Goal: Task Accomplishment & Management: Manage account settings

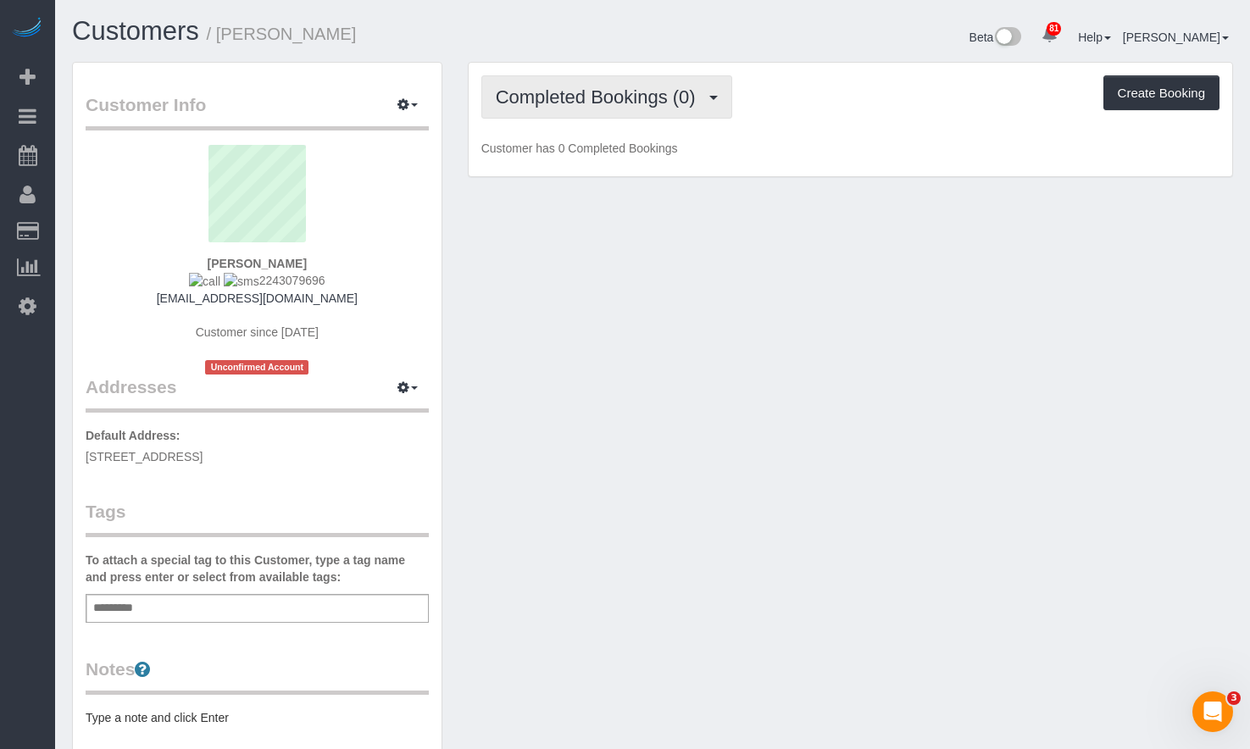
click at [621, 104] on span "Completed Bookings (0)" at bounding box center [600, 96] width 208 height 21
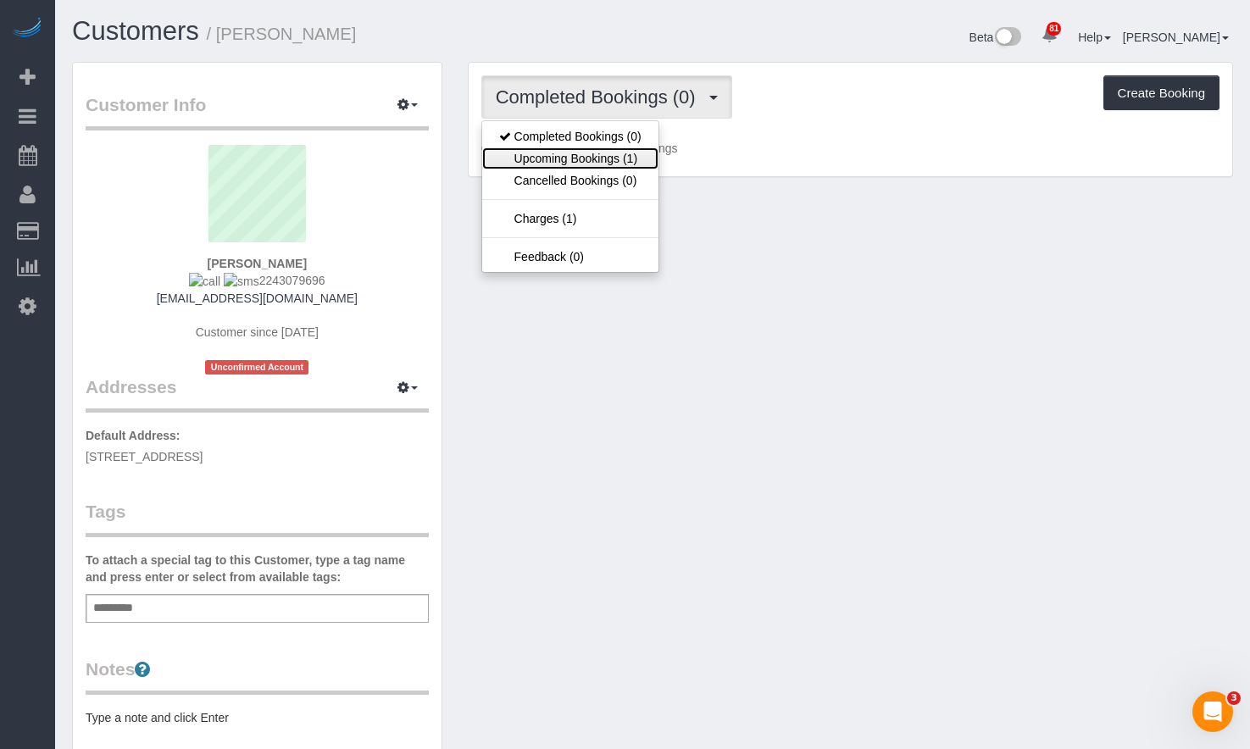
click at [637, 162] on link "Upcoming Bookings (1)" at bounding box center [570, 158] width 176 height 22
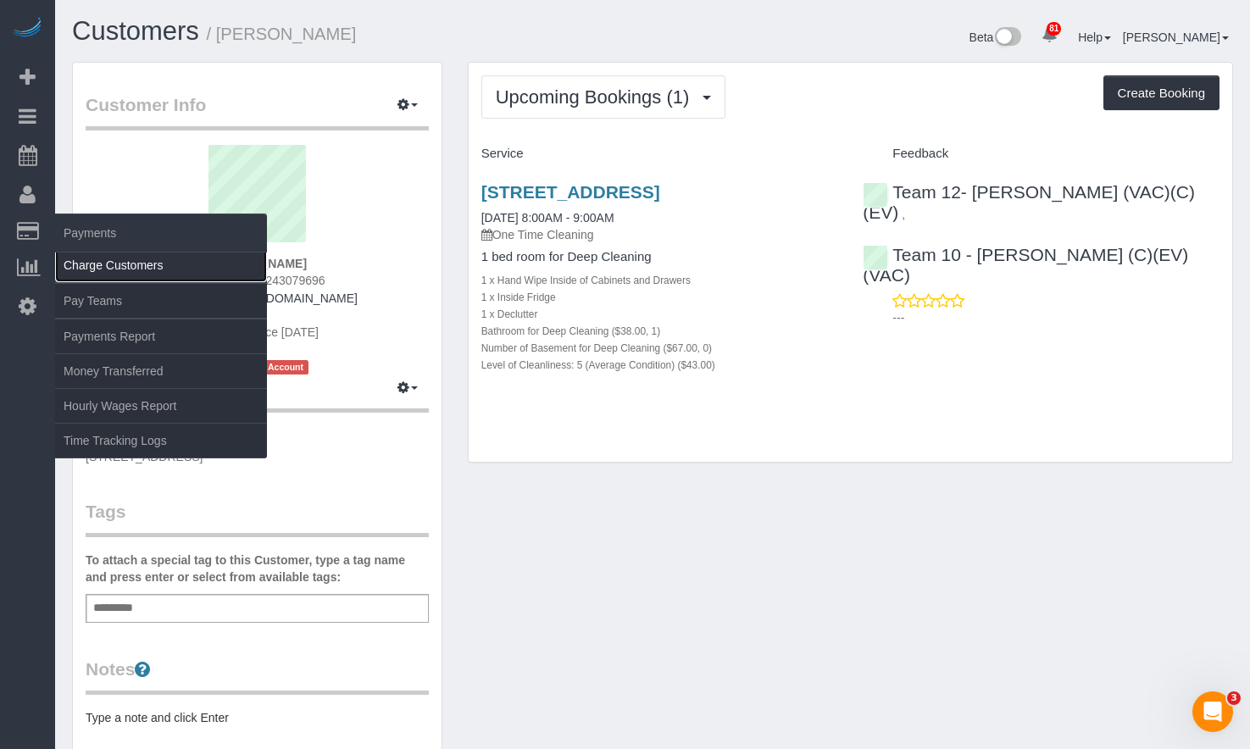
click at [159, 269] on link "Charge Customers" at bounding box center [161, 265] width 212 height 34
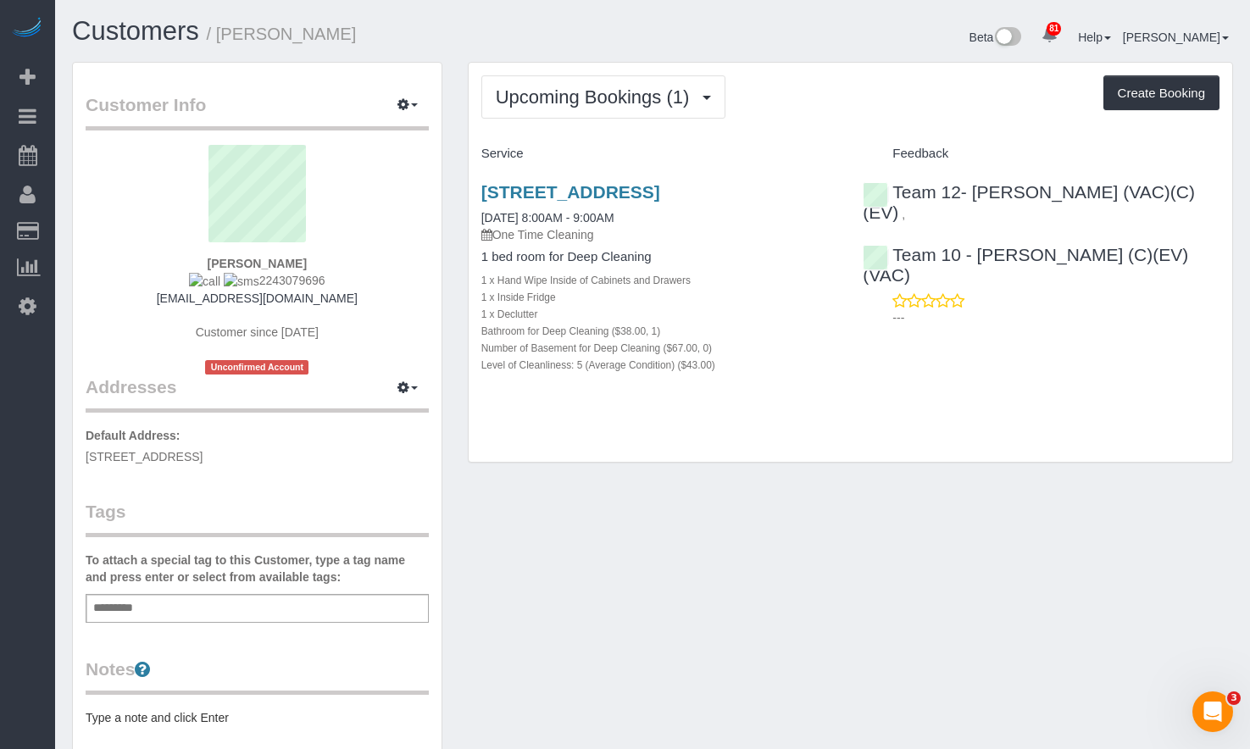
select select
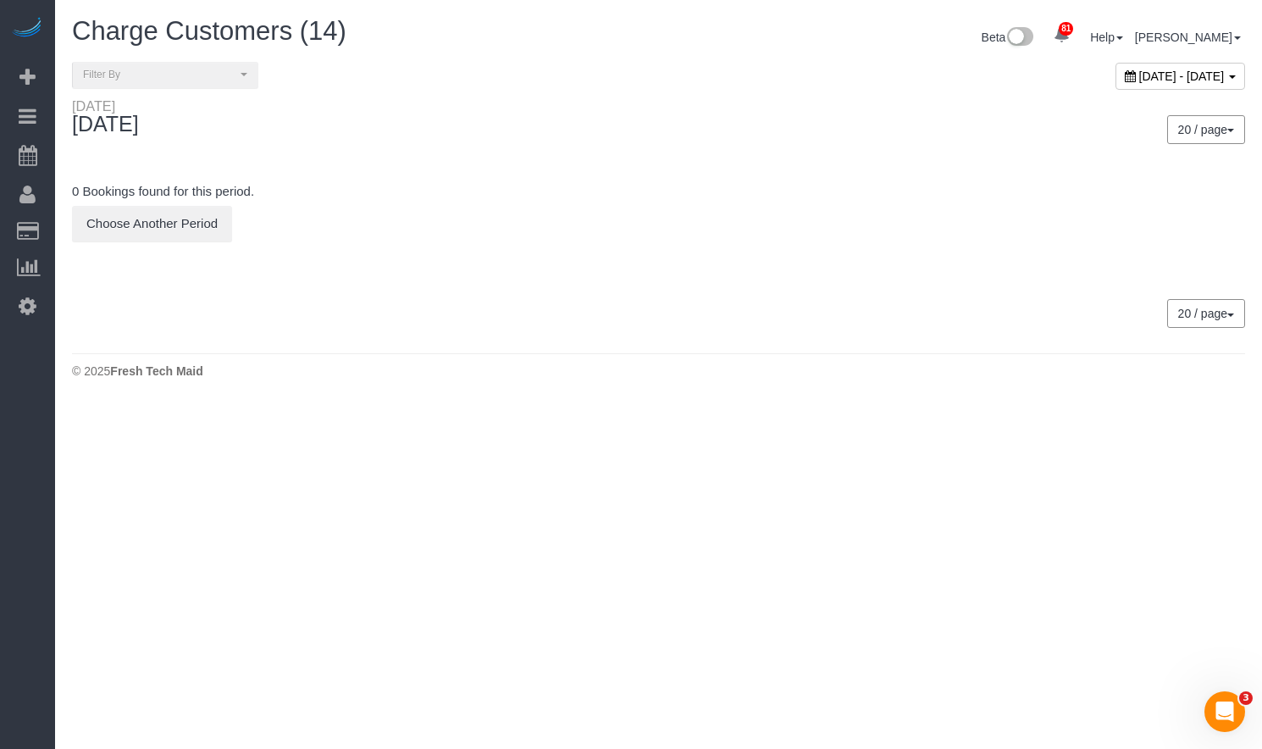
click at [1139, 75] on span "September 10, 2025 - September 10, 2025" at bounding box center [1182, 76] width 86 height 14
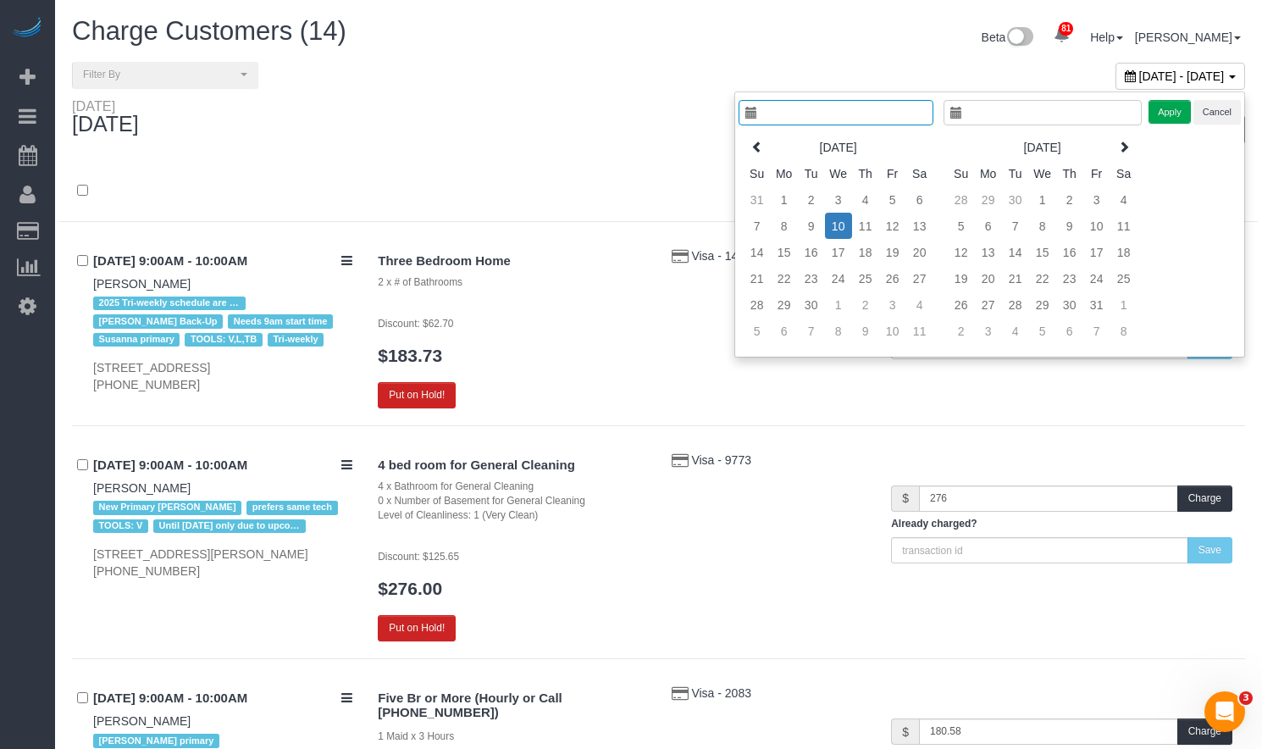
type input "**********"
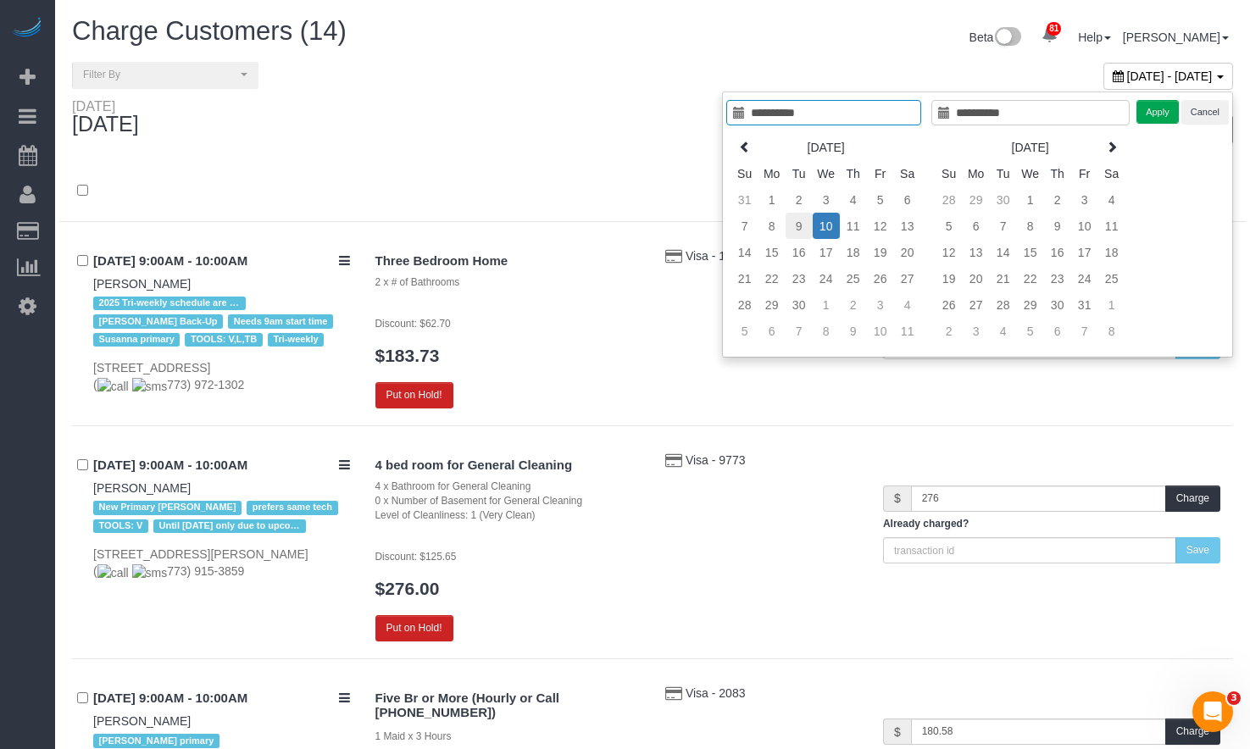
type input "**********"
click at [798, 226] on td "9" at bounding box center [798, 226] width 27 height 26
type input "**********"
click at [798, 226] on td "9" at bounding box center [798, 226] width 27 height 26
type input "**********"
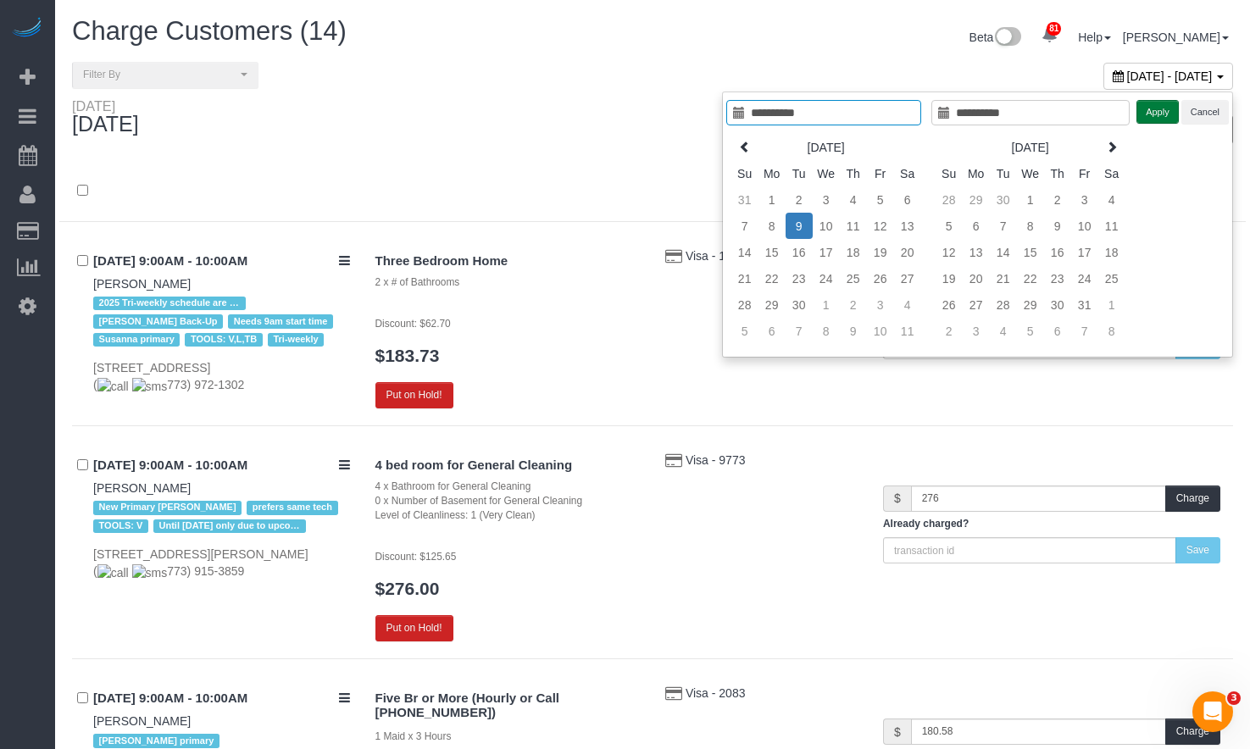
drag, startPoint x: 1161, startPoint y: 103, endPoint x: 1151, endPoint y: 100, distance: 9.9
click at [1159, 103] on button "Apply" at bounding box center [1157, 112] width 42 height 25
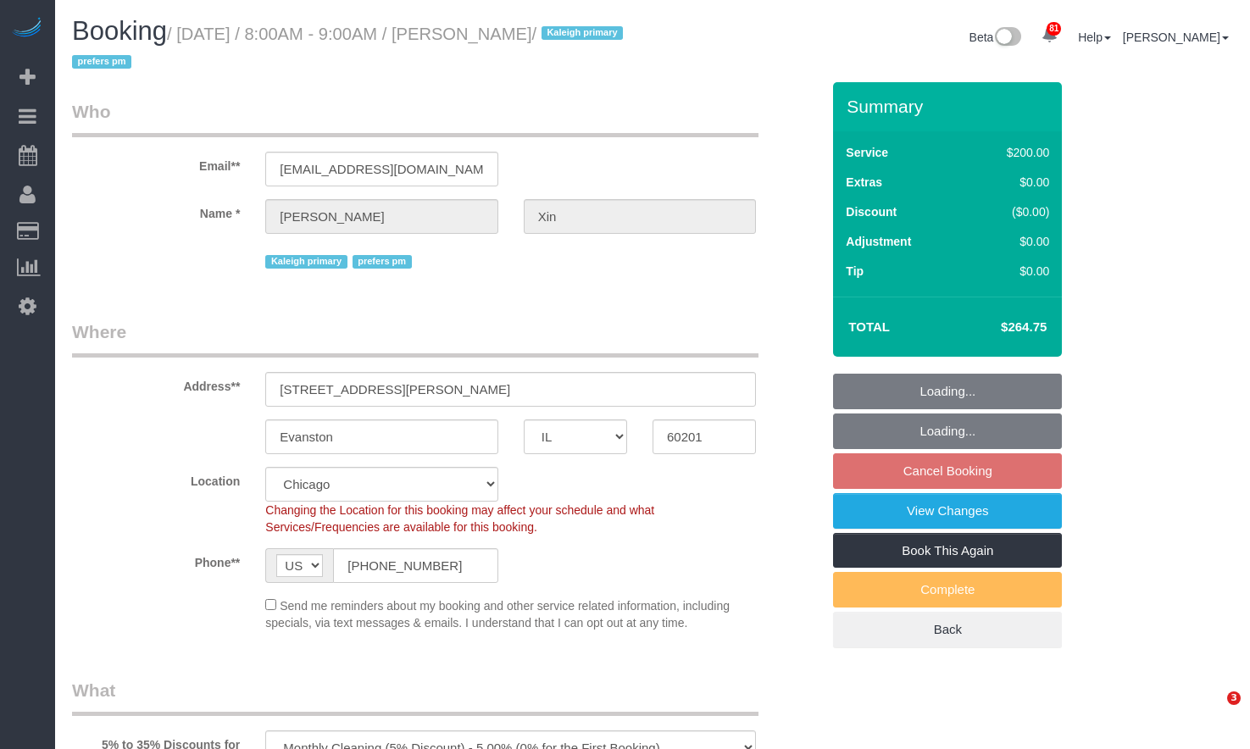
select select "IL"
select select "512"
select select "number:1"
select select "number:58"
select select "number:139"
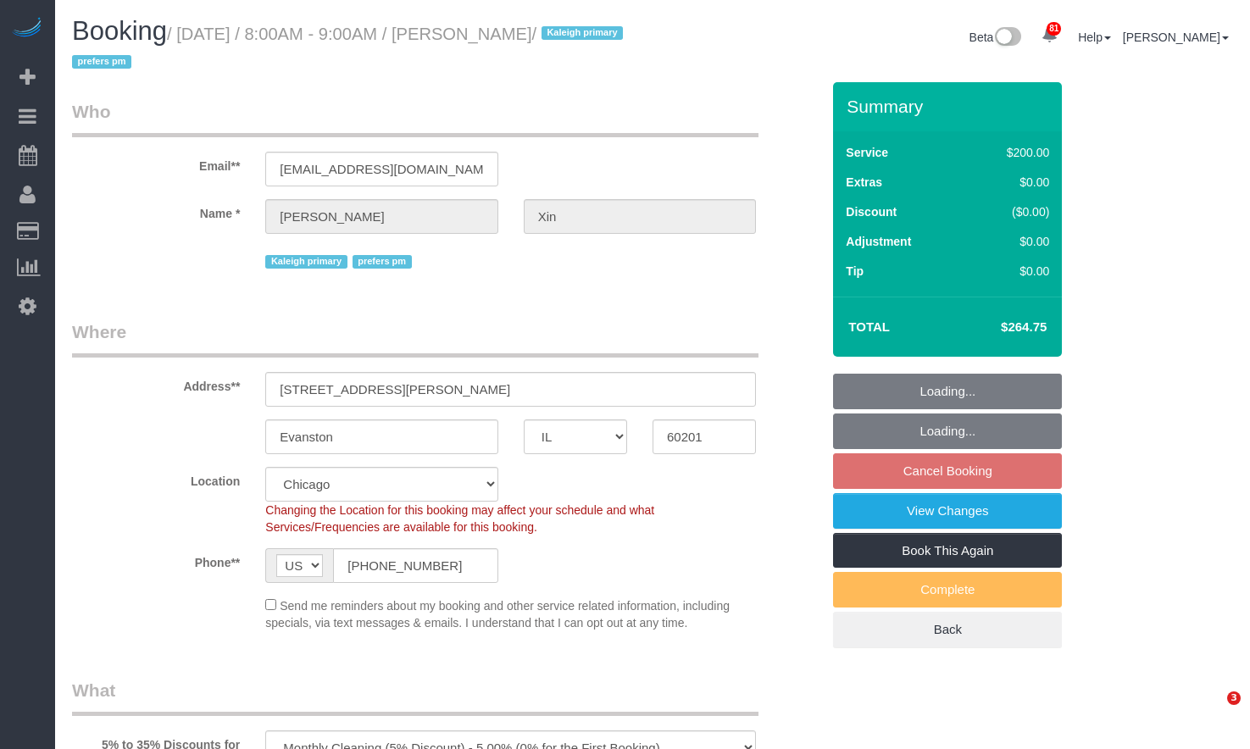
select select "number:106"
select select "spot1"
select select "6"
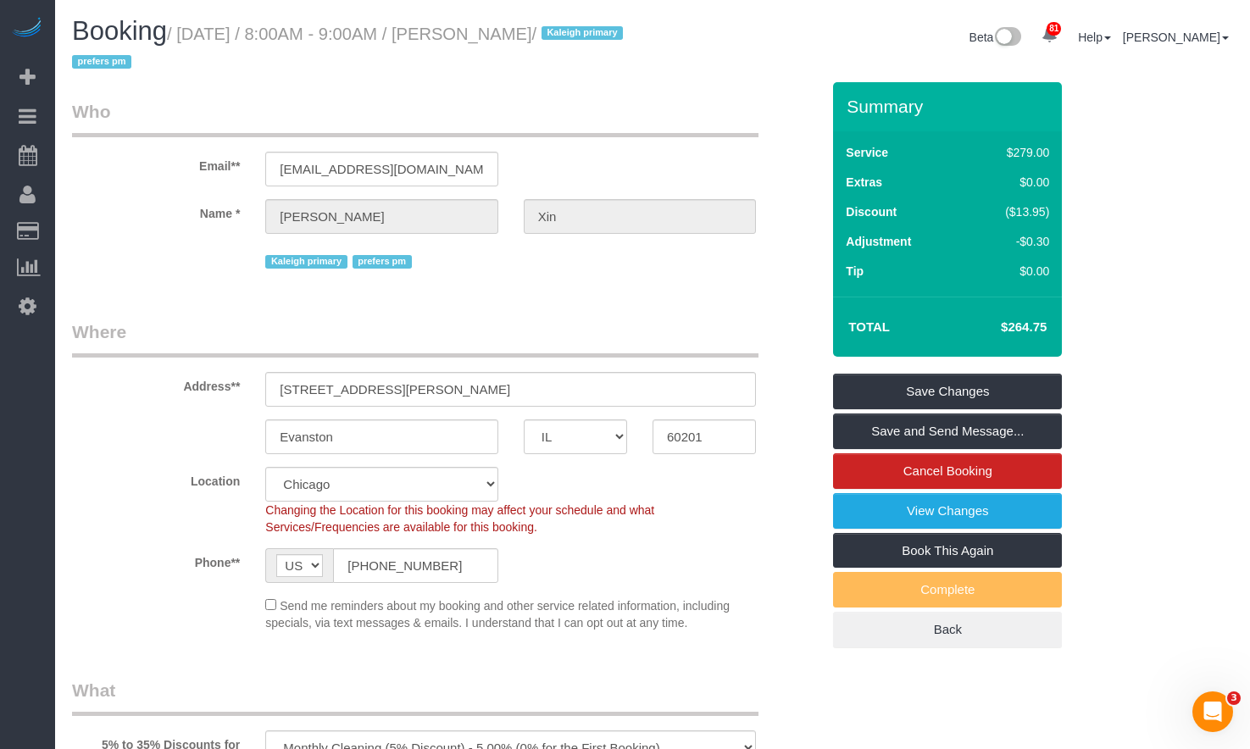
drag, startPoint x: 502, startPoint y: 35, endPoint x: 574, endPoint y: 43, distance: 72.5
click at [574, 43] on h1 "Booking / September 22, 2025 / 8:00AM - 9:00AM / Leona Xin / Kaleigh primary pr…" at bounding box center [356, 46] width 568 height 58
click at [624, 40] on h1 "Booking / September 22, 2025 / 8:00AM - 9:00AM / Leona Xin / Kaleigh primary pr…" at bounding box center [356, 46] width 568 height 58
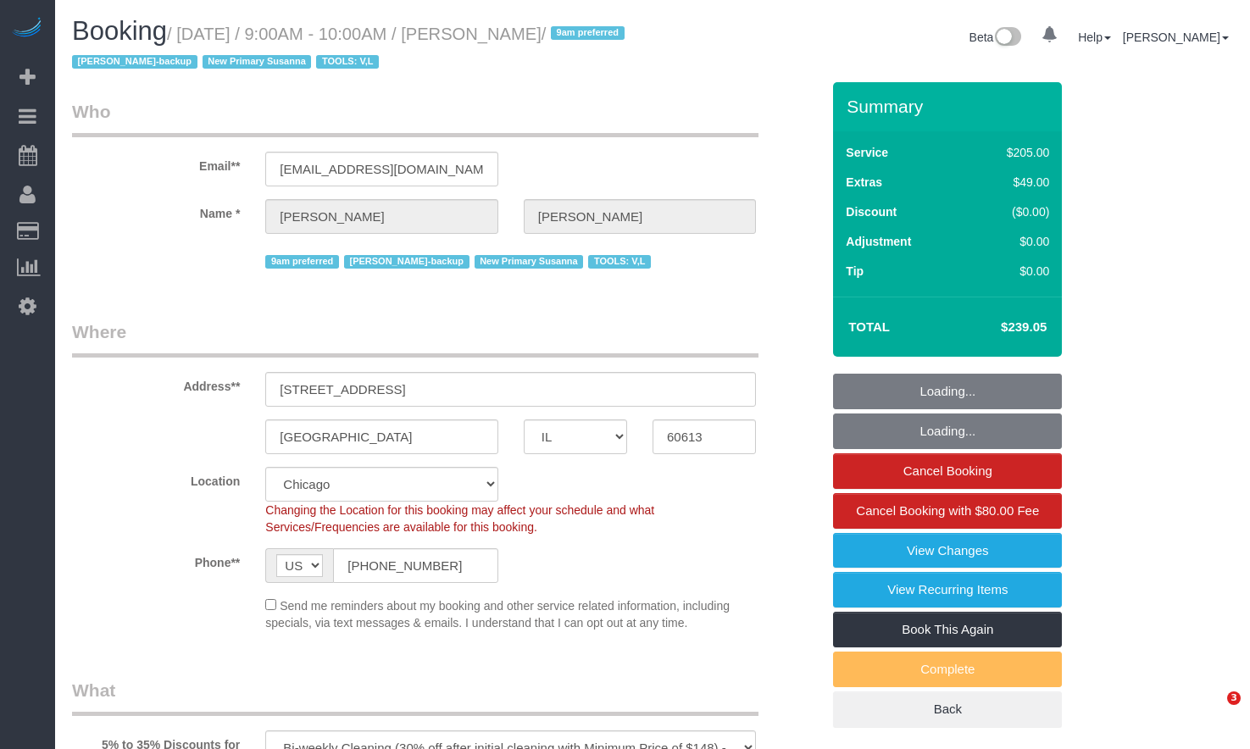
select select "IL"
select select "4"
select select "number:1"
select select "number:57"
select select "number:139"
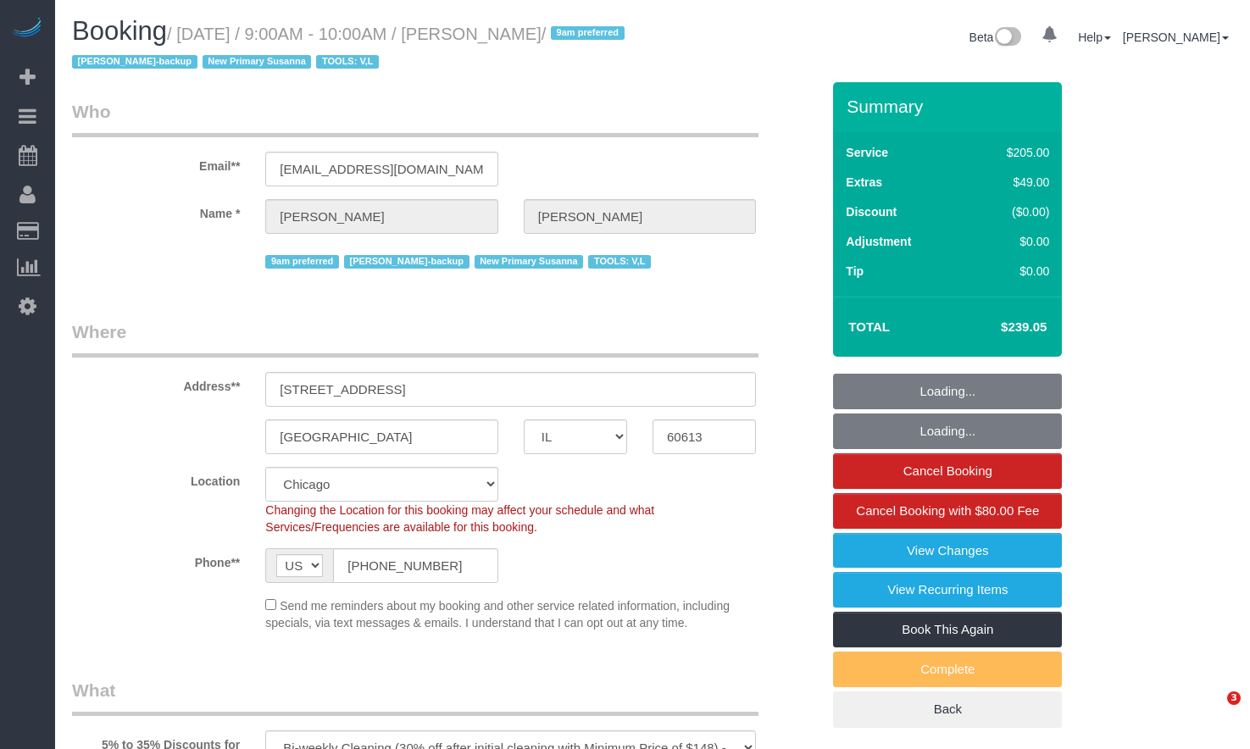
select select "number:104"
select select "number:98"
select select "number:141"
select select "number:143"
select select "object:1264"
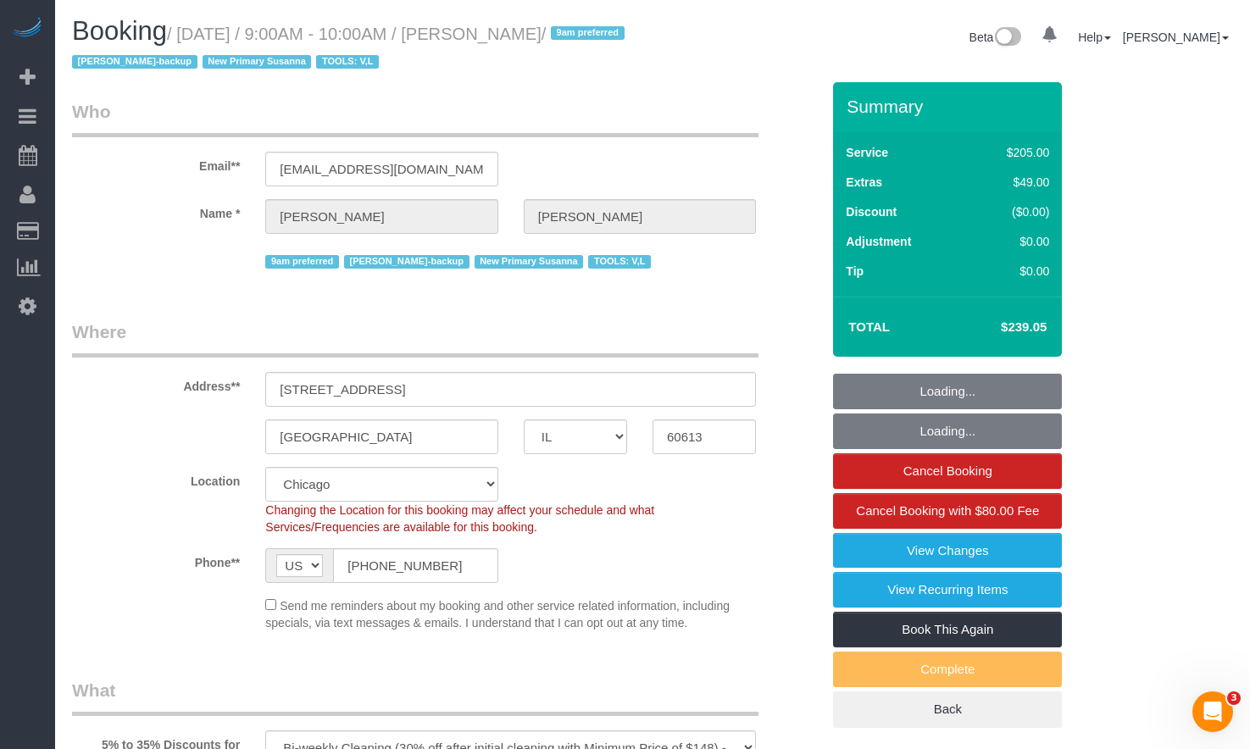
select select "3365"
select select "spot1"
select select "4"
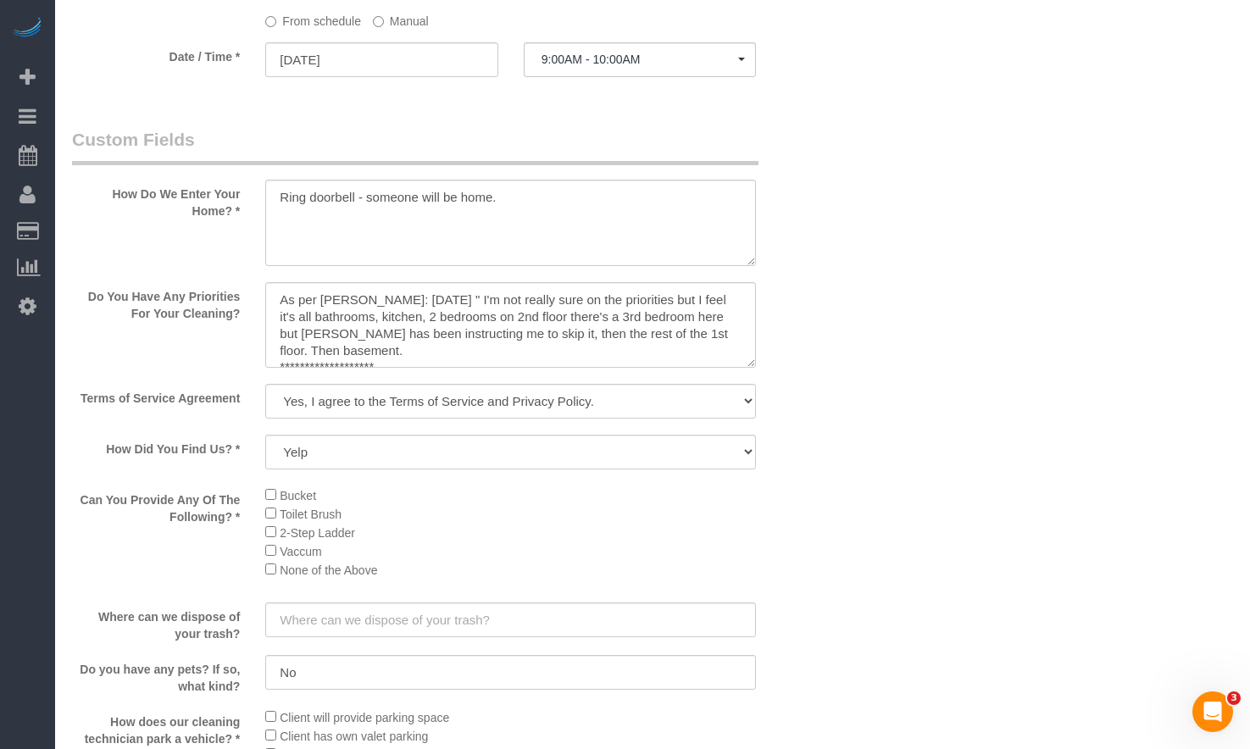
scroll to position [1355, 0]
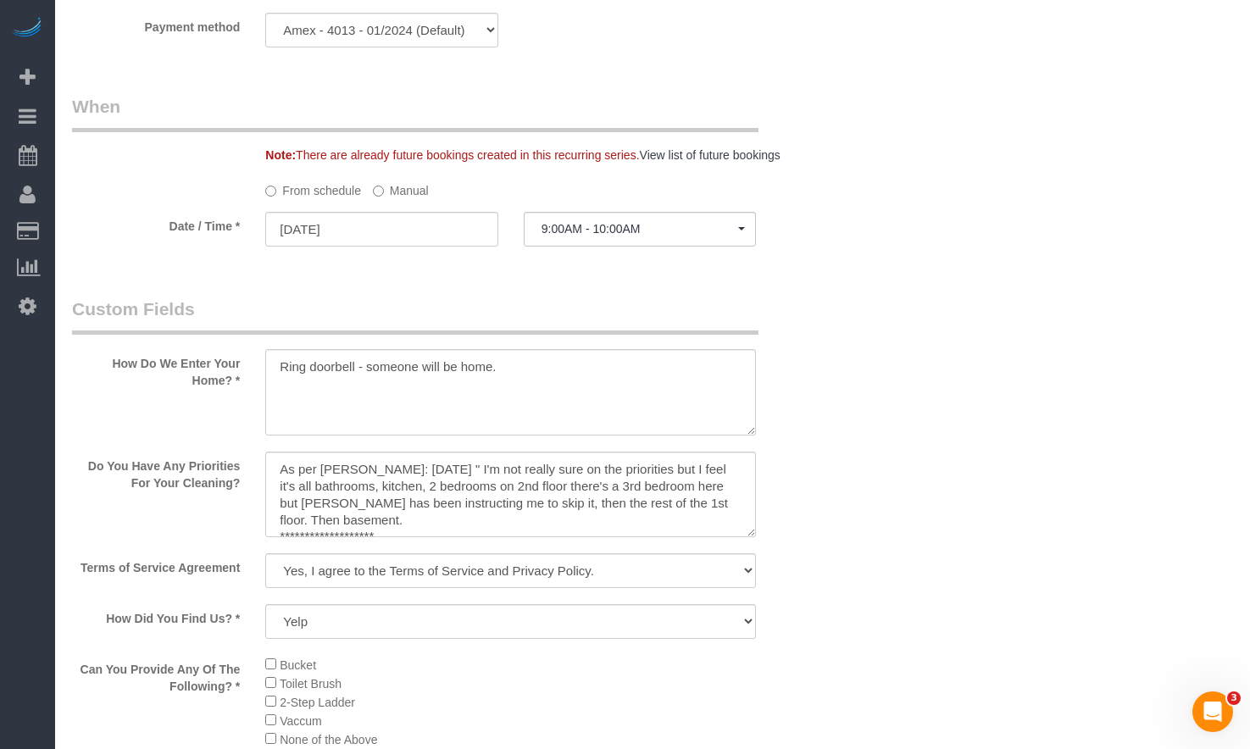
click at [402, 191] on label "Manual" at bounding box center [401, 187] width 56 height 23
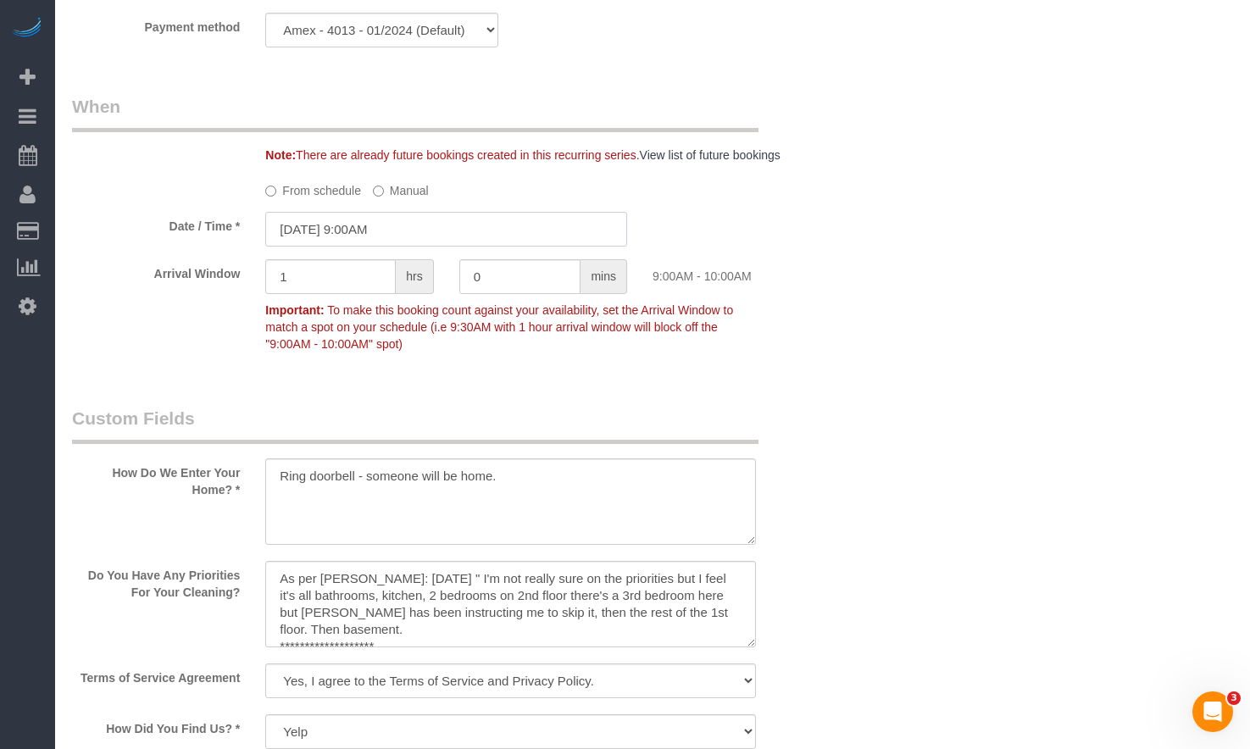
click at [351, 239] on input "09/10/2025 9:00AM" at bounding box center [446, 229] width 362 height 35
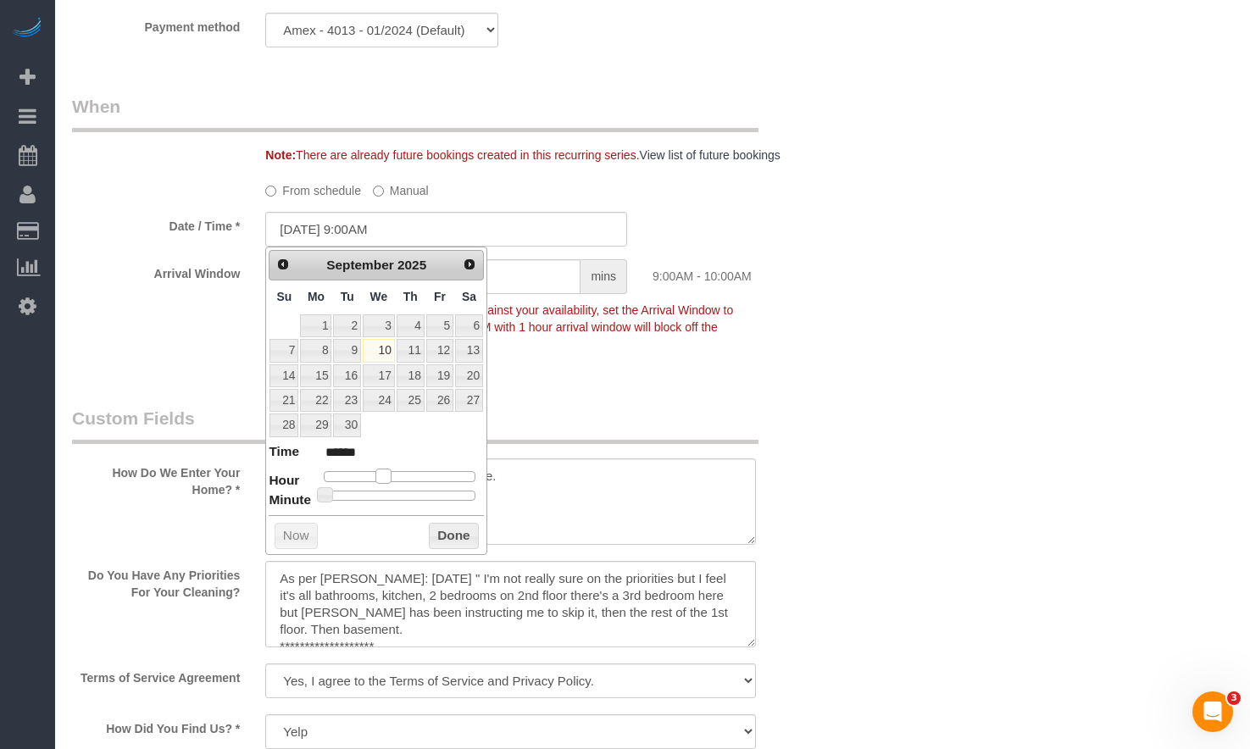
type input "09/10/2025 10:00AM"
type input "*******"
type input "09/10/2025 11:00AM"
type input "*******"
type input "09/10/2025 10:00AM"
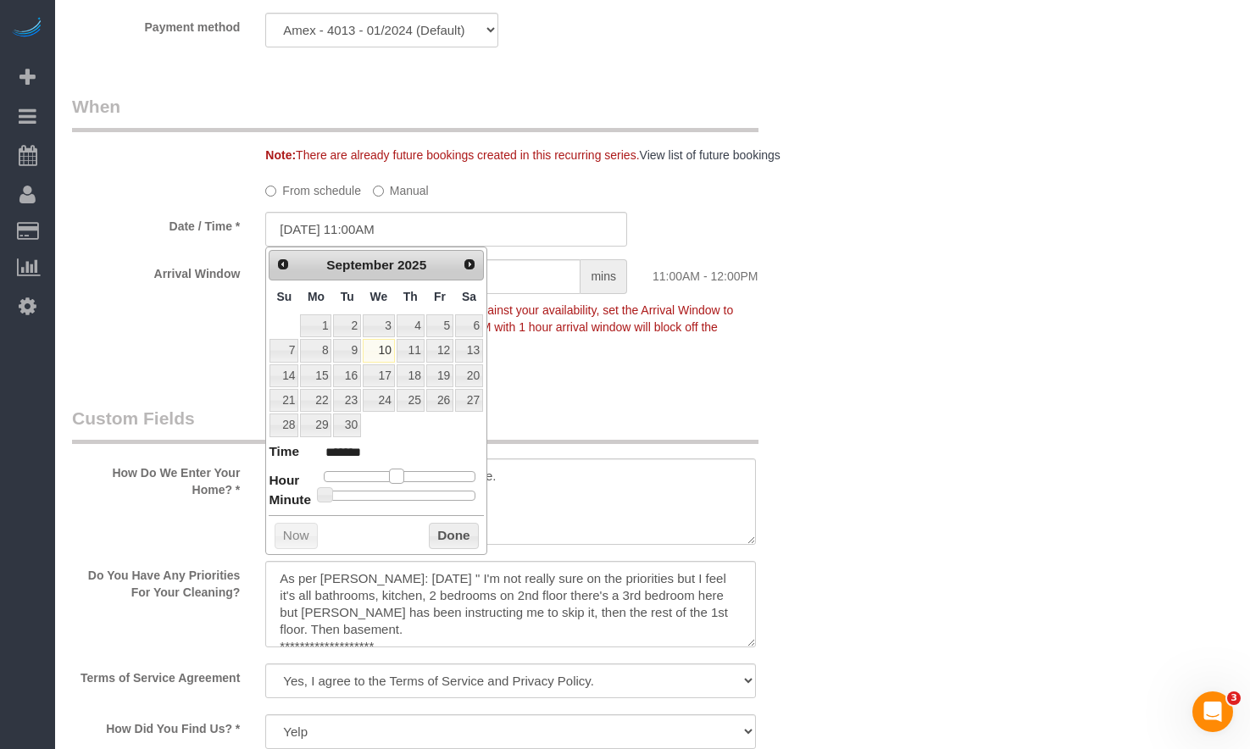
type input "*******"
drag, startPoint x: 381, startPoint y: 475, endPoint x: 390, endPoint y: 479, distance: 9.1
click at [390, 479] on span at bounding box center [389, 475] width 15 height 15
click at [466, 534] on button "Done" at bounding box center [454, 536] width 50 height 27
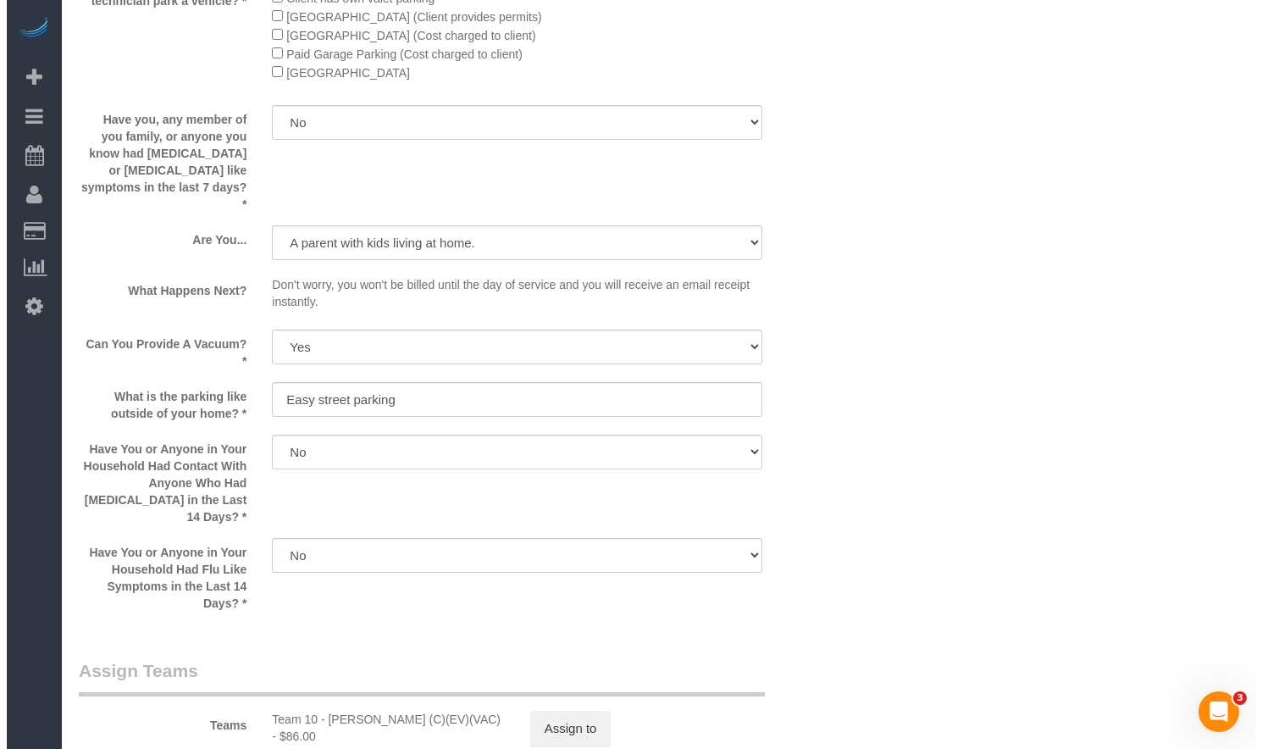
scroll to position [2796, 0]
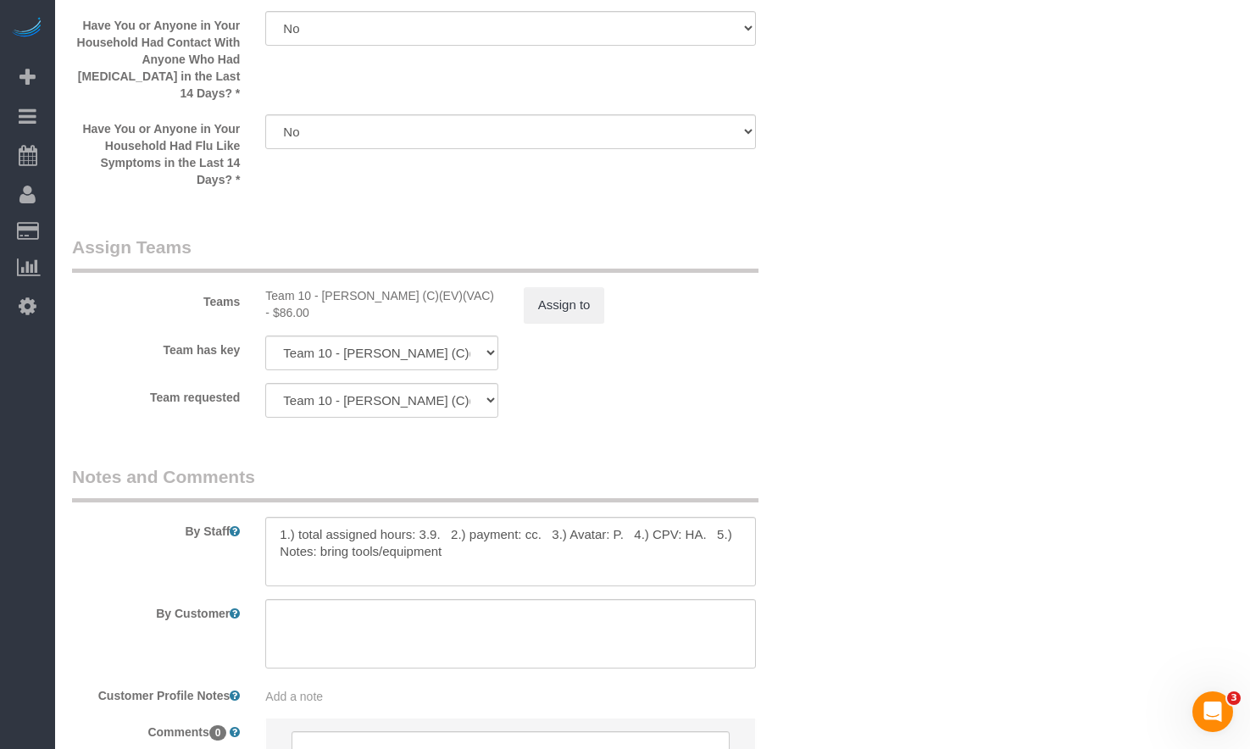
click at [552, 257] on div "Teams Team 10 - Susanna (C)(EV)(VAC) - $86.00 Assign to" at bounding box center [445, 279] width 773 height 88
click at [556, 287] on button "Assign to" at bounding box center [564, 305] width 81 height 36
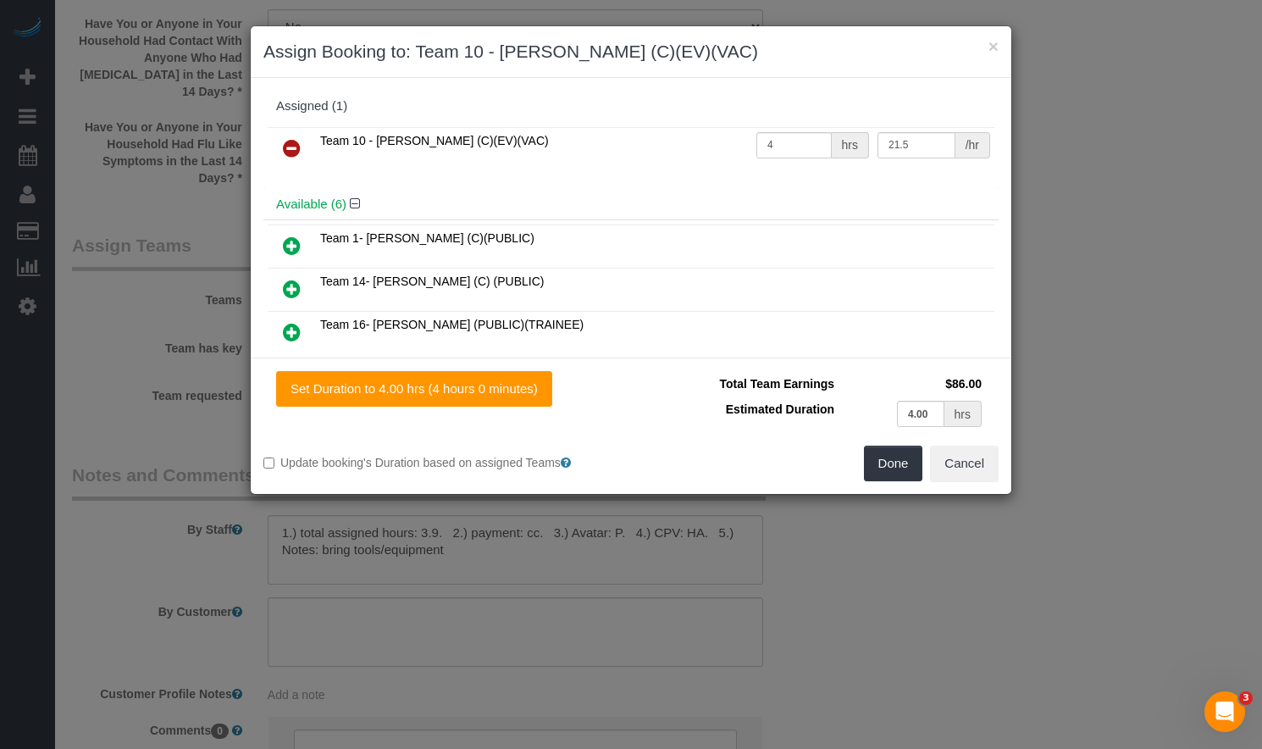
click at [293, 144] on icon at bounding box center [292, 148] width 18 height 20
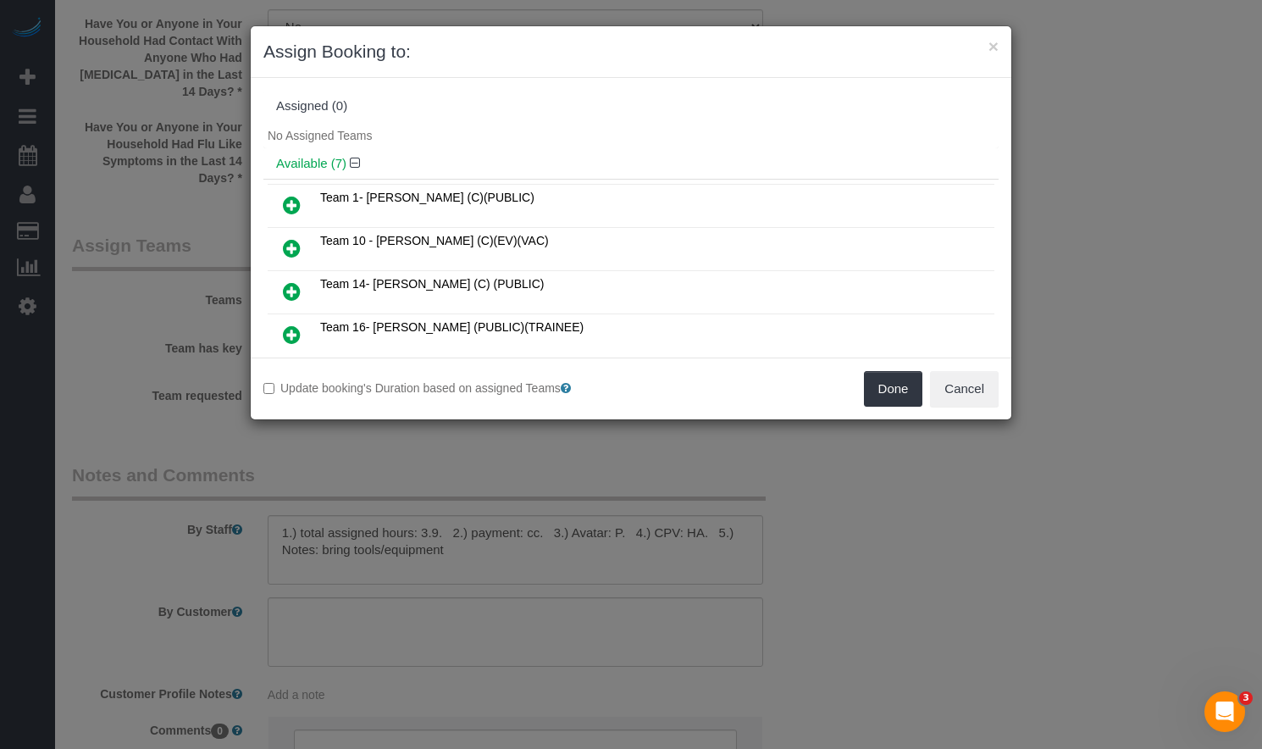
click at [297, 331] on icon at bounding box center [292, 334] width 18 height 20
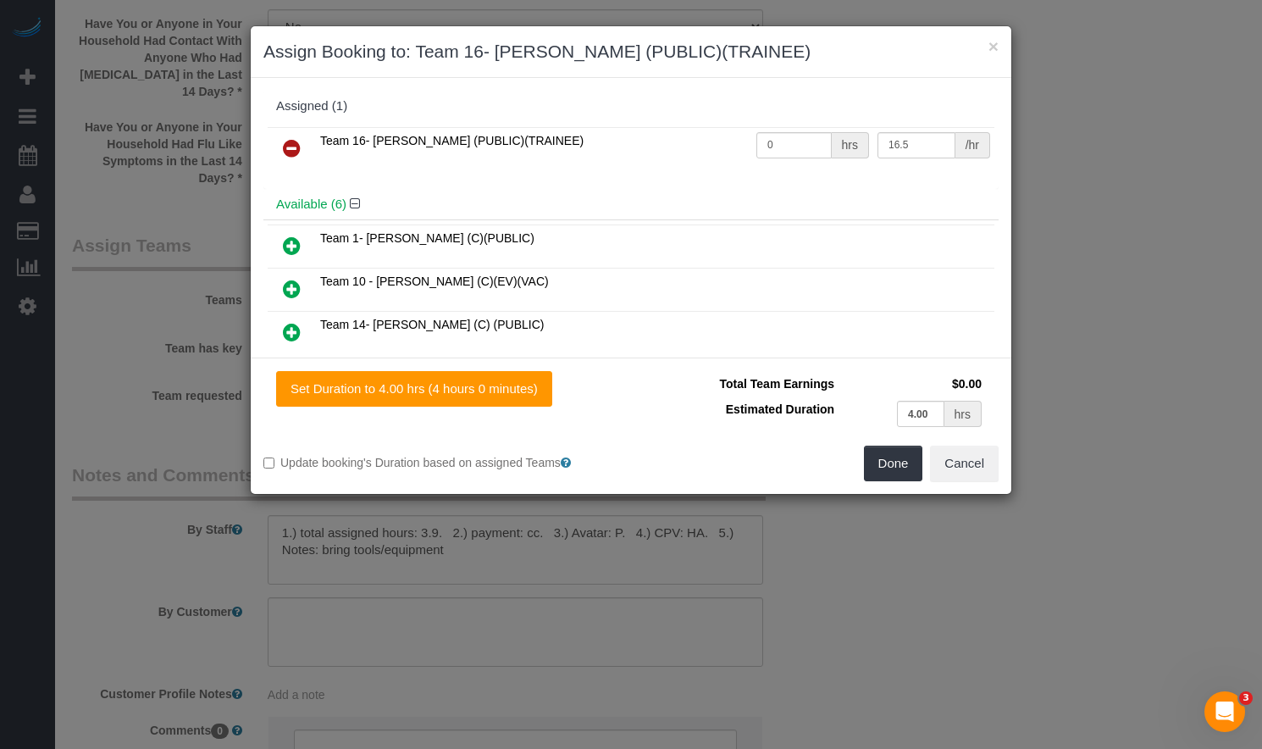
click at [295, 145] on icon at bounding box center [292, 148] width 18 height 20
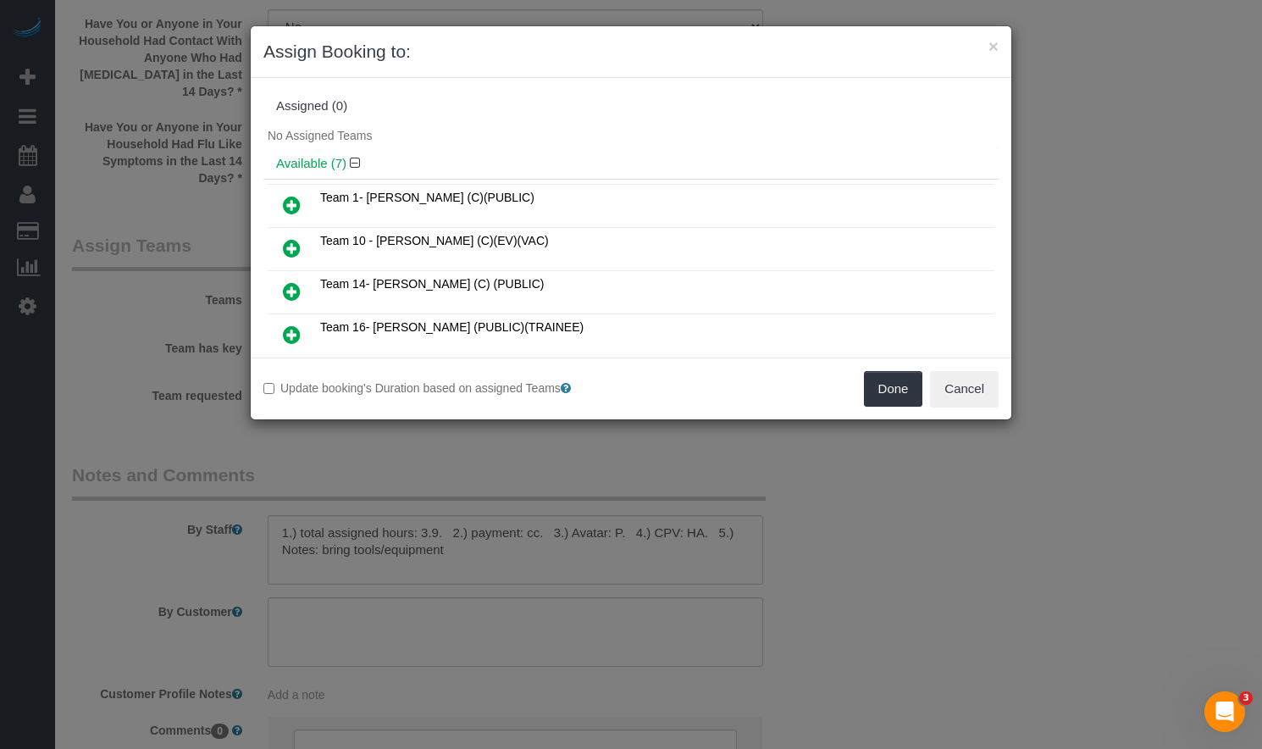
scroll to position [85, 0]
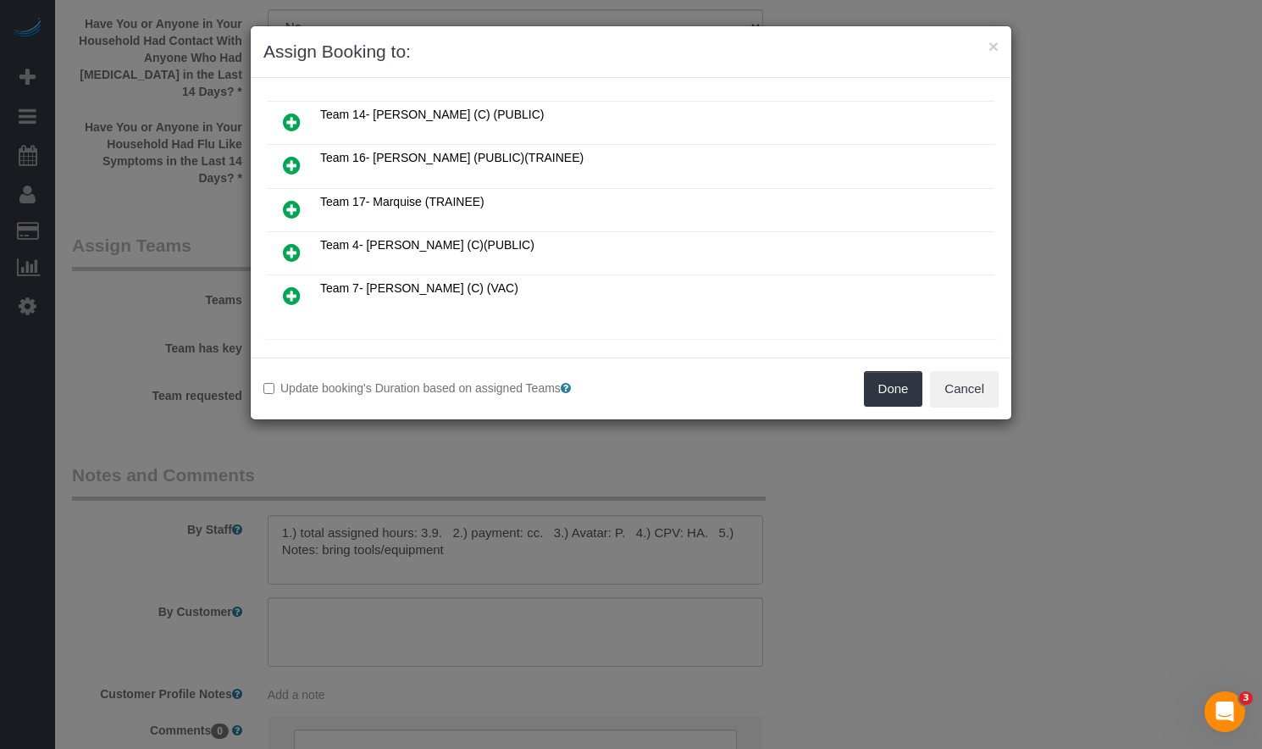
drag, startPoint x: 295, startPoint y: 164, endPoint x: 369, endPoint y: 162, distance: 74.6
click at [295, 164] on icon at bounding box center [292, 165] width 18 height 20
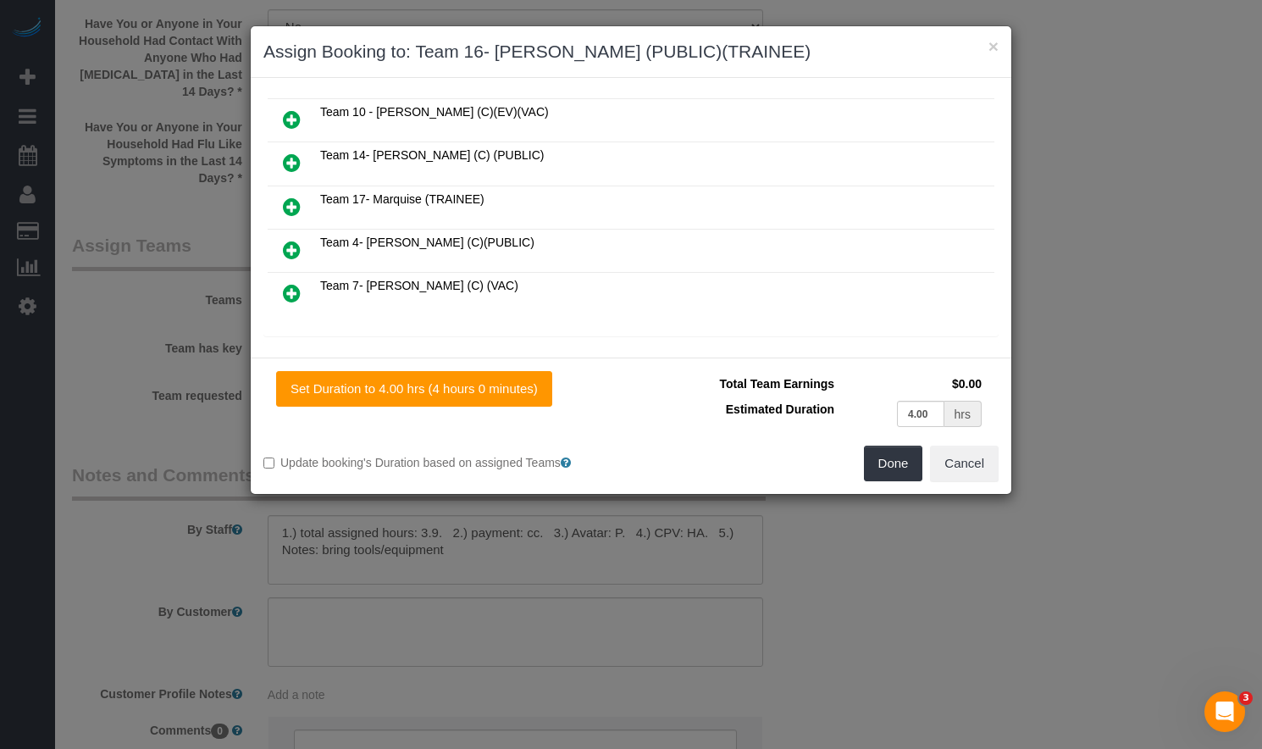
scroll to position [209, 0]
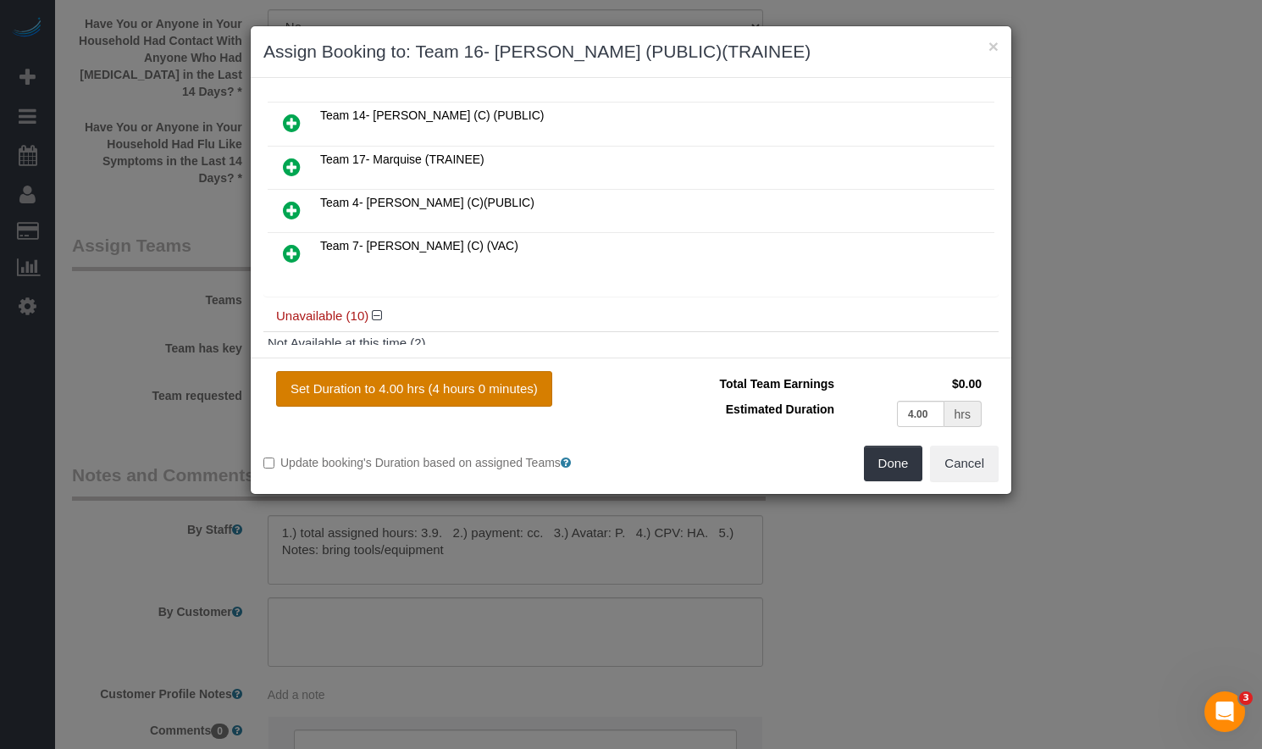
click at [503, 385] on button "Set Duration to 4.00 hrs (4 hours 0 minutes)" at bounding box center [414, 389] width 276 height 36
type input "4.00"
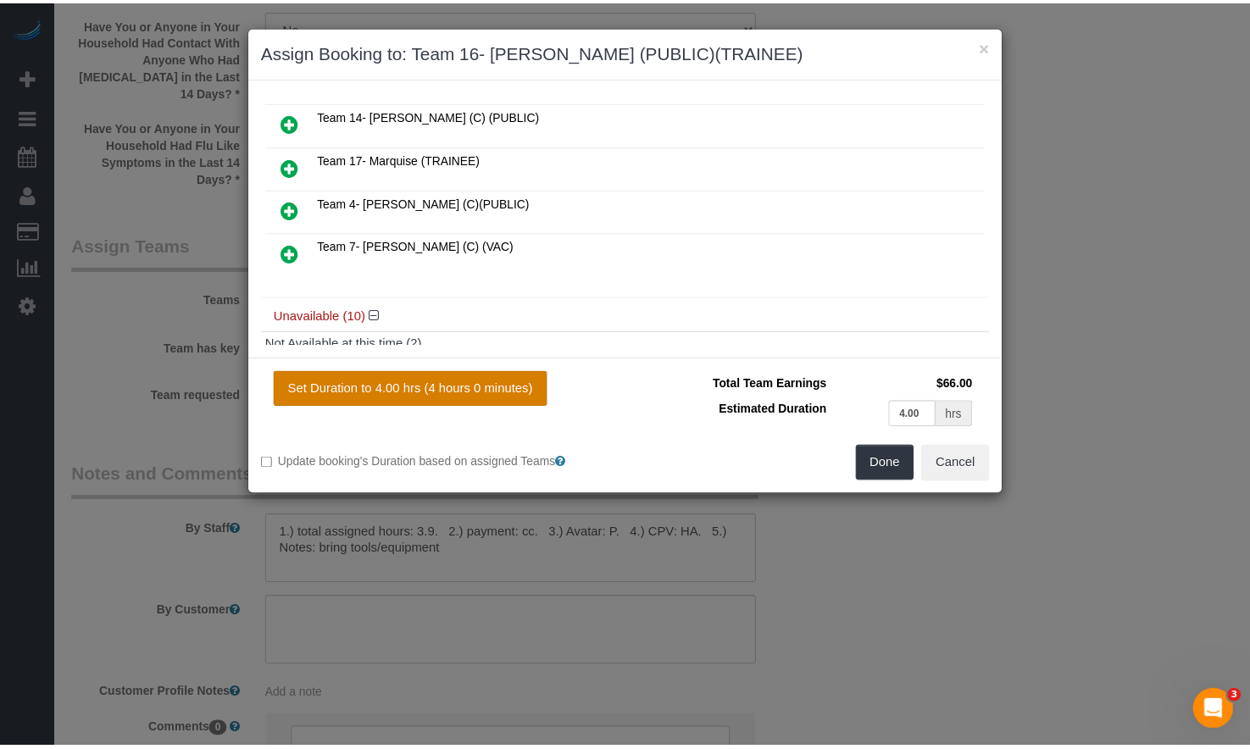
scroll to position [85, 0]
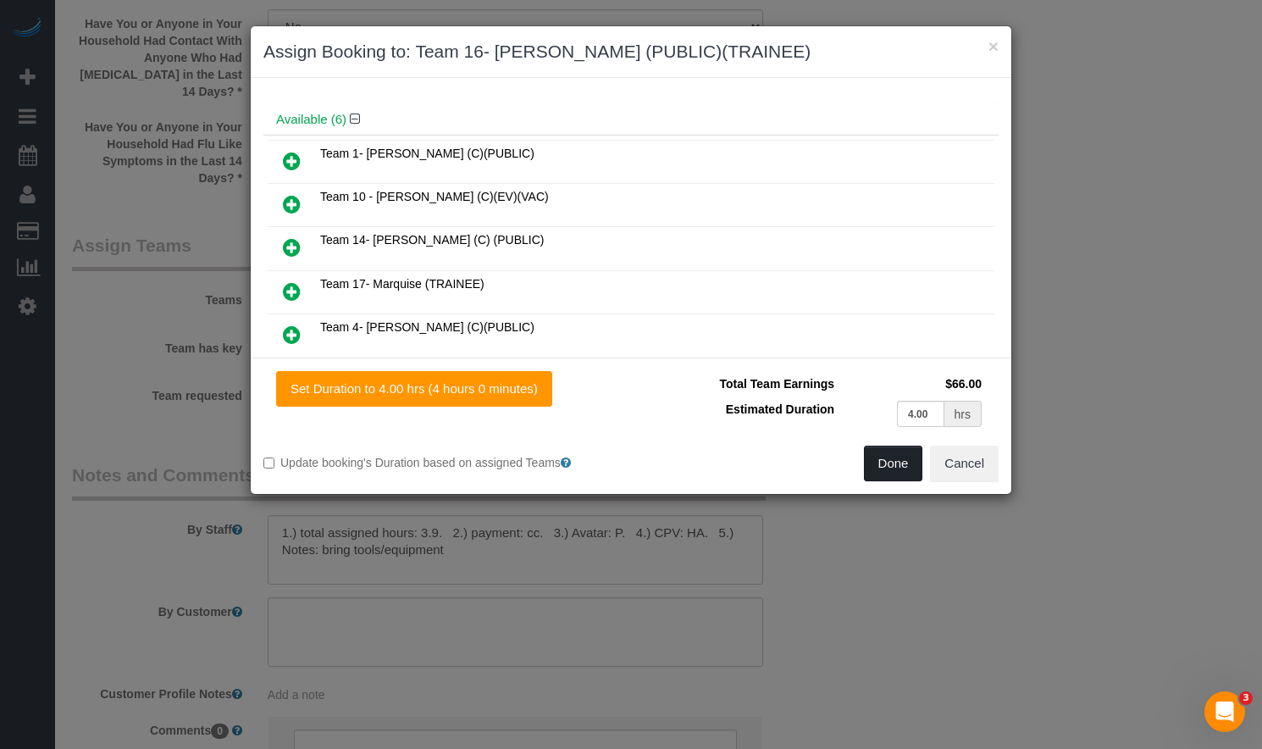
click at [895, 464] on button "Done" at bounding box center [893, 464] width 59 height 36
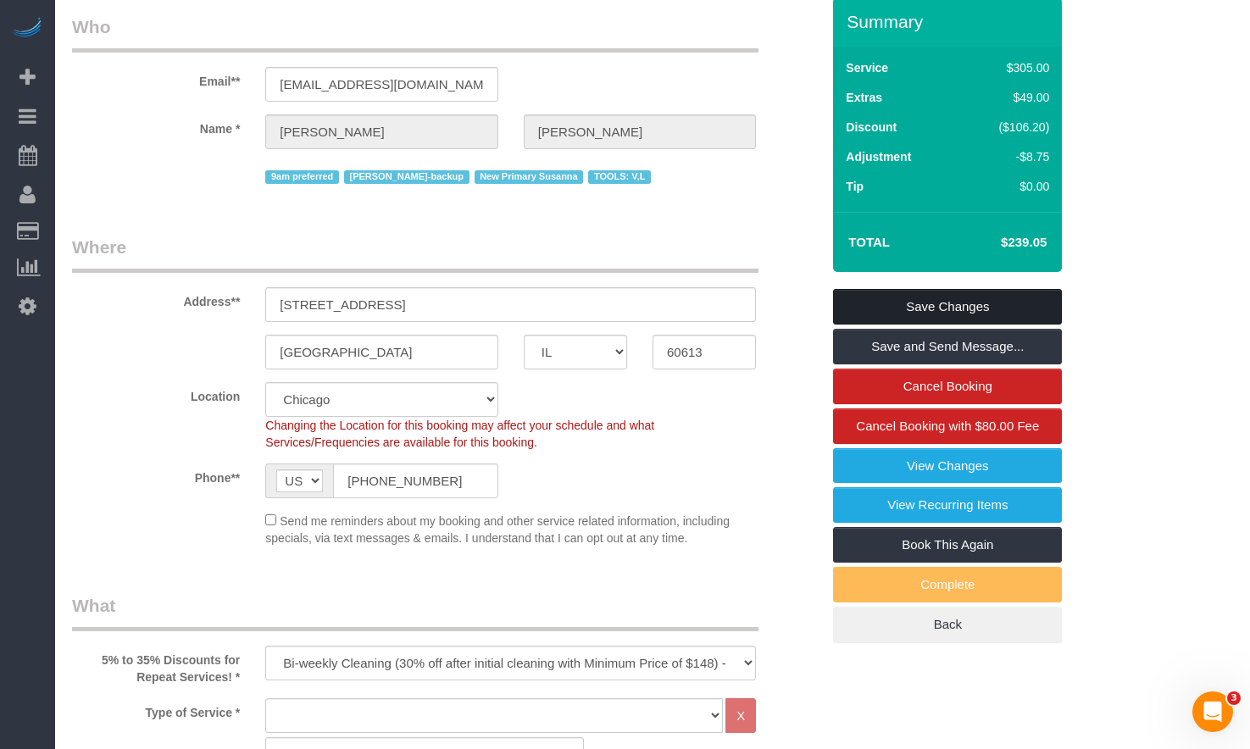
click at [913, 315] on link "Save Changes" at bounding box center [947, 307] width 229 height 36
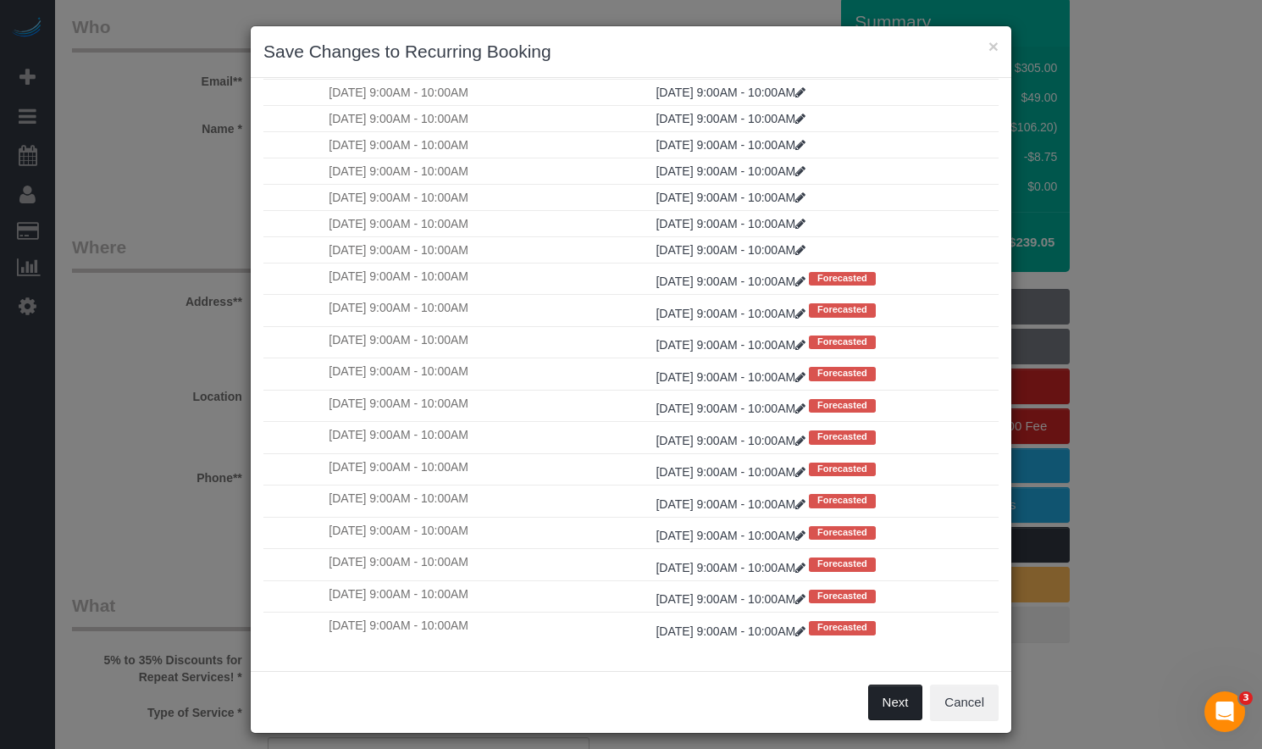
scroll to position [10, 0]
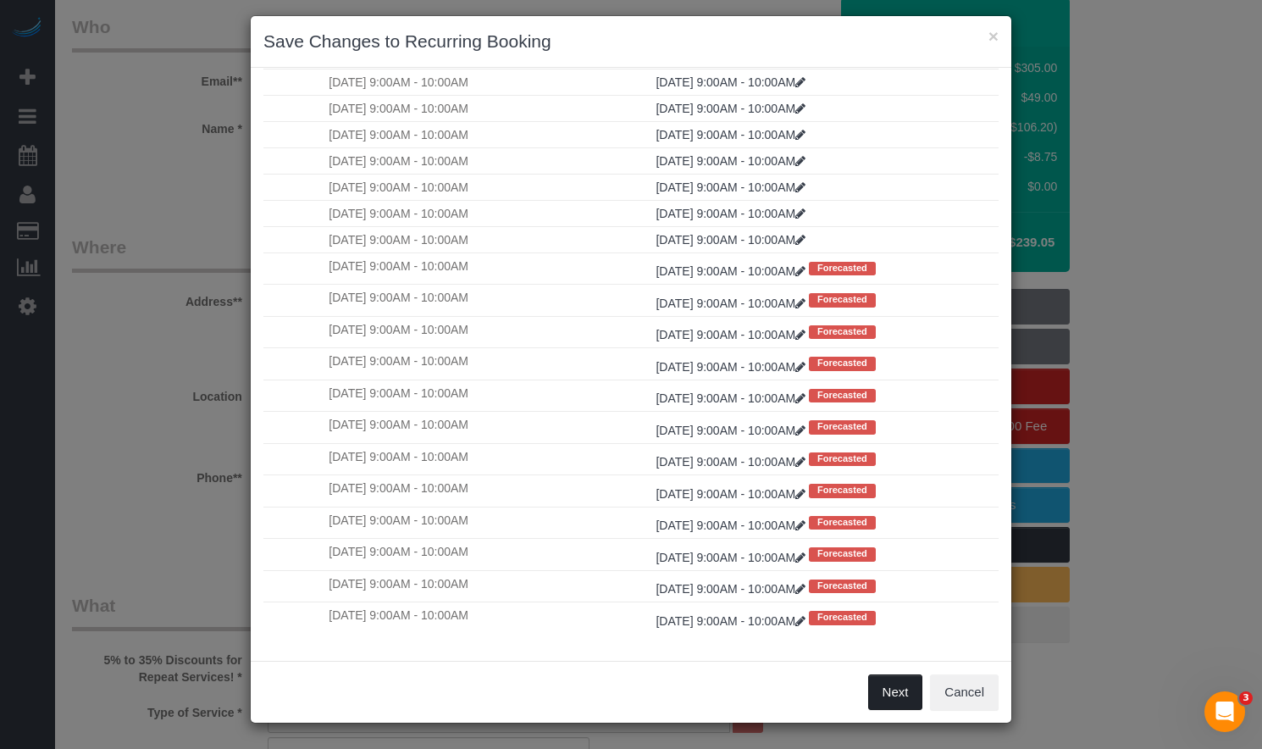
click at [884, 692] on button "Next" at bounding box center [895, 692] width 55 height 36
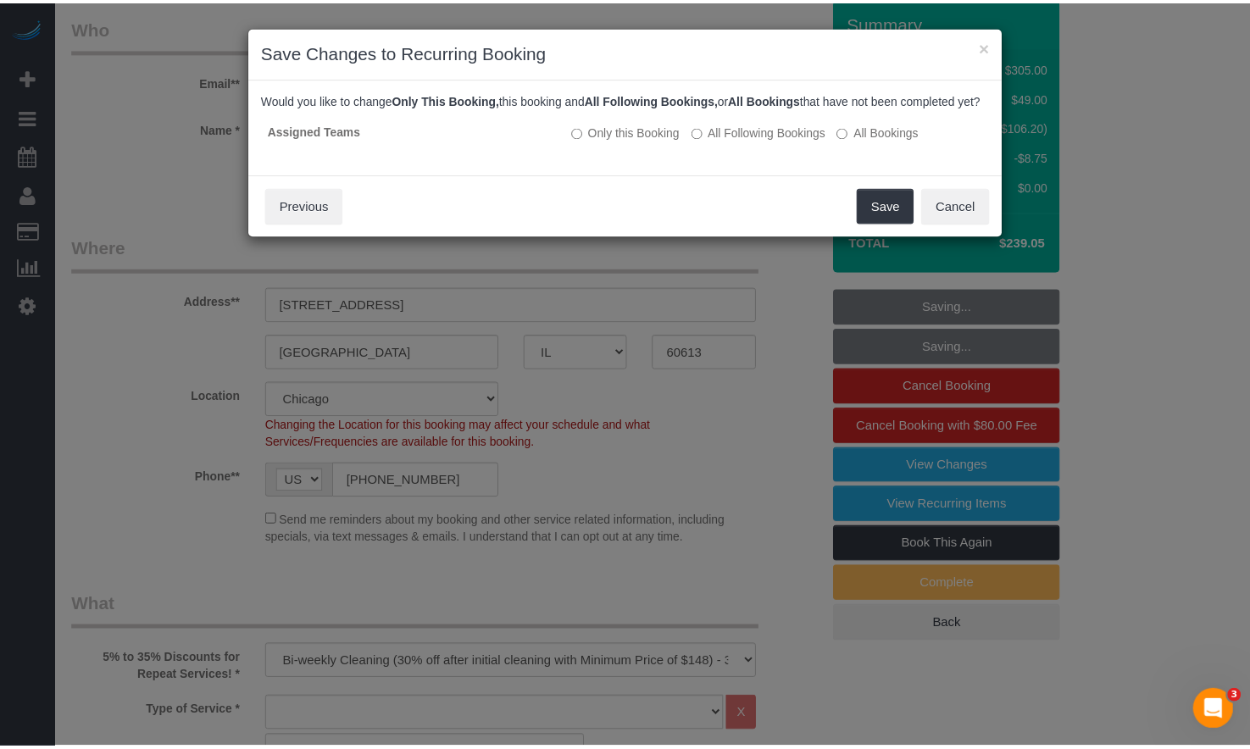
scroll to position [0, 0]
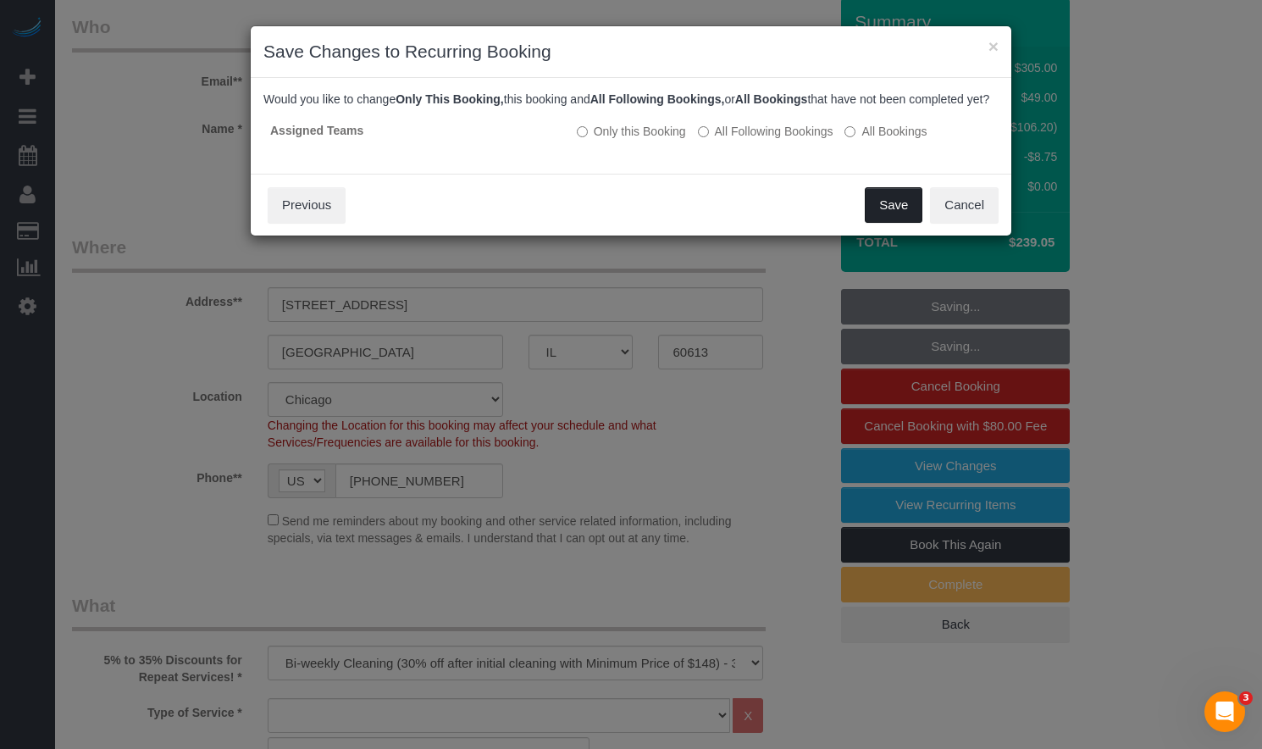
click at [882, 219] on button "Save" at bounding box center [894, 205] width 58 height 36
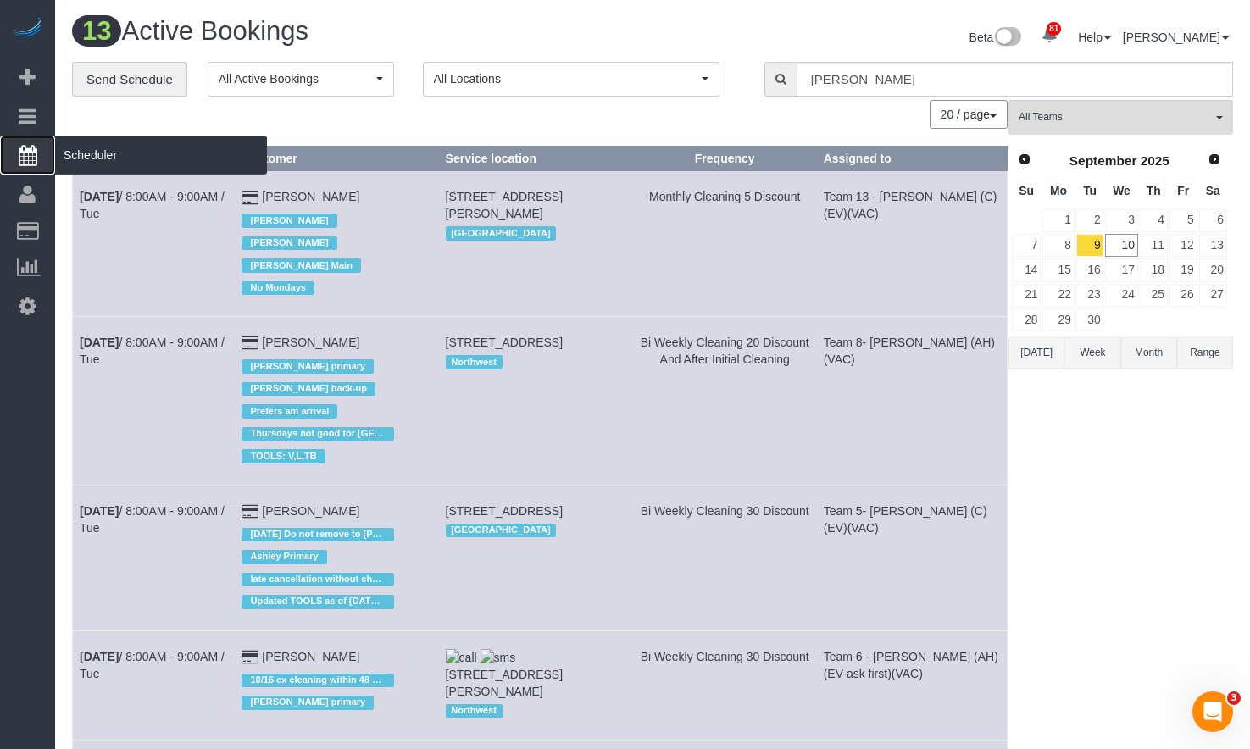
click at [100, 159] on span "Scheduler" at bounding box center [161, 155] width 212 height 39
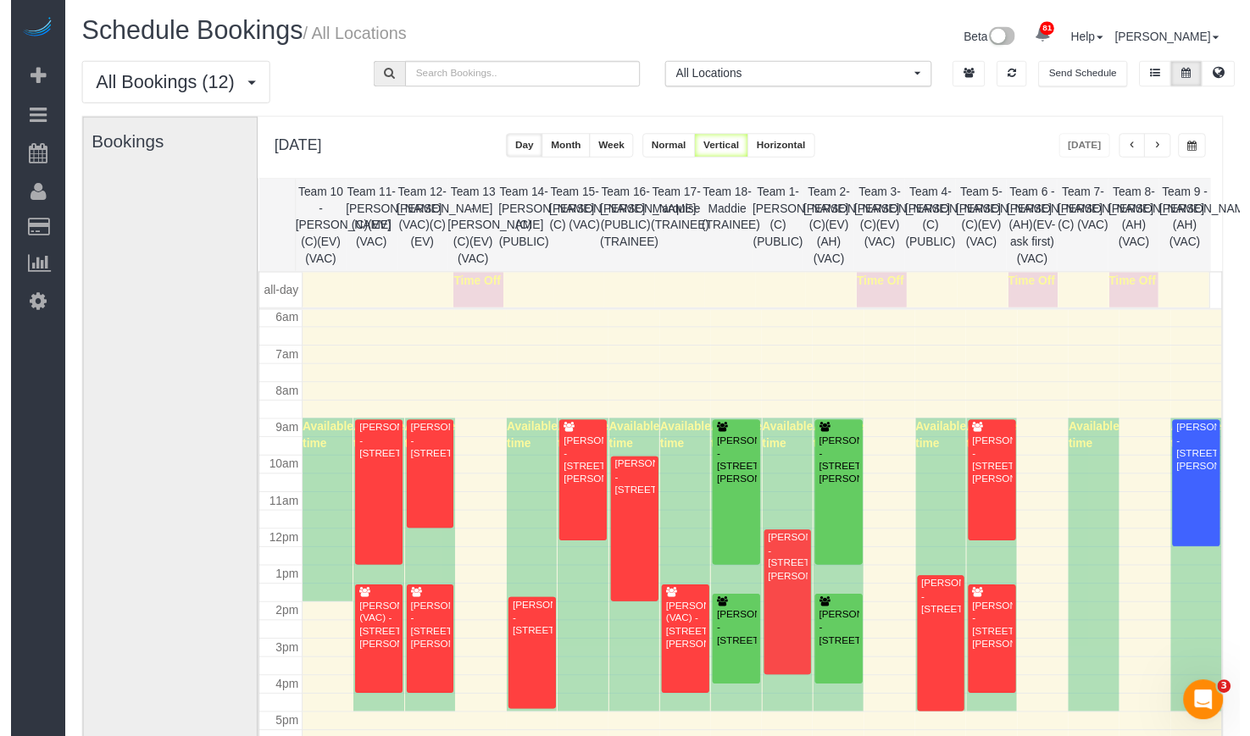
scroll to position [309, 0]
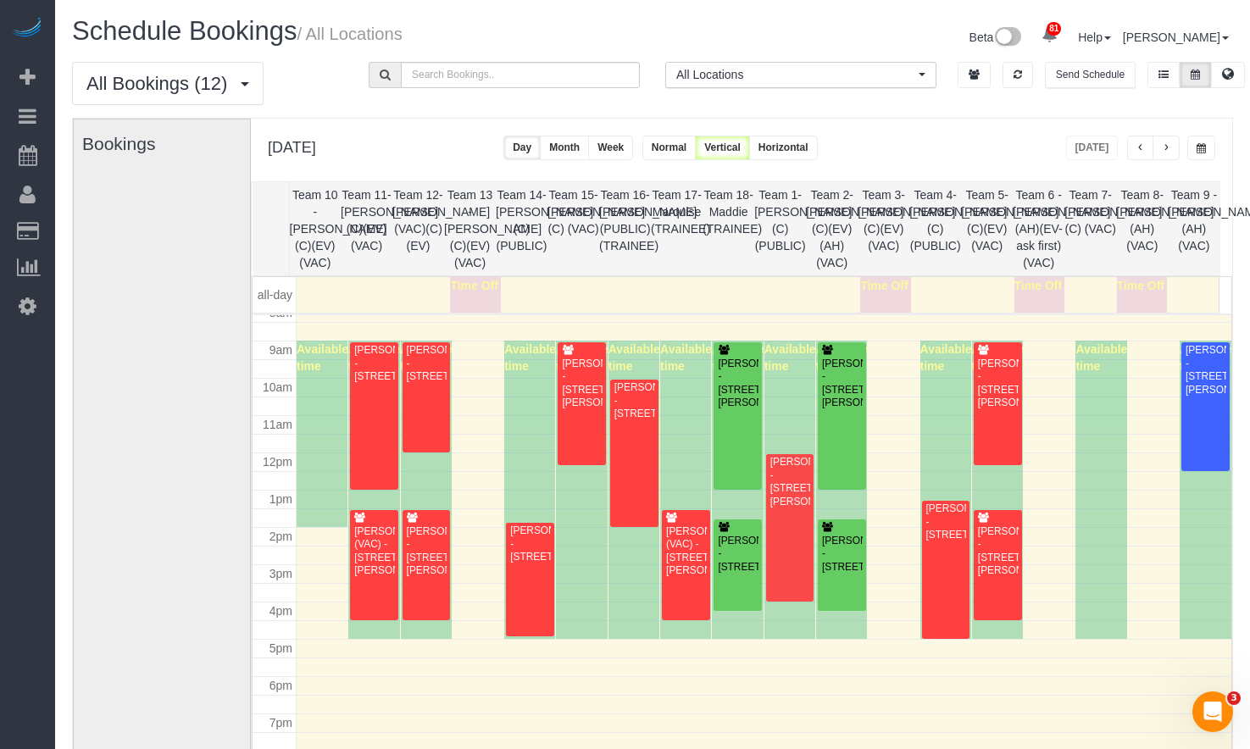
click at [1198, 151] on span "button" at bounding box center [1200, 148] width 9 height 10
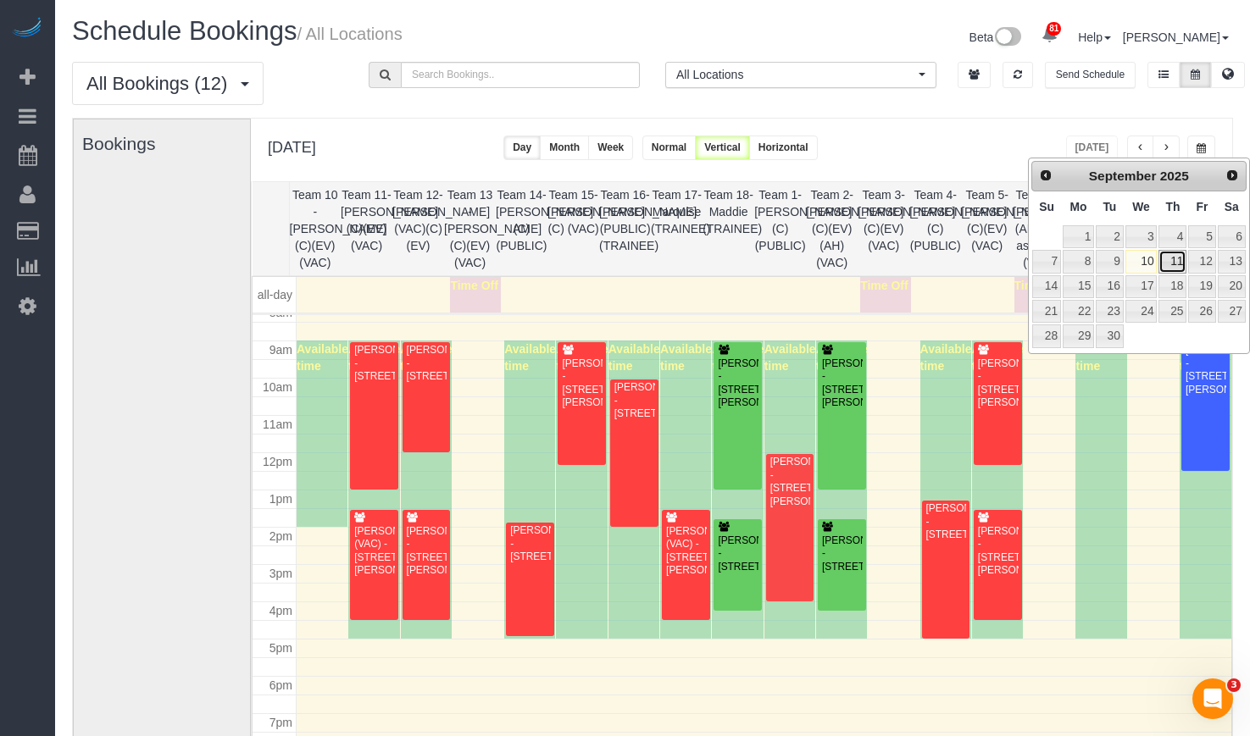
click at [1172, 262] on link "11" at bounding box center [1172, 261] width 28 height 23
type input "**********"
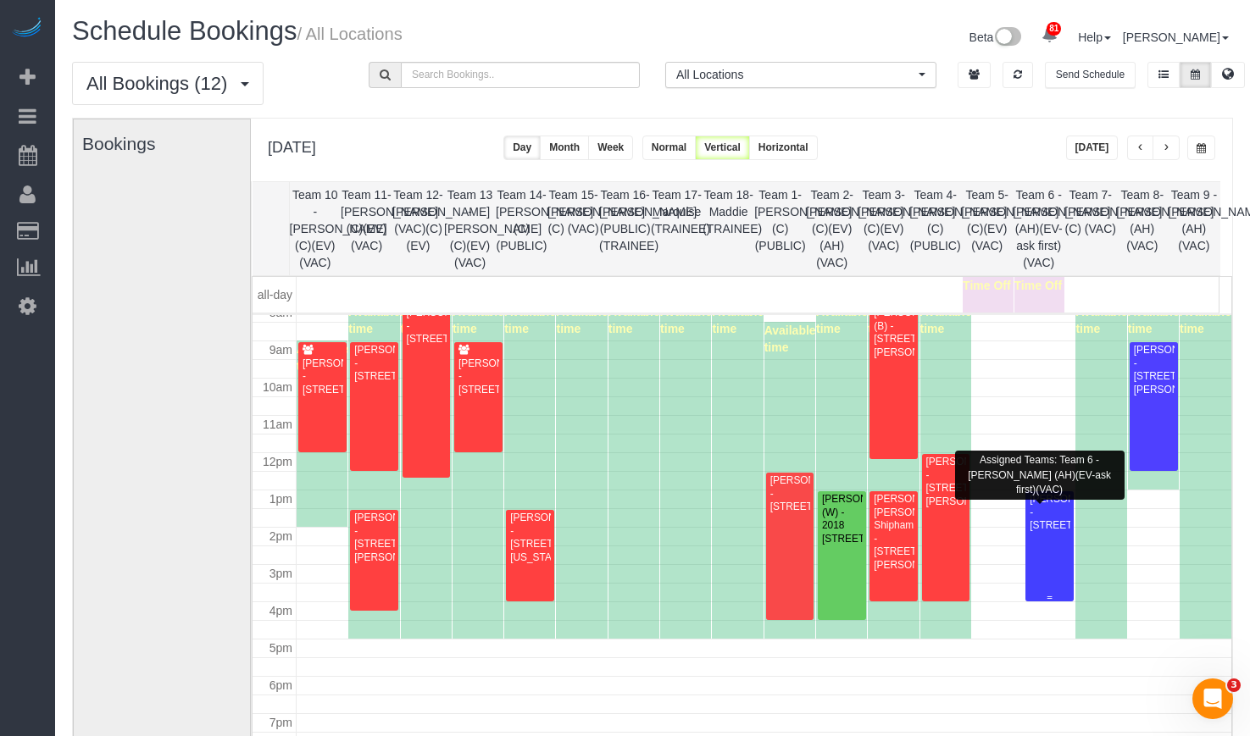
click at [1045, 532] on div "Lara Sanoica - 3502 Piper Ct, Rolling Meadows, IL 60008" at bounding box center [1049, 512] width 42 height 39
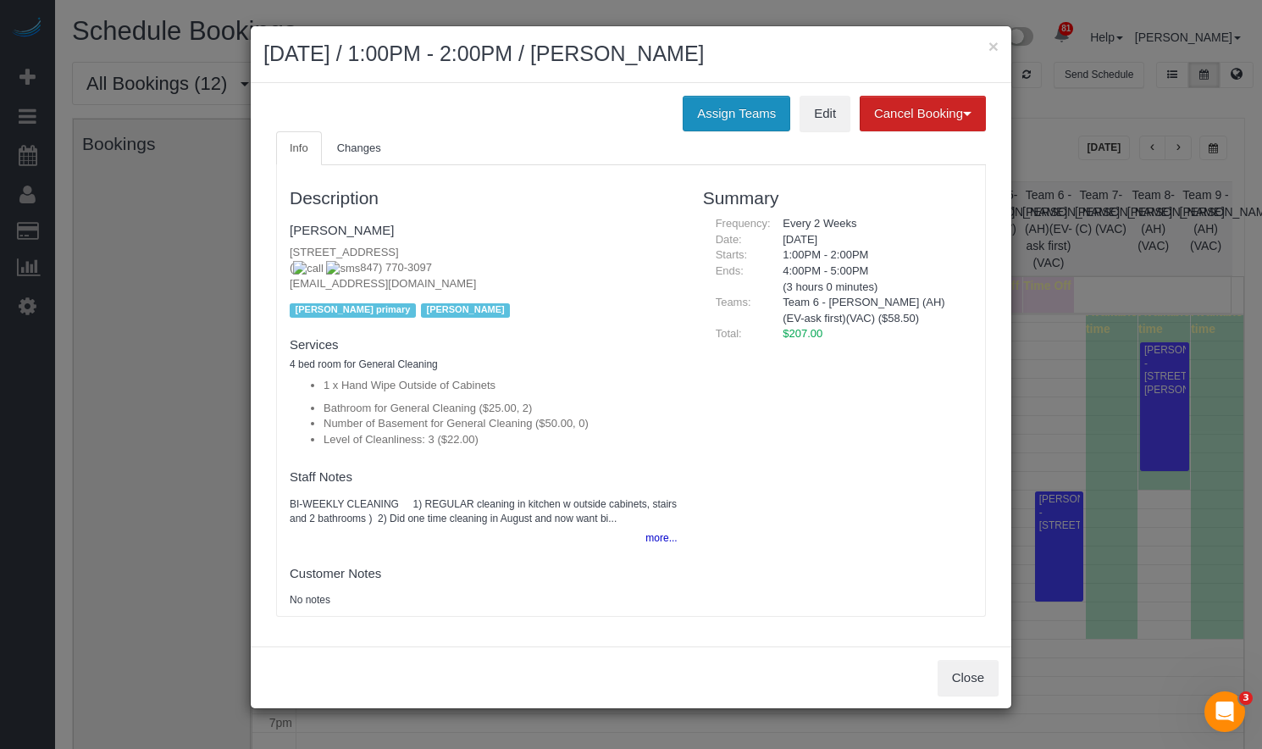
click at [762, 114] on button "Assign Teams" at bounding box center [737, 114] width 108 height 36
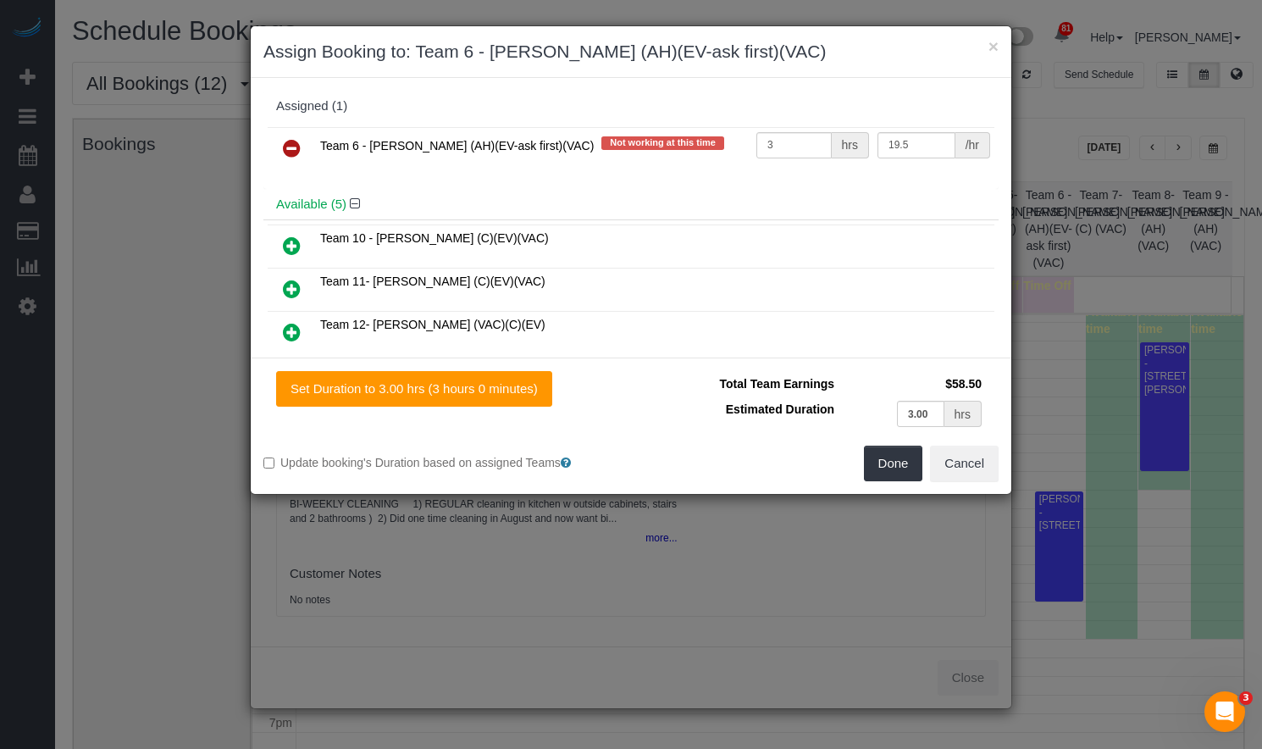
click at [302, 145] on link at bounding box center [292, 149] width 40 height 34
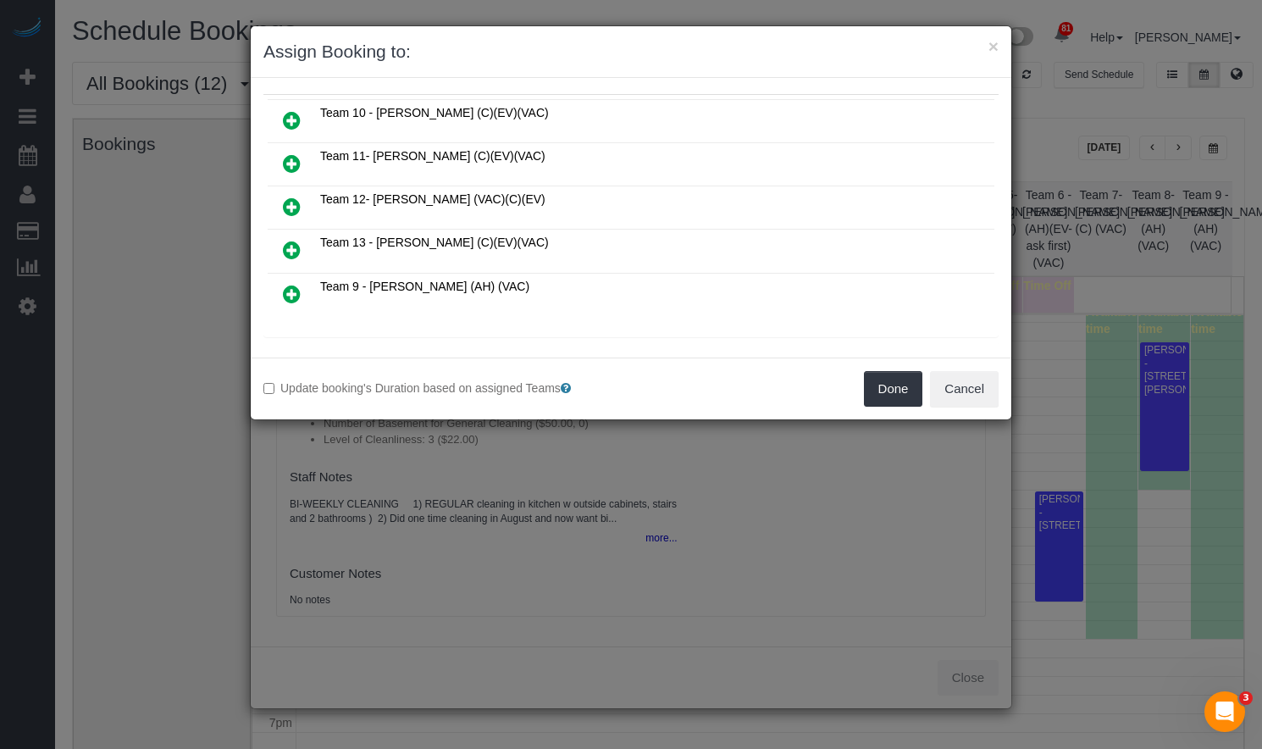
click at [290, 292] on icon at bounding box center [292, 294] width 18 height 20
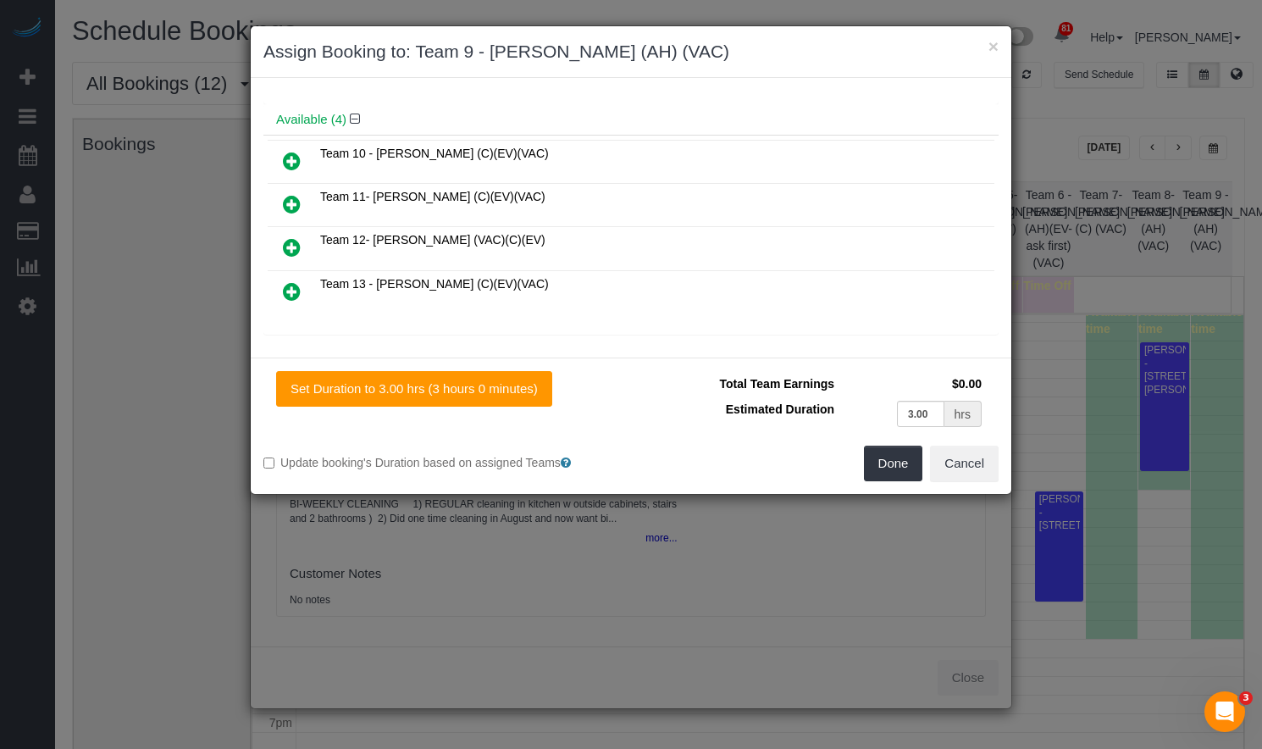
scroll to position [125, 0]
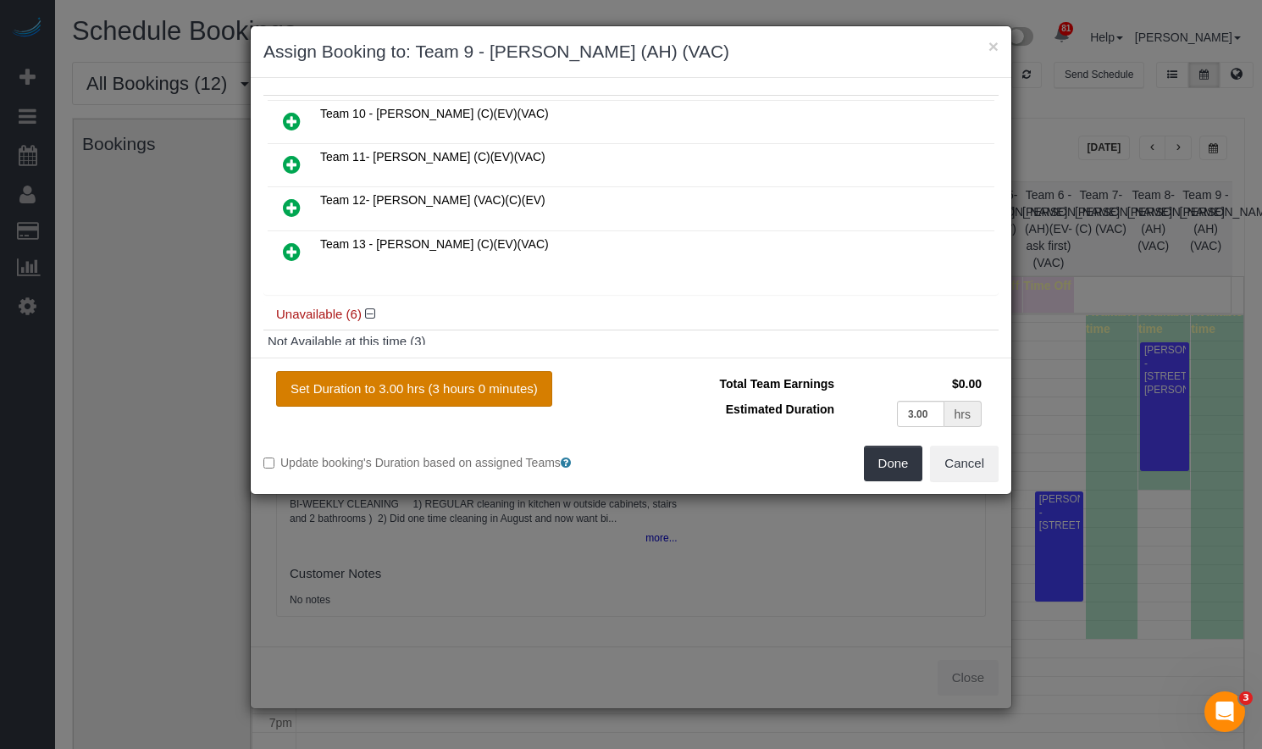
click at [461, 391] on button "Set Duration to 3.00 hrs (3 hours 0 minutes)" at bounding box center [414, 389] width 276 height 36
type input "3.00"
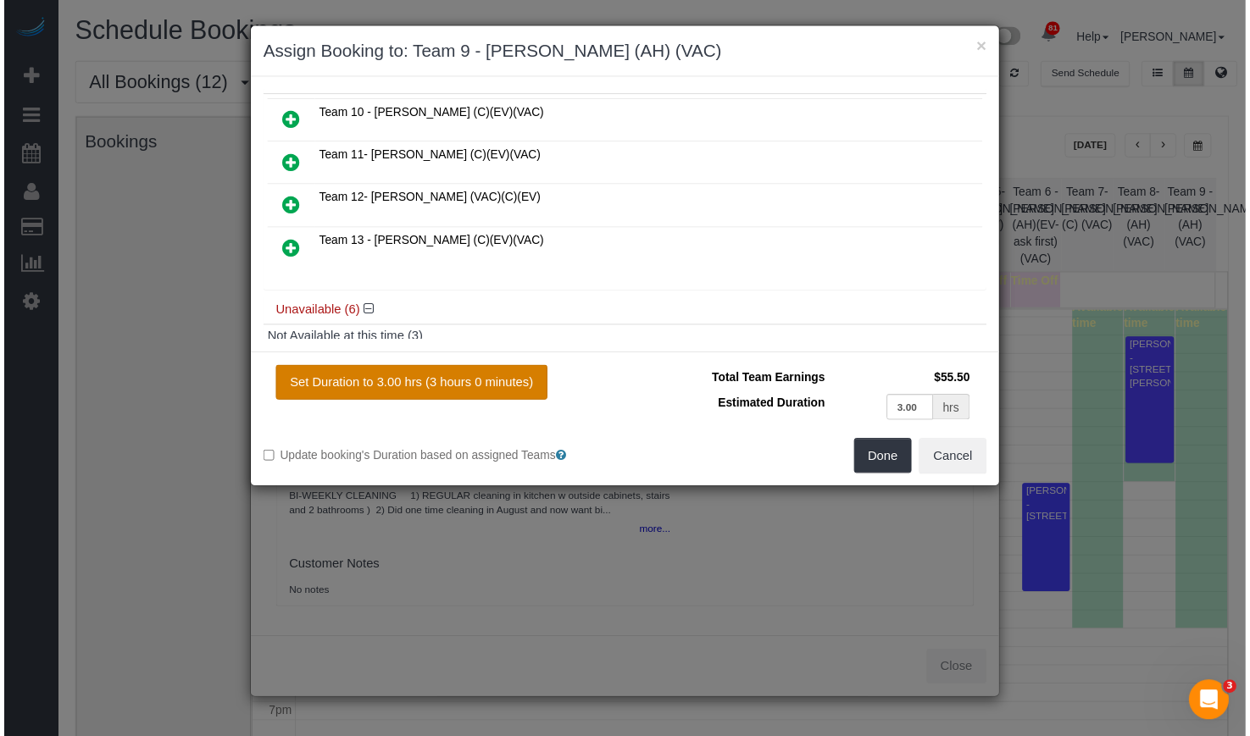
scroll to position [0, 0]
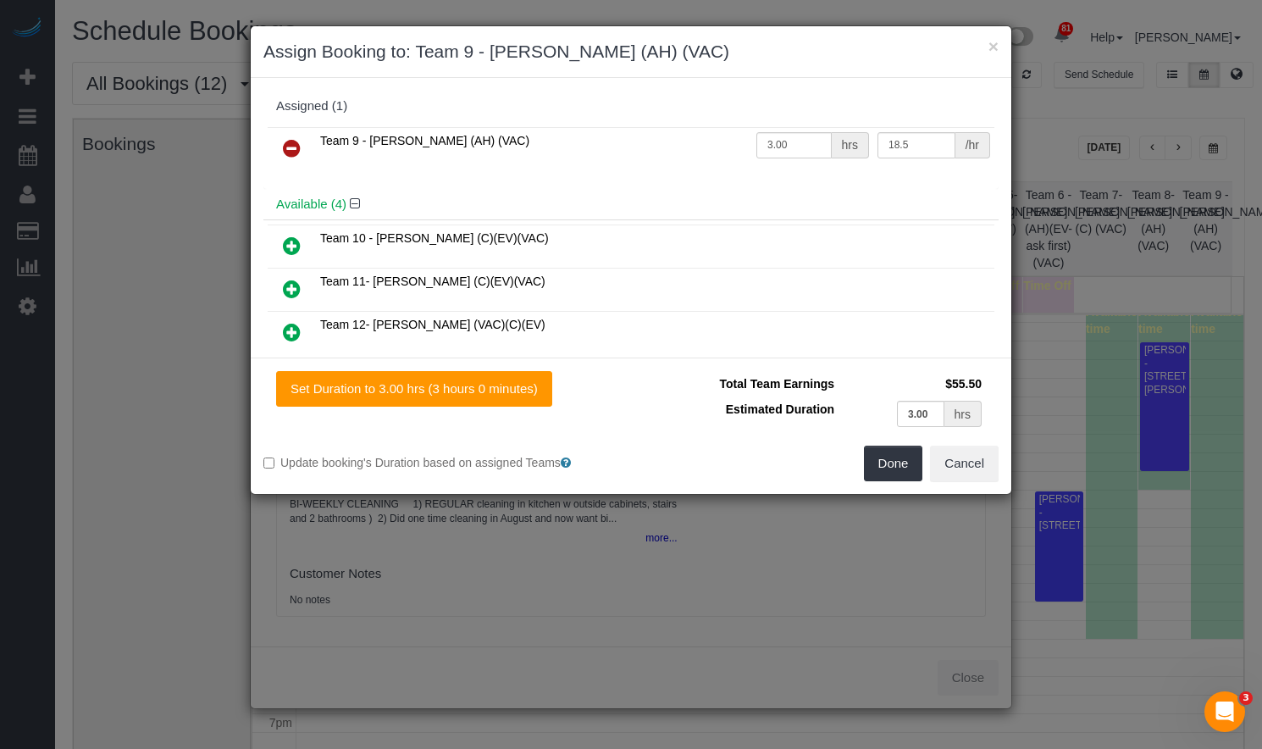
click at [880, 439] on div "Total Team Earnings $55.50 Estimated Duration 3.00 hrs Warning: The Company sha…" at bounding box center [815, 408] width 368 height 75
click at [890, 455] on button "Done" at bounding box center [893, 464] width 59 height 36
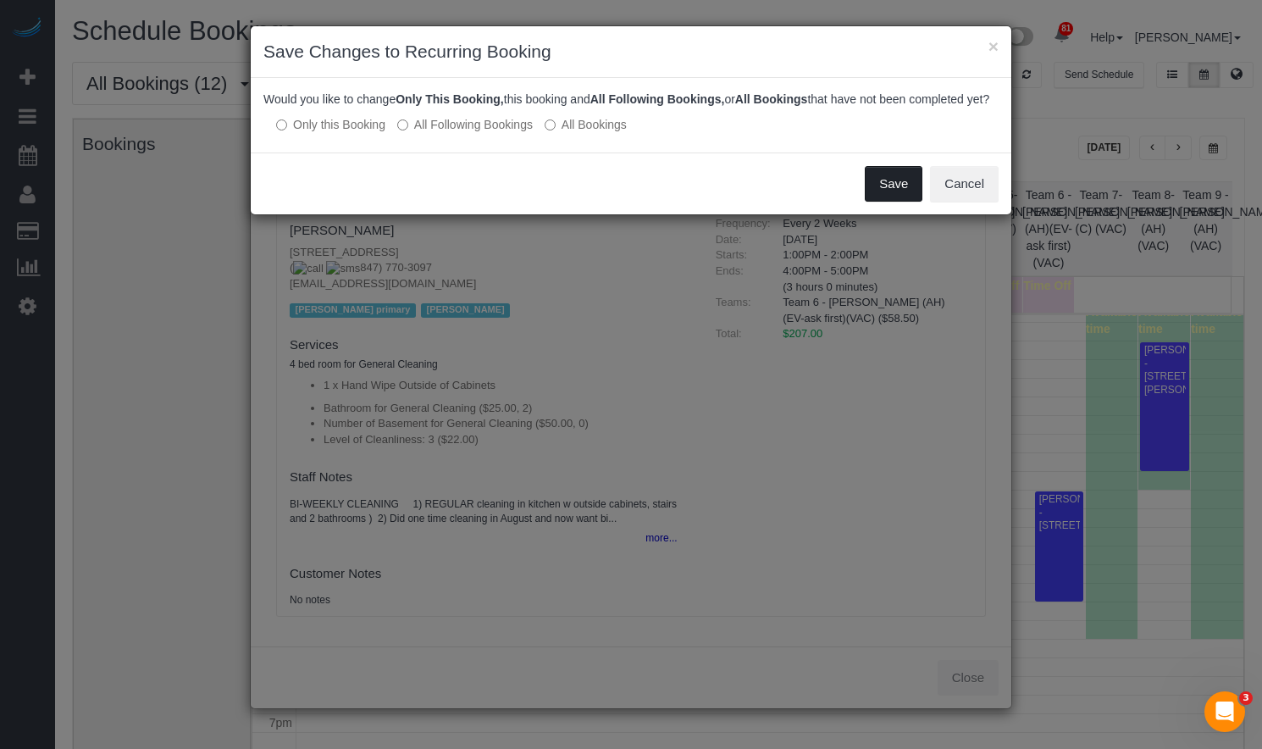
click at [884, 202] on button "Save" at bounding box center [894, 184] width 58 height 36
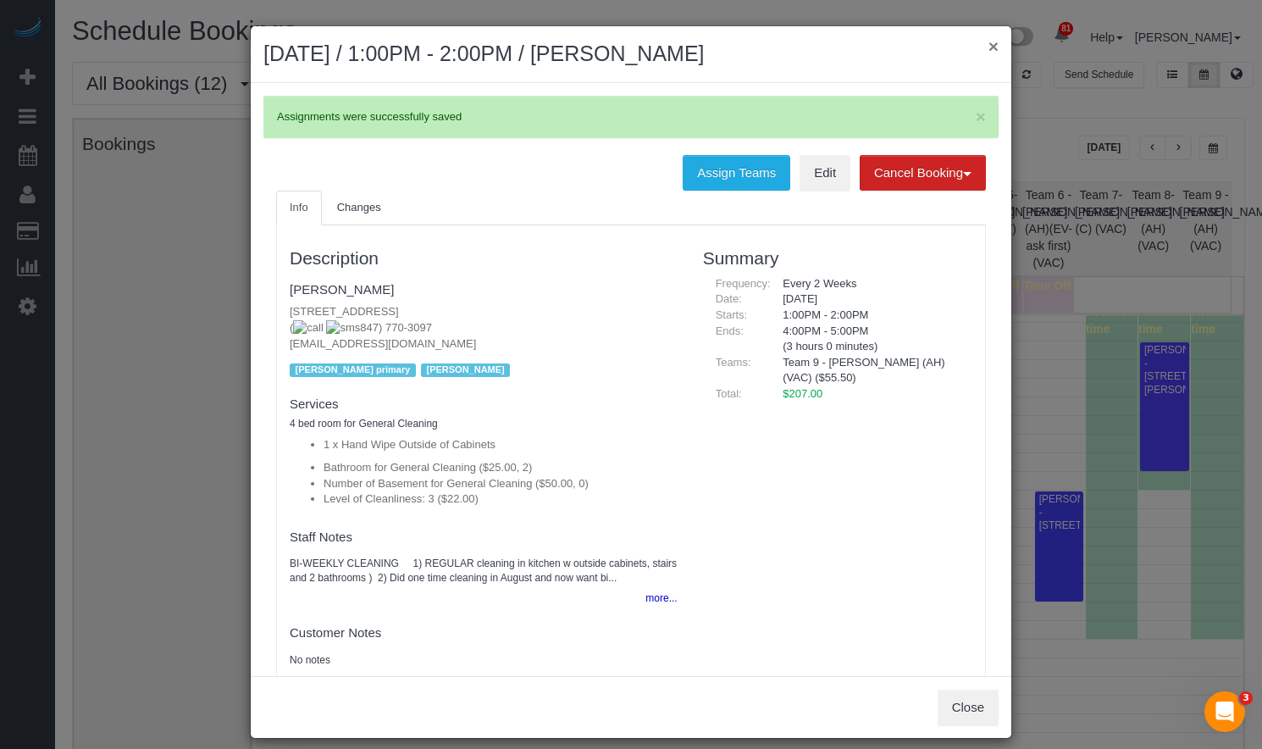
click at [989, 45] on button "×" at bounding box center [994, 46] width 10 height 18
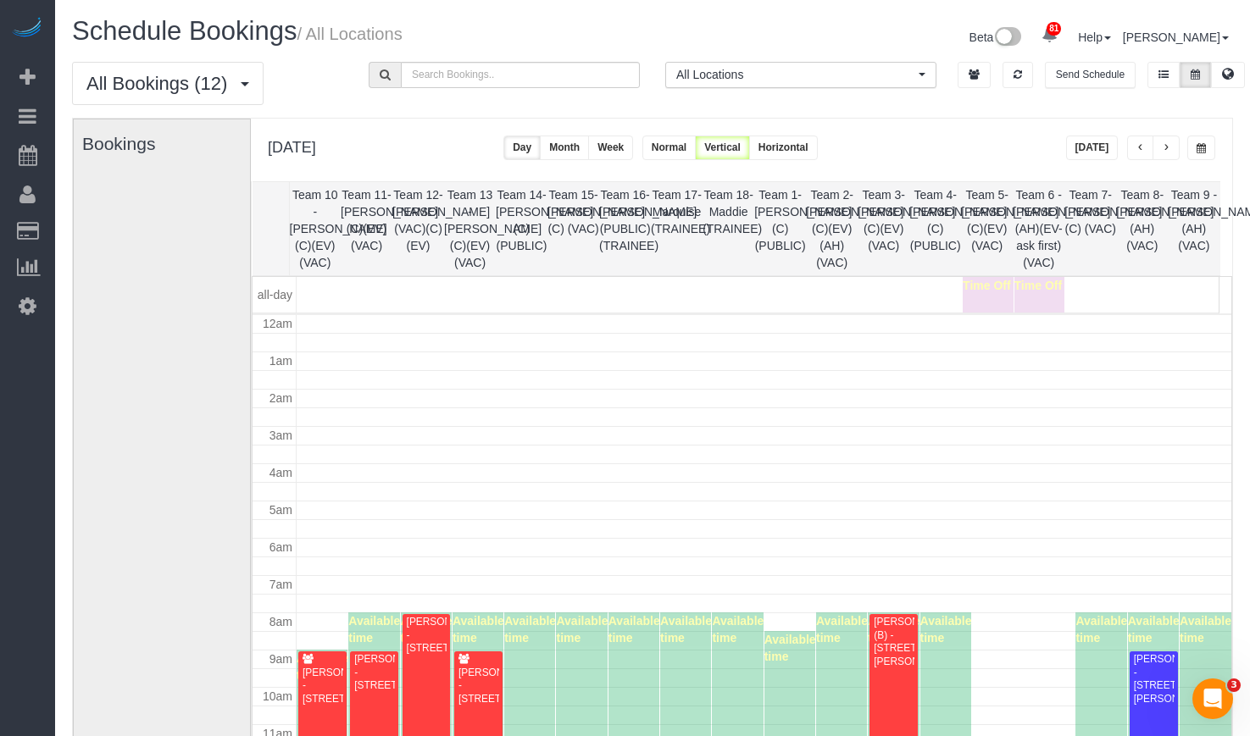
scroll to position [309, 0]
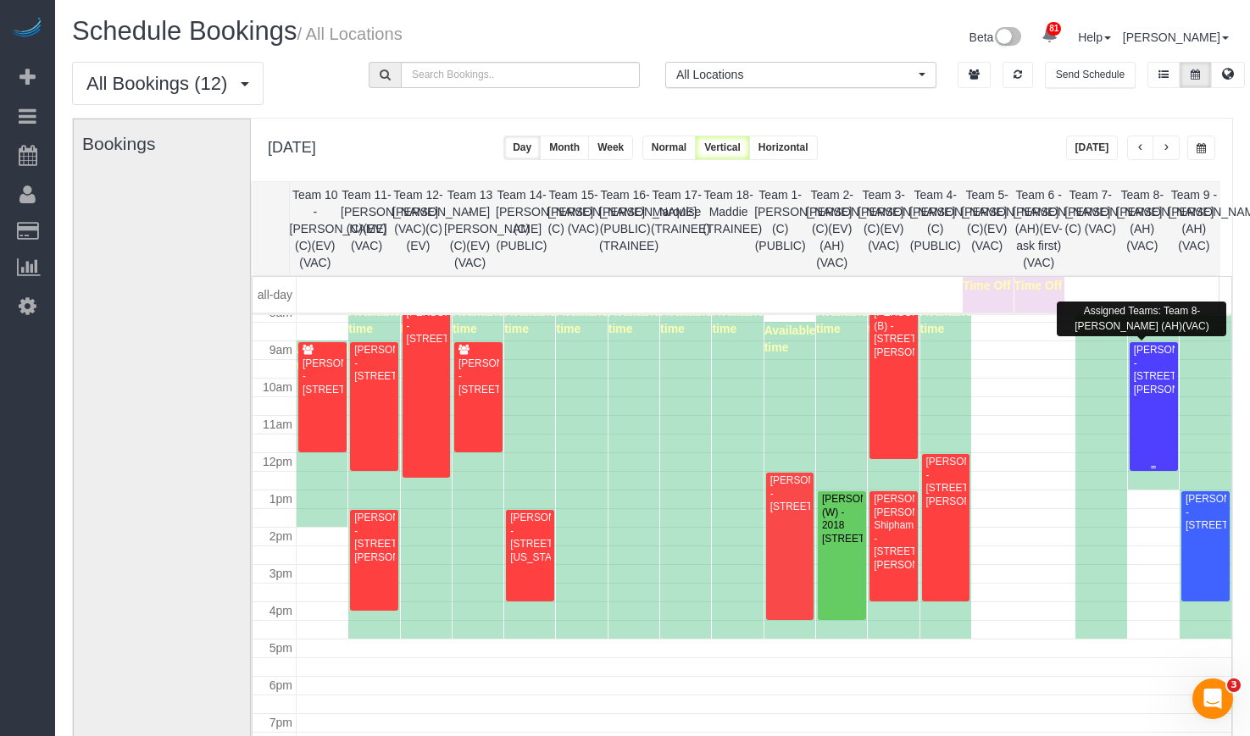
click at [1146, 381] on div "Angela Kwiatek - 5 Drake Terrace, Prospect Heights, IL 60070" at bounding box center [1154, 370] width 42 height 53
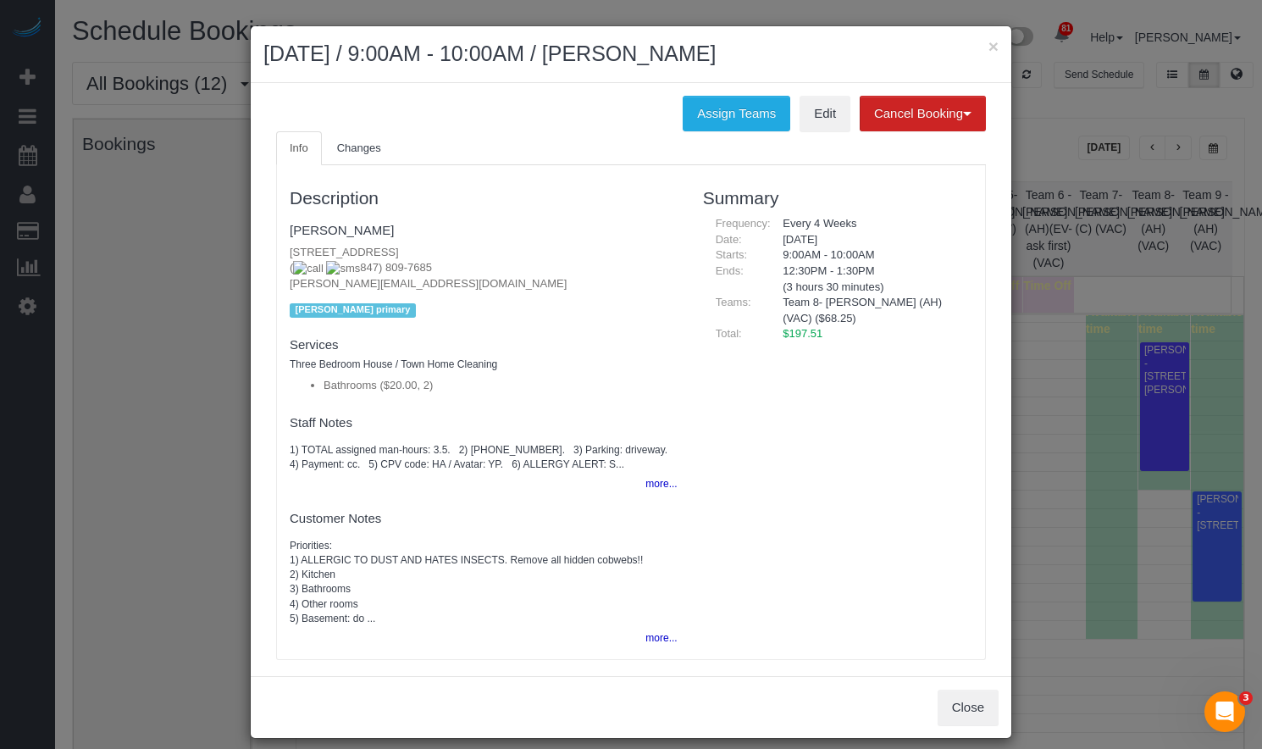
drag, startPoint x: 398, startPoint y: 273, endPoint x: 325, endPoint y: 272, distance: 72.9
click at [325, 272] on p "5 Drake Terrace, Prospect Heights, IL 60070 ( 847) 809-7685 angelamariek@outloo…" at bounding box center [484, 268] width 388 height 47
copy span "847) 809-7685"
drag, startPoint x: 715, startPoint y: 58, endPoint x: 666, endPoint y: 63, distance: 49.3
click at [666, 62] on h2 "September 11, 2025 / 9:00AM - 10:00AM / Angela Kwiatek" at bounding box center [630, 54] width 735 height 30
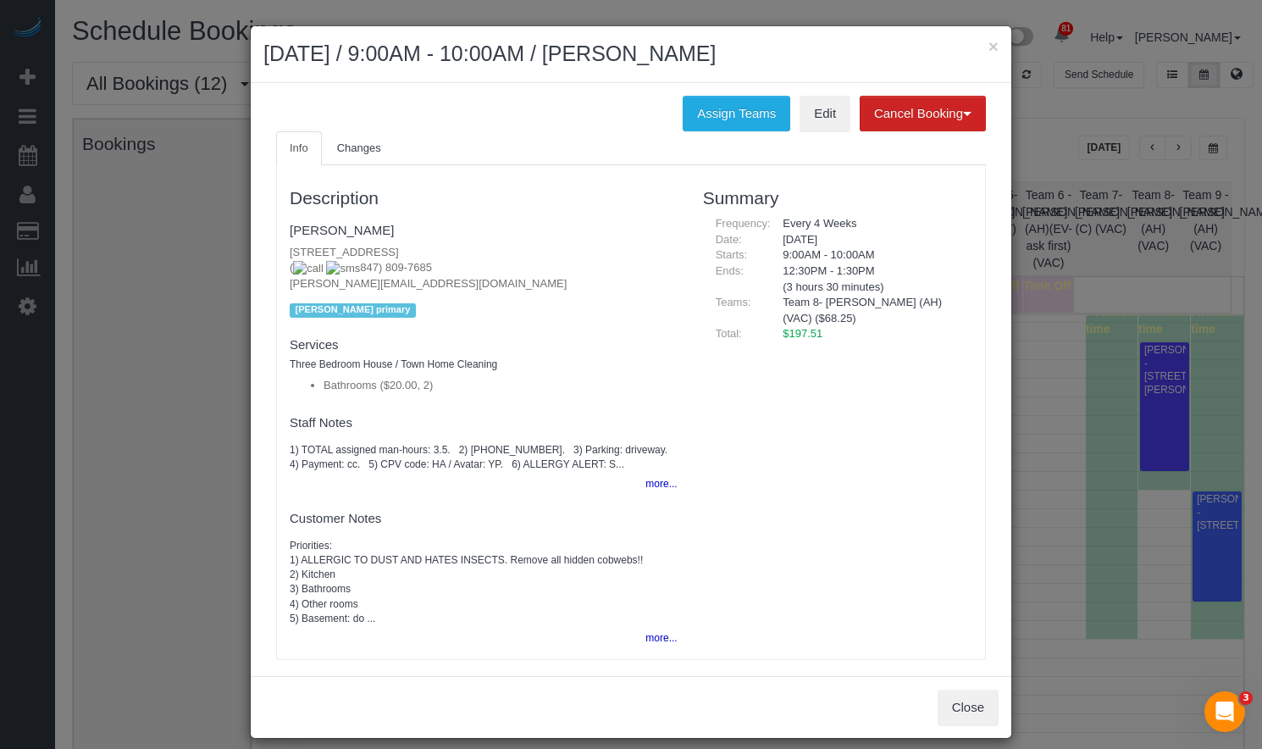
copy h2 "Angela"
click at [802, 64] on h2 "September 11, 2025 / 9:00AM - 10:00AM / Angela Kwiatek" at bounding box center [630, 54] width 735 height 30
drag, startPoint x: 839, startPoint y: 64, endPoint x: 666, endPoint y: 57, distance: 173.0
click at [666, 57] on h2 "September 11, 2025 / 9:00AM - 10:00AM / Angela Kwiatek" at bounding box center [630, 54] width 735 height 30
copy h2 "[PERSON_NAME]"
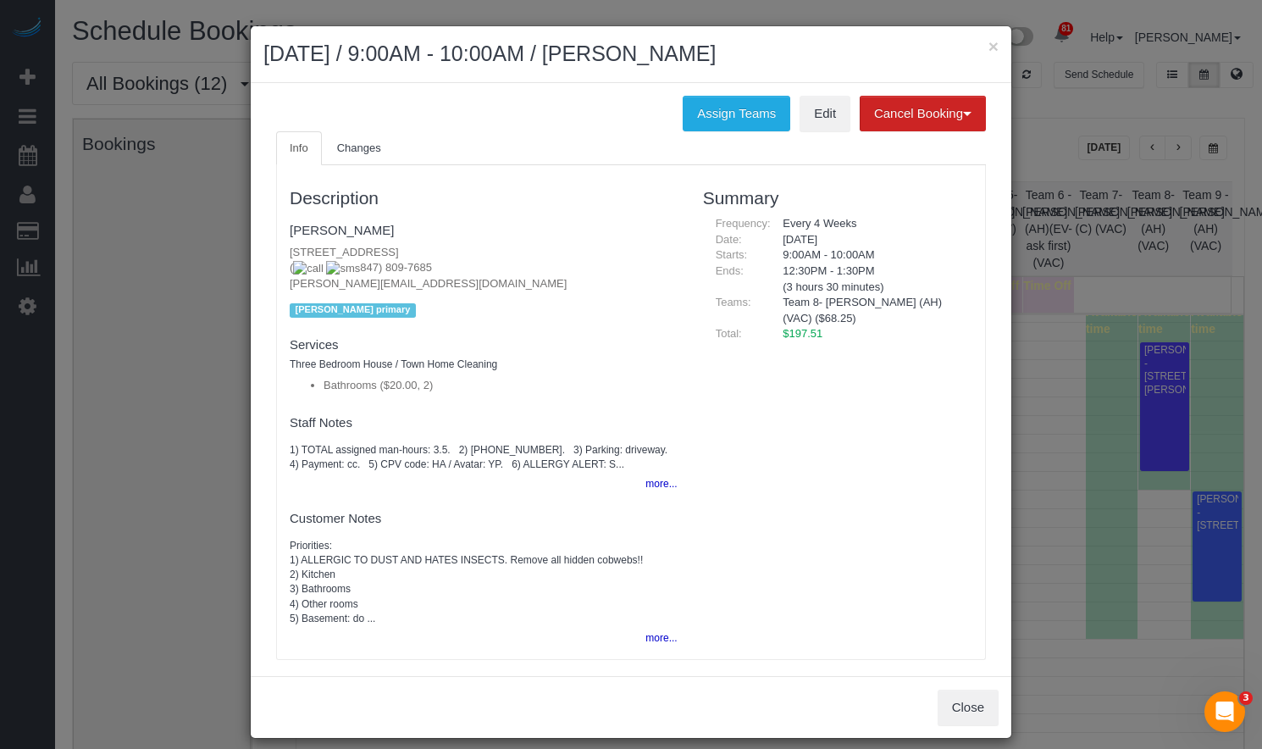
click at [395, 225] on h4 "[PERSON_NAME]" at bounding box center [484, 231] width 388 height 14
drag, startPoint x: 407, startPoint y: 266, endPoint x: 330, endPoint y: 274, distance: 77.5
click at [330, 274] on p "5 Drake Terrace, Prospect Heights, IL 60070 ( 847) 809-7685 angelamariek@outloo…" at bounding box center [484, 268] width 388 height 47
copy span "847) 809-7685"
click at [989, 48] on button "×" at bounding box center [994, 46] width 10 height 18
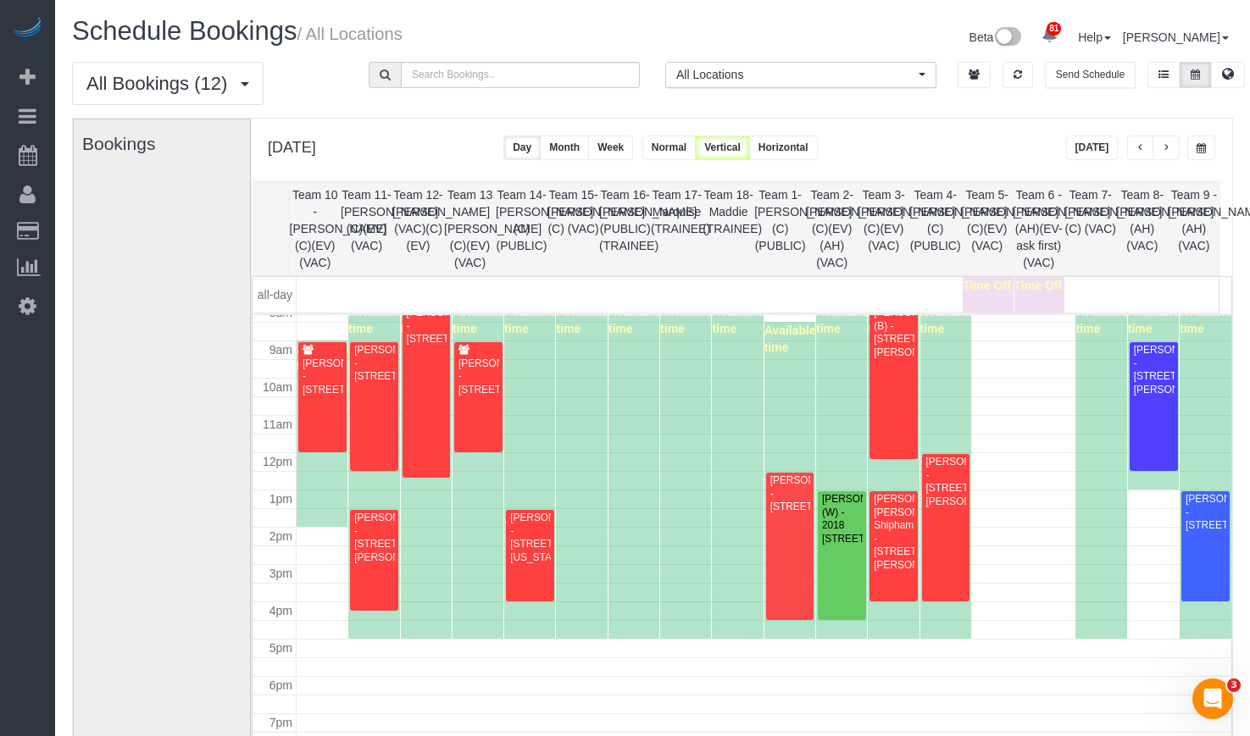
click at [1208, 143] on button "button" at bounding box center [1201, 148] width 28 height 25
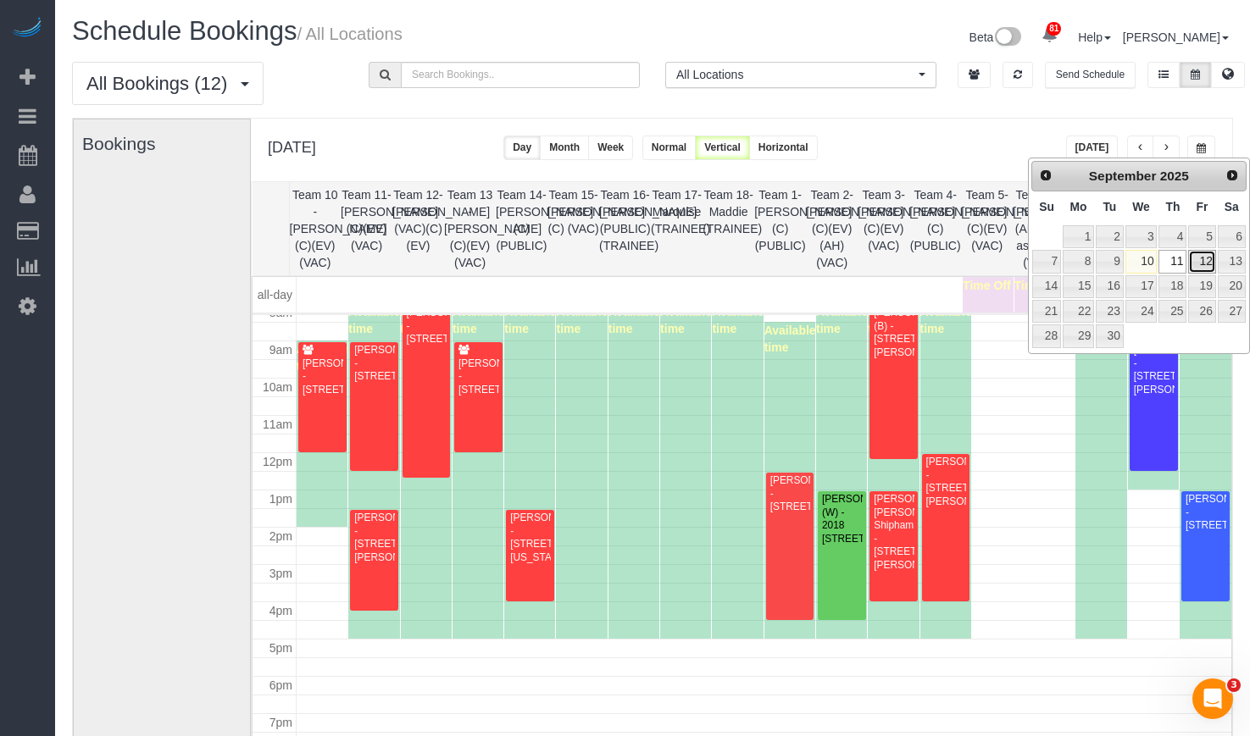
click at [1206, 265] on link "12" at bounding box center [1201, 261] width 27 height 23
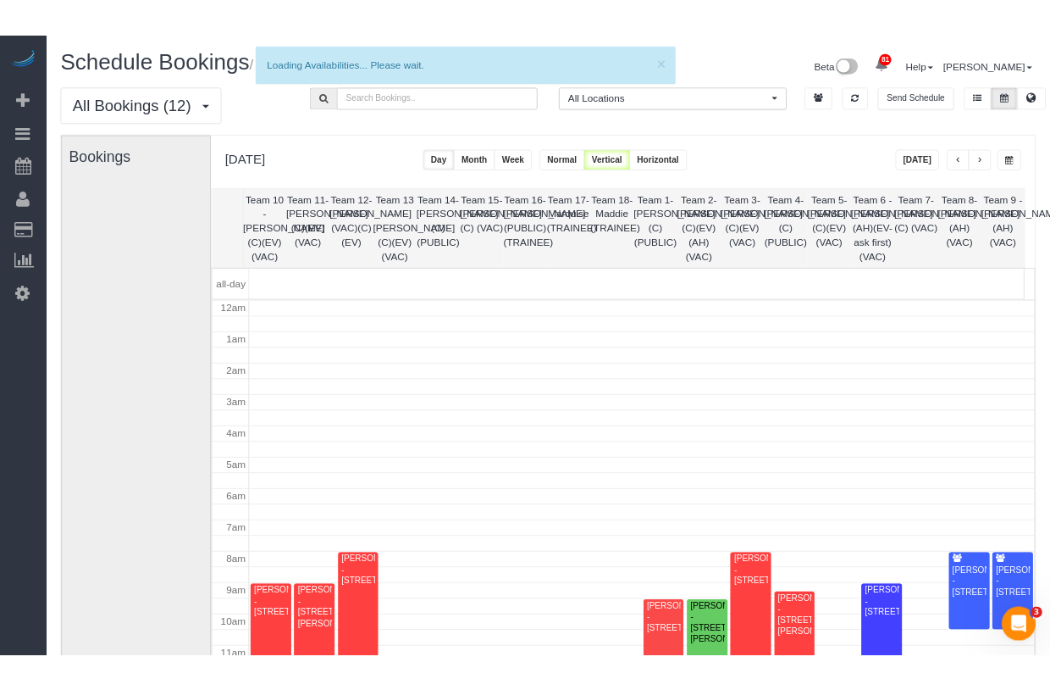
scroll to position [225, 0]
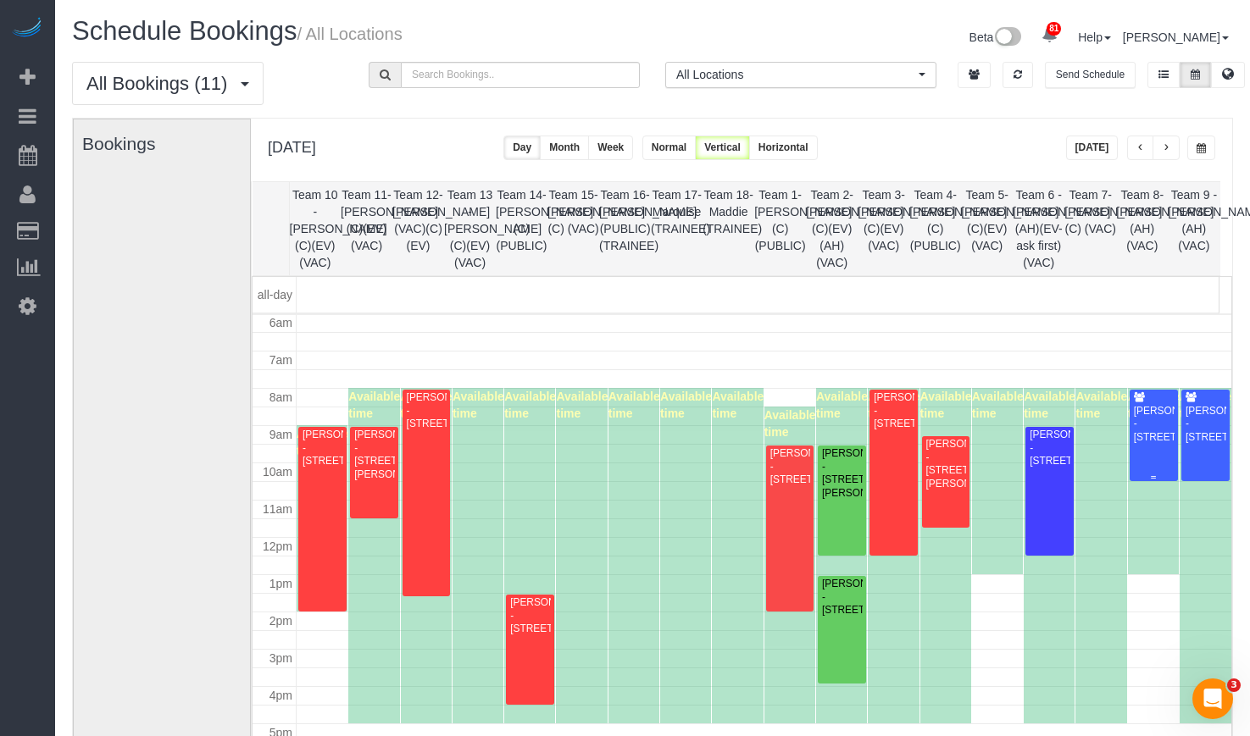
click at [1143, 432] on div "Nick Jones - 1006 Brittany Drive, Arlington Heights, IL 60004" at bounding box center [1154, 424] width 42 height 39
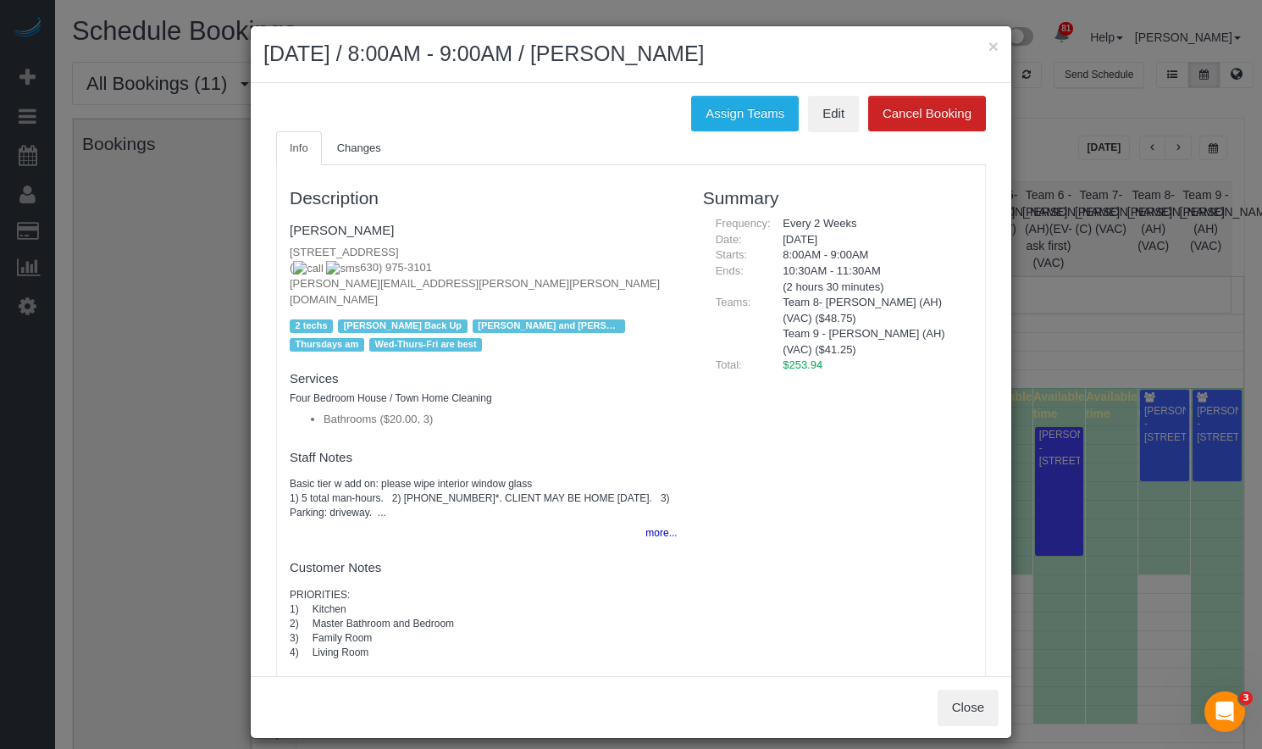
drag, startPoint x: 417, startPoint y: 273, endPoint x: 329, endPoint y: 273, distance: 88.1
click at [329, 273] on p "1006 Brittany Drive, Arlington Heights, IL 60004 ( 630) 975-3101 nicholas.andre…" at bounding box center [484, 277] width 388 height 64
copy span "630) 975-3101"
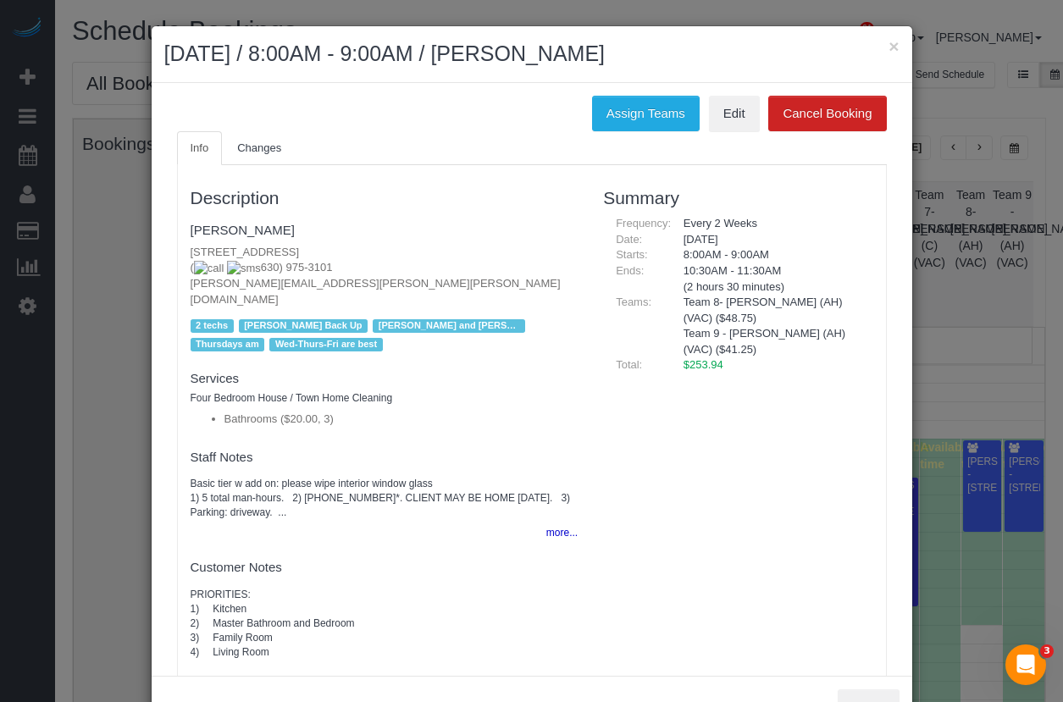
copy span "630) 975-3101"
click at [889, 45] on button "×" at bounding box center [894, 46] width 10 height 18
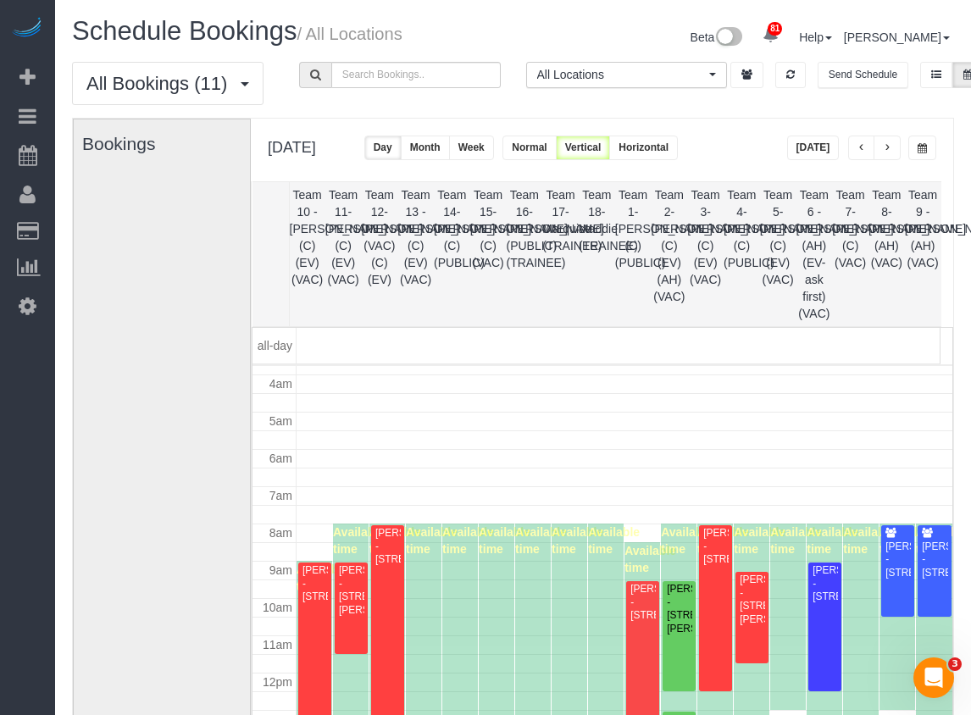
scroll to position [309, 0]
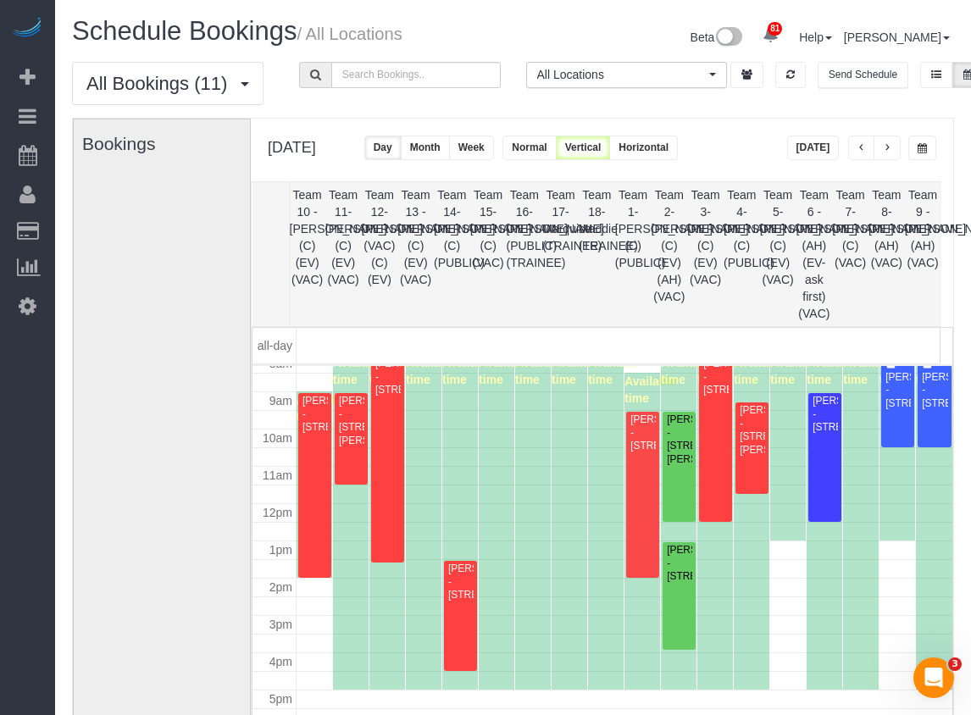
click at [920, 144] on span "button" at bounding box center [921, 148] width 9 height 10
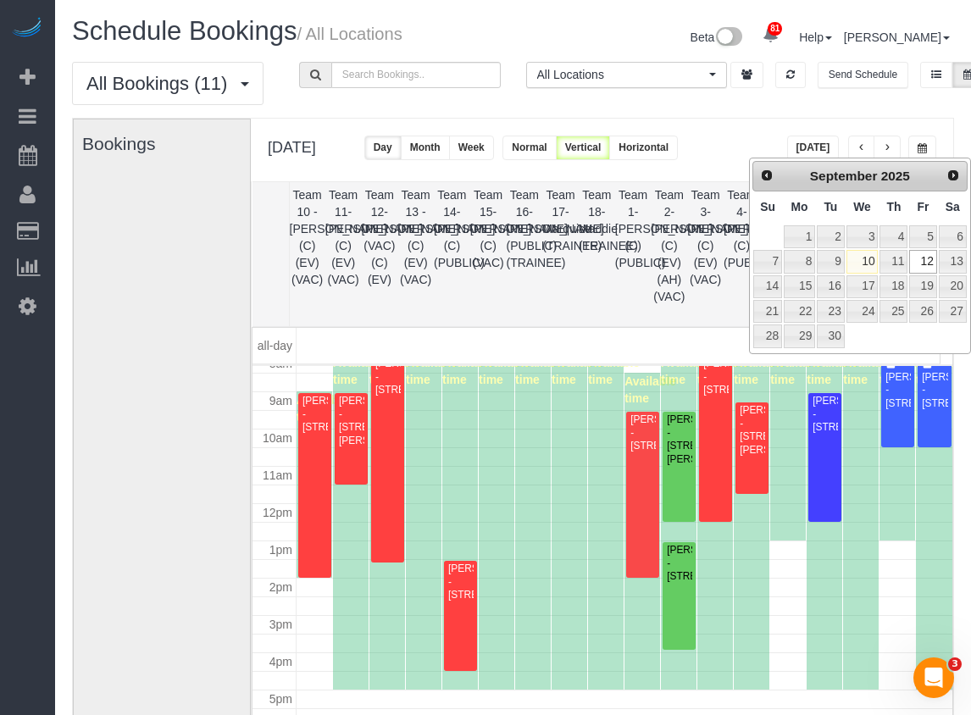
click at [646, 271] on th "Team 1- Ariana (C)(PUBLIC)" at bounding box center [633, 254] width 36 height 144
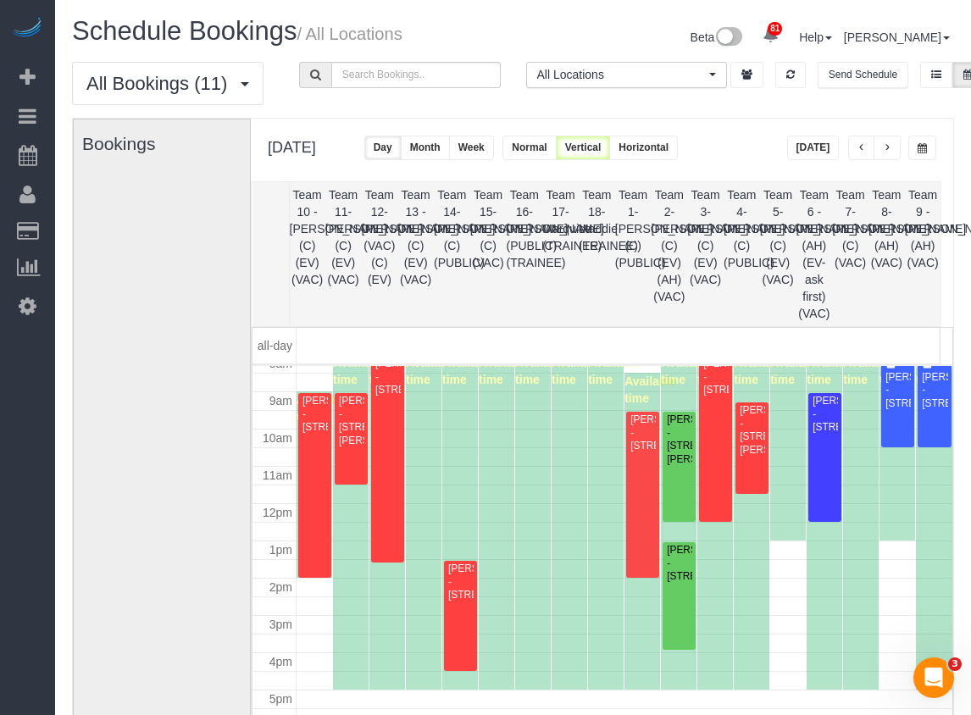
click at [628, 273] on th "Team 1- Ariana (C)(PUBLIC)" at bounding box center [633, 254] width 36 height 144
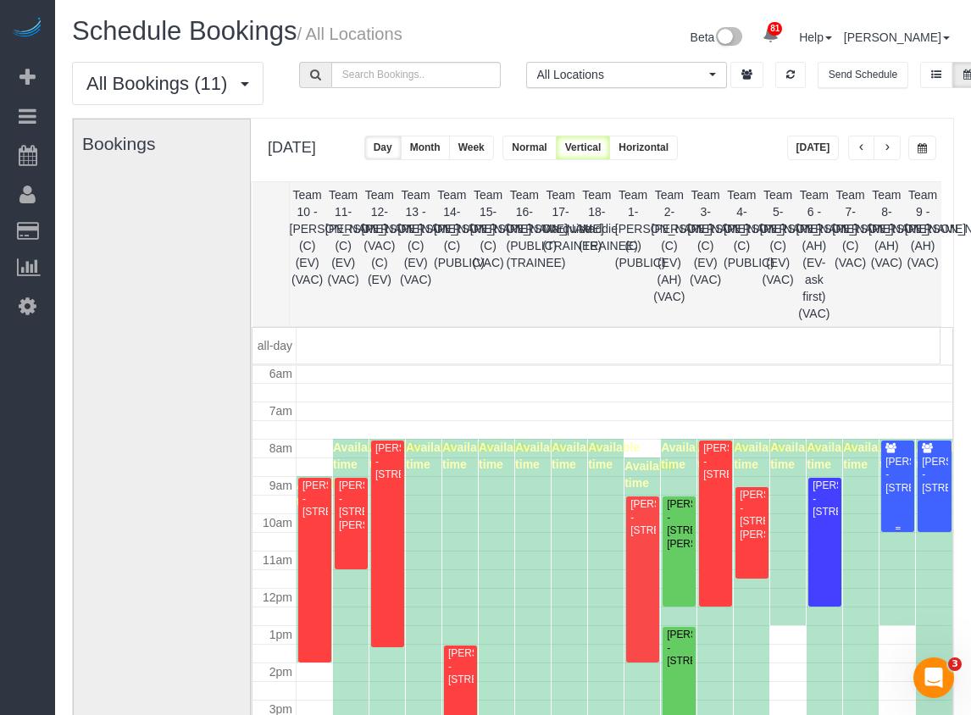
click at [884, 483] on div "Nick Jones - 1006 Brittany Drive, Arlington Heights, IL 60004" at bounding box center [897, 475] width 26 height 39
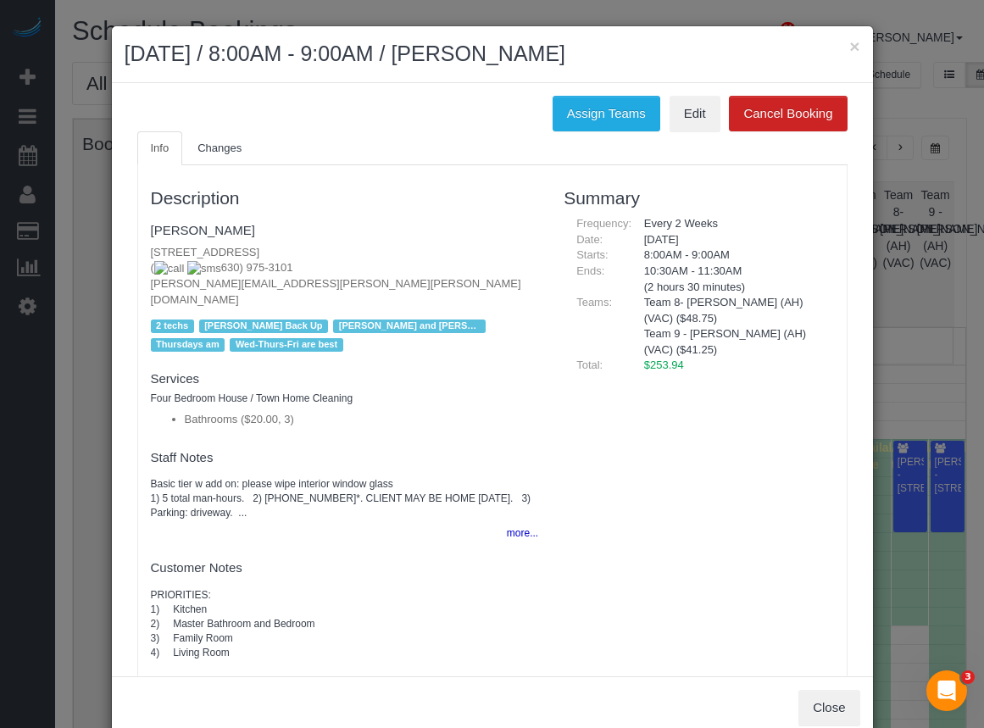
click at [705, 383] on div "Description Nick Jones 1006 Brittany Drive, Arlington Heights, IL 60004 ( 630) …" at bounding box center [492, 466] width 708 height 584
drag, startPoint x: 330, startPoint y: 284, endPoint x: 139, endPoint y: 285, distance: 190.6
click at [139, 285] on div "Description Nick Jones 1006 Brittany Drive, Arlington Heights, IL 60004 ( 630) …" at bounding box center [344, 466] width 413 height 584
copy p "nicholas.andrew.jones@gmail.com"
click at [849, 50] on button "×" at bounding box center [854, 46] width 10 height 18
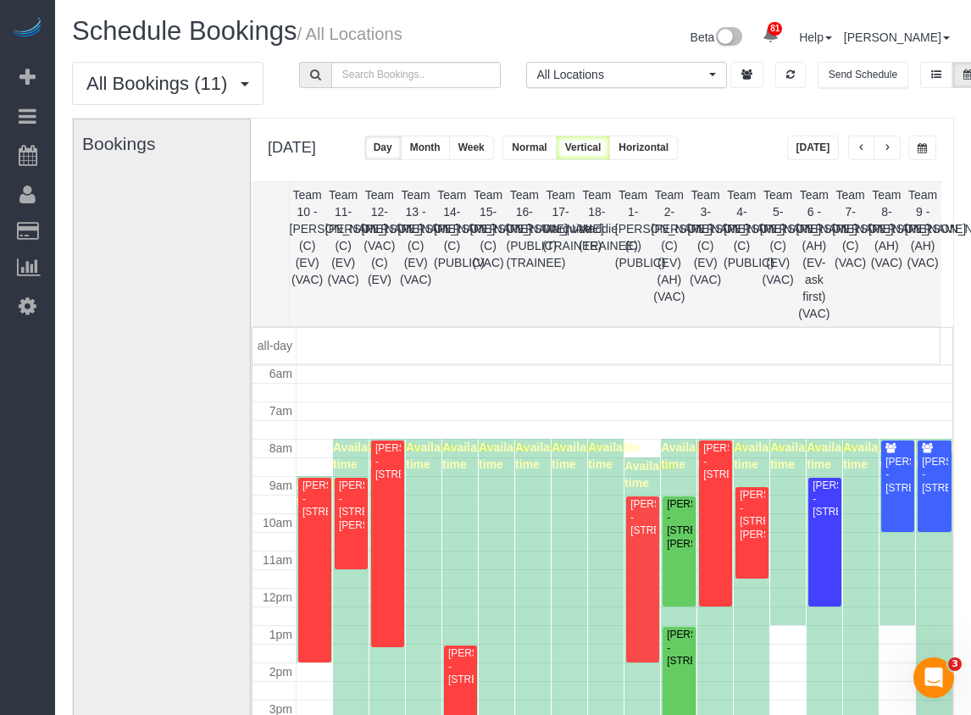
click at [926, 152] on span "button" at bounding box center [921, 148] width 9 height 10
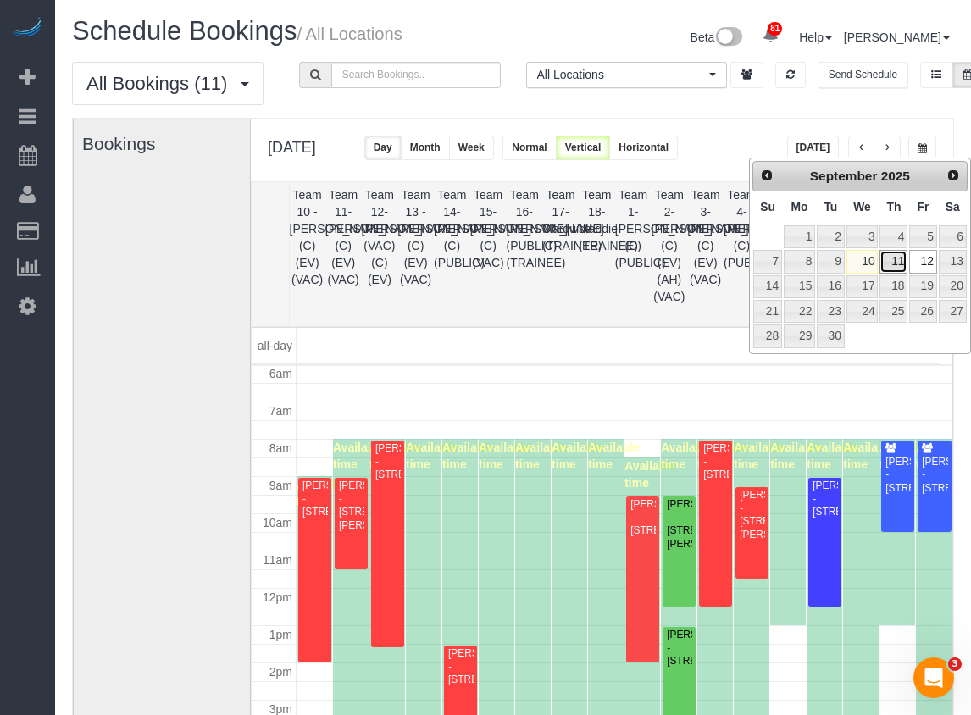
click at [897, 262] on link "11" at bounding box center [893, 261] width 28 height 23
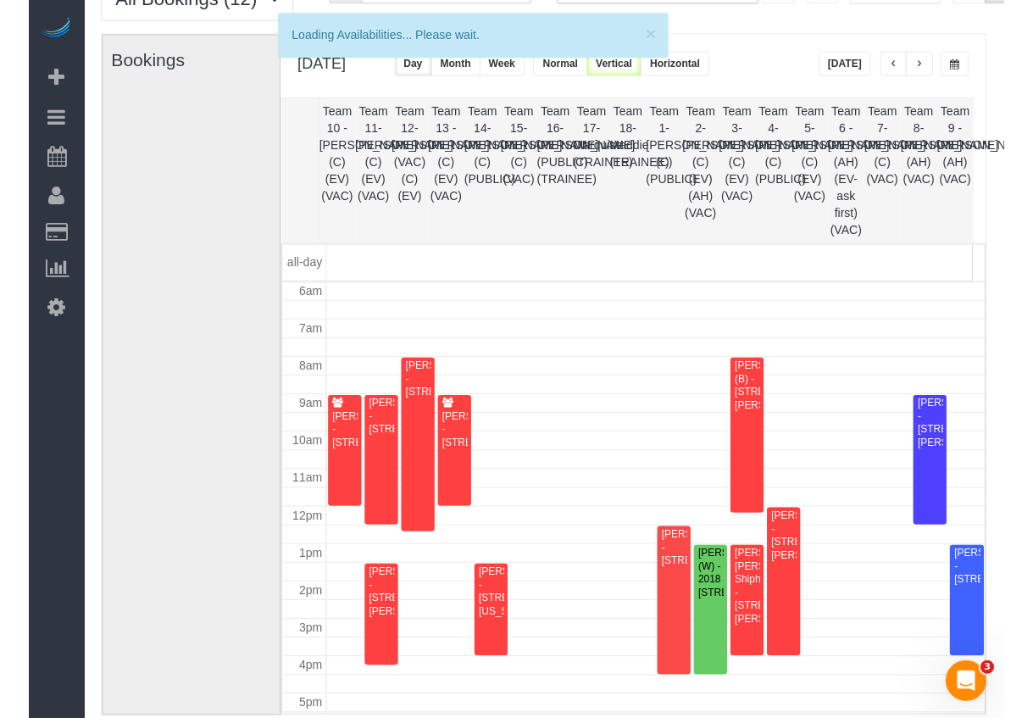
scroll to position [309, 0]
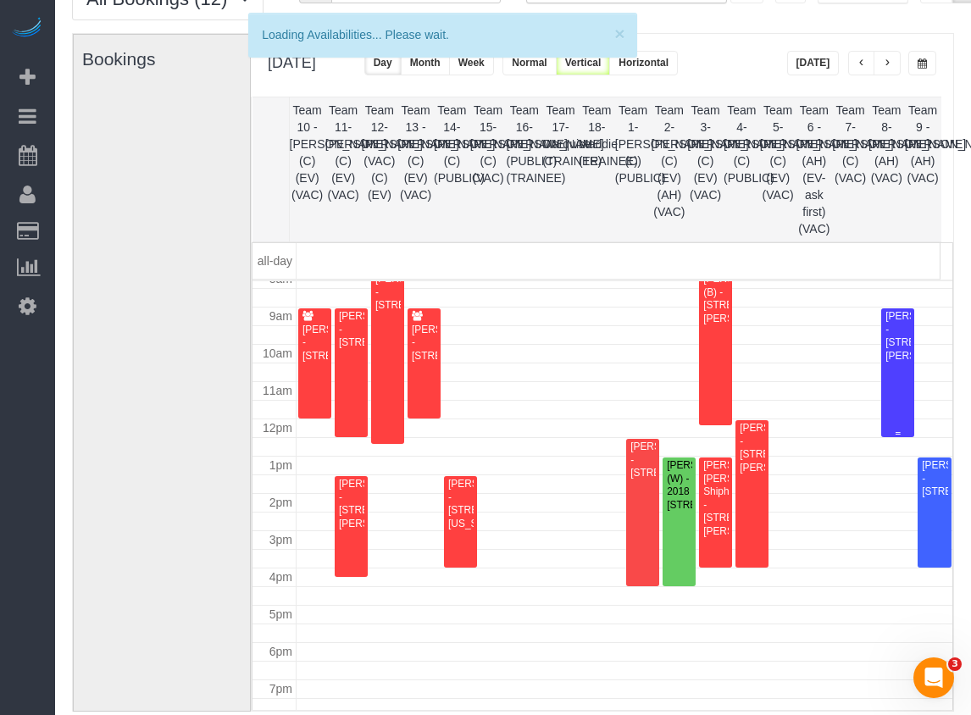
click at [885, 363] on div "Angela Kwiatek - 5 Drake Terrace, Prospect Heights, IL 60070" at bounding box center [897, 336] width 26 height 53
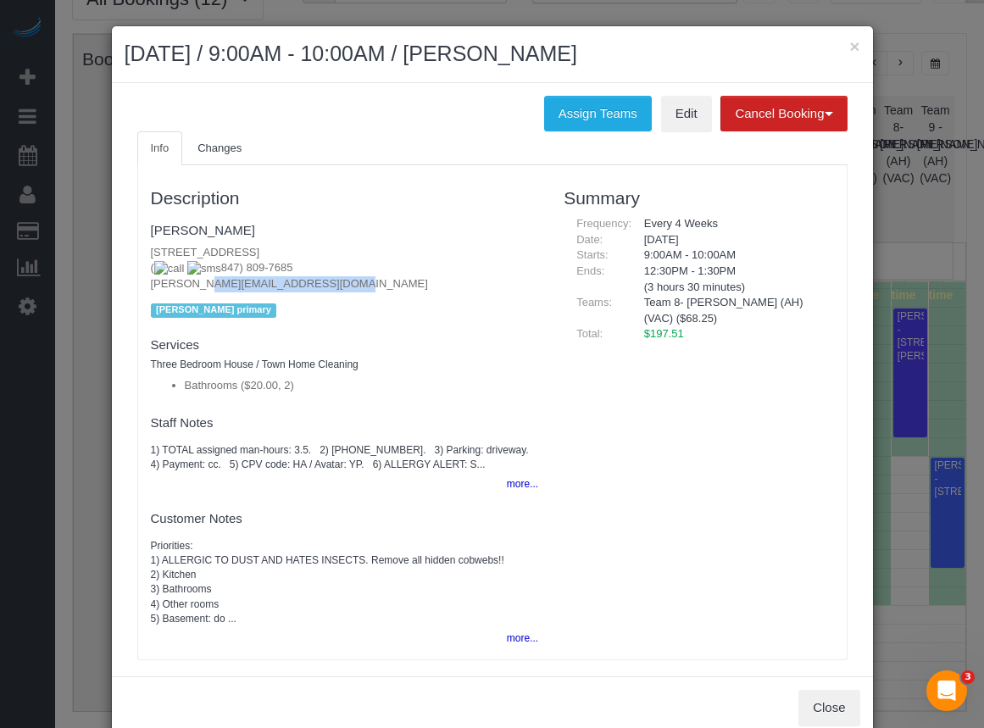
drag, startPoint x: 295, startPoint y: 280, endPoint x: 138, endPoint y: 287, distance: 156.9
click at [138, 287] on div "Description Angela Kwiatek 5 Drake Terrace, Prospect Heights, IL 60070 ( 847) 8…" at bounding box center [344, 412] width 413 height 477
copy p "angelamariek@outlook.com"
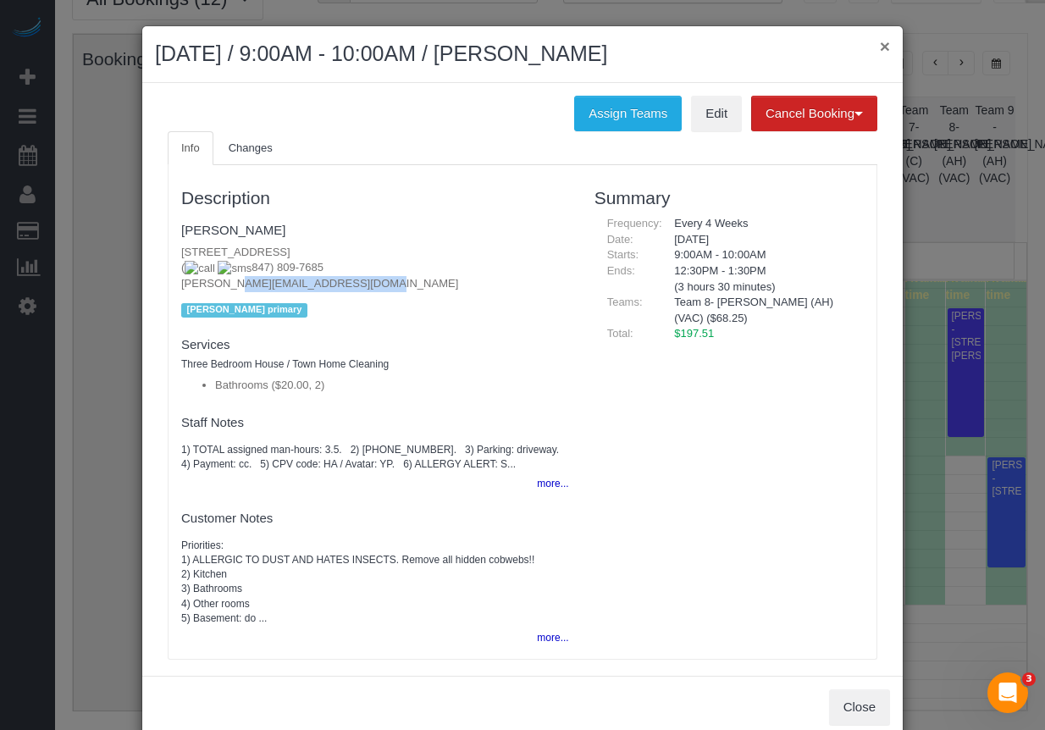
click at [880, 48] on button "×" at bounding box center [885, 46] width 10 height 18
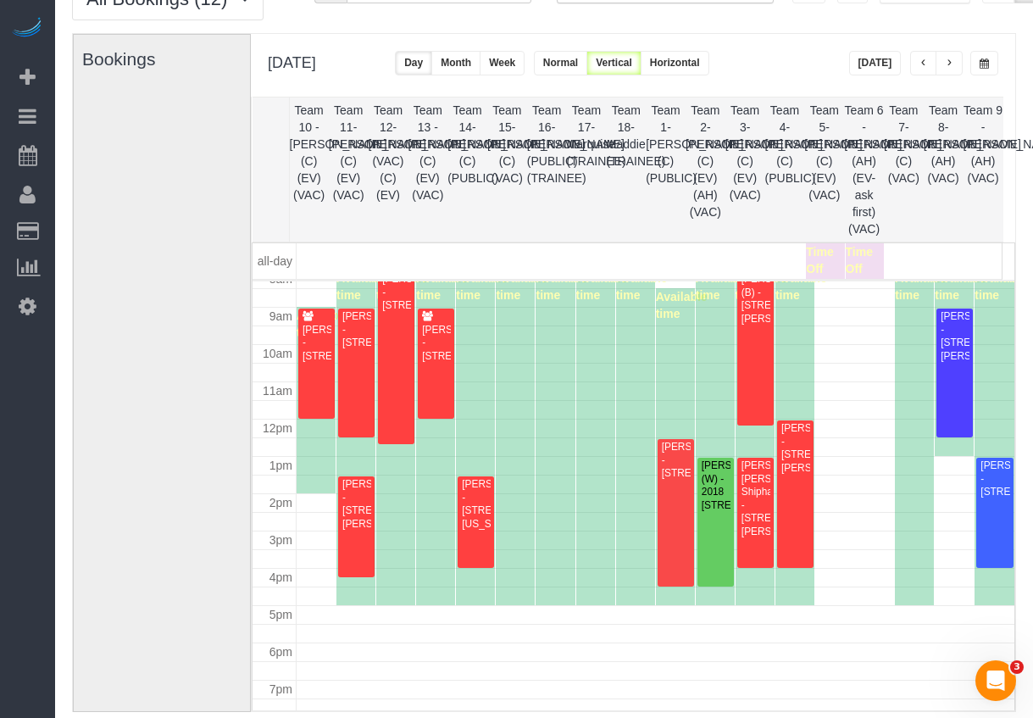
click at [980, 64] on span "button" at bounding box center [983, 63] width 9 height 10
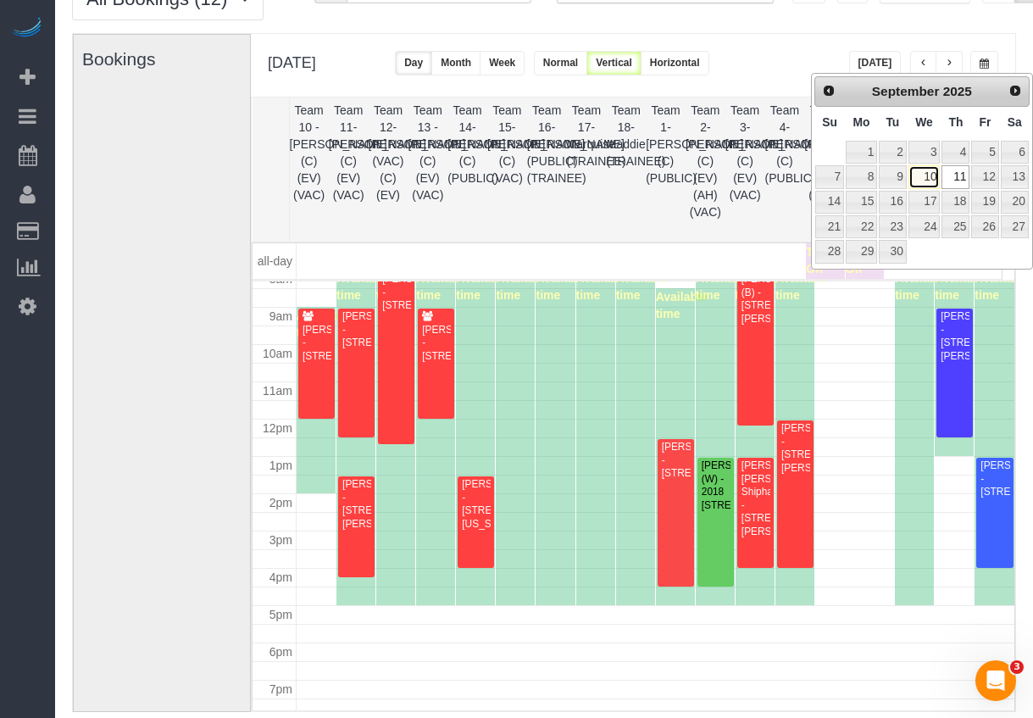
click at [932, 175] on link "10" at bounding box center [924, 176] width 32 height 23
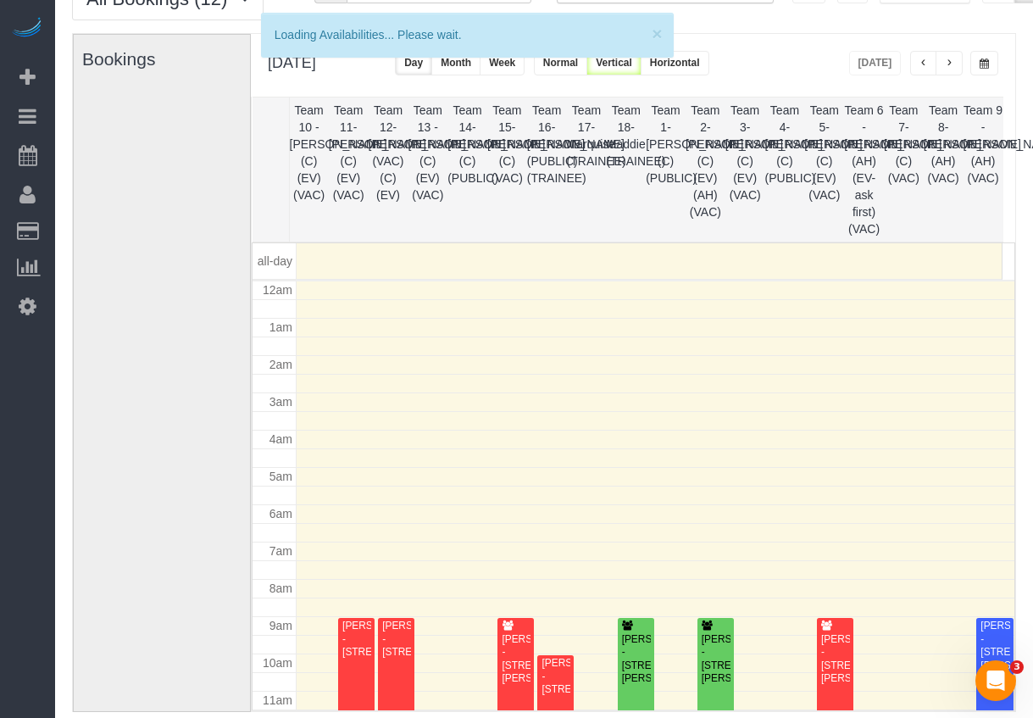
scroll to position [225, 0]
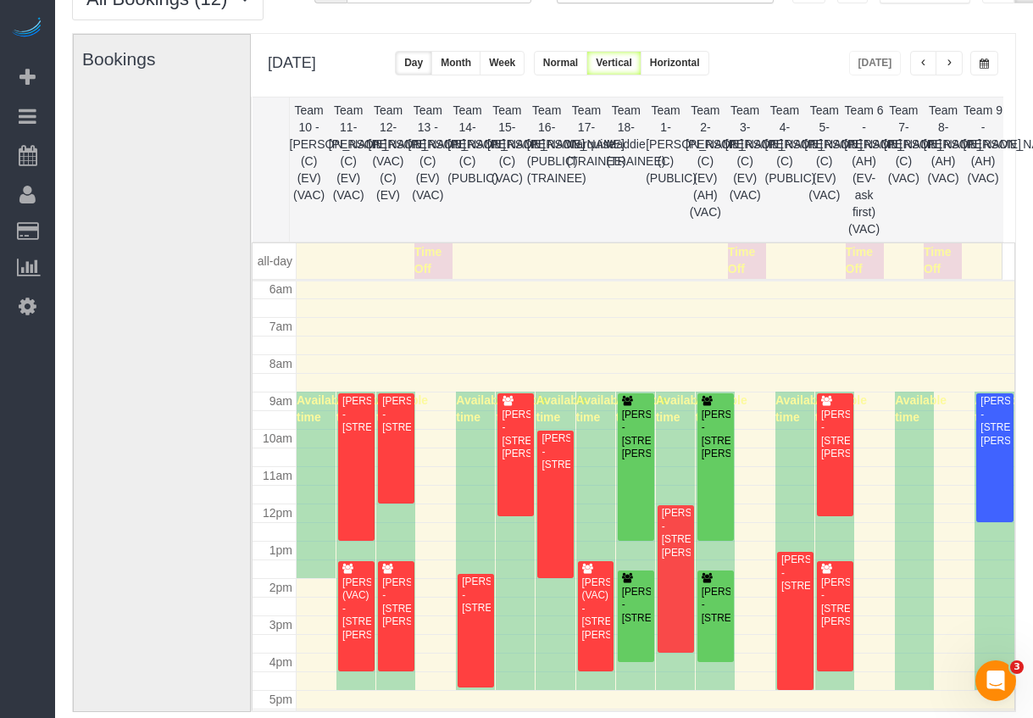
click at [910, 177] on th "Team 7- Leeana (C) (VAC)" at bounding box center [904, 169] width 40 height 144
click at [934, 189] on th "Team 8- [PERSON_NAME] (AH)(VAC)" at bounding box center [943, 169] width 40 height 144
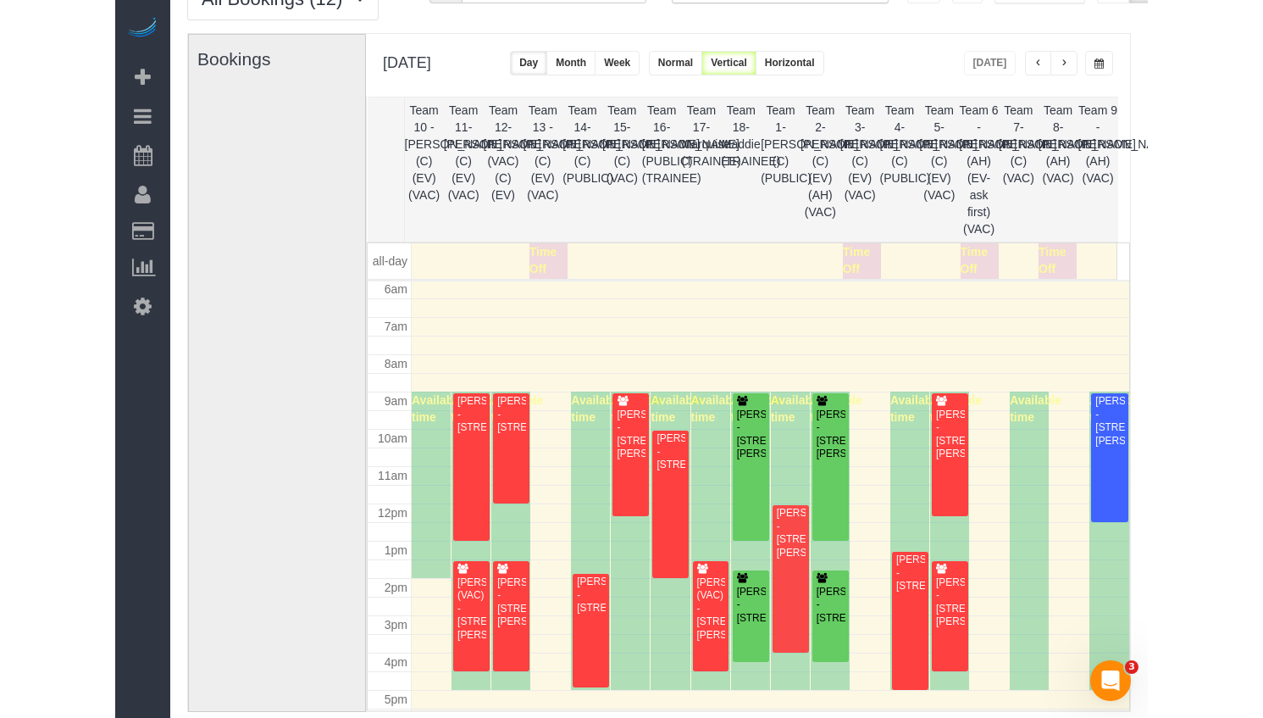
scroll to position [309, 0]
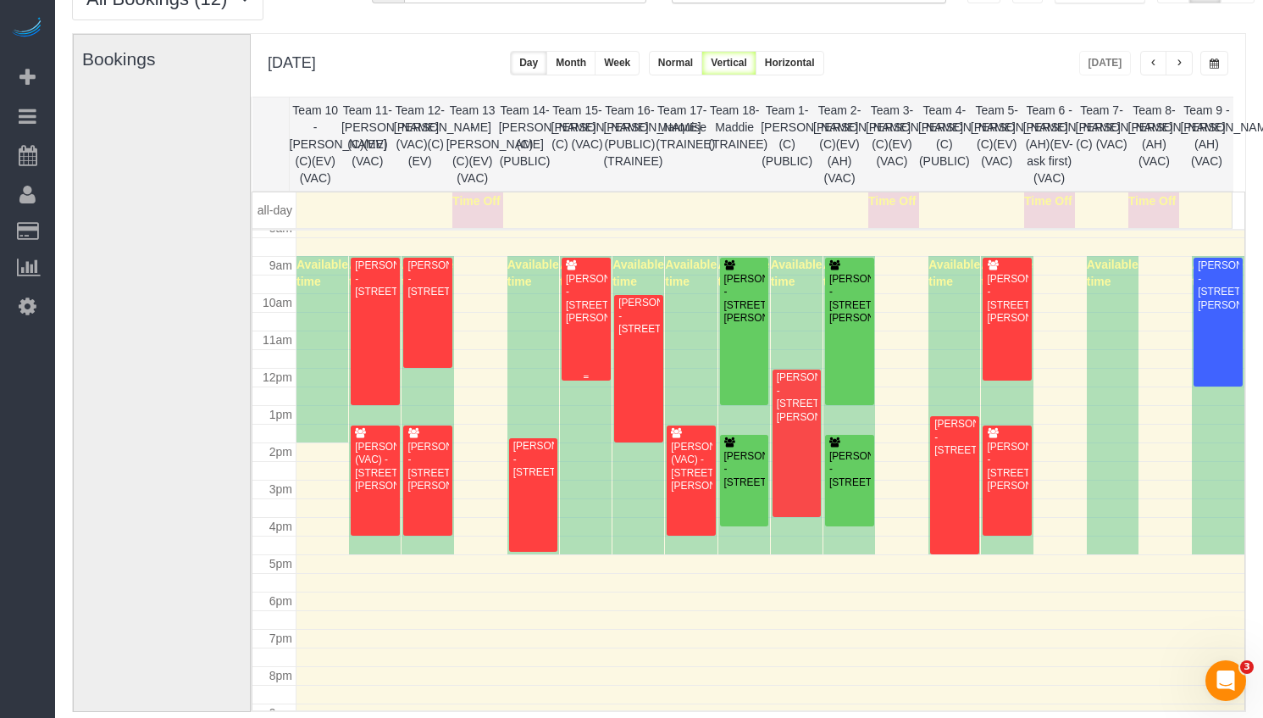
click at [574, 305] on div "Hillary Bartman - 2851 N Elston Ave, Apt 1, Chicago, IL 60618" at bounding box center [586, 299] width 42 height 53
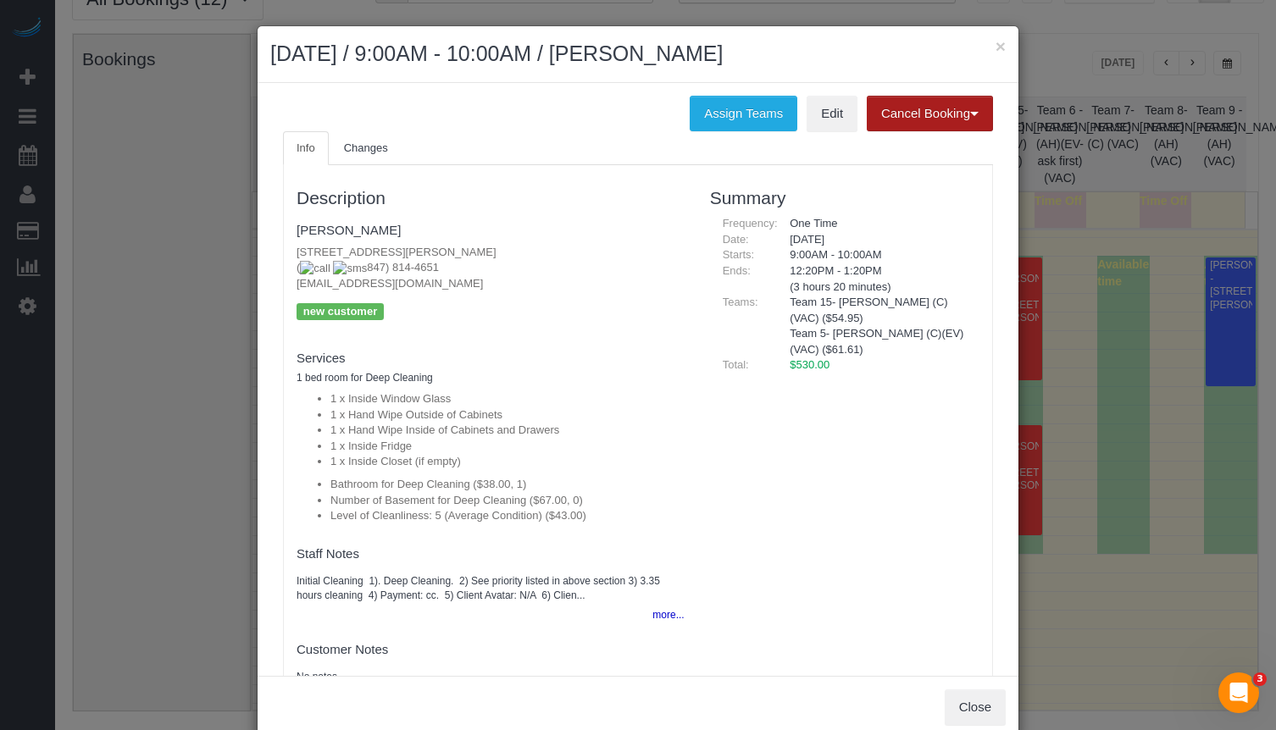
click at [890, 130] on button "Cancel Booking" at bounding box center [930, 114] width 126 height 36
click at [995, 43] on button "×" at bounding box center [1000, 46] width 10 height 18
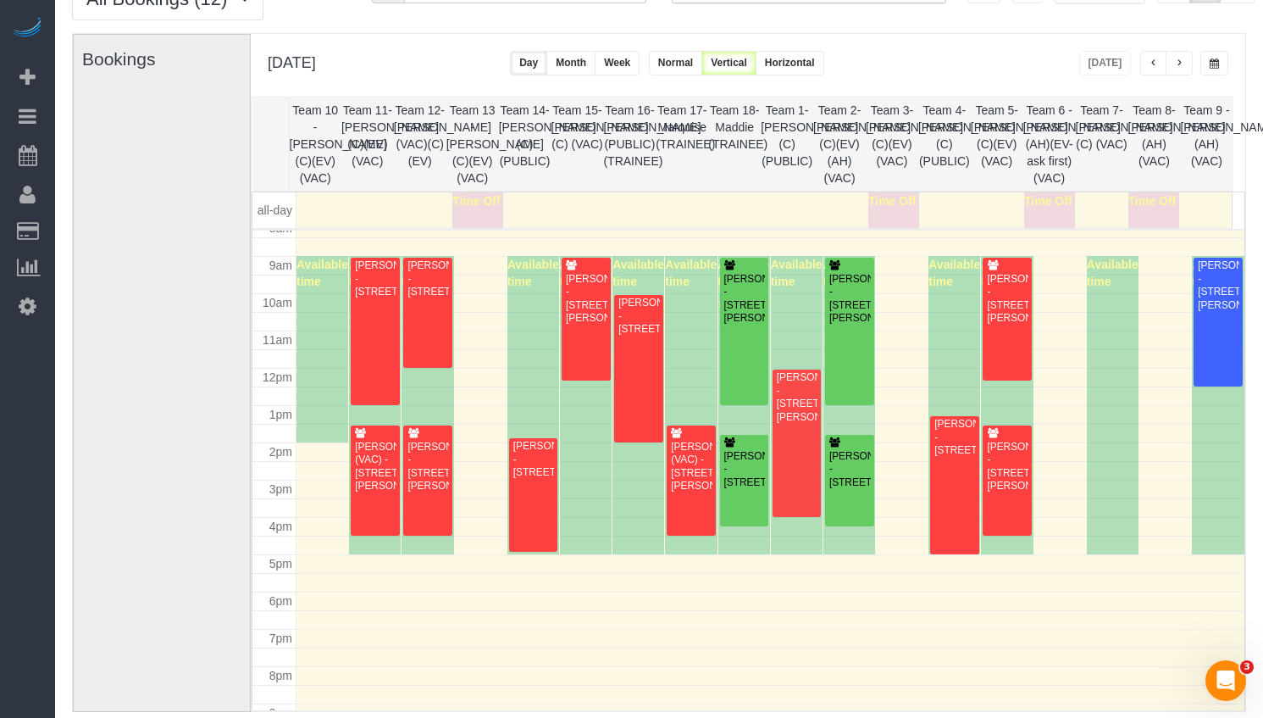
click at [1217, 69] on button "button" at bounding box center [1214, 63] width 28 height 25
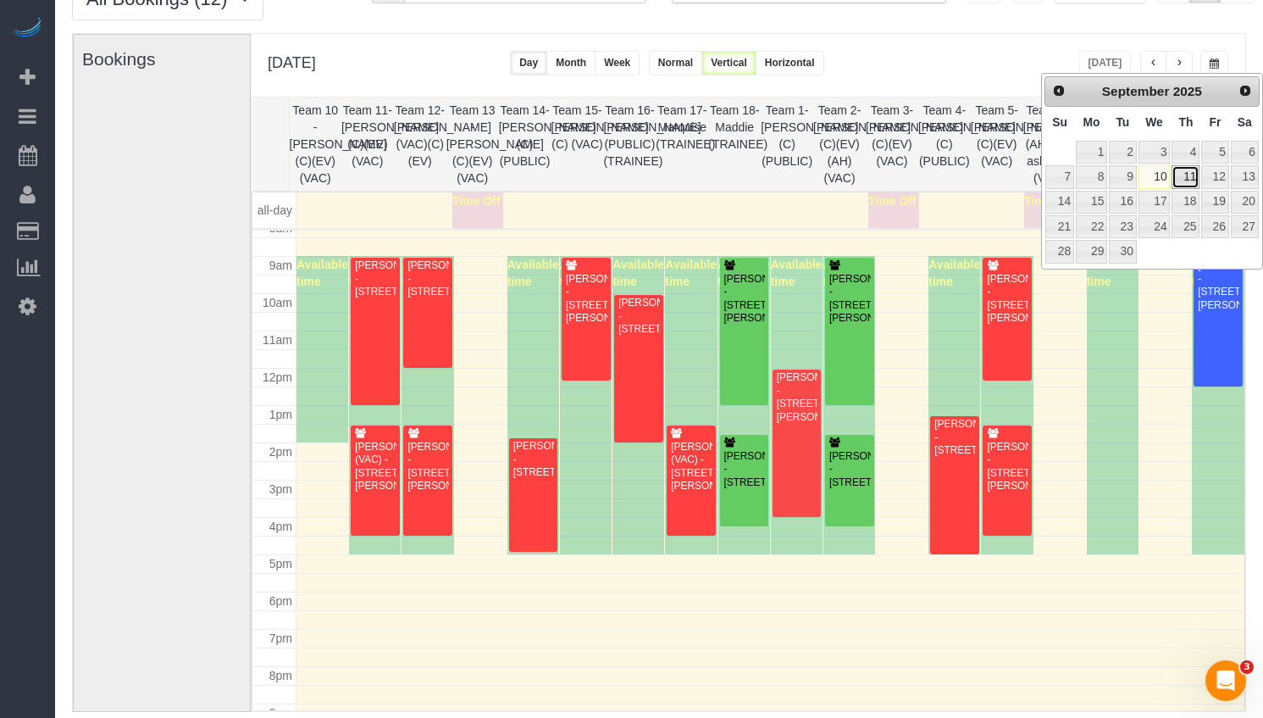
click at [1189, 178] on link "11" at bounding box center [1186, 176] width 28 height 23
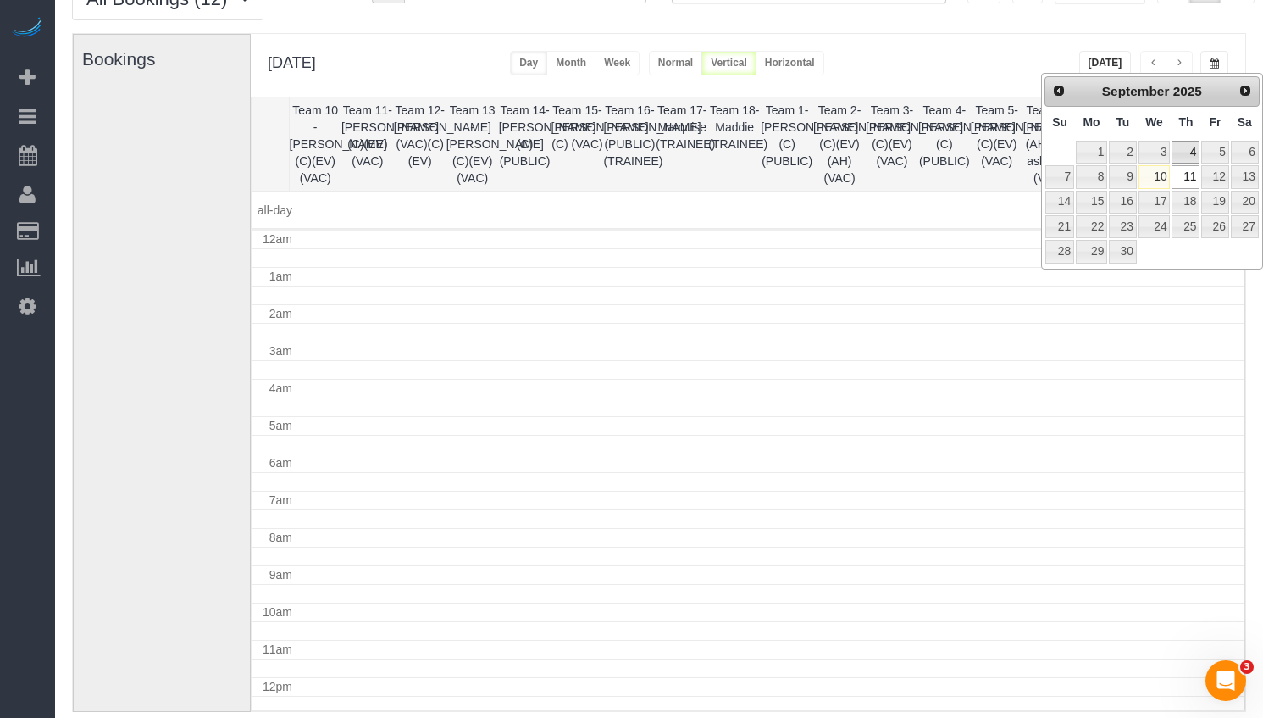
scroll to position [225, 0]
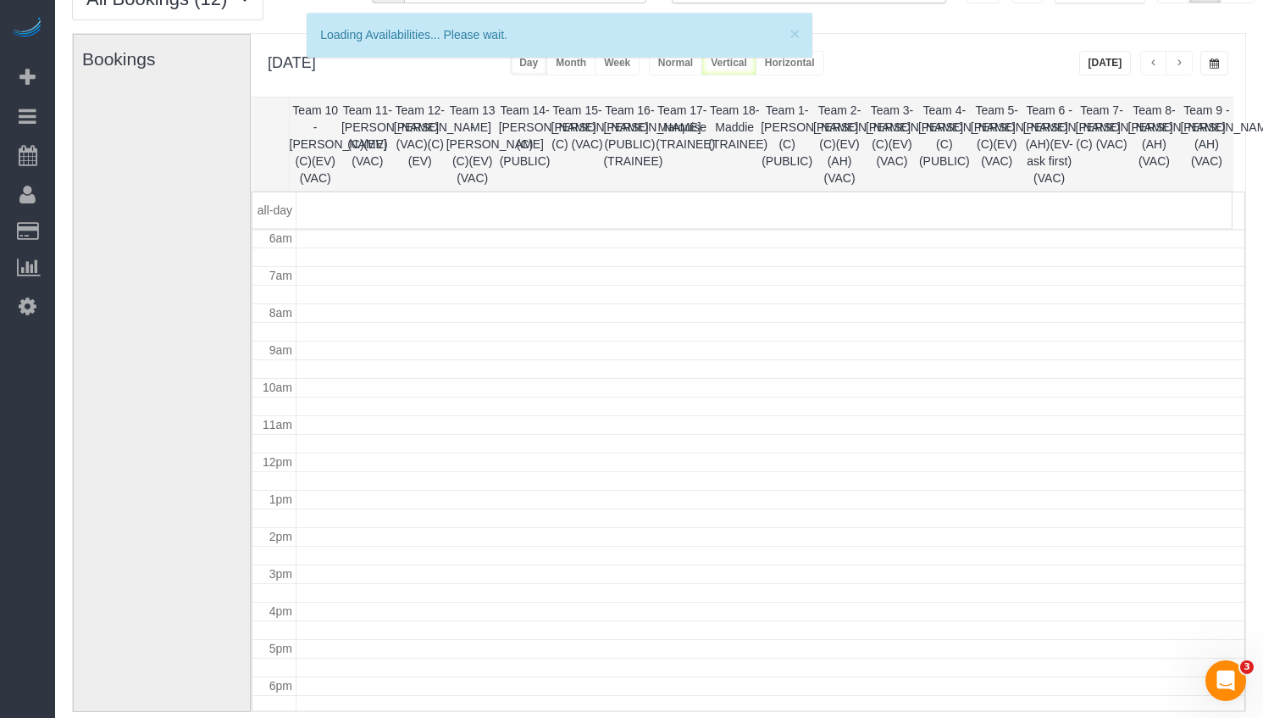
click at [1212, 70] on button "button" at bounding box center [1214, 63] width 28 height 25
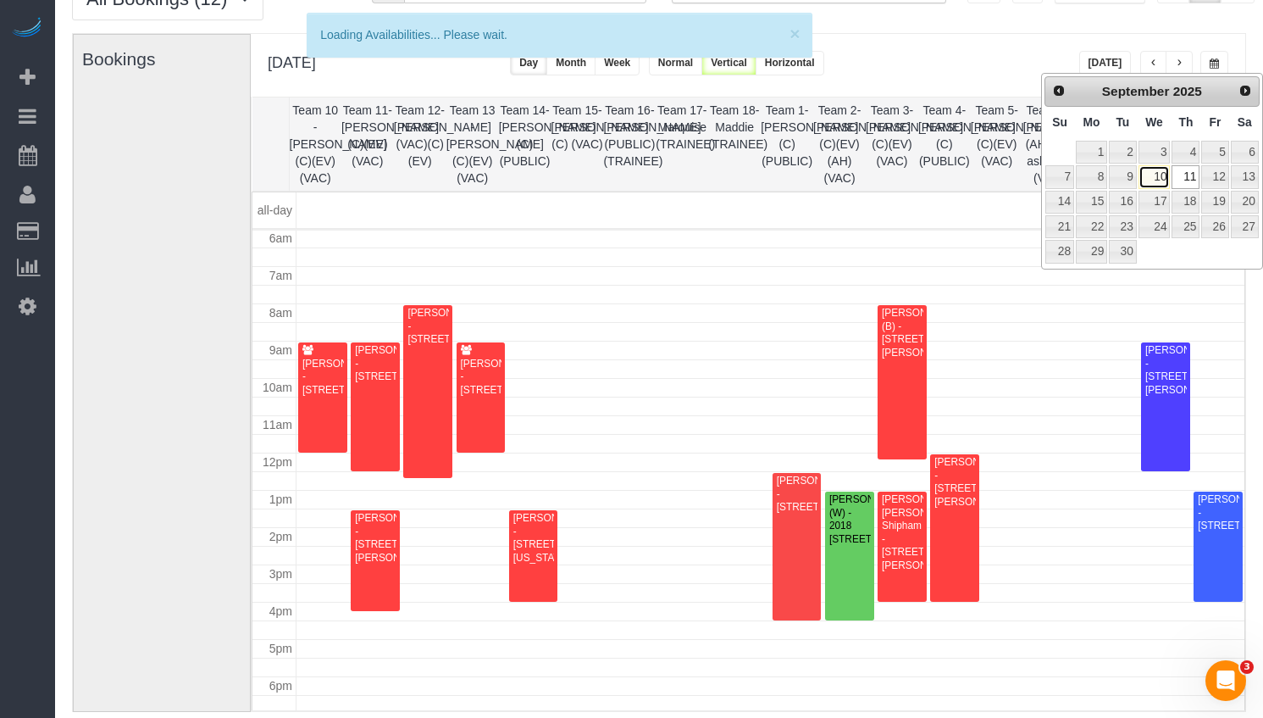
click at [1164, 185] on link "10" at bounding box center [1155, 176] width 32 height 23
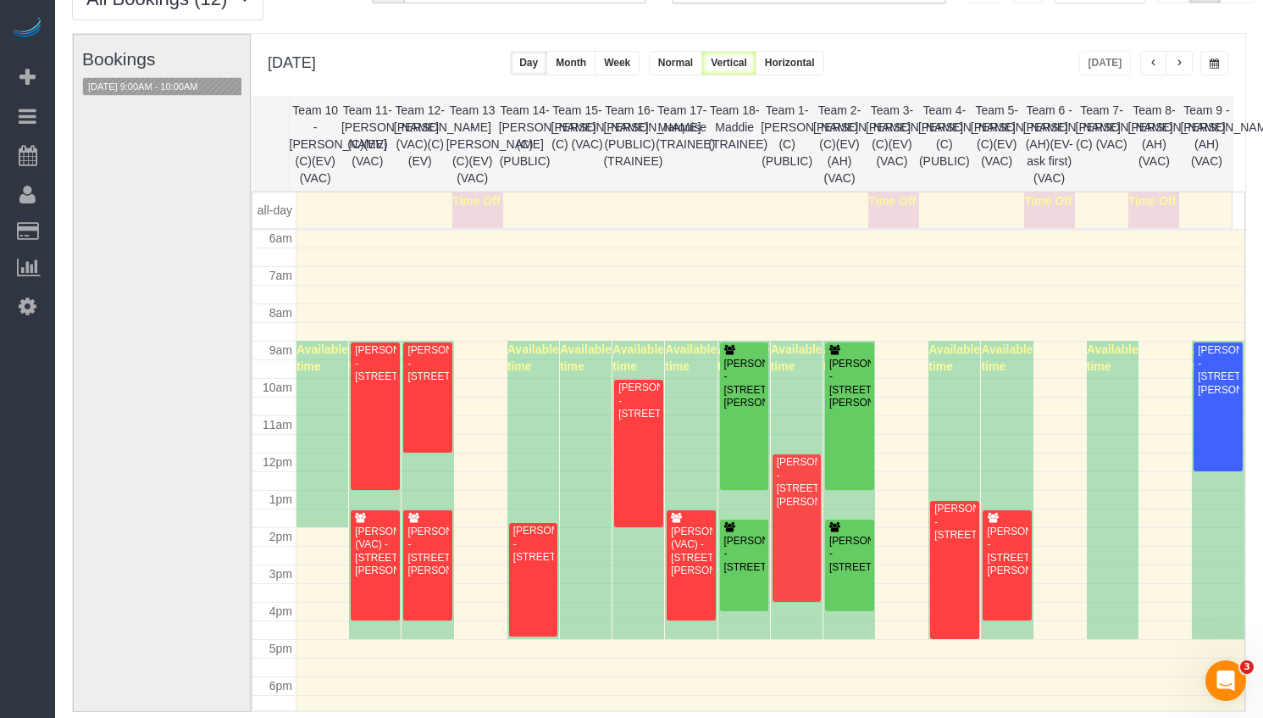
click at [1043, 55] on div "**********" at bounding box center [748, 65] width 995 height 63
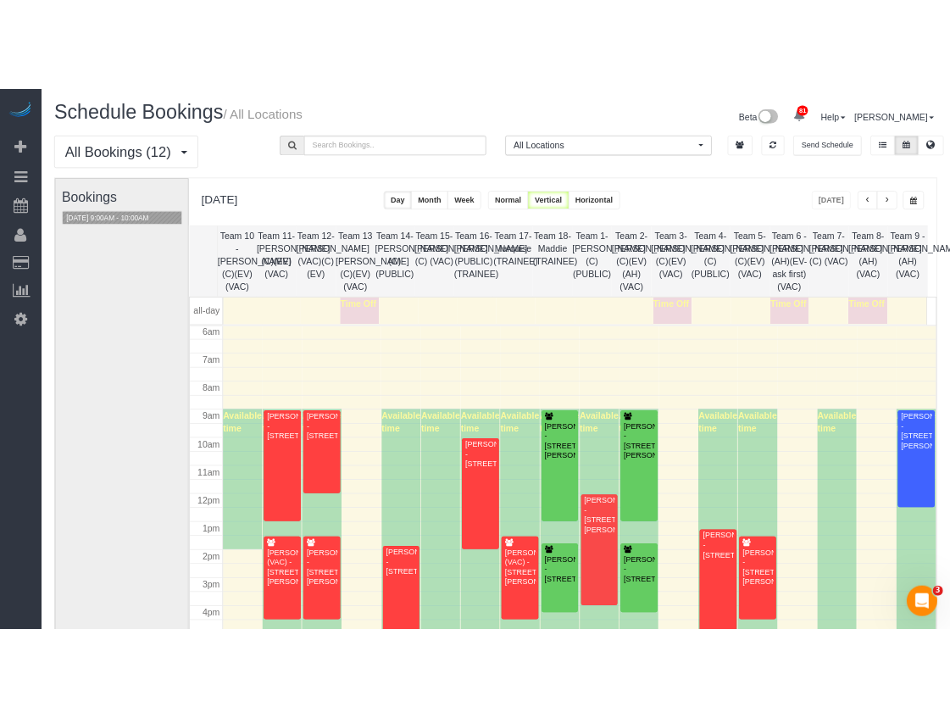
scroll to position [85, 0]
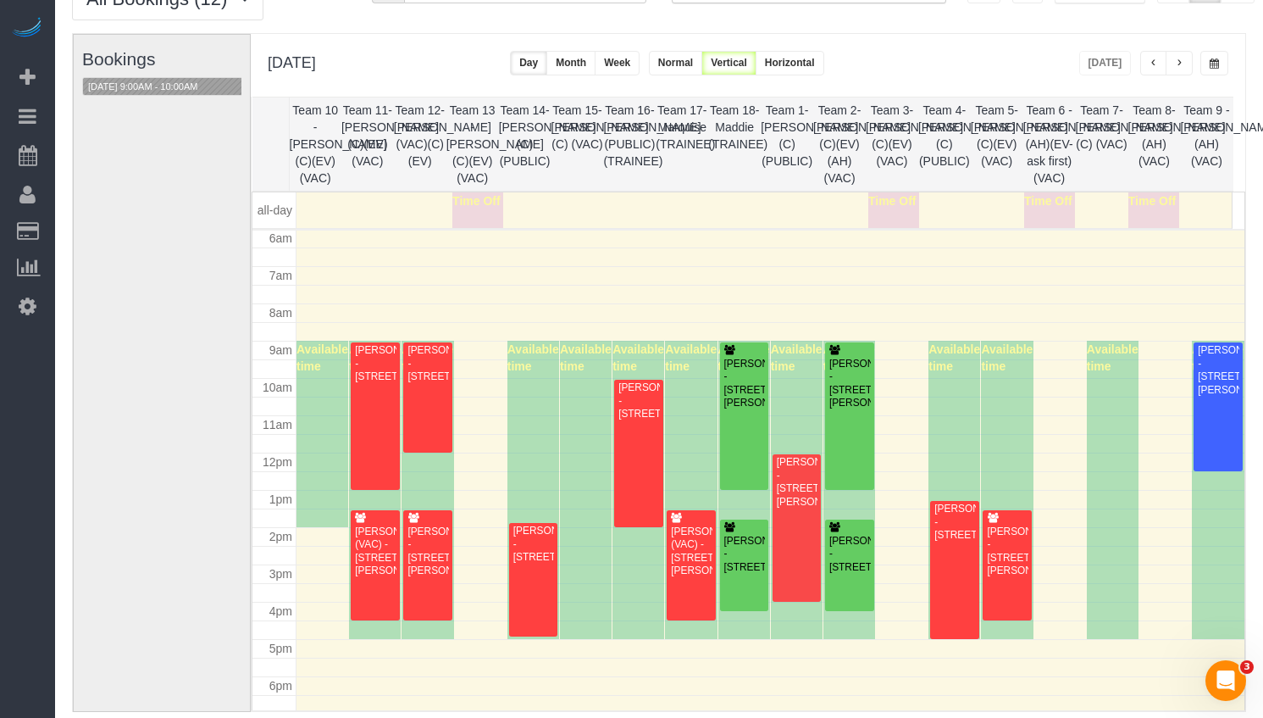
click at [574, 134] on th "Team 15- [PERSON_NAME] (C) (VAC)" at bounding box center [578, 143] width 53 height 93
click at [984, 144] on th "Team 5- [PERSON_NAME] (C)(EV)(VAC)" at bounding box center [997, 143] width 53 height 93
click at [1009, 119] on th "Team 5- [PERSON_NAME] (C)(EV)(VAC)" at bounding box center [997, 143] width 53 height 93
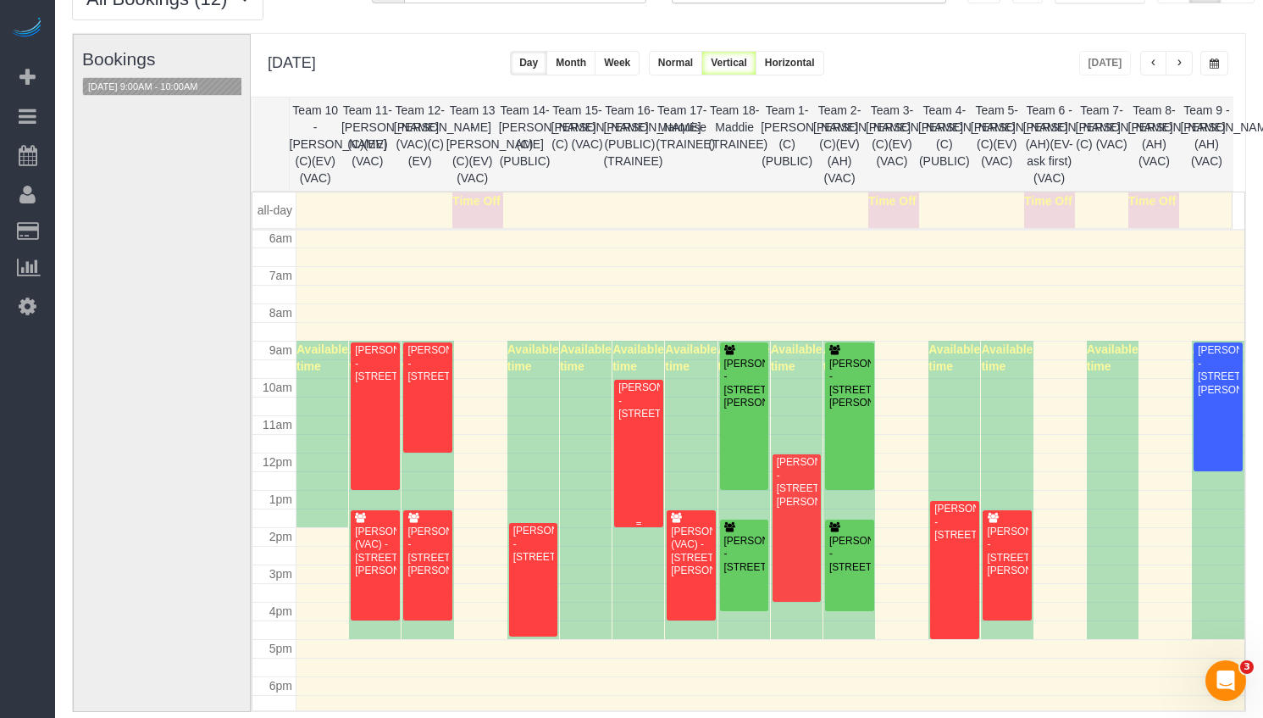
click at [635, 488] on div at bounding box center [638, 453] width 49 height 147
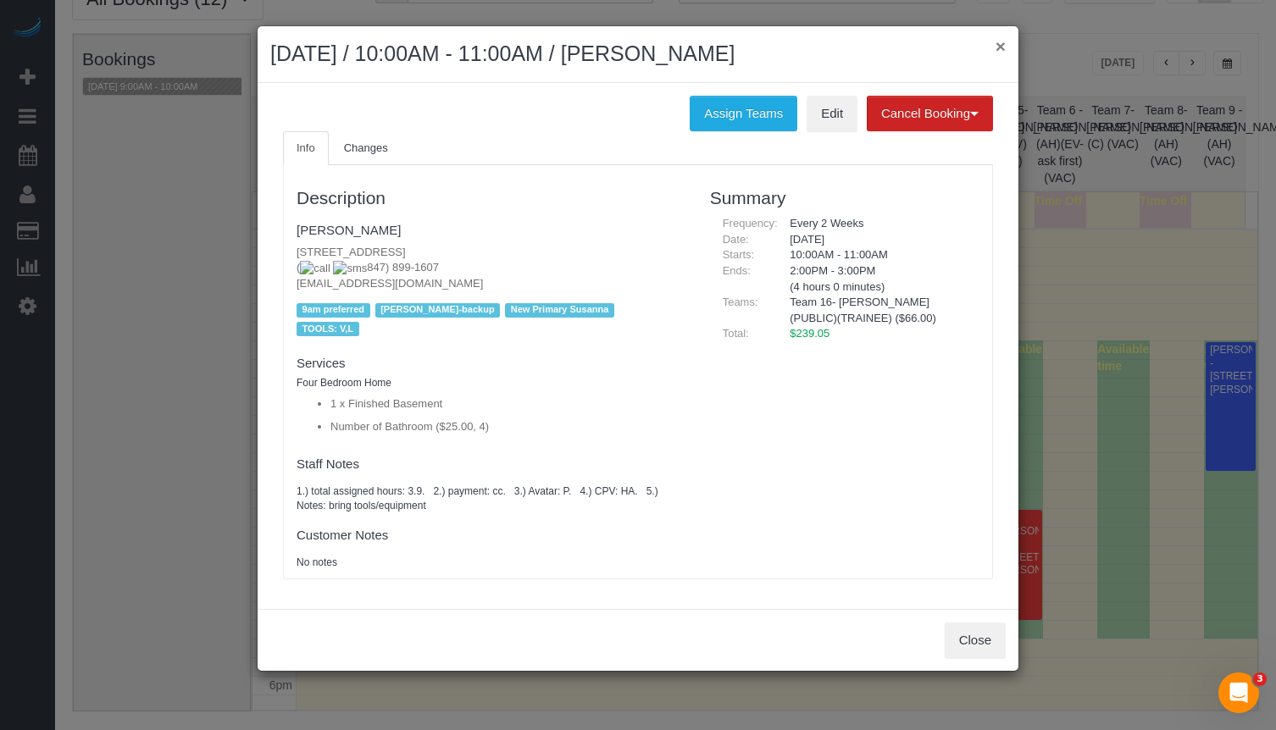
click at [997, 47] on button "×" at bounding box center [1000, 46] width 10 height 18
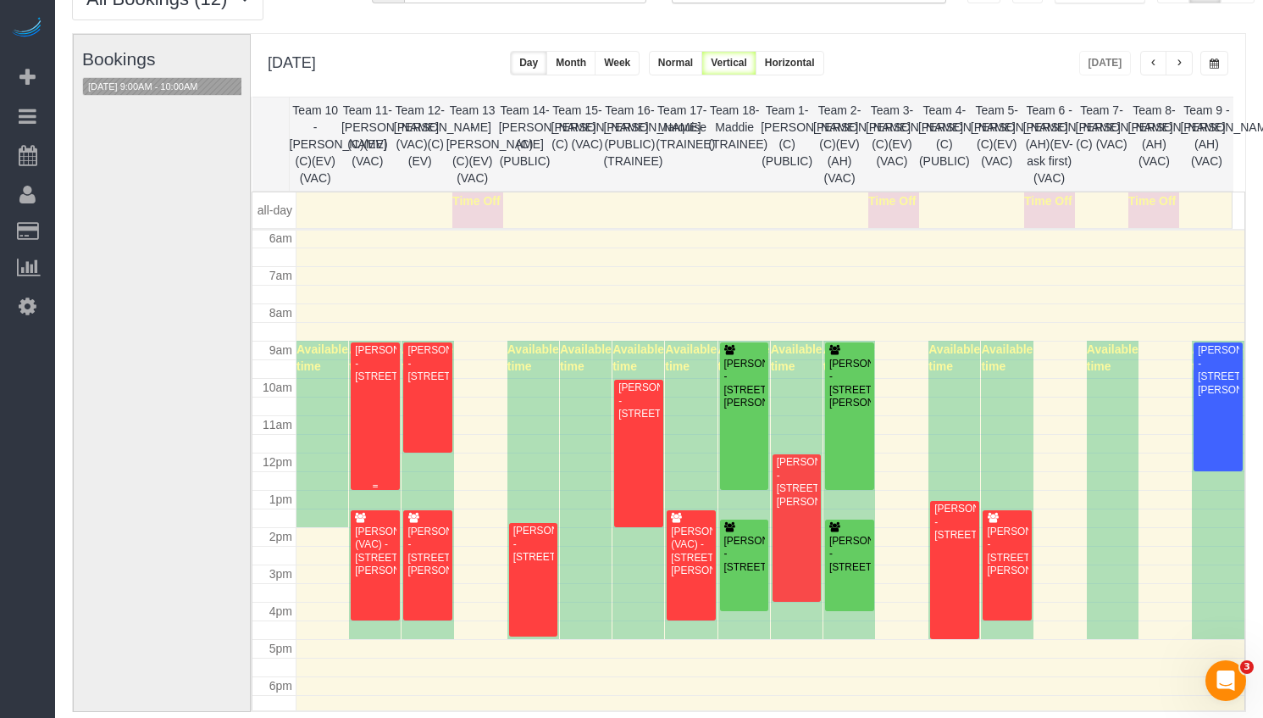
click at [374, 383] on div "Elizabeth Lewis Pardoe - 817 Monticello Place, Evanston, IL 60201" at bounding box center [375, 363] width 42 height 39
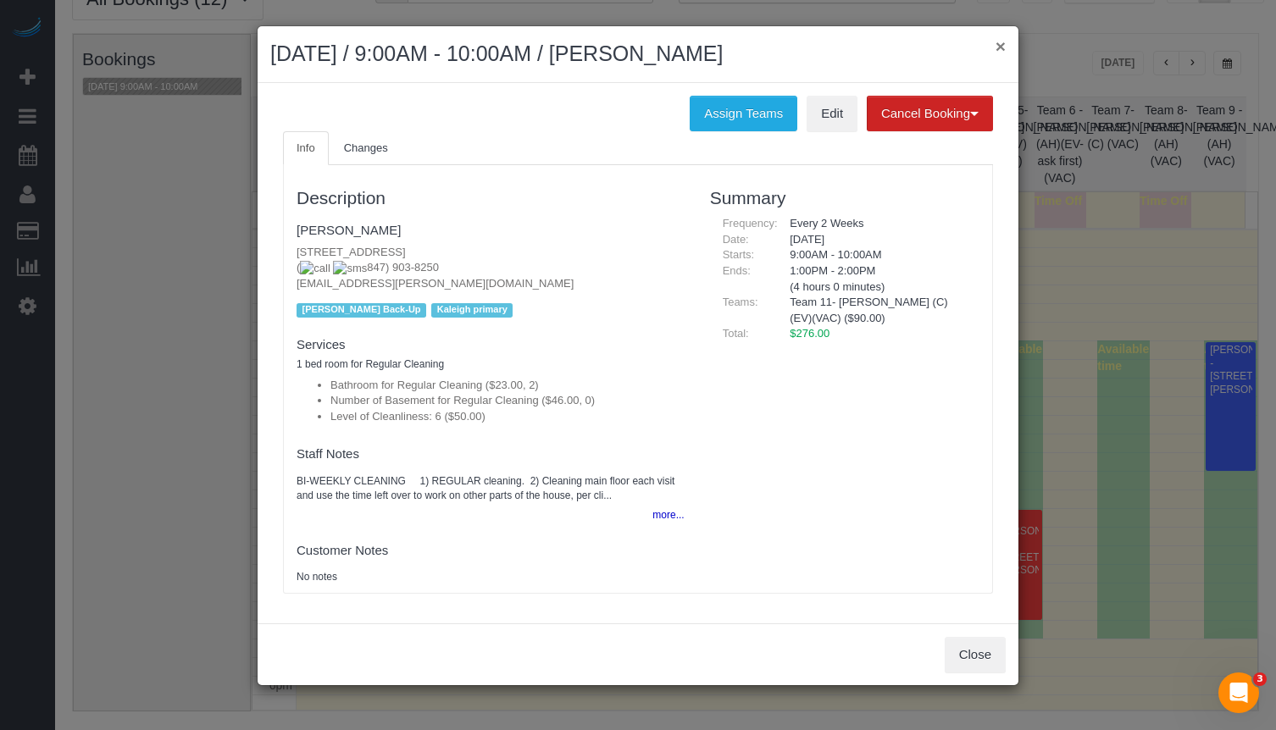
click at [1000, 49] on button "×" at bounding box center [1000, 46] width 10 height 18
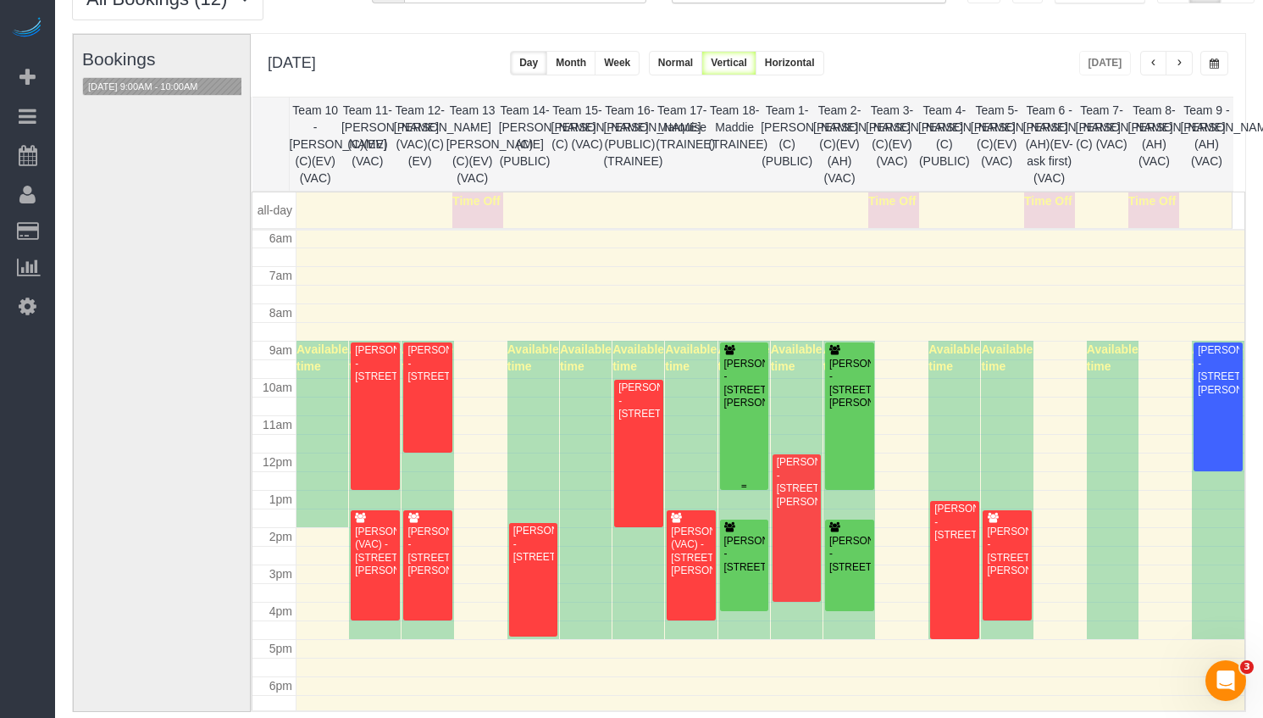
click at [751, 377] on div "Meghan Shehorn - 1618 N Leavitt St, Chicago, Il 60647, Chicago, IL 60647" at bounding box center [744, 384] width 42 height 53
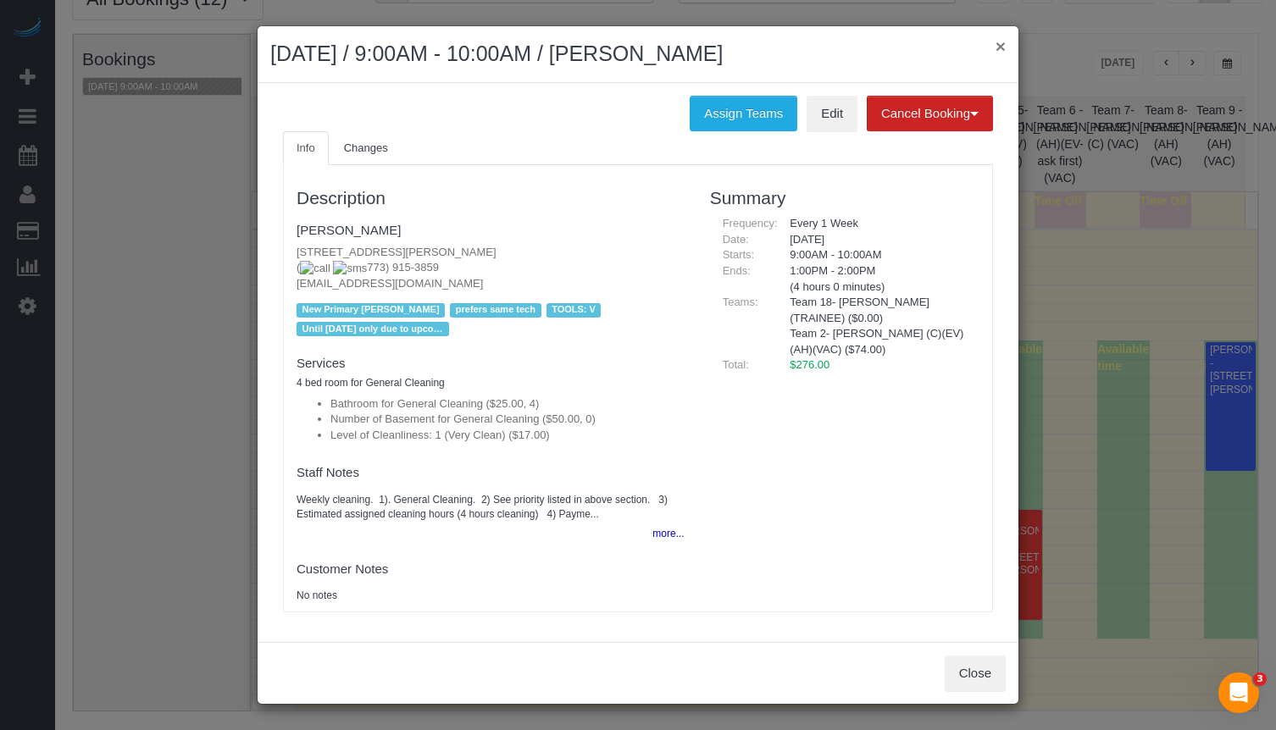
click at [999, 45] on button "×" at bounding box center [1000, 46] width 10 height 18
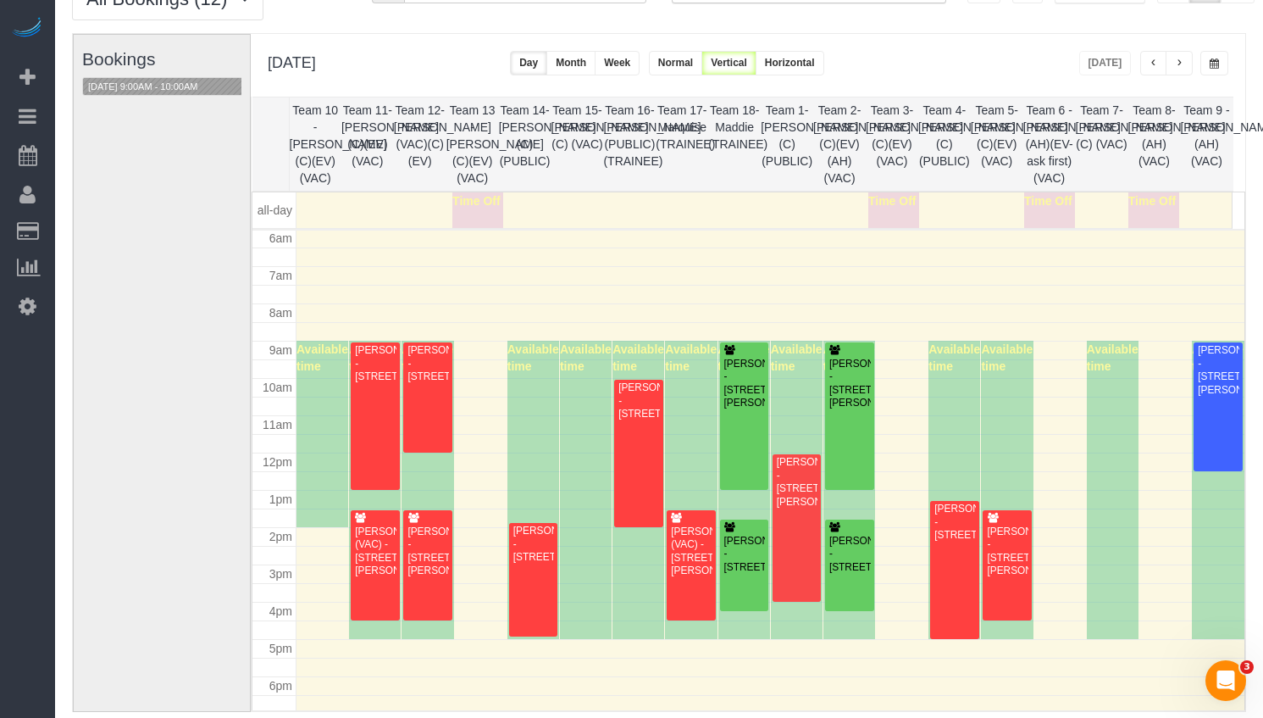
click at [821, 131] on th "Team 2- [PERSON_NAME] (C)(EV)(AH)(VAC)" at bounding box center [839, 143] width 53 height 93
click at [900, 127] on th "Team 3- [PERSON_NAME] (C)(EV)(VAC)" at bounding box center [892, 143] width 53 height 93
click at [746, 124] on th "Team 18- Maddie (TRAINEE)" at bounding box center [734, 143] width 53 height 93
click at [732, 127] on th "Team 18- Maddie (TRAINEE)" at bounding box center [734, 143] width 53 height 93
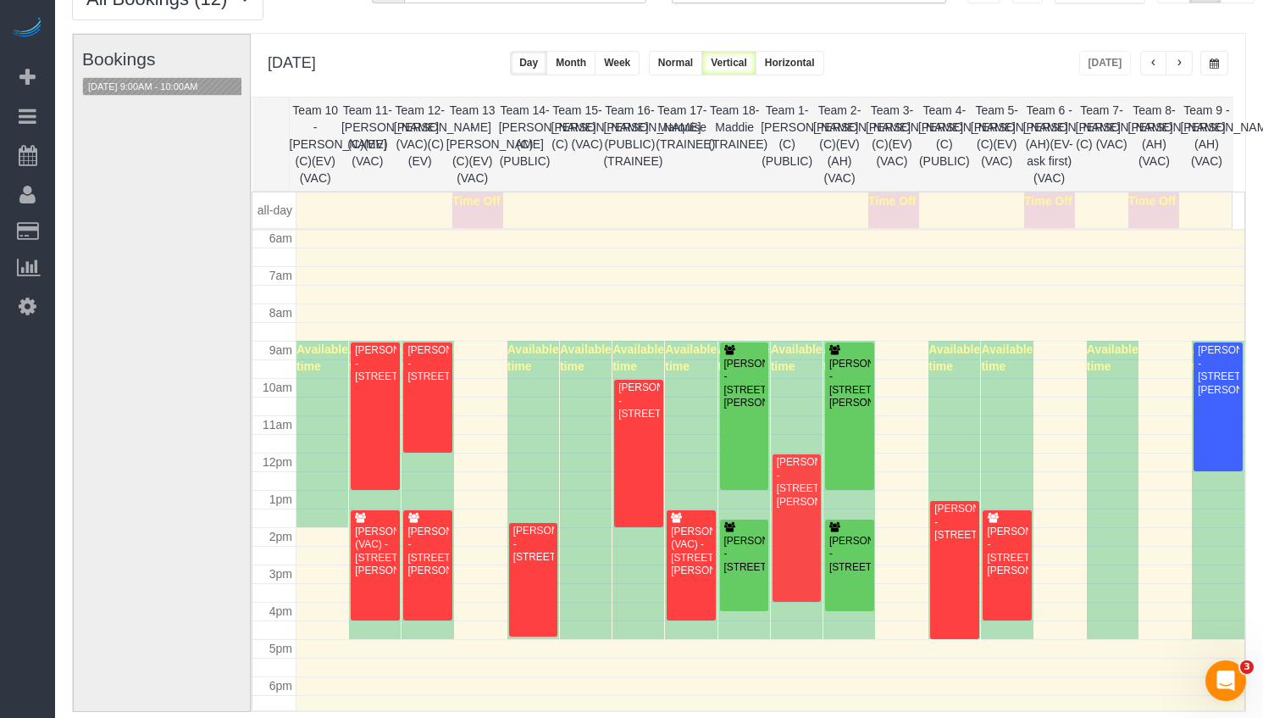
click at [809, 124] on th "Team 1- [PERSON_NAME] (C)(PUBLIC)" at bounding box center [787, 143] width 53 height 93
click at [378, 383] on div "Elizabeth Lewis Pardoe - 817 Monticello Place, Evanston, IL 60201" at bounding box center [375, 363] width 42 height 39
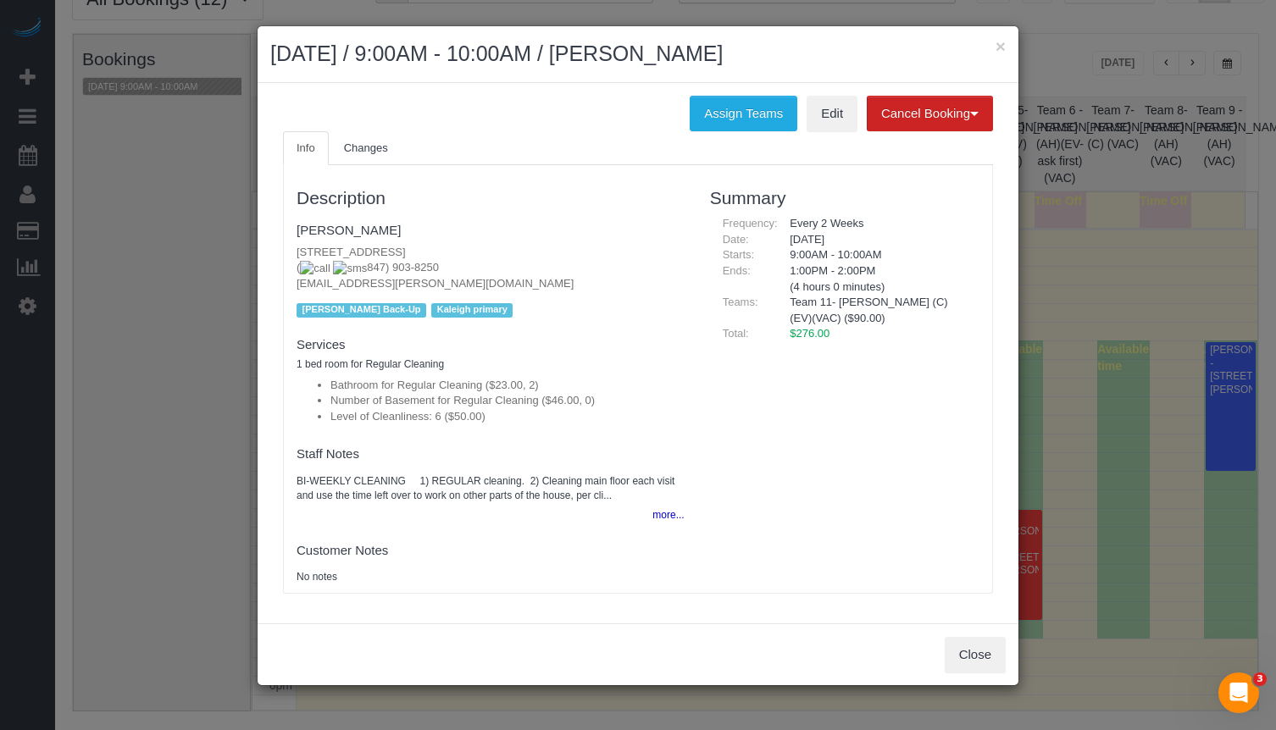
drag, startPoint x: 419, startPoint y: 273, endPoint x: 342, endPoint y: 274, distance: 77.1
click at [342, 274] on p "817 Monticello Place, Evanston, IL 60201 ( 847) 903-8250 elizabethlewis.pardoe@…" at bounding box center [491, 268] width 388 height 47
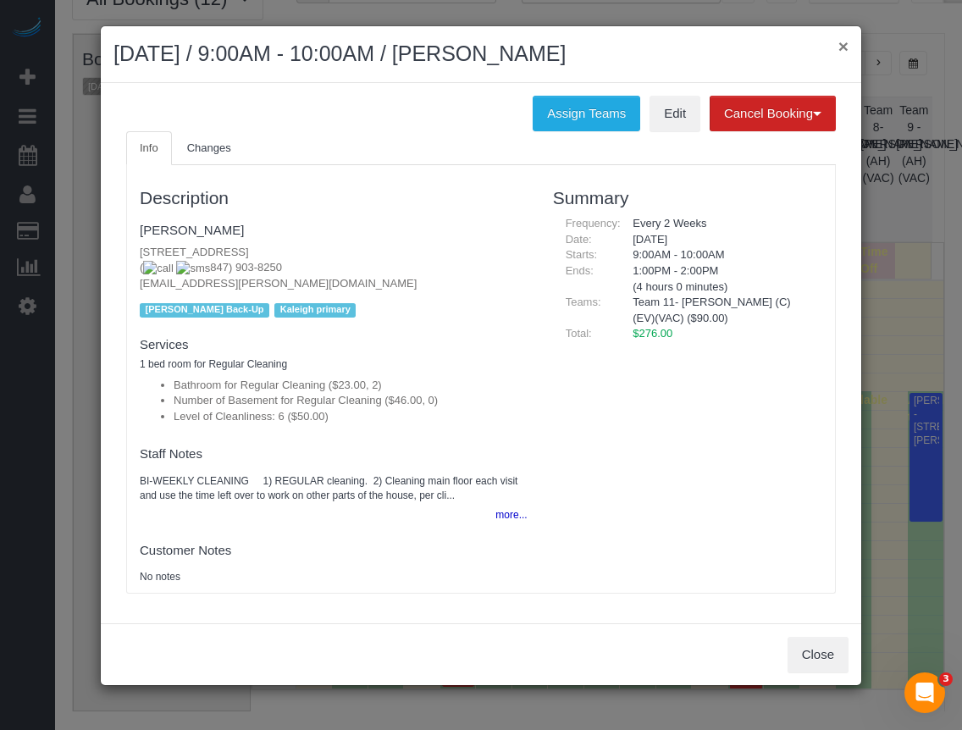
click at [841, 47] on button "×" at bounding box center [844, 46] width 10 height 18
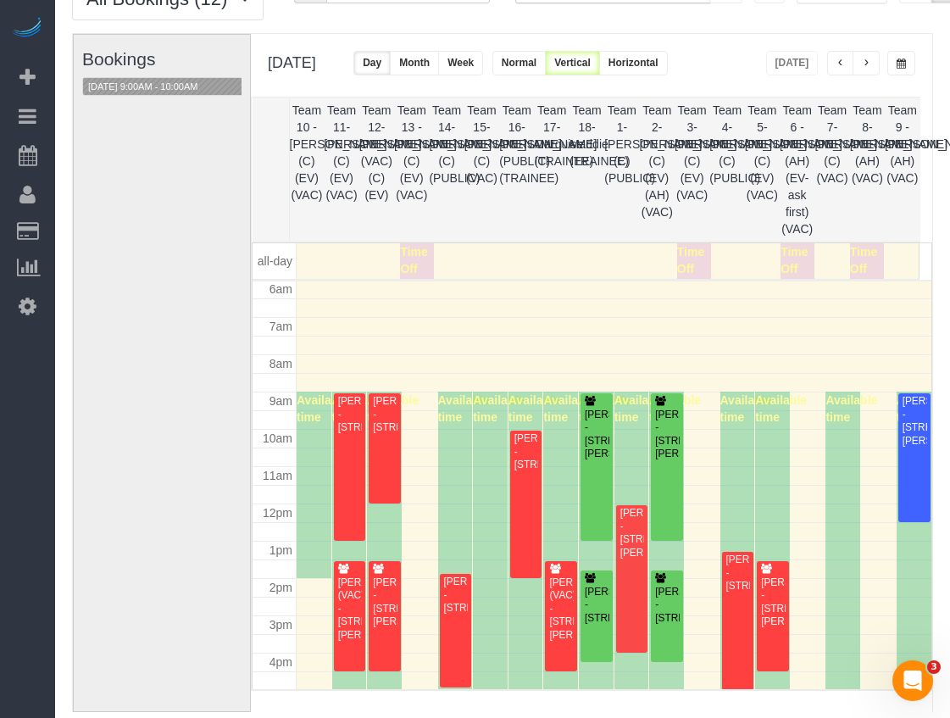
click at [898, 72] on button "button" at bounding box center [901, 63] width 28 height 25
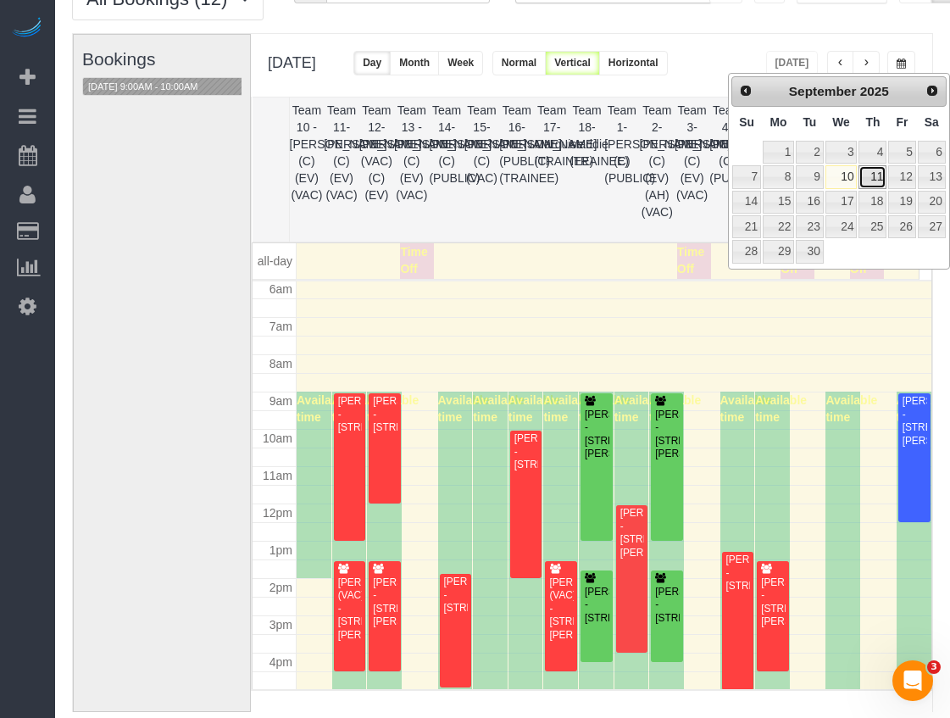
click at [873, 179] on link "11" at bounding box center [872, 176] width 28 height 23
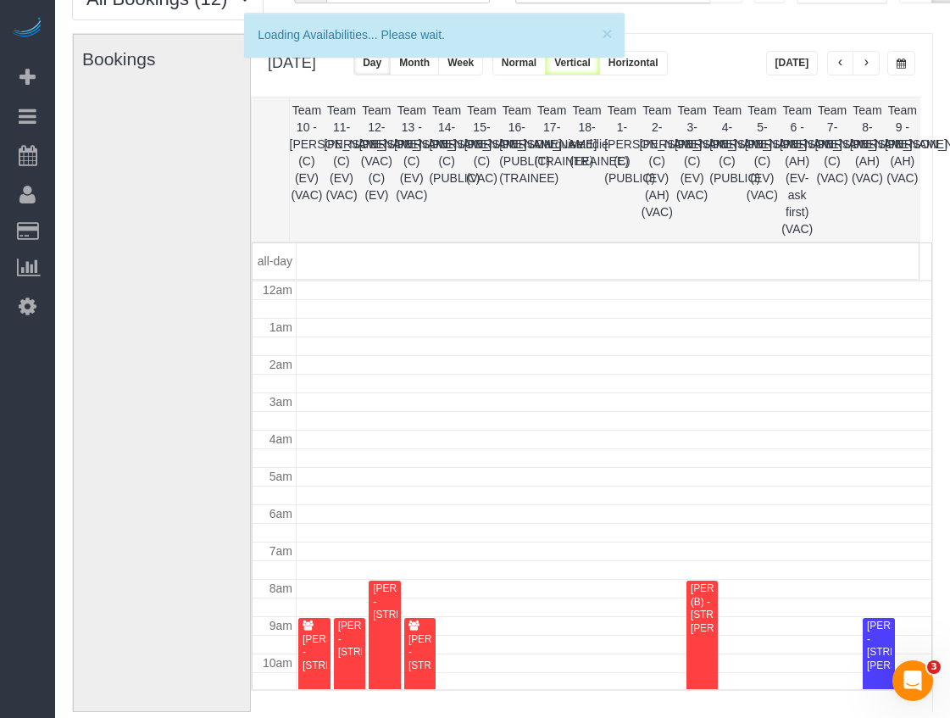
scroll to position [225, 0]
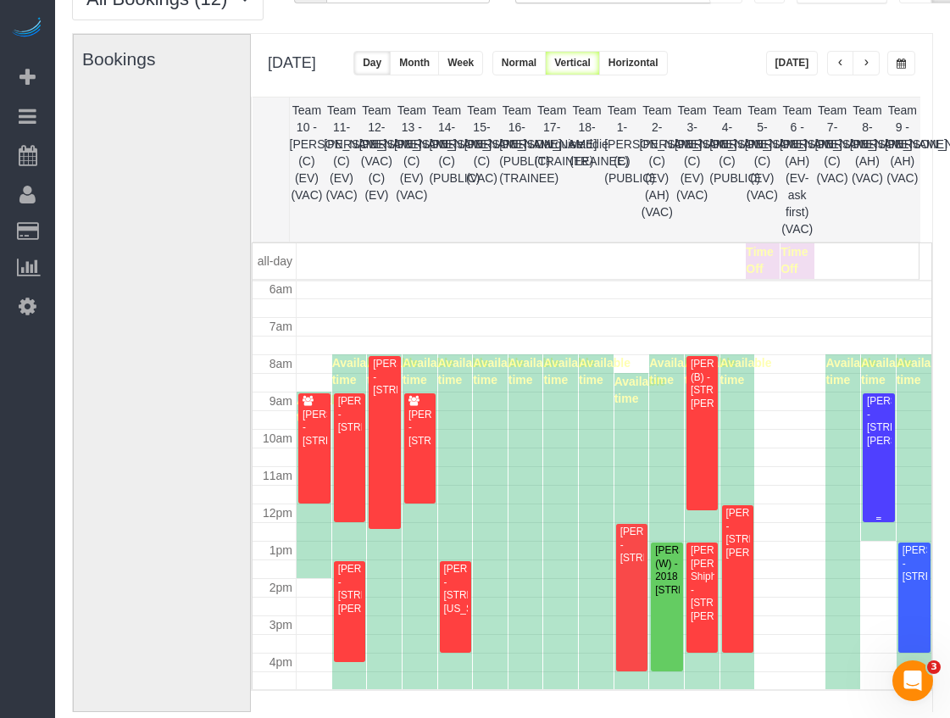
click at [866, 447] on div "Angela Kwiatek - 5 Drake Terrace, Prospect Heights, IL 60070" at bounding box center [878, 421] width 25 height 53
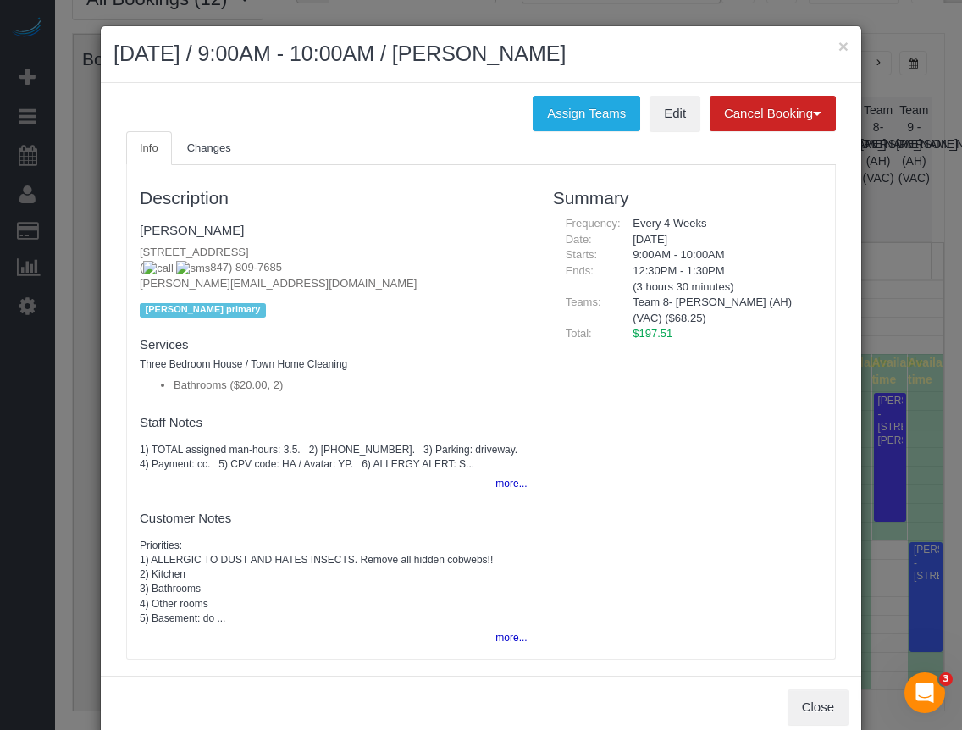
drag, startPoint x: 599, startPoint y: 58, endPoint x: 514, endPoint y: 64, distance: 84.9
click at [514, 64] on h2 "September 11, 2025 / 9:00AM - 10:00AM / Angela Kwiatek" at bounding box center [481, 54] width 735 height 30
copy h2 "Angela Kwiatek"
click at [839, 40] on button "×" at bounding box center [844, 46] width 10 height 18
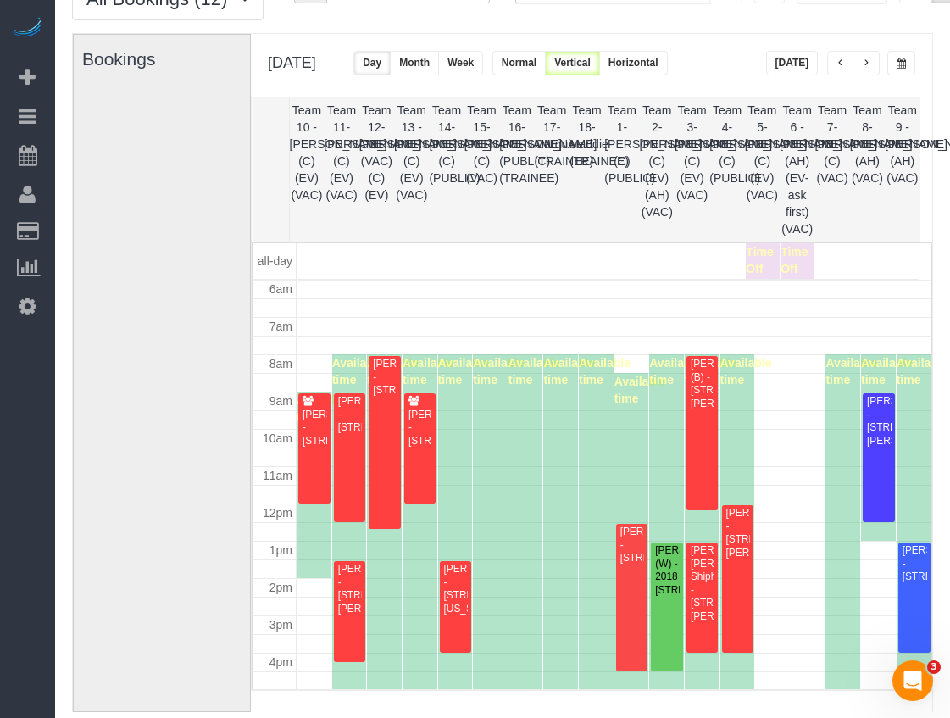
click at [904, 58] on span "button" at bounding box center [900, 63] width 9 height 10
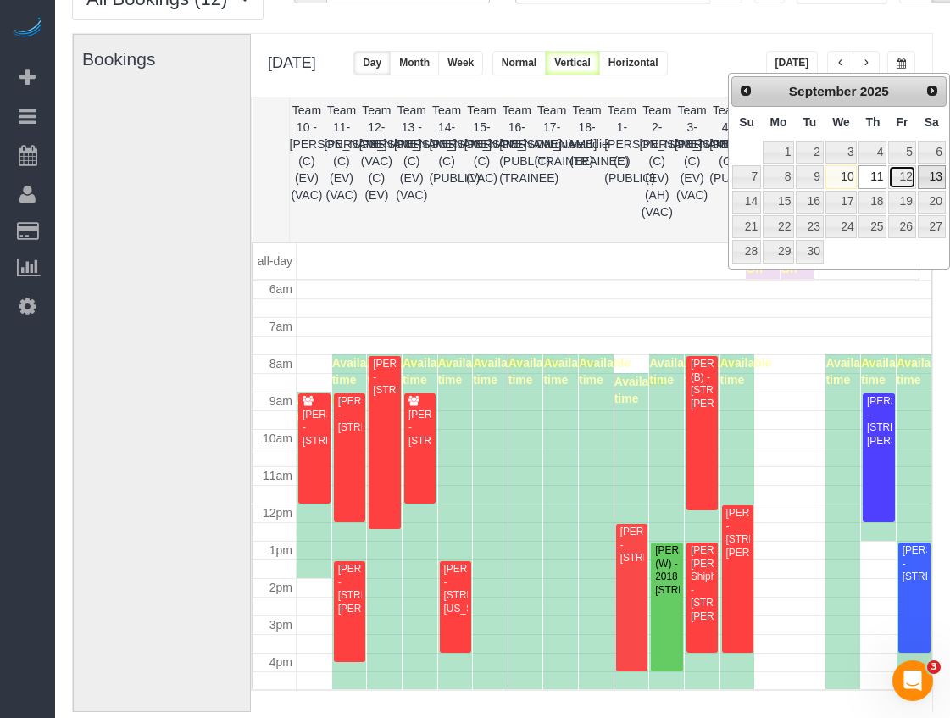
click at [910, 175] on link "12" at bounding box center [901, 176] width 27 height 23
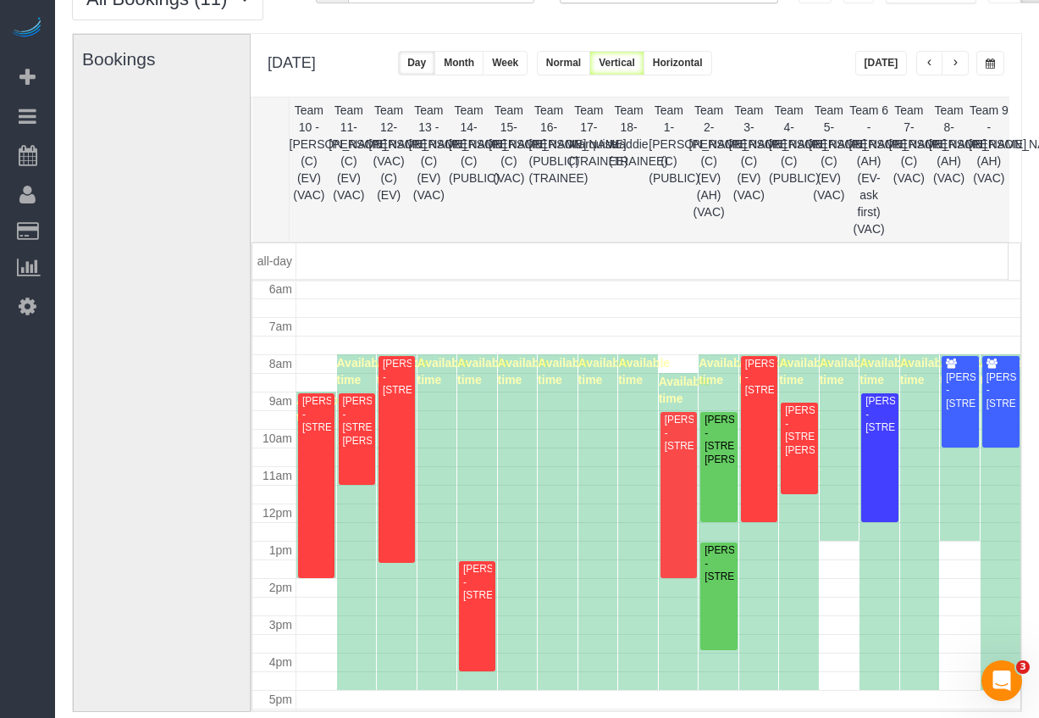
click at [991, 60] on span "button" at bounding box center [990, 63] width 9 height 10
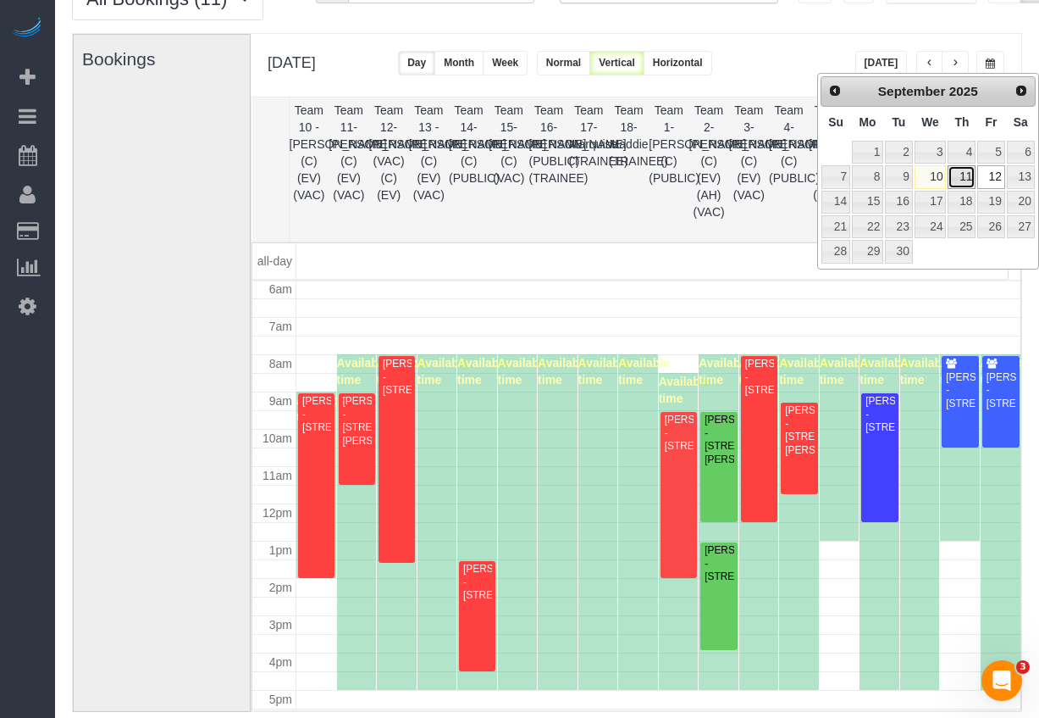
click at [971, 178] on link "11" at bounding box center [962, 176] width 28 height 23
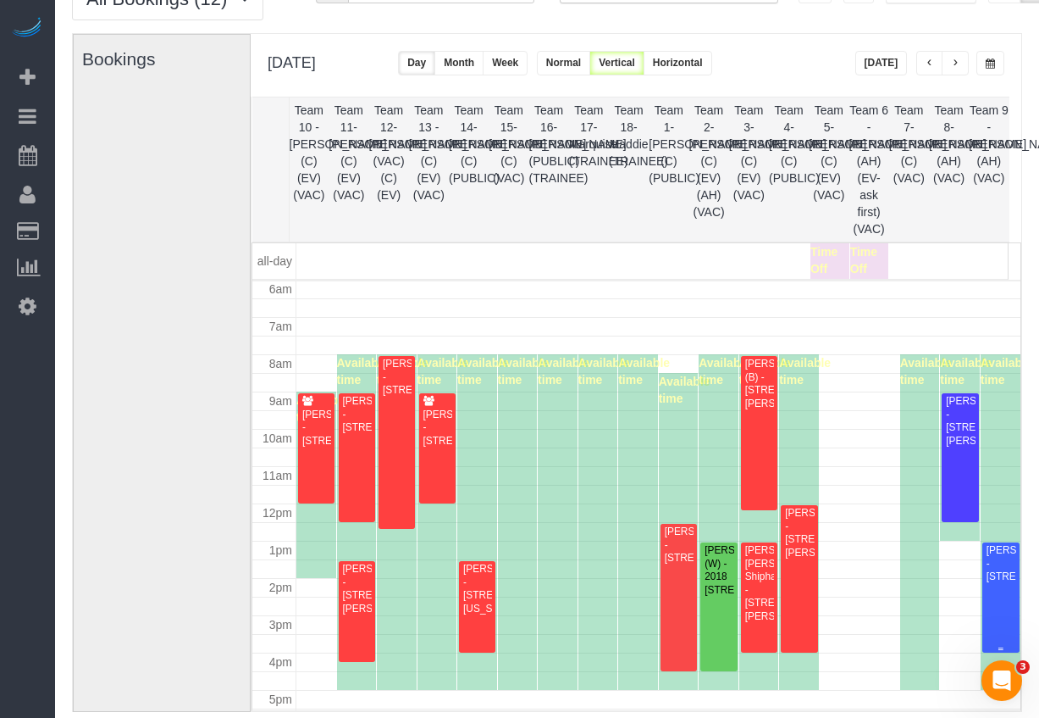
click at [986, 583] on div "Lara Sanoica - 3502 Piper Ct, Rolling Meadows, IL 60008" at bounding box center [1001, 563] width 30 height 39
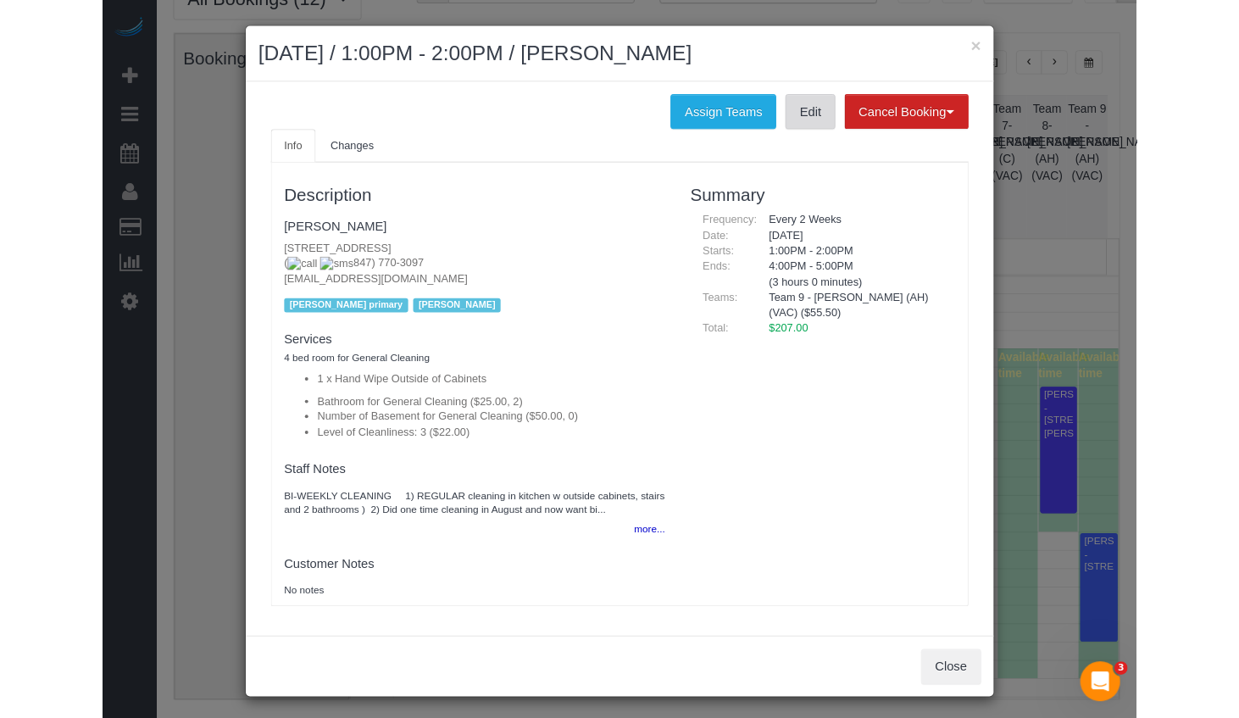
scroll to position [3, 0]
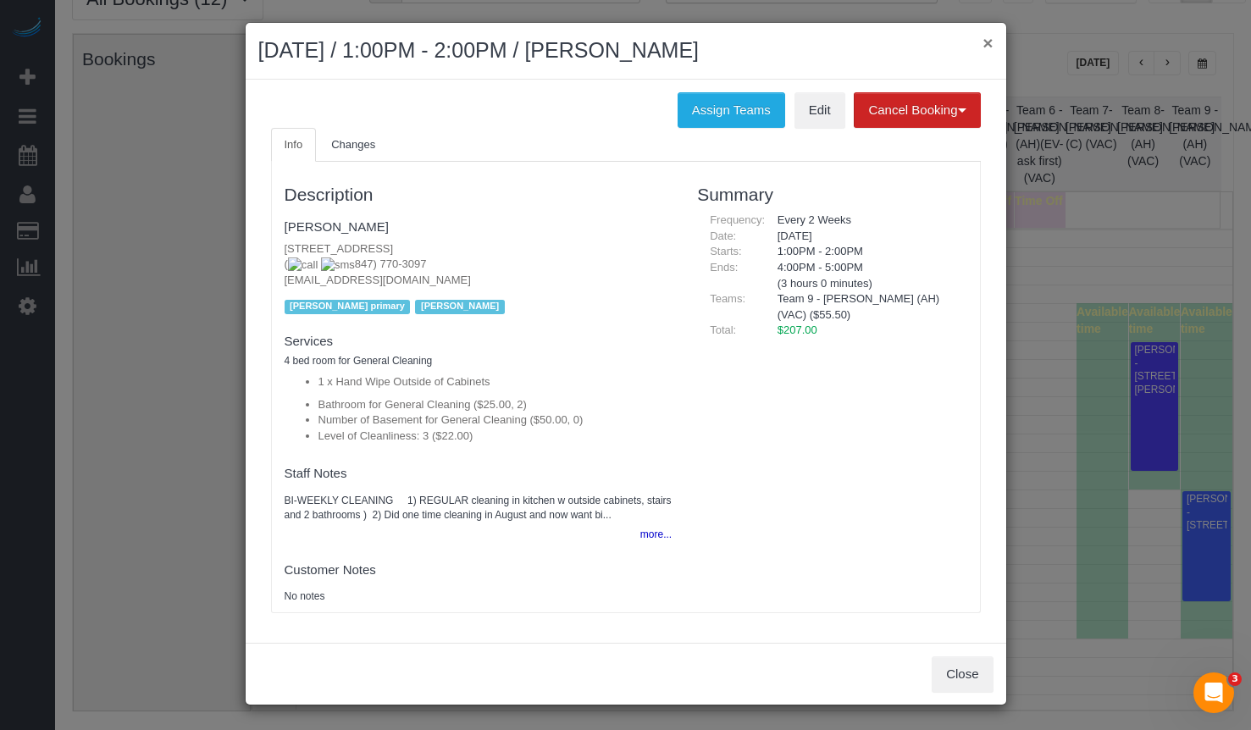
click at [983, 44] on button "×" at bounding box center [988, 43] width 10 height 18
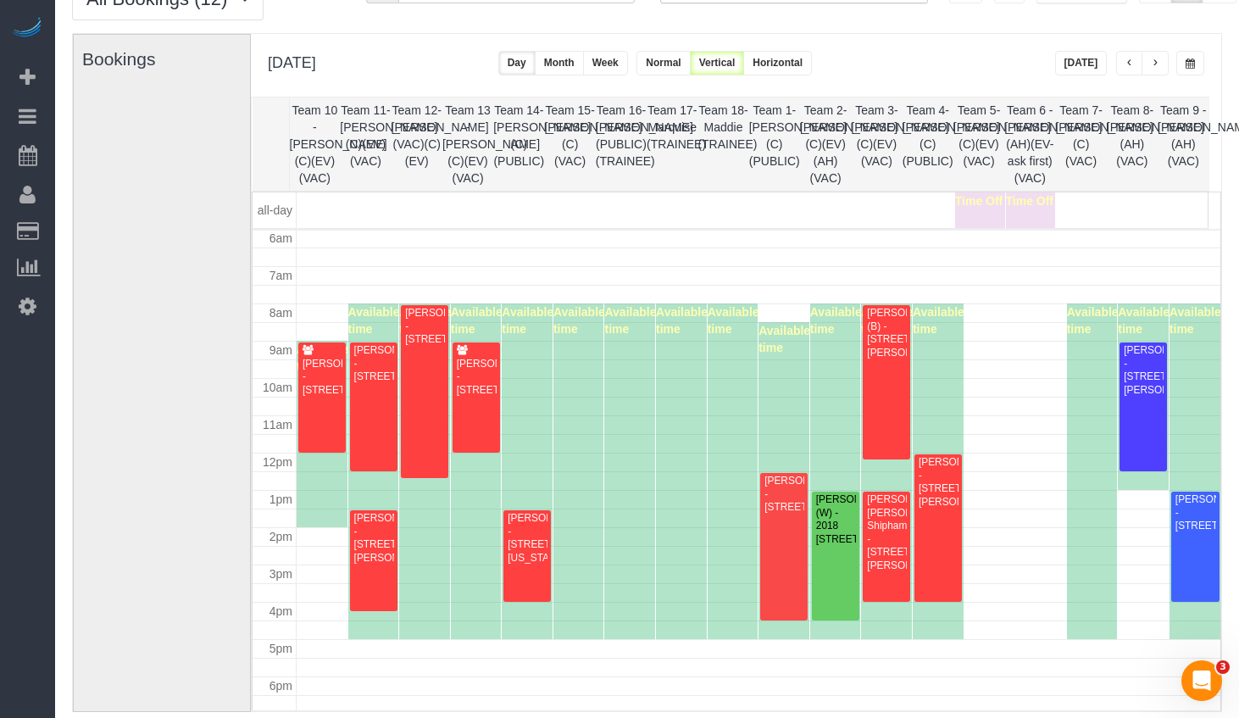
scroll to position [0, 0]
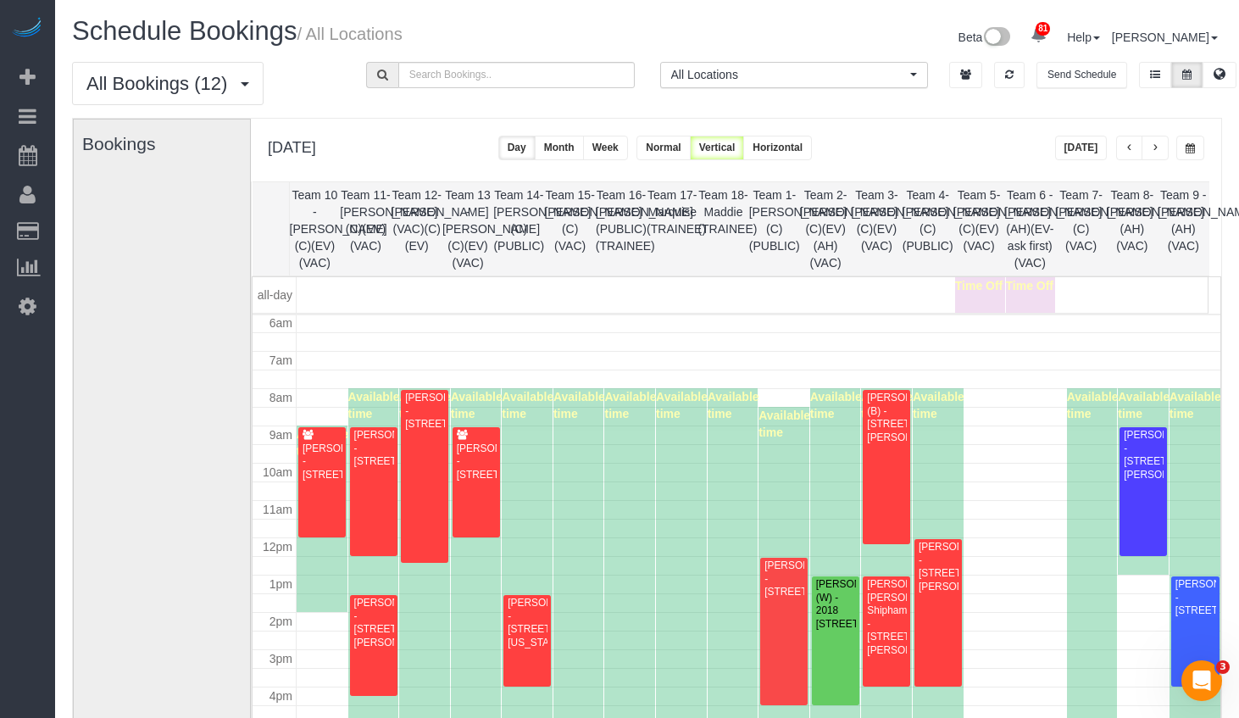
click at [1185, 146] on span "button" at bounding box center [1189, 148] width 9 height 10
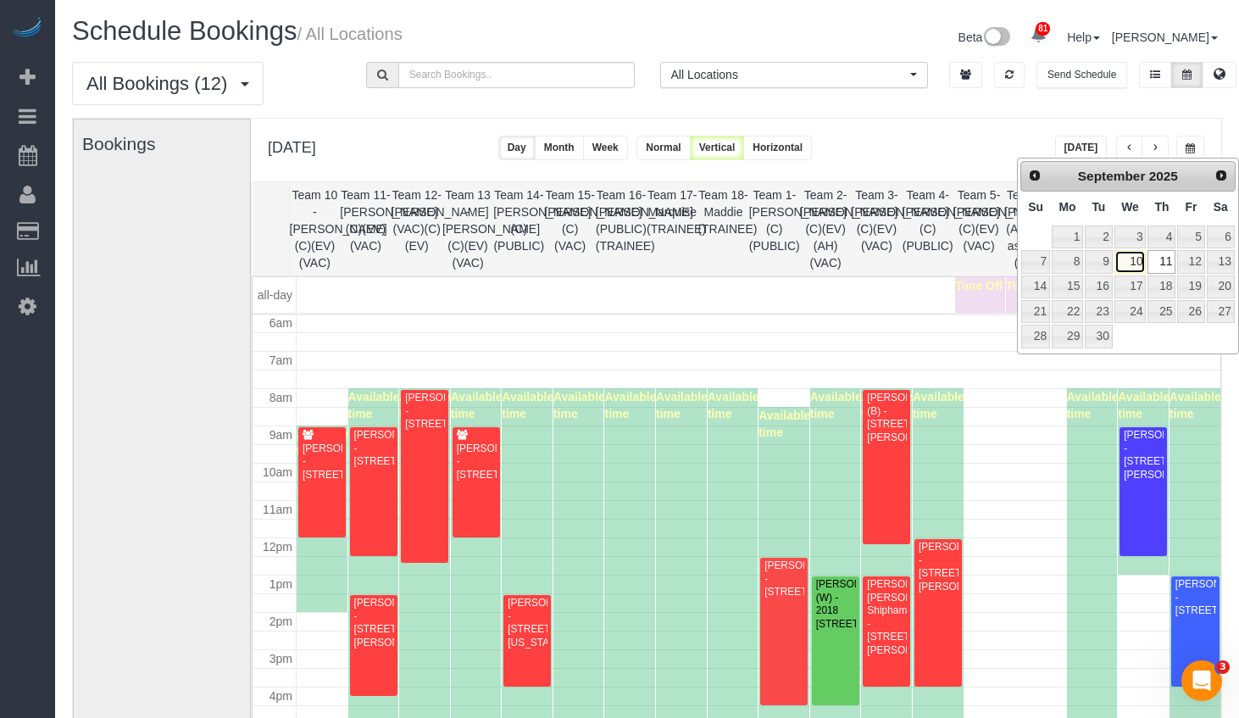
click at [1134, 261] on link "10" at bounding box center [1130, 261] width 32 height 23
type input "**********"
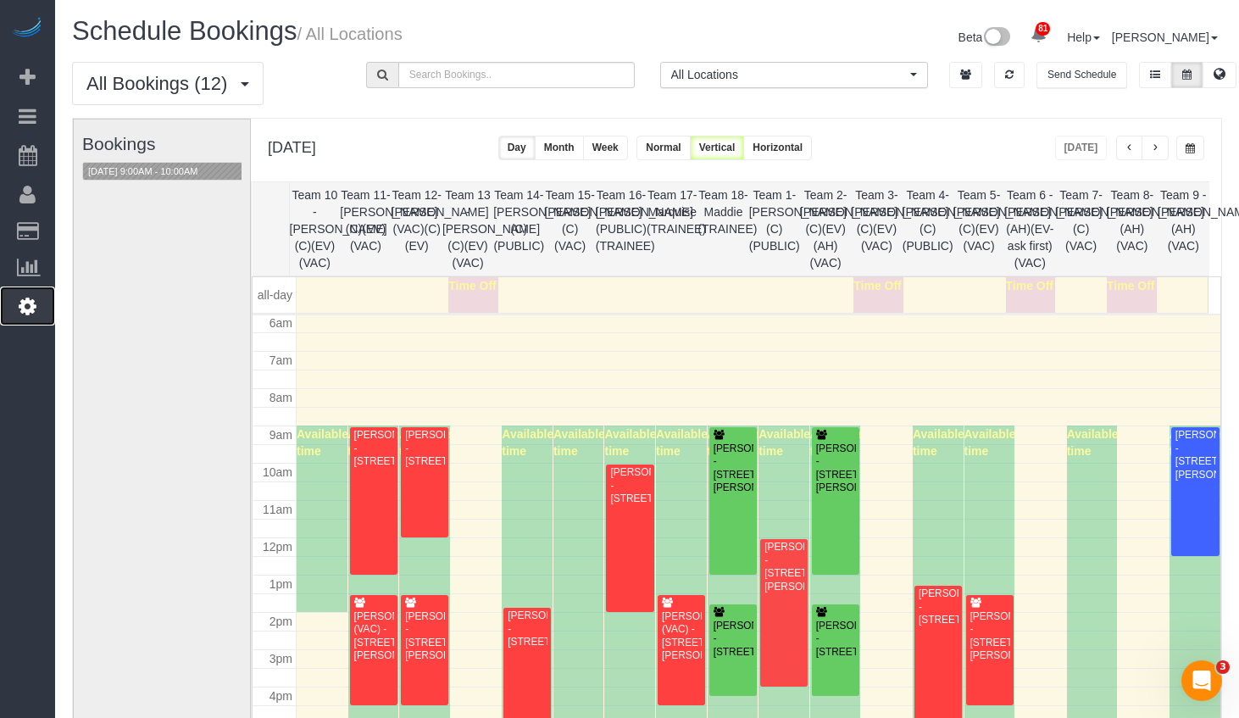
click at [28, 305] on icon at bounding box center [28, 306] width 18 height 20
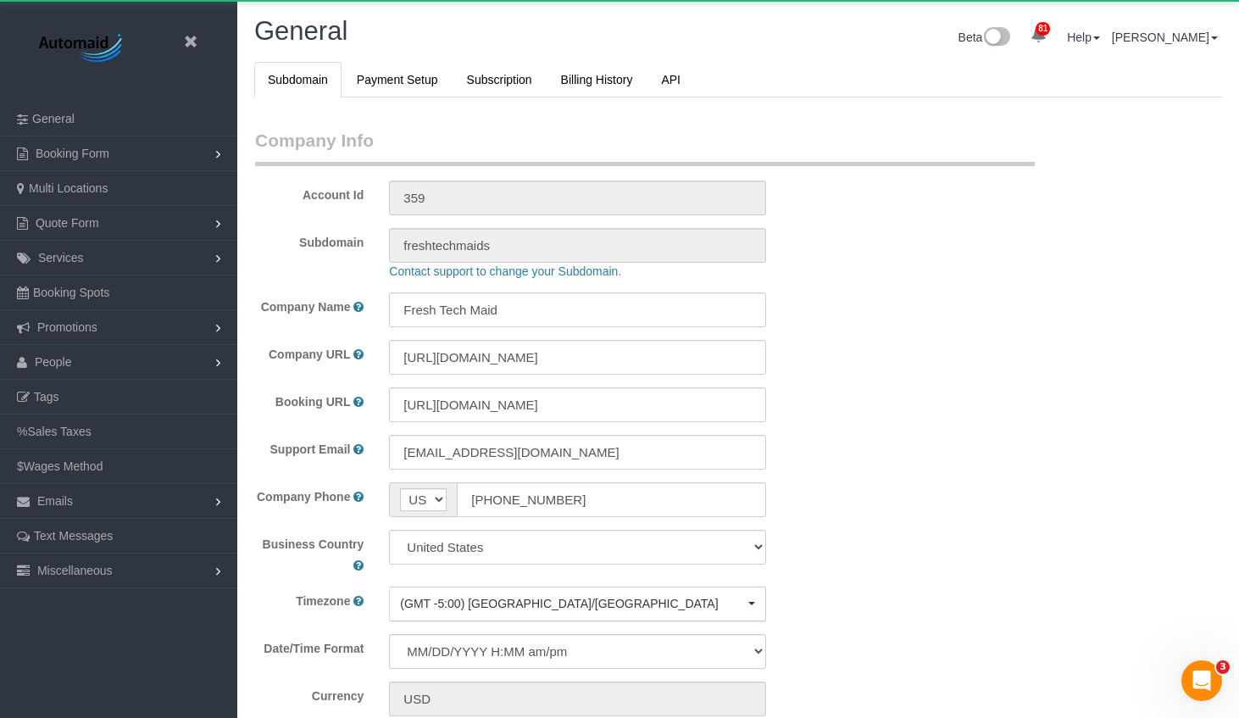
select select "1"
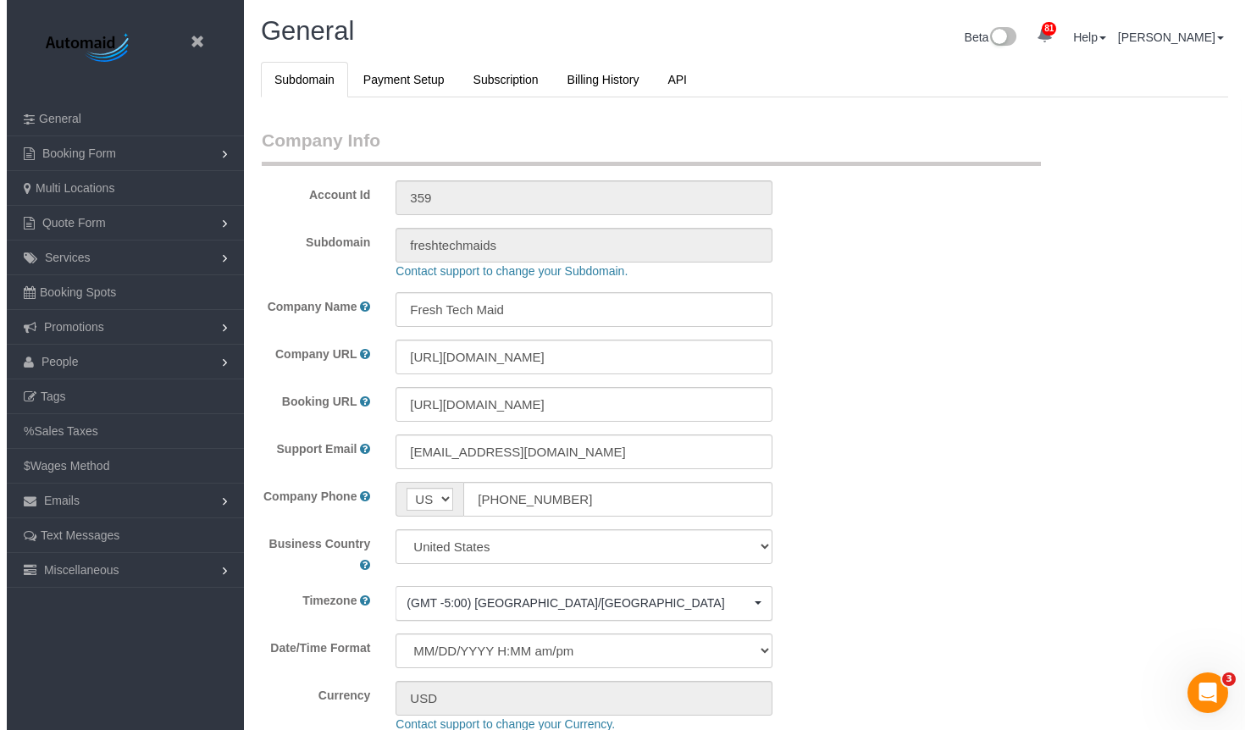
scroll to position [3891, 1239]
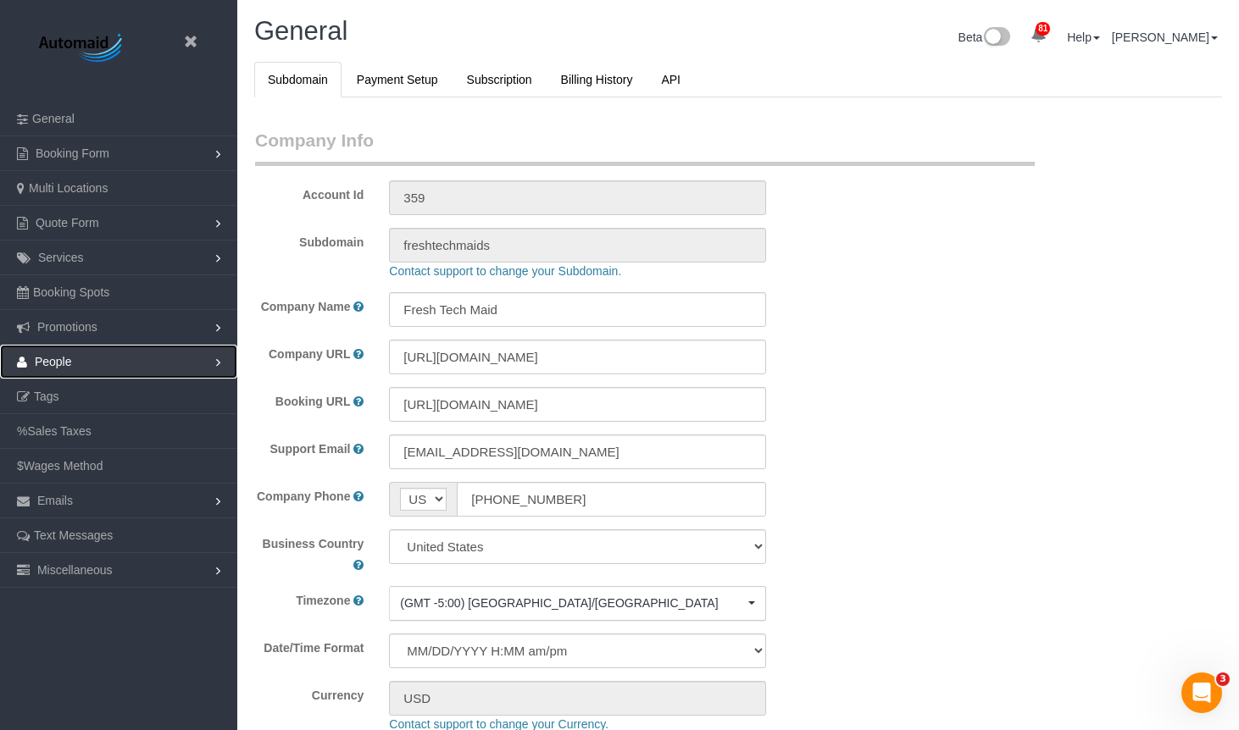
click at [104, 371] on link "People" at bounding box center [118, 362] width 237 height 34
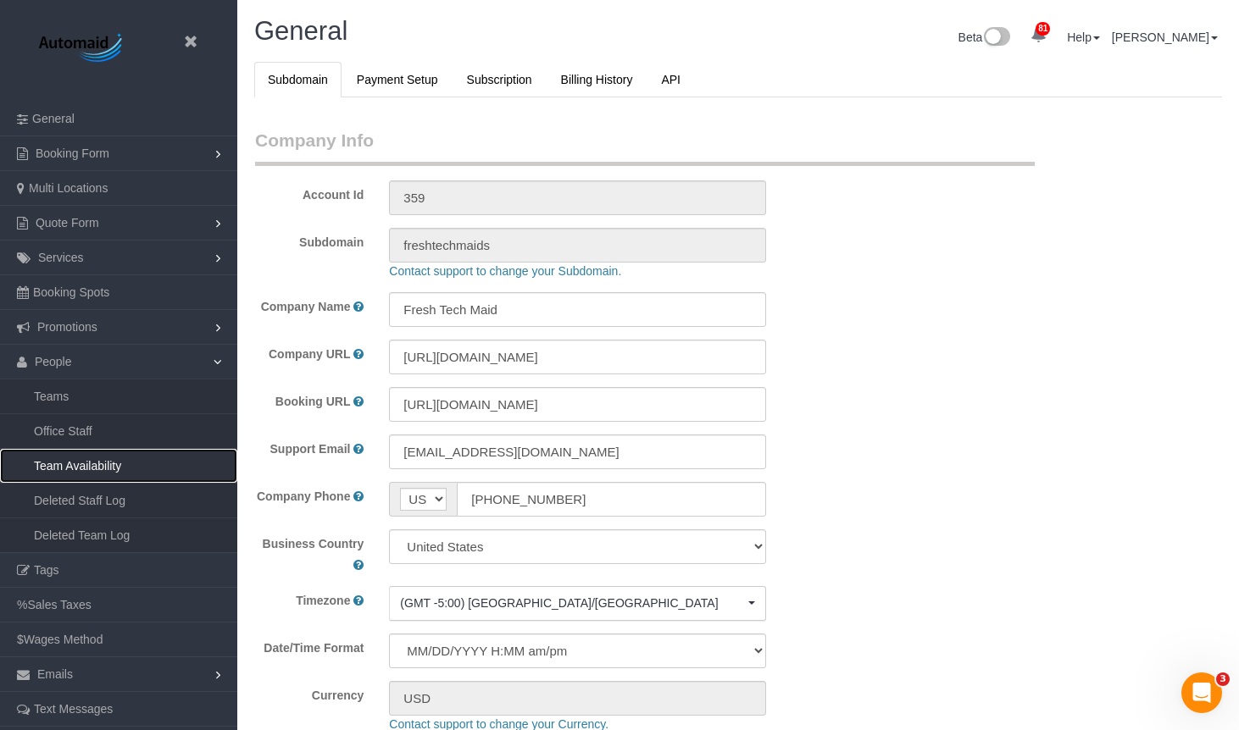
click at [136, 470] on link "Team Availability" at bounding box center [118, 466] width 237 height 34
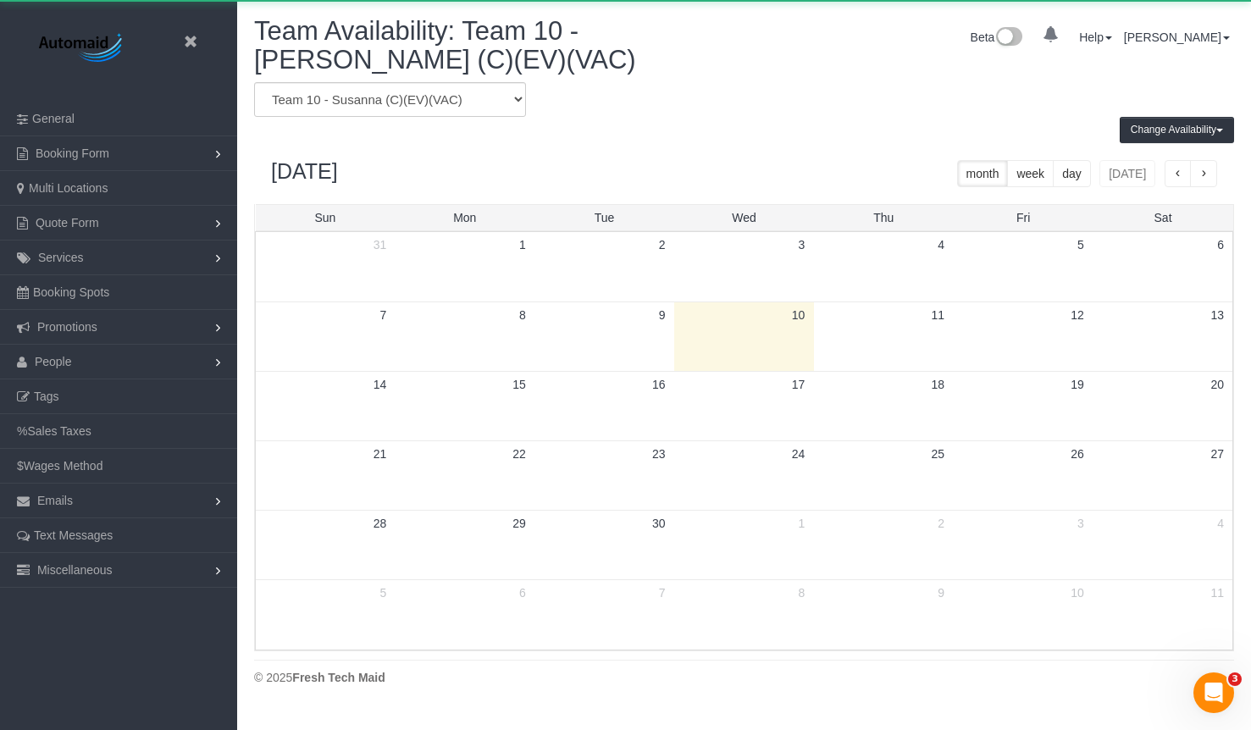
scroll to position [711, 1251]
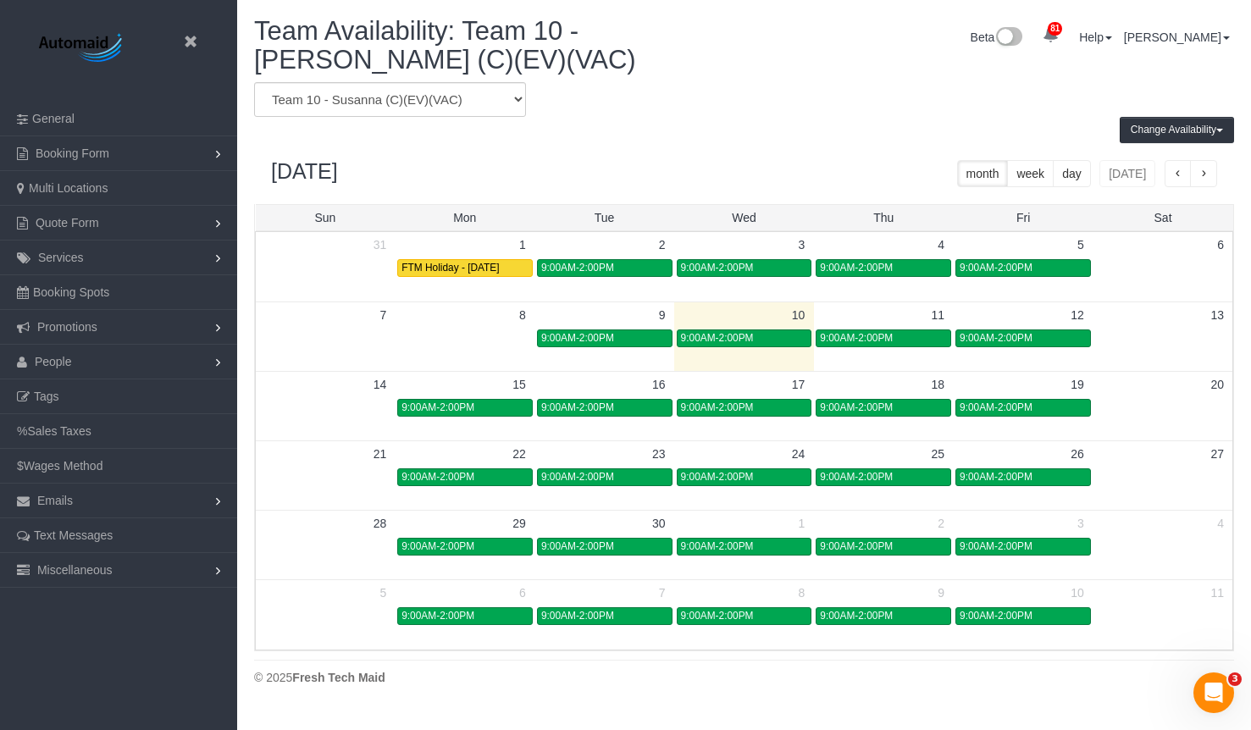
click at [479, 330] on td at bounding box center [466, 337] width 140 height 19
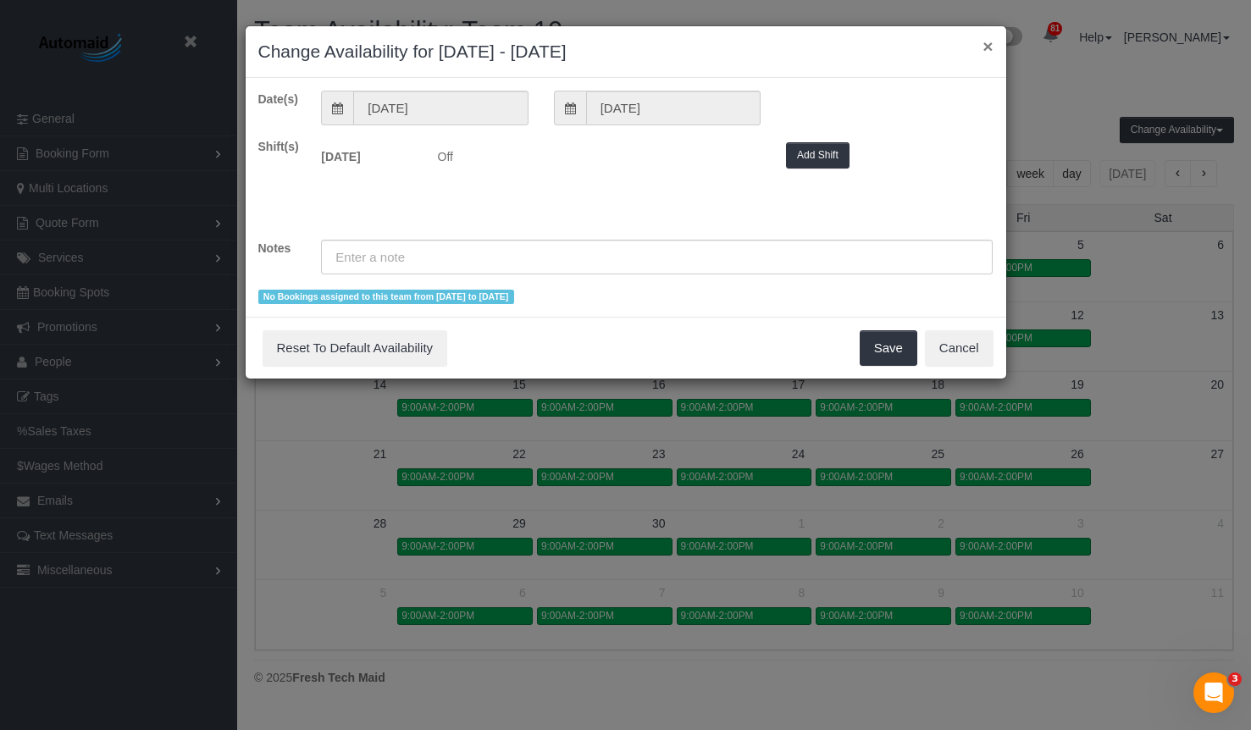
click at [986, 51] on button "×" at bounding box center [988, 46] width 10 height 18
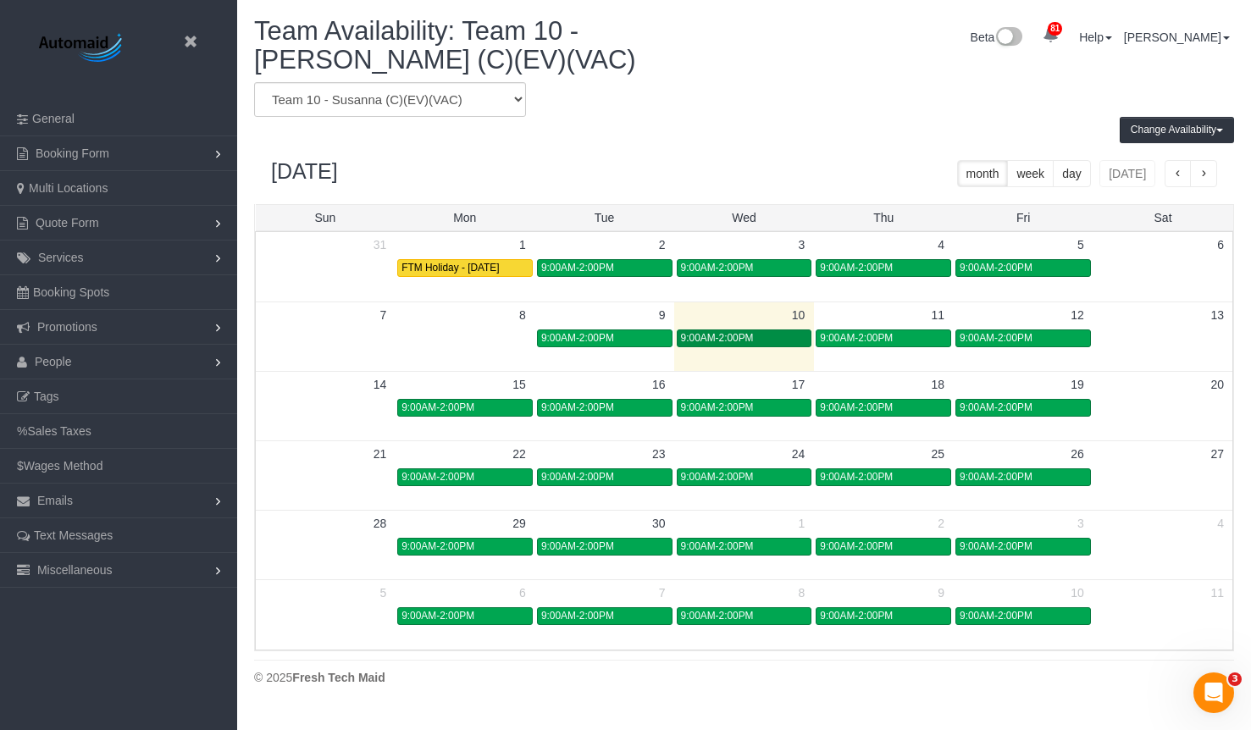
click at [762, 333] on div "9:00AM-2:00PM" at bounding box center [744, 338] width 127 height 13
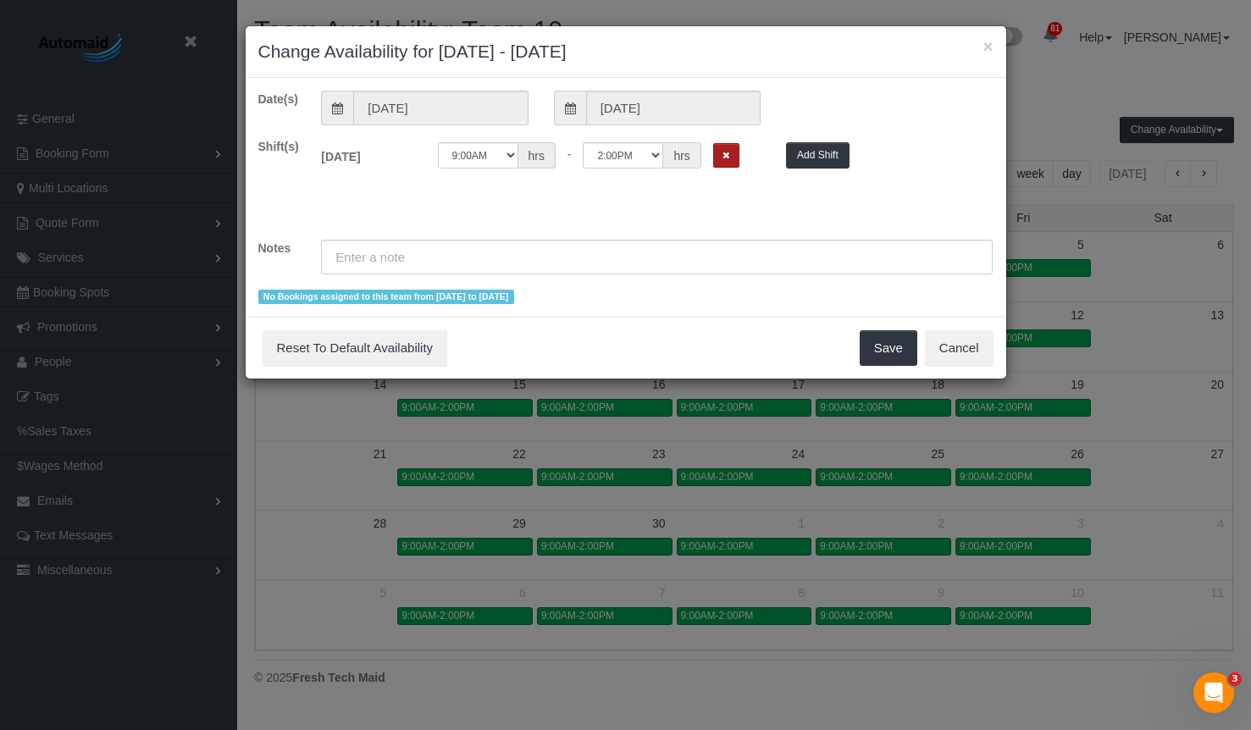
click at [720, 157] on button "Remove Shift" at bounding box center [726, 155] width 26 height 25
click at [891, 351] on button "Save" at bounding box center [889, 348] width 58 height 36
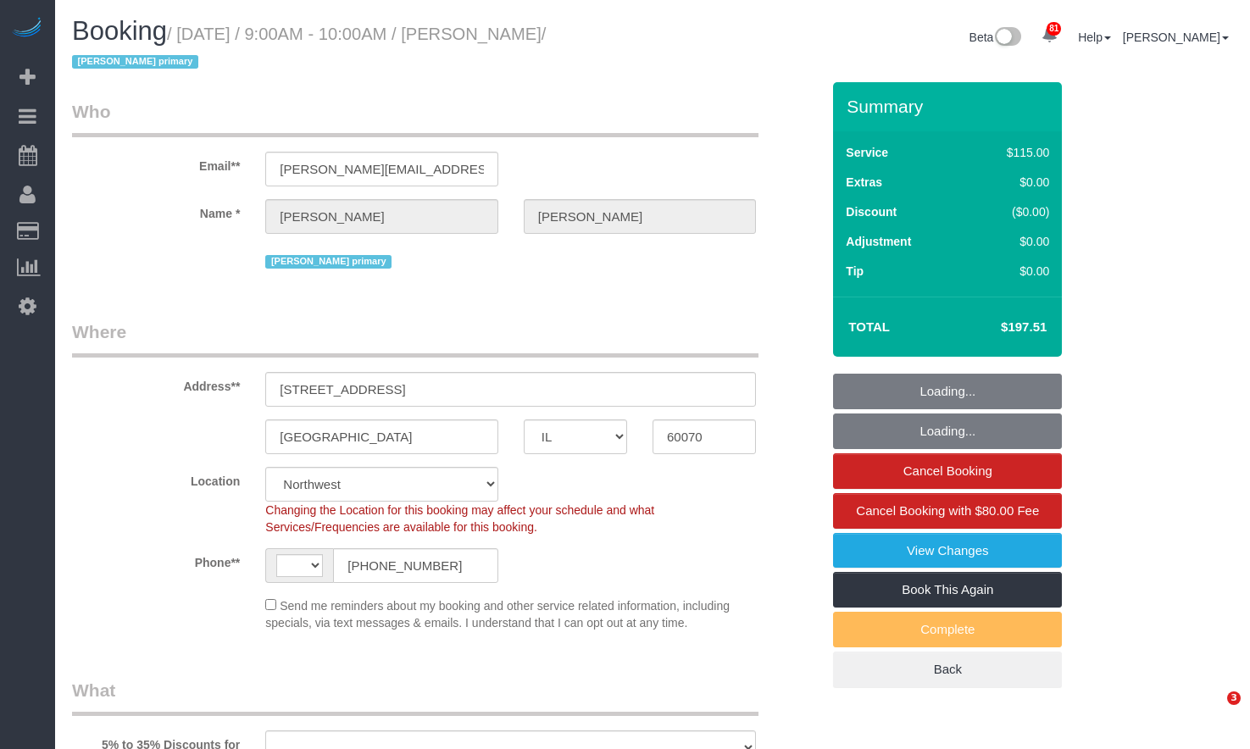
select select "IL"
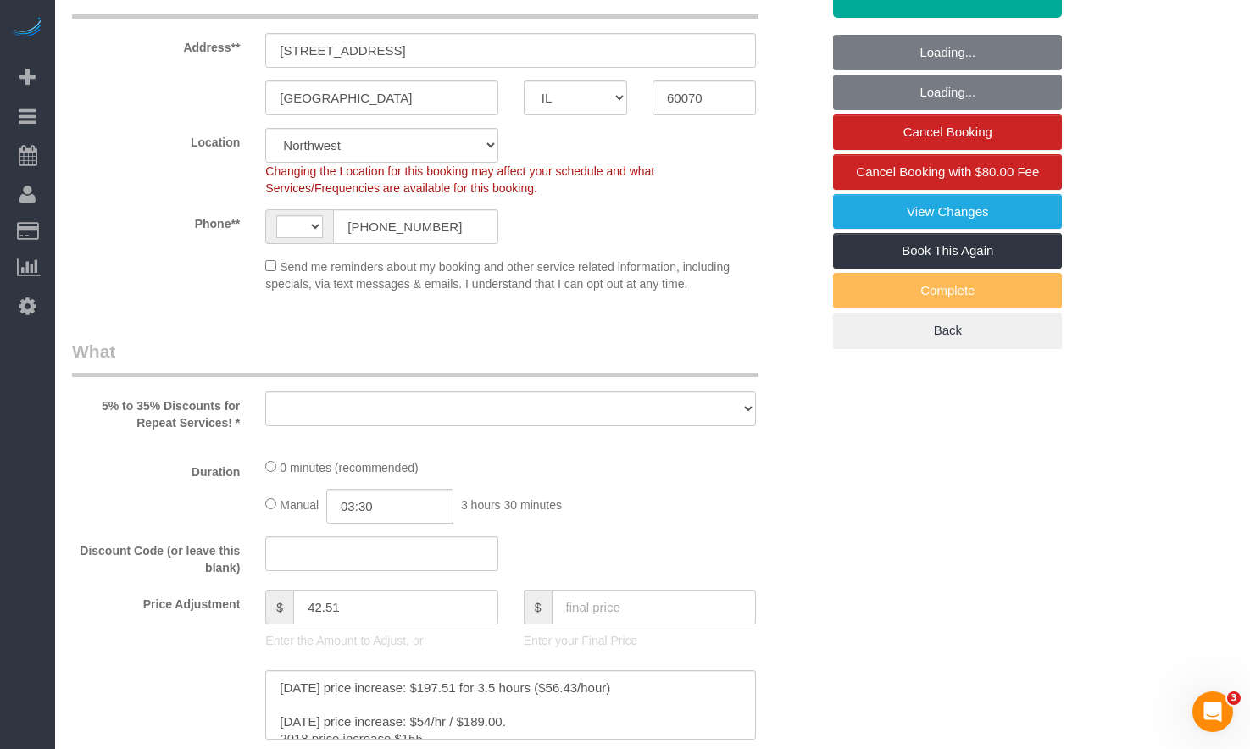
select select "2"
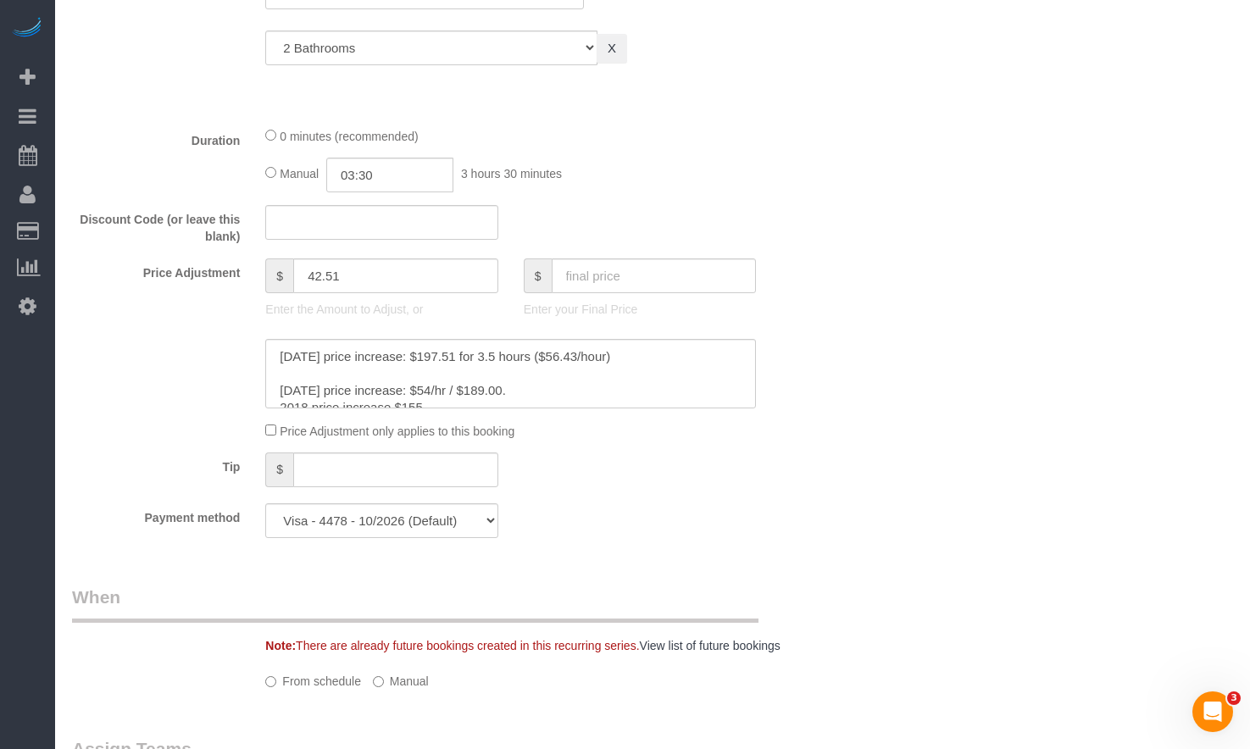
select select "string:US"
select select "object:613"
select select "number:66"
select select "number:139"
select select "number:99"
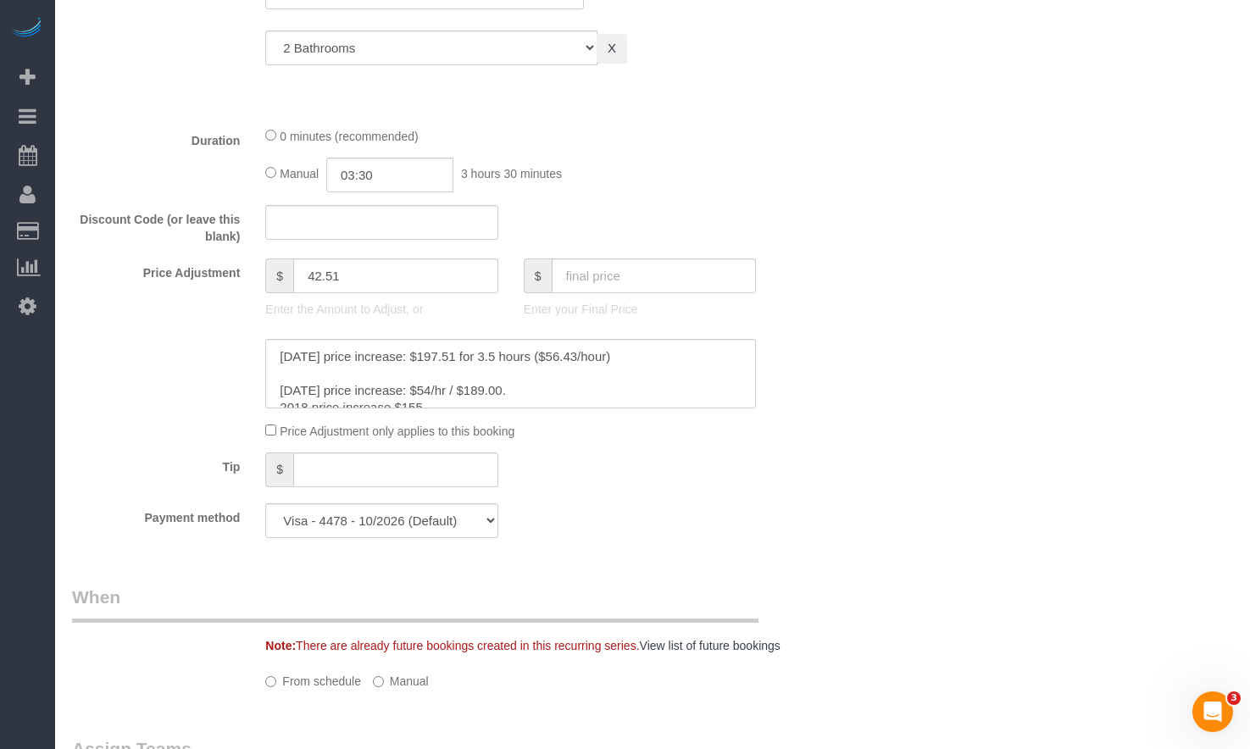
select select "number:141"
select select "number:143"
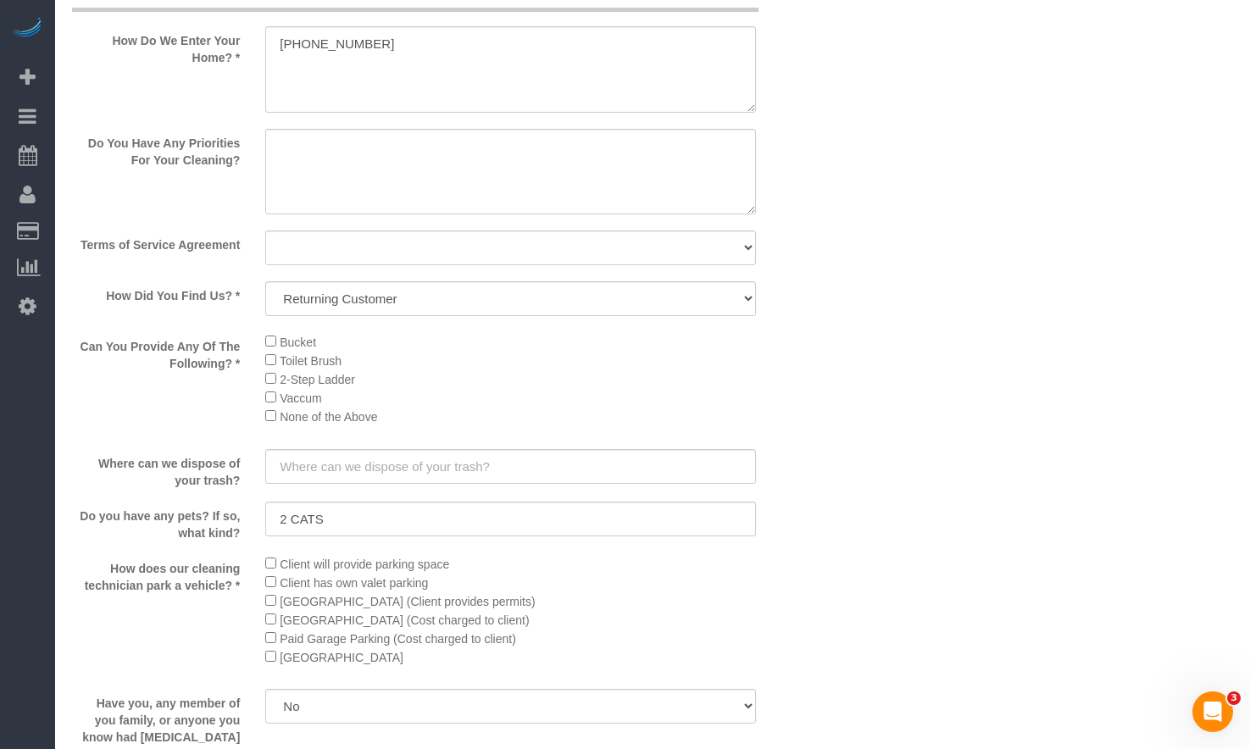
select select "object:1219"
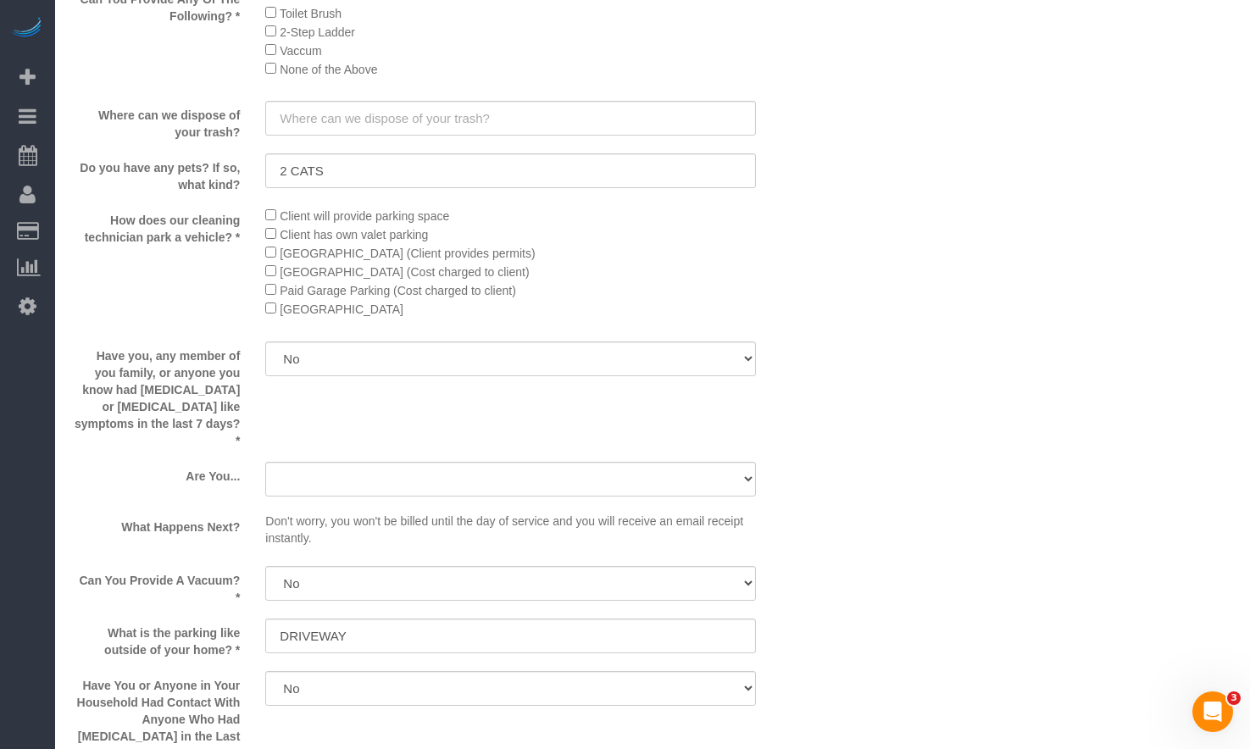
select select "2"
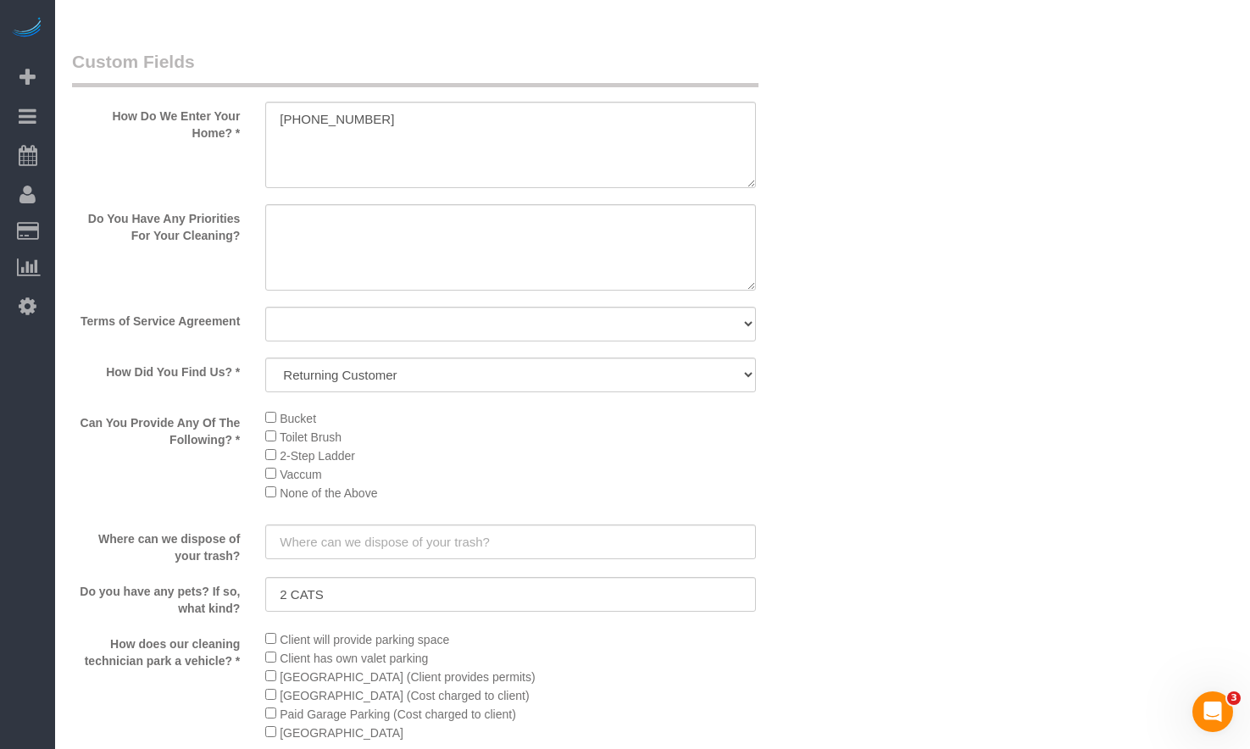
scroll to position [1440, 0]
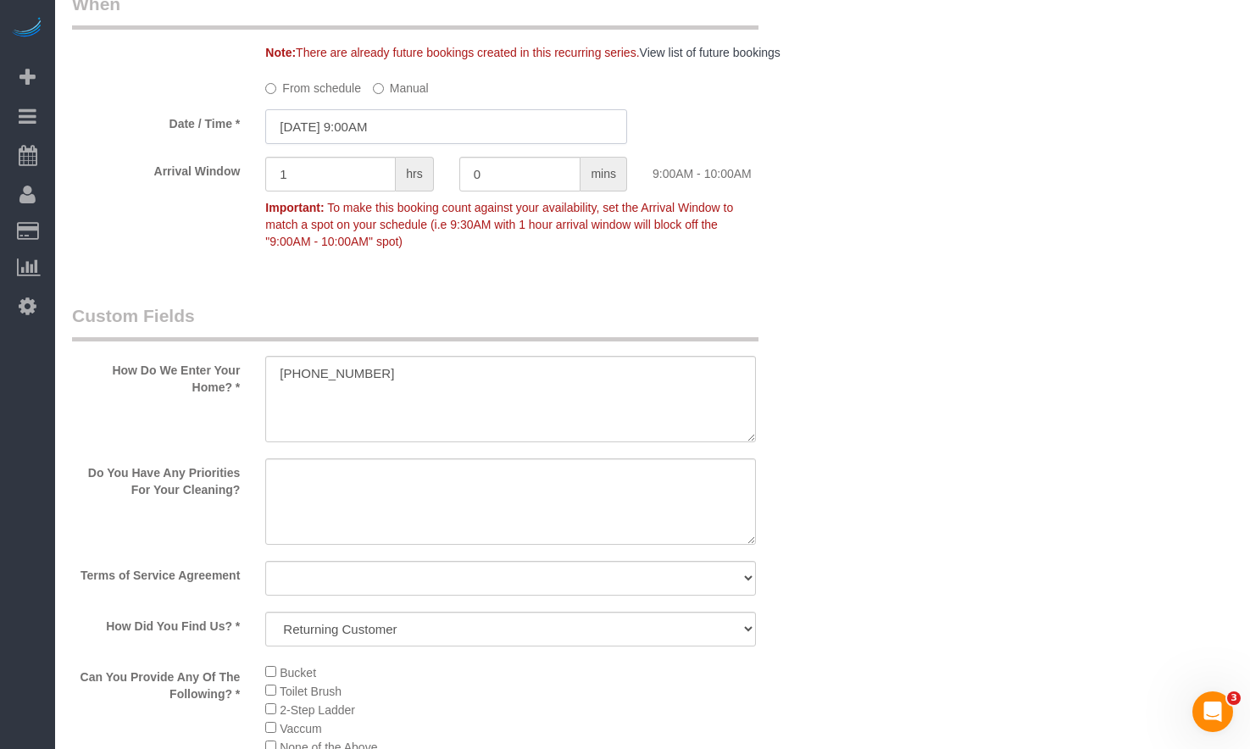
click at [369, 121] on input "09/10/2025 9:00AM" at bounding box center [446, 126] width 362 height 35
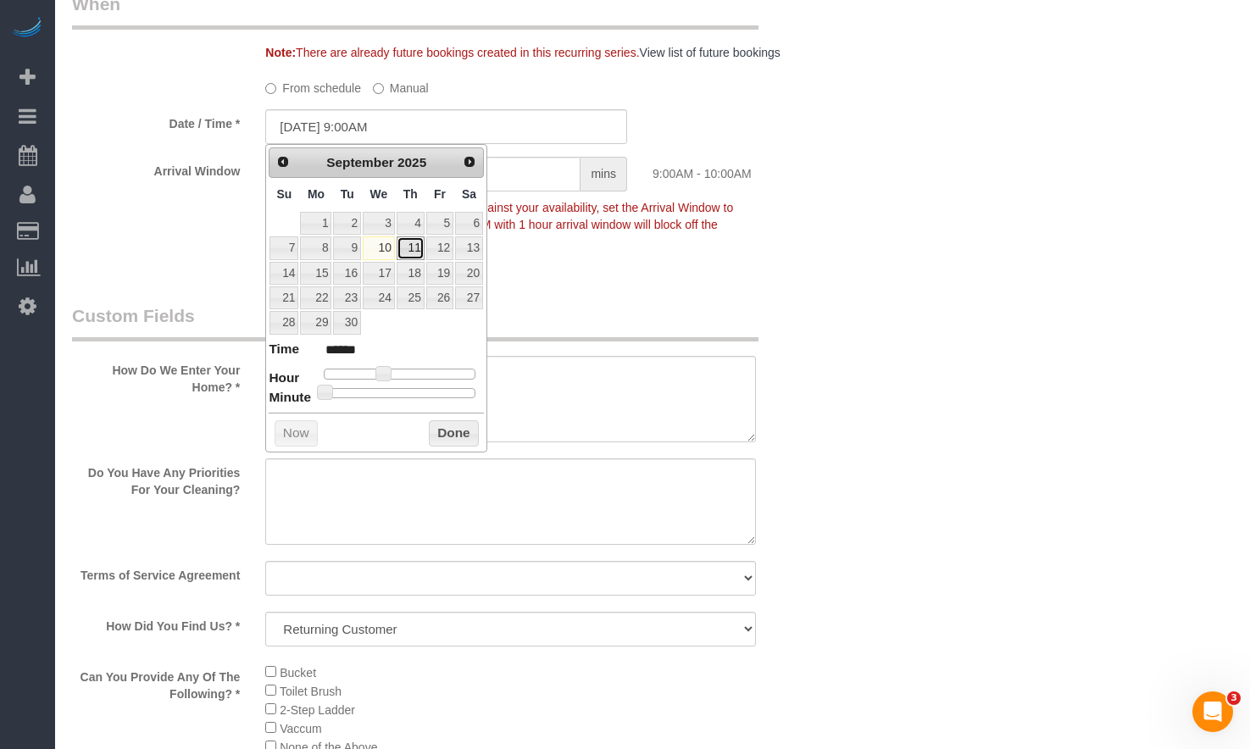
click at [399, 254] on link "11" at bounding box center [410, 247] width 28 height 23
type input "09/11/2025 9:00AM"
click at [456, 430] on button "Done" at bounding box center [454, 433] width 50 height 27
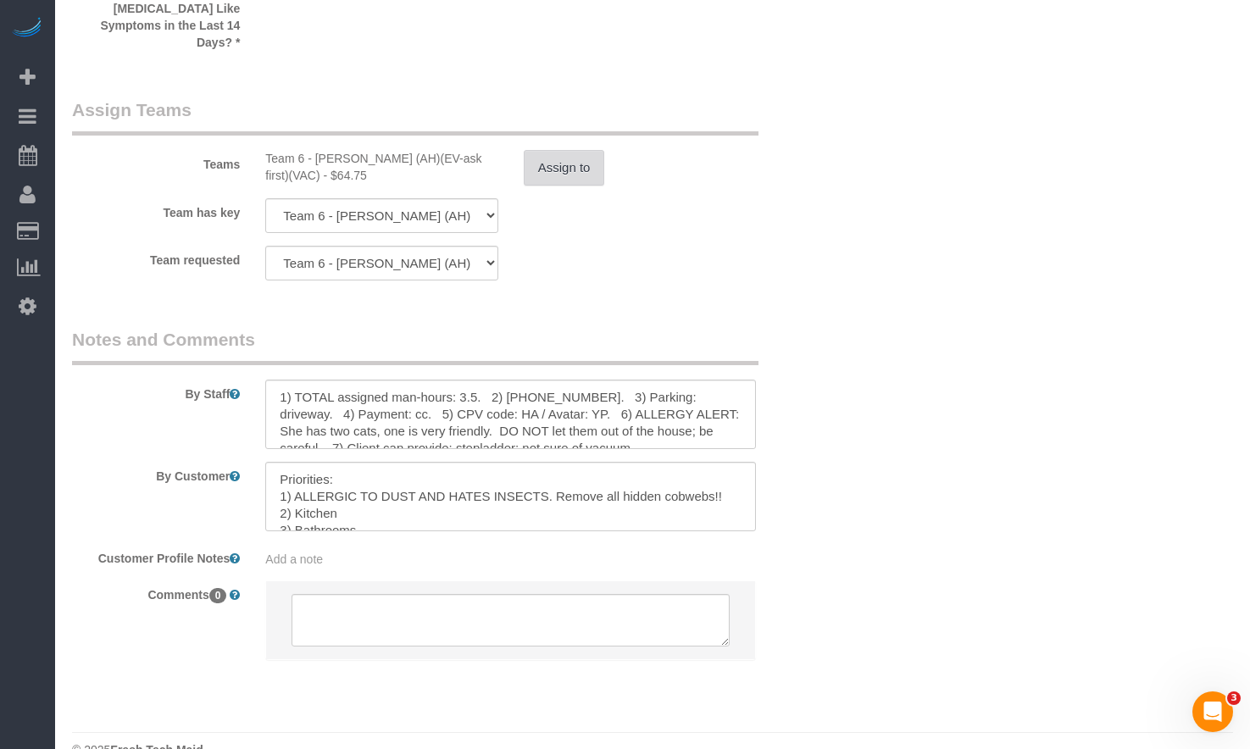
click at [557, 150] on button "Assign to" at bounding box center [564, 168] width 81 height 36
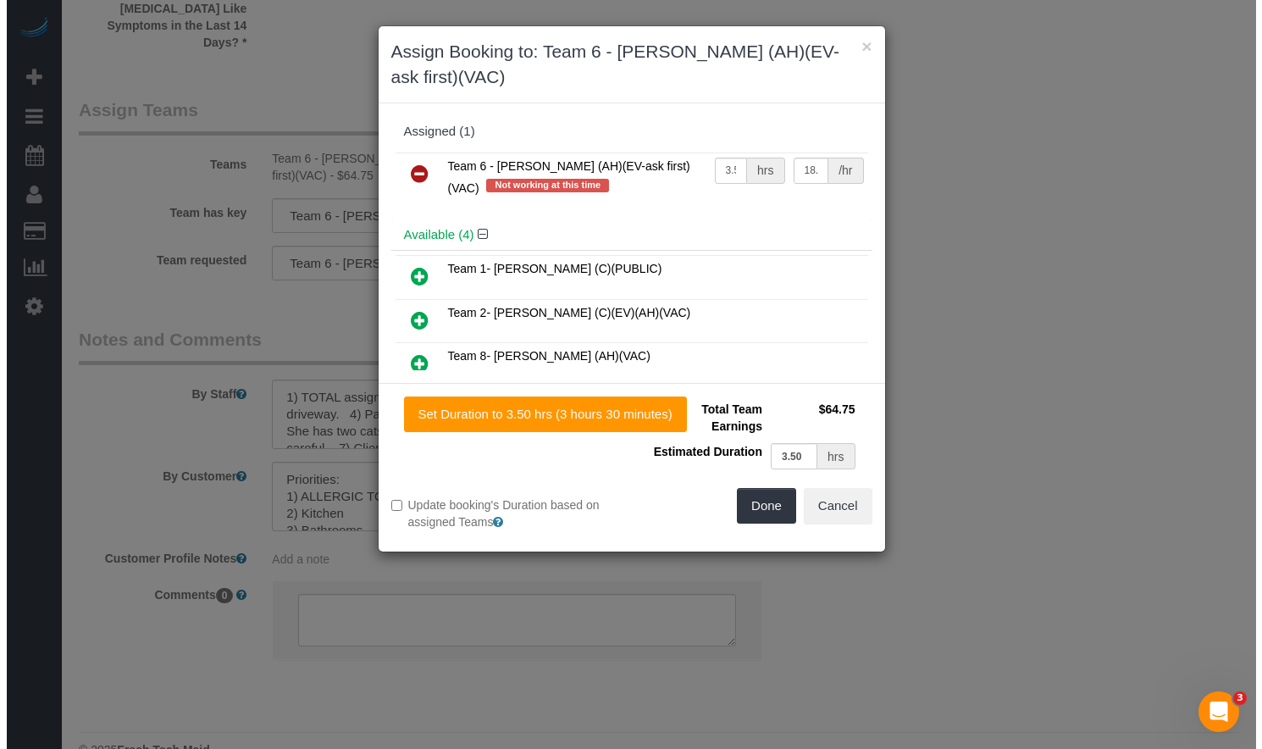
scroll to position [2915, 0]
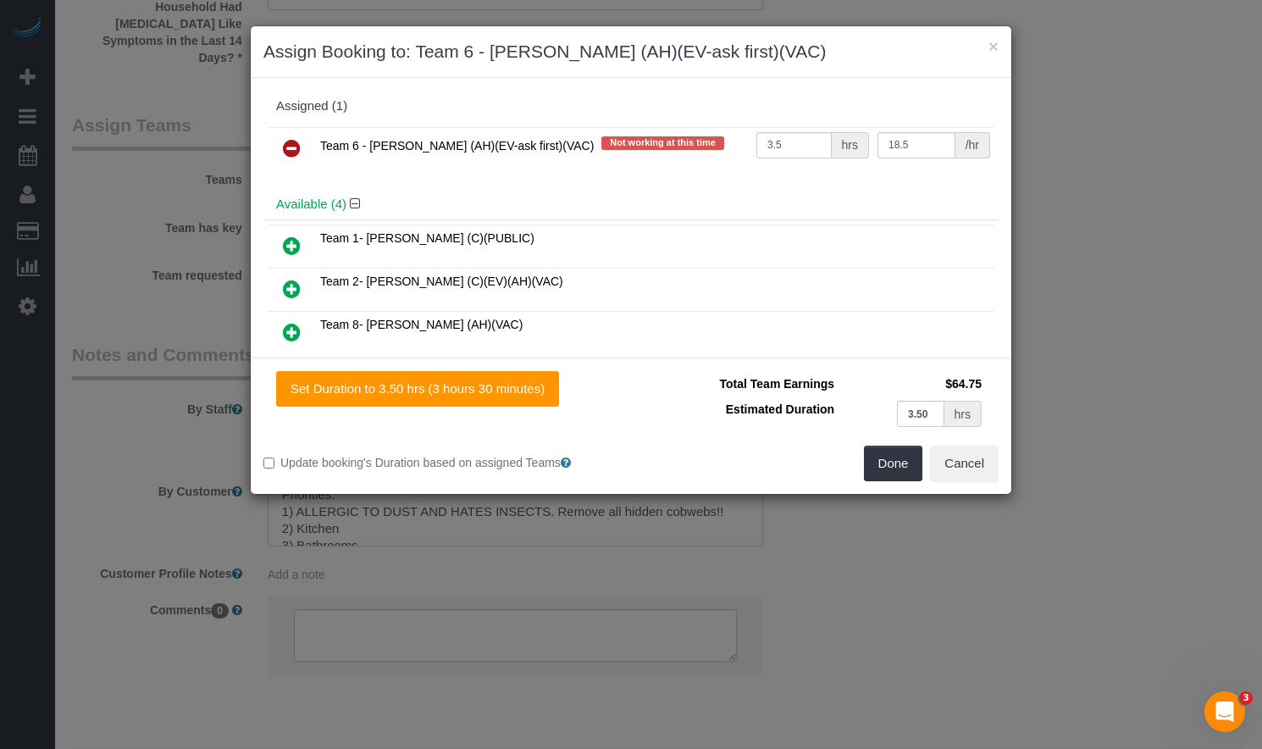
click at [288, 143] on icon at bounding box center [292, 148] width 18 height 20
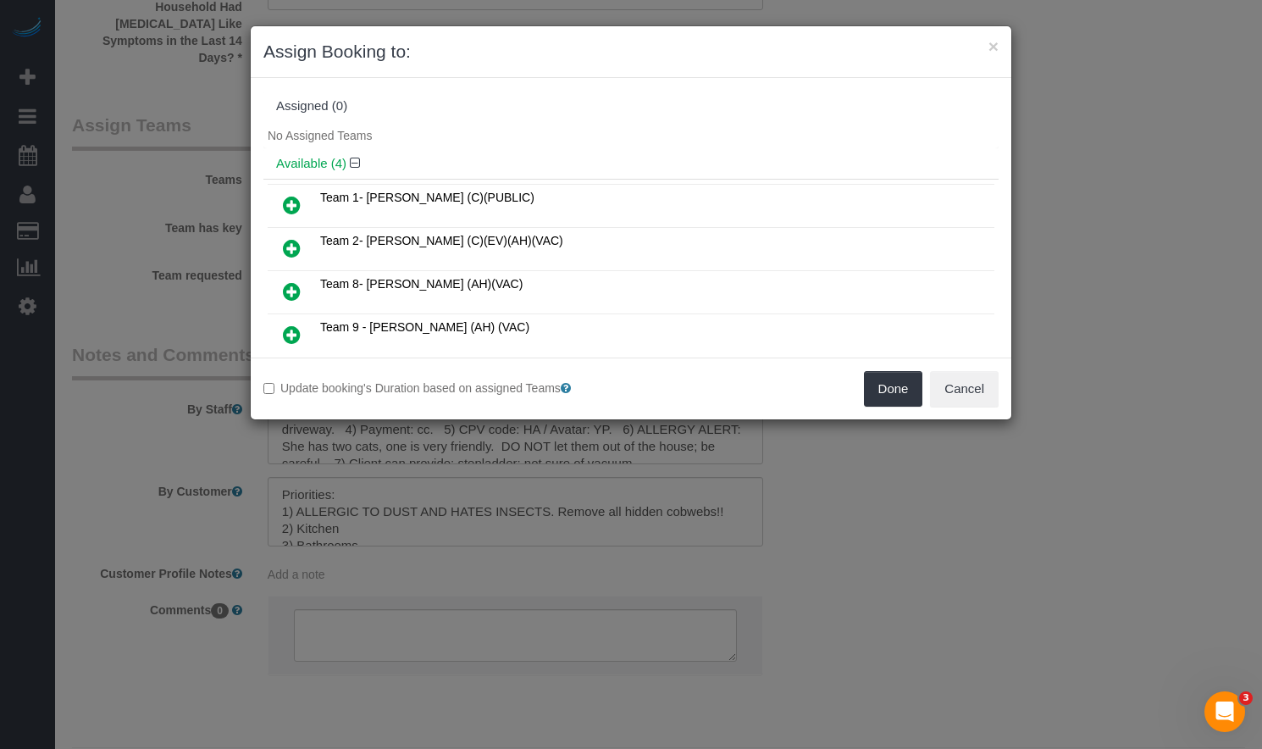
drag, startPoint x: 290, startPoint y: 287, endPoint x: 304, endPoint y: 287, distance: 14.4
click at [289, 287] on icon at bounding box center [292, 291] width 18 height 20
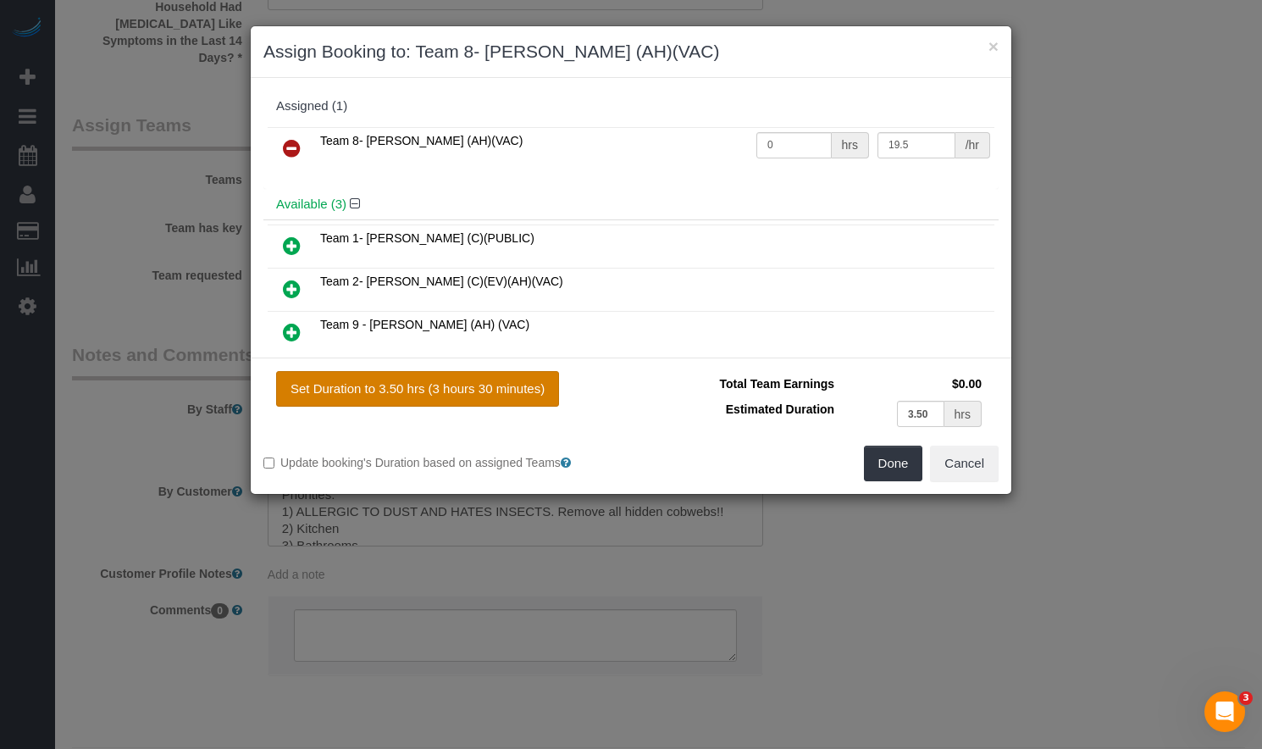
click at [513, 374] on button "Set Duration to 3.50 hrs (3 hours 30 minutes)" at bounding box center [417, 389] width 283 height 36
type input "3.50"
click at [899, 462] on button "Done" at bounding box center [893, 464] width 59 height 36
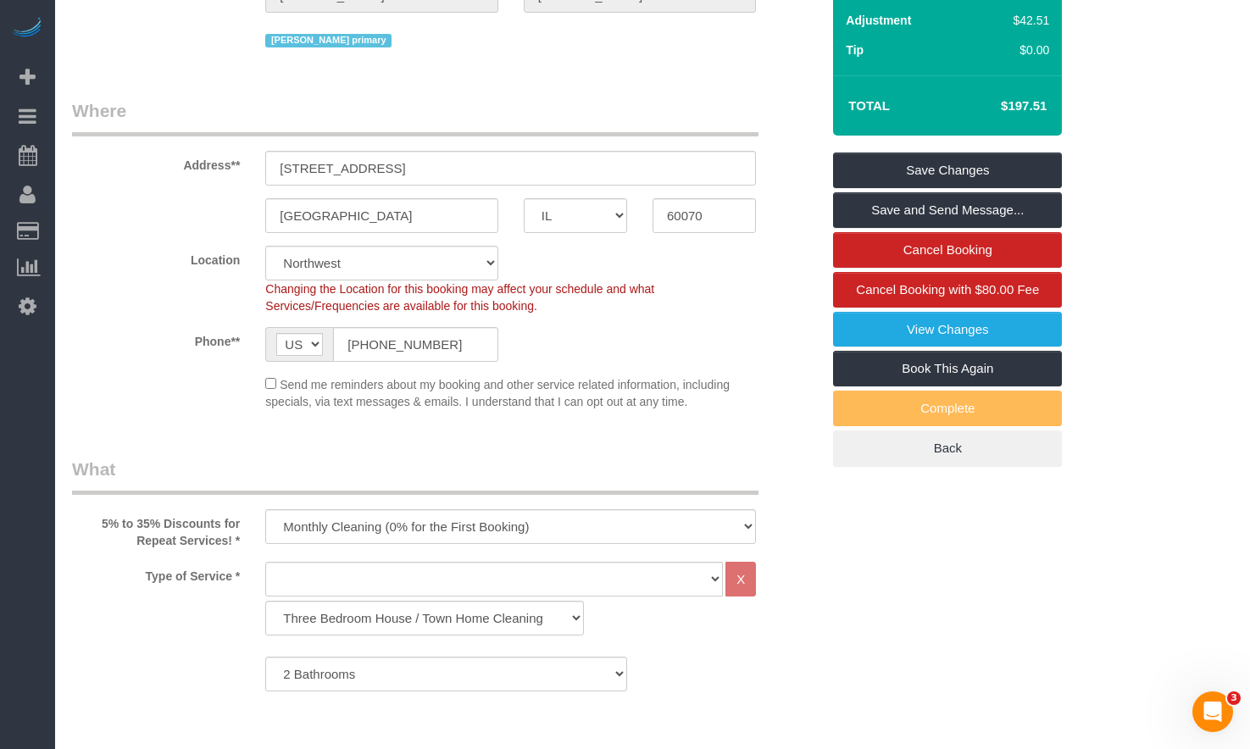
scroll to position [0, 0]
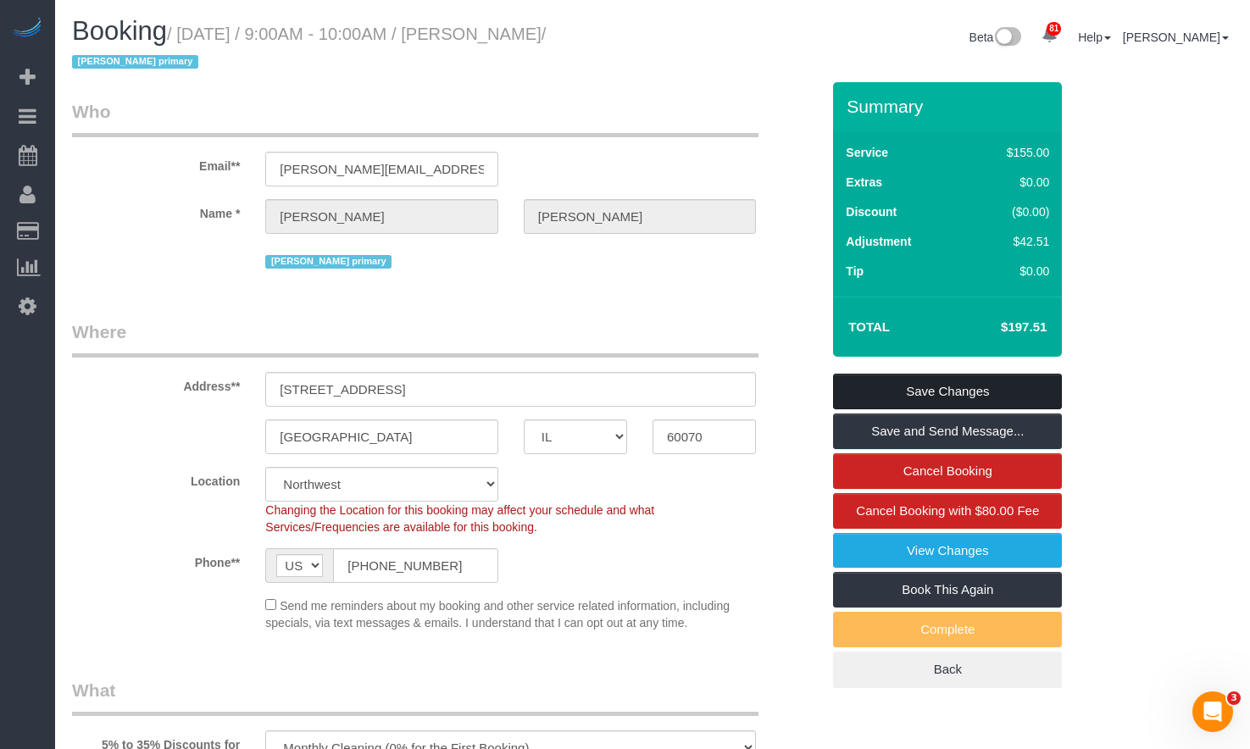
click at [926, 389] on link "Save Changes" at bounding box center [947, 392] width 229 height 36
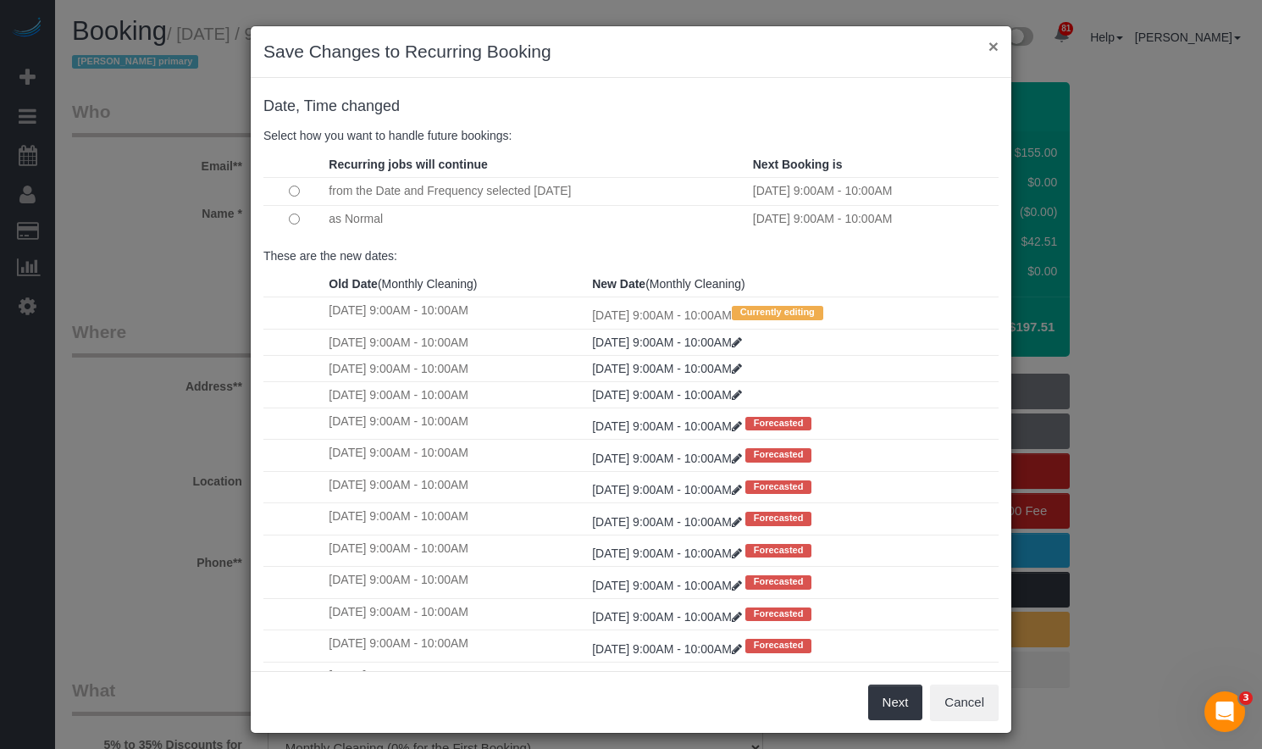
click at [990, 50] on button "×" at bounding box center [994, 46] width 10 height 18
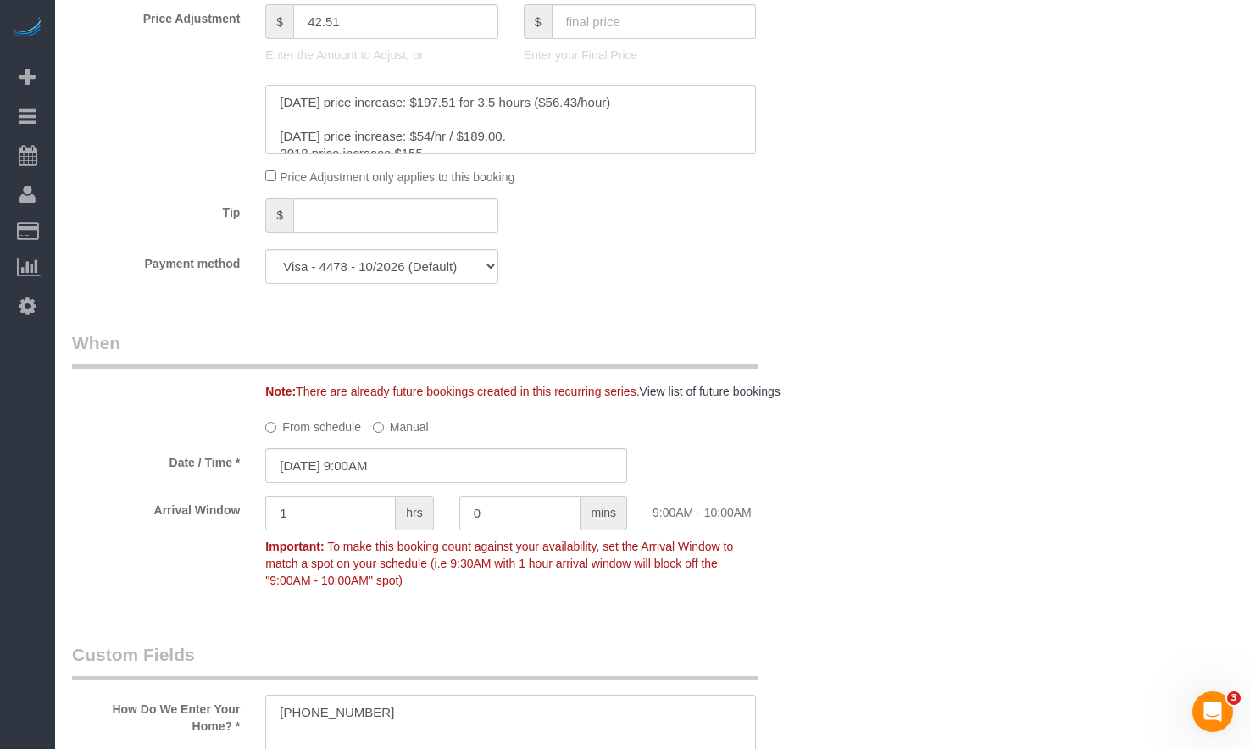
scroll to position [1271, 0]
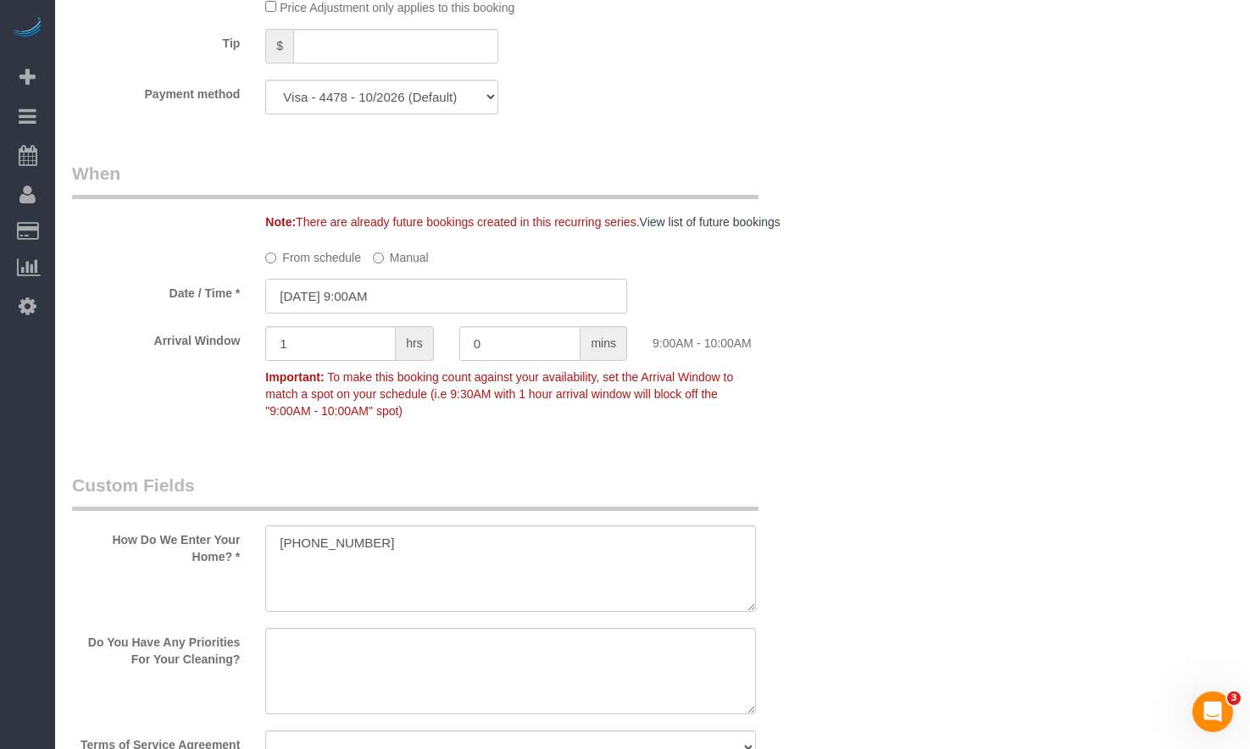
click at [388, 294] on input "09/11/2025 9:00AM" at bounding box center [446, 296] width 362 height 35
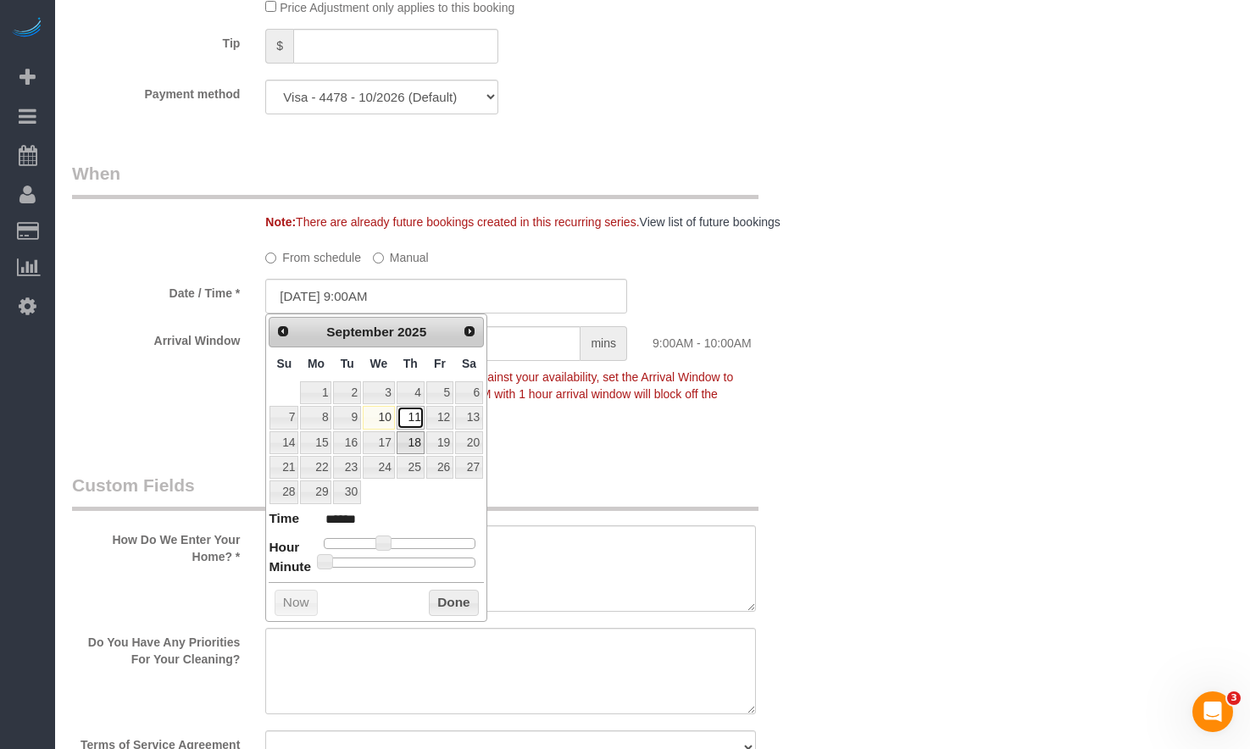
click at [405, 419] on link "11" at bounding box center [410, 417] width 28 height 23
click at [453, 607] on button "Done" at bounding box center [454, 603] width 50 height 27
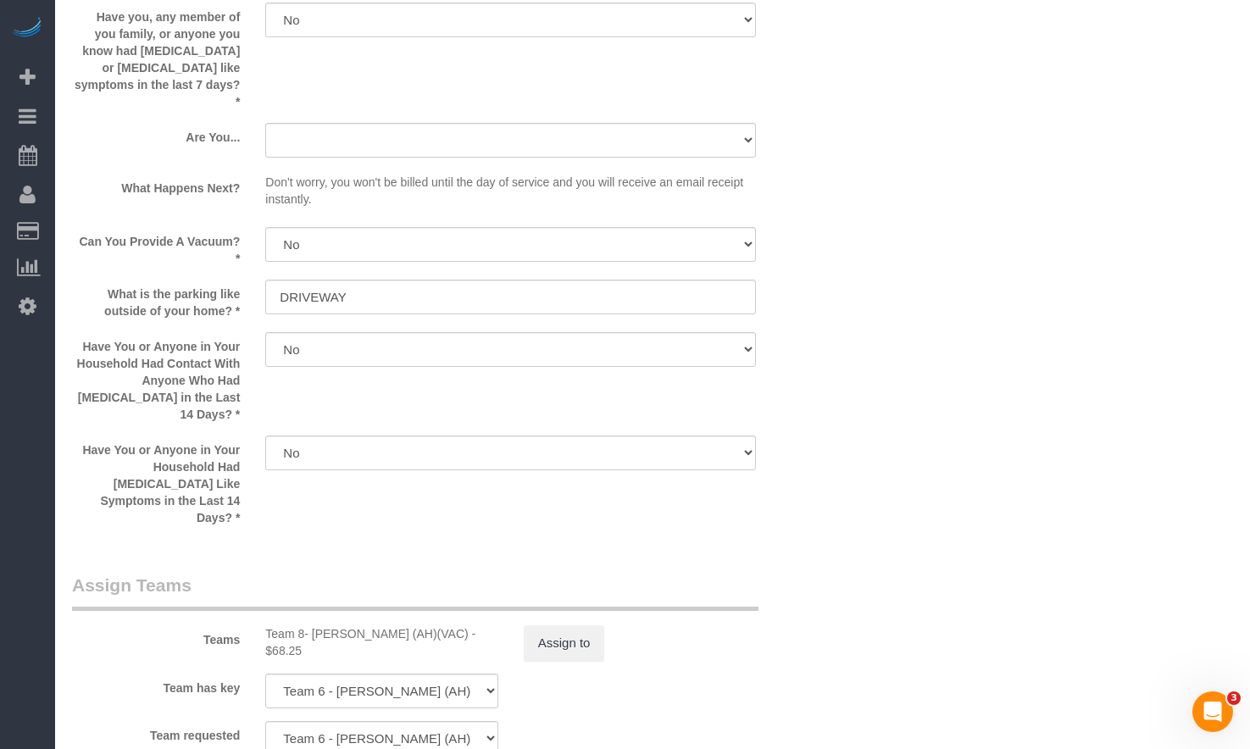
scroll to position [2932, 0]
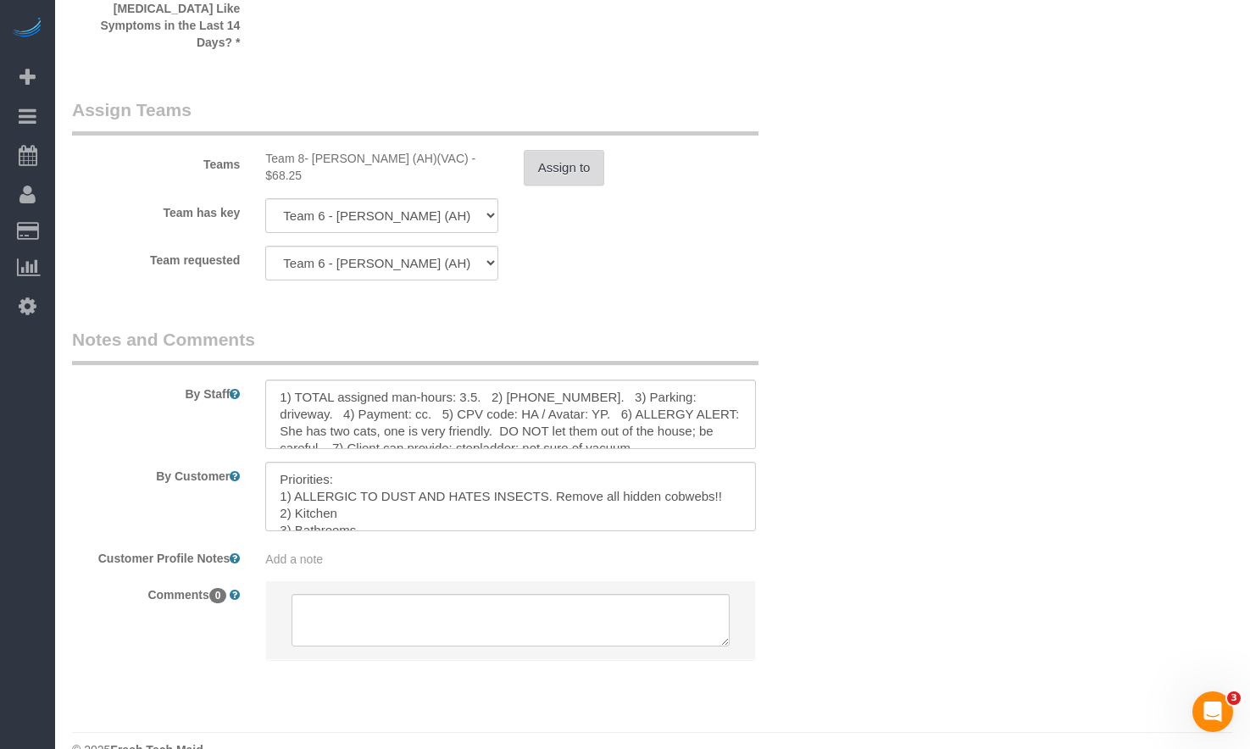
click at [567, 150] on button "Assign to" at bounding box center [564, 168] width 81 height 36
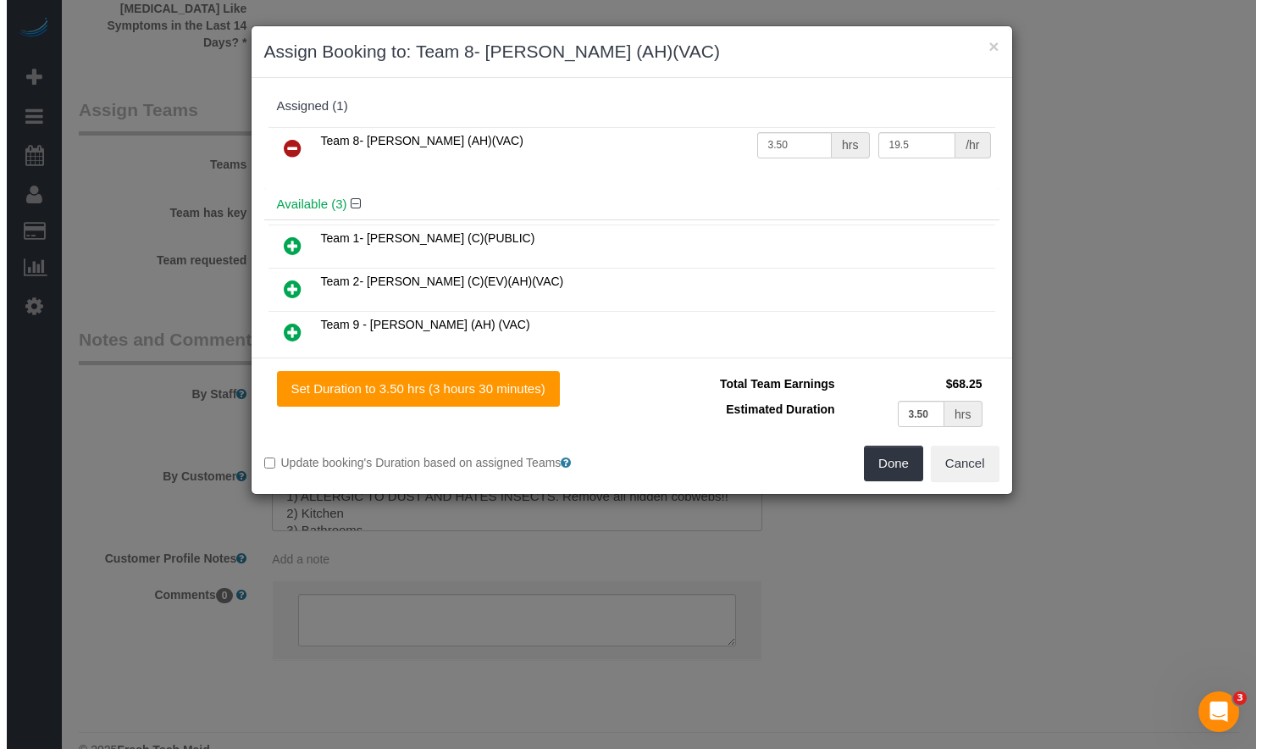
scroll to position [2915, 0]
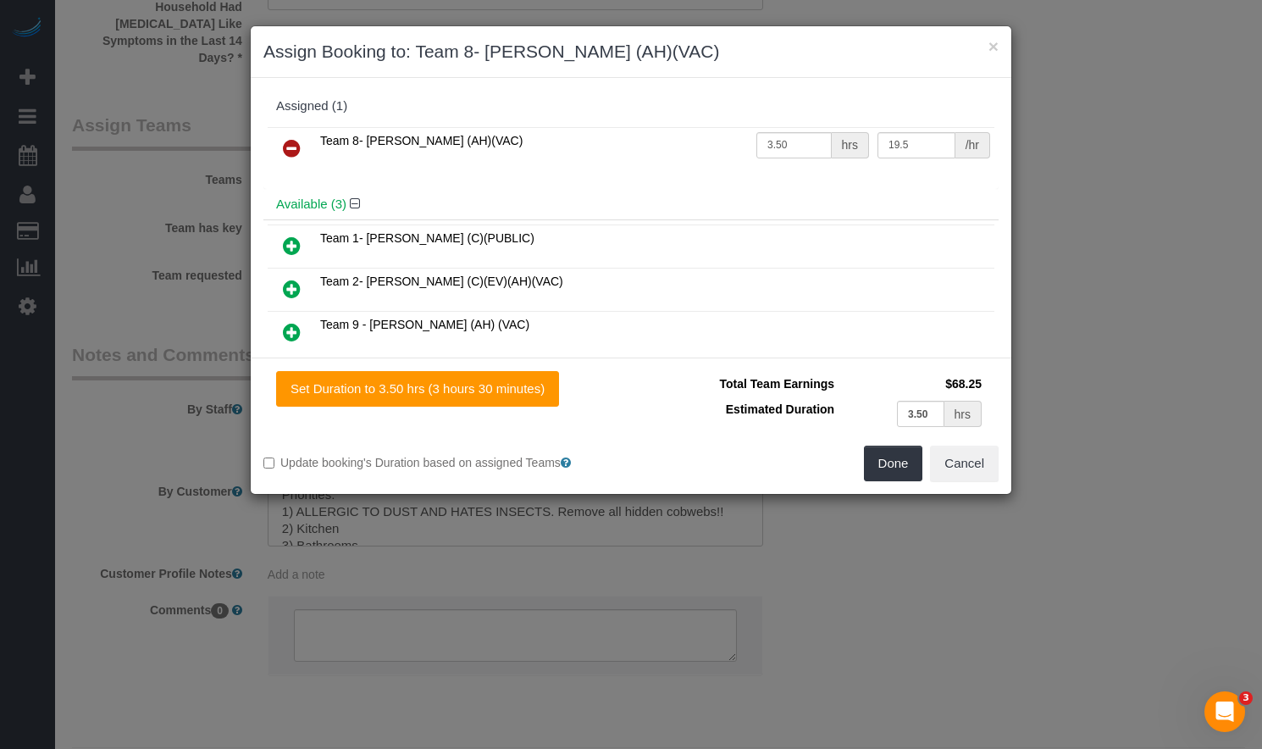
click at [1133, 361] on div "× Assign Booking to: Team 8- Erika (AH)(VAC) Assigned (1) Team 8- Erika (AH)(VA…" at bounding box center [631, 374] width 1262 height 749
click at [1000, 463] on div "Done Cancel" at bounding box center [821, 464] width 380 height 36
click at [971, 457] on button "Cancel" at bounding box center [964, 464] width 69 height 36
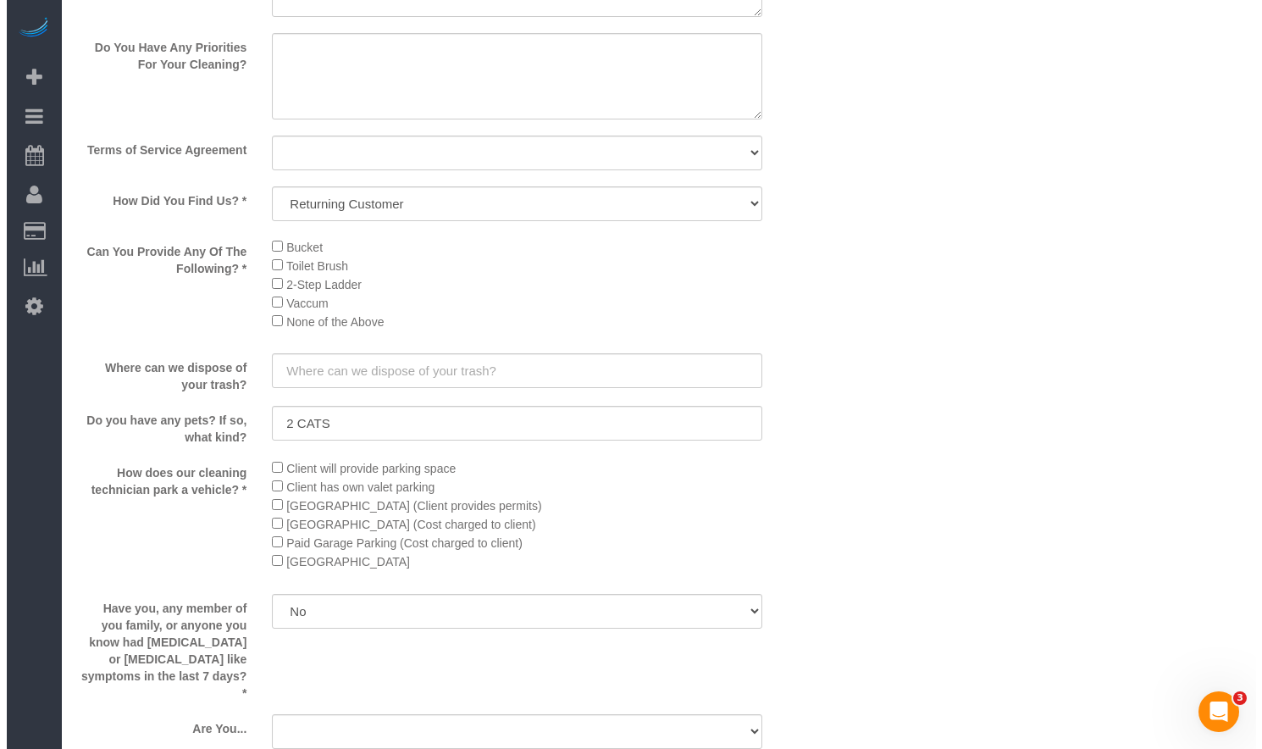
scroll to position [0, 0]
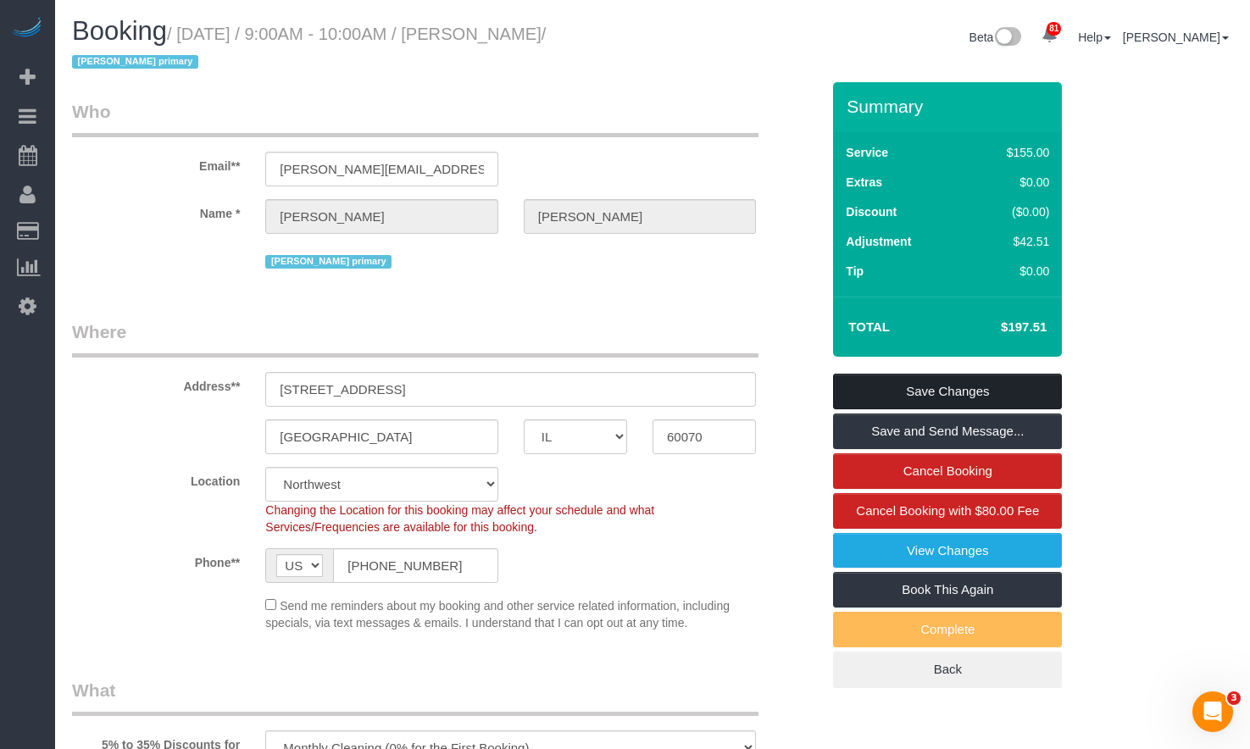
click at [940, 385] on link "Save Changes" at bounding box center [947, 392] width 229 height 36
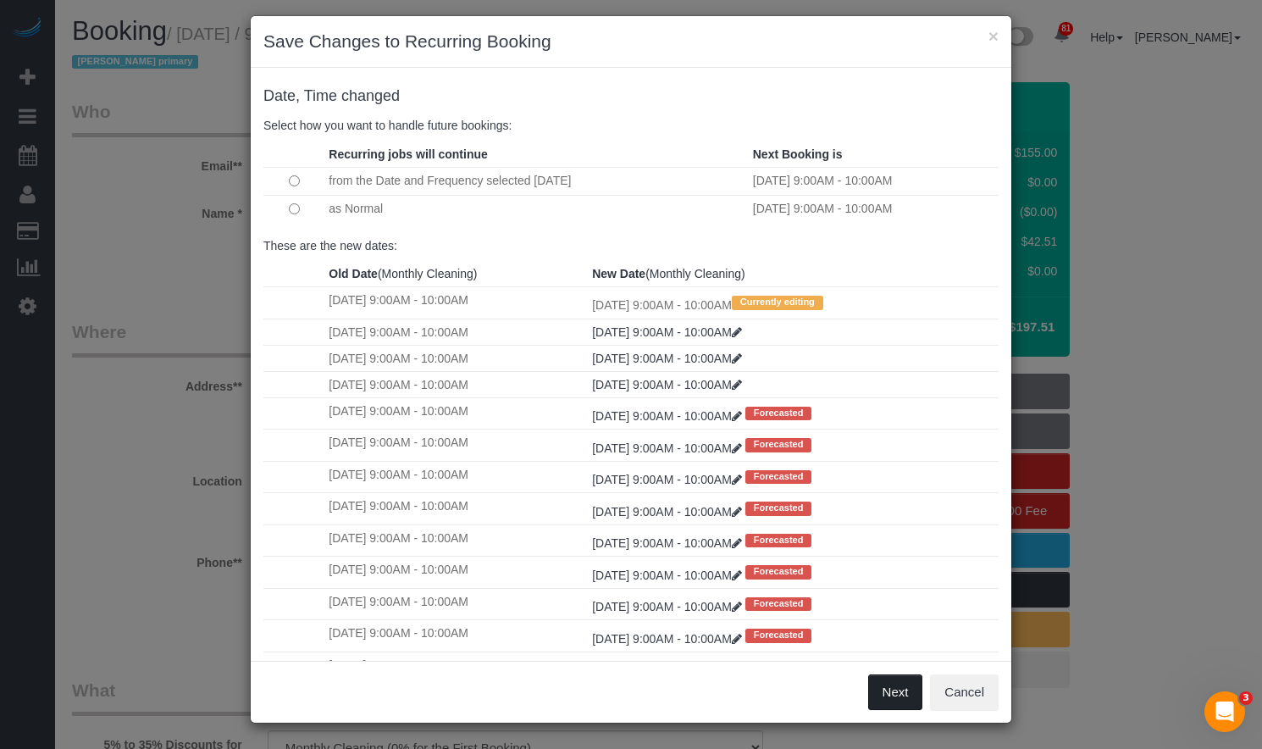
click at [900, 686] on button "Next" at bounding box center [895, 692] width 55 height 36
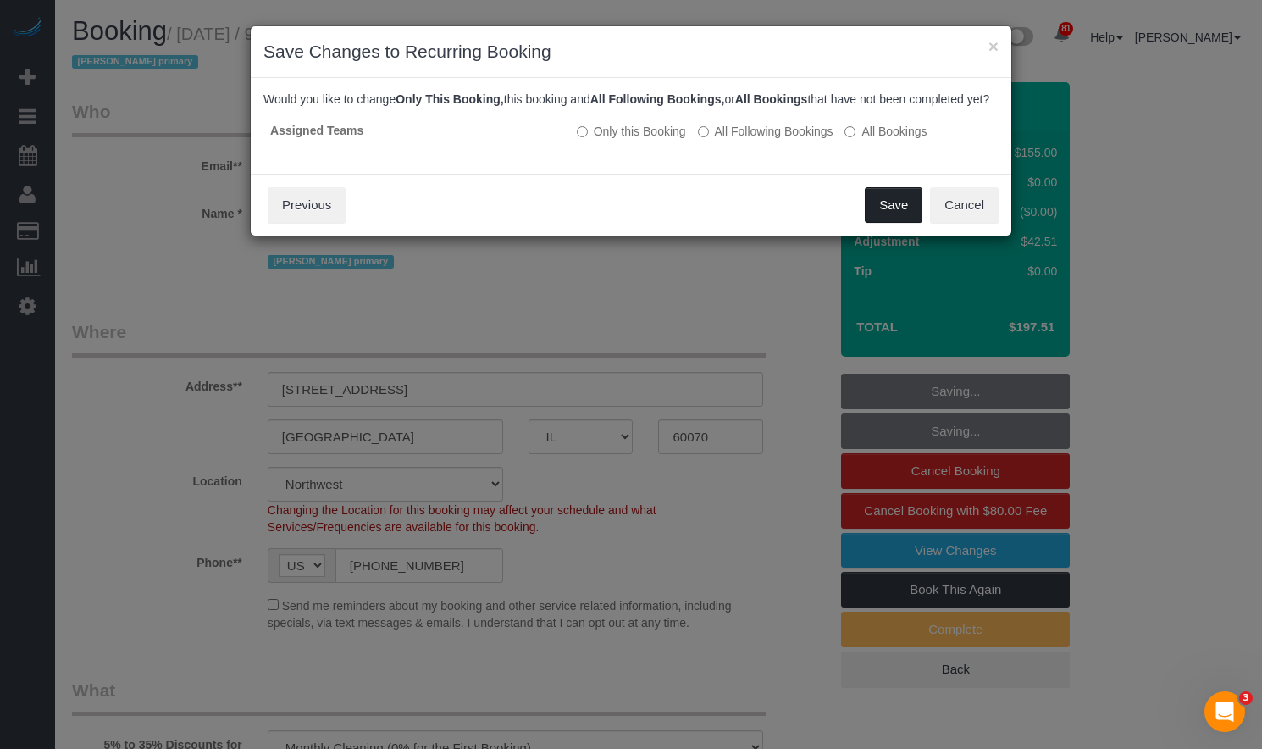
click at [900, 223] on button "Save" at bounding box center [894, 205] width 58 height 36
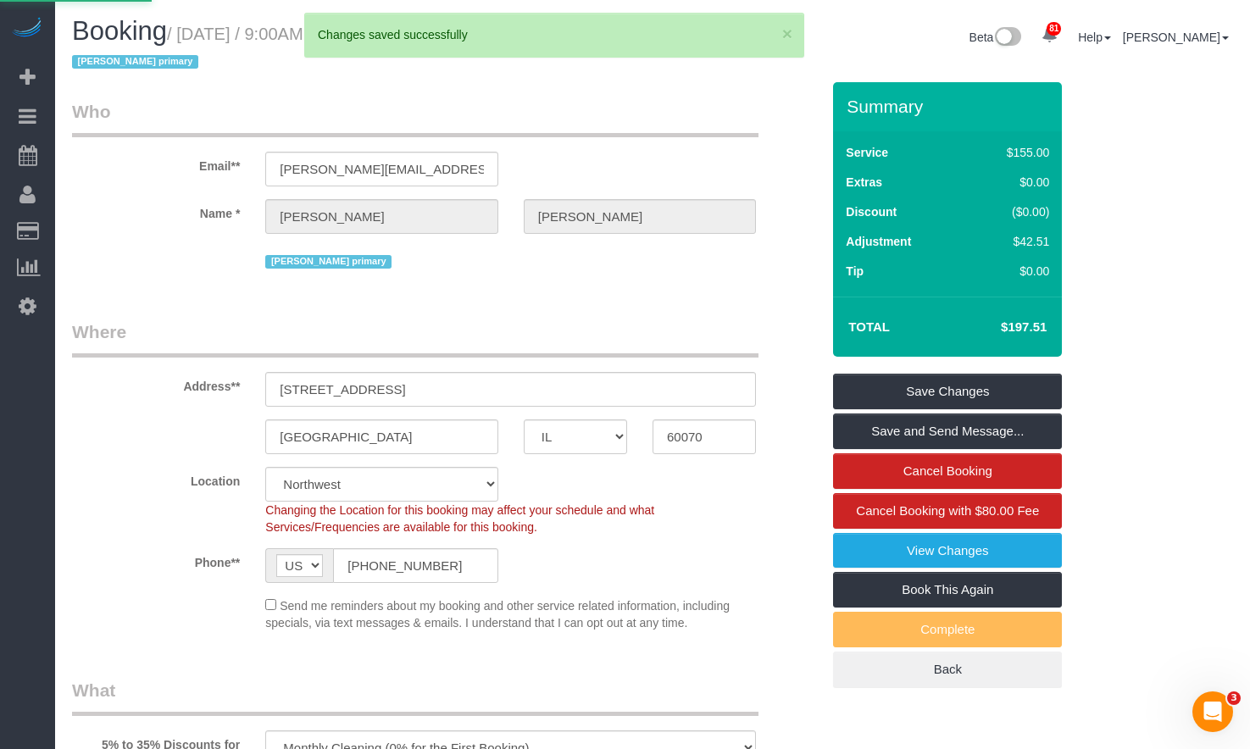
drag, startPoint x: 509, startPoint y: 36, endPoint x: 625, endPoint y: 46, distance: 116.5
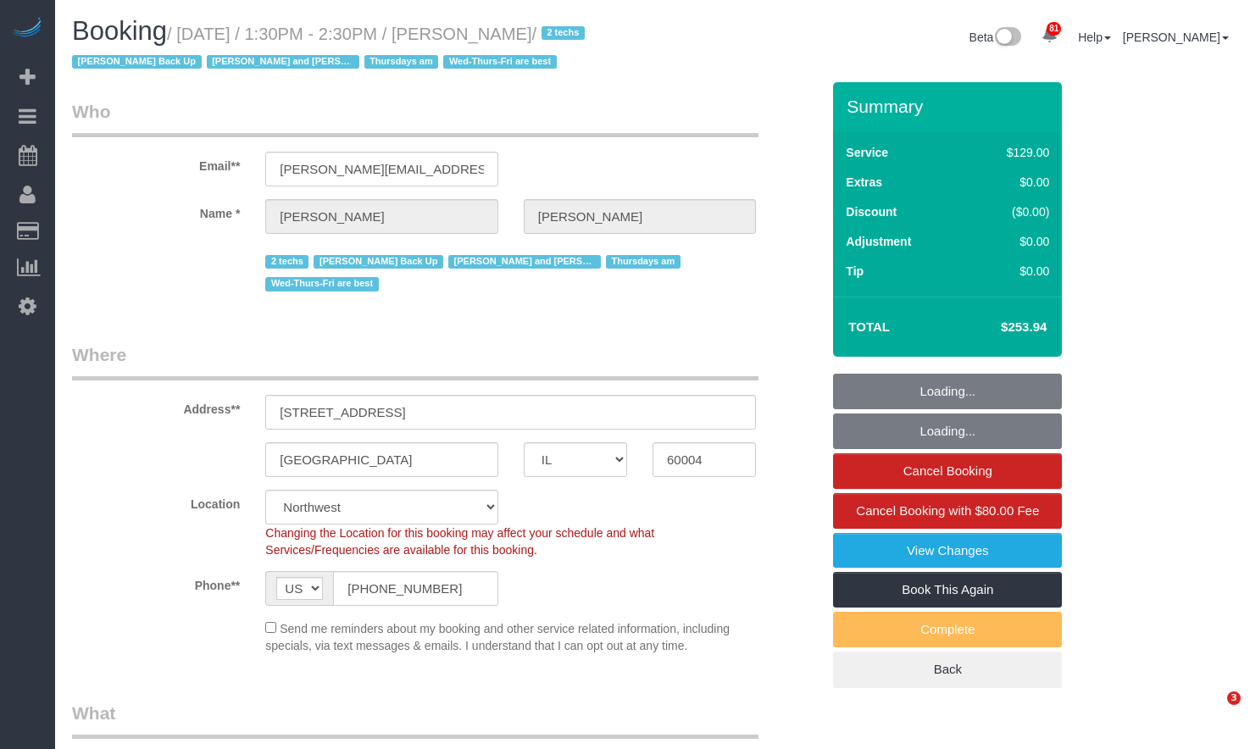
select select "IL"
select select "number:69"
select select "number:139"
select select "number:98"
select select "number:141"
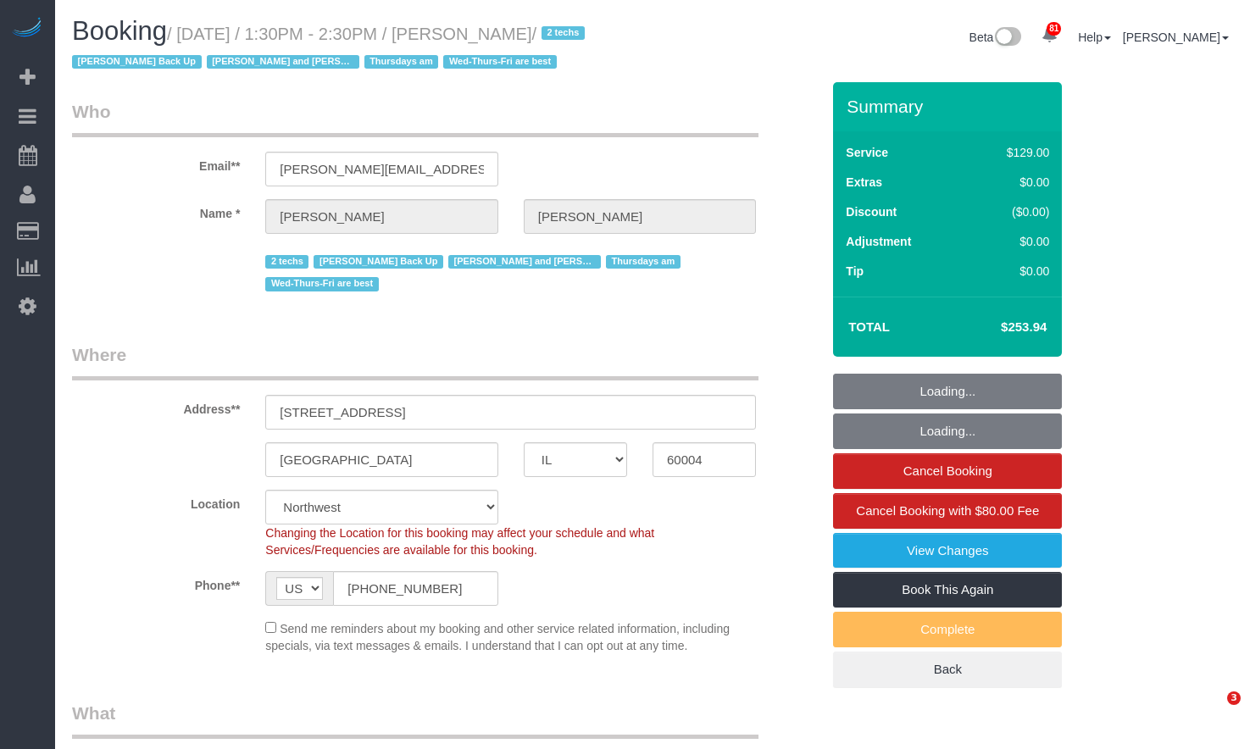
select select "number:143"
select select "3"
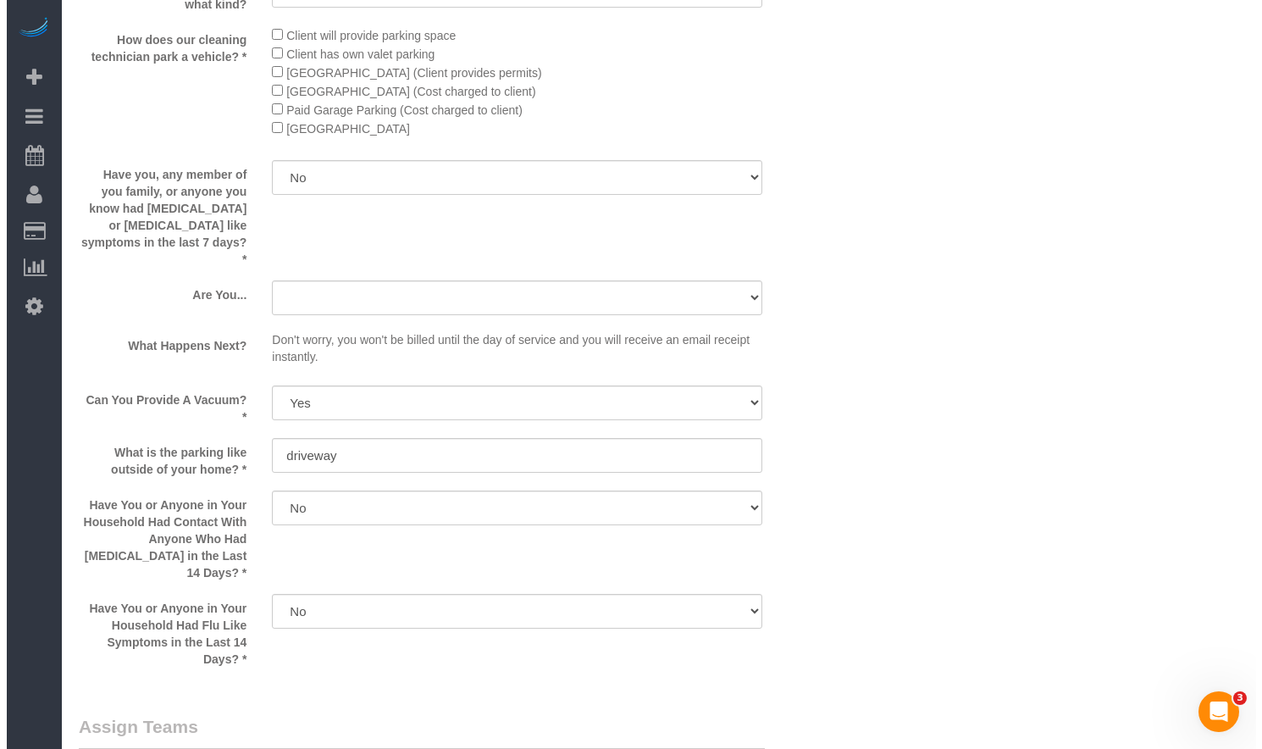
scroll to position [2796, 0]
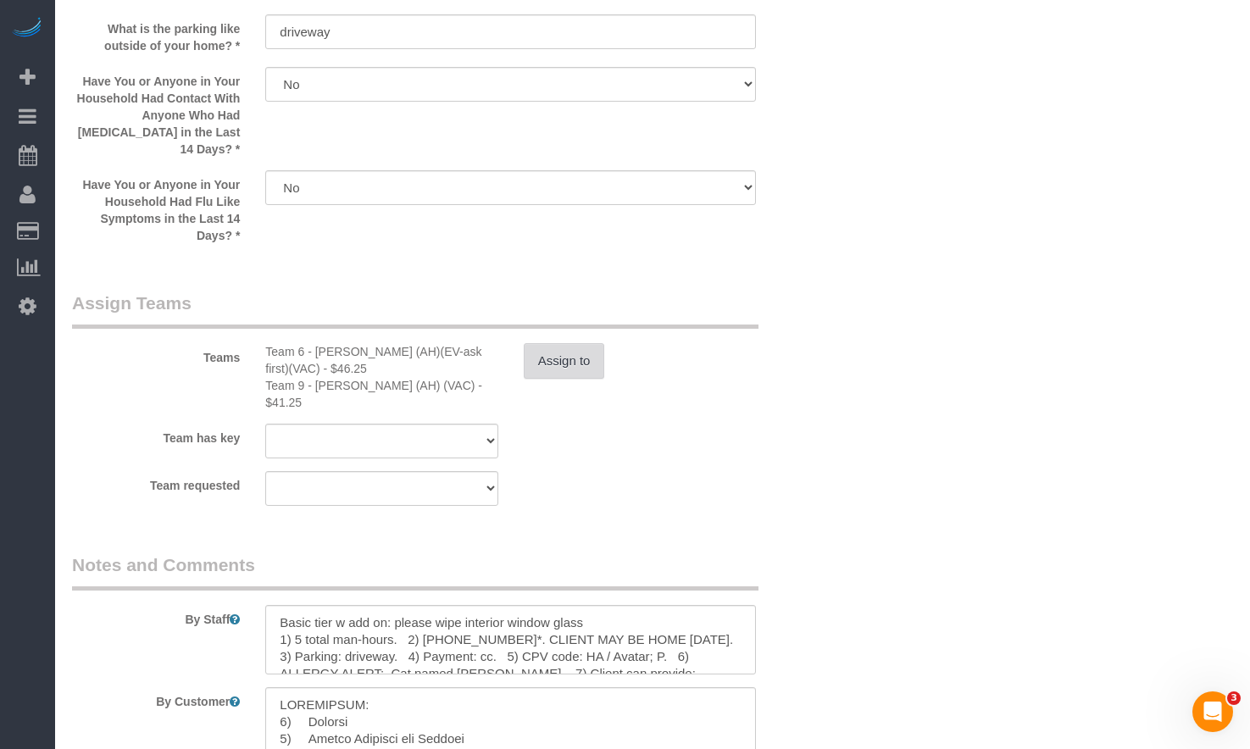
click at [558, 343] on button "Assign to" at bounding box center [564, 361] width 81 height 36
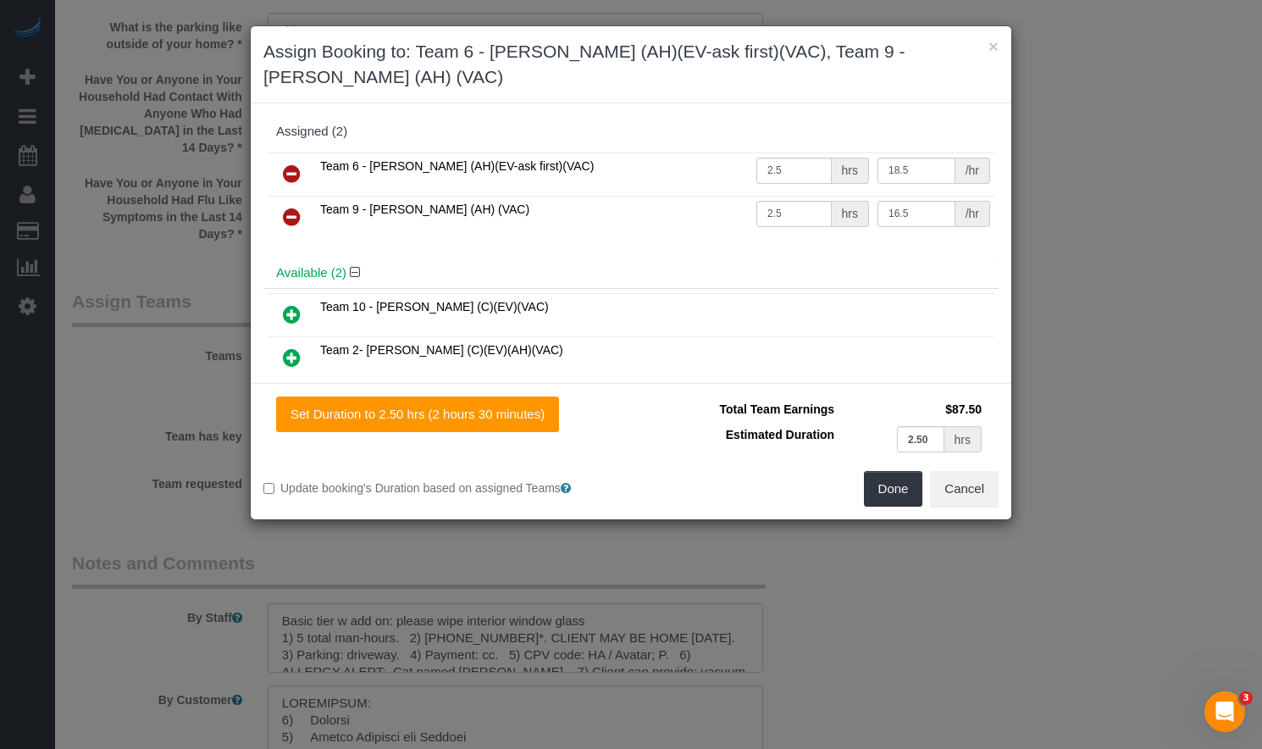
click at [284, 164] on icon at bounding box center [292, 174] width 18 height 20
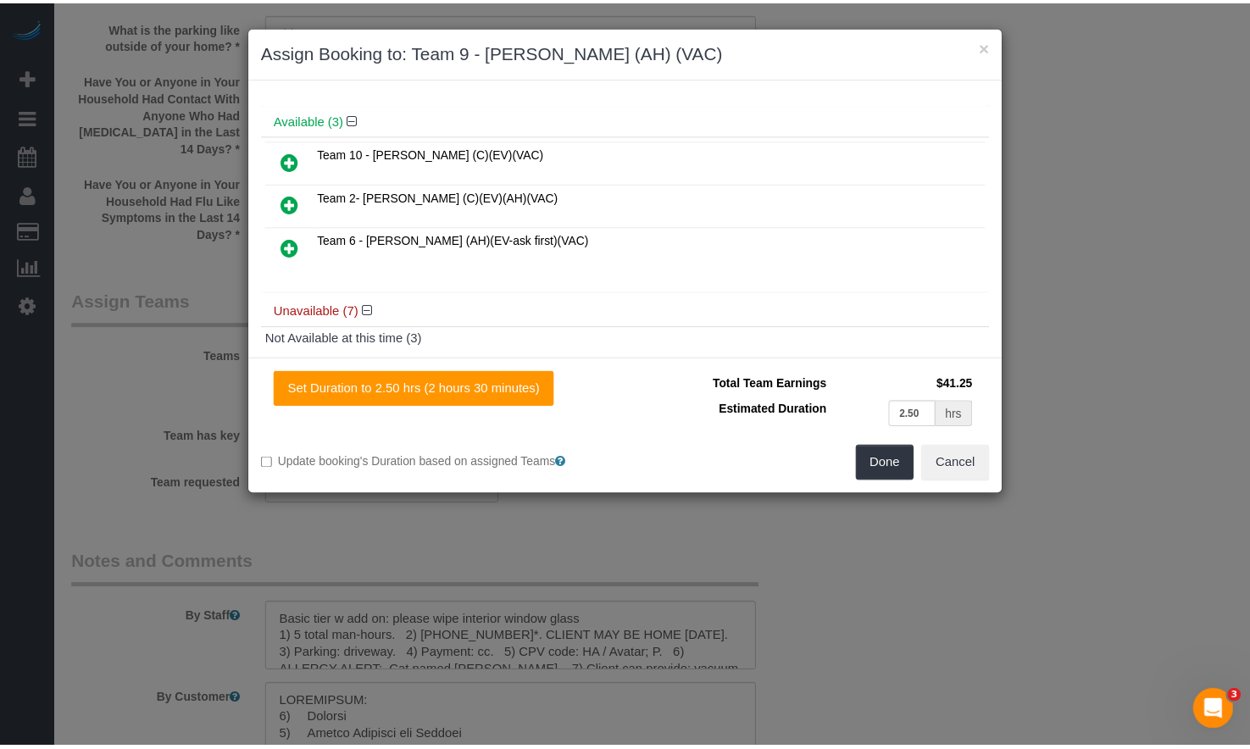
scroll to position [0, 0]
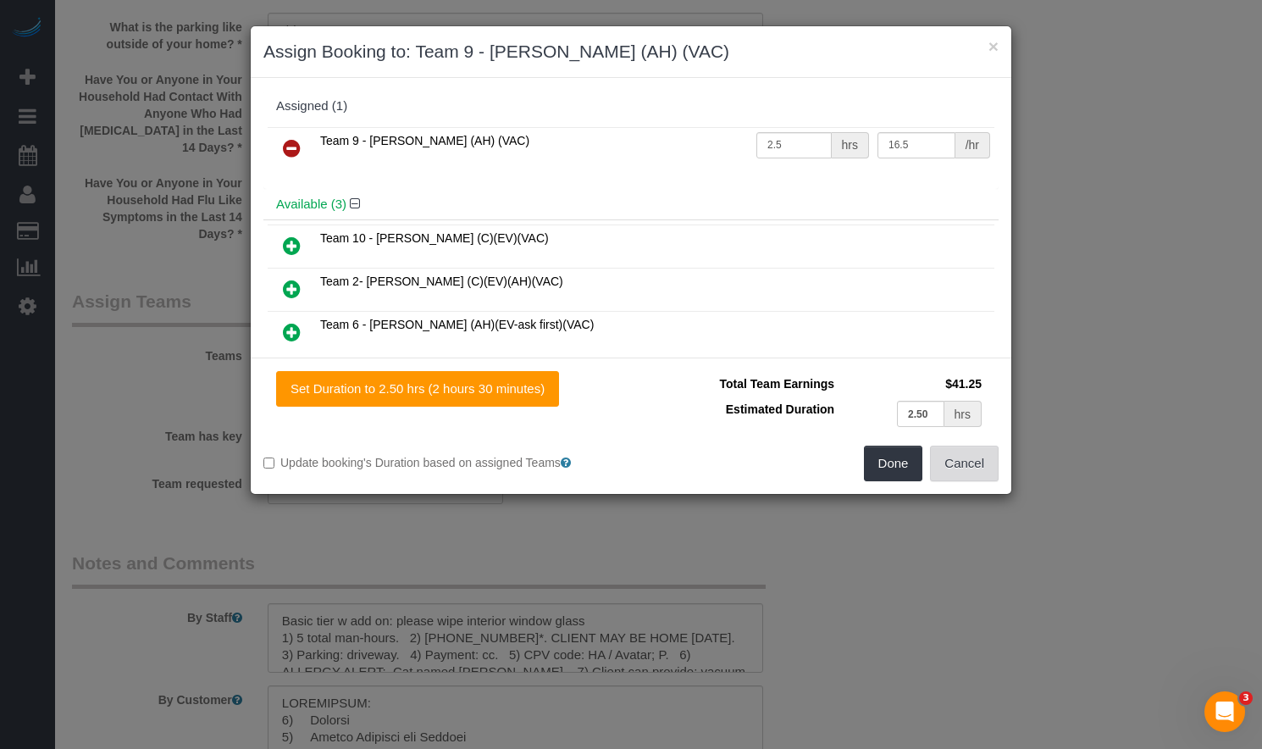
click at [957, 470] on button "Cancel" at bounding box center [964, 464] width 69 height 36
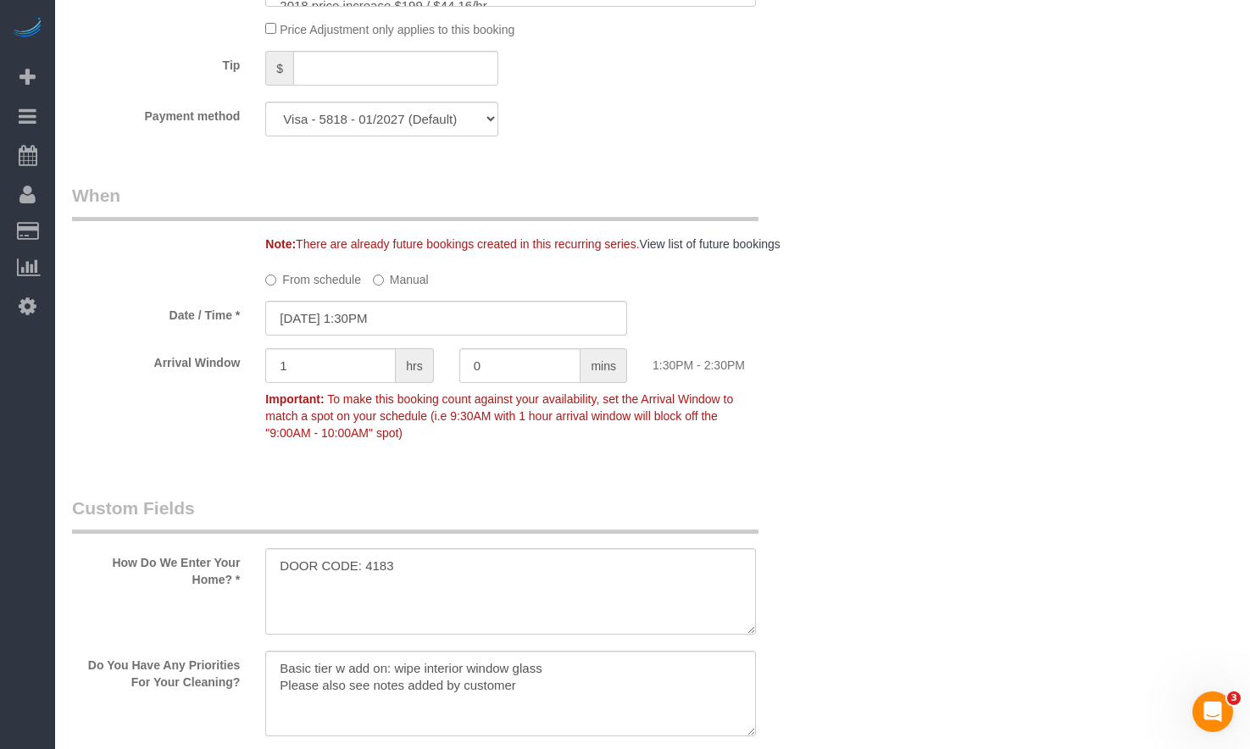
scroll to position [1101, 0]
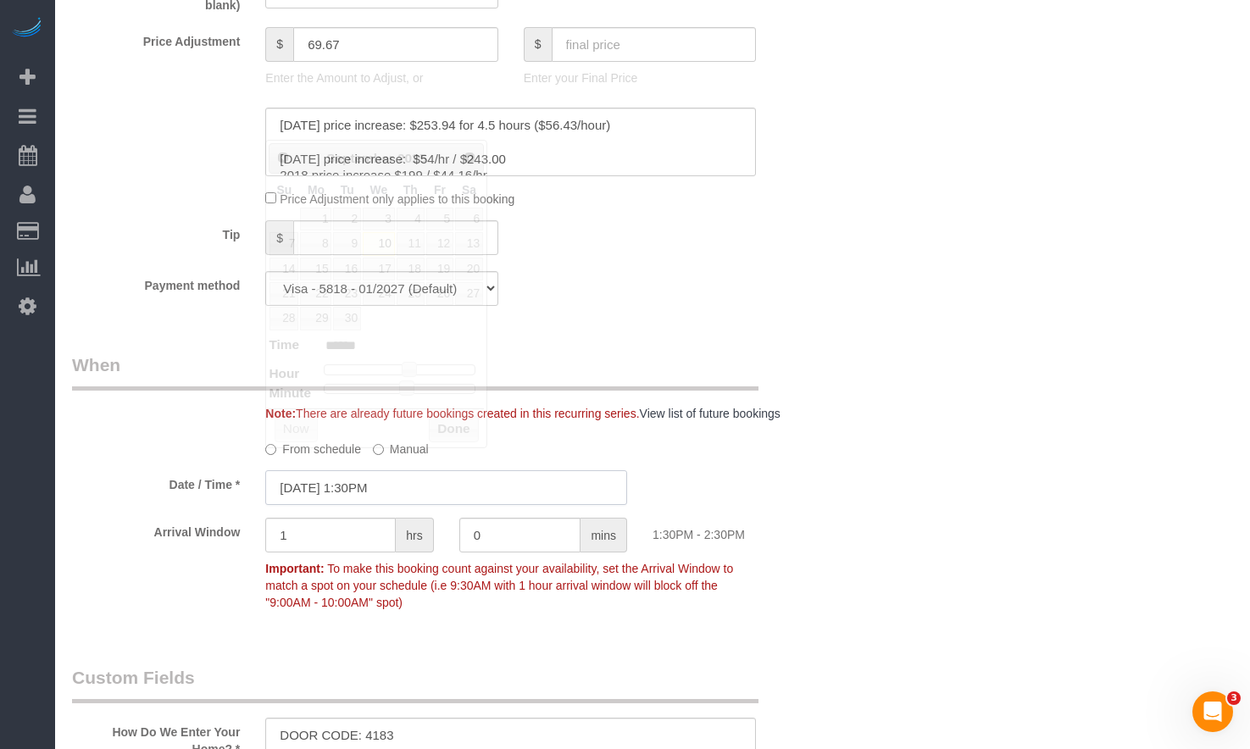
click at [450, 470] on input "09/10/2025 1:30PM" at bounding box center [446, 487] width 362 height 35
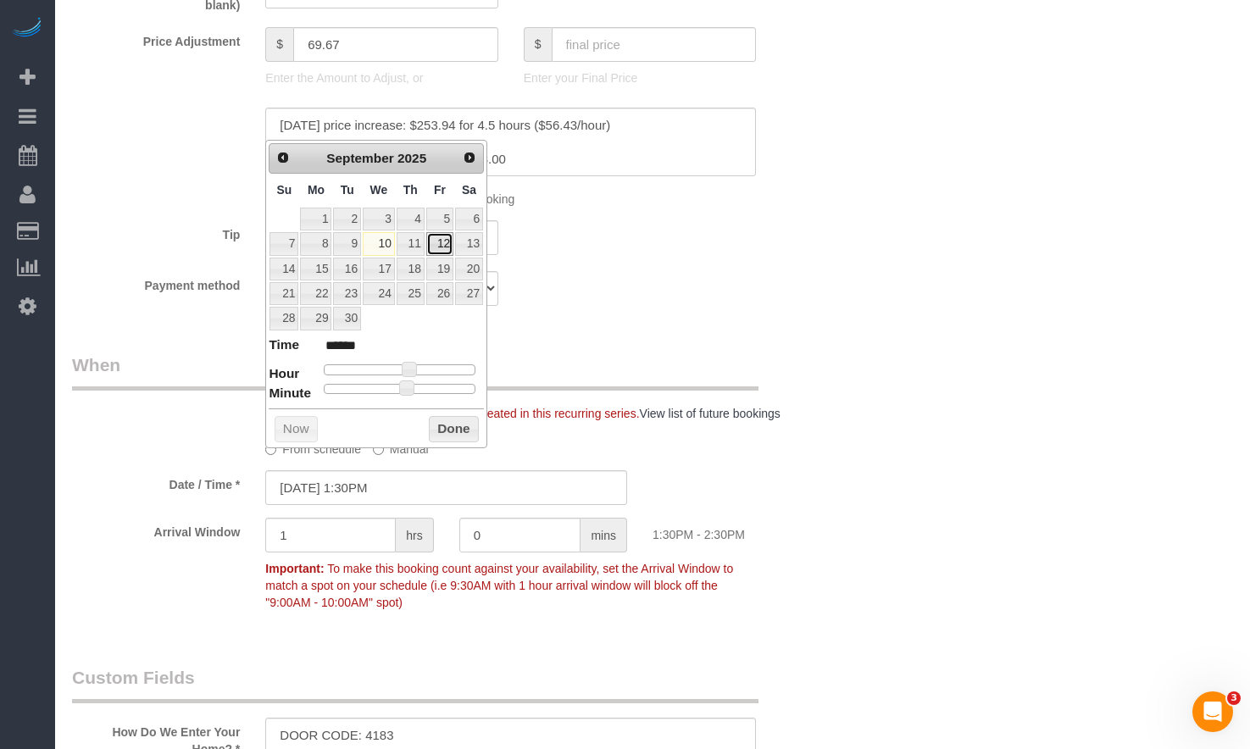
click at [438, 246] on link "12" at bounding box center [439, 243] width 27 height 23
click at [455, 422] on button "Done" at bounding box center [454, 429] width 50 height 27
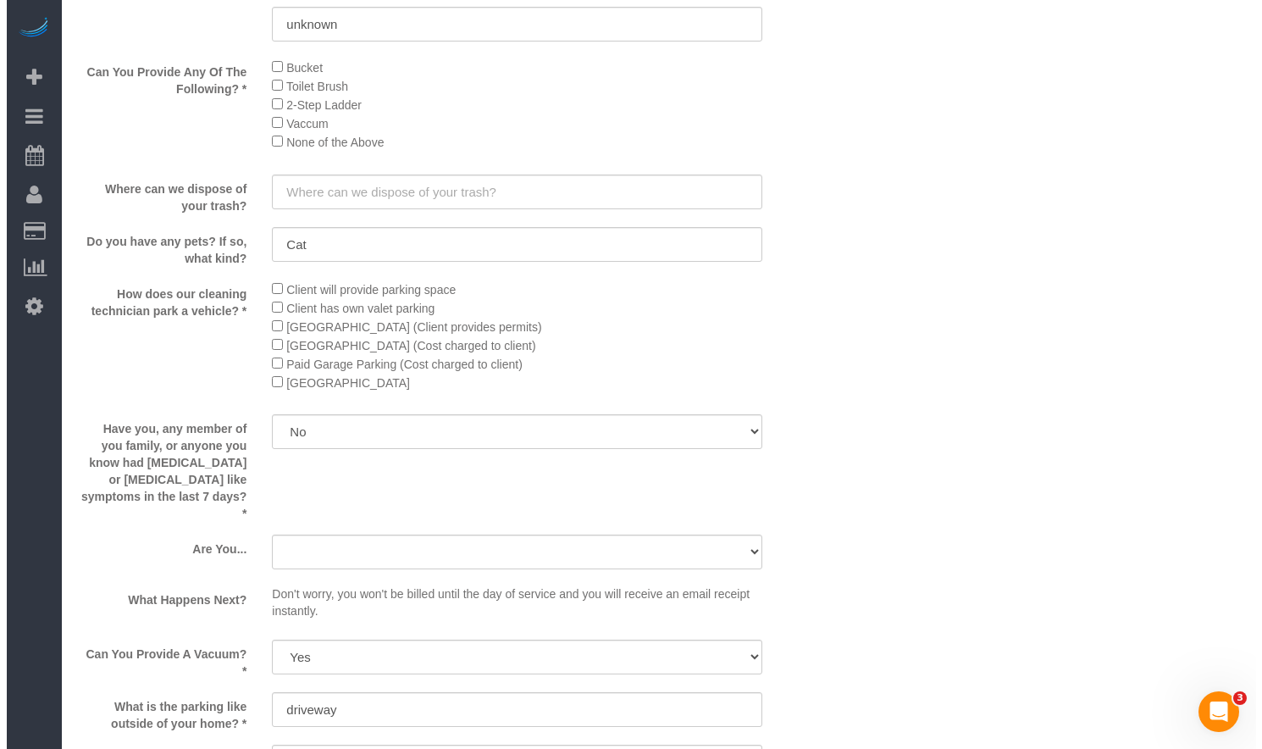
scroll to position [2796, 0]
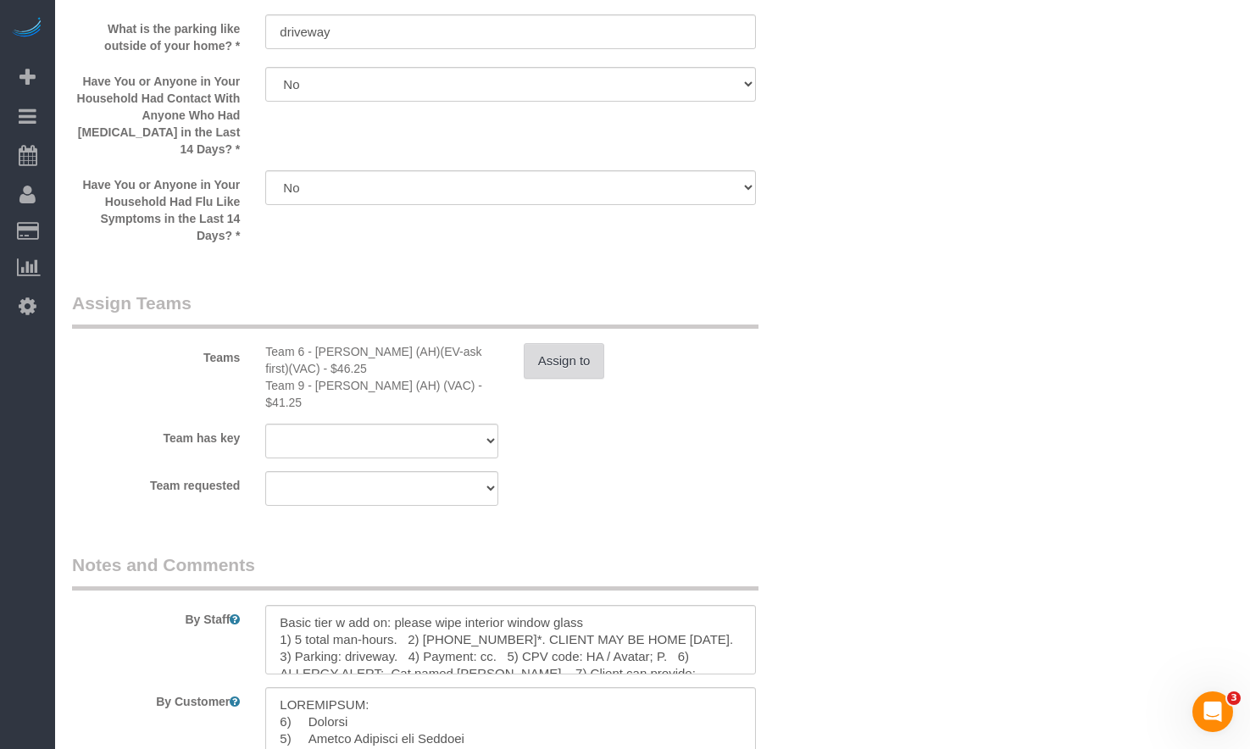
click at [555, 343] on button "Assign to" at bounding box center [564, 361] width 81 height 36
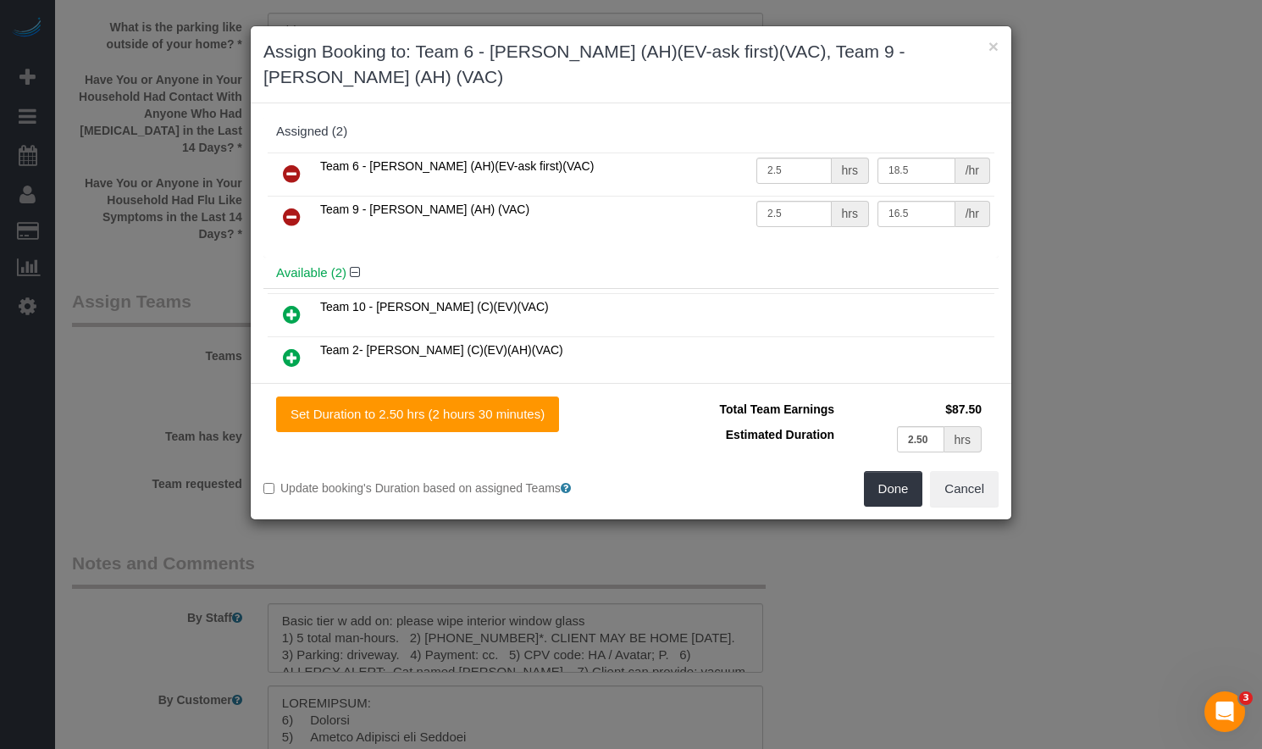
click at [291, 164] on icon at bounding box center [292, 174] width 18 height 20
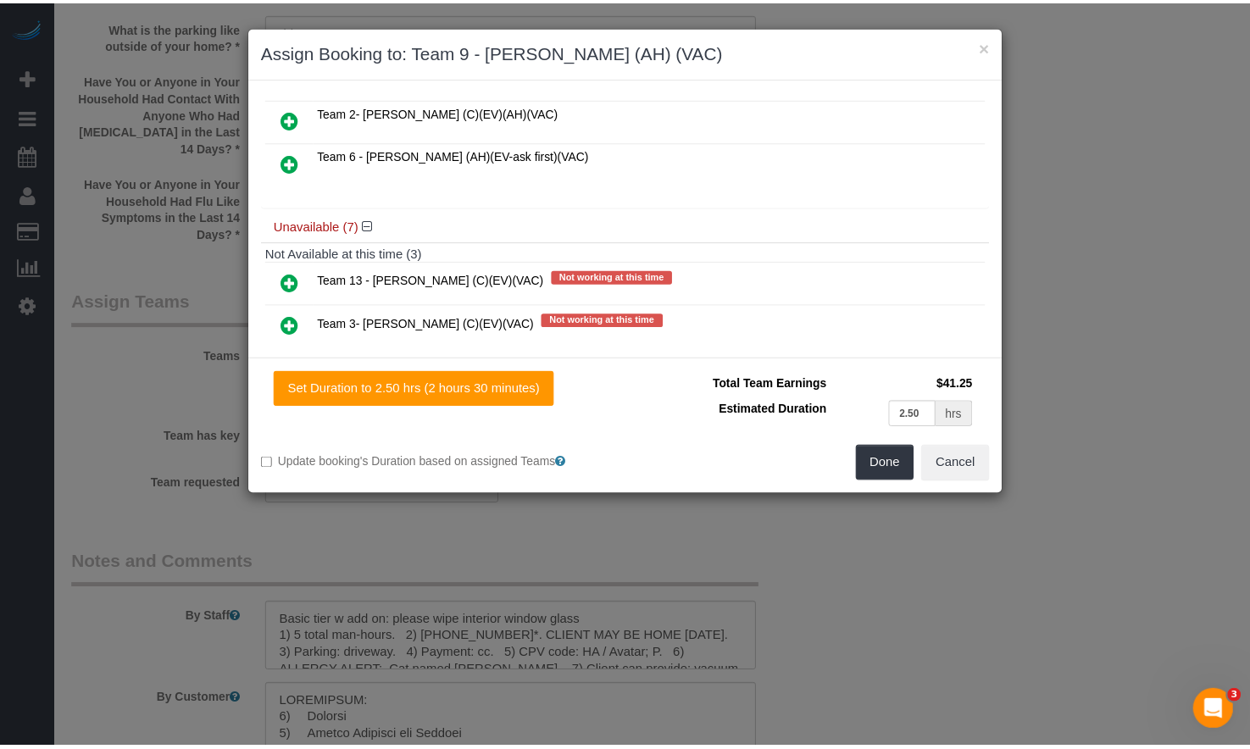
scroll to position [85, 0]
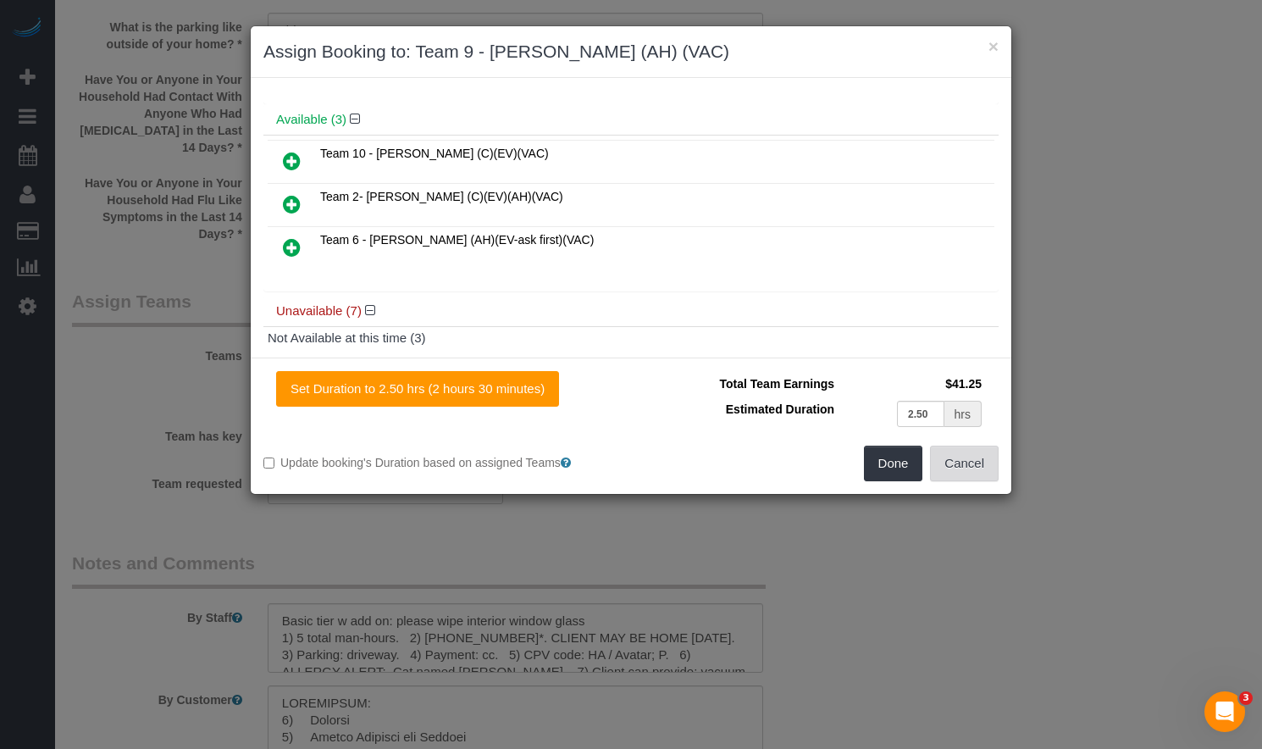
drag, startPoint x: 973, startPoint y: 467, endPoint x: 778, endPoint y: 364, distance: 220.9
click at [972, 465] on button "Cancel" at bounding box center [964, 464] width 69 height 36
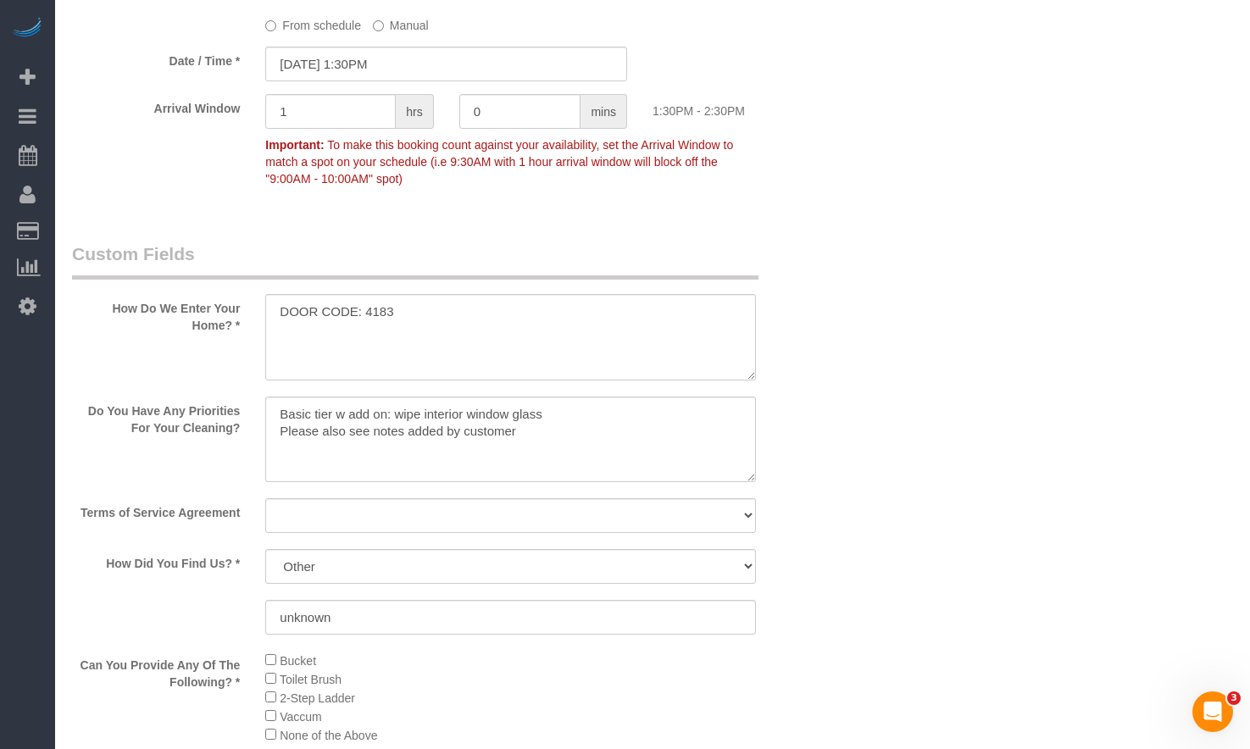
scroll to position [1355, 0]
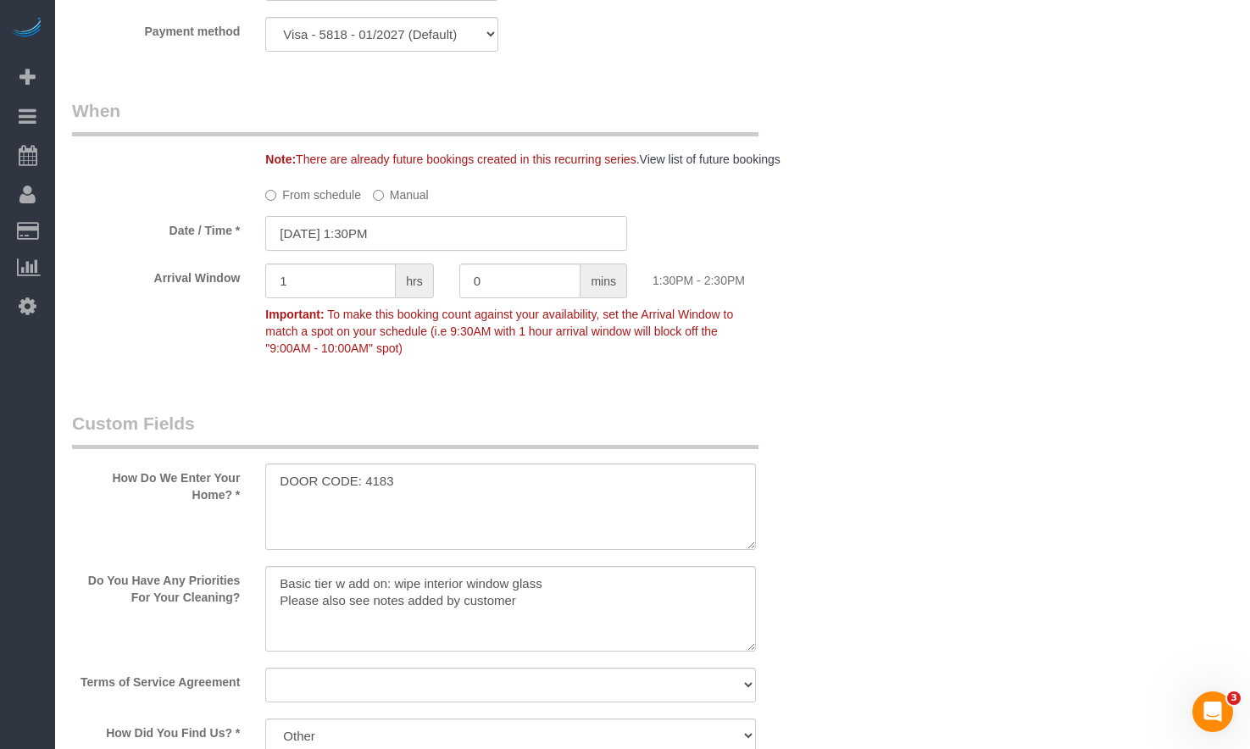
click at [407, 216] on input "09/12/2025 1:30PM" at bounding box center [446, 233] width 362 height 35
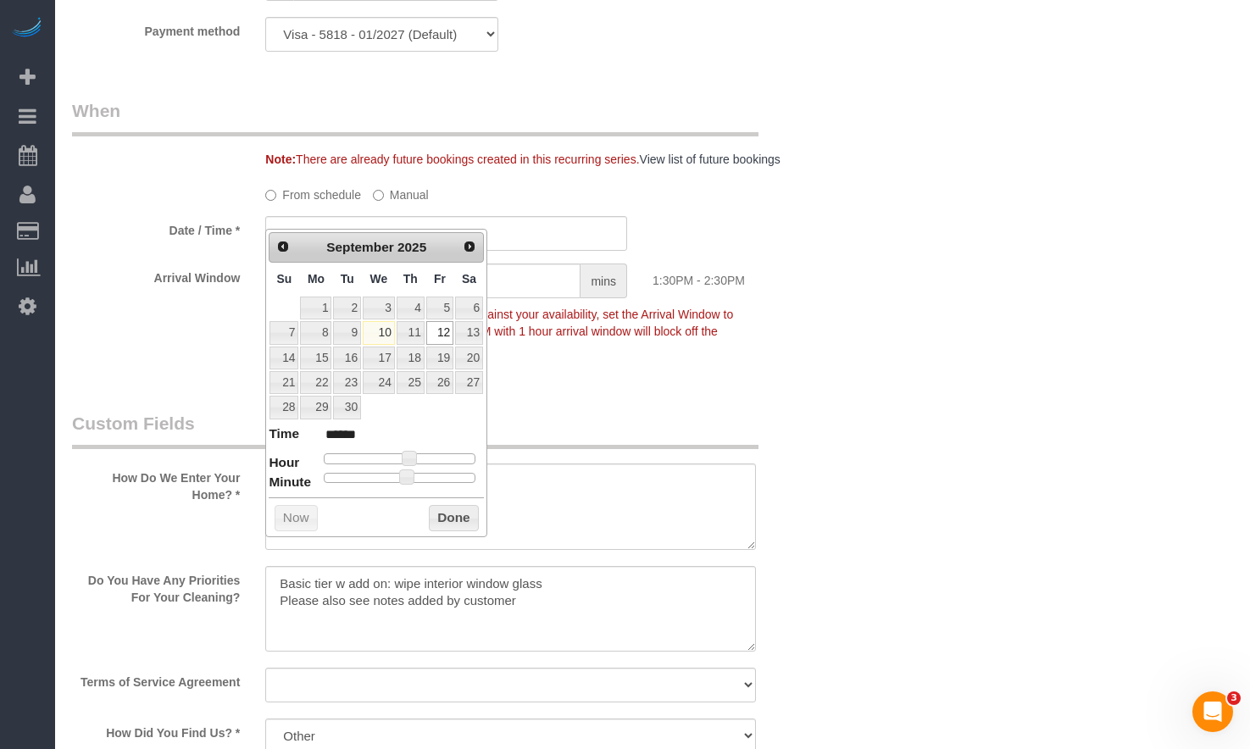
click at [496, 157] on fieldset "When Note: There are already future bookings created in this recurring series. …" at bounding box center [446, 237] width 748 height 279
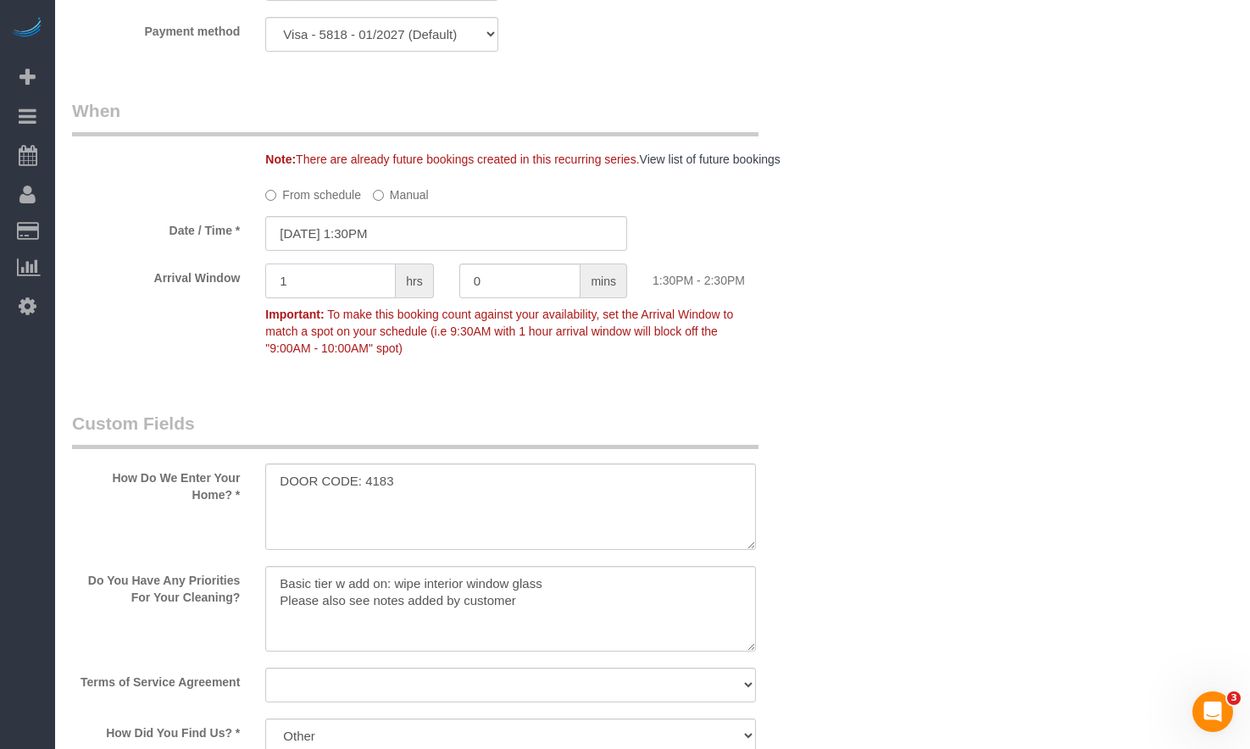
click at [337, 269] on input "1" at bounding box center [330, 280] width 130 height 35
click at [406, 216] on input "09/12/2025 1:30PM" at bounding box center [446, 233] width 362 height 35
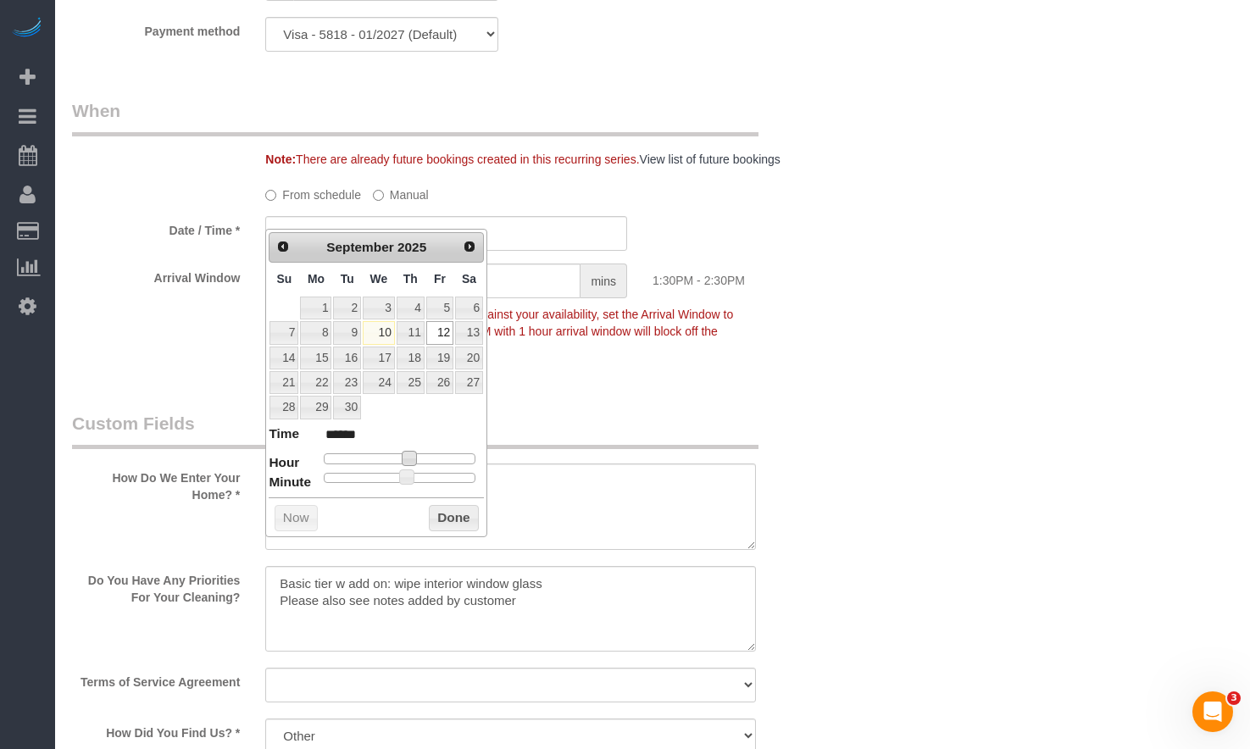
type input "09/12/2025 12:30PM"
type input "*******"
type input "09/12/2025 11:30AM"
type input "*******"
type input "09/12/2025 10:30AM"
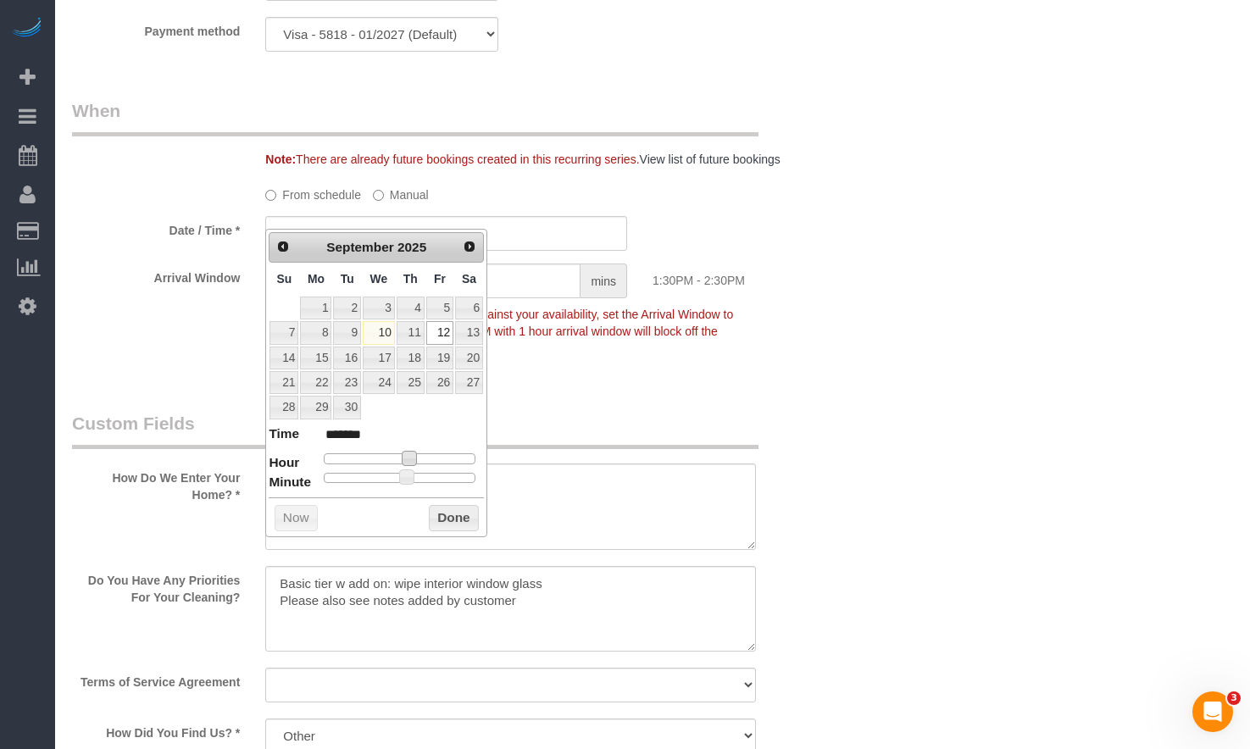
type input "*******"
type input "09/12/2025 9:30AM"
type input "******"
type input "09/12/2025 8:30AM"
type input "******"
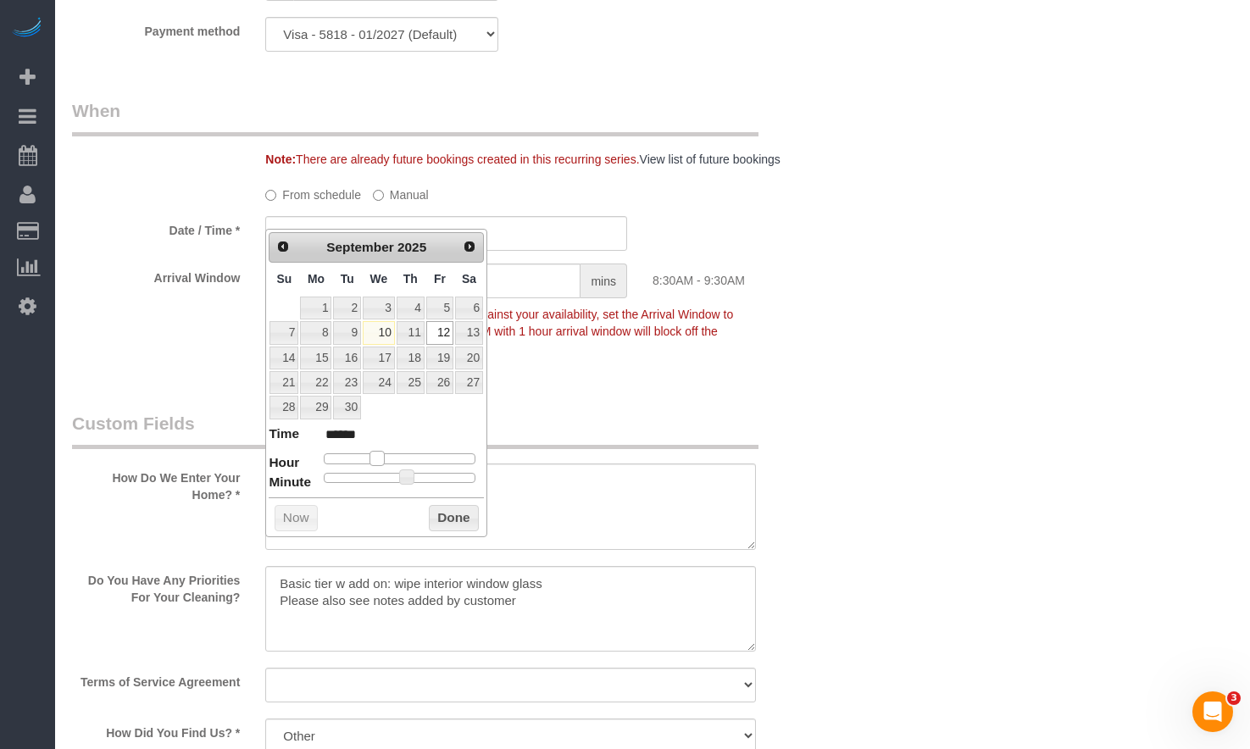
drag, startPoint x: 401, startPoint y: 453, endPoint x: 372, endPoint y: 454, distance: 28.8
click at [372, 454] on span at bounding box center [376, 458] width 15 height 15
type input "09/12/2025 8:25AM"
type input "******"
type input "09/12/2025 8:20AM"
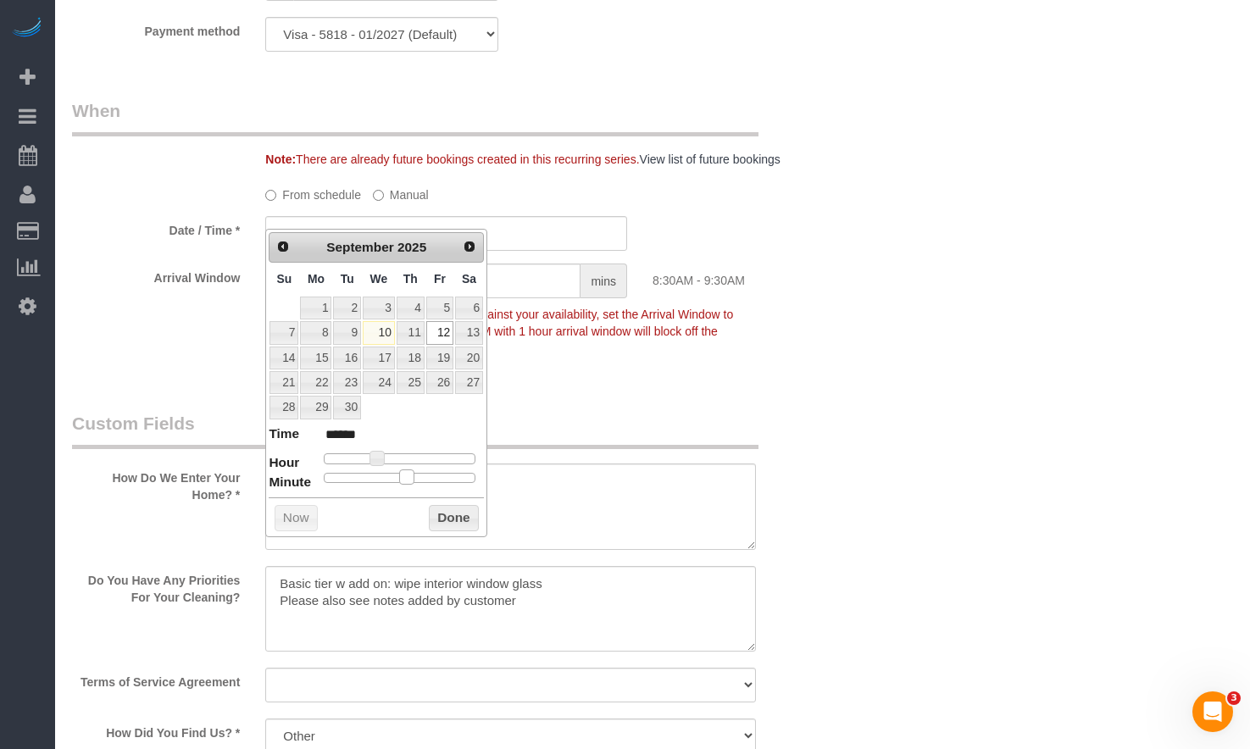
type input "******"
type input "09/12/2025 8:15AM"
type input "******"
type input "09/12/2025 8:10AM"
type input "******"
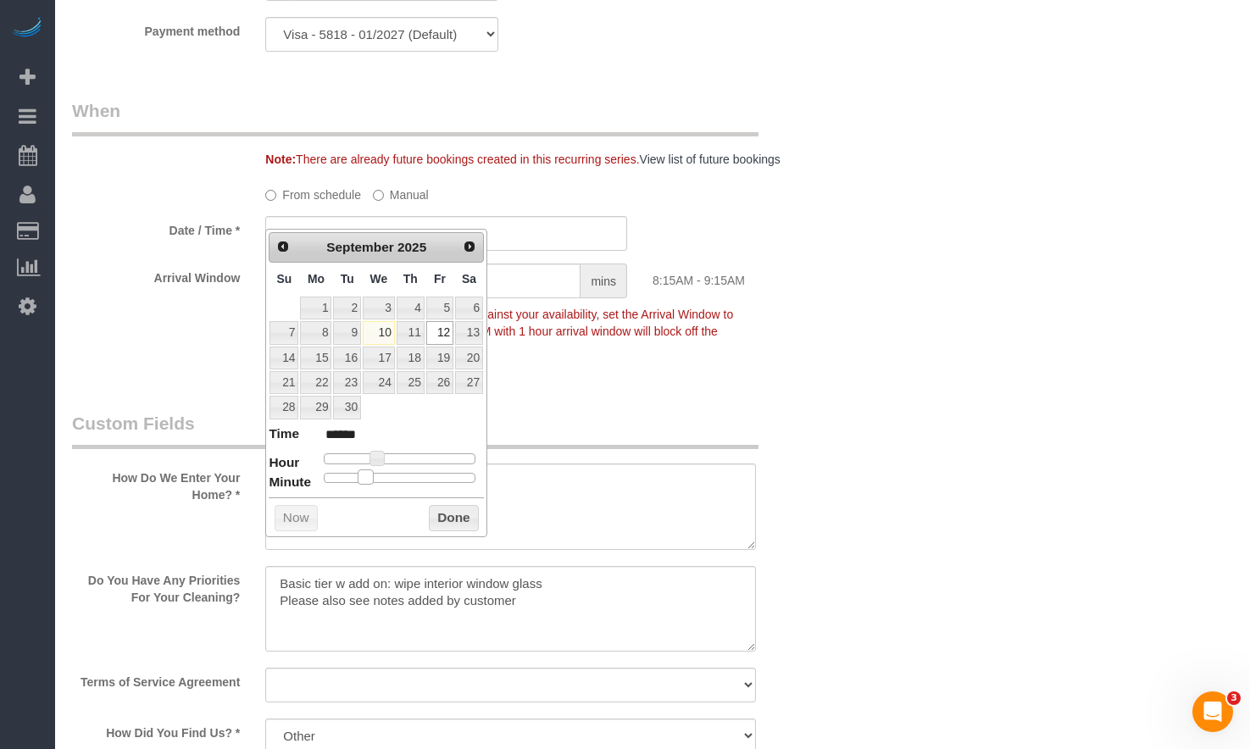
type input "09/12/2025 8:05AM"
type input "******"
type input "09/12/2025 8:00AM"
type input "******"
drag, startPoint x: 397, startPoint y: 480, endPoint x: 327, endPoint y: 477, distance: 70.4
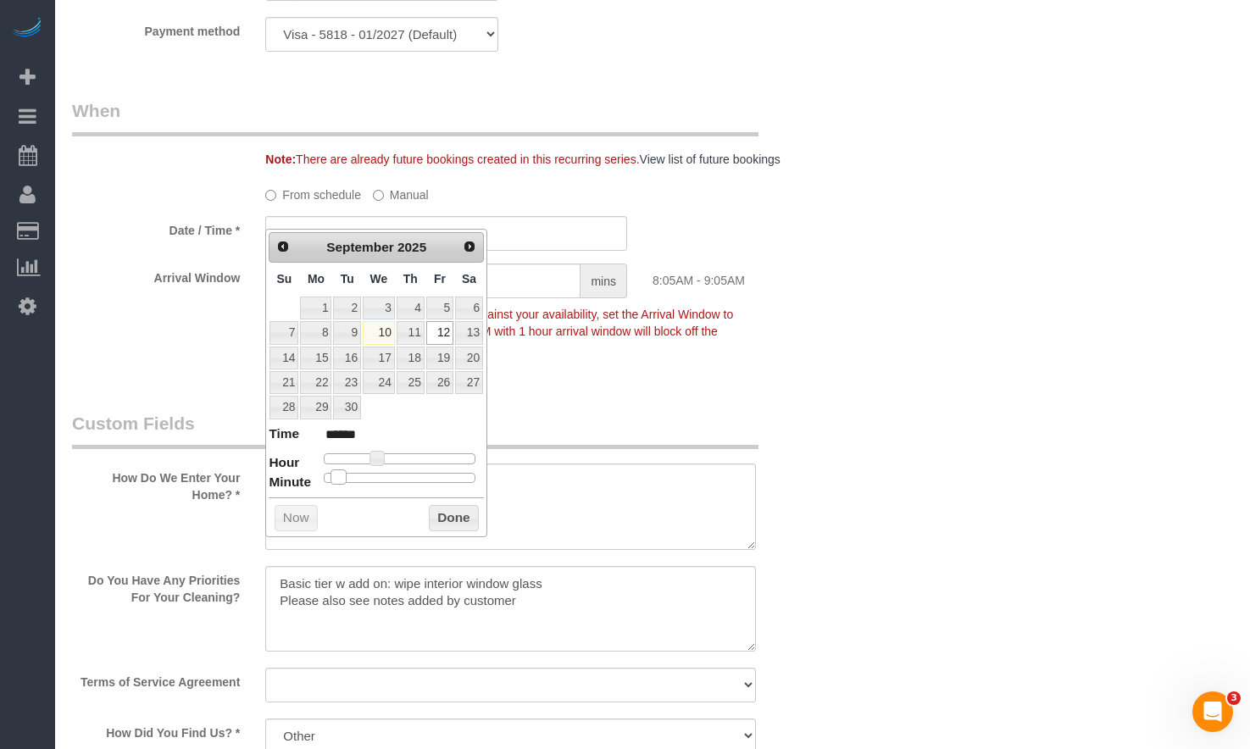
click at [330, 477] on span at bounding box center [337, 476] width 15 height 15
click at [479, 518] on div "Prev Next September 2025 Su Mo Tu We Th Fr Sa 1 2 3 4 5 6 7 8 9 10 11 12 13 14 …" at bounding box center [376, 383] width 222 height 308
click at [459, 513] on button "Done" at bounding box center [454, 518] width 50 height 27
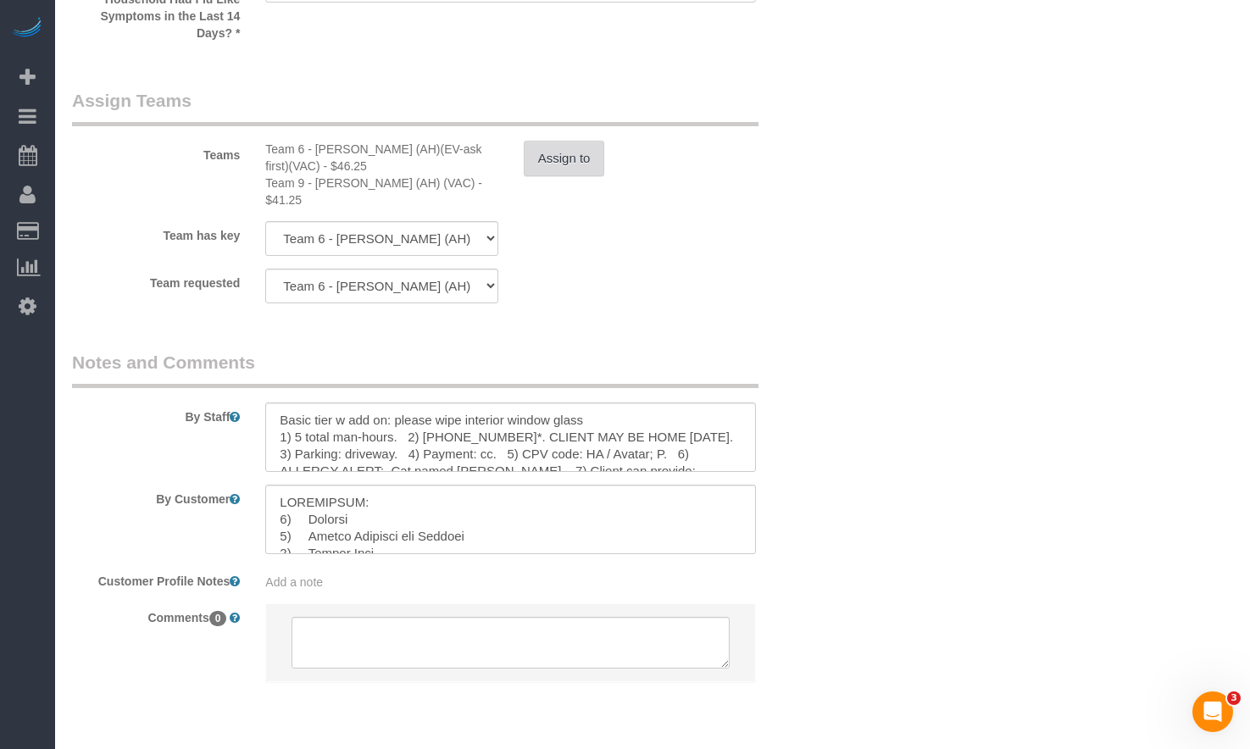
click at [552, 141] on button "Assign to" at bounding box center [564, 159] width 81 height 36
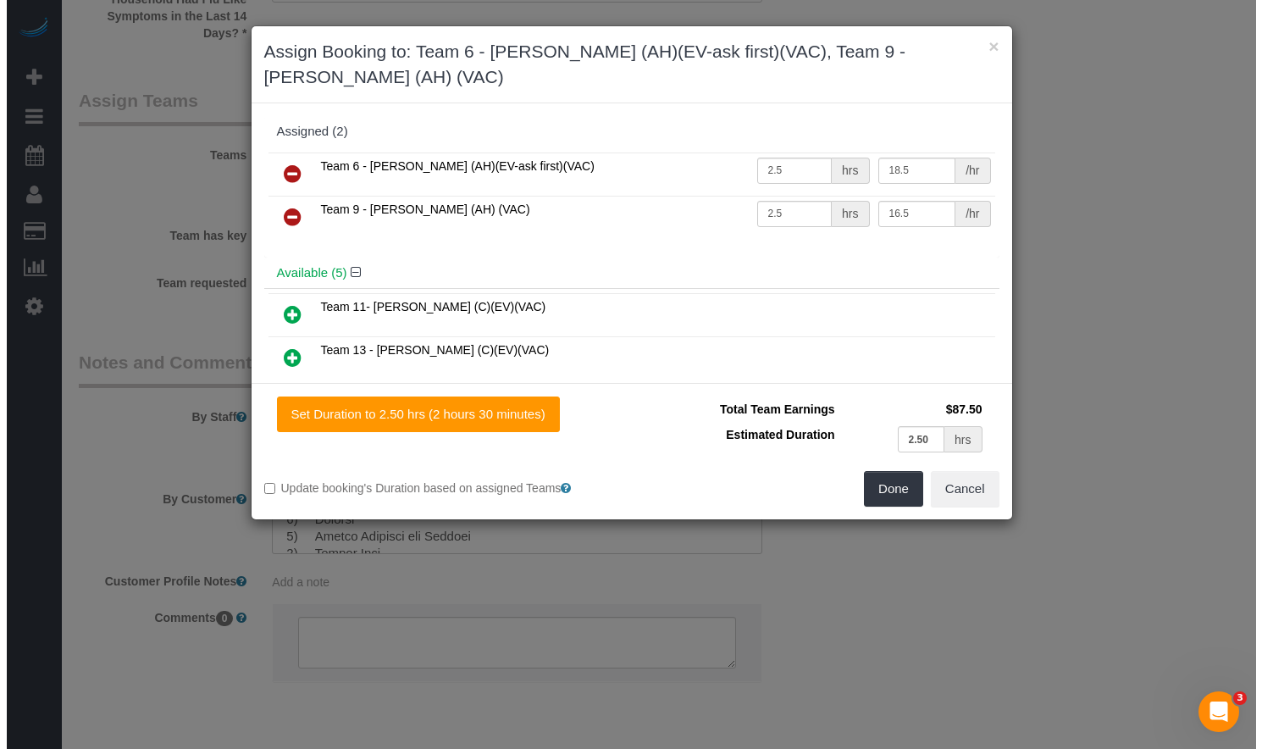
scroll to position [2981, 0]
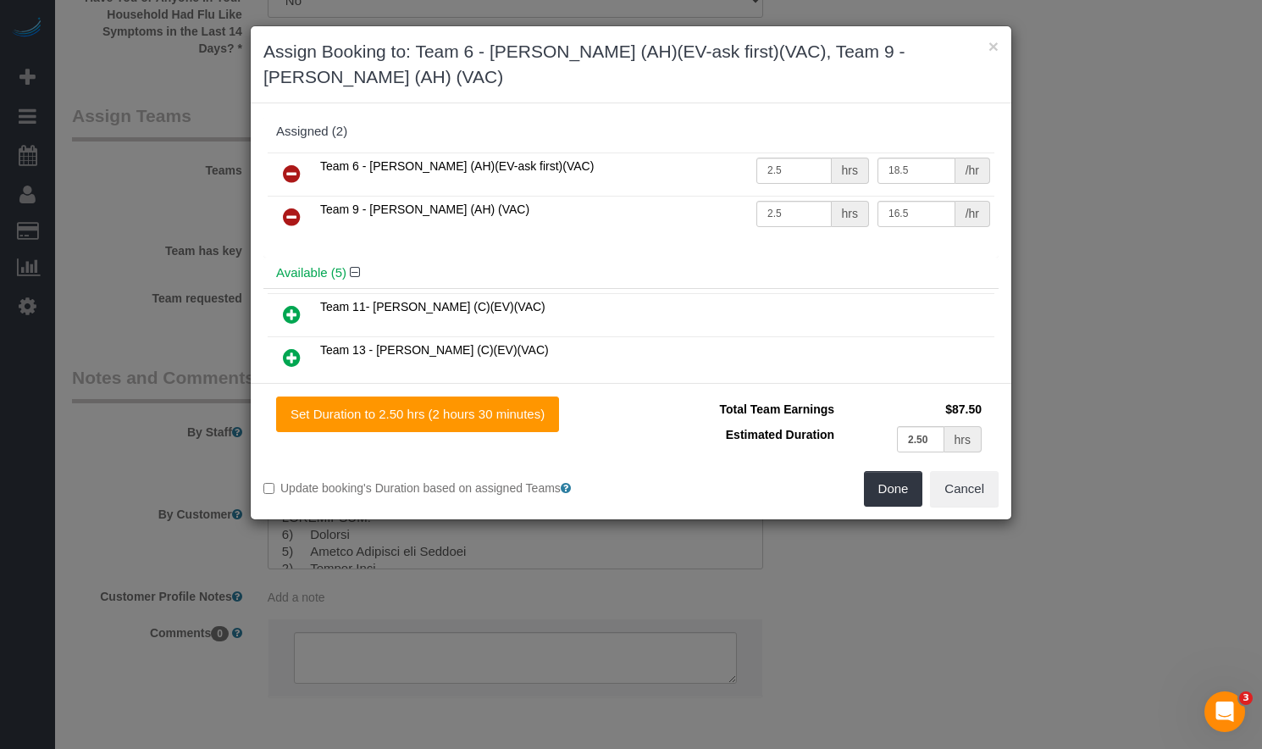
click at [298, 164] on icon at bounding box center [292, 174] width 18 height 20
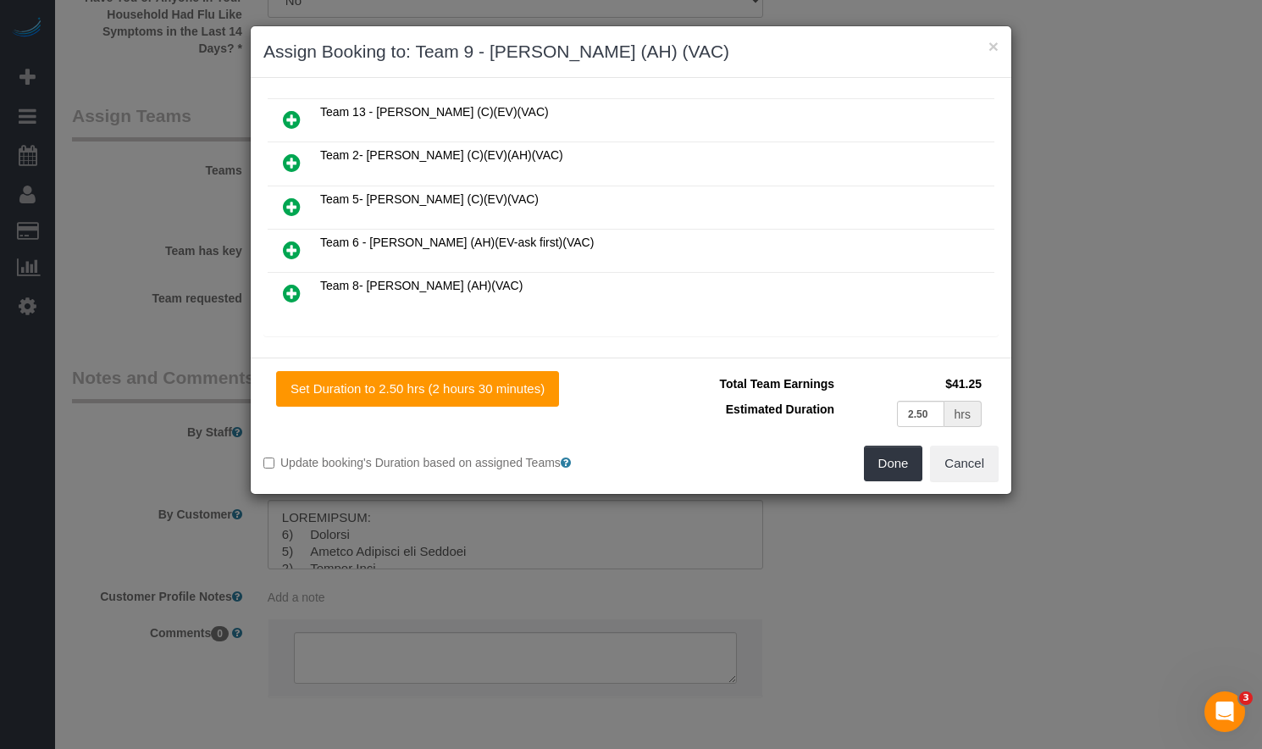
click at [291, 287] on icon at bounding box center [292, 293] width 18 height 20
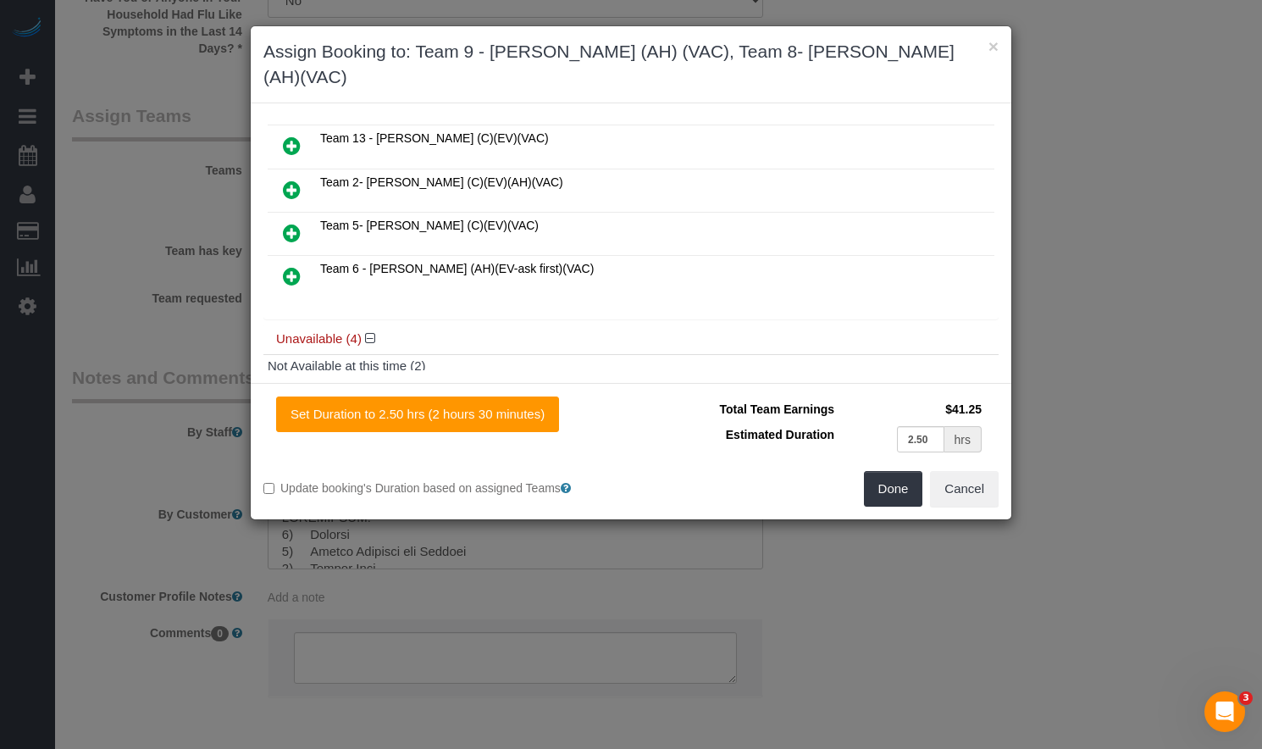
click at [414, 411] on div "Set Duration to 2.50 hrs (2 hours 30 minutes) Total Team Earnings $41.25 Estima…" at bounding box center [631, 451] width 761 height 136
click at [414, 396] on button "Set Duration to 2.50 hrs (2 hours 30 minutes)" at bounding box center [417, 414] width 283 height 36
type input "2.50"
click at [860, 471] on div "Done Cancel" at bounding box center [821, 489] width 380 height 36
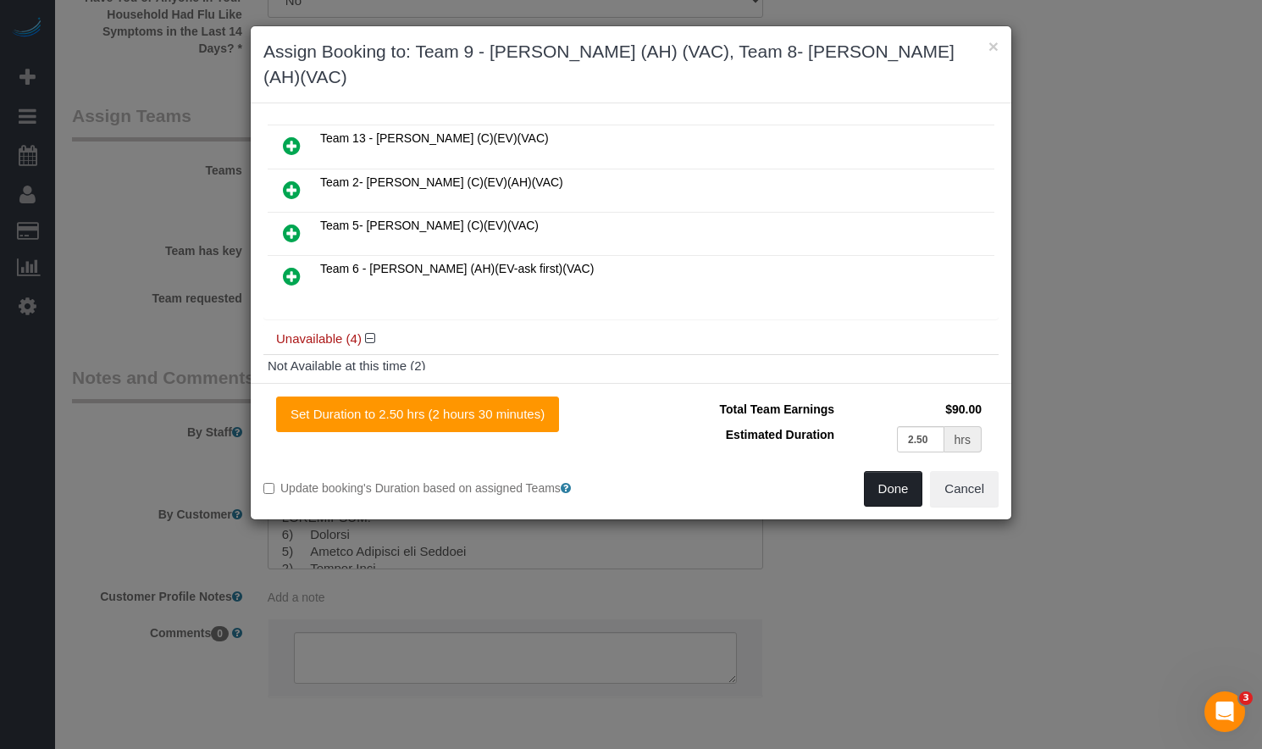
click at [874, 471] on button "Done" at bounding box center [893, 489] width 59 height 36
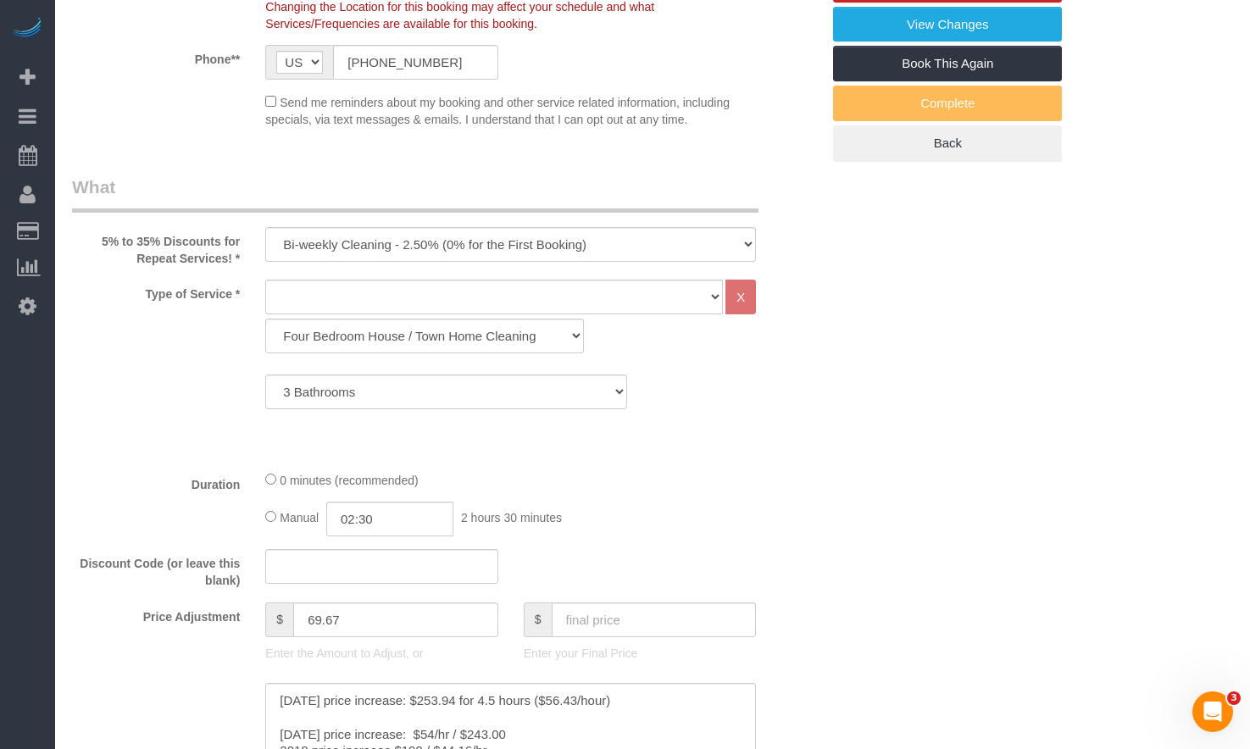
scroll to position [187, 0]
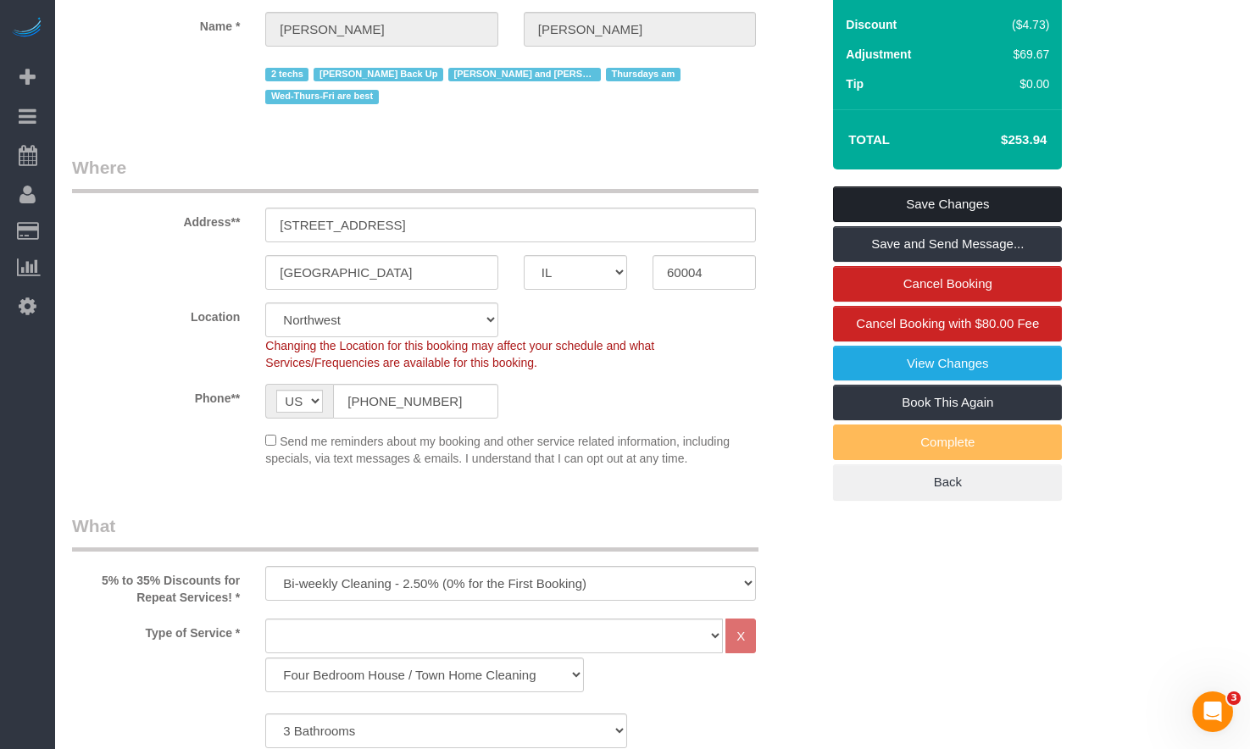
click at [915, 206] on link "Save Changes" at bounding box center [947, 204] width 229 height 36
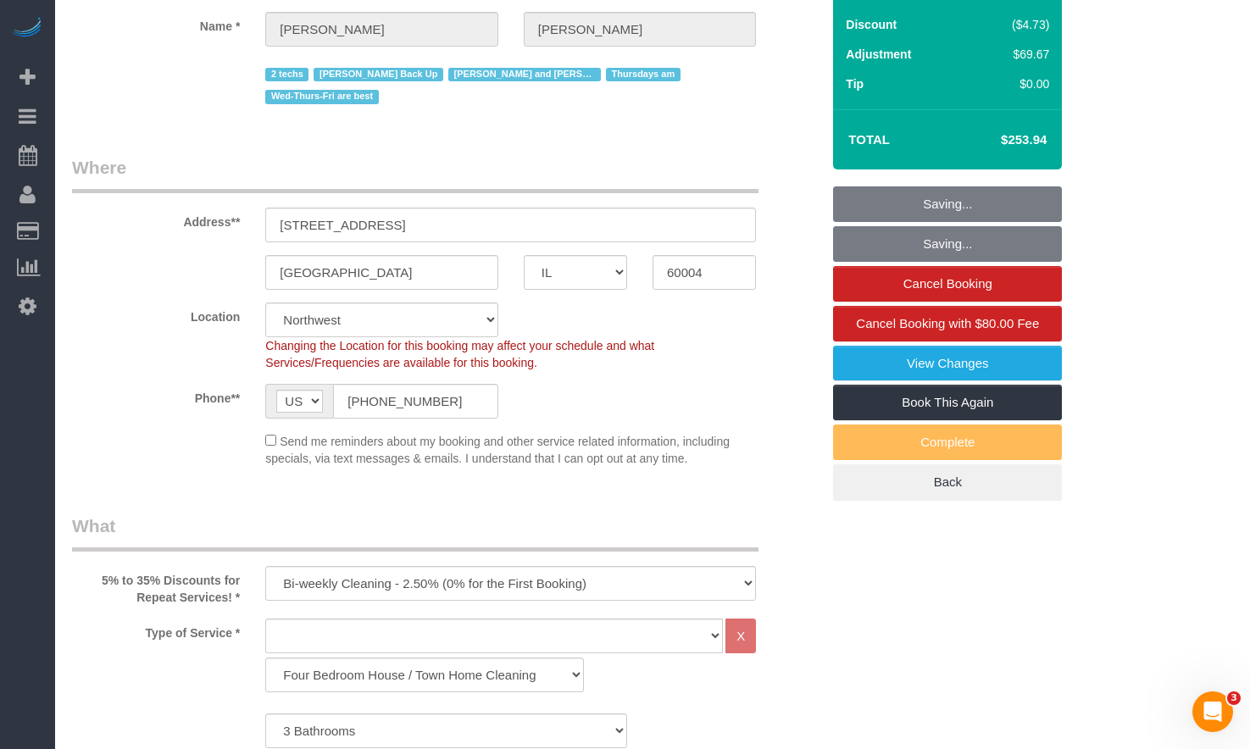
scroll to position [0, 0]
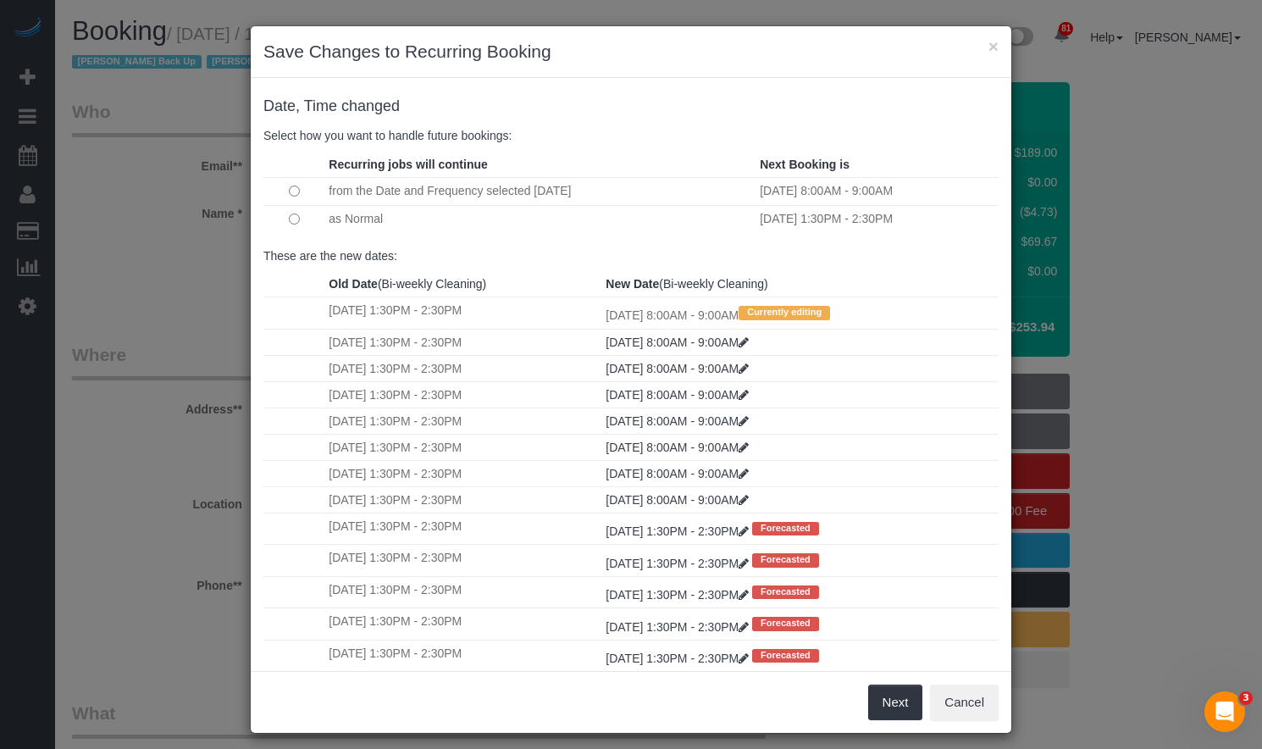
click at [285, 213] on td at bounding box center [293, 219] width 61 height 28
click at [894, 710] on button "Next" at bounding box center [895, 703] width 55 height 36
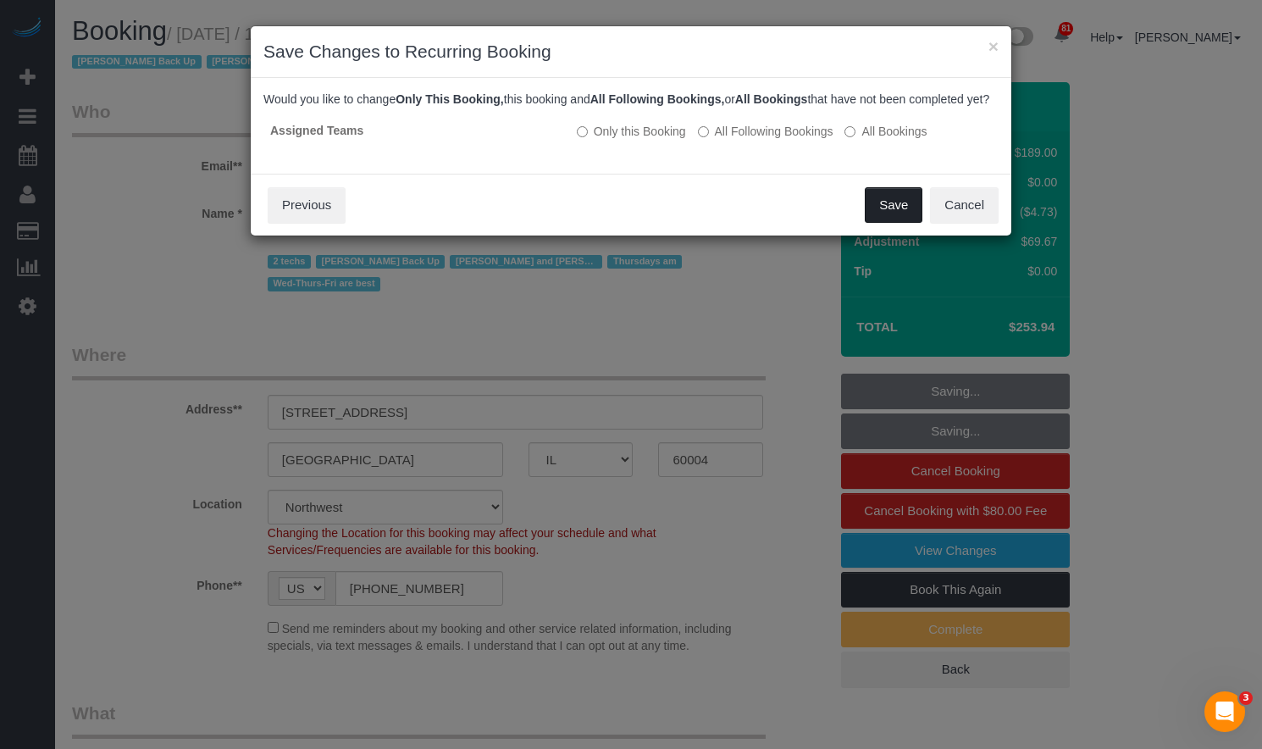
click at [881, 217] on button "Save" at bounding box center [894, 205] width 58 height 36
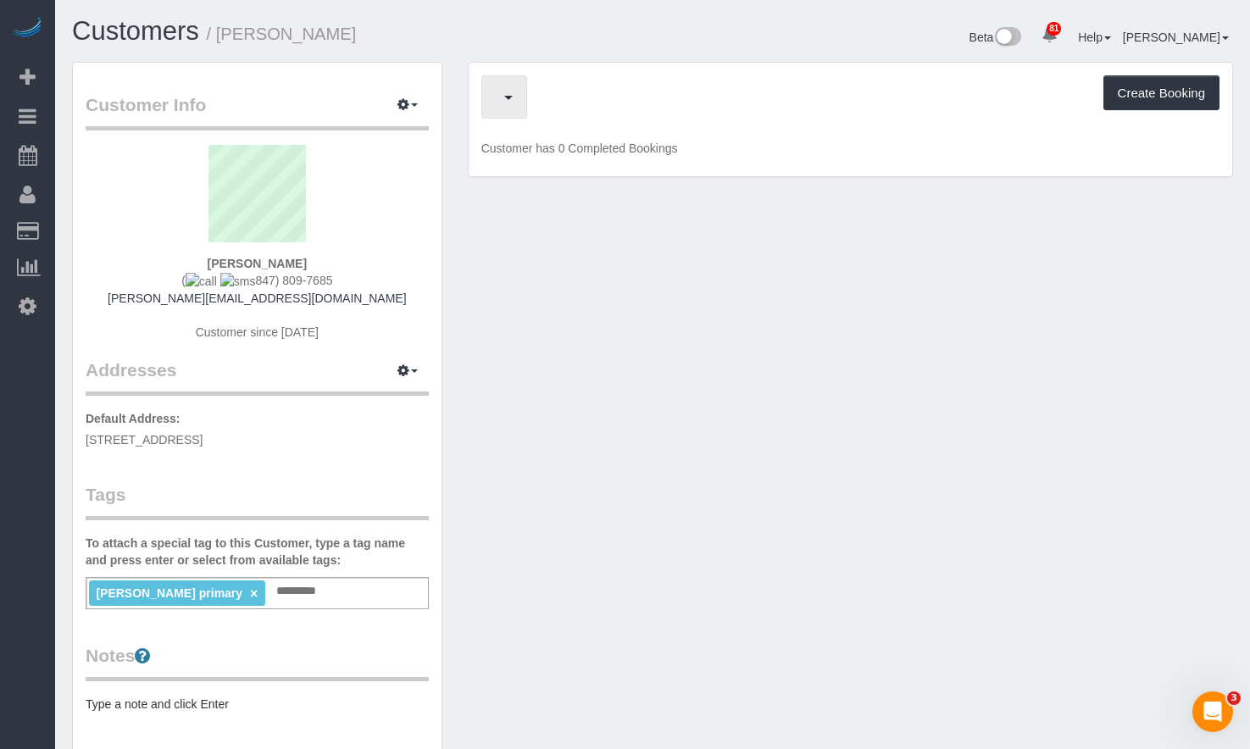
scroll to position [1094, 1250]
click at [510, 89] on span "Completed Bookings (129)" at bounding box center [610, 96] width 229 height 21
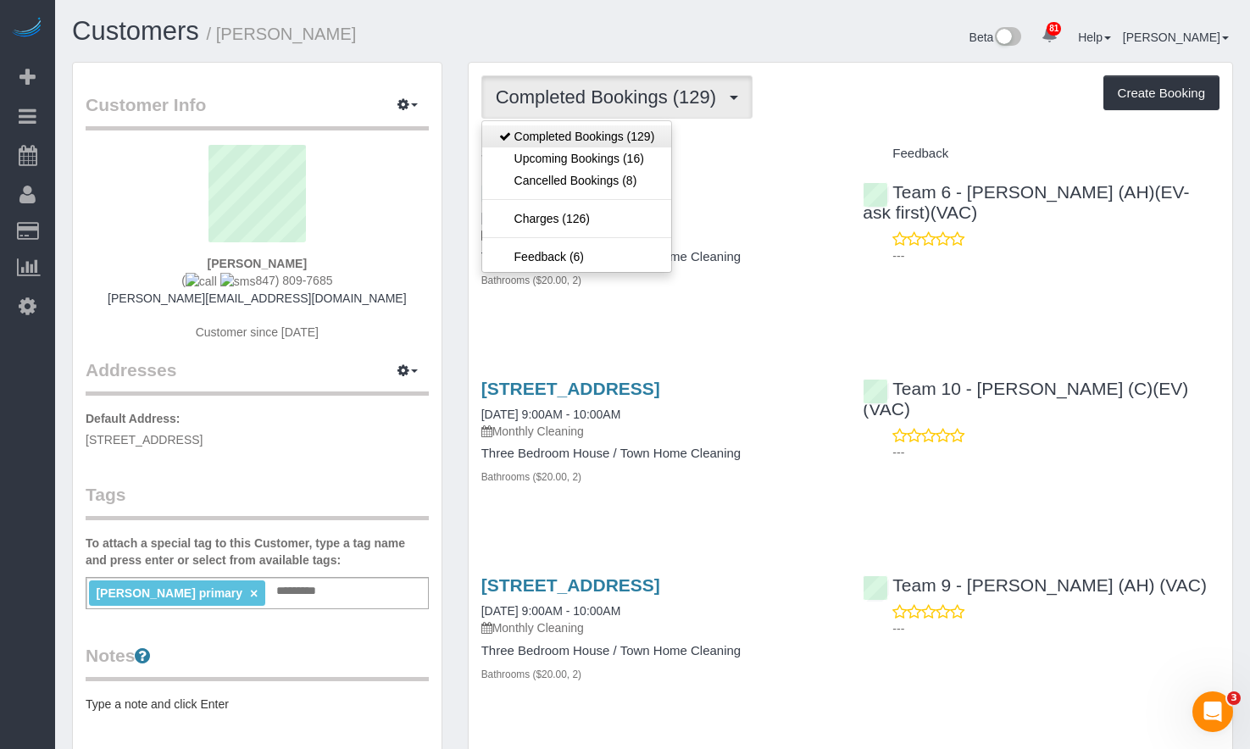
scroll to position [5696, 1250]
click at [723, 32] on div "Beta 81 Your Notifications You have 0 alerts × You have 1 to charge for [DATE] …" at bounding box center [948, 39] width 593 height 45
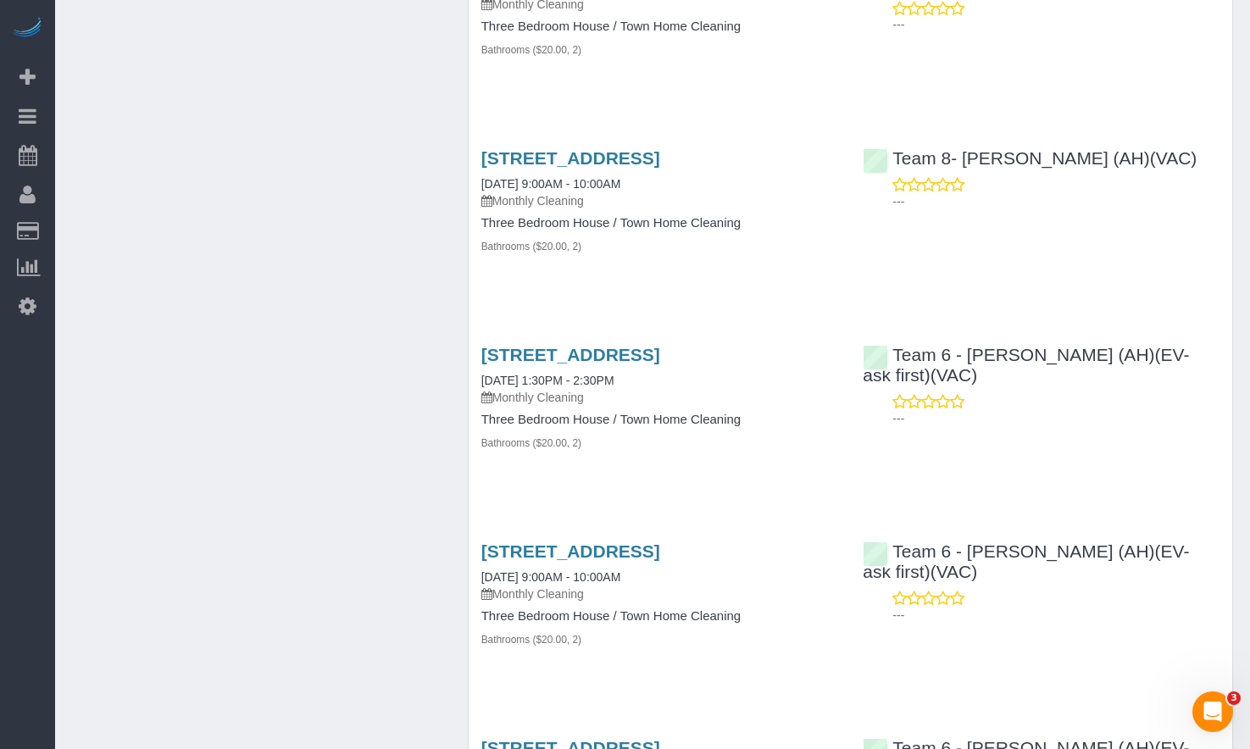
scroll to position [1133, 0]
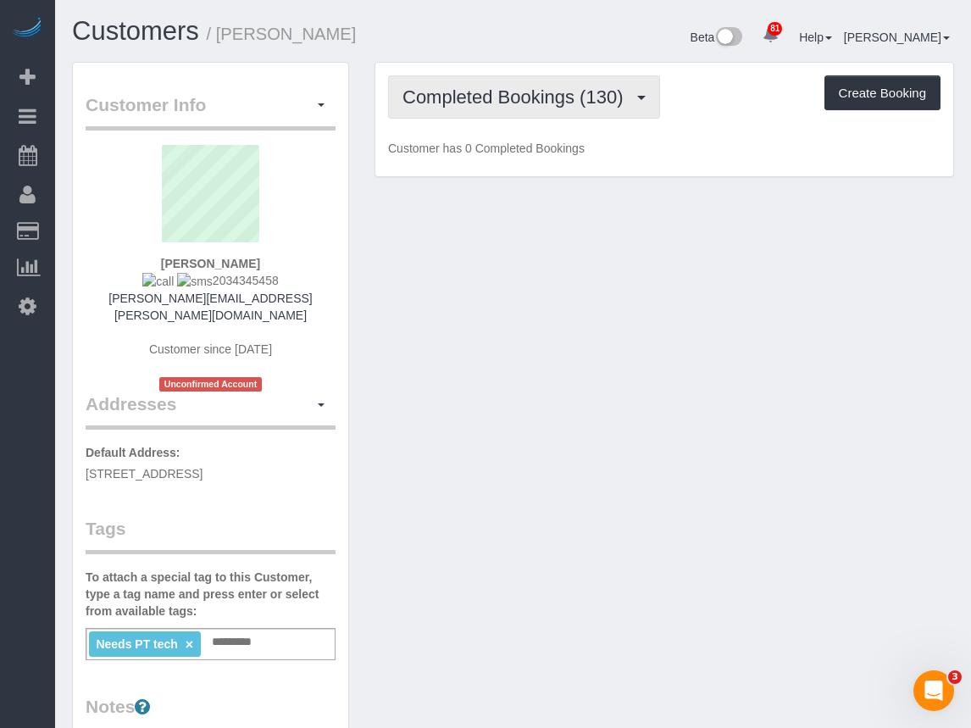
click at [518, 107] on span "Completed Bookings (130)" at bounding box center [516, 96] width 229 height 21
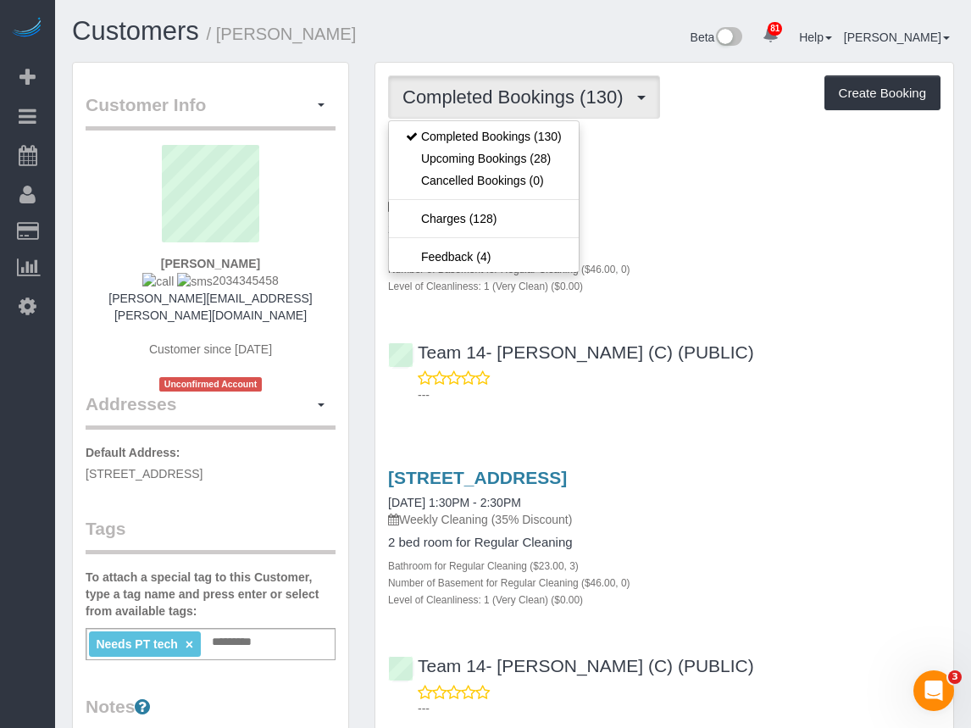
click at [535, 42] on div "Beta 81 Your Notifications You have 0 alerts × You have 1 to charge for [DATE] …" at bounding box center [740, 39] width 454 height 45
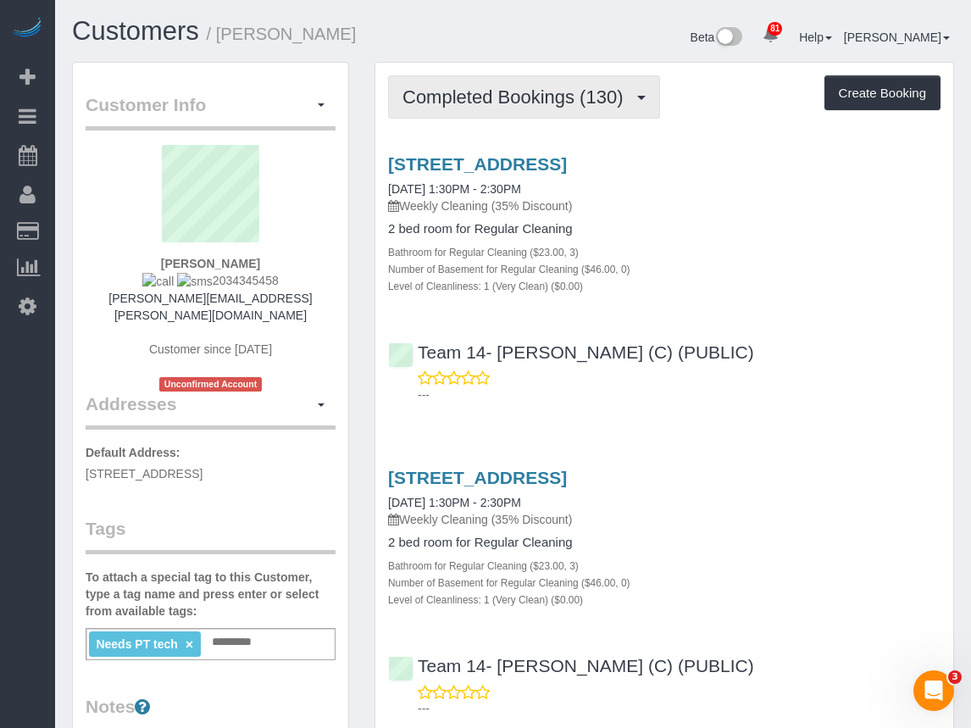
click at [522, 86] on span "Completed Bookings (130)" at bounding box center [516, 96] width 229 height 21
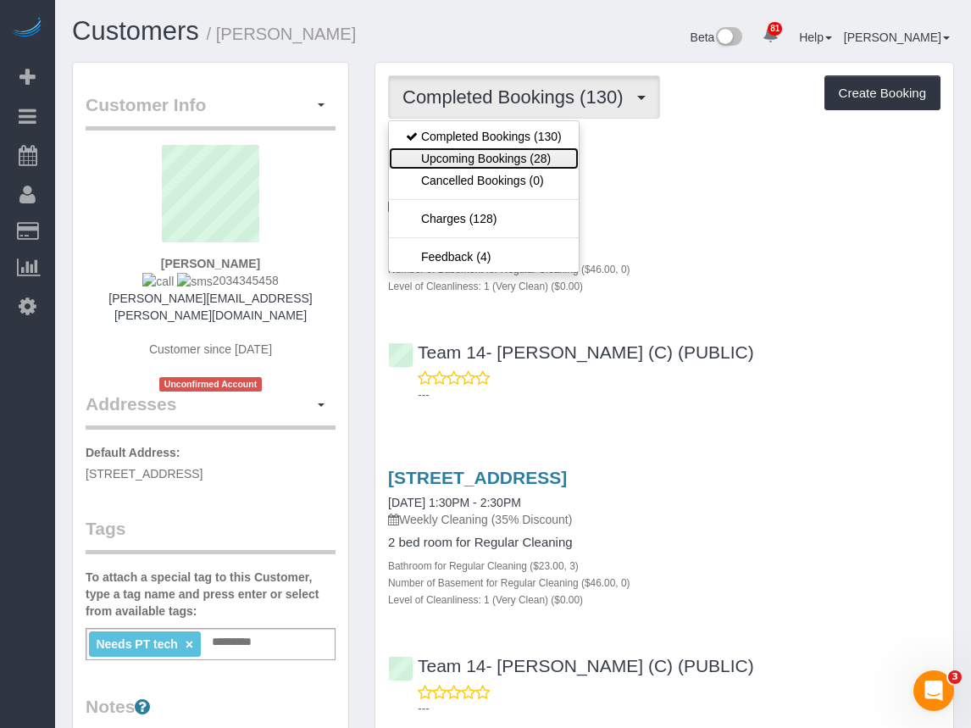
click at [501, 157] on link "Upcoming Bookings (28)" at bounding box center [484, 158] width 190 height 22
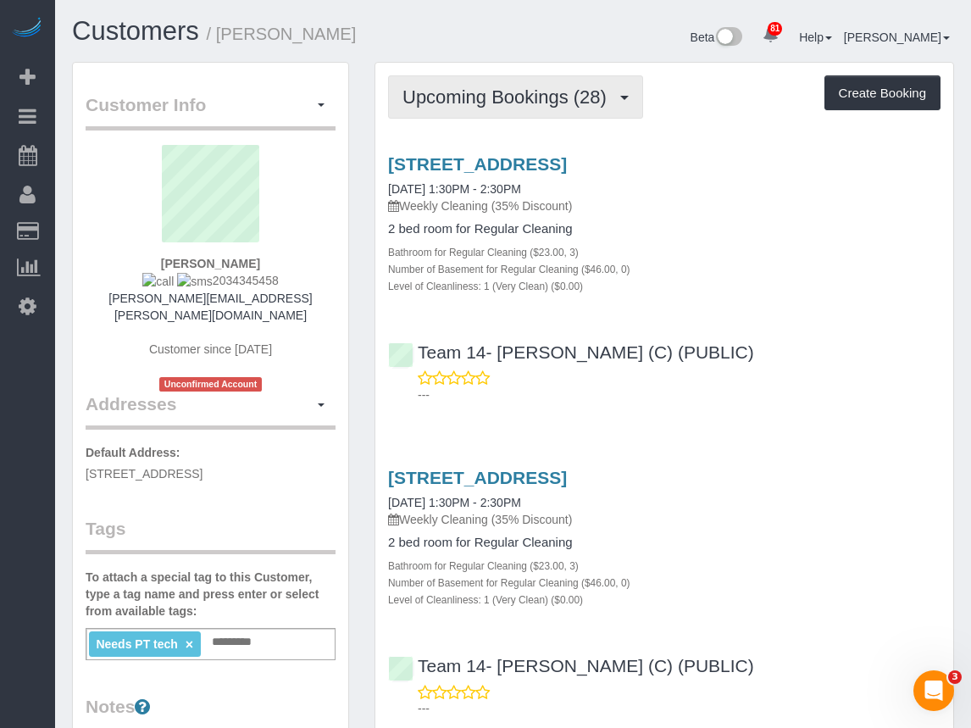
click at [499, 94] on span "Upcoming Bookings (28)" at bounding box center [508, 96] width 213 height 21
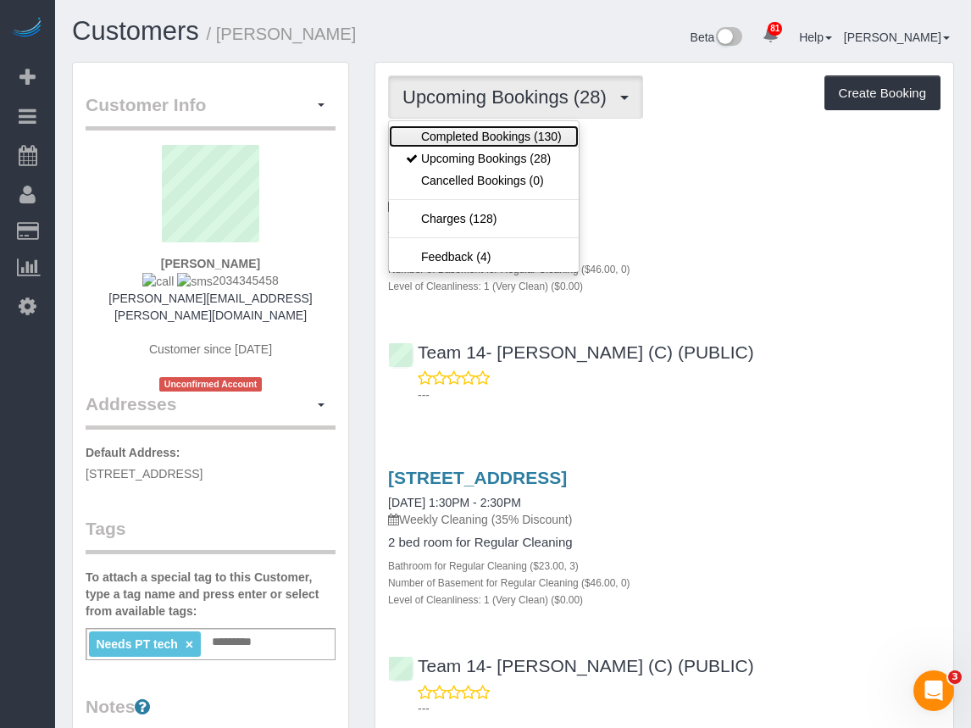
click at [487, 138] on link "Completed Bookings (130)" at bounding box center [484, 136] width 190 height 22
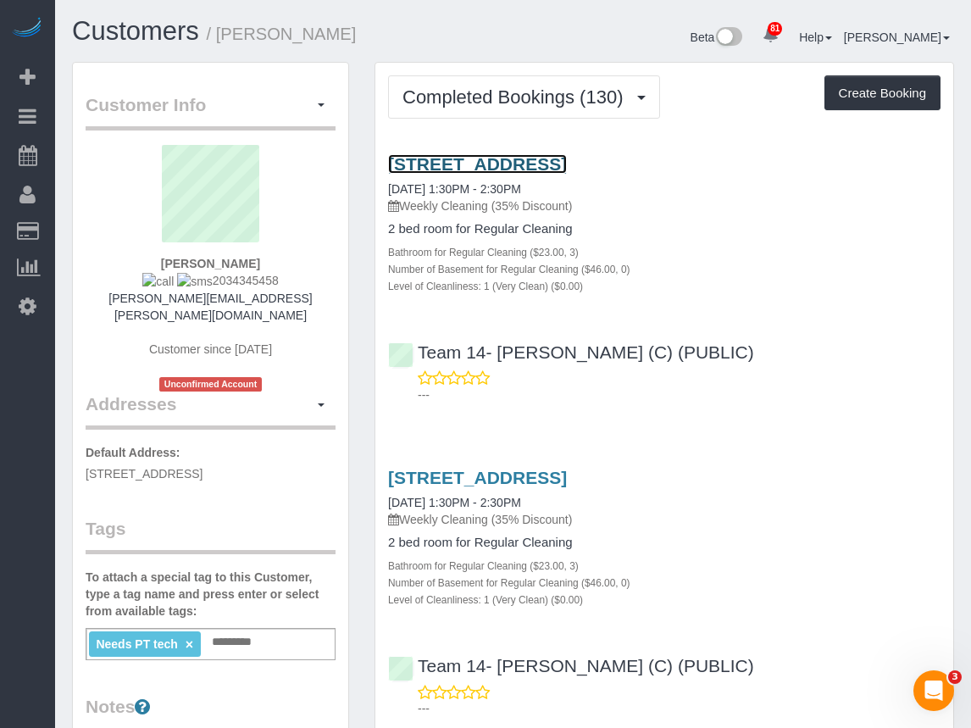
click at [468, 162] on link "[STREET_ADDRESS]" at bounding box center [477, 163] width 179 height 19
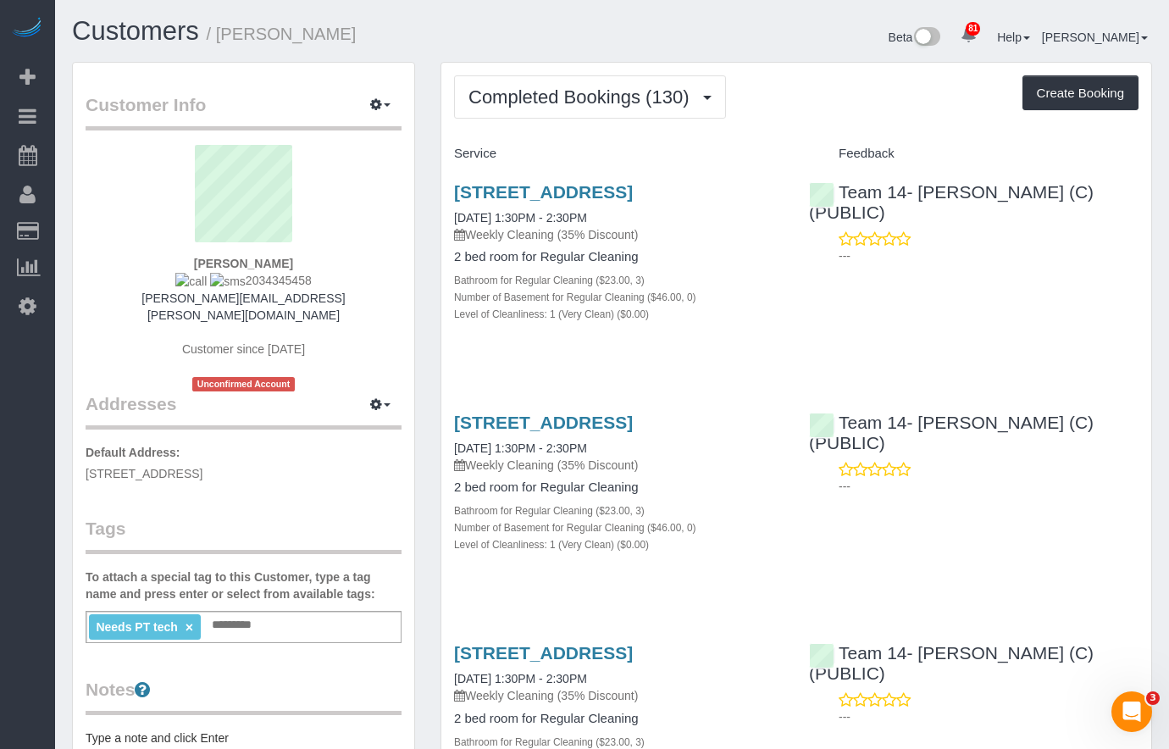
click at [895, 303] on div "[STREET_ADDRESS] [DATE] 1:30PM - 2:30PM Weekly Cleaning (35% Discount) 2 bed ro…" at bounding box center [796, 262] width 710 height 188
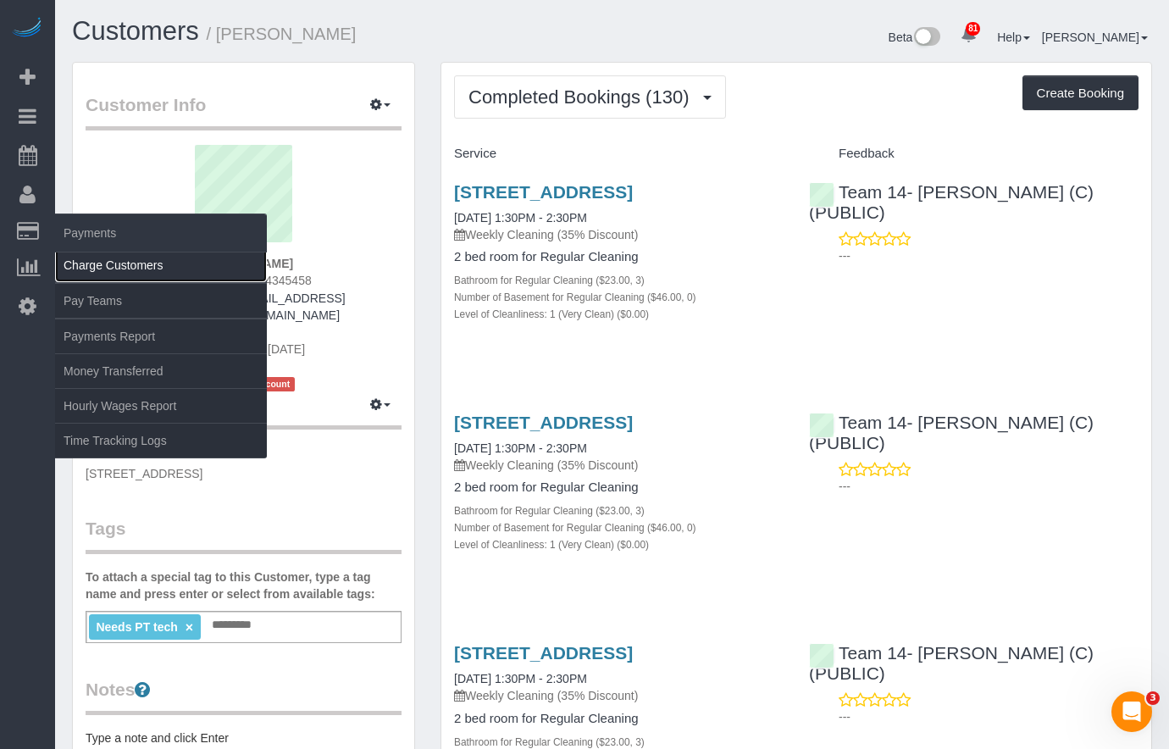
click at [175, 271] on link "Charge Customers" at bounding box center [161, 265] width 212 height 34
select select
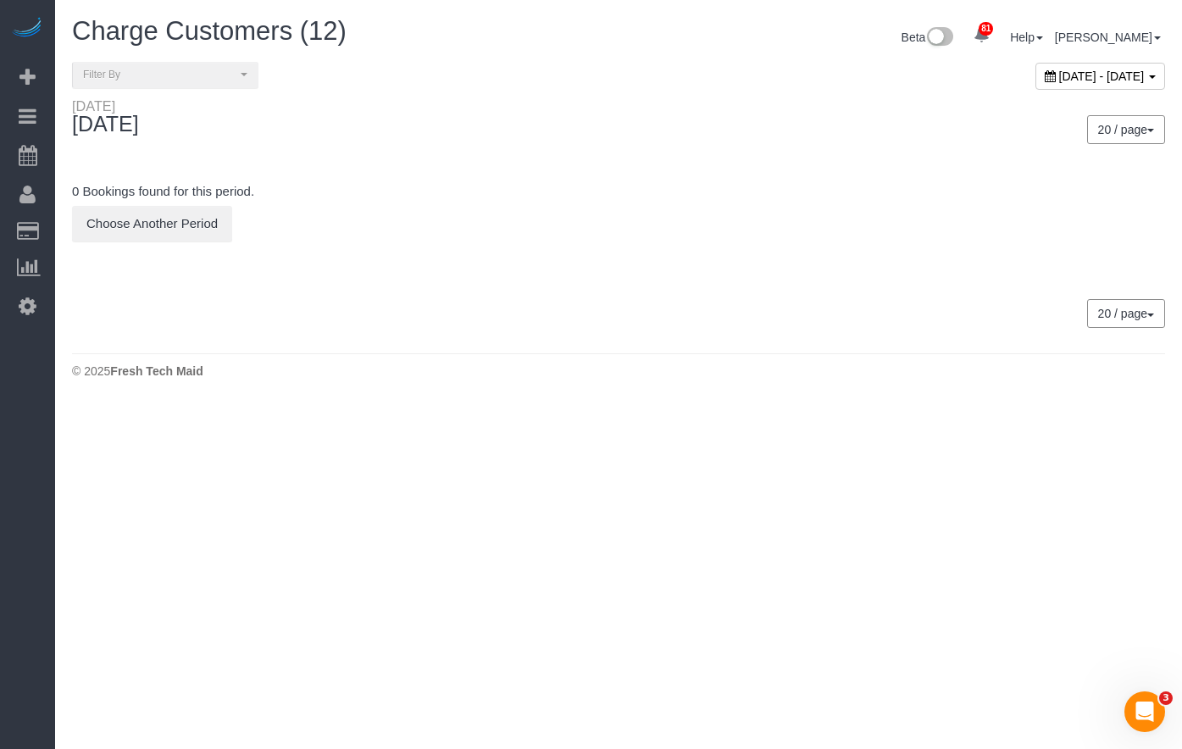
click at [970, 75] on span "[DATE] - [DATE]" at bounding box center [1102, 76] width 86 height 14
type input "**********"
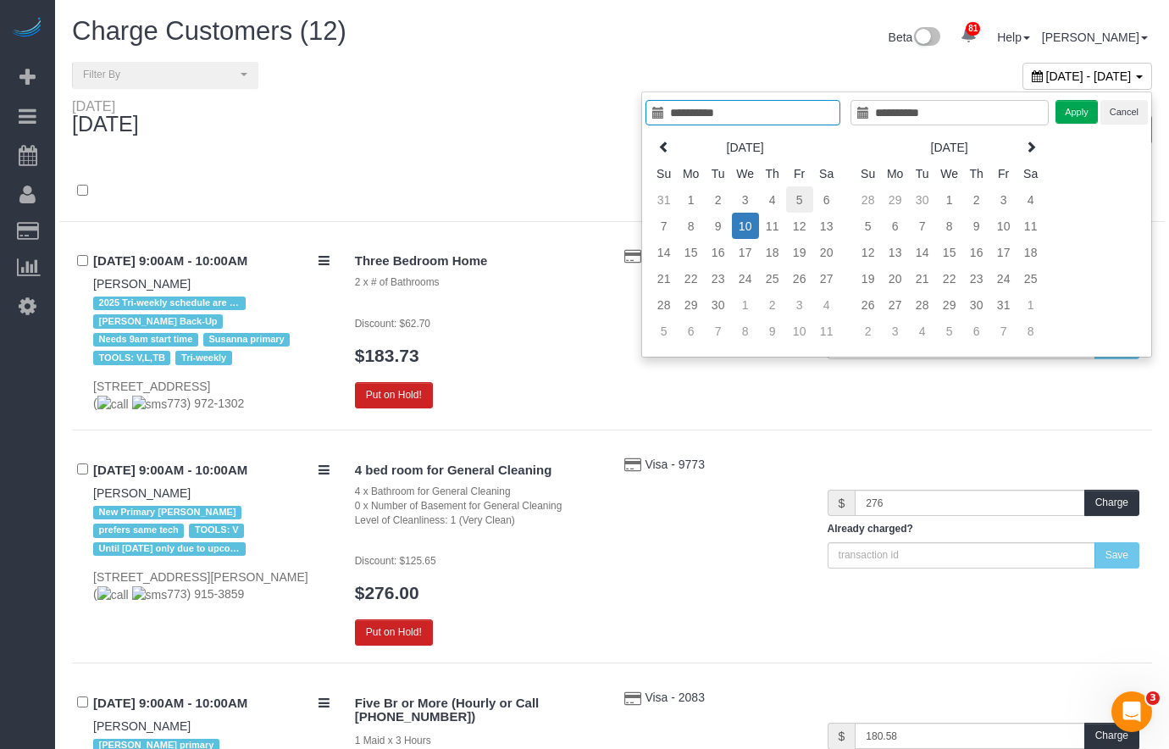
type input "**********"
click at [804, 197] on td "5" at bounding box center [799, 199] width 27 height 26
type input "**********"
click at [804, 197] on td "5" at bounding box center [799, 199] width 27 height 26
type input "**********"
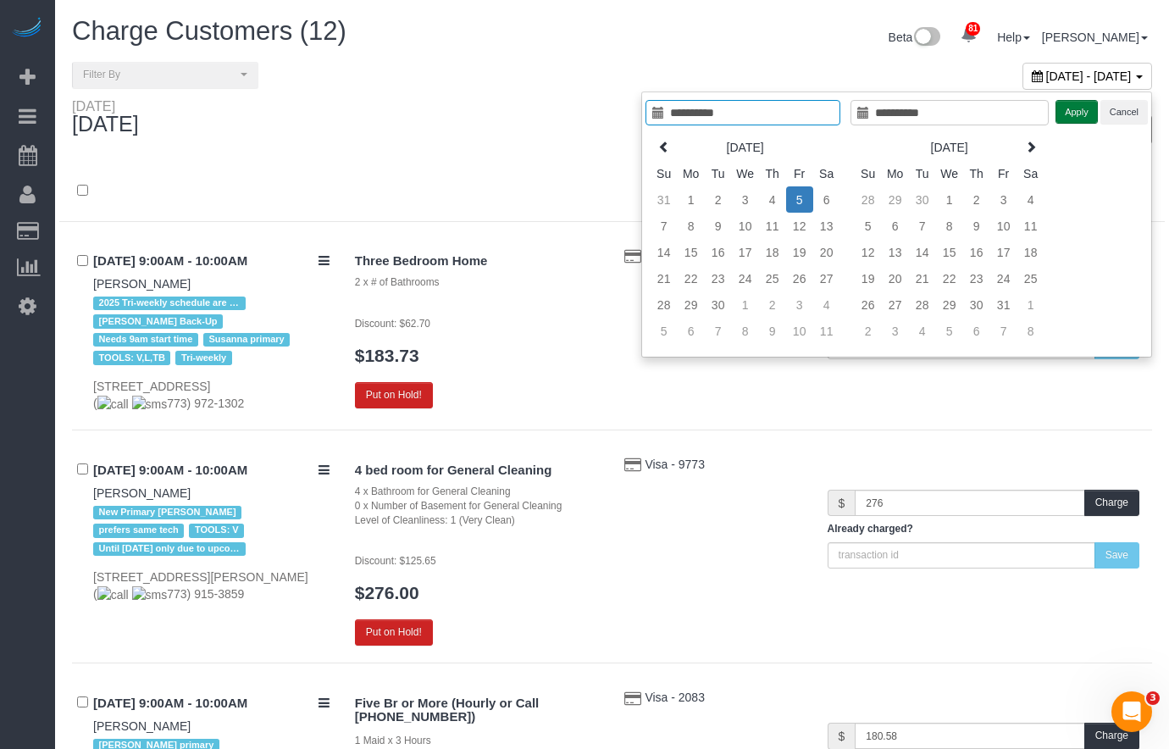
click at [970, 112] on button "Apply" at bounding box center [1077, 112] width 42 height 25
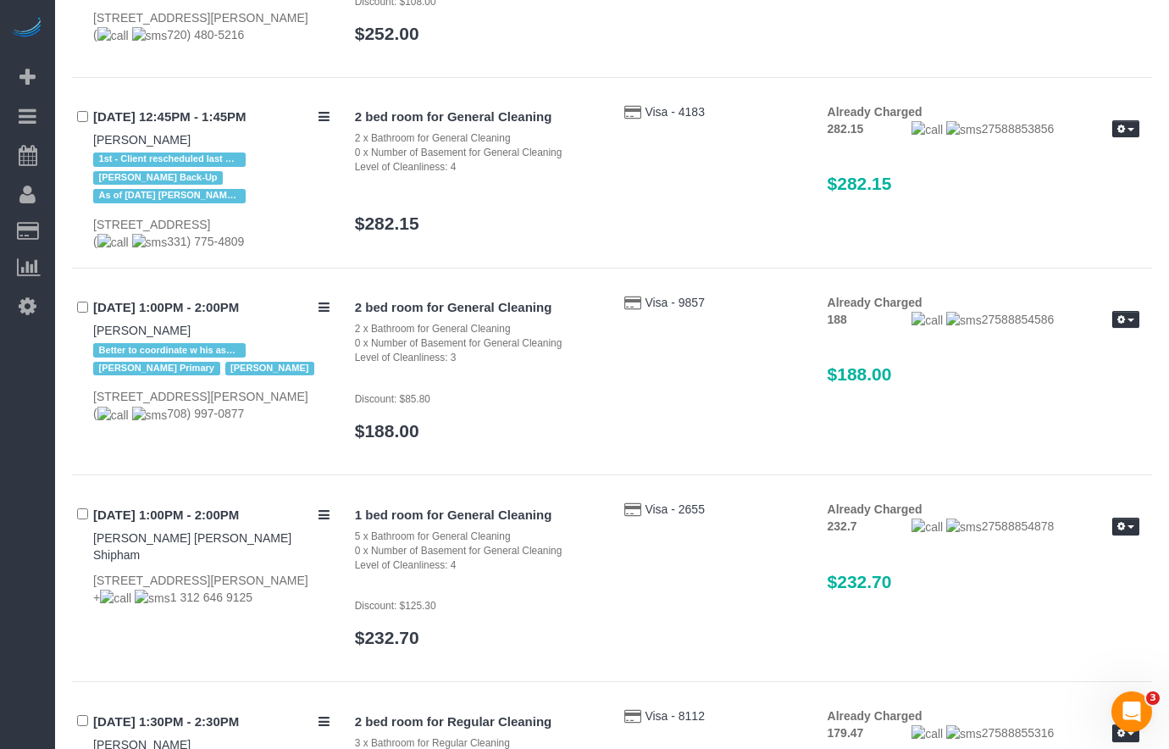
scroll to position [3135, 0]
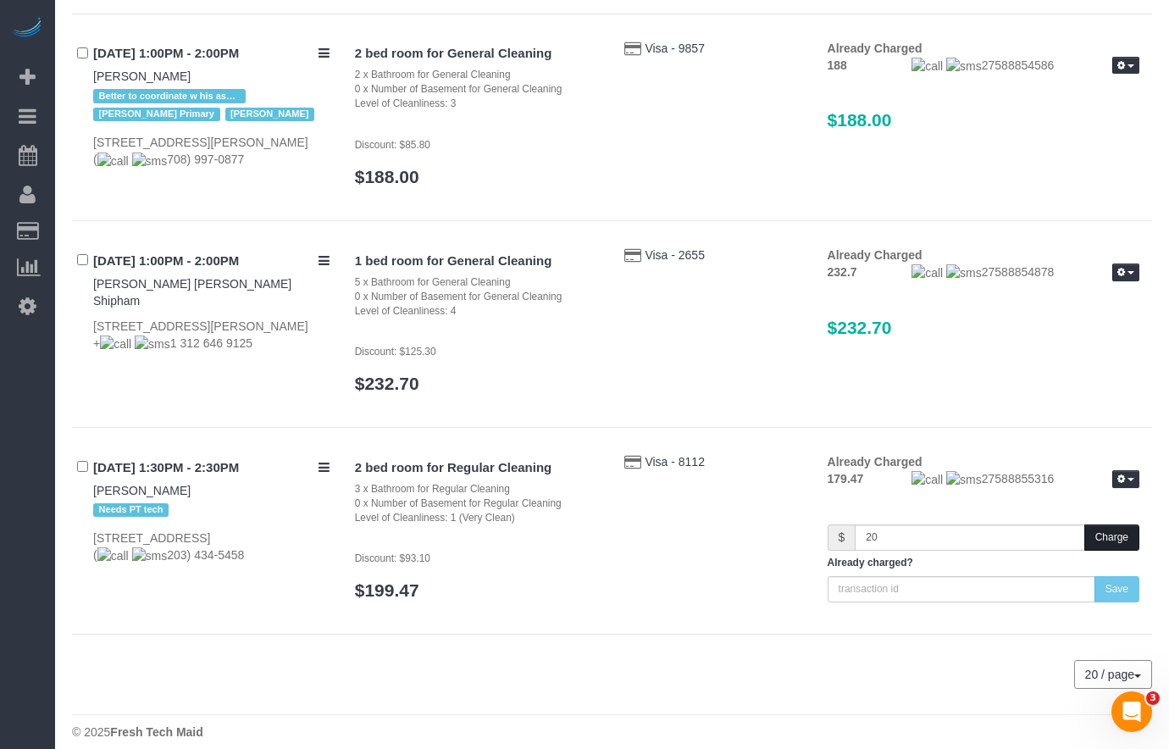
click at [970, 548] on button "Charge" at bounding box center [1111, 537] width 55 height 26
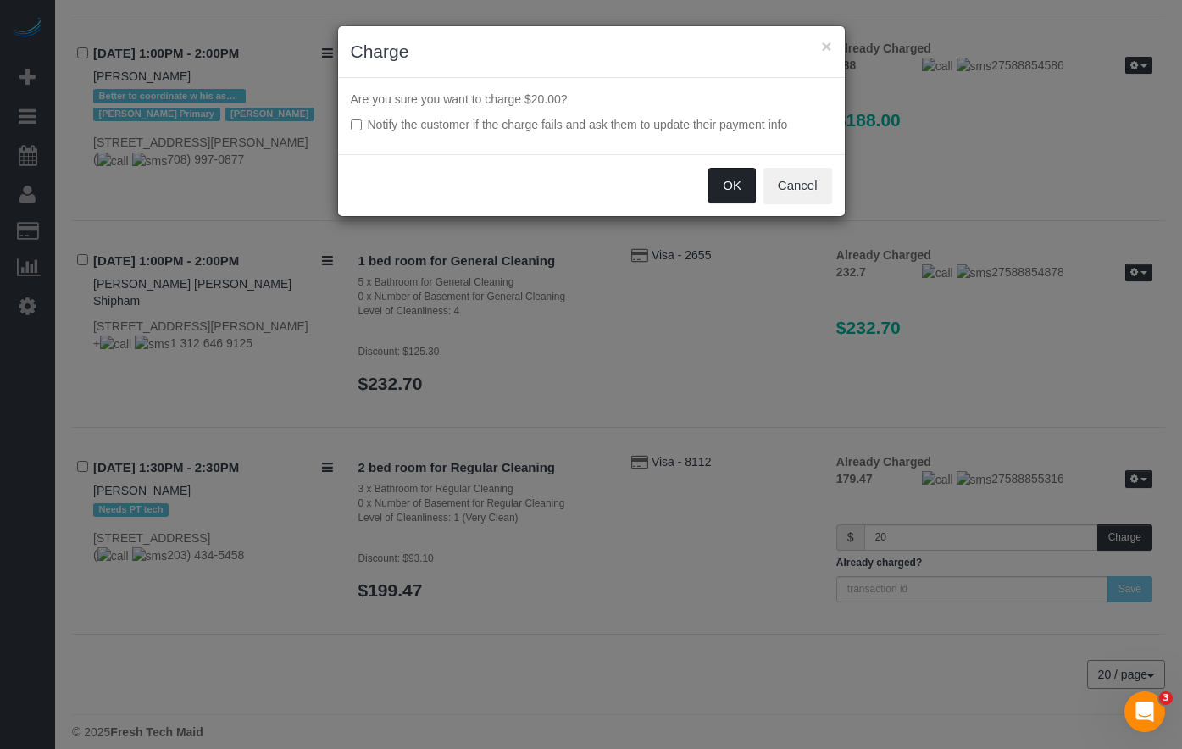
click at [727, 181] on button "OK" at bounding box center [731, 186] width 47 height 36
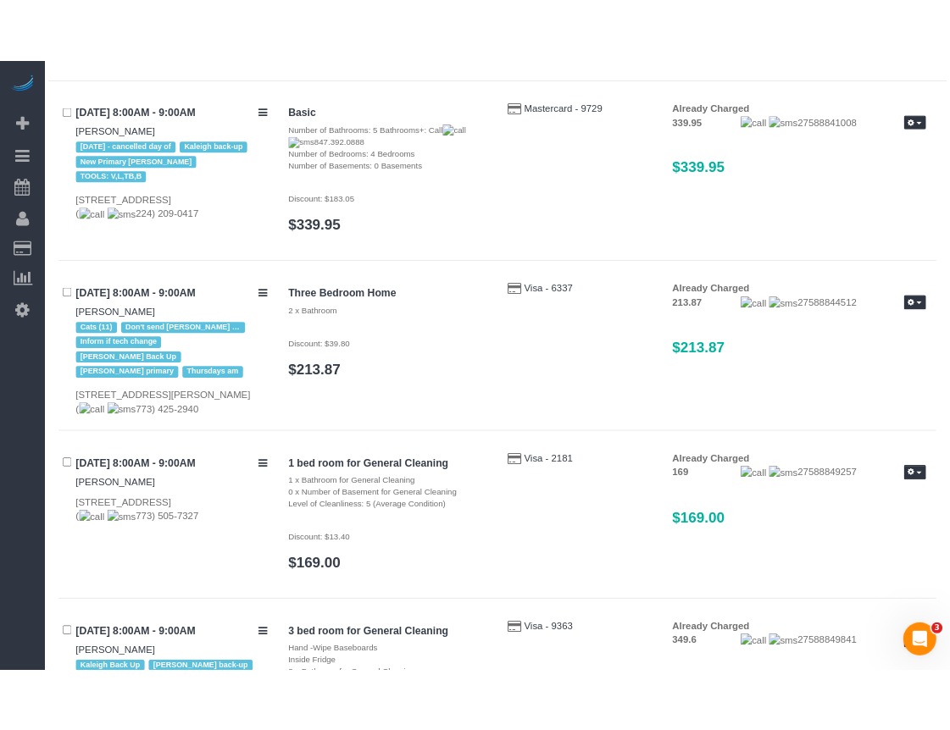
scroll to position [0, 0]
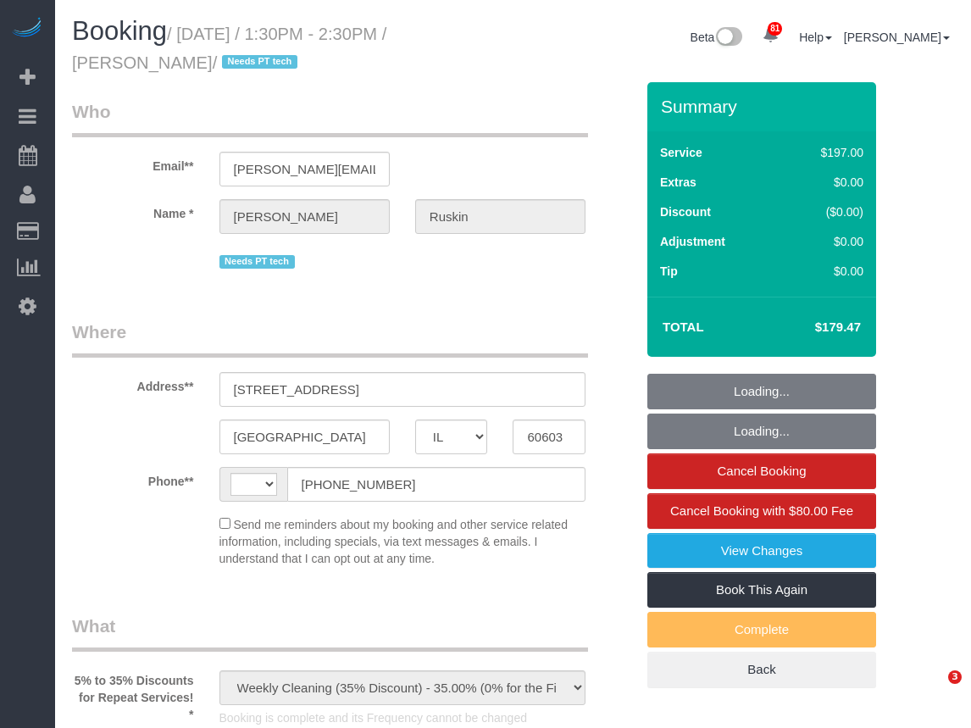
select select "IL"
select select "number:1"
select select "number:58"
select select "number:139"
select select "number:106"
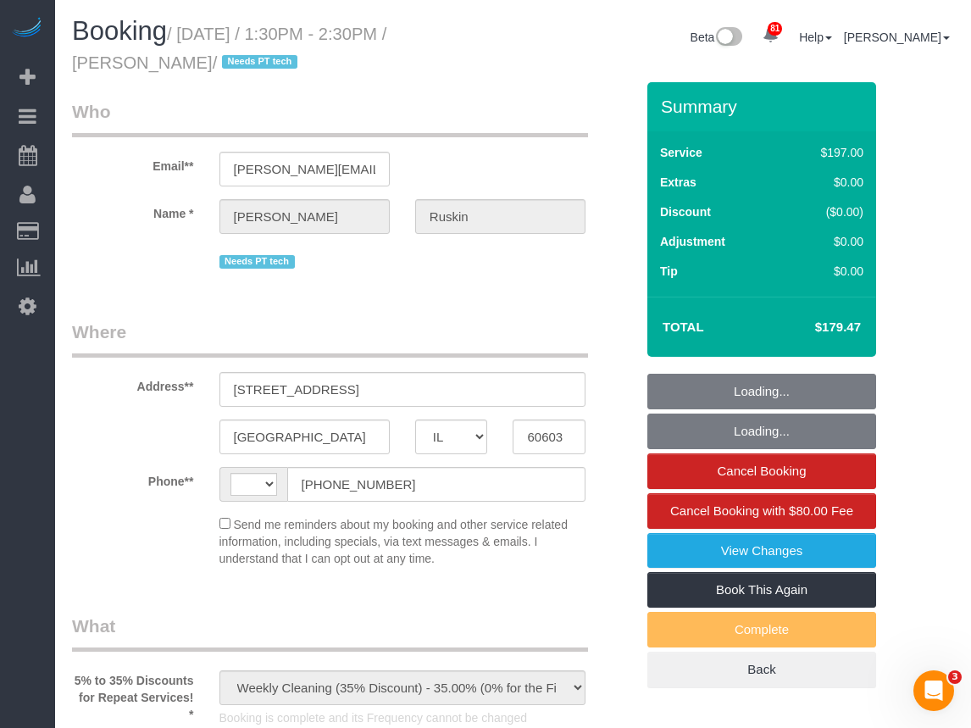
select select "string:[GEOGRAPHIC_DATA]"
select select "512"
select select "3"
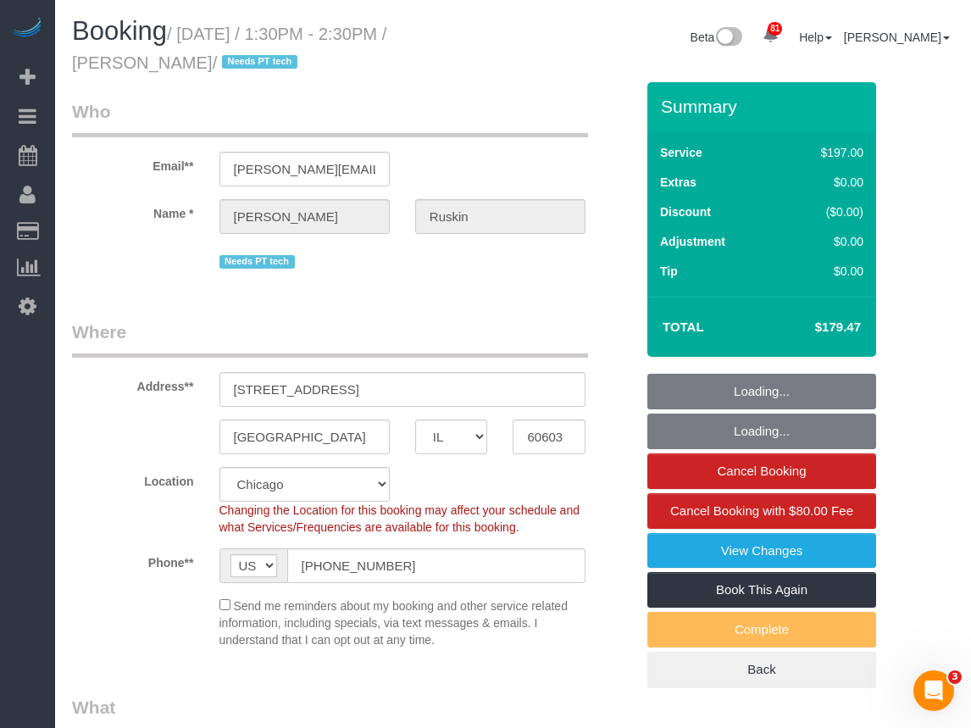
select select "object:1305"
select select "3"
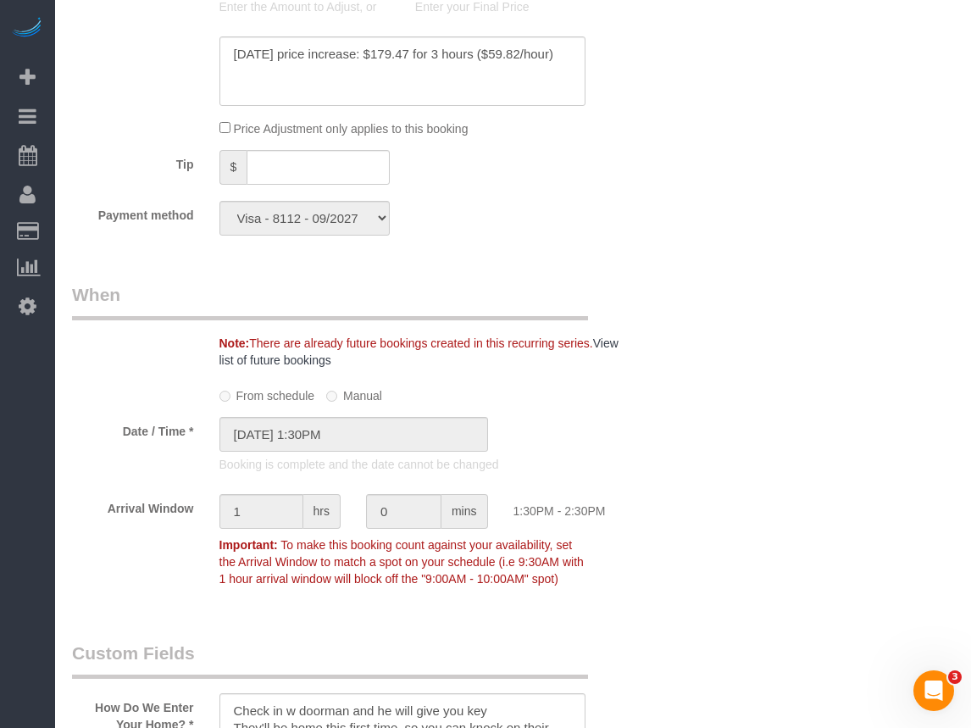
scroll to position [1949, 0]
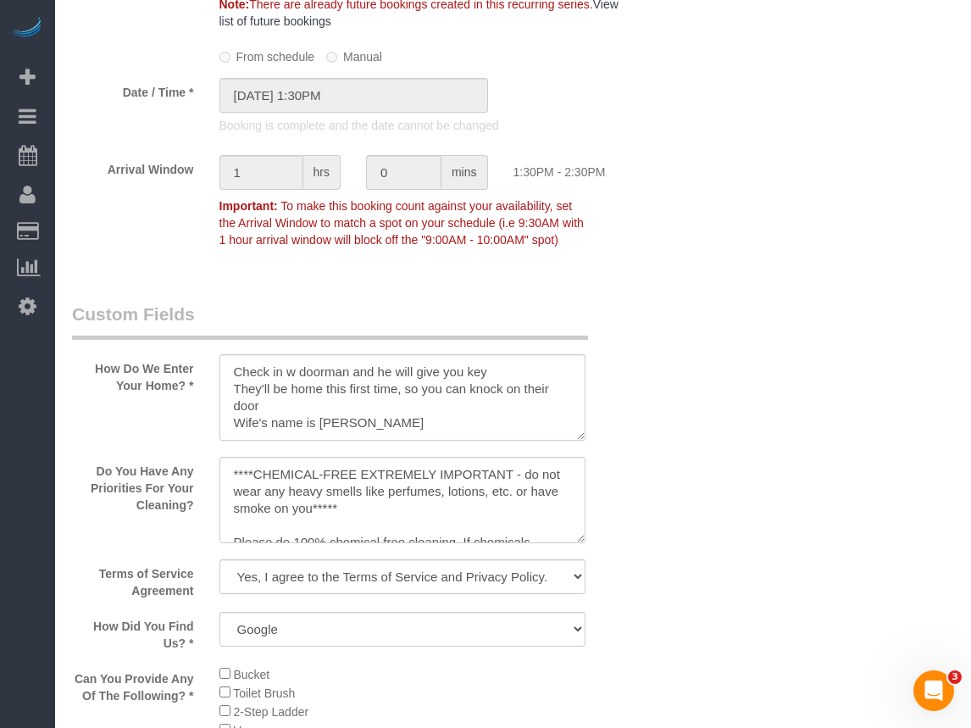
click at [915, 277] on div "Who Email** keith@ruskin.net Name * Keith Ruskin Needs PT tech Where Address** …" at bounding box center [513, 62] width 882 height 3856
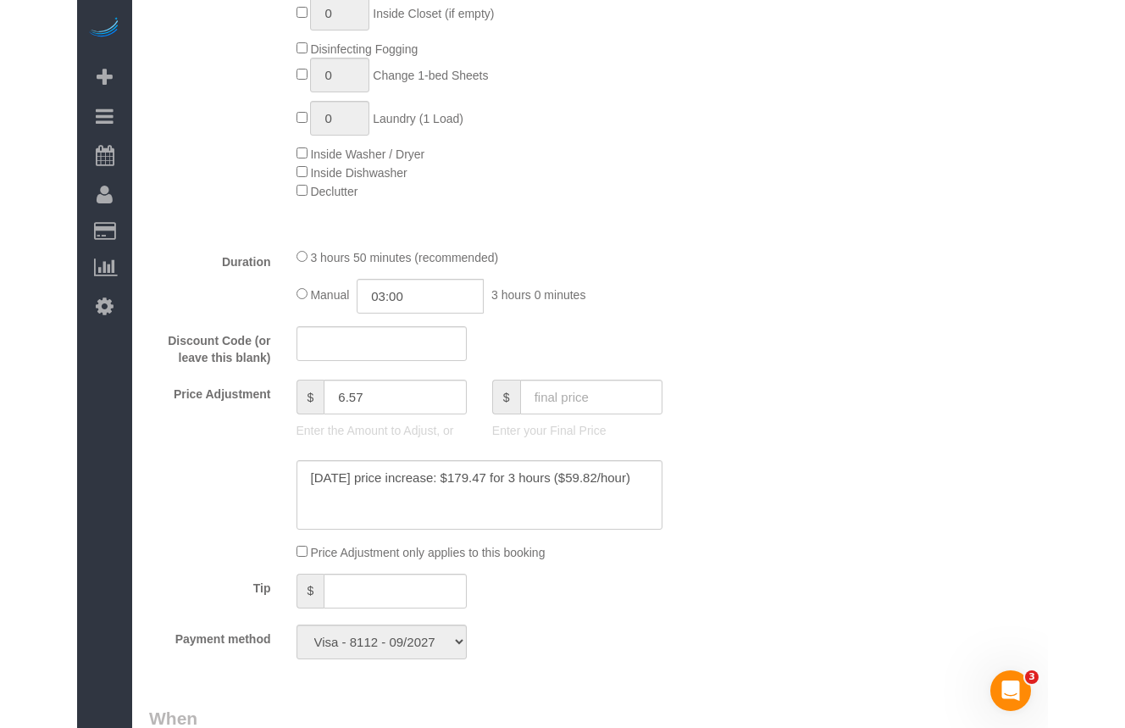
scroll to position [1355, 0]
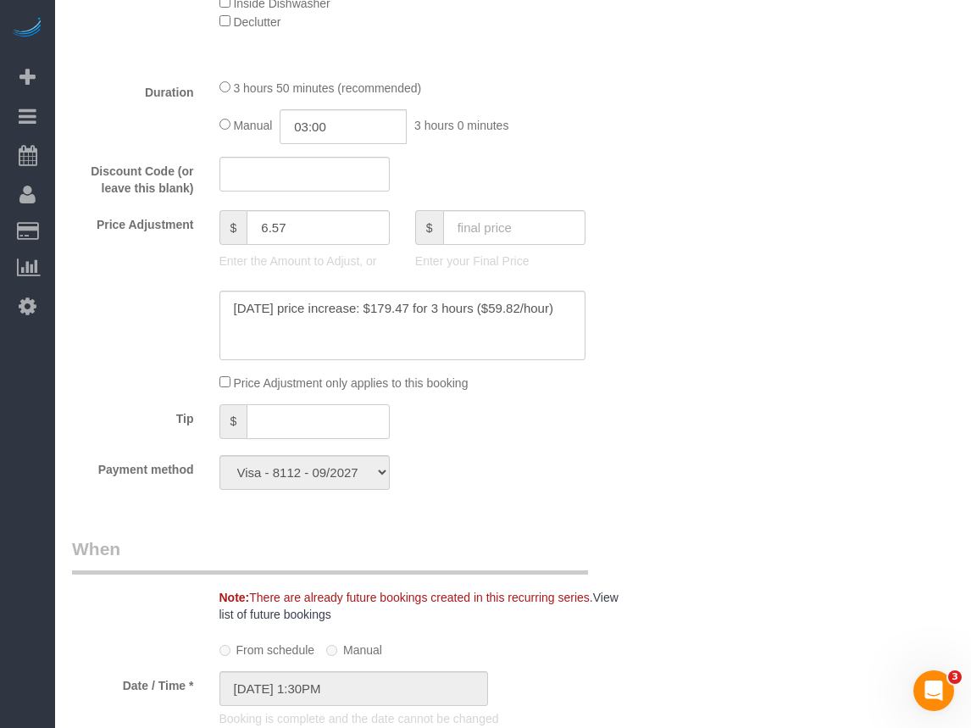
click at [310, 417] on input "text" at bounding box center [318, 421] width 143 height 35
click at [876, 340] on div "Who Email** keith@ruskin.net Name * Keith Ruskin Needs PT tech Where Address** …" at bounding box center [513, 655] width 882 height 3856
click at [822, 281] on div "Who Email** keith@ruskin.net Name * Keith Ruskin Needs PT tech Where Address** …" at bounding box center [513, 655] width 882 height 3856
click at [282, 420] on input "text" at bounding box center [318, 421] width 143 height 35
type input "20"
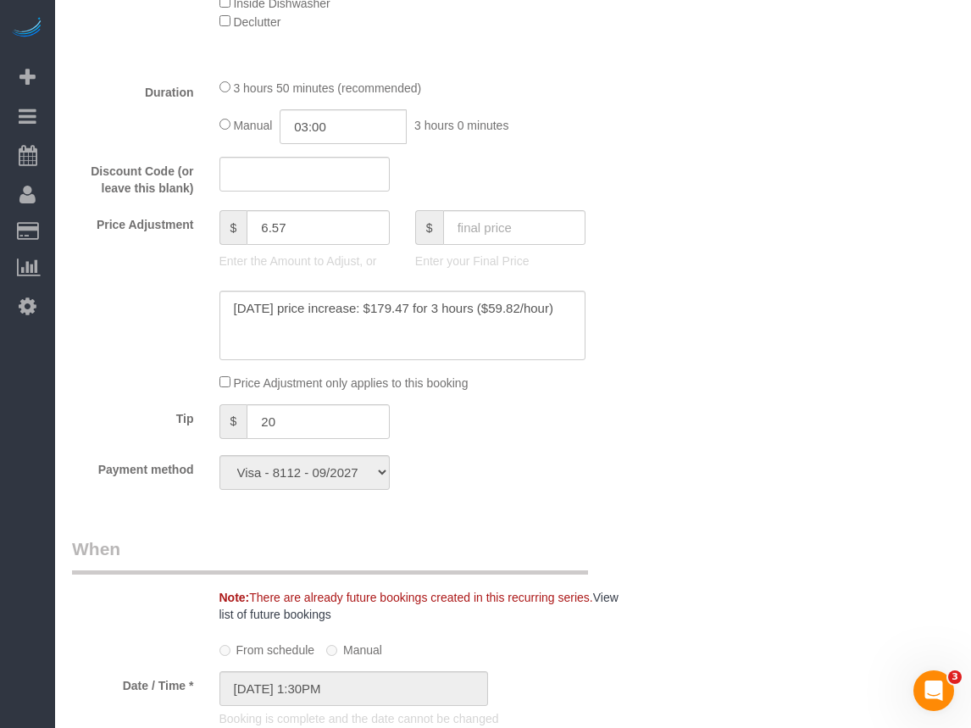
click at [586, 309] on div at bounding box center [403, 325] width 392 height 69
click at [568, 308] on textarea at bounding box center [402, 325] width 367 height 69
click at [236, 305] on textarea at bounding box center [402, 325] width 367 height 69
click at [317, 302] on textarea at bounding box center [402, 325] width 367 height 69
click at [363, 302] on textarea at bounding box center [402, 325] width 367 height 69
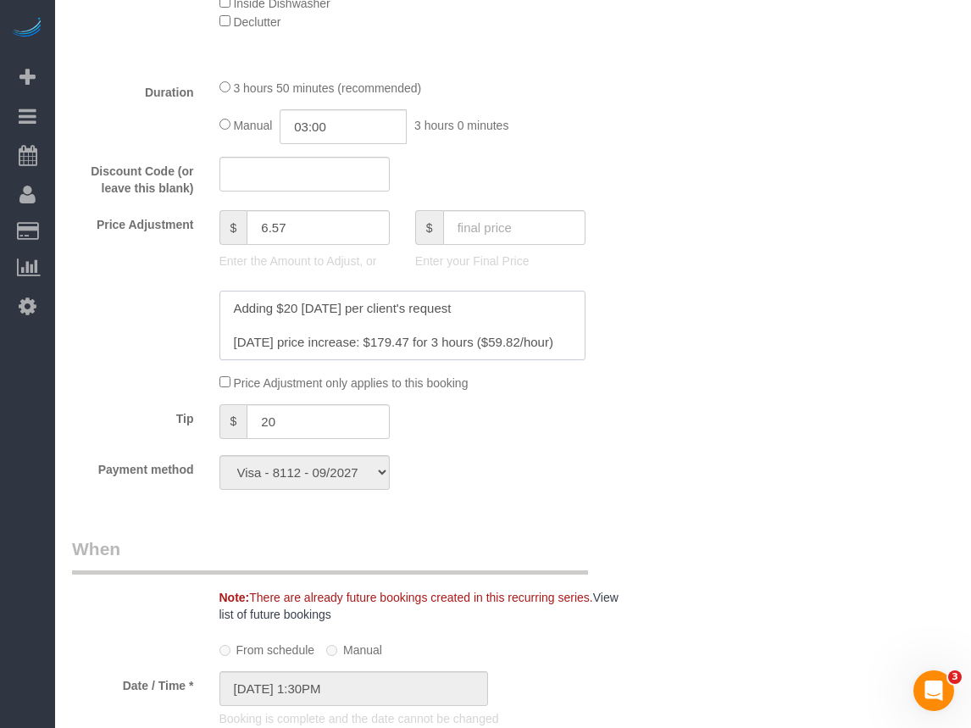
type textarea "Adding $20 9/10/2025 per client's request April 2024 price increase: $179.47 fo…"
click at [649, 348] on div "Who Email** keith@ruskin.net Name * Keith Ruskin Needs PT tech Where Address** …" at bounding box center [513, 655] width 882 height 3856
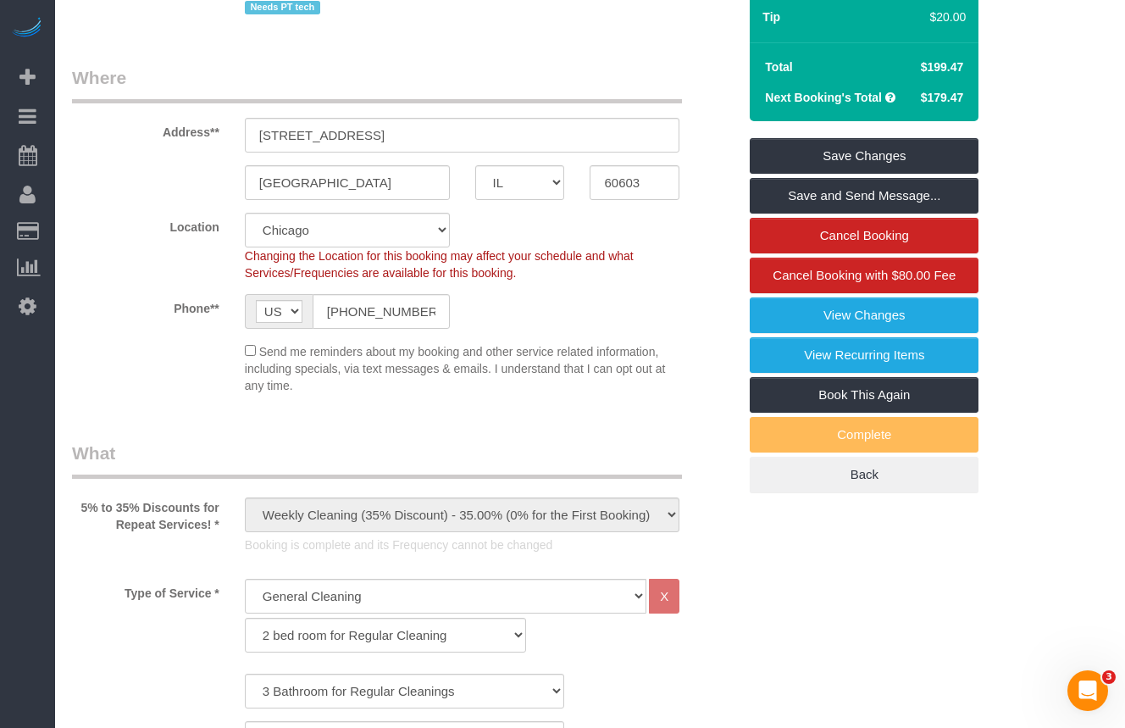
scroll to position [85, 0]
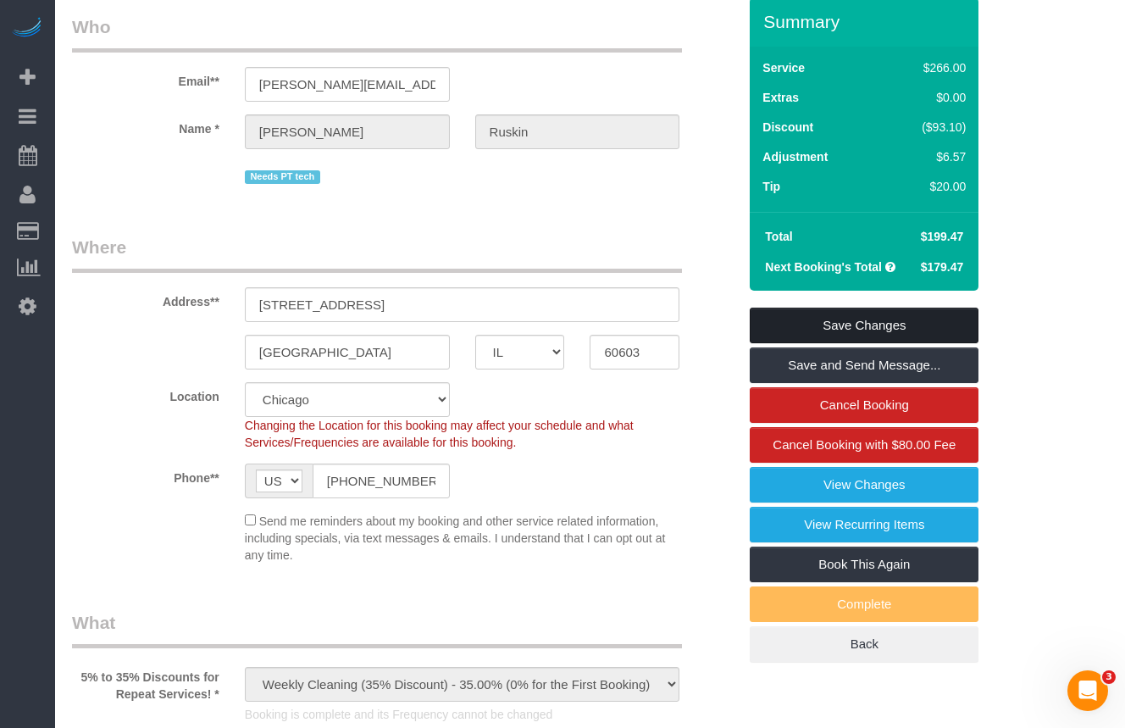
click at [914, 326] on link "Save Changes" at bounding box center [864, 326] width 229 height 36
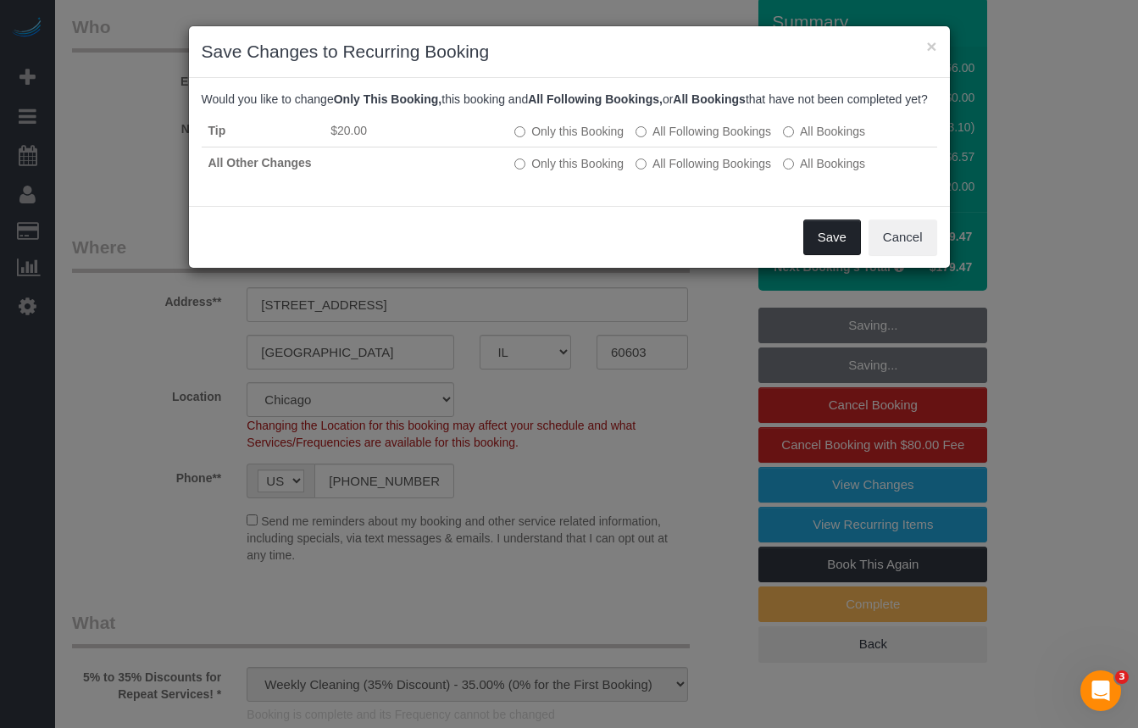
click at [834, 247] on button "Save" at bounding box center [832, 237] width 58 height 36
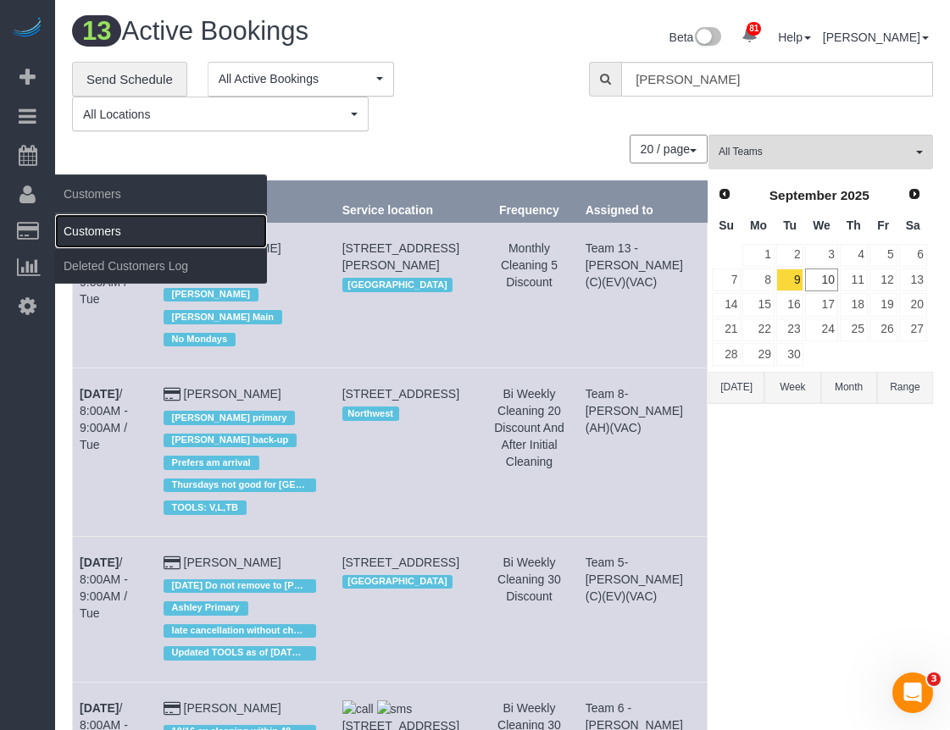
click at [103, 229] on link "Customers" at bounding box center [161, 231] width 212 height 34
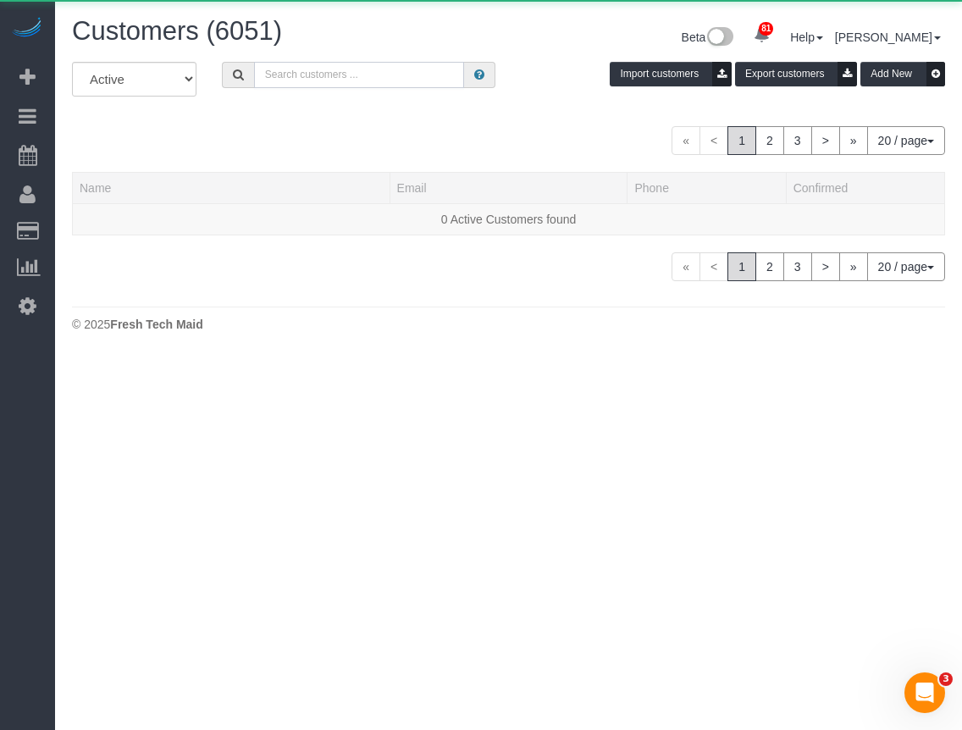
click at [354, 71] on input "text" at bounding box center [359, 75] width 211 height 26
paste input "Allie Harrington"
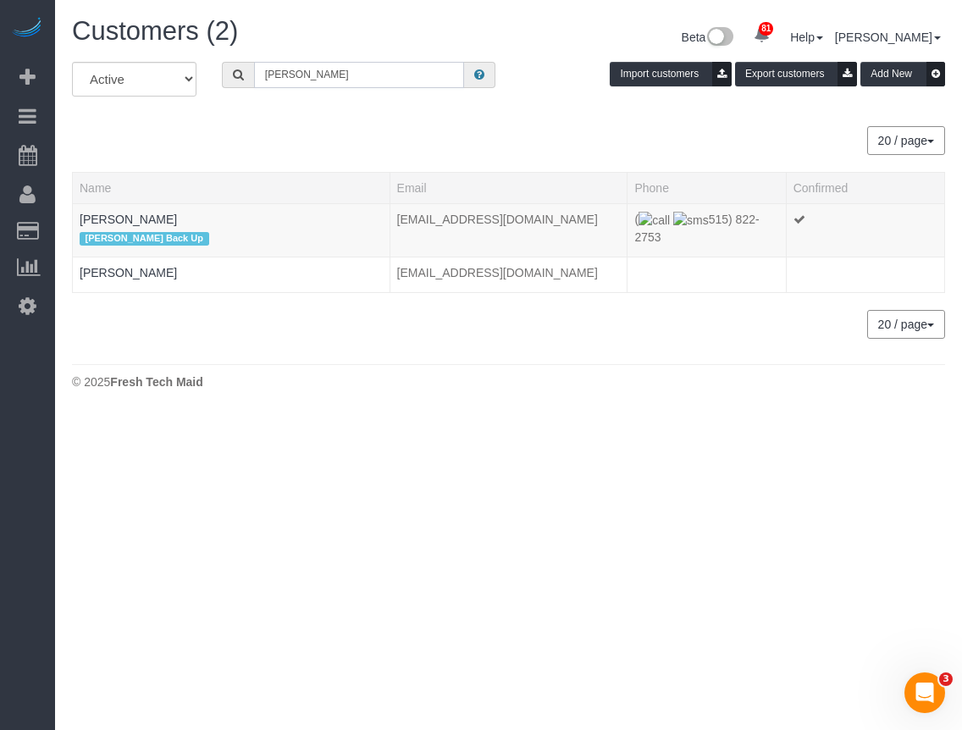
type input "Allie Harrington"
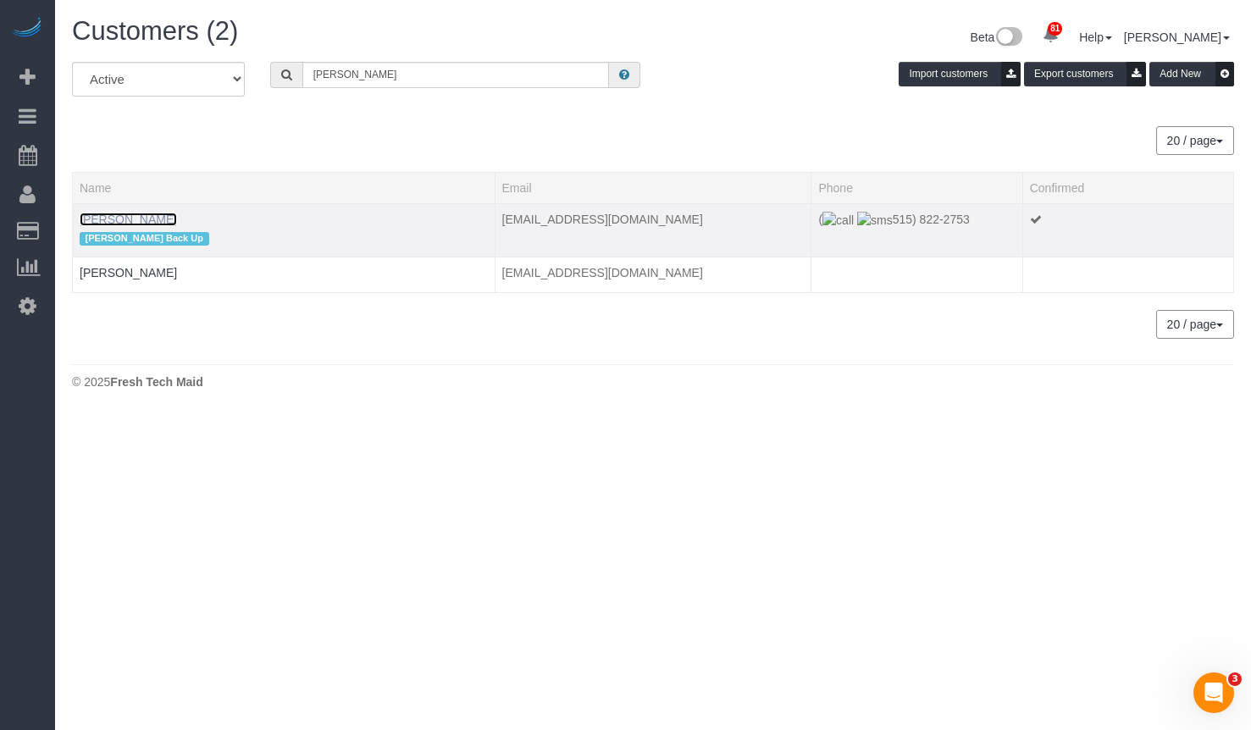
click at [121, 214] on link "Allie Harrington" at bounding box center [128, 220] width 97 height 14
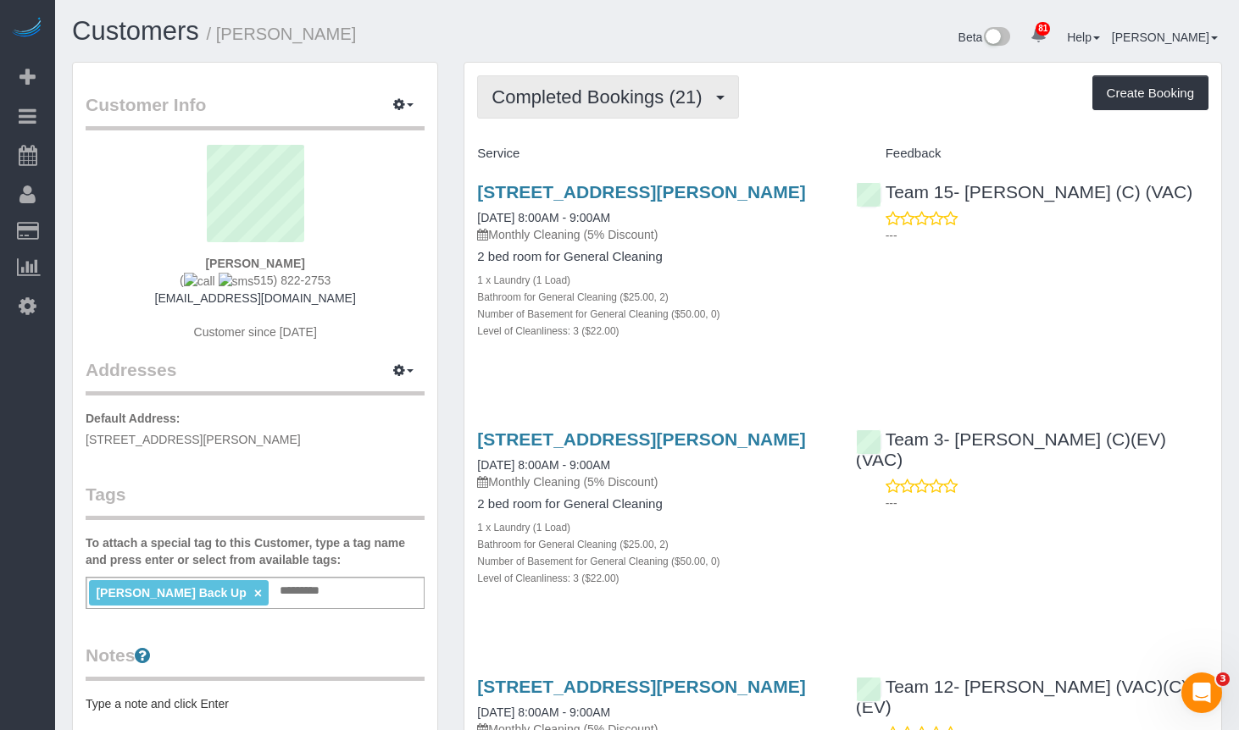
click at [559, 98] on span "Completed Bookings (21)" at bounding box center [600, 96] width 219 height 21
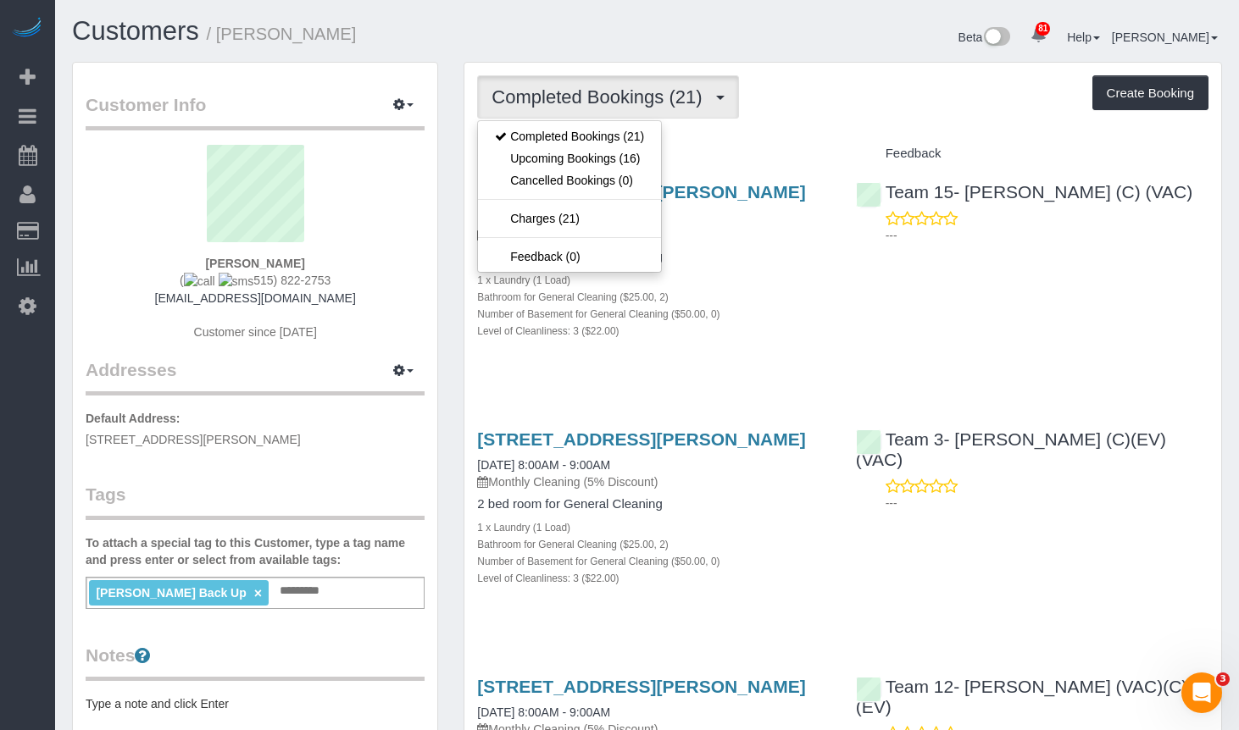
click at [758, 53] on div "Beta 81 Your Notifications You have 0 alerts × You have 1 to charge for 09/03/2…" at bounding box center [941, 39] width 588 height 45
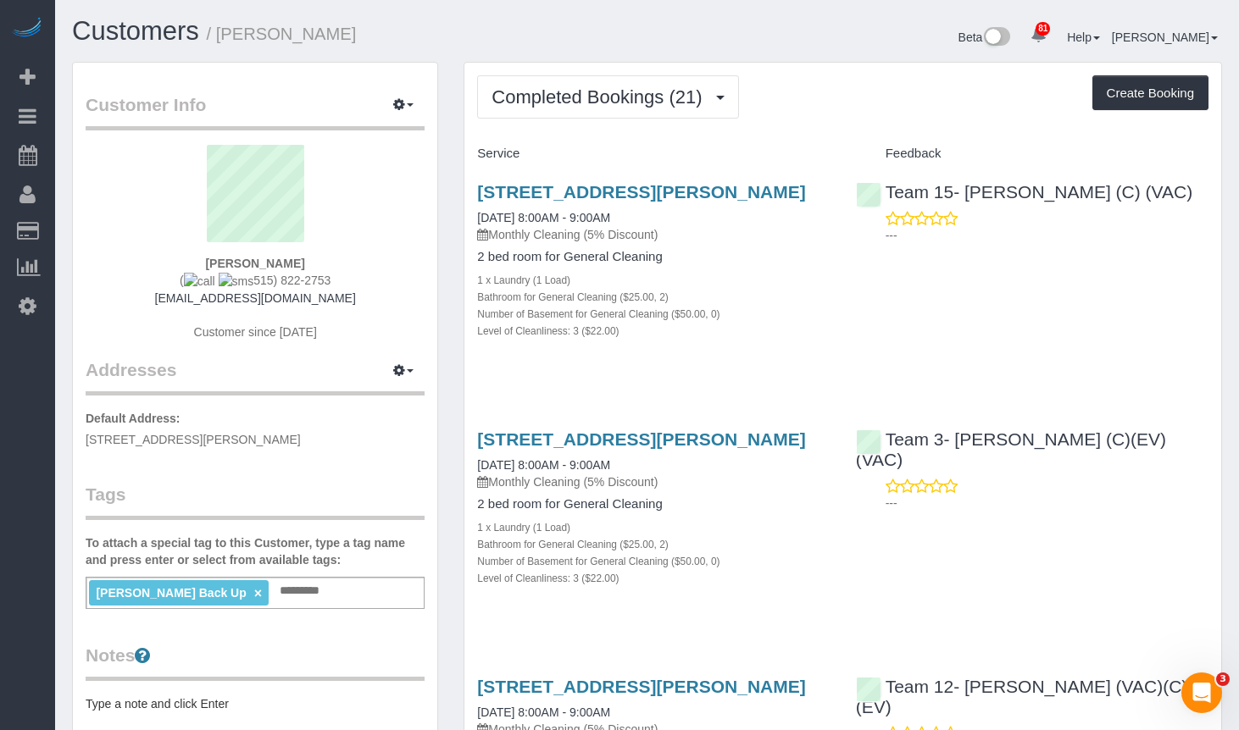
click at [154, 46] on h1 "Customers / Allie Harrington" at bounding box center [353, 31] width 563 height 29
drag, startPoint x: 153, startPoint y: 36, endPoint x: 201, endPoint y: 25, distance: 48.7
click at [153, 36] on link "Customers" at bounding box center [135, 31] width 127 height 30
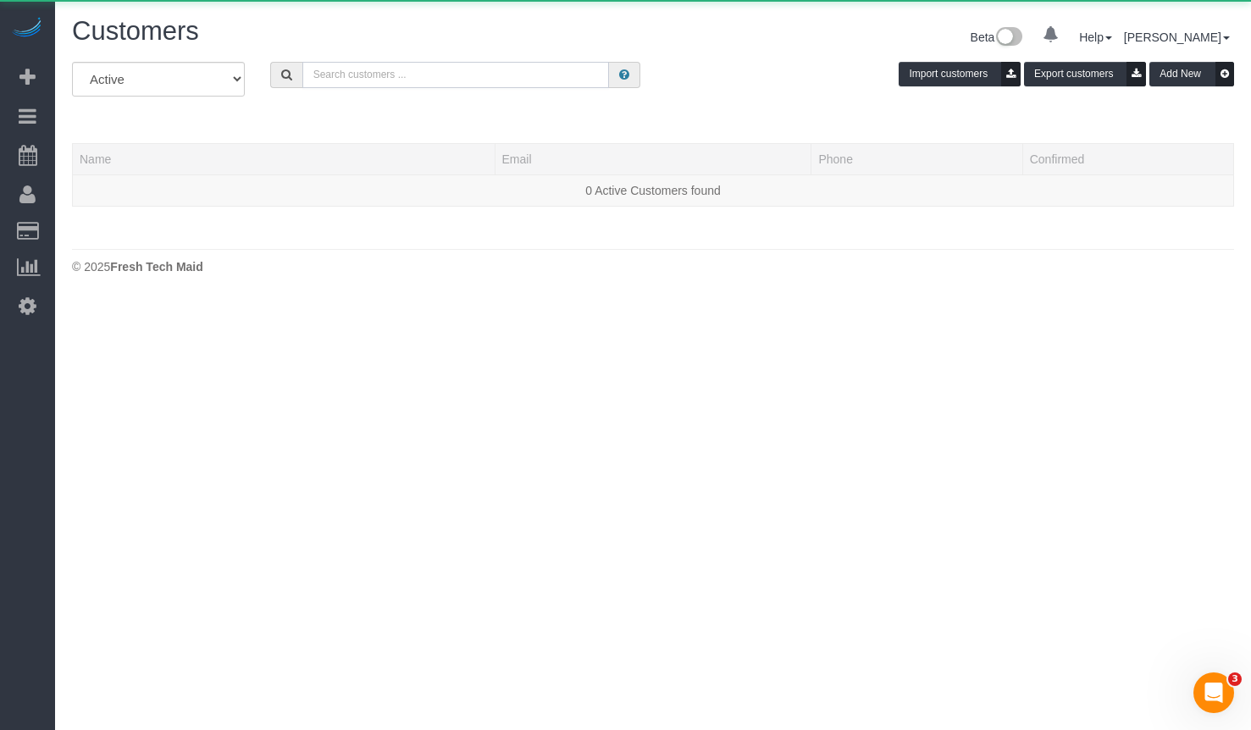
click at [473, 65] on input "text" at bounding box center [455, 75] width 307 height 26
paste input "Vincent Buglio"
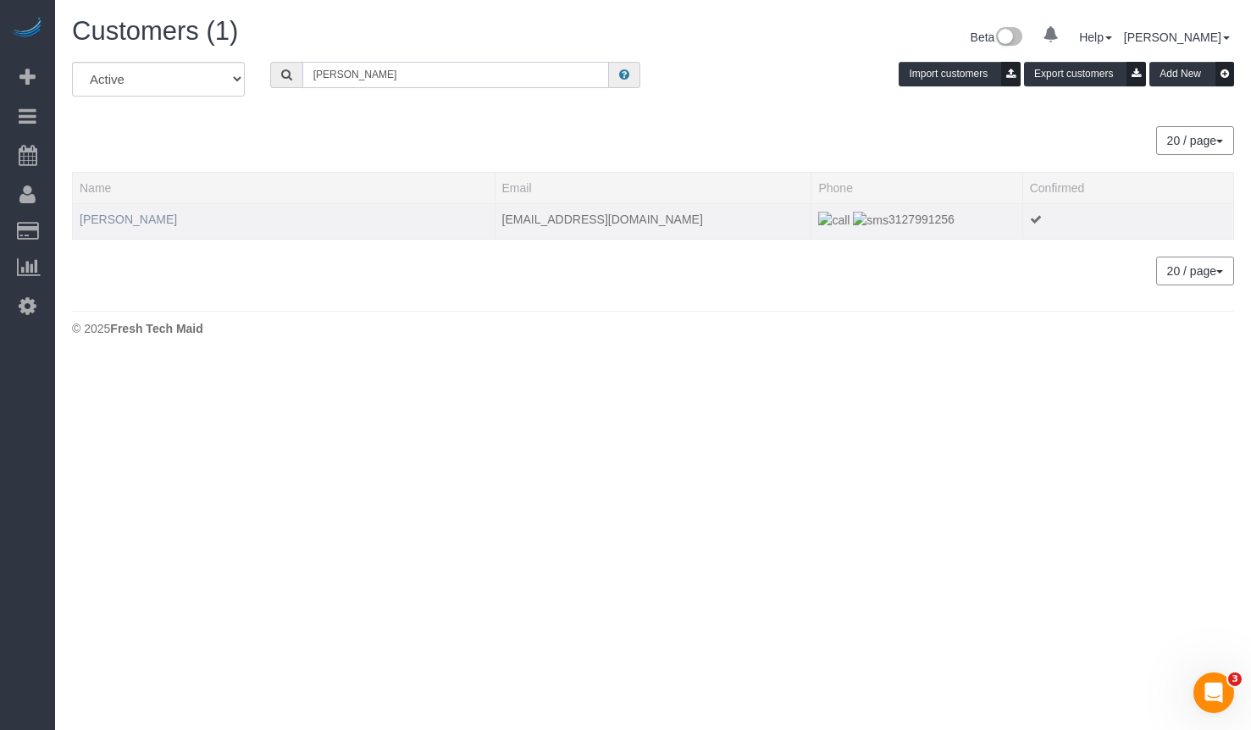
type input "Vincent Buglio"
click at [130, 221] on link "Vincent Buglio" at bounding box center [128, 220] width 97 height 14
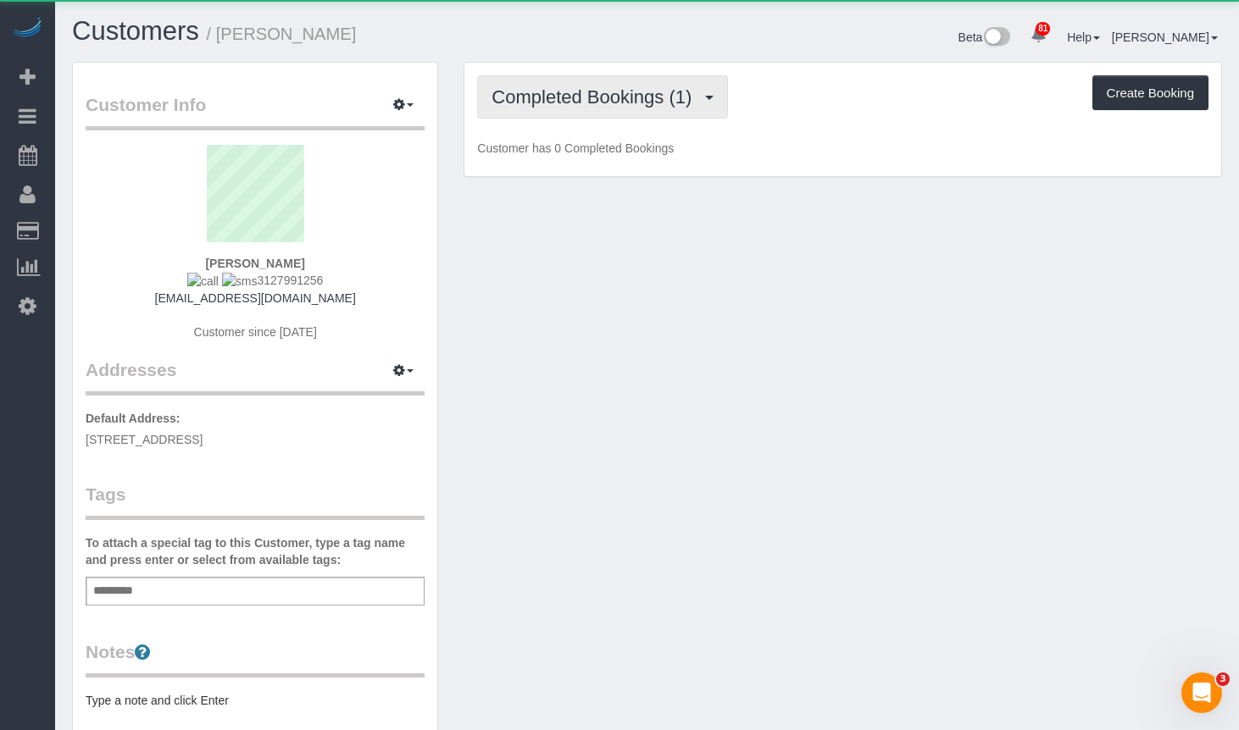
click at [595, 91] on span "Completed Bookings (1)" at bounding box center [595, 96] width 208 height 21
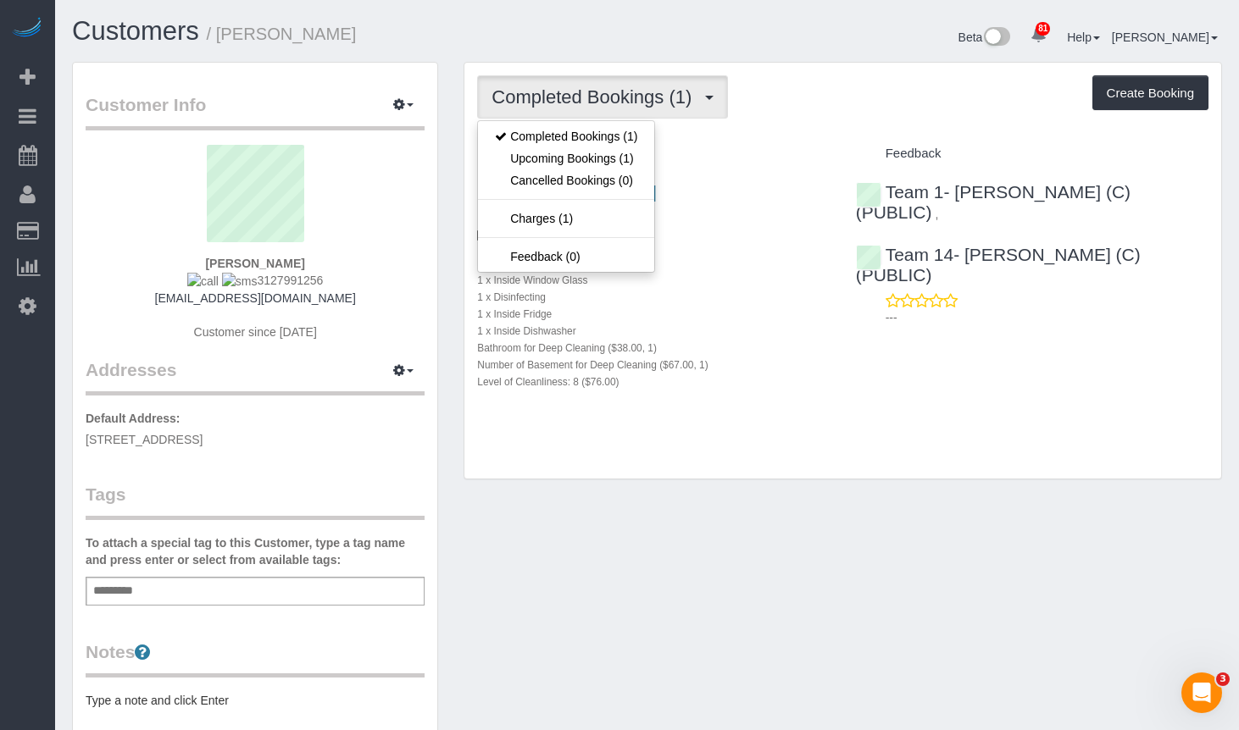
click at [723, 58] on div "Beta 81 Your Notifications You have 0 alerts × You have 1 to charge for 09/03/2…" at bounding box center [941, 39] width 588 height 45
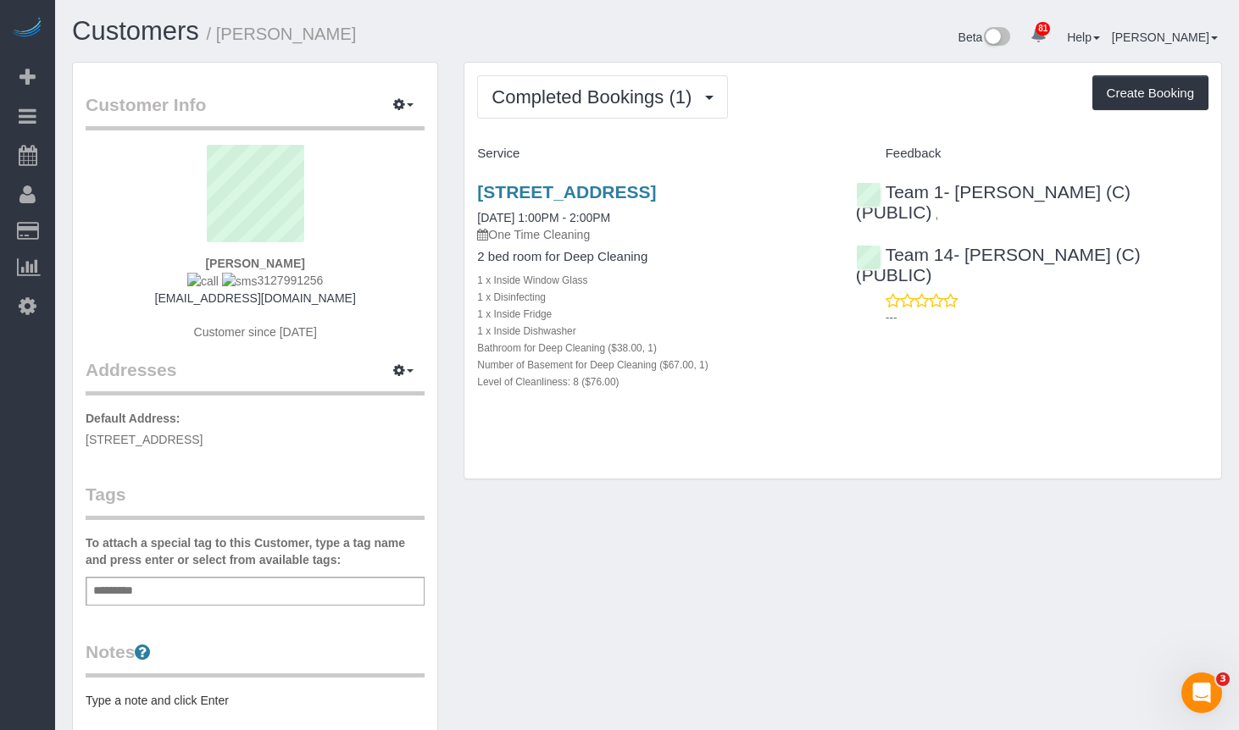
drag, startPoint x: 341, startPoint y: 37, endPoint x: 225, endPoint y: 29, distance: 117.2
click at [225, 29] on h1 "Customers / Vincent Buglio" at bounding box center [353, 31] width 563 height 29
copy small "Vincent Buglio"
click at [115, 30] on link "Customers" at bounding box center [135, 31] width 127 height 30
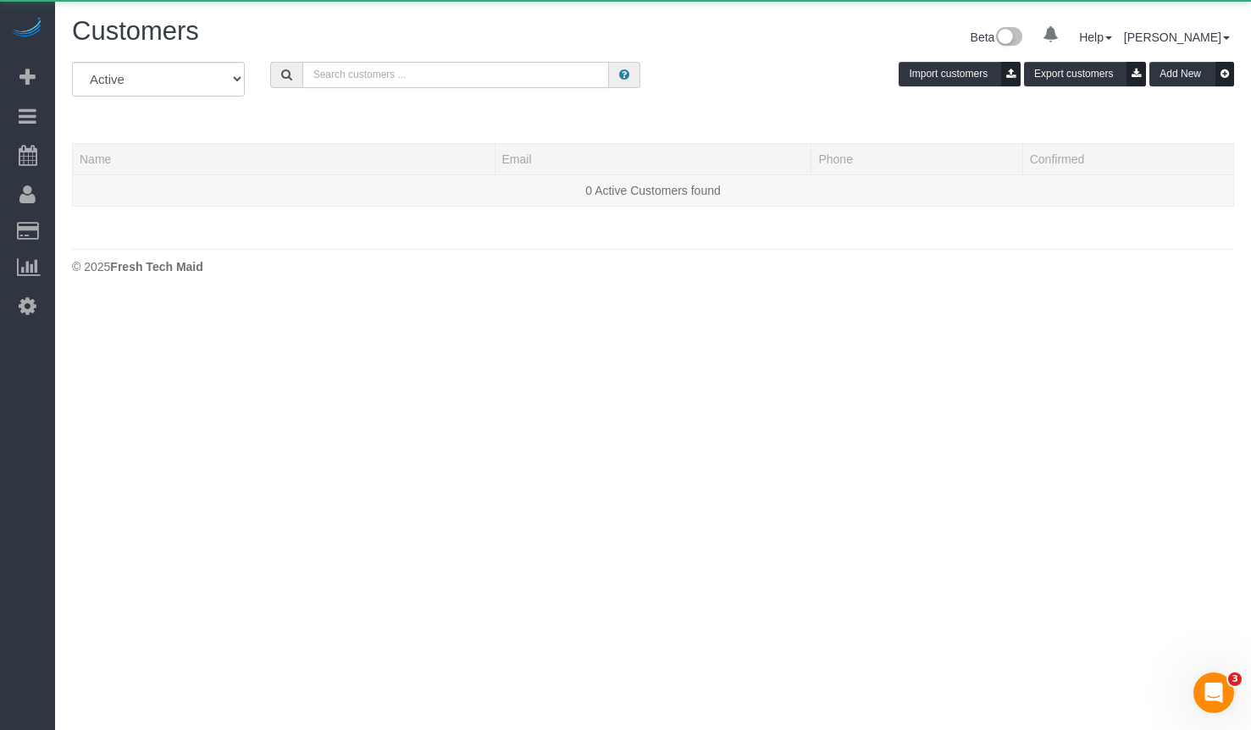
click at [574, 74] on input "text" at bounding box center [455, 75] width 307 height 26
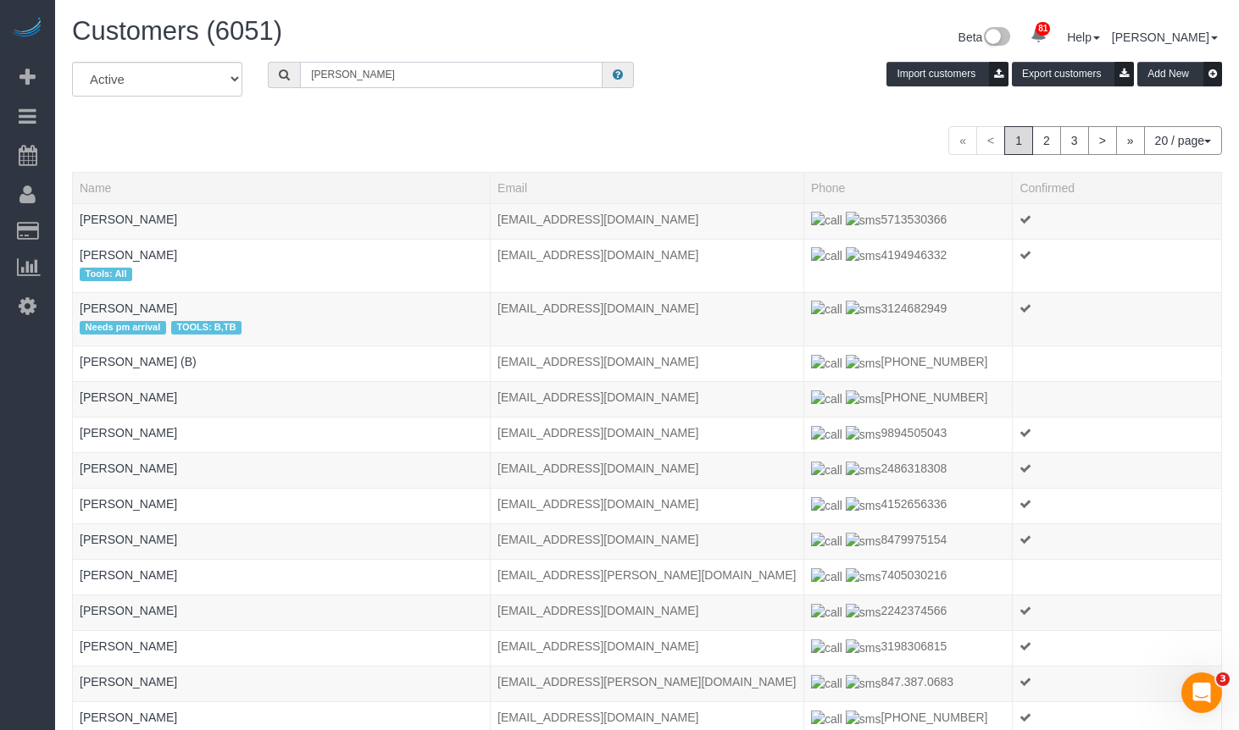
type input "Diane Laegeler"
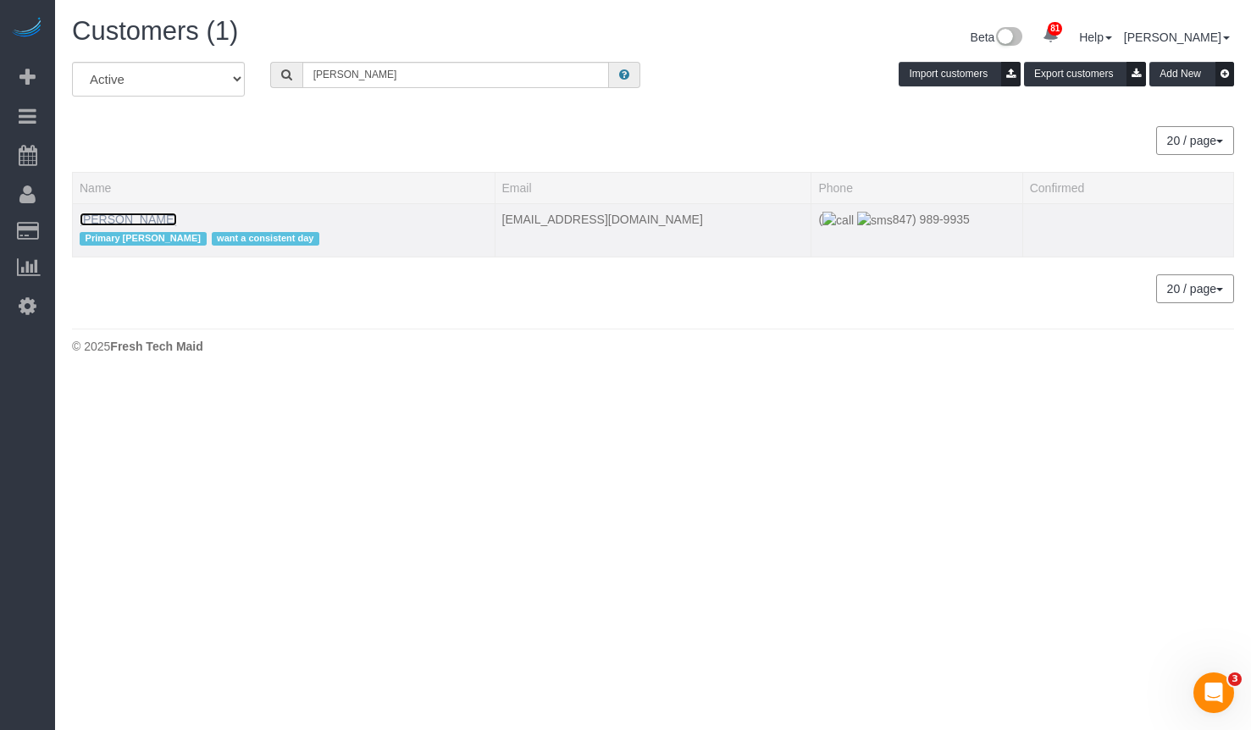
click at [111, 217] on link "Diane Laegeler" at bounding box center [128, 220] width 97 height 14
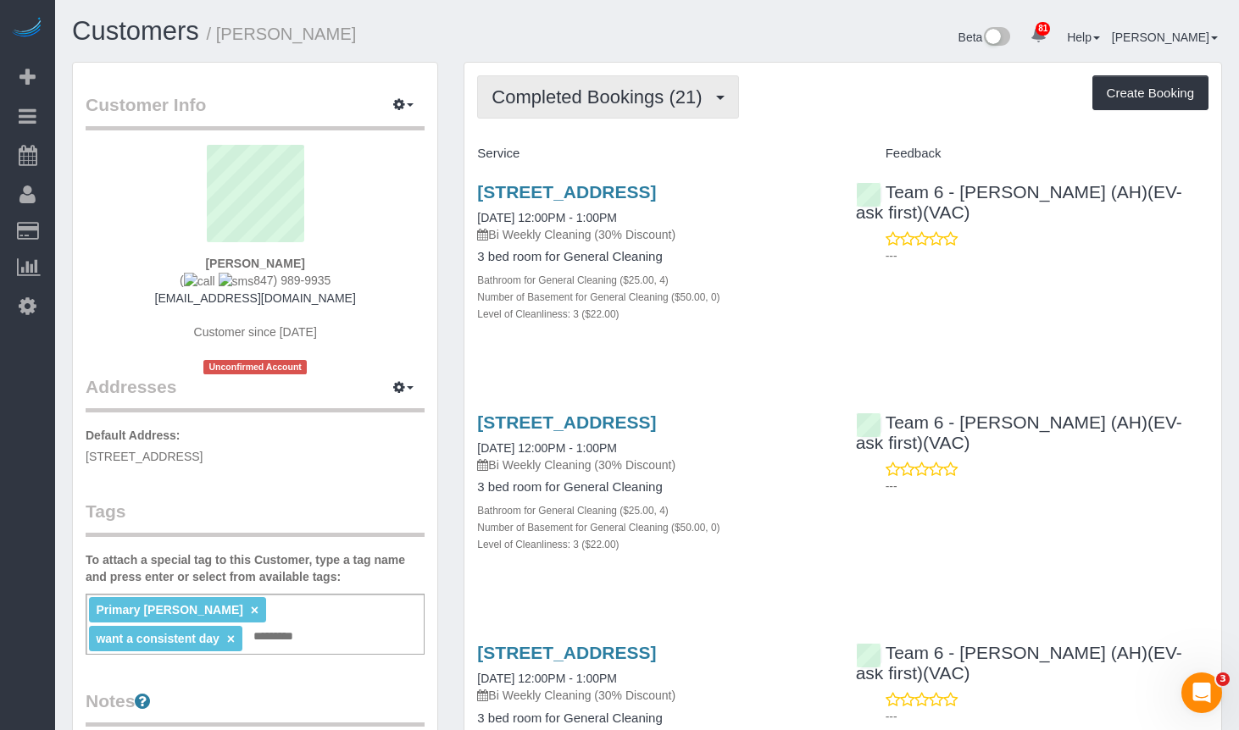
click at [649, 110] on button "Completed Bookings (21)" at bounding box center [607, 96] width 261 height 43
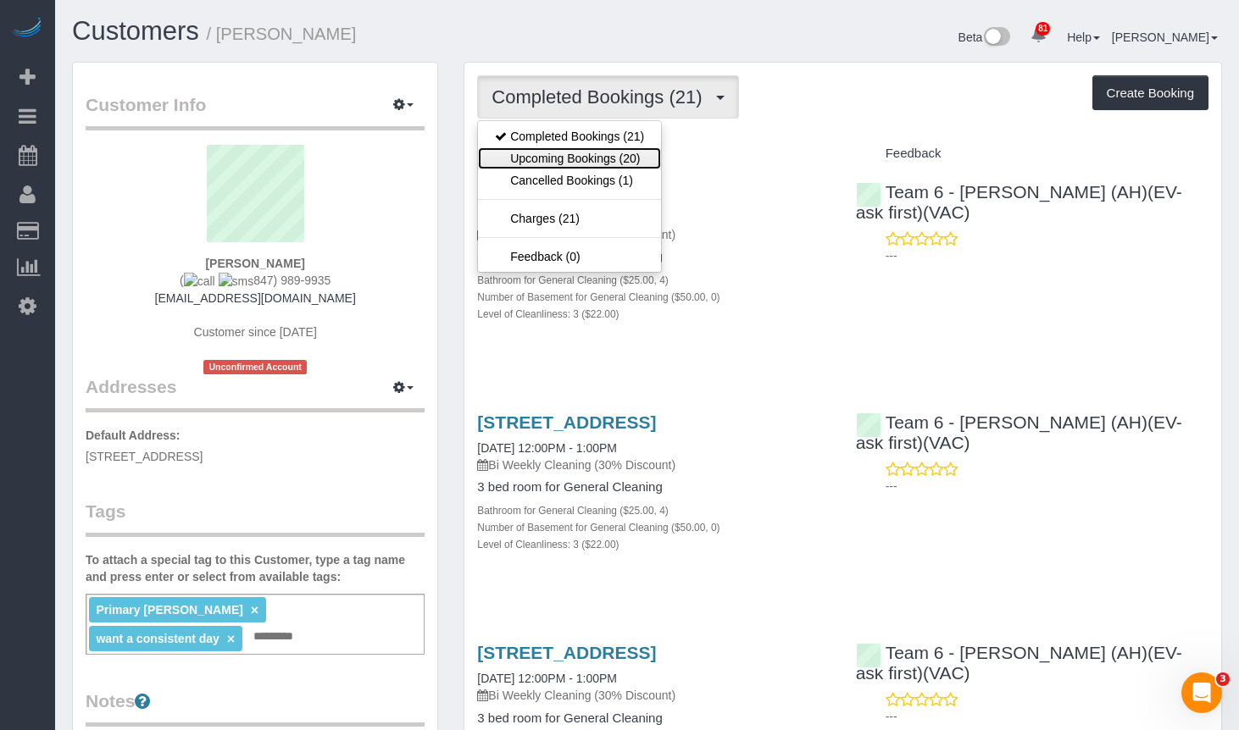
click at [635, 151] on link "Upcoming Bookings (20)" at bounding box center [569, 158] width 183 height 22
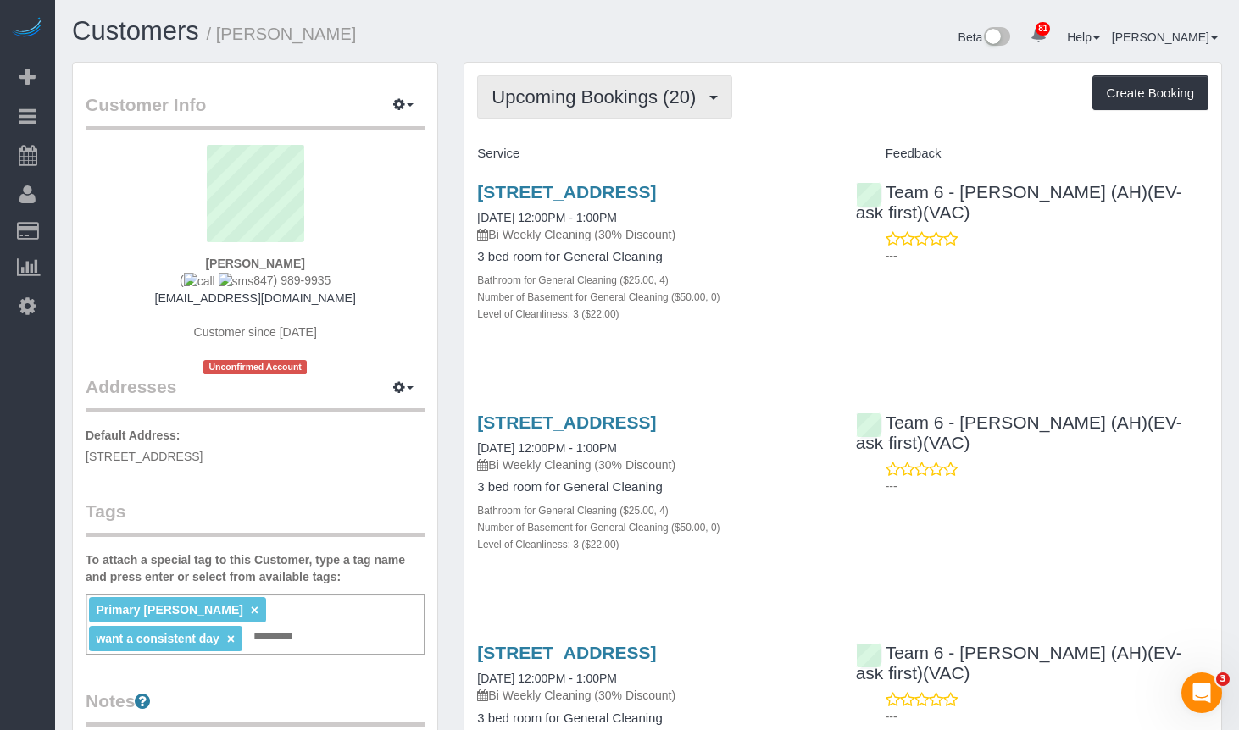
click at [658, 91] on span "Upcoming Bookings (20)" at bounding box center [597, 96] width 213 height 21
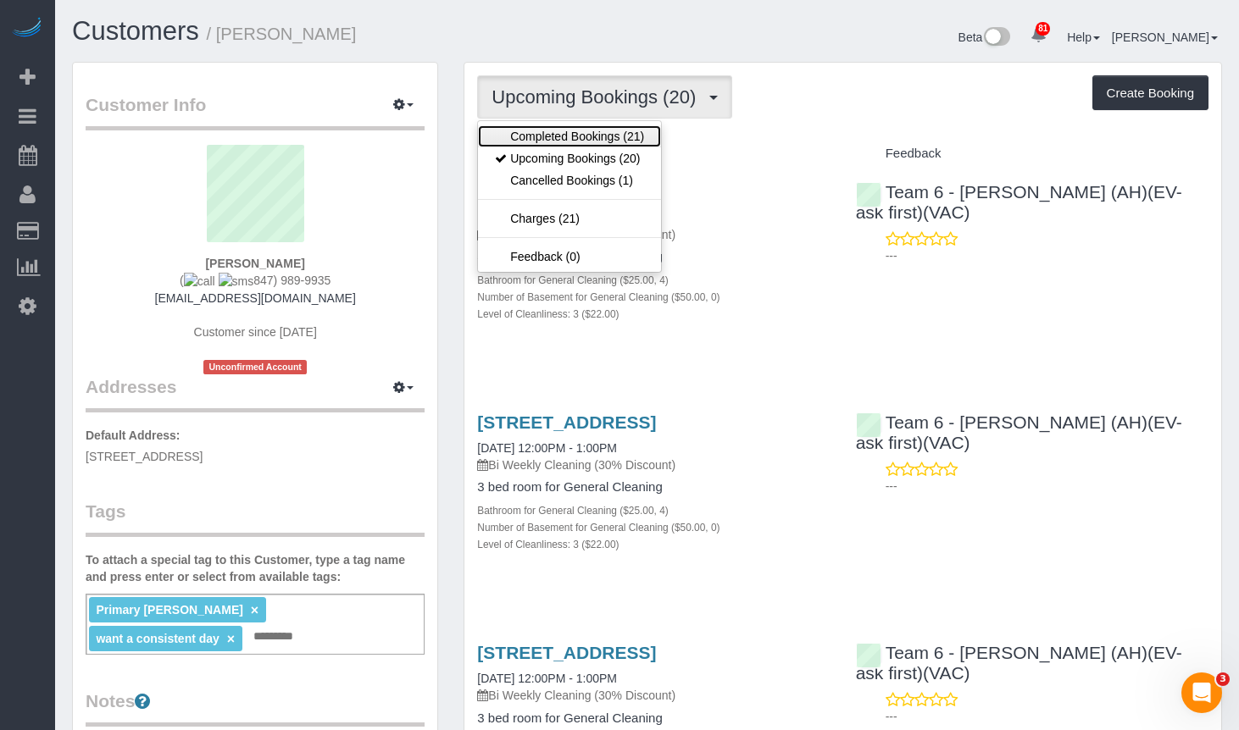
click at [614, 130] on link "Completed Bookings (21)" at bounding box center [569, 136] width 183 height 22
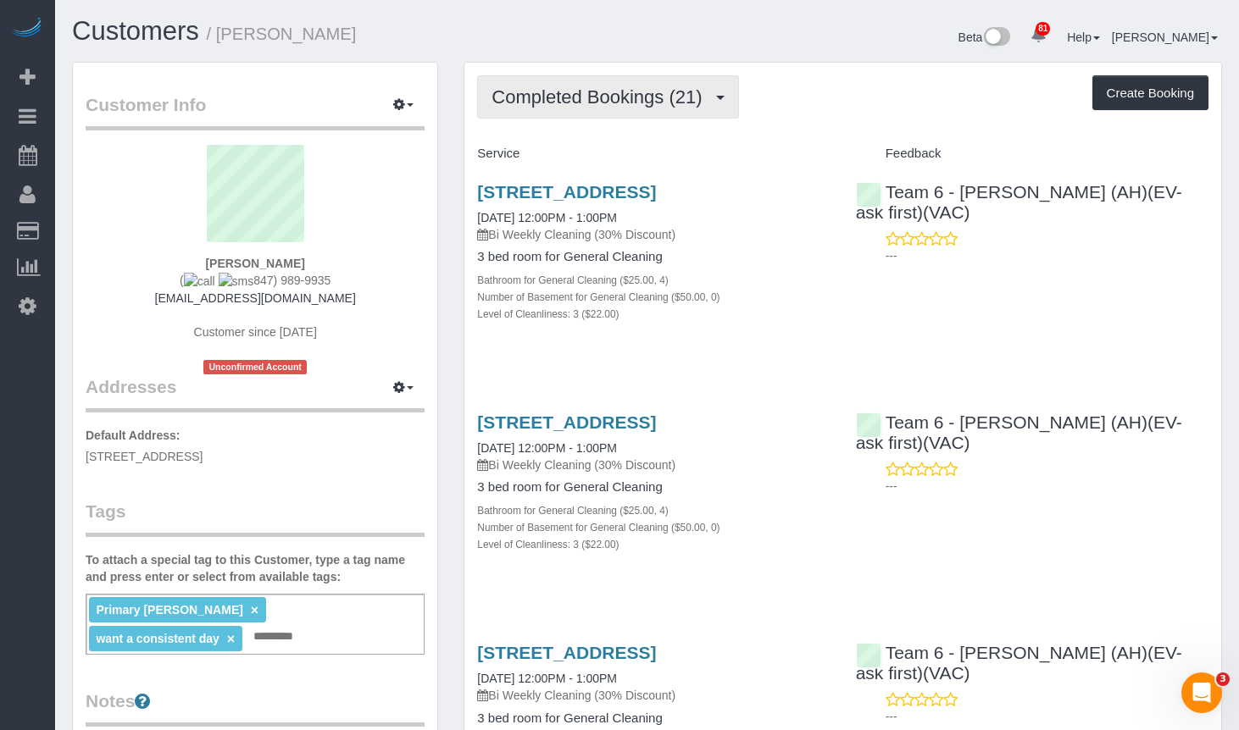
click at [618, 94] on span "Completed Bookings (21)" at bounding box center [600, 96] width 219 height 21
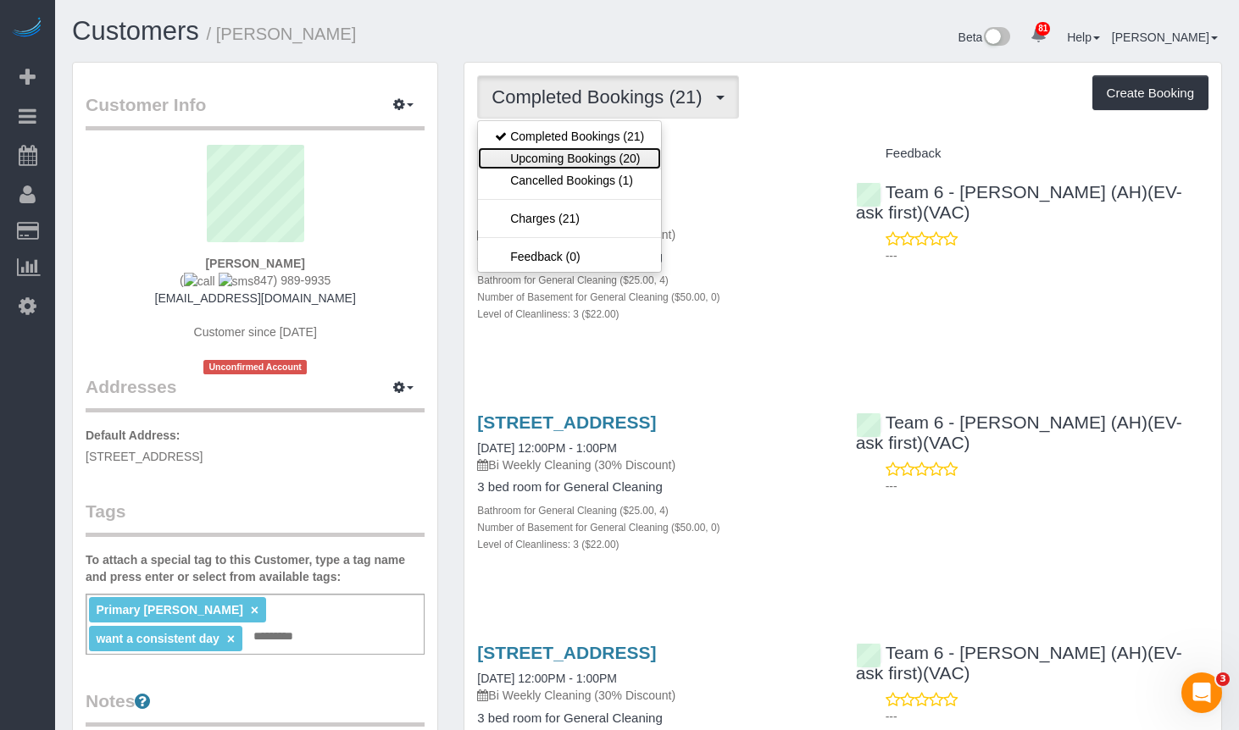
click at [613, 164] on link "Upcoming Bookings (20)" at bounding box center [569, 158] width 183 height 22
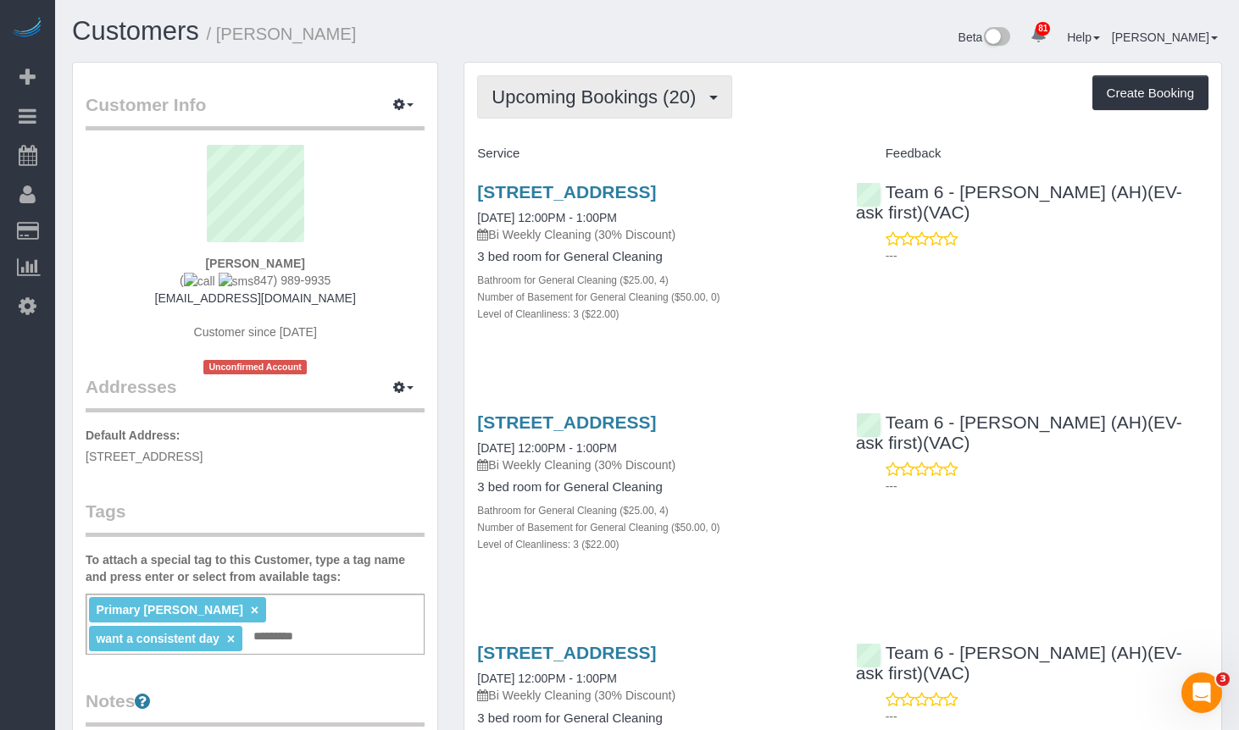
click at [609, 79] on button "Upcoming Bookings (20)" at bounding box center [604, 96] width 255 height 43
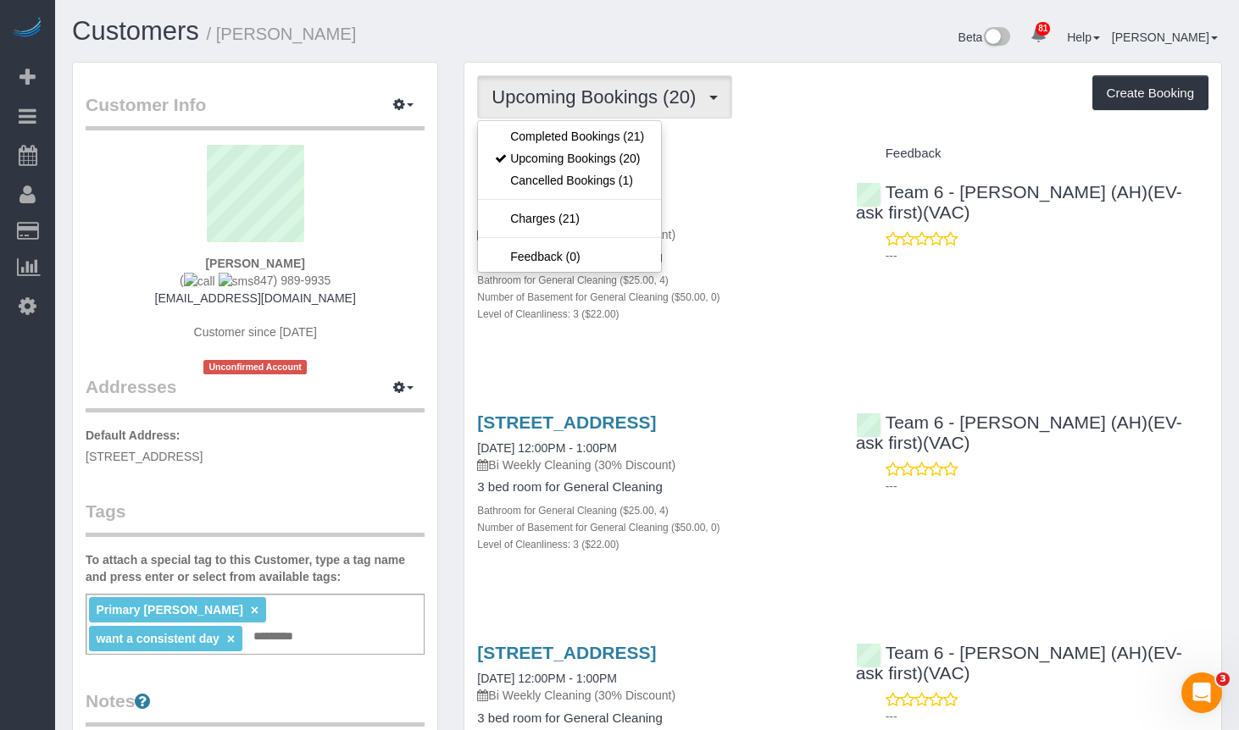
click at [829, 43] on div "Beta 81 Your Notifications You have 0 alerts × You have 1 to charge for 09/03/2…" at bounding box center [941, 39] width 588 height 45
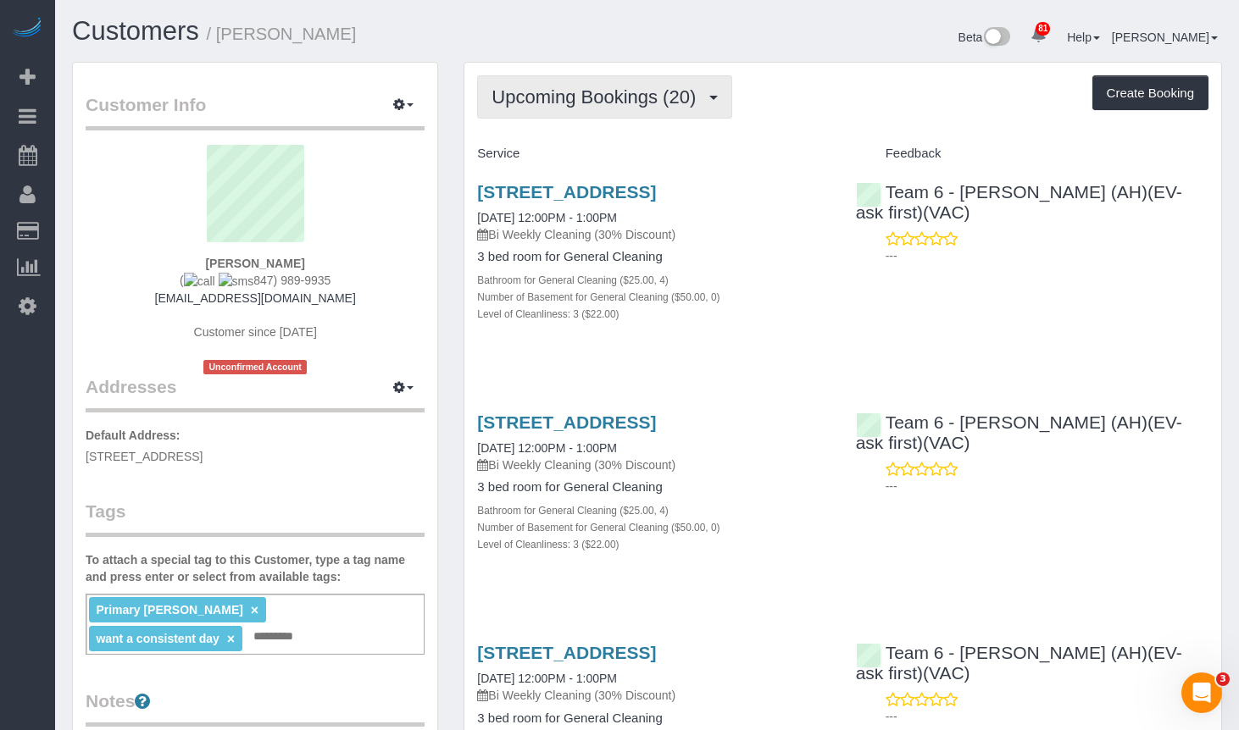
click at [656, 92] on span "Upcoming Bookings (20)" at bounding box center [597, 96] width 213 height 21
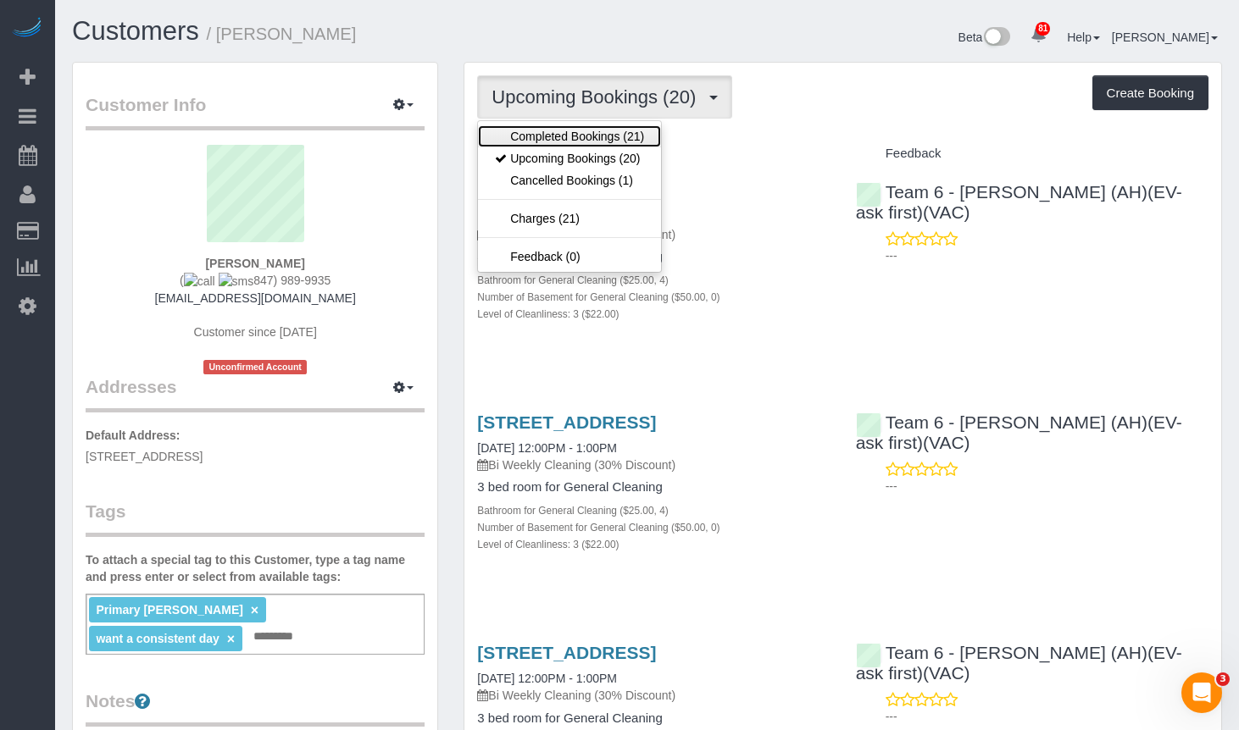
click at [633, 140] on link "Completed Bookings (21)" at bounding box center [569, 136] width 183 height 22
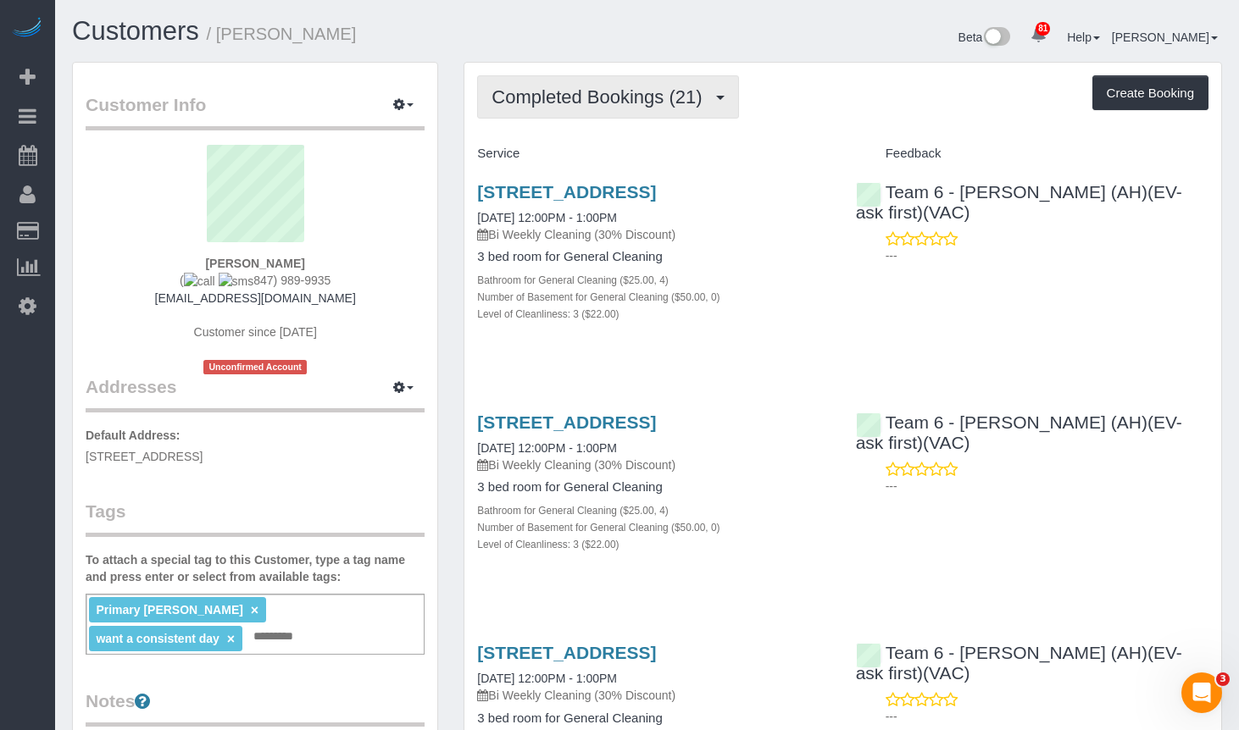
click at [673, 102] on span "Completed Bookings (21)" at bounding box center [600, 96] width 219 height 21
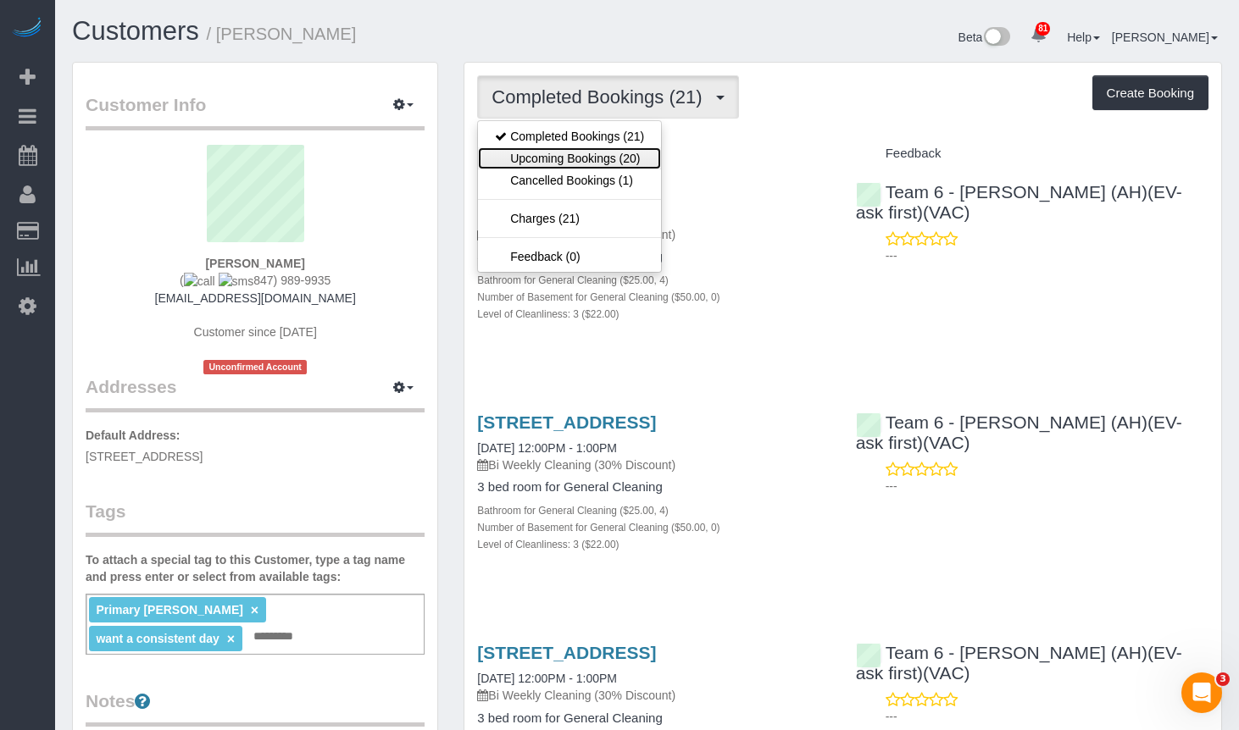
click at [642, 156] on link "Upcoming Bookings (20)" at bounding box center [569, 158] width 183 height 22
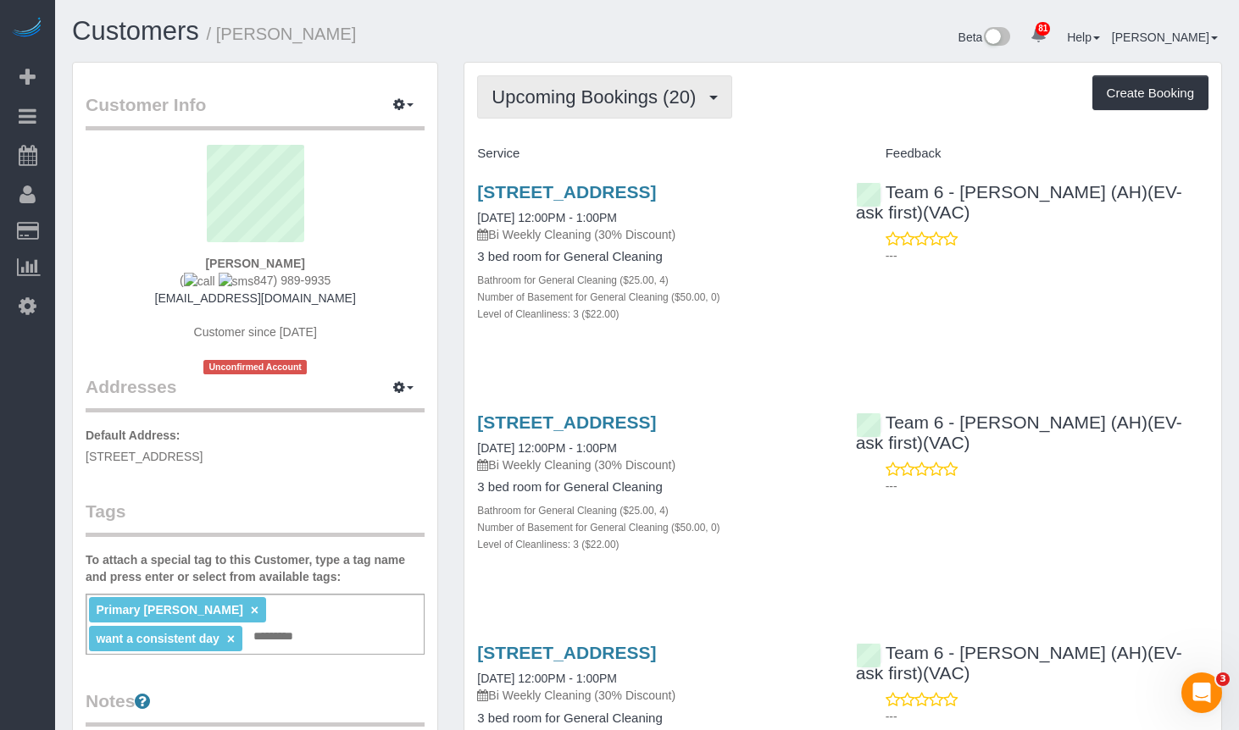
click at [604, 97] on span "Upcoming Bookings (20)" at bounding box center [597, 96] width 213 height 21
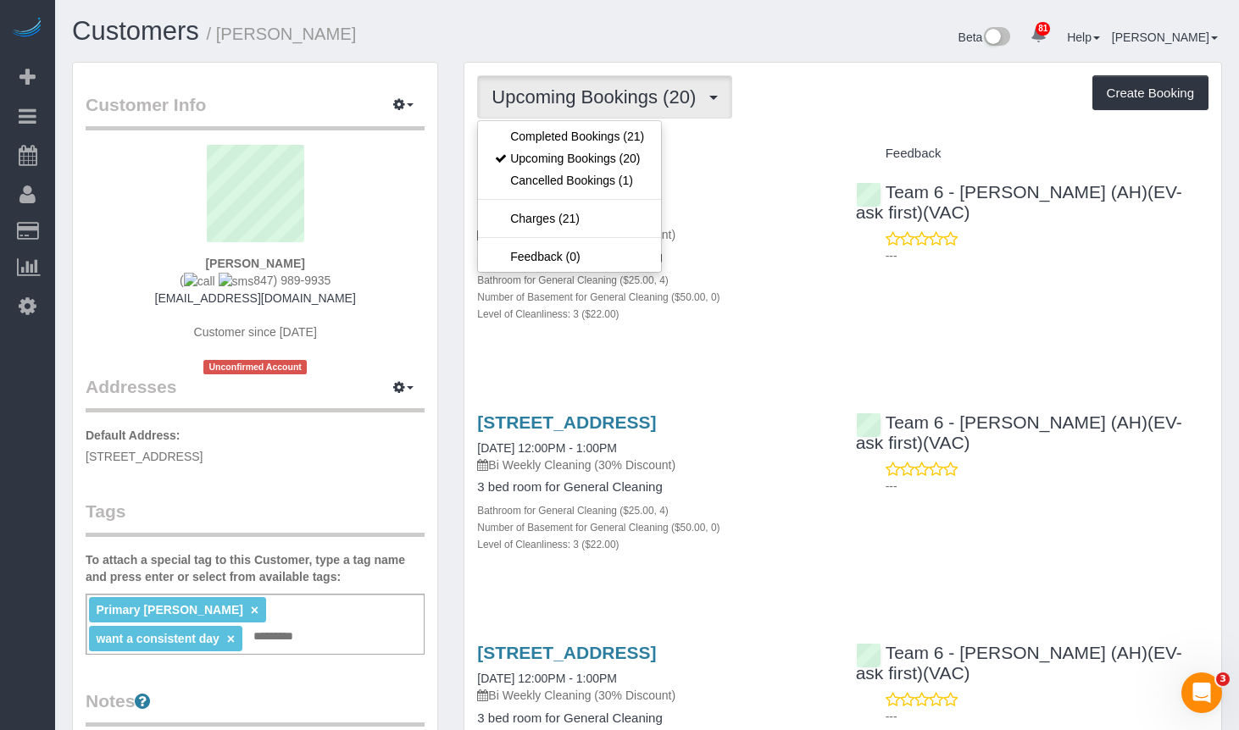
click at [576, 48] on div "Customers / Diane Laegeler" at bounding box center [353, 35] width 588 height 36
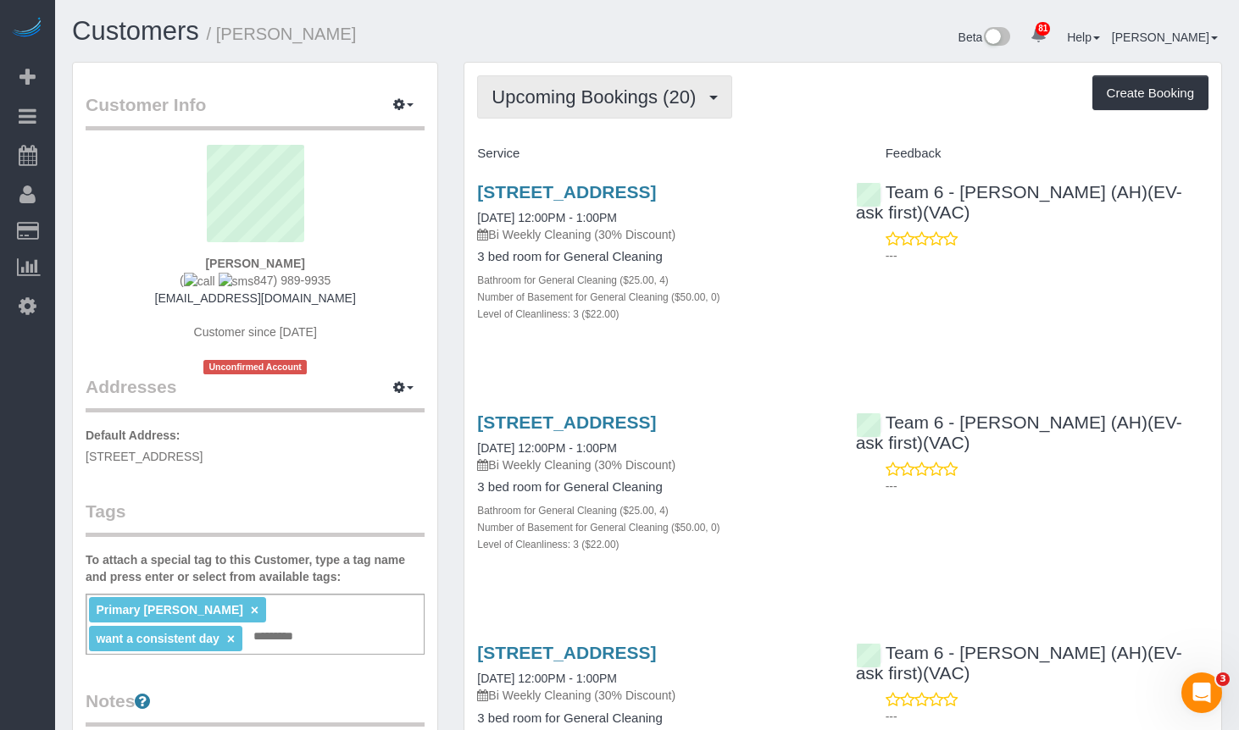
click at [643, 103] on span "Upcoming Bookings (20)" at bounding box center [597, 96] width 213 height 21
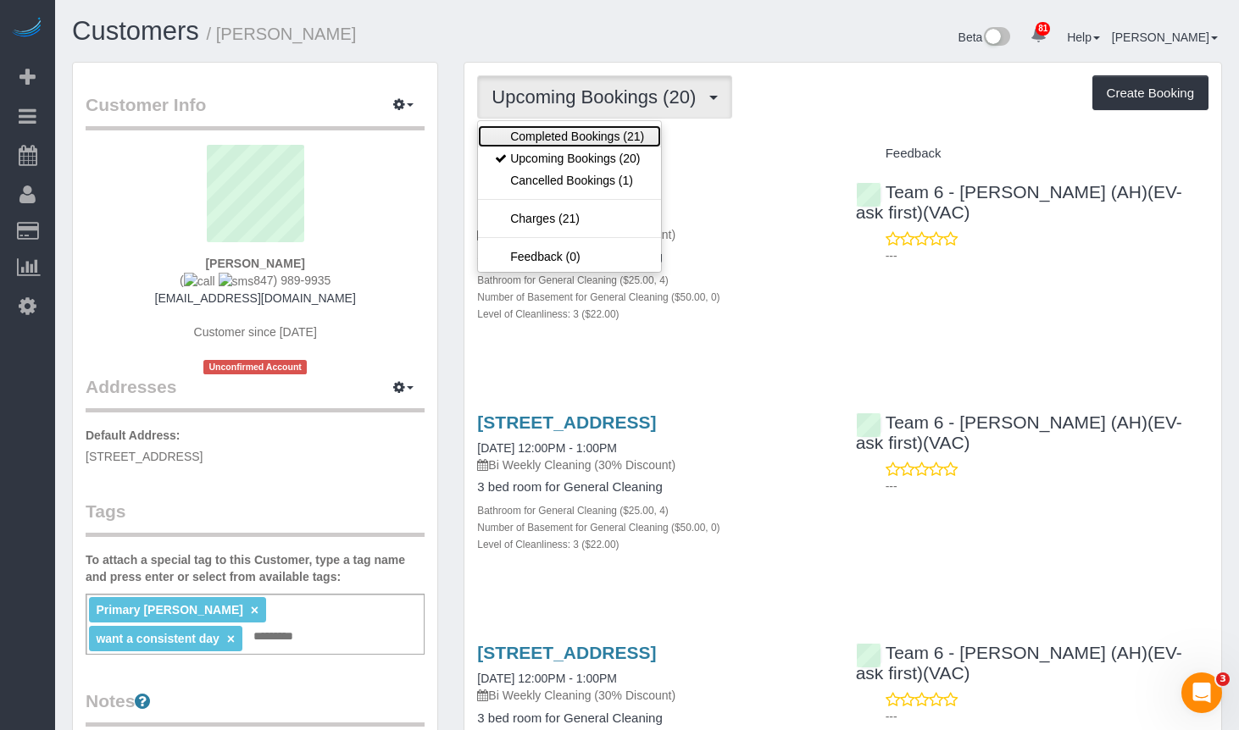
drag, startPoint x: 615, startPoint y: 135, endPoint x: 643, endPoint y: 116, distance: 33.6
click at [615, 135] on link "Completed Bookings (21)" at bounding box center [569, 136] width 183 height 22
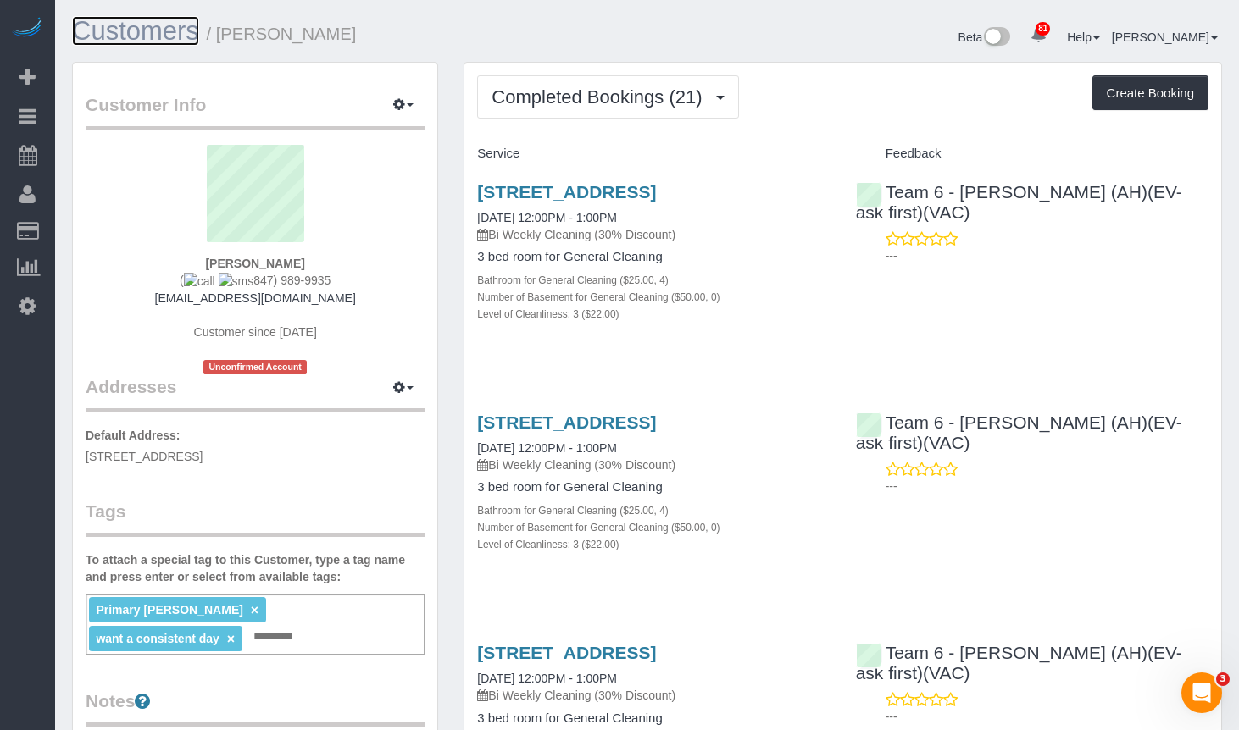
click at [136, 33] on link "Customers" at bounding box center [135, 31] width 127 height 30
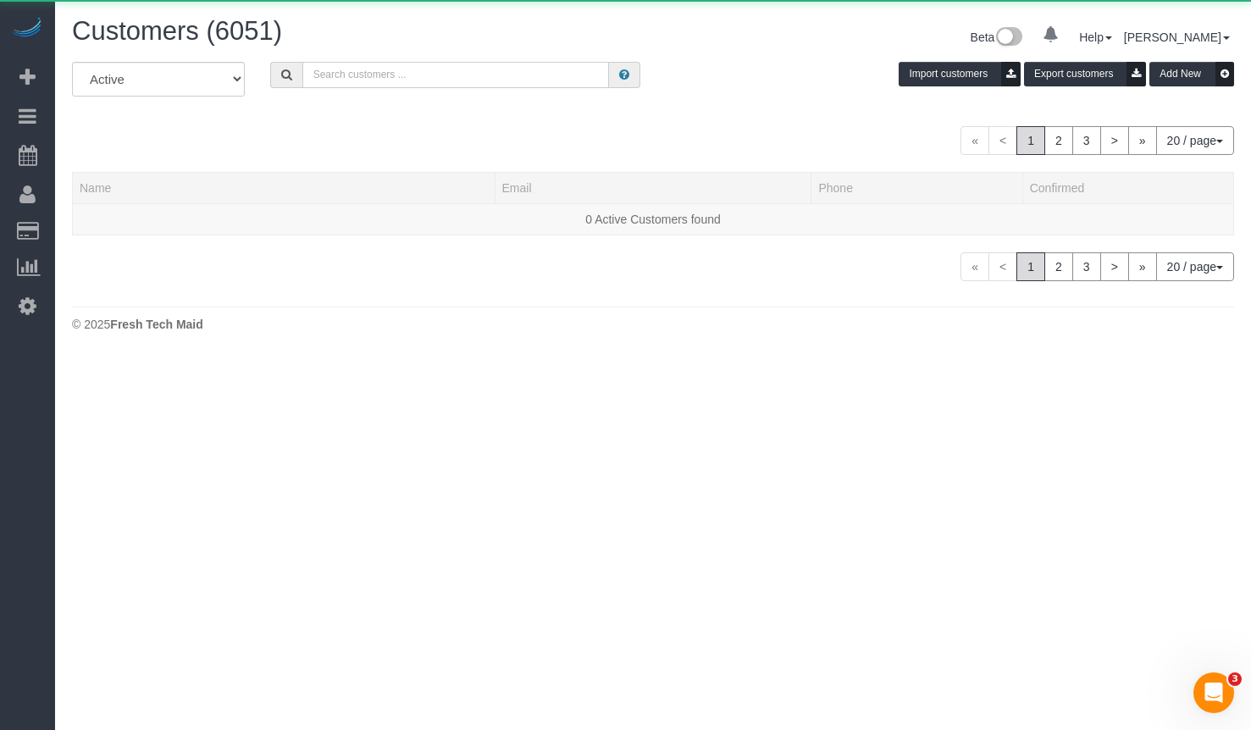
click at [428, 77] on input "text" at bounding box center [455, 75] width 307 height 26
paste input "Sarah McCauley"
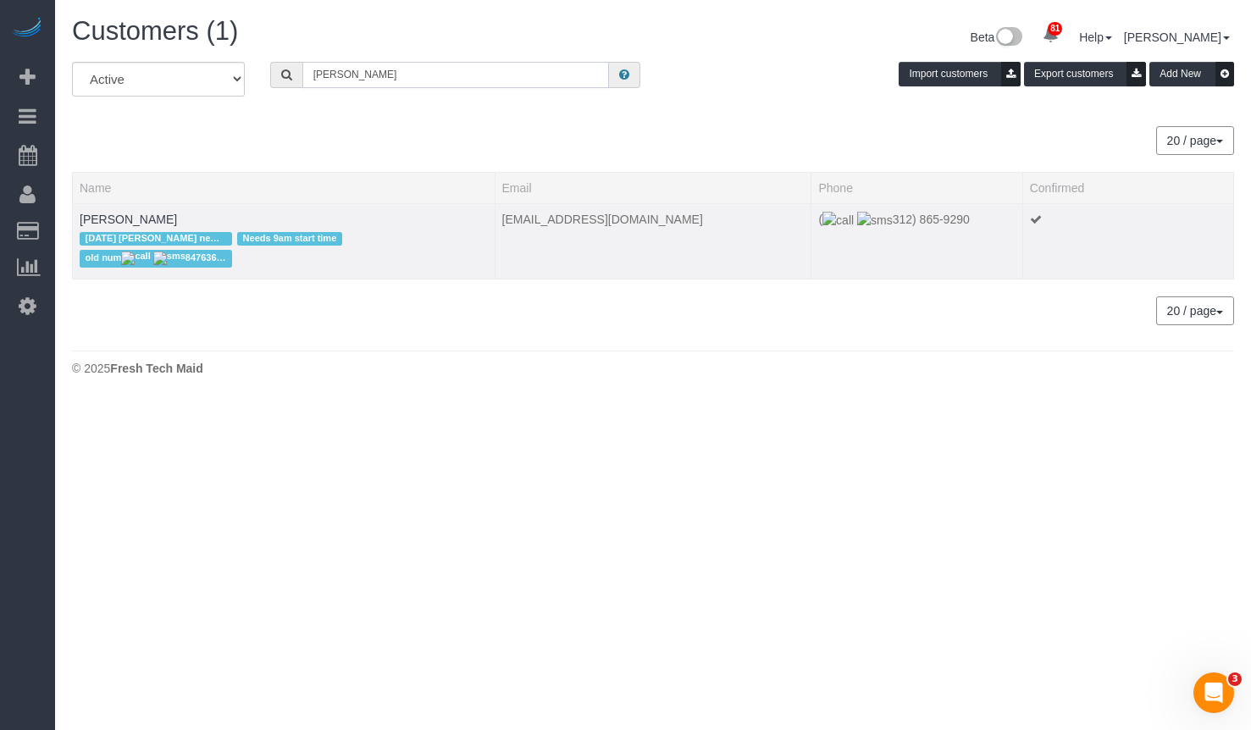
type input "Sarah McCauley"
click at [213, 229] on div "1/30/25 Erika new primary Needs 9am start time old num 8476368363" at bounding box center [284, 250] width 408 height 45
click at [148, 223] on link "Sarah McCauley" at bounding box center [128, 220] width 97 height 14
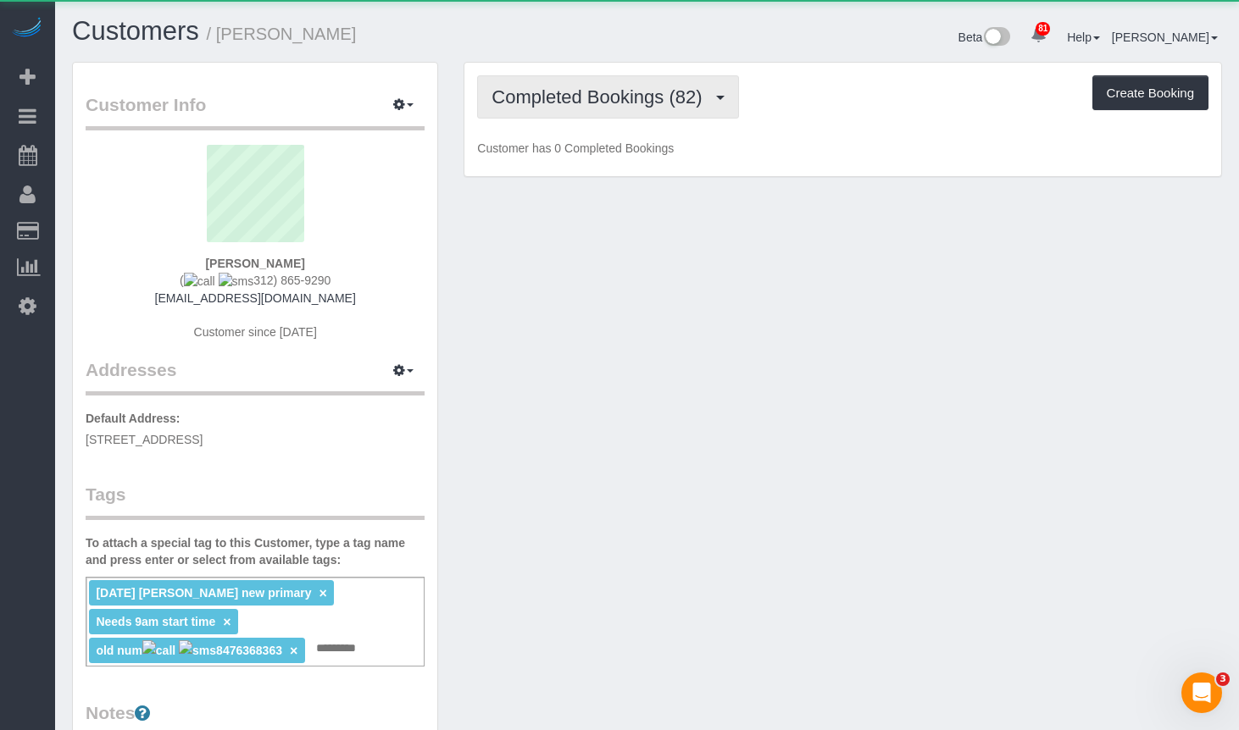
click at [596, 102] on span "Completed Bookings (82)" at bounding box center [600, 96] width 219 height 21
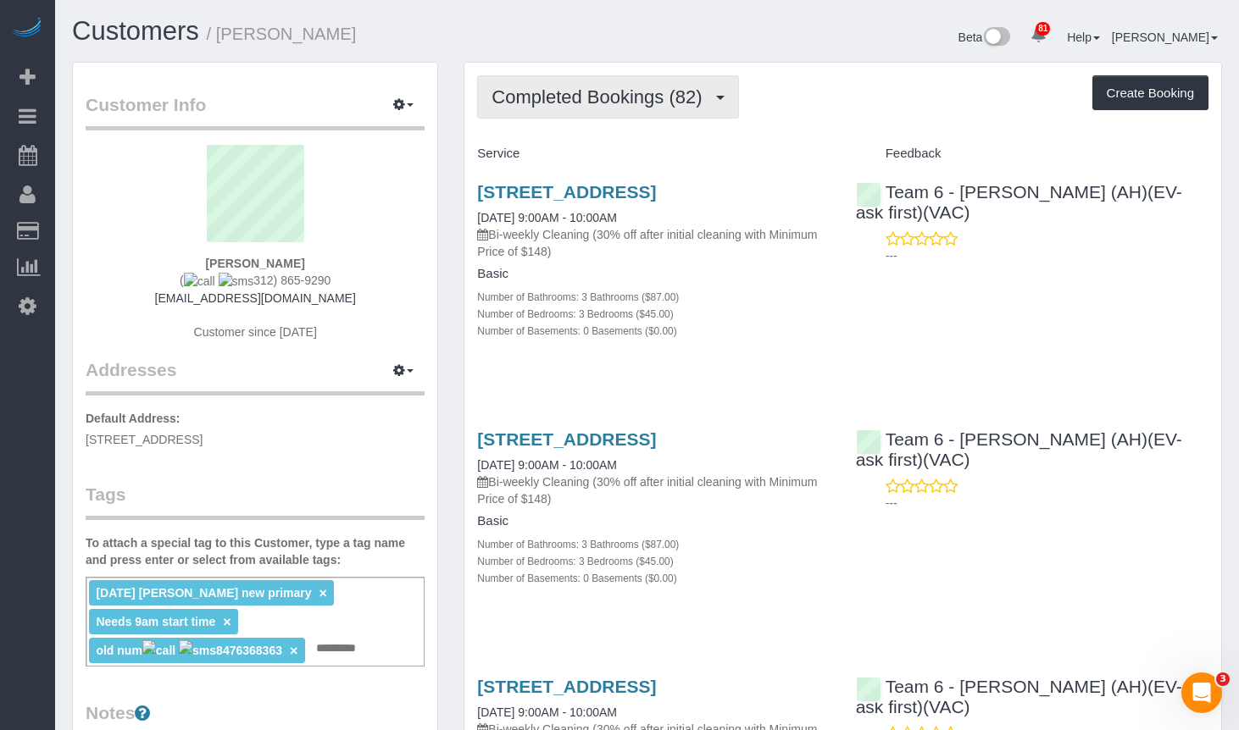
click at [635, 86] on button "Completed Bookings (82)" at bounding box center [607, 96] width 261 height 43
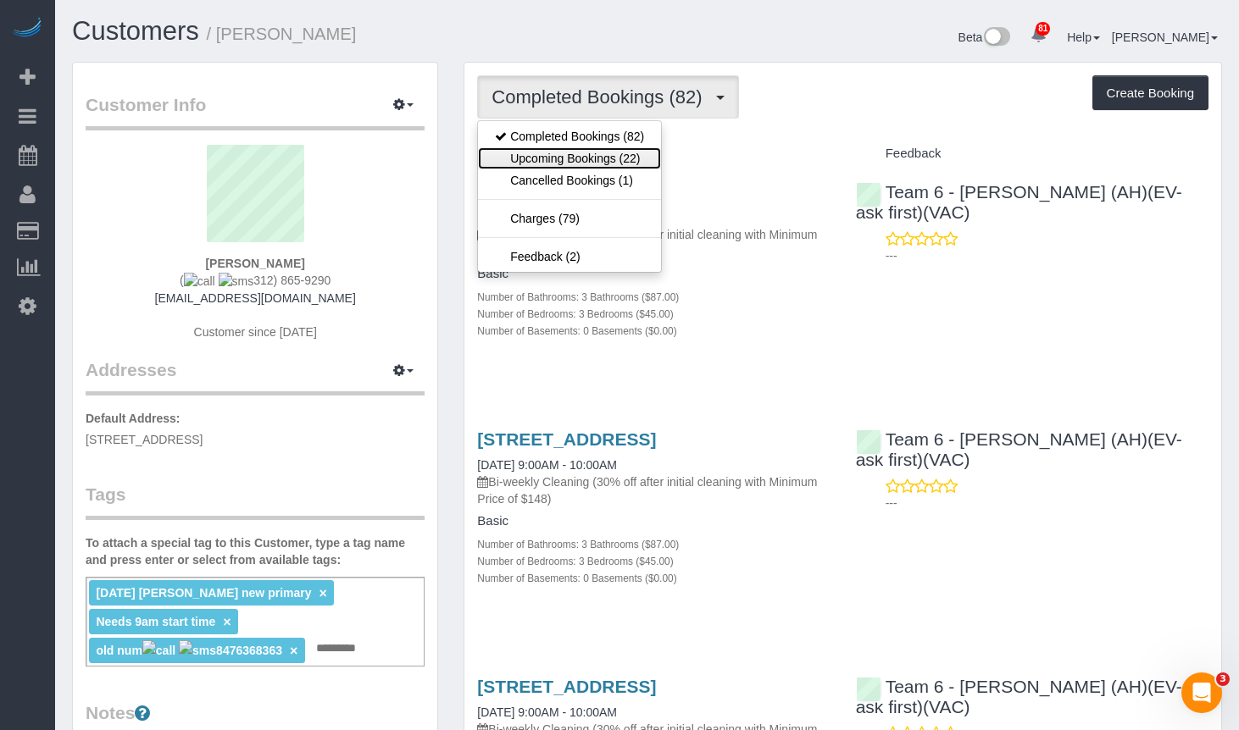
click at [618, 152] on link "Upcoming Bookings (22)" at bounding box center [569, 158] width 183 height 22
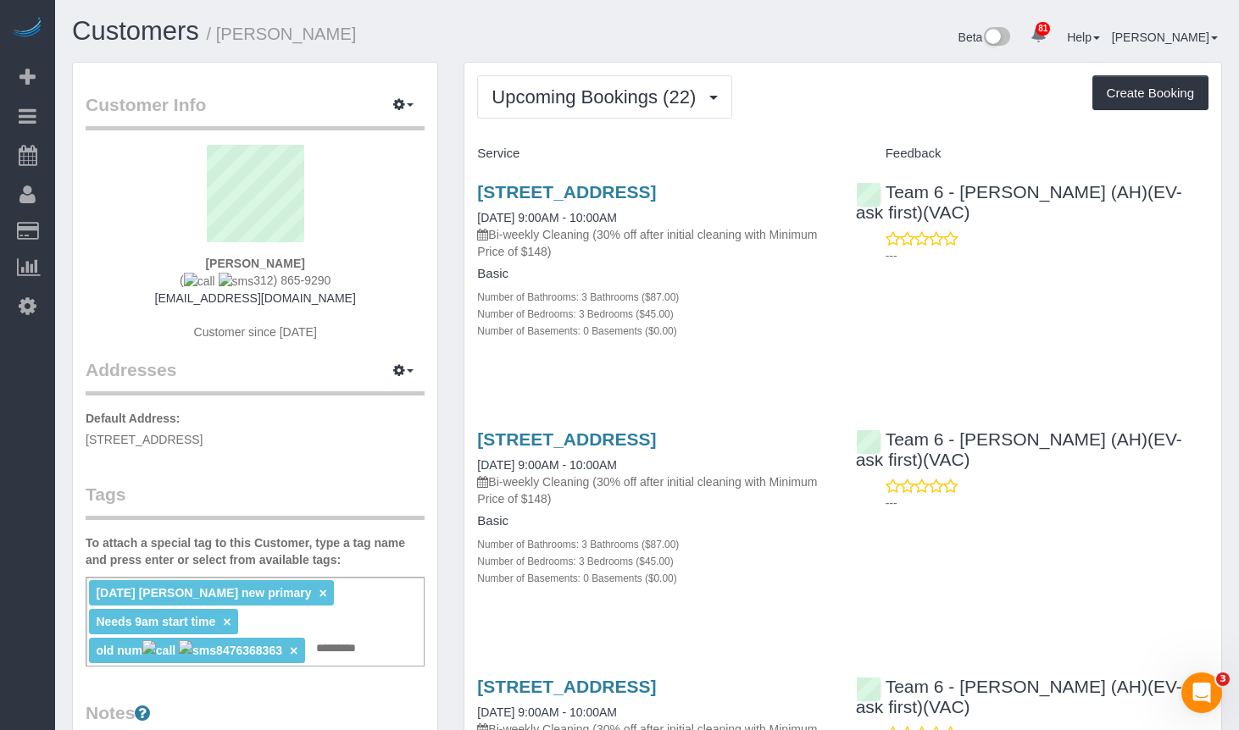
click at [136, 46] on h1 "Customers / Sarah McCauley" at bounding box center [353, 31] width 563 height 29
click at [141, 27] on link "Customers" at bounding box center [135, 31] width 127 height 30
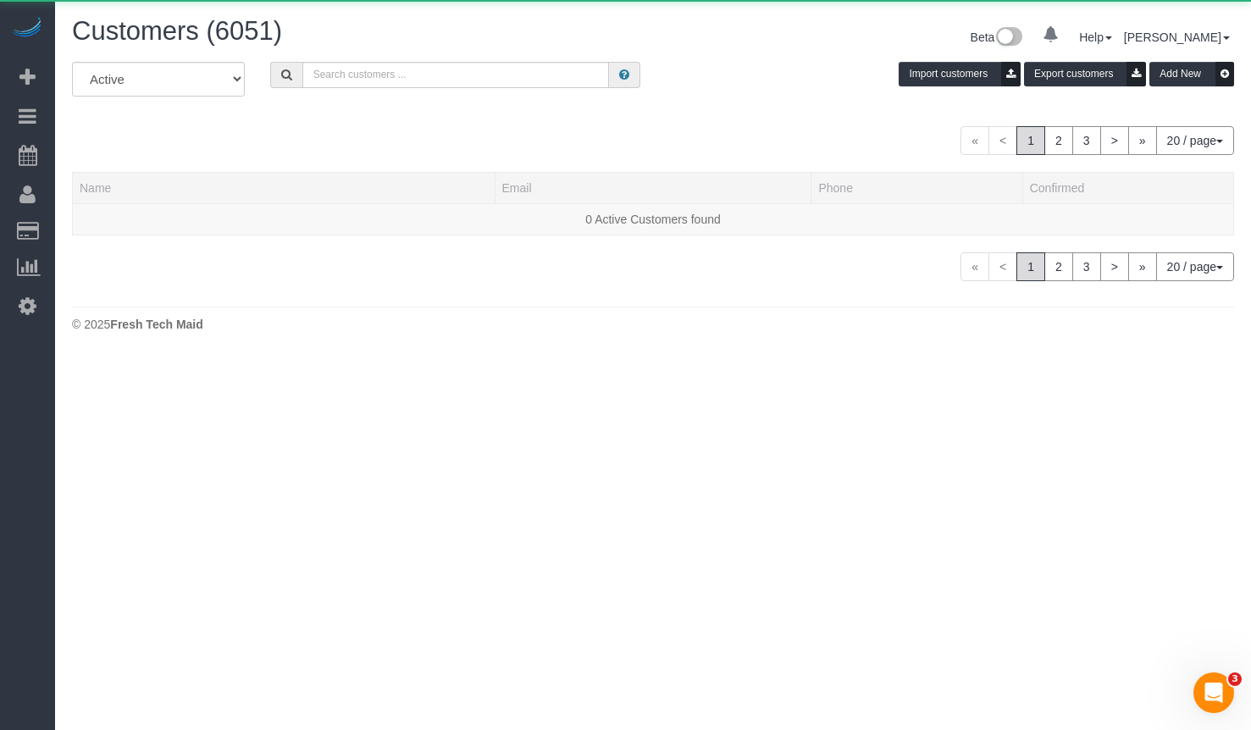
click at [463, 48] on div "Customers (6051)" at bounding box center [356, 35] width 594 height 36
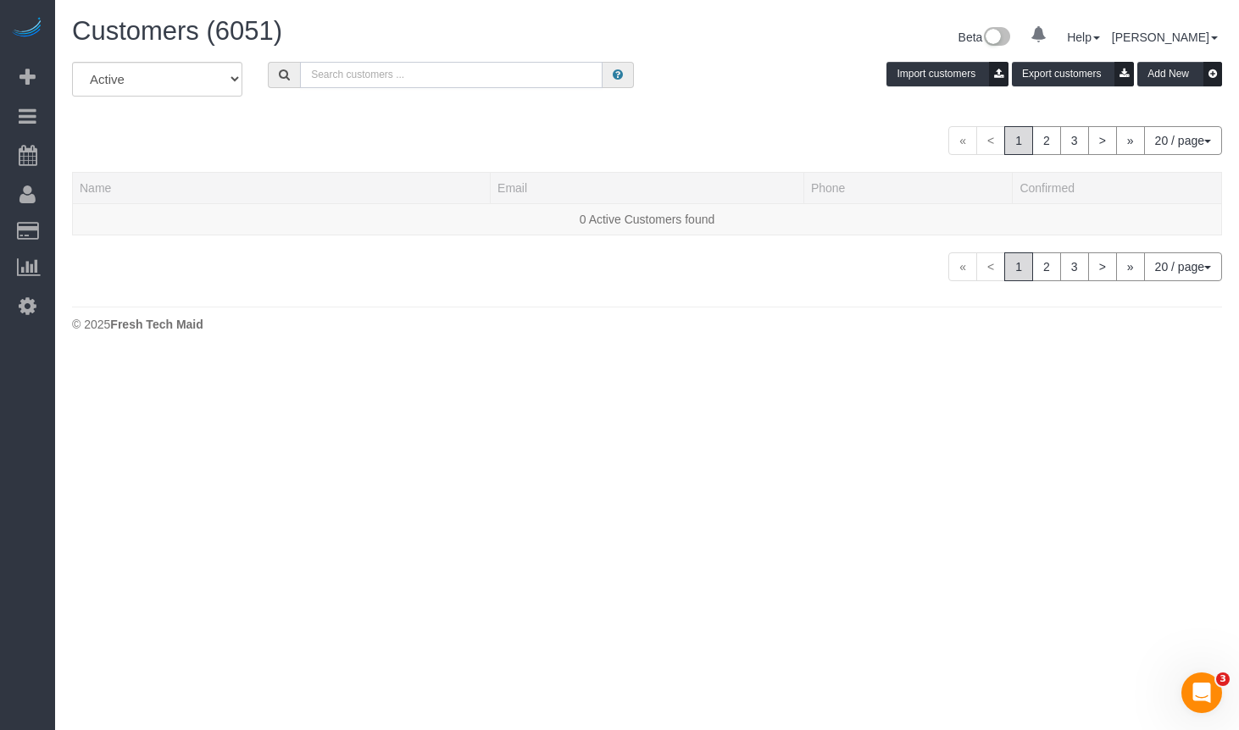
click at [470, 68] on input "text" at bounding box center [451, 75] width 302 height 26
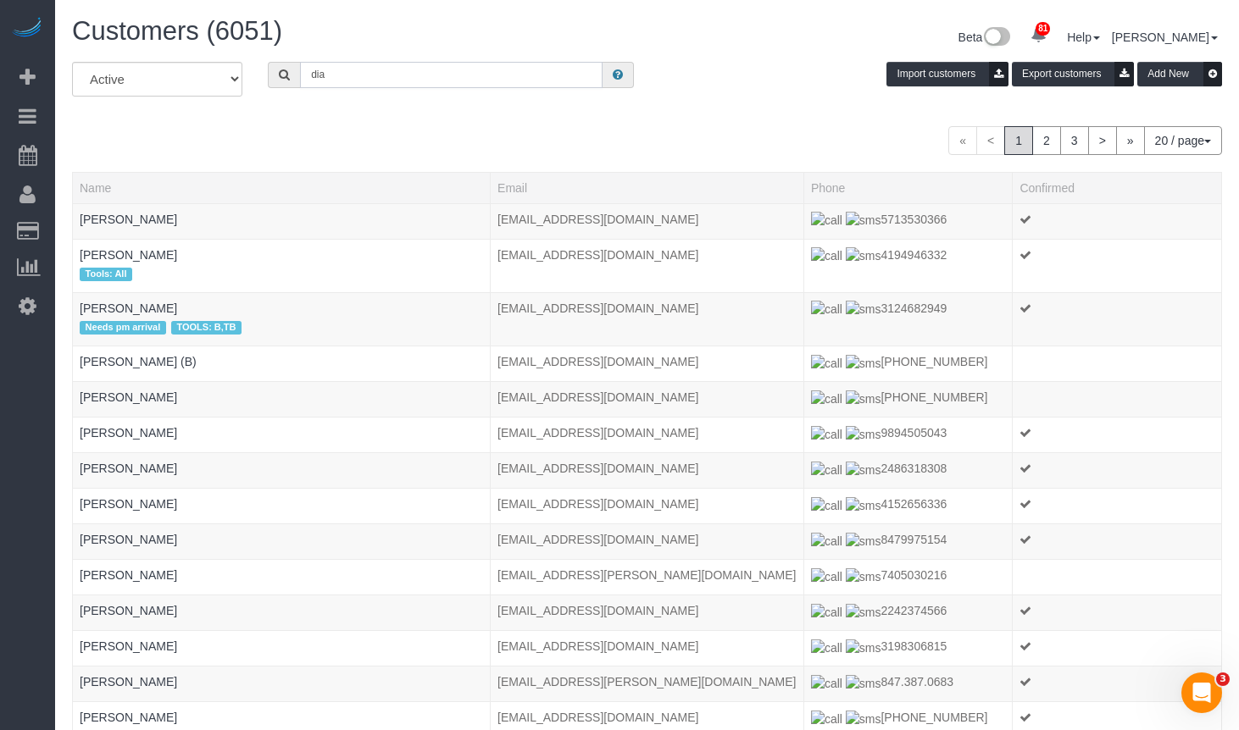
type input "Diane Laegeler"
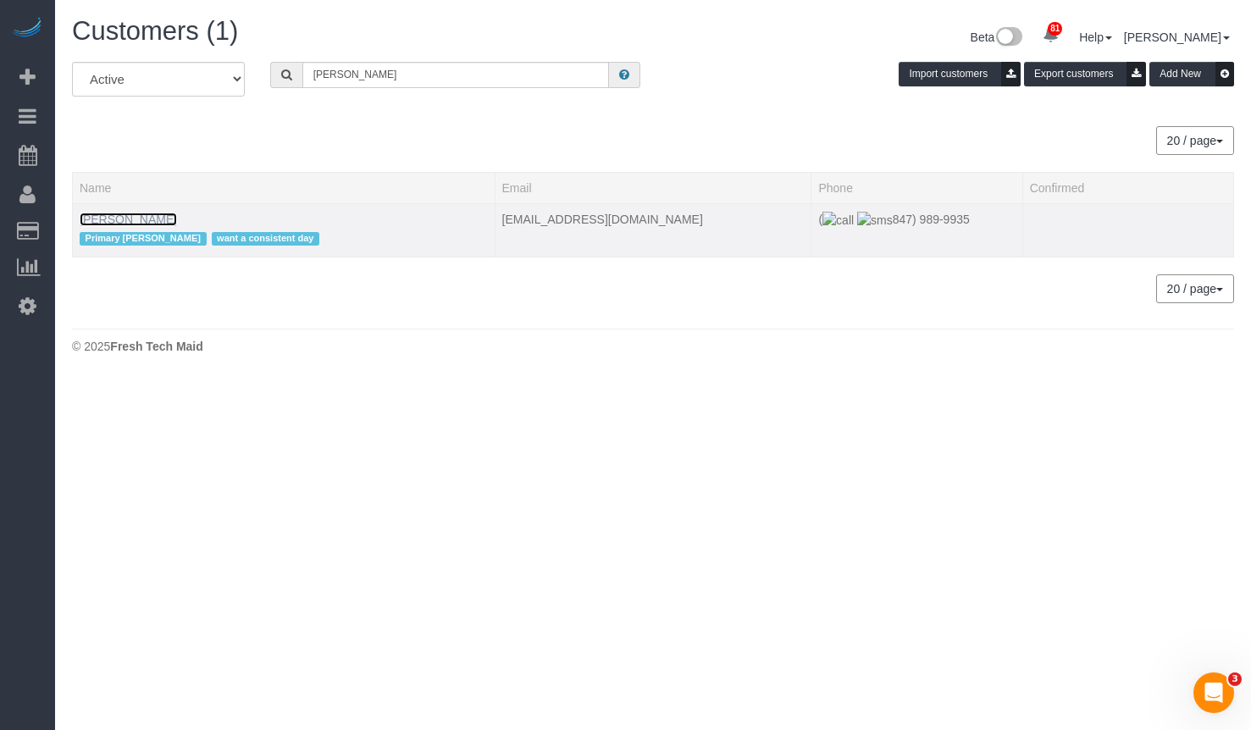
click at [111, 223] on link "Diane Laegeler" at bounding box center [128, 220] width 97 height 14
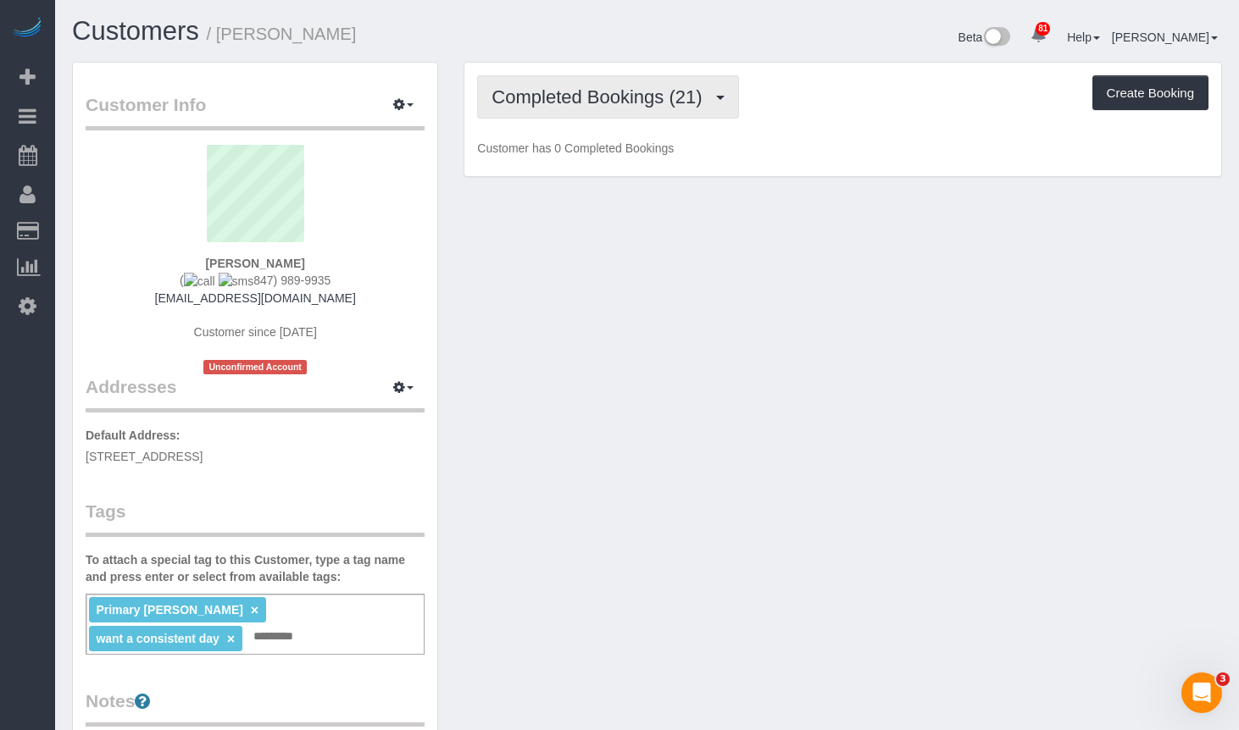
click at [579, 114] on button "Completed Bookings (21)" at bounding box center [607, 96] width 261 height 43
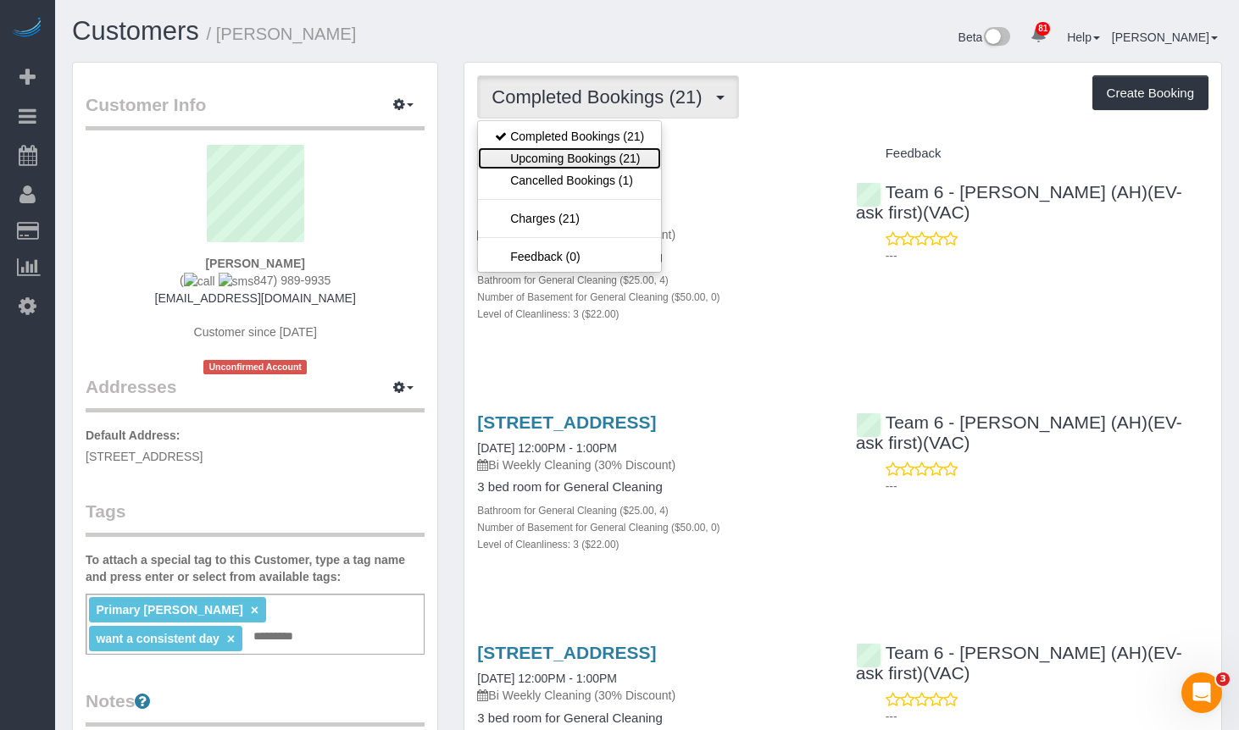
click at [585, 152] on link "Upcoming Bookings (21)" at bounding box center [569, 158] width 183 height 22
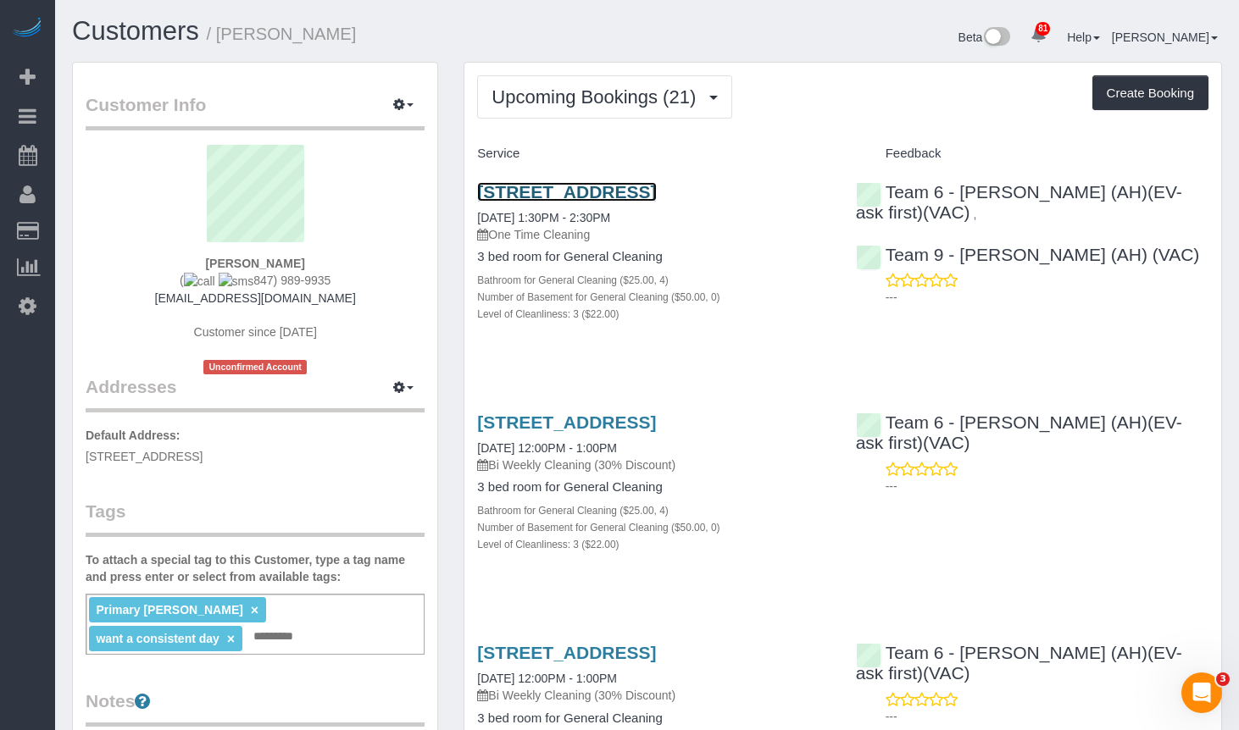
click at [613, 192] on link "3538 Willow Valley Road, Long Grove, IL 60047" at bounding box center [566, 191] width 179 height 19
drag, startPoint x: 372, startPoint y: 30, endPoint x: 220, endPoint y: 37, distance: 151.8
click at [220, 37] on h1 "Customers / Diane Laegeler" at bounding box center [353, 31] width 563 height 29
copy small "Diane Laegeler"
click at [137, 30] on link "Customers" at bounding box center [135, 31] width 127 height 30
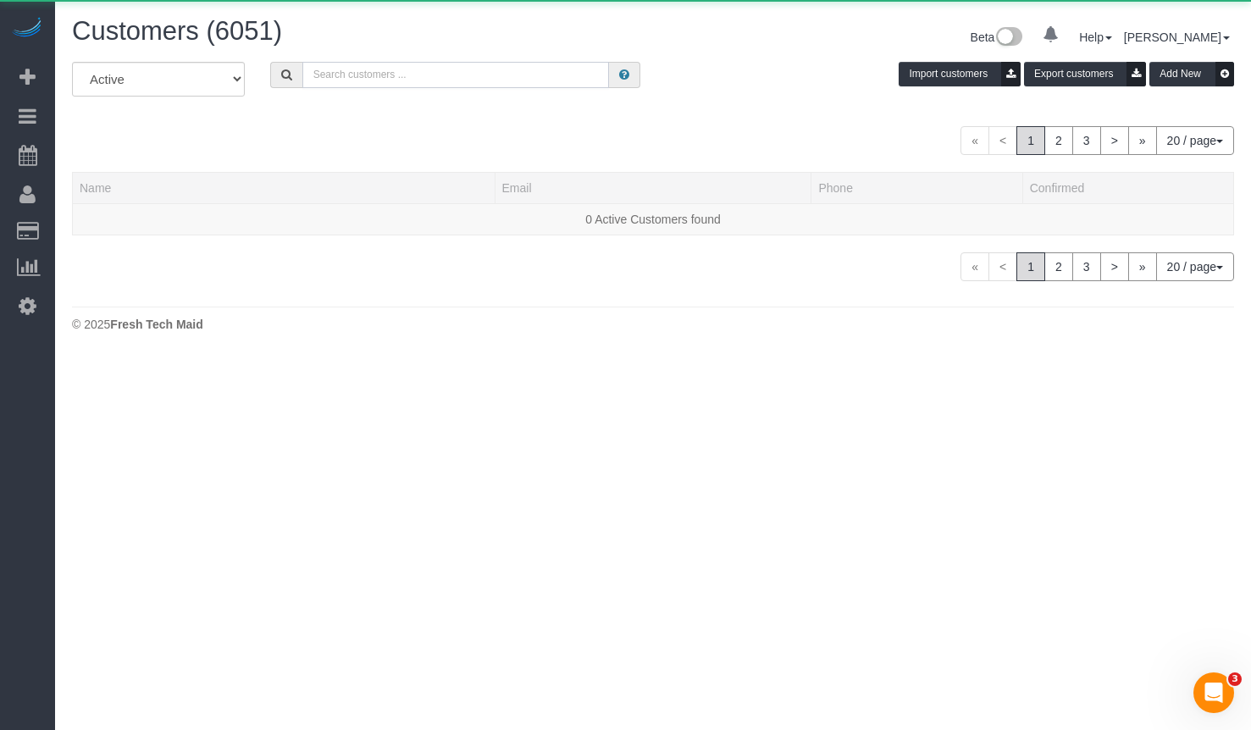
click at [460, 71] on input "text" at bounding box center [455, 75] width 307 height 26
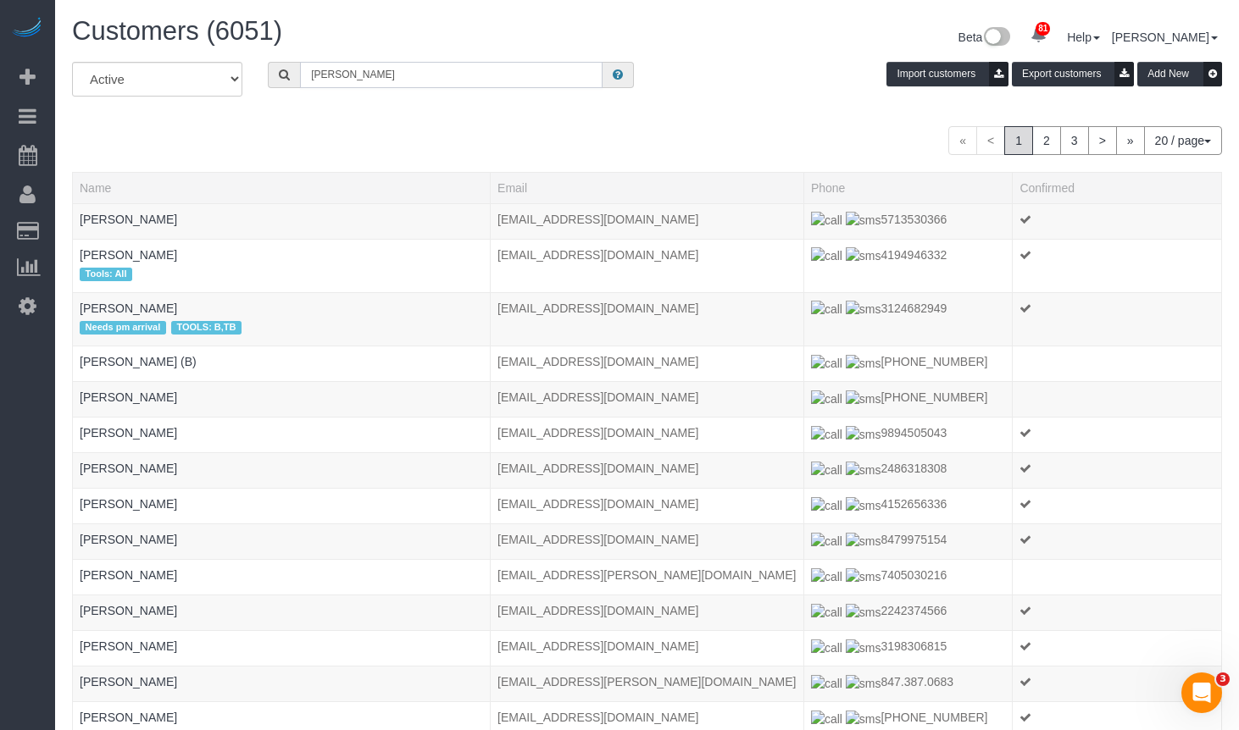
type input "Louise Neidorf"
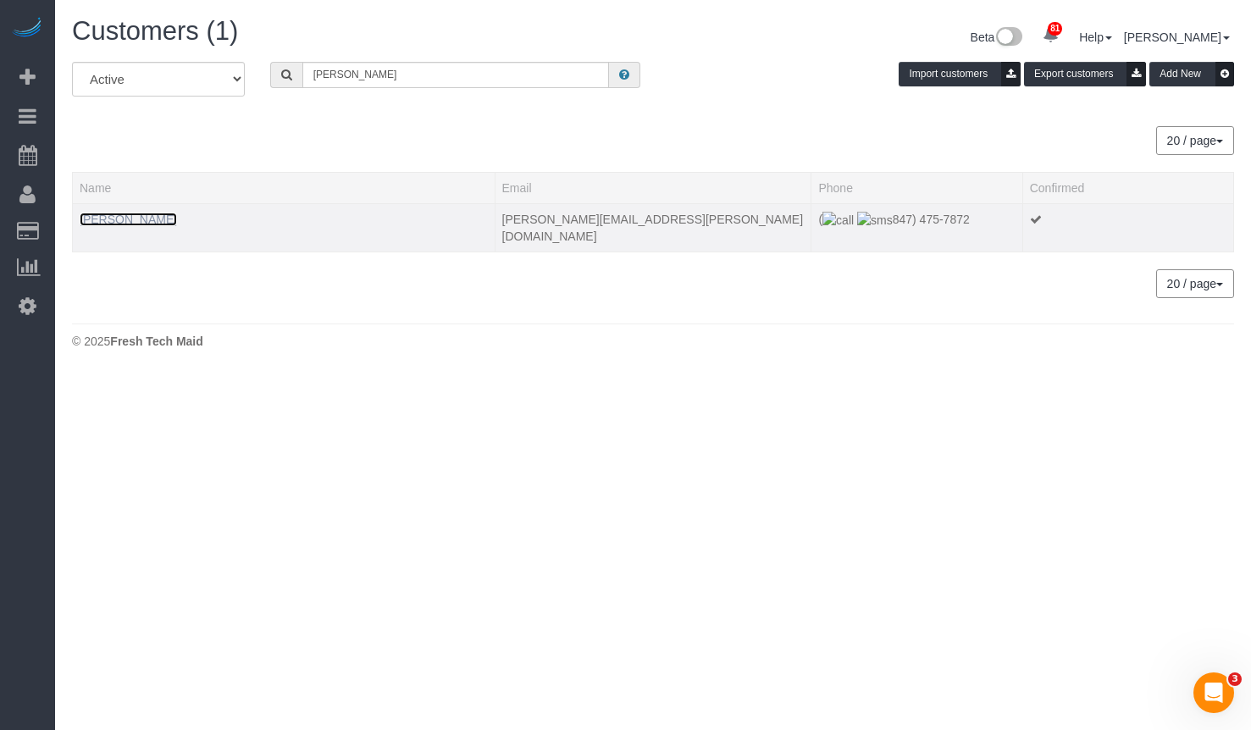
click at [133, 219] on link "louise neidorf" at bounding box center [128, 220] width 97 height 14
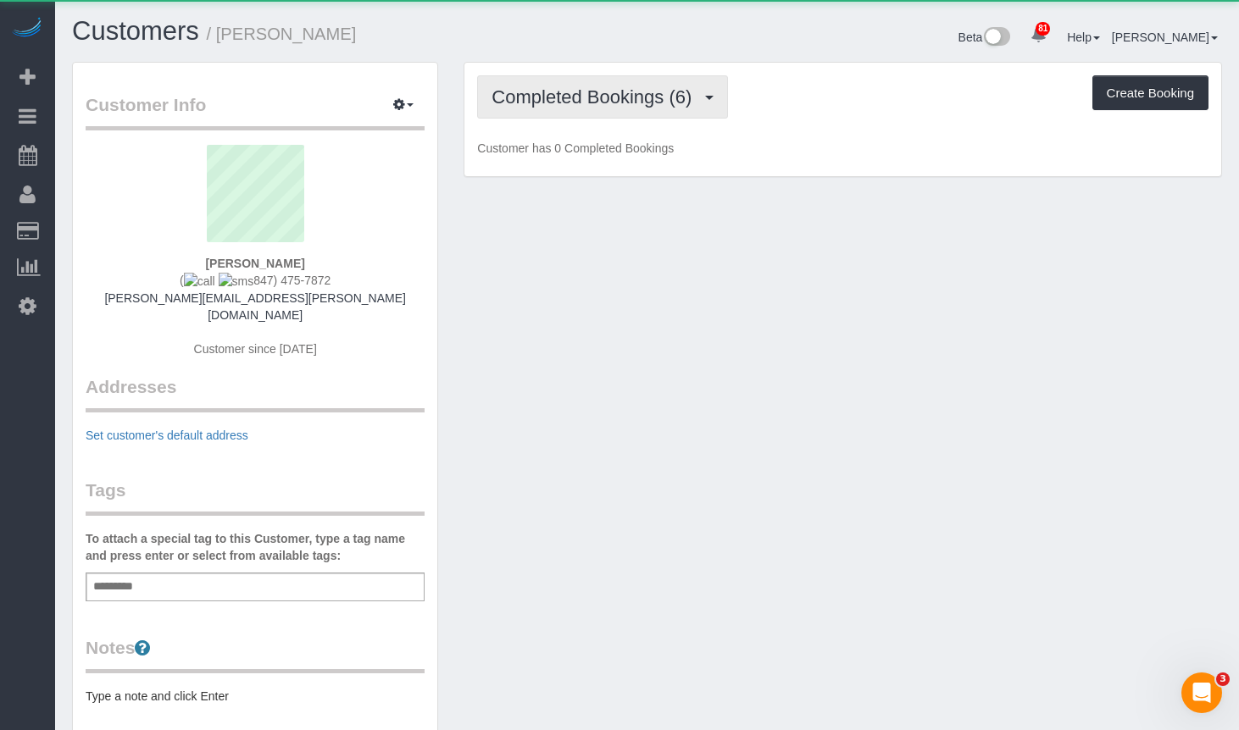
click at [556, 112] on button "Completed Bookings (6)" at bounding box center [602, 96] width 251 height 43
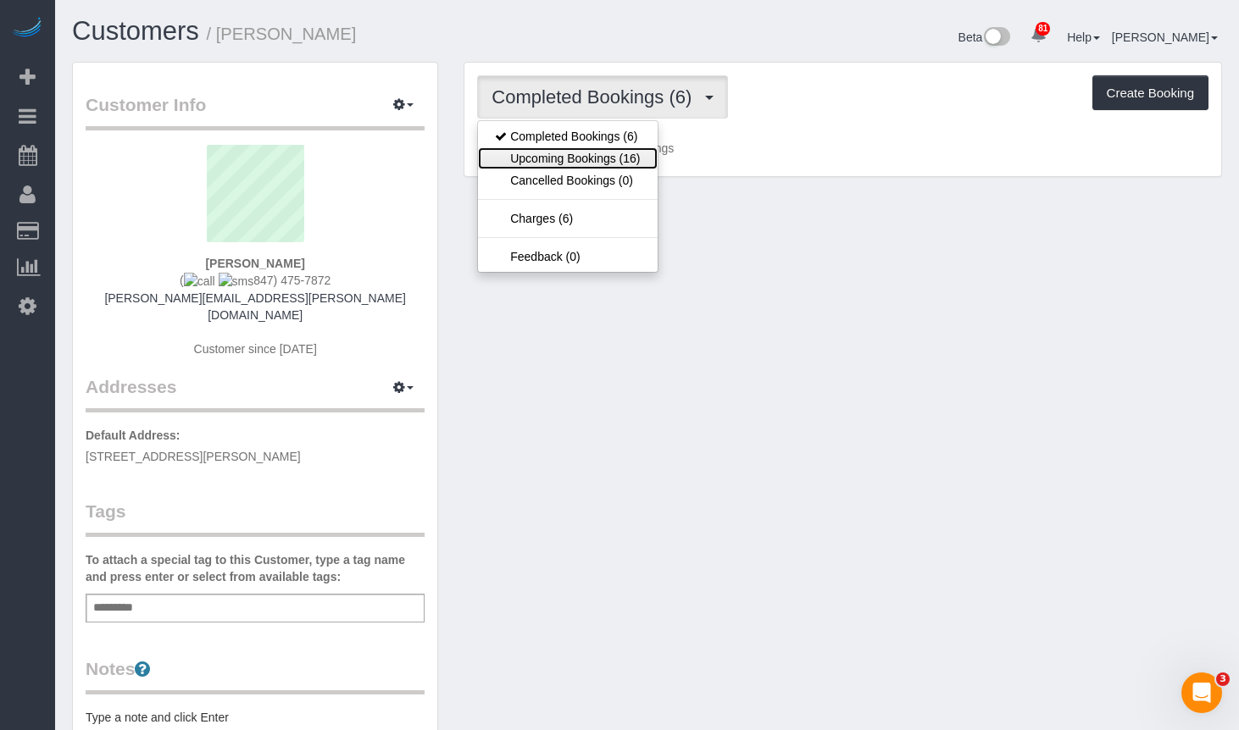
click at [559, 158] on link "Upcoming Bookings (16)" at bounding box center [567, 158] width 179 height 22
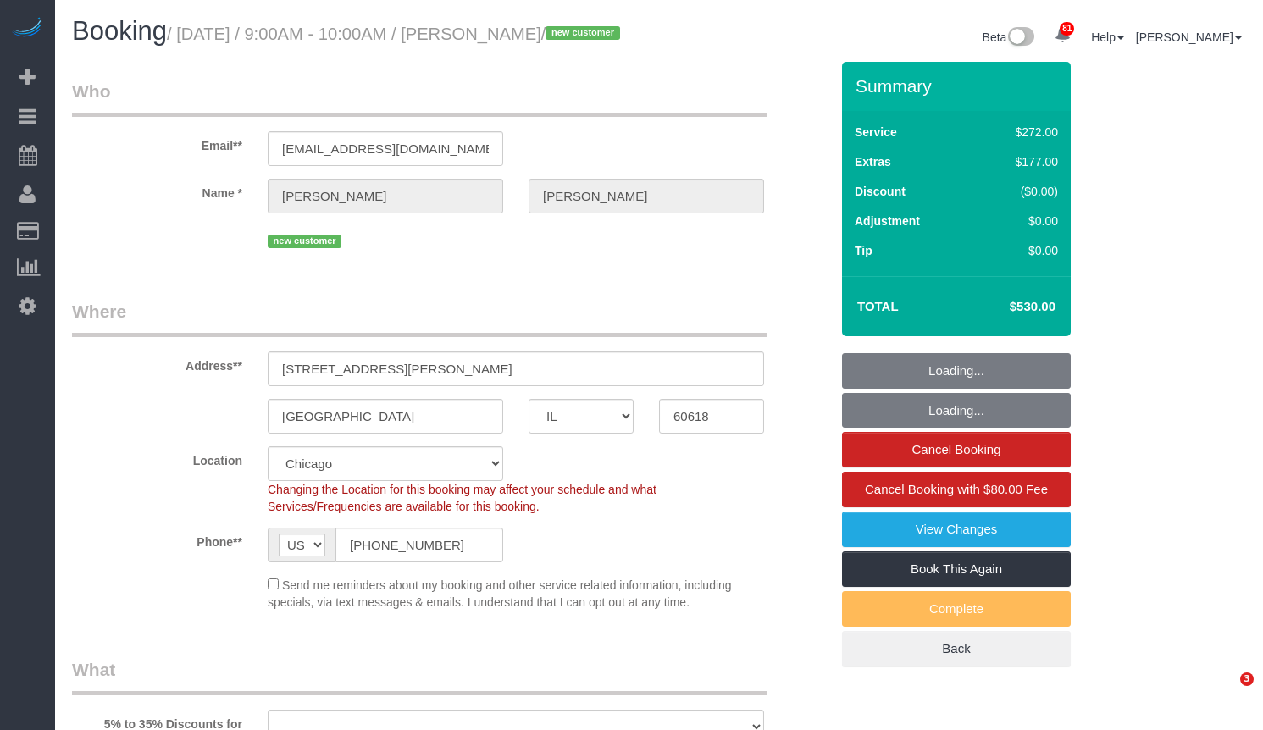
select select "IL"
select select "number:1"
select select "number:58"
select select "number:139"
select select "string:fspay-bc34996f-c1e6-453d-aab2-fa254fe2585e"
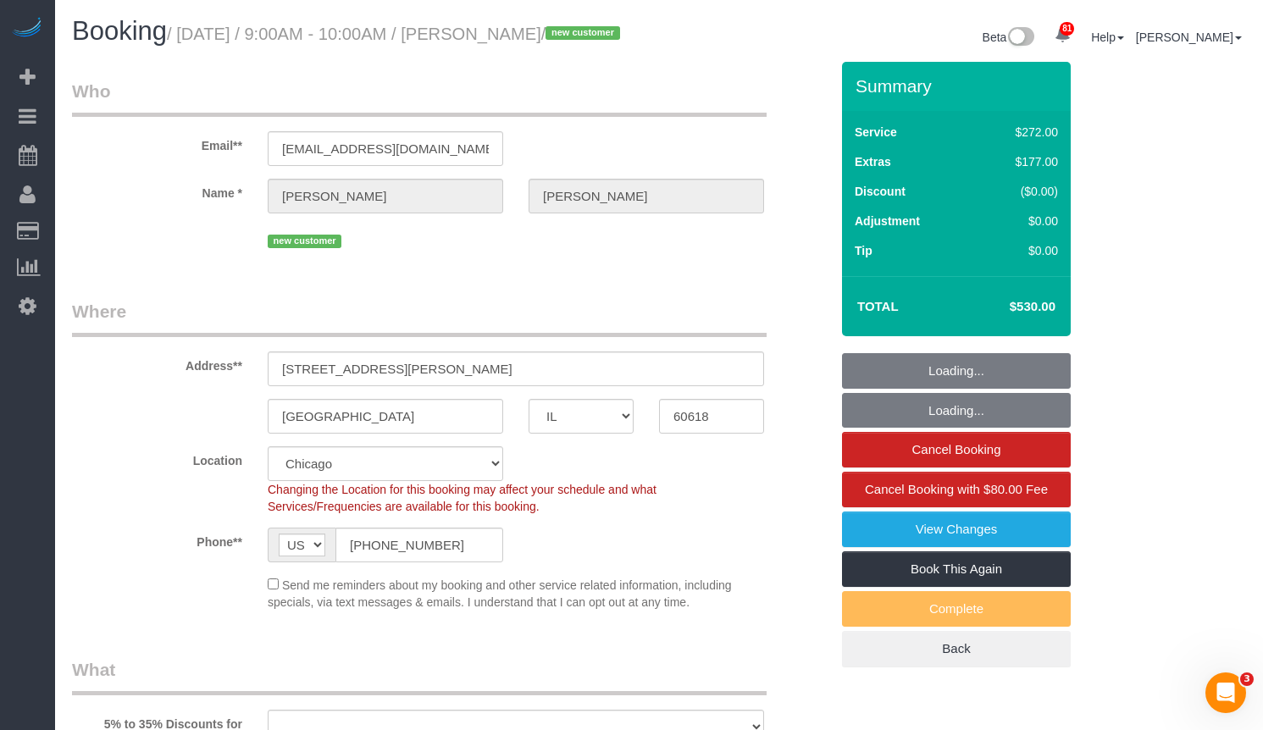
select select "513"
select select "5"
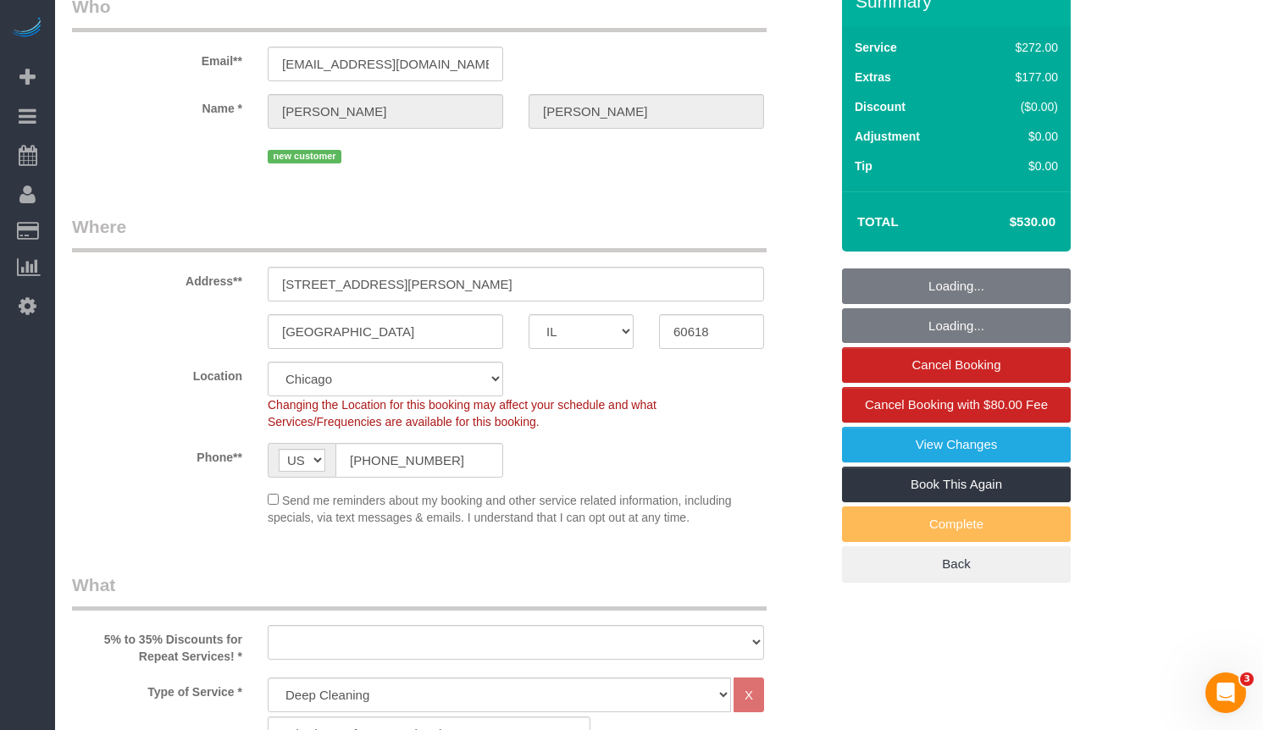
select select "object:1285"
select select "5"
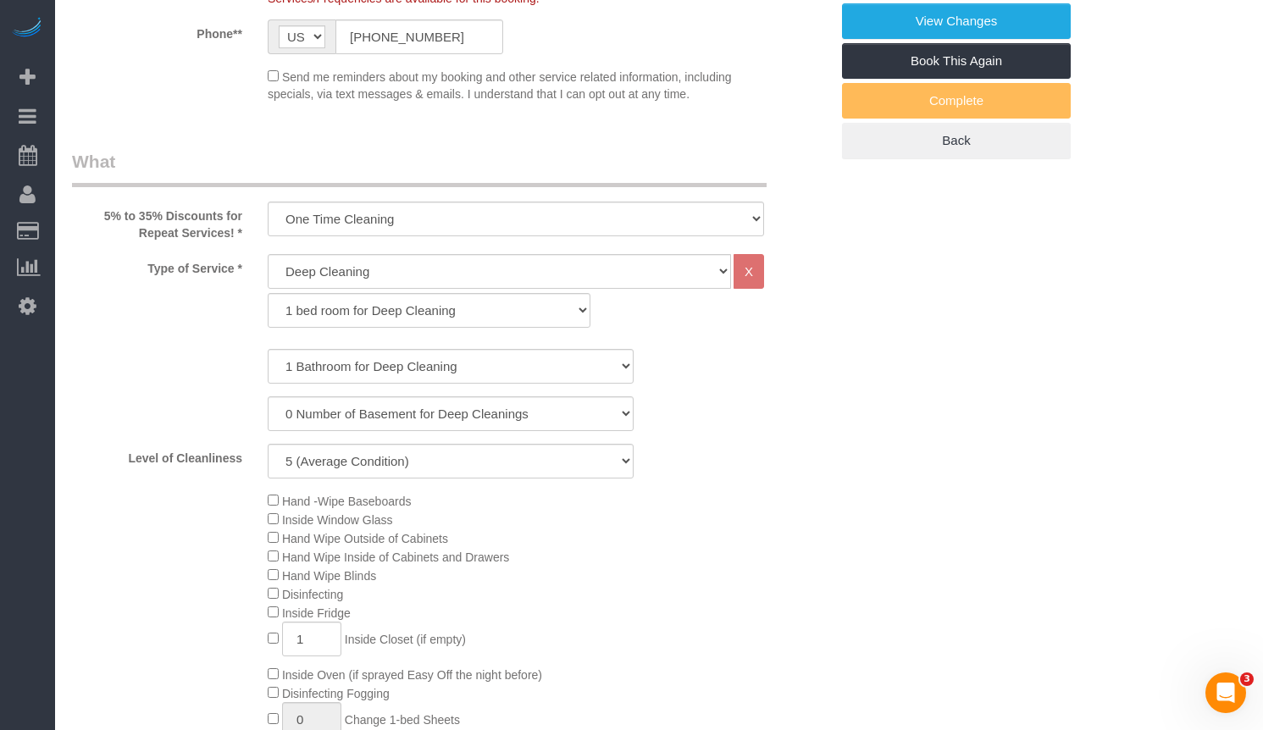
select select "object:1361"
select select "spot1"
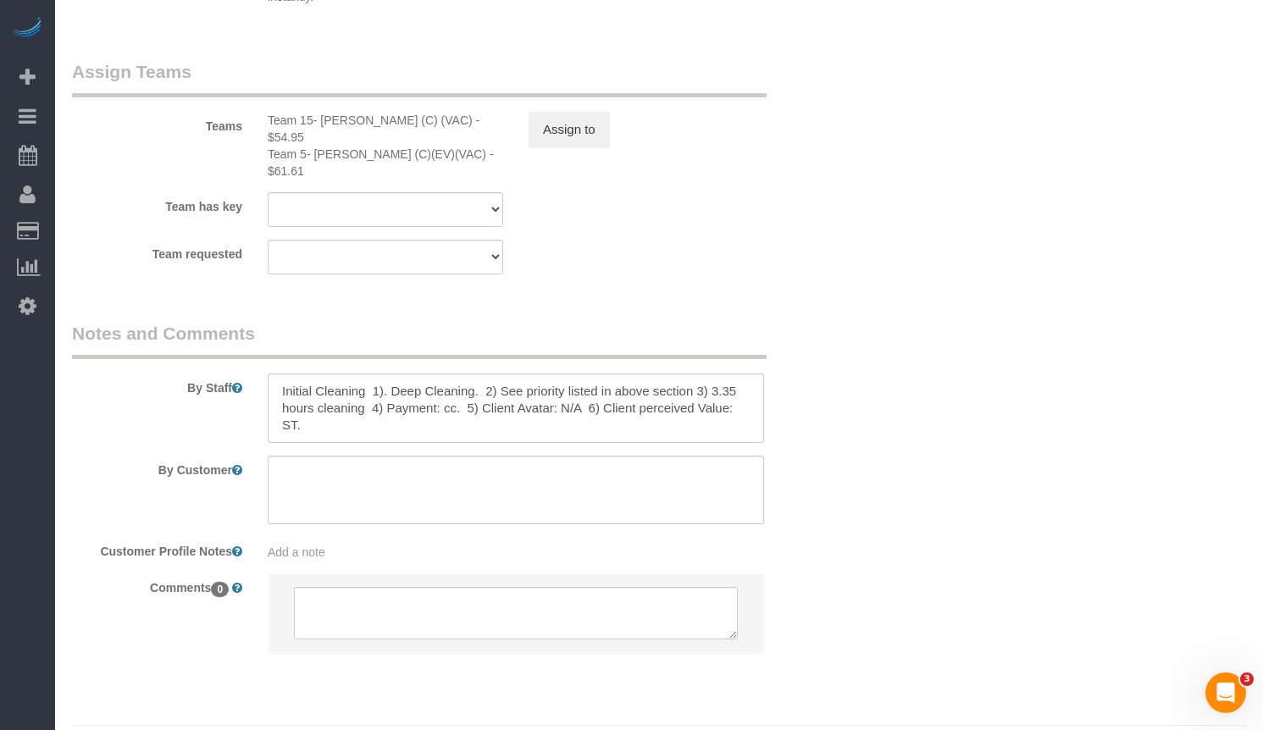
scroll to position [2982, 0]
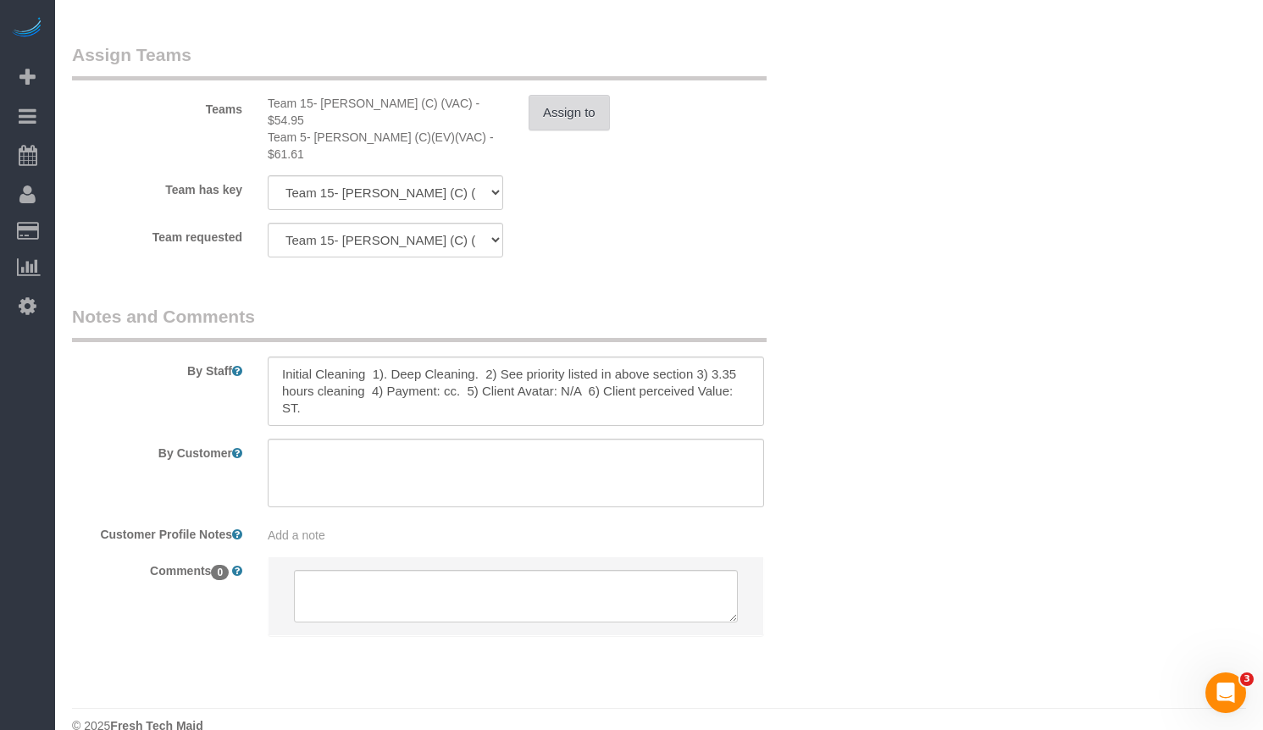
click at [552, 117] on button "Assign to" at bounding box center [569, 113] width 81 height 36
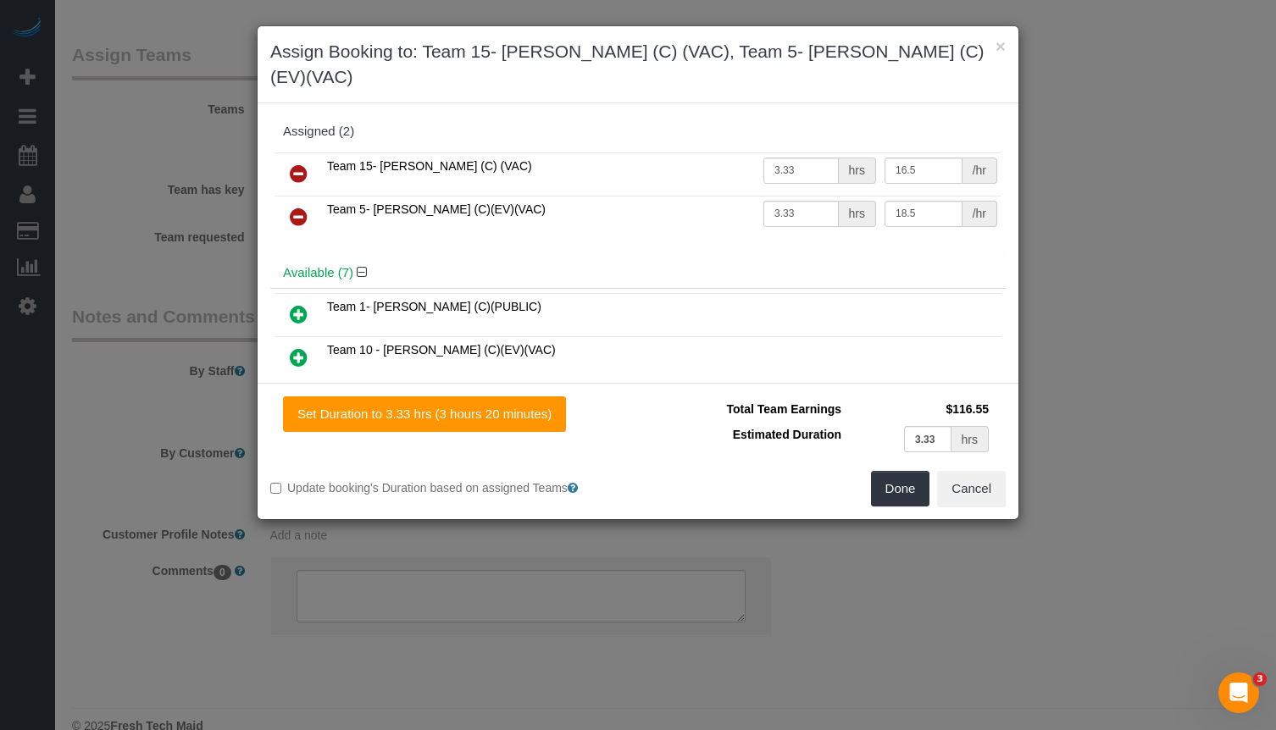
click at [303, 158] on link at bounding box center [299, 175] width 40 height 34
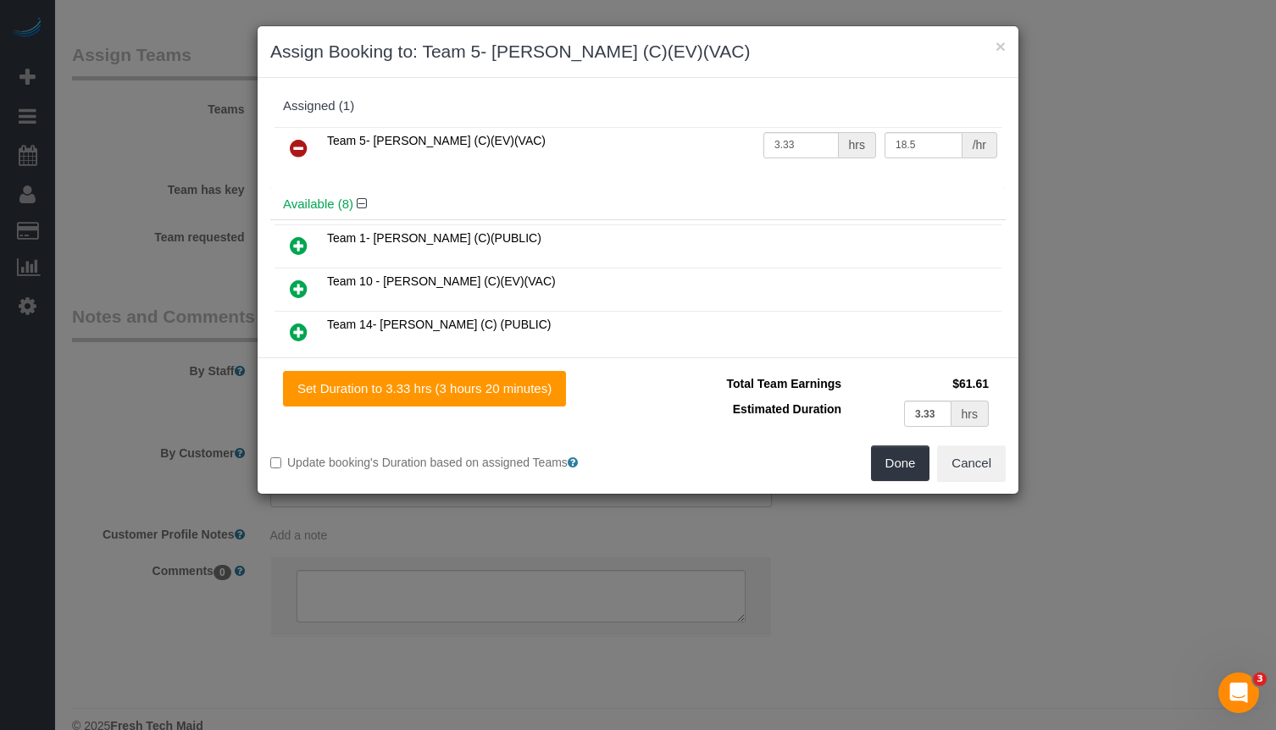
click at [297, 147] on icon at bounding box center [299, 148] width 18 height 20
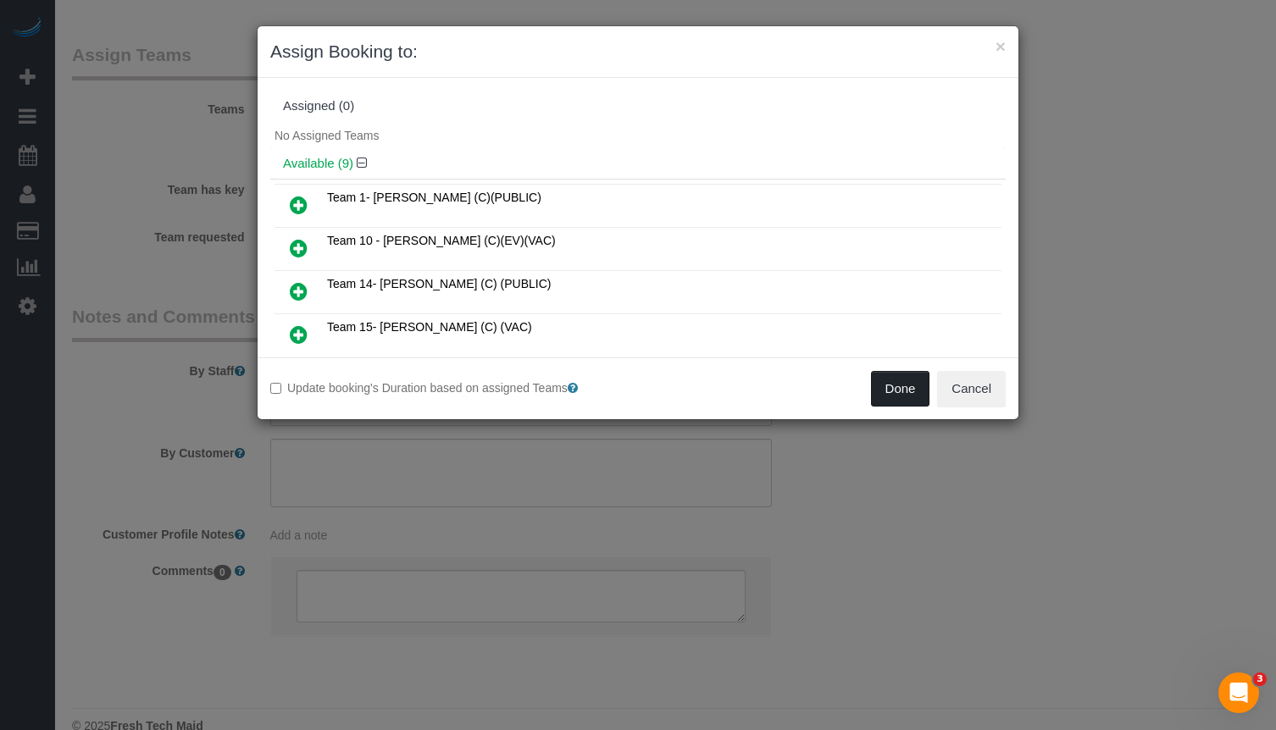
click at [906, 389] on button "Done" at bounding box center [900, 389] width 59 height 36
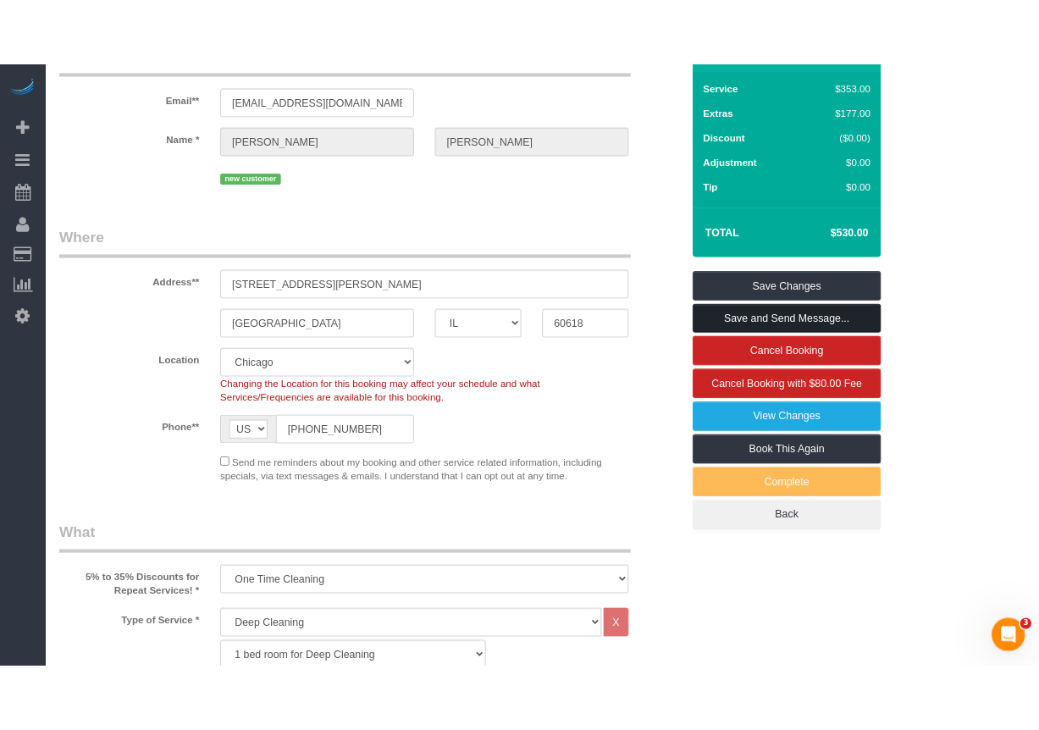
scroll to position [0, 0]
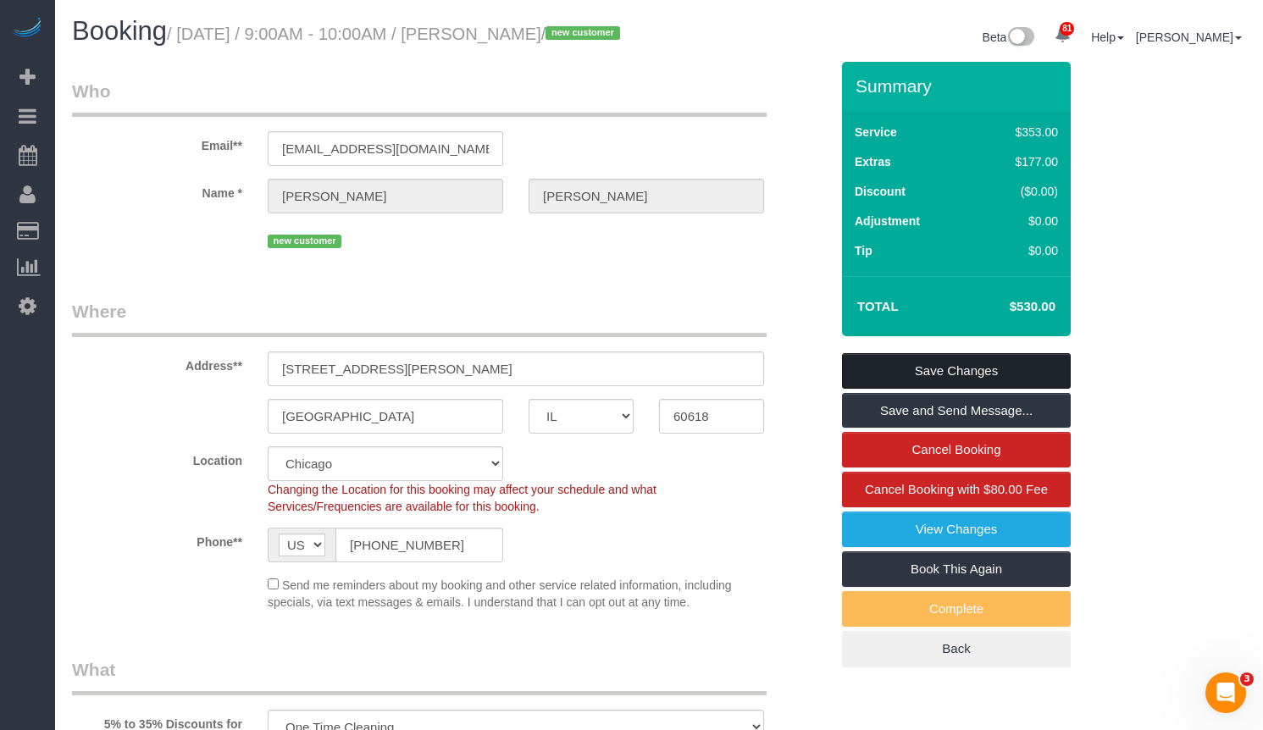
drag, startPoint x: 972, startPoint y: 387, endPoint x: 873, endPoint y: 346, distance: 106.7
click at [971, 387] on link "Save Changes" at bounding box center [956, 371] width 229 height 36
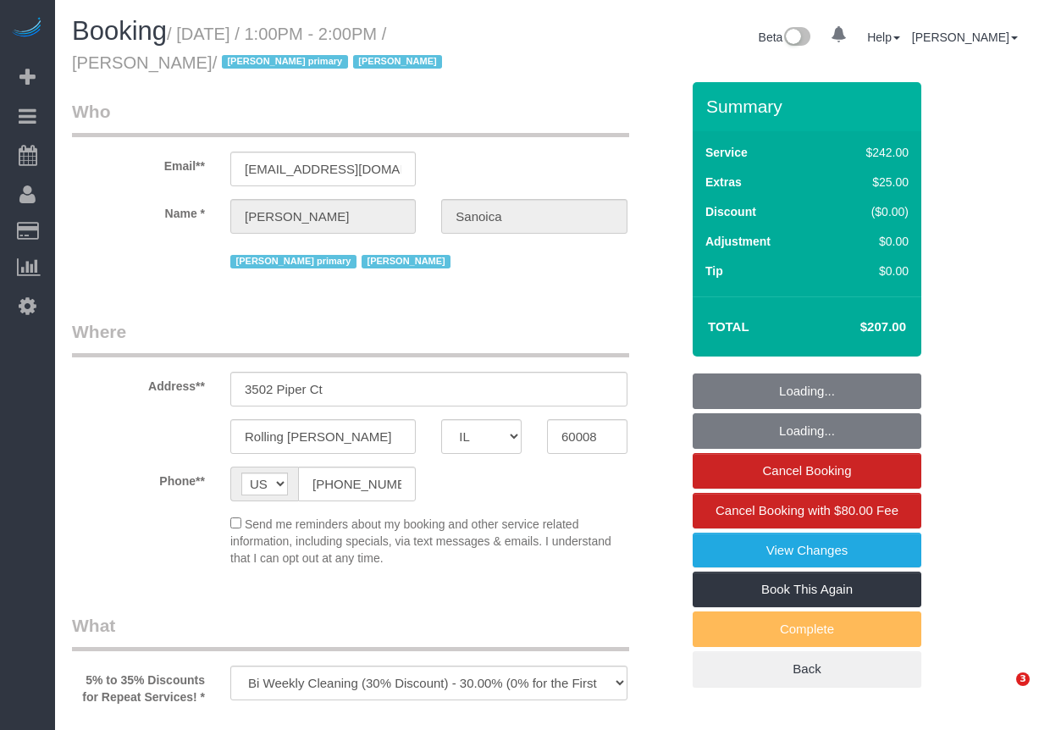
select select "IL"
select select "512"
select select "2"
select select "3"
select select "number:1"
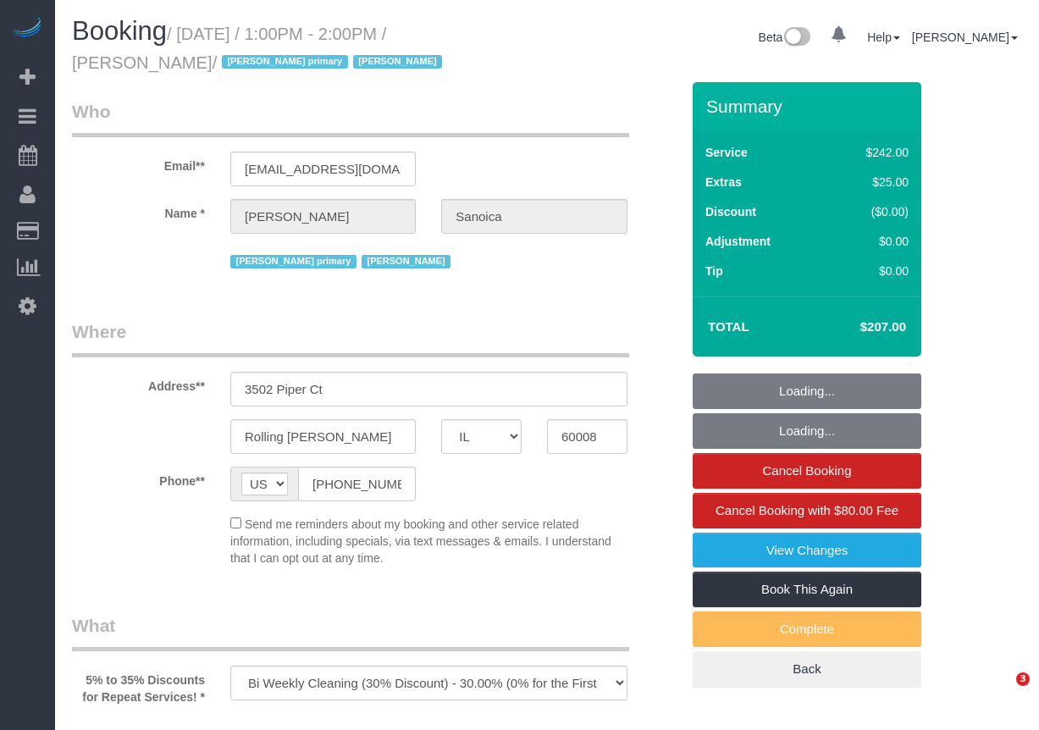
select select "number:63"
select select "number:139"
select select "number:106"
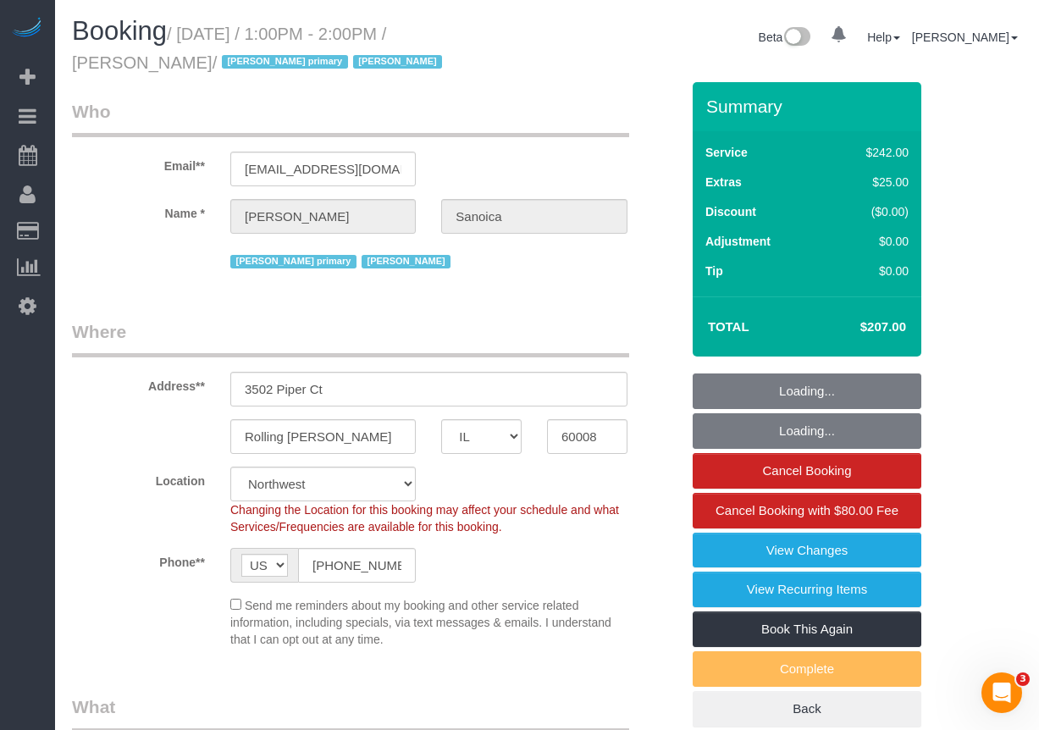
select select "object:1279"
select select "2"
select select "3"
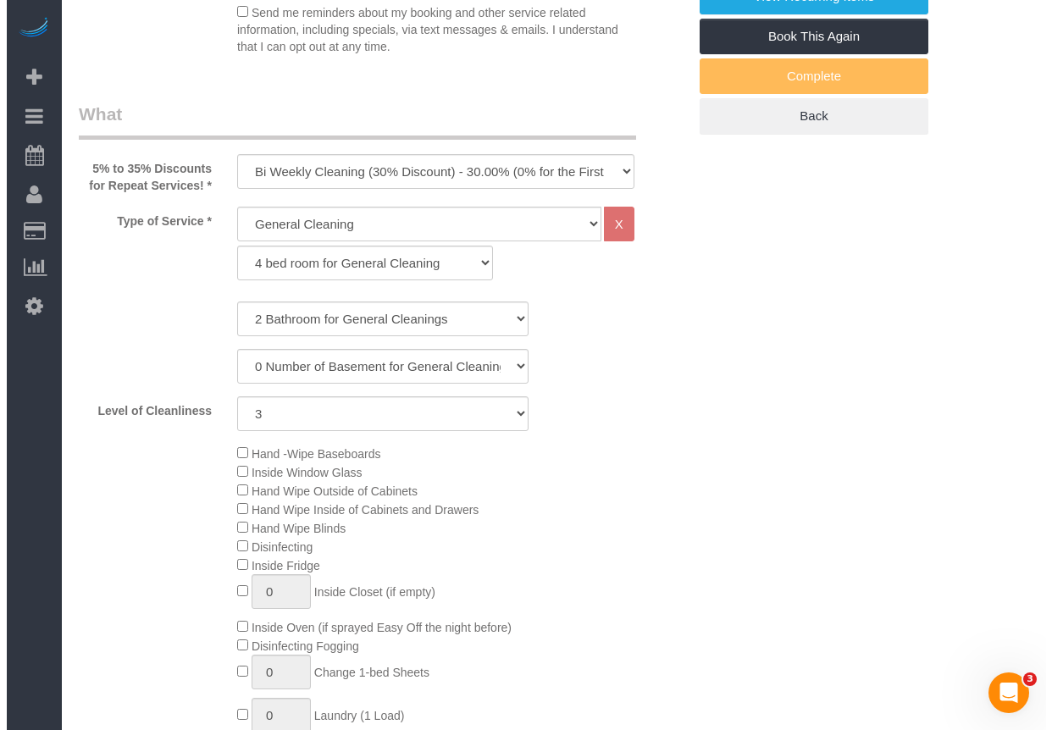
scroll to position [85, 0]
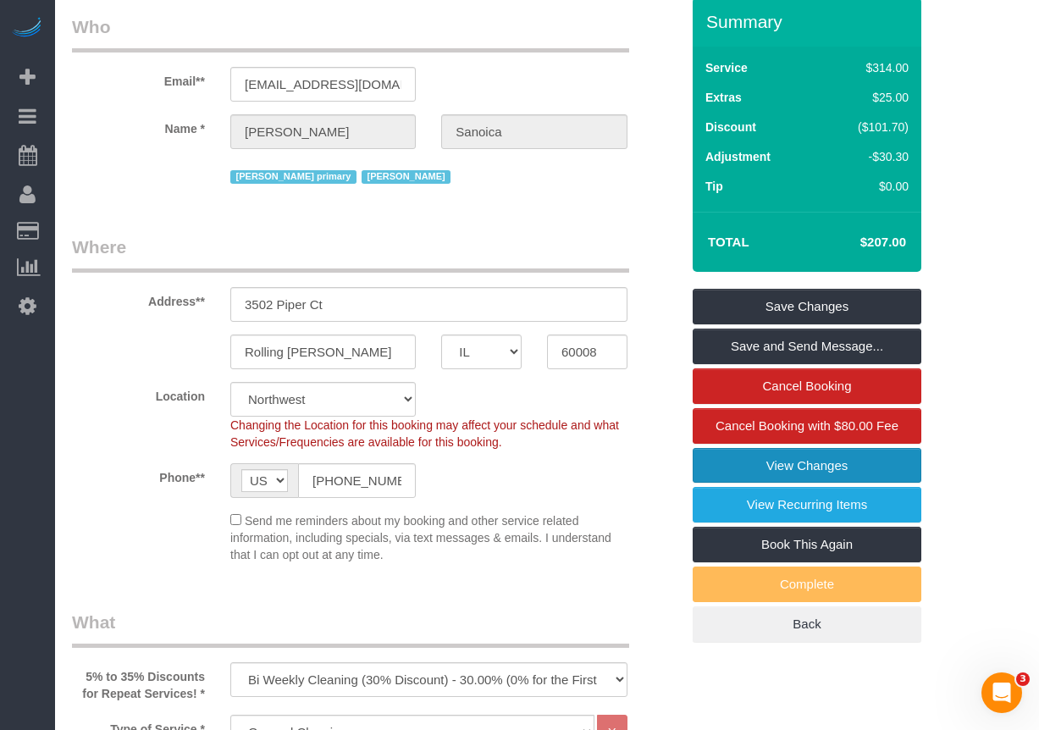
click at [876, 480] on link "View Changes" at bounding box center [807, 466] width 229 height 36
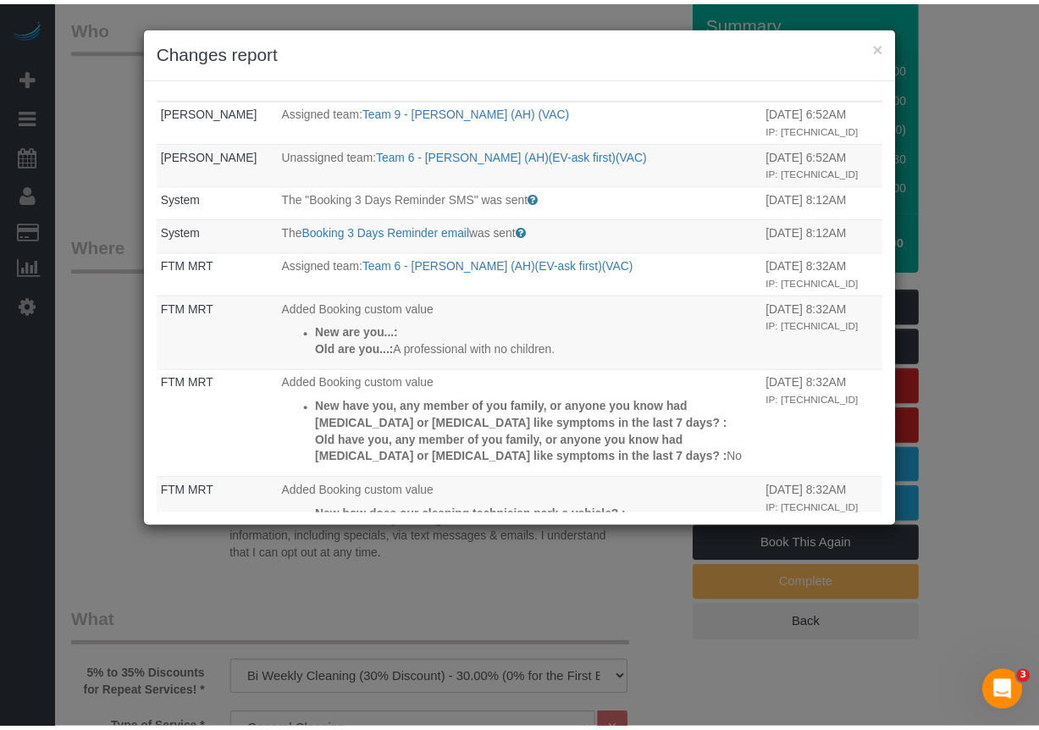
scroll to position [0, 0]
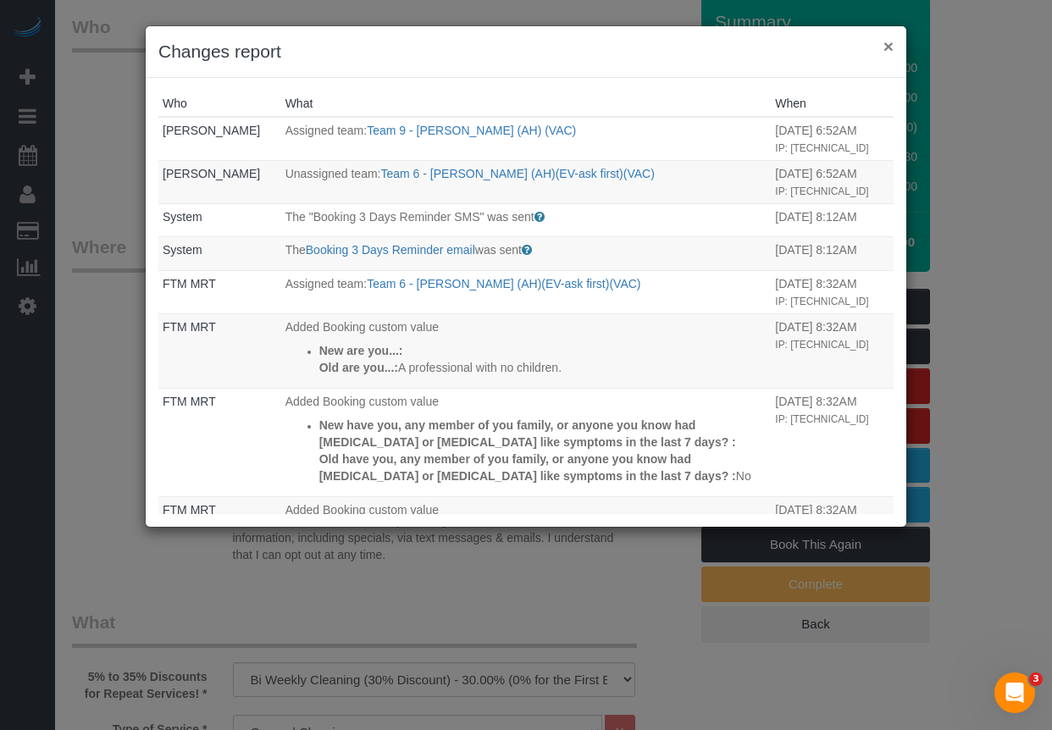
click at [890, 46] on button "×" at bounding box center [889, 46] width 10 height 18
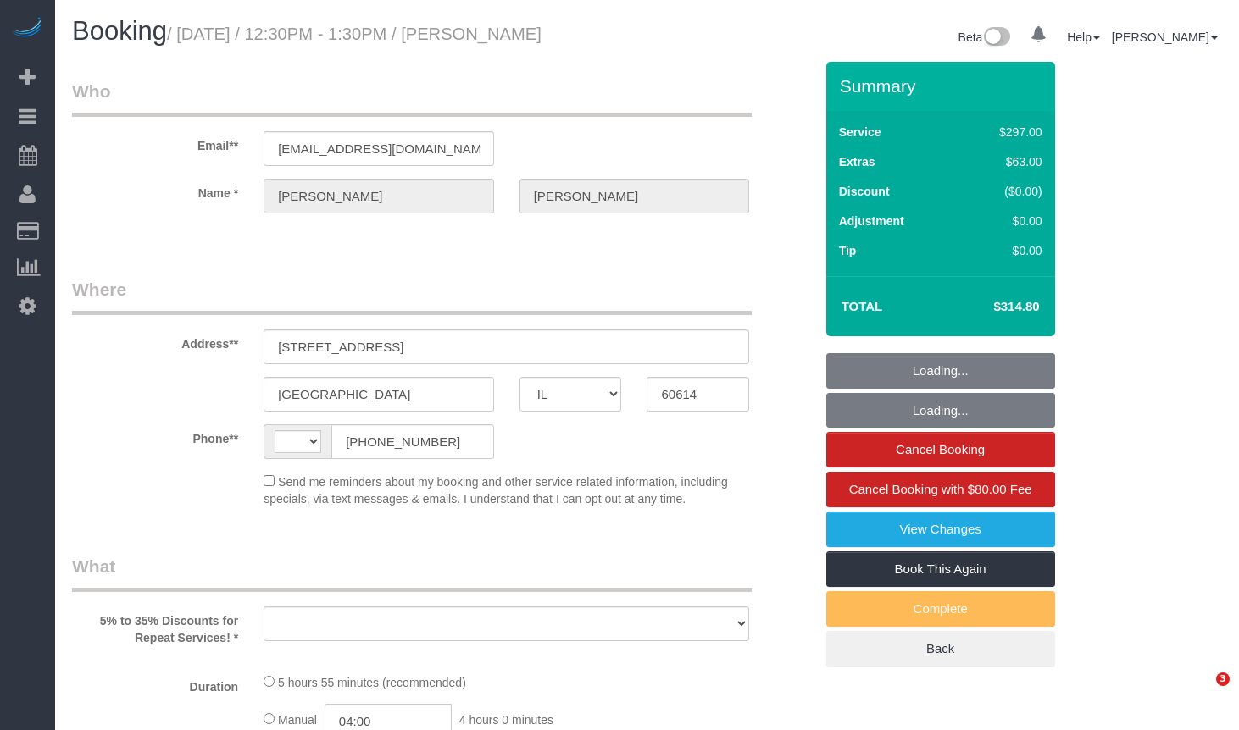
select select "IL"
select select "string:fspay-5f182d03-466f-42fe-b688-c65ec231ece2"
select select "string:[GEOGRAPHIC_DATA]"
select select "513"
select select "1"
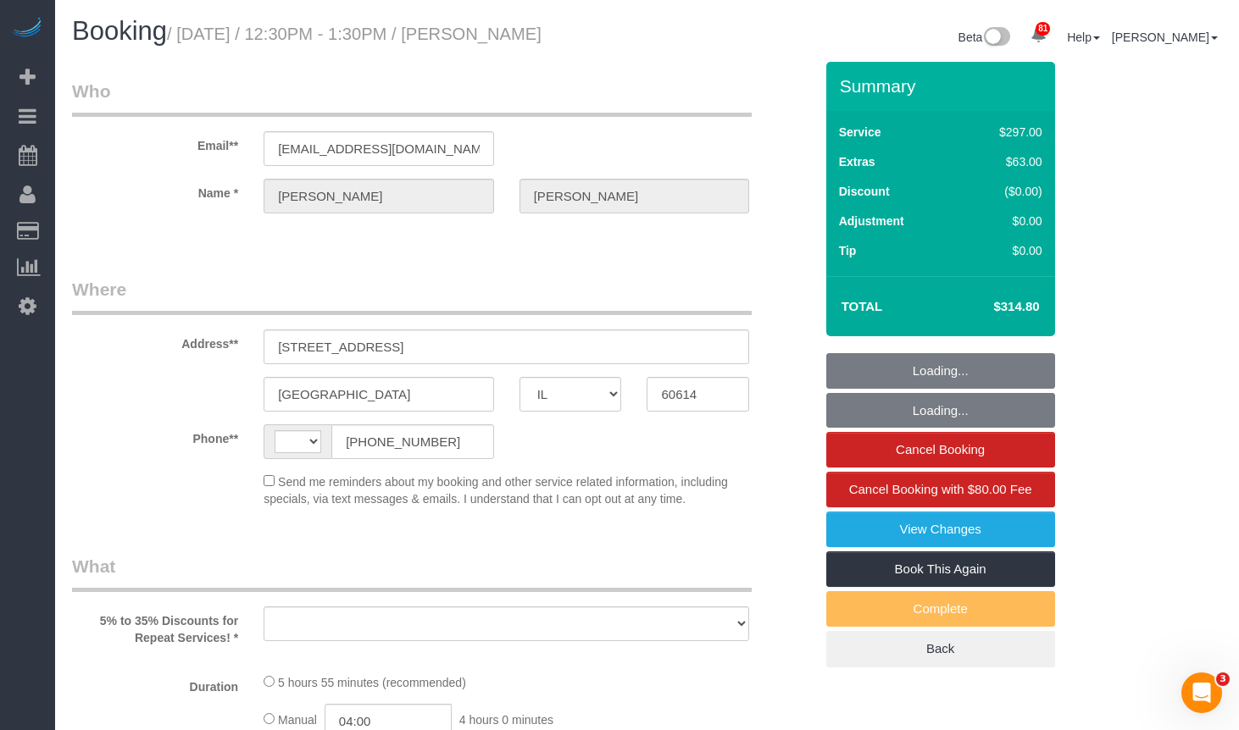
select select "8"
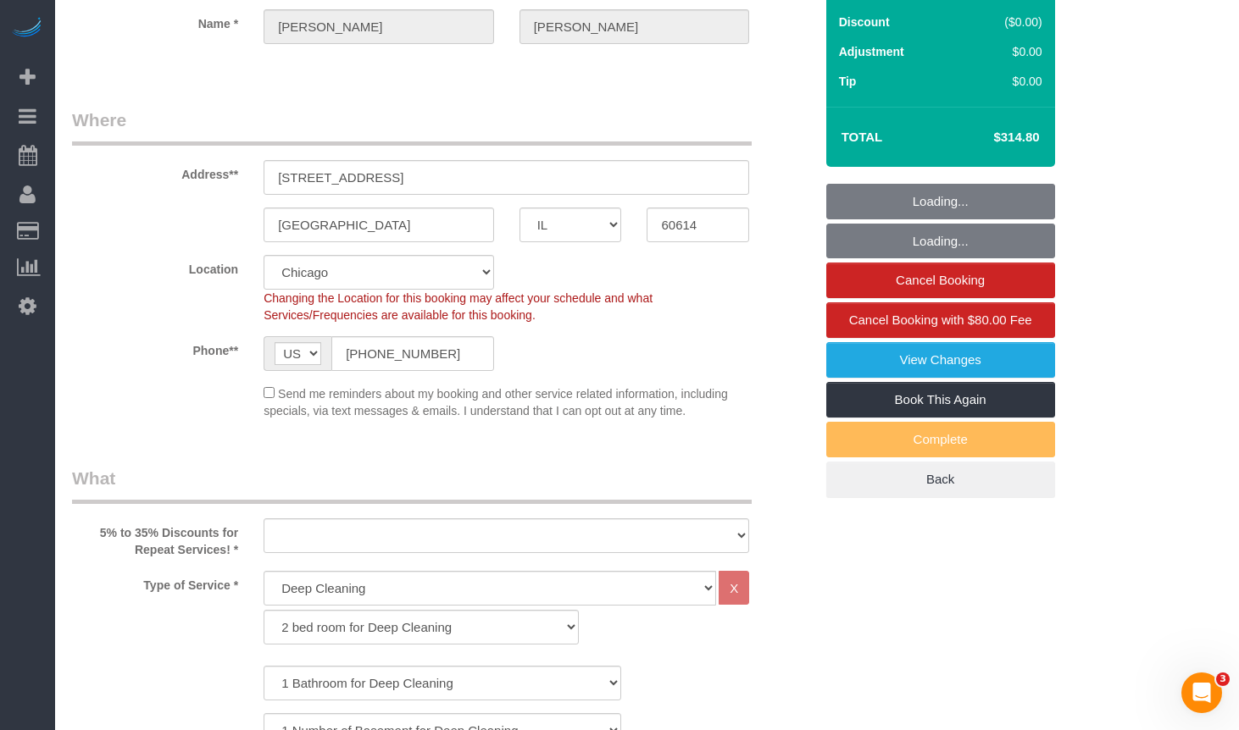
select select "object:953"
select select "number:1"
select select "number:68"
select select "number:139"
select select "number:106"
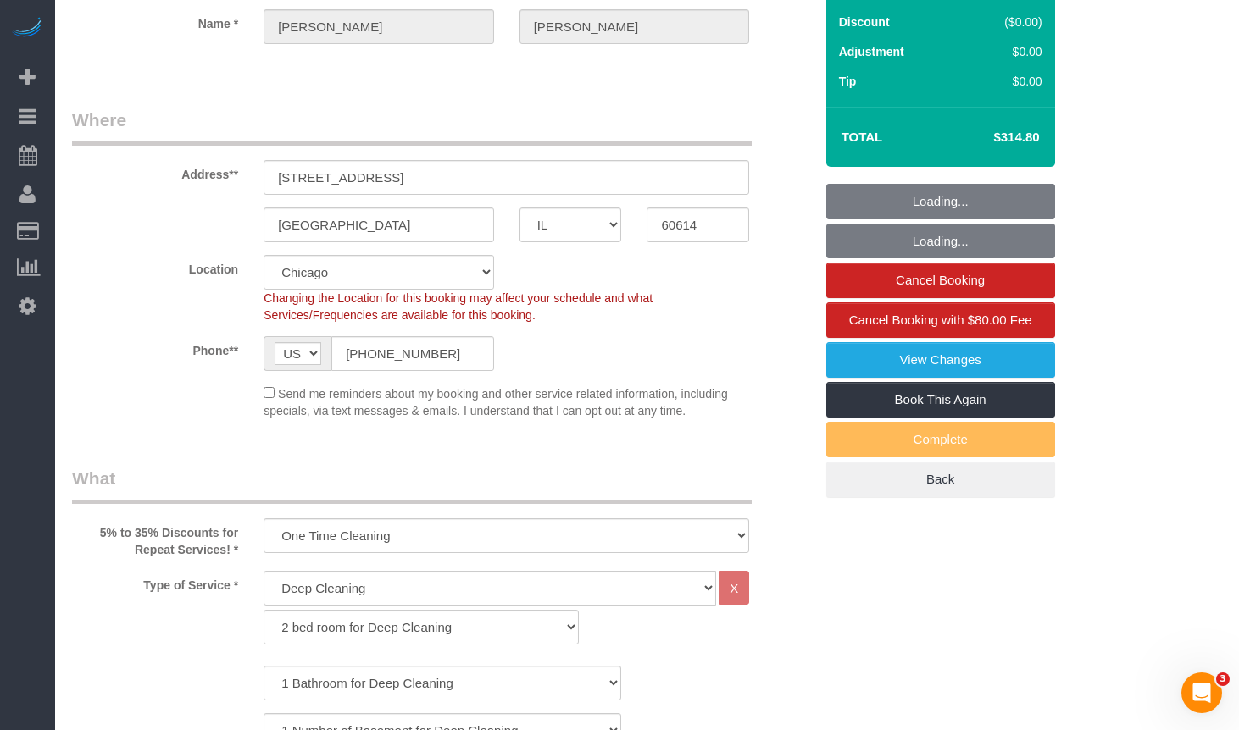
select select "spot1"
select select "1"
select select "8"
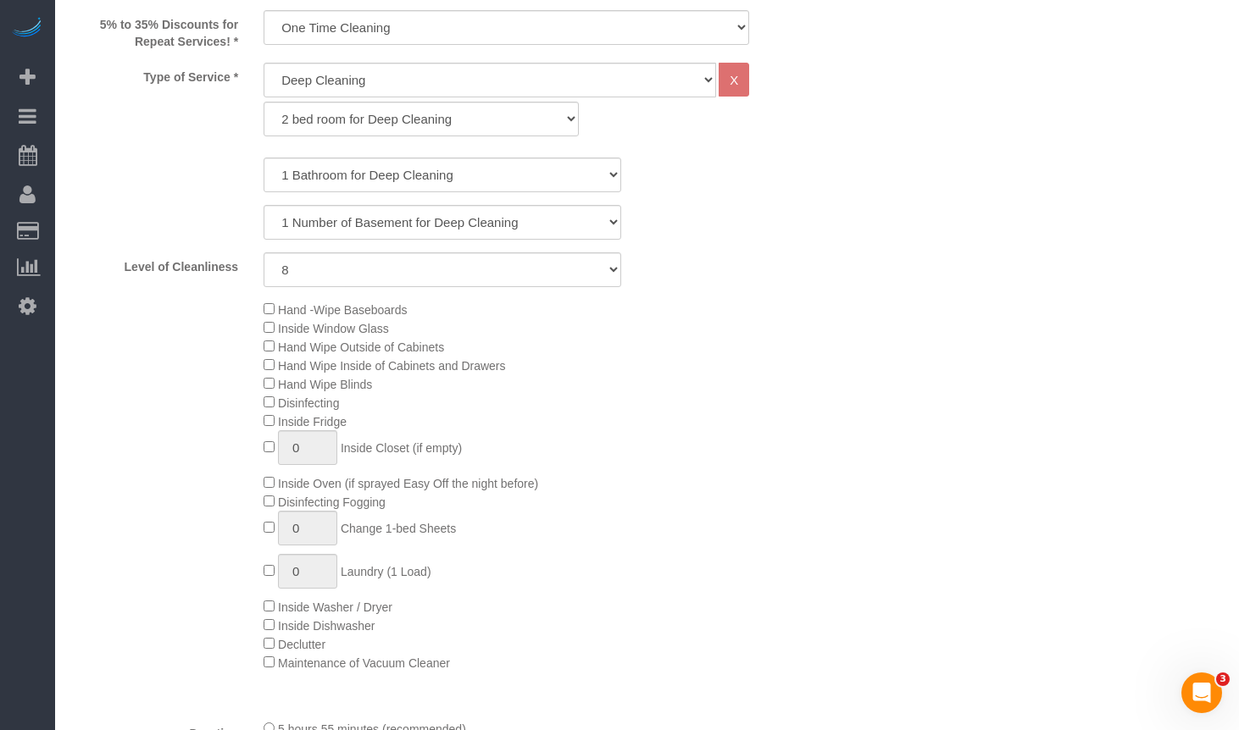
select select "object:1351"
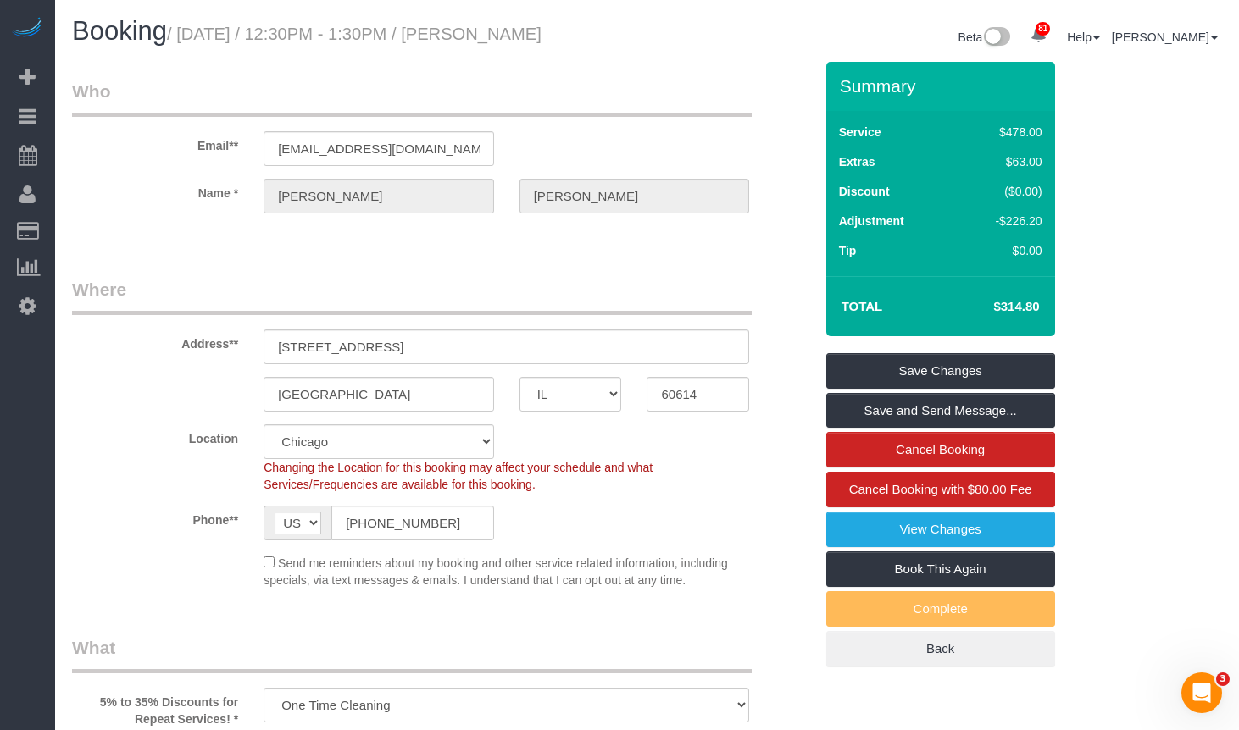
drag, startPoint x: 644, startPoint y: 43, endPoint x: 509, endPoint y: 46, distance: 134.7
click at [509, 46] on div "Booking / [DATE] / 12:30PM - 1:30PM / [PERSON_NAME]" at bounding box center [353, 35] width 588 height 36
copy small "[PERSON_NAME]"
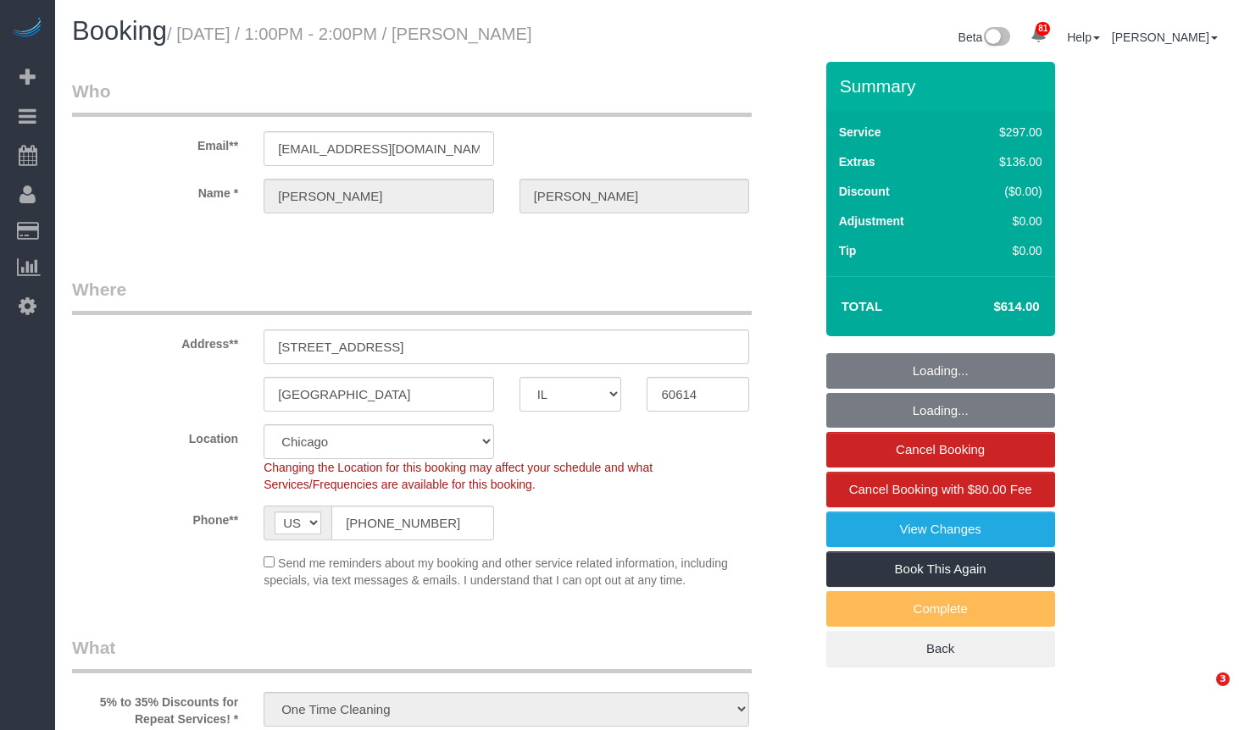
select select "IL"
select select "513"
select select "number:1"
select select "number:68"
select select "number:139"
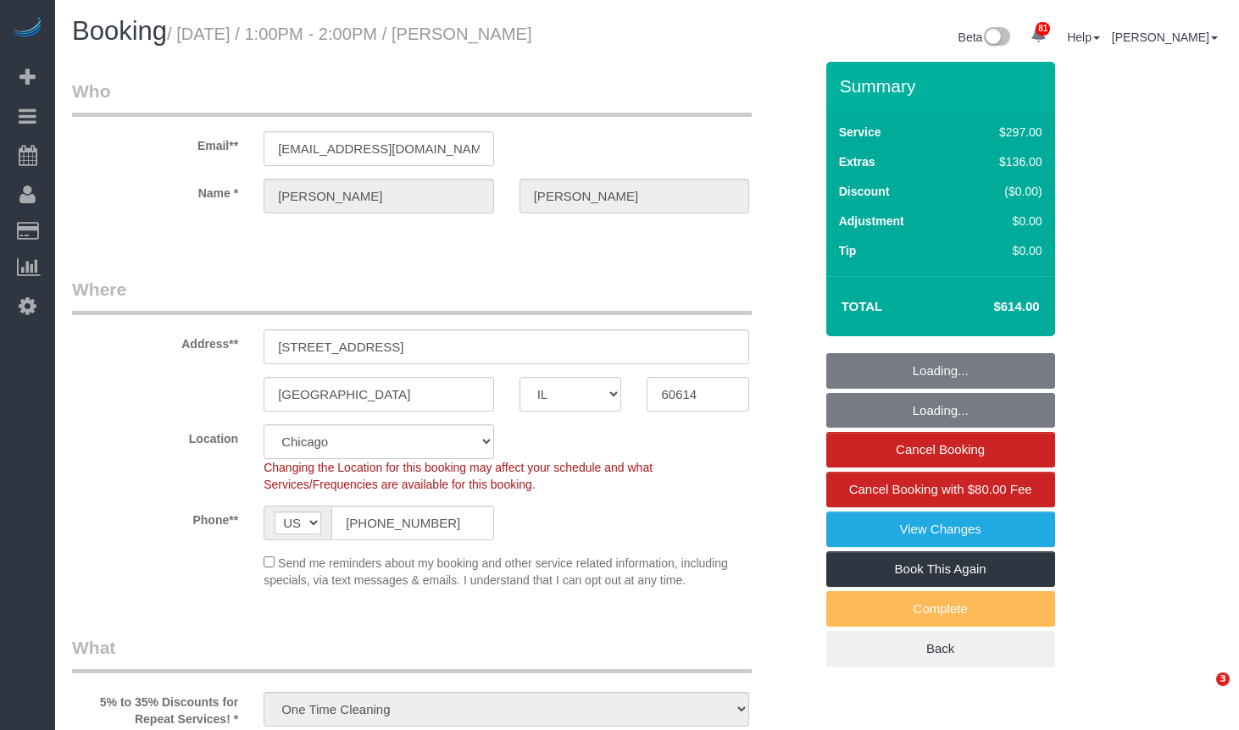
select select "number:106"
select select "object:1286"
select select "1"
select select "8"
select select "spot1"
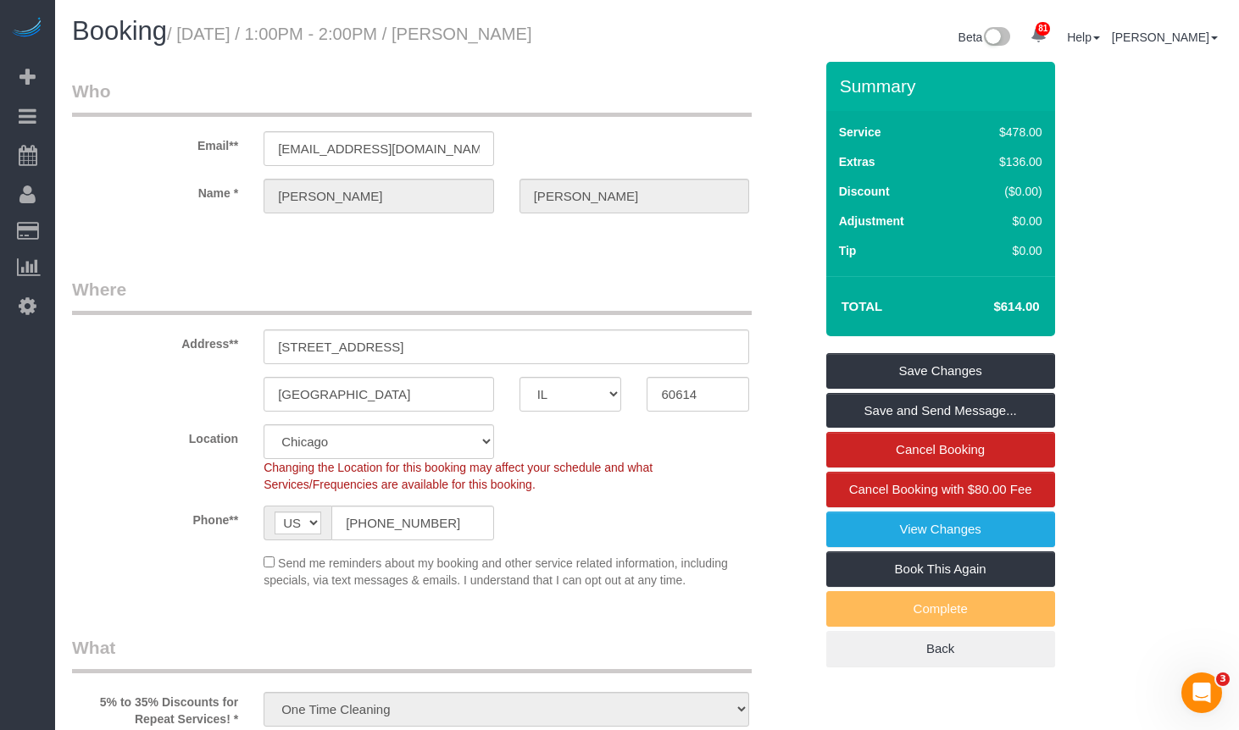
click at [527, 40] on small "/ September 03, 2025 / 1:00PM - 2:00PM / Vincent Buglio" at bounding box center [349, 34] width 365 height 19
drag, startPoint x: 639, startPoint y: 36, endPoint x: 502, endPoint y: 32, distance: 137.3
click at [502, 32] on div "Booking / September 03, 2025 / 1:00PM - 2:00PM / Vincent Buglio" at bounding box center [353, 35] width 588 height 36
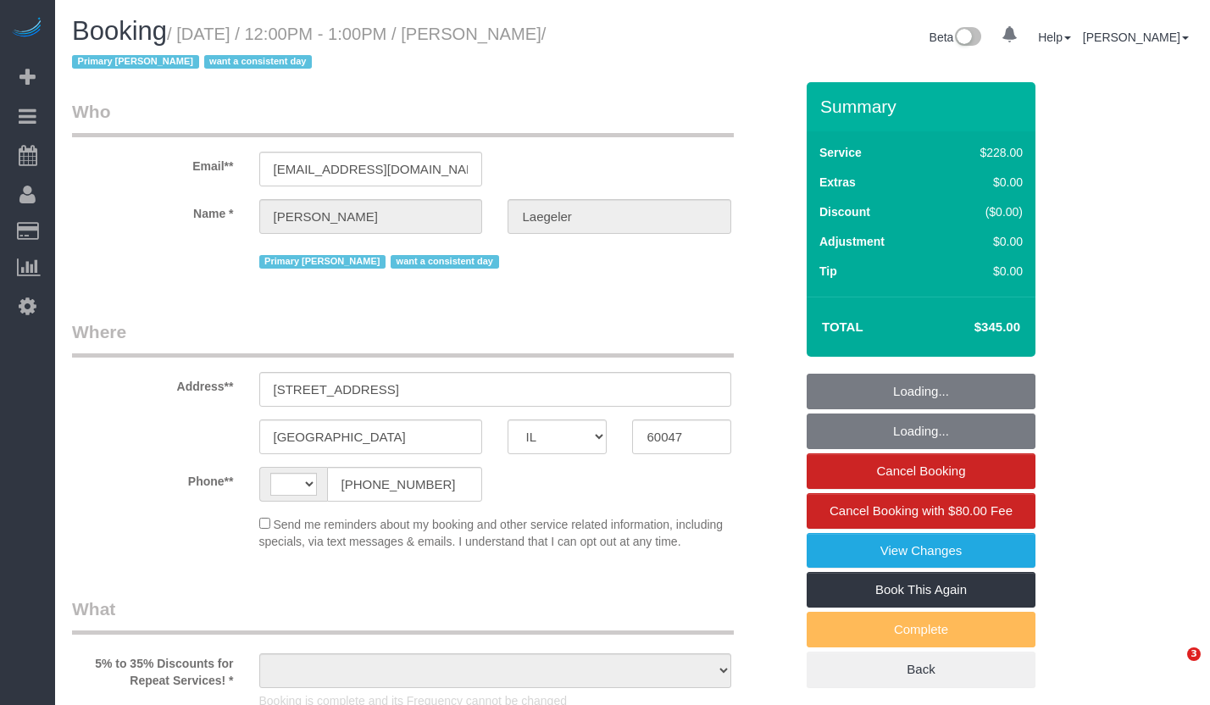
select select "IL"
select select "string:[GEOGRAPHIC_DATA]"
select select "object:824"
select select "string:fspay-430a25aa-c1cd-4869-94be-73c67670e075"
select select "number:1"
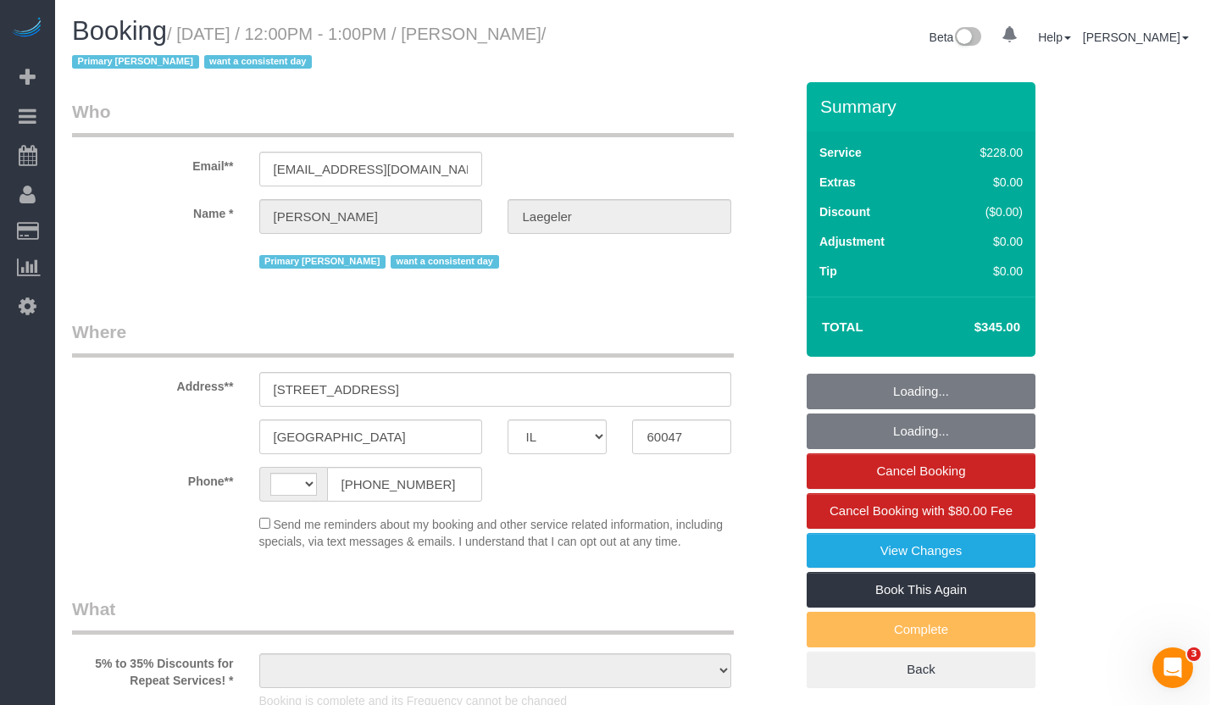
select select "number:58"
select select "number:139"
select select "number:106"
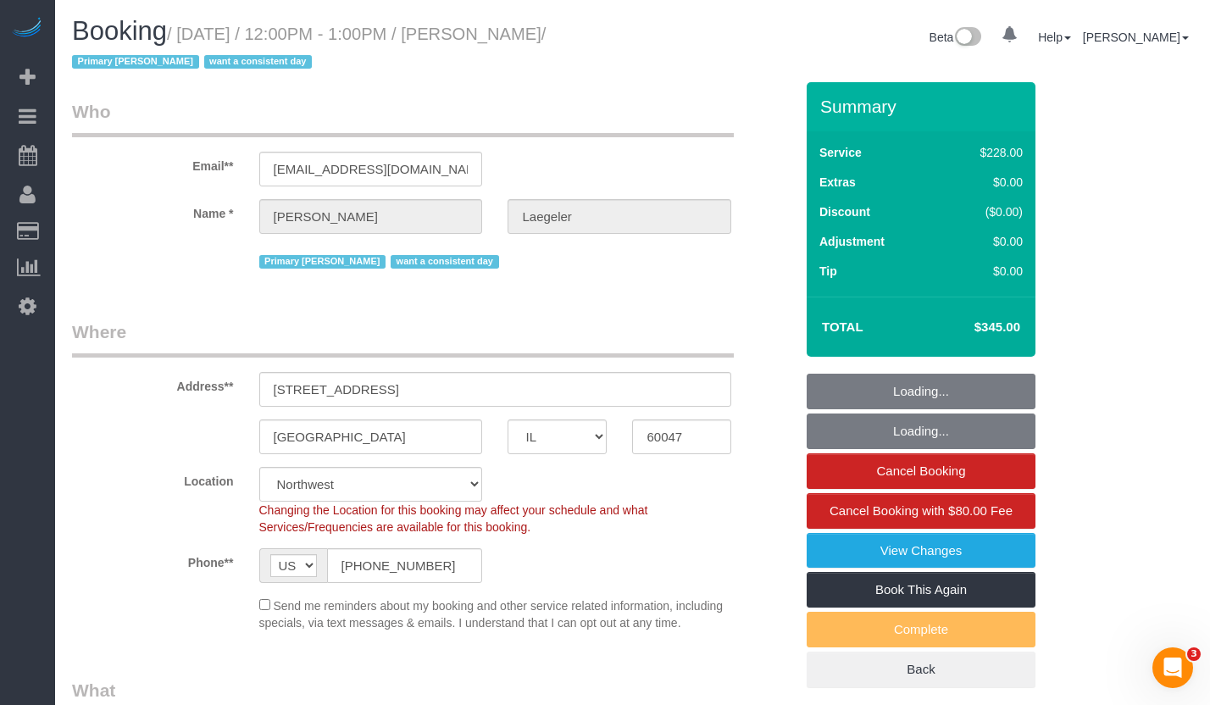
select select "512"
select select "4"
select select "3"
select select "object:1282"
select select "4"
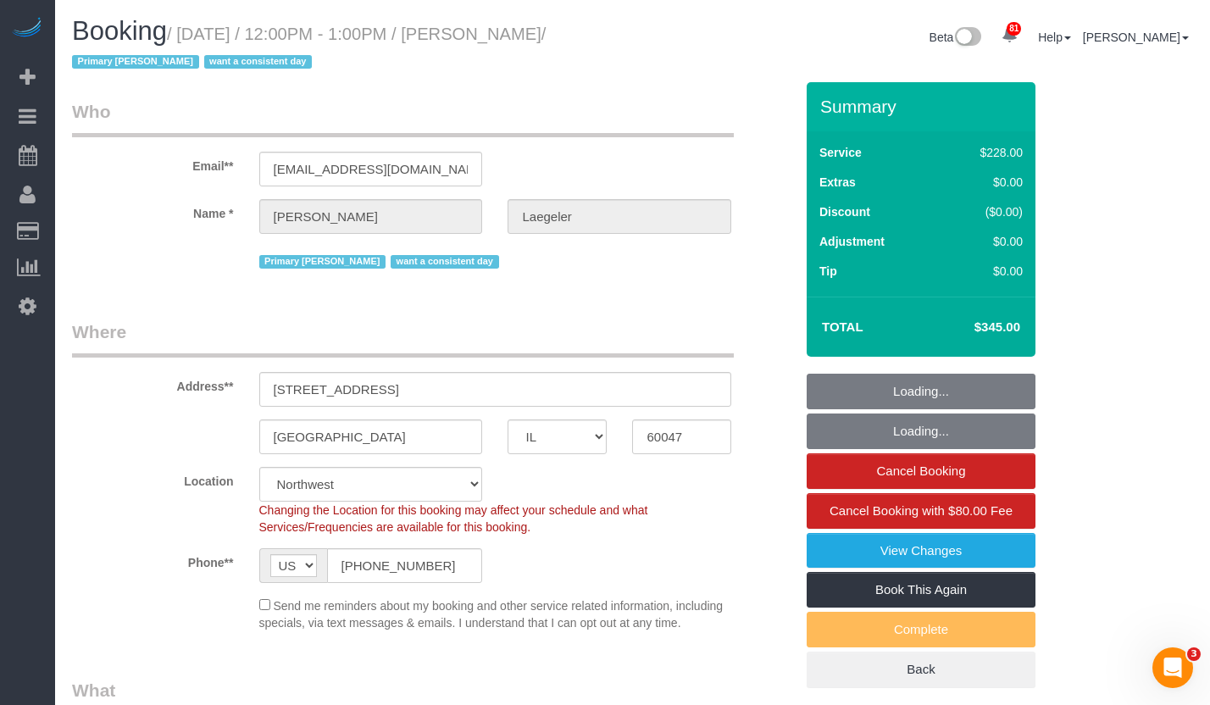
select select "3"
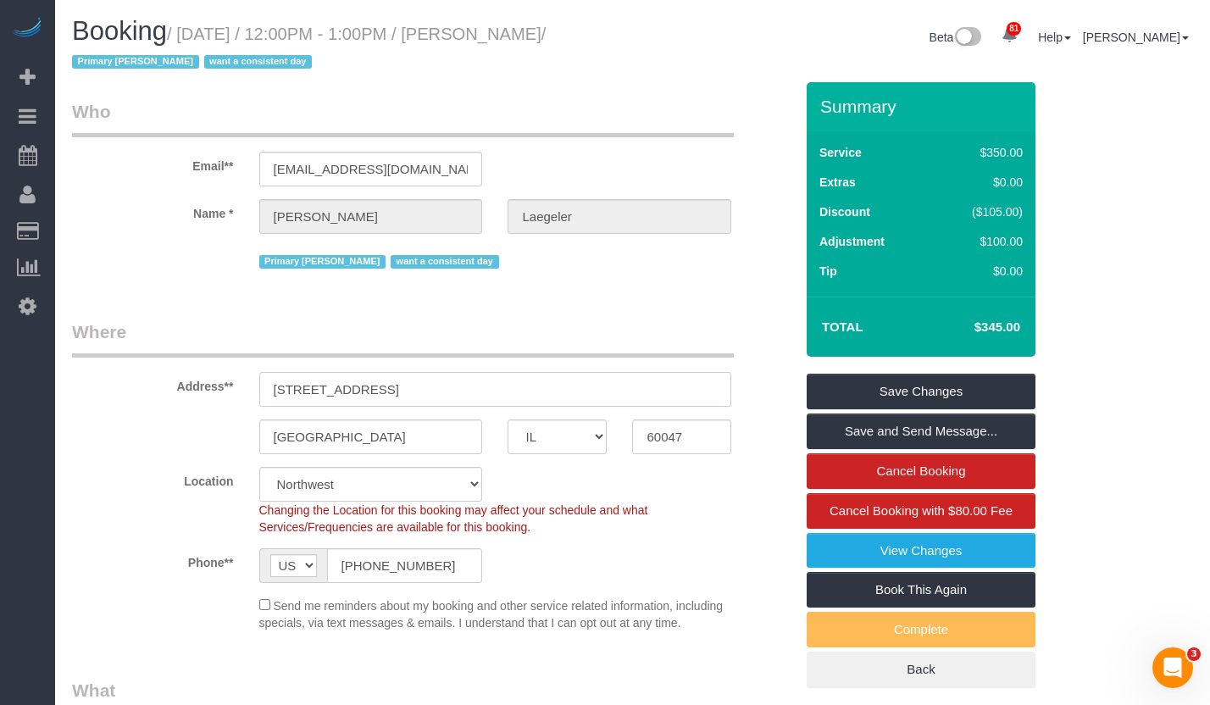
click at [392, 380] on input "[STREET_ADDRESS]" at bounding box center [495, 389] width 473 height 35
drag, startPoint x: 515, startPoint y: 53, endPoint x: 135, endPoint y: 64, distance: 380.5
click at [135, 64] on small "/ September 05, 2025 / 12:00PM - 1:00PM / Diane Laegeler / Primary Liliana want…" at bounding box center [309, 48] width 474 height 47
copy small "Diane Laegeler"
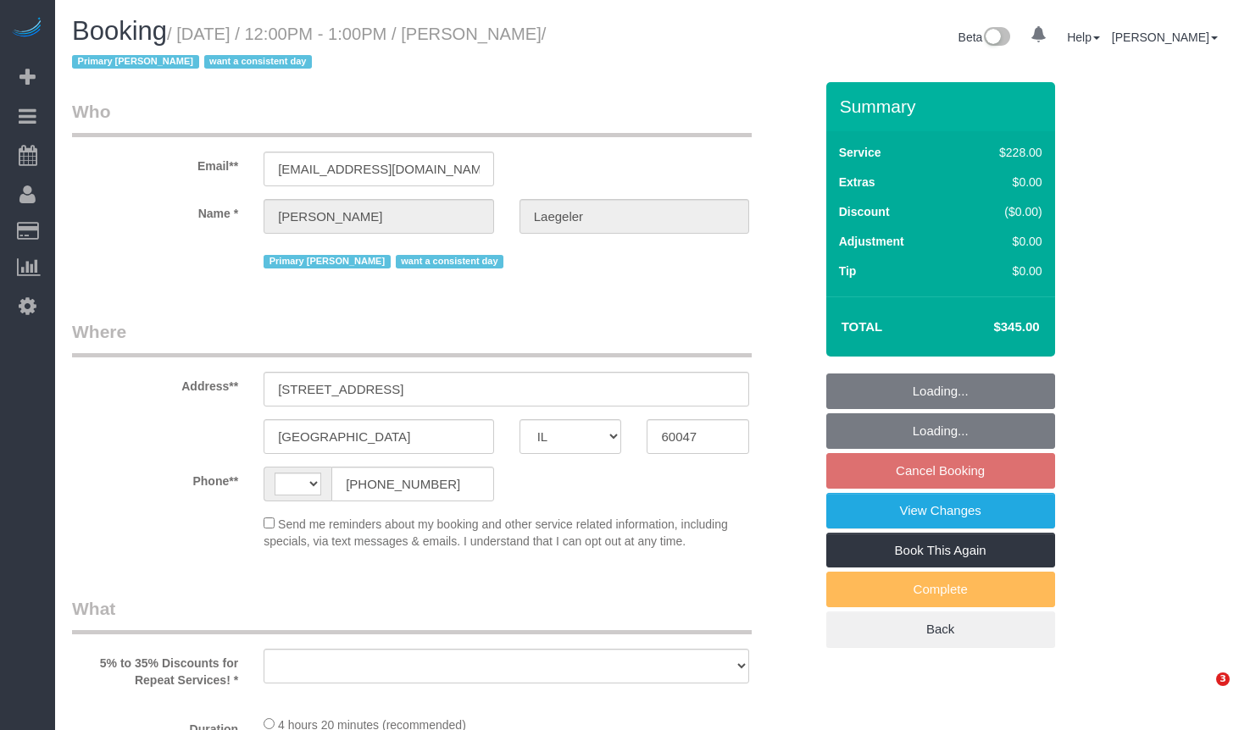
select select "IL"
select select "string:[GEOGRAPHIC_DATA]"
select select "object:818"
select select "string:fspay-430a25aa-c1cd-4869-94be-73c67670e075"
select select "512"
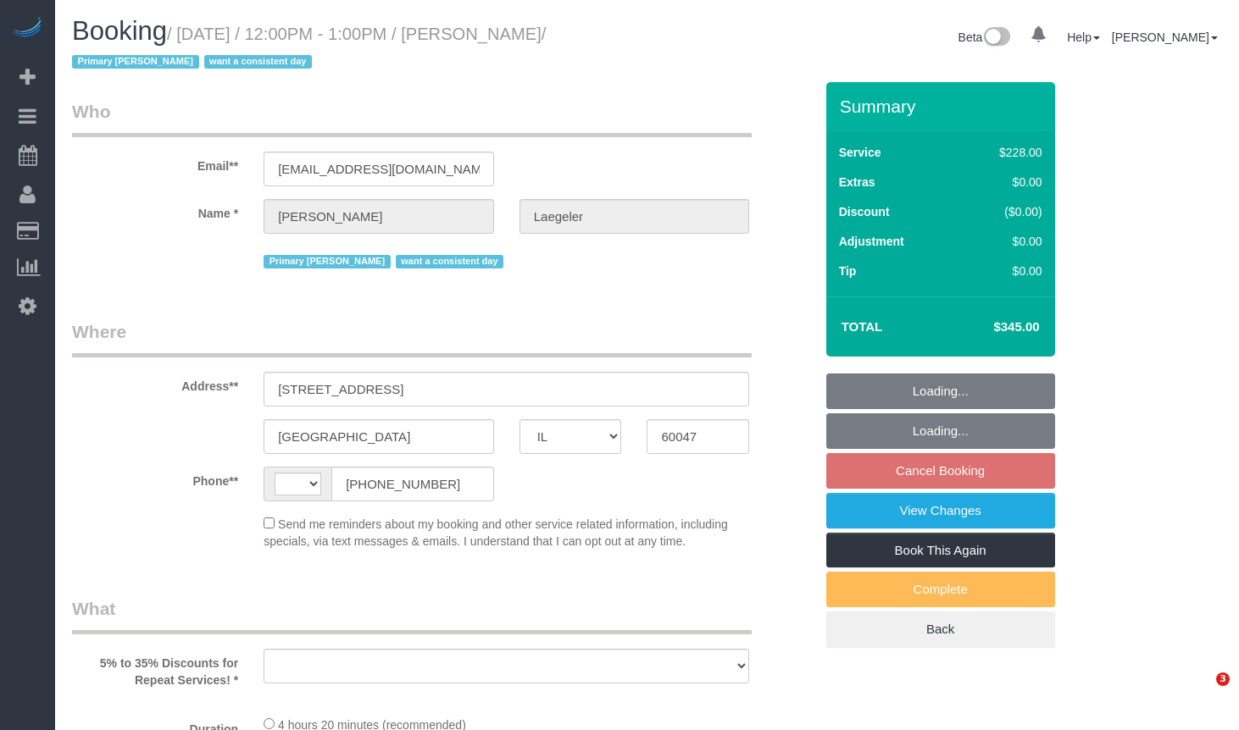
select select "4"
select select "3"
select select "number:1"
select select "number:58"
select select "number:139"
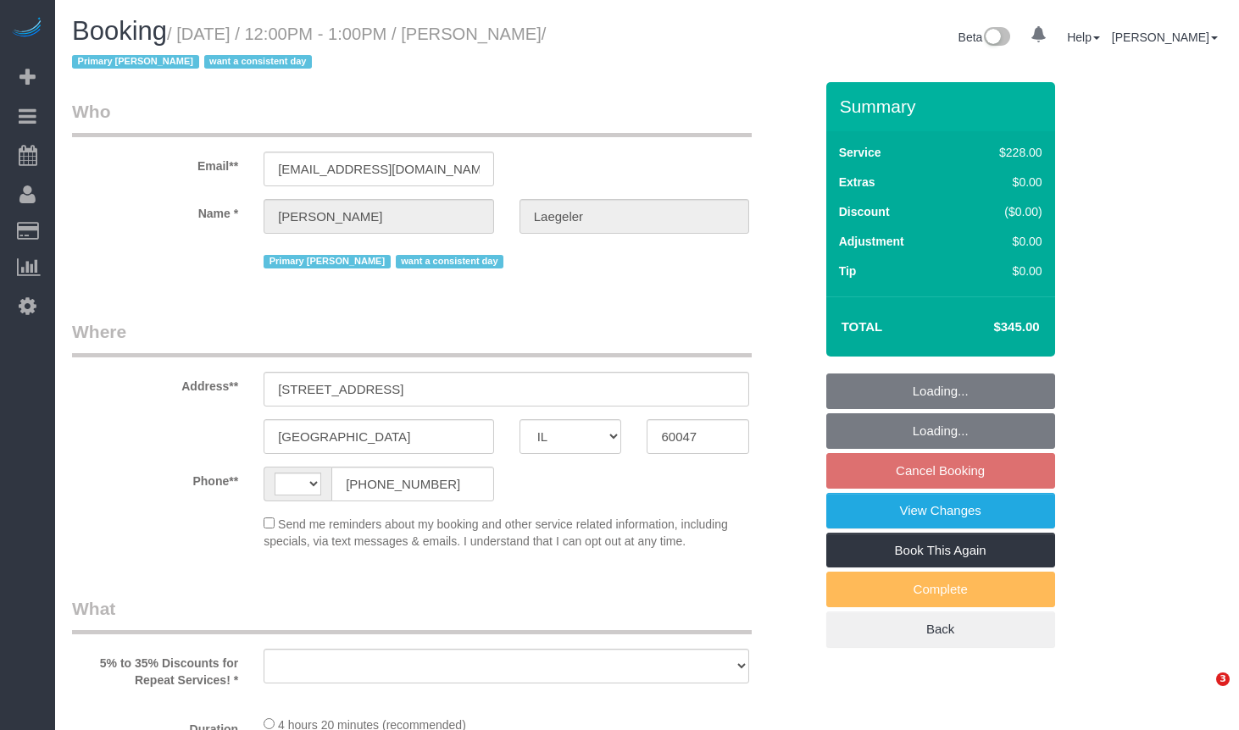
select select "number:106"
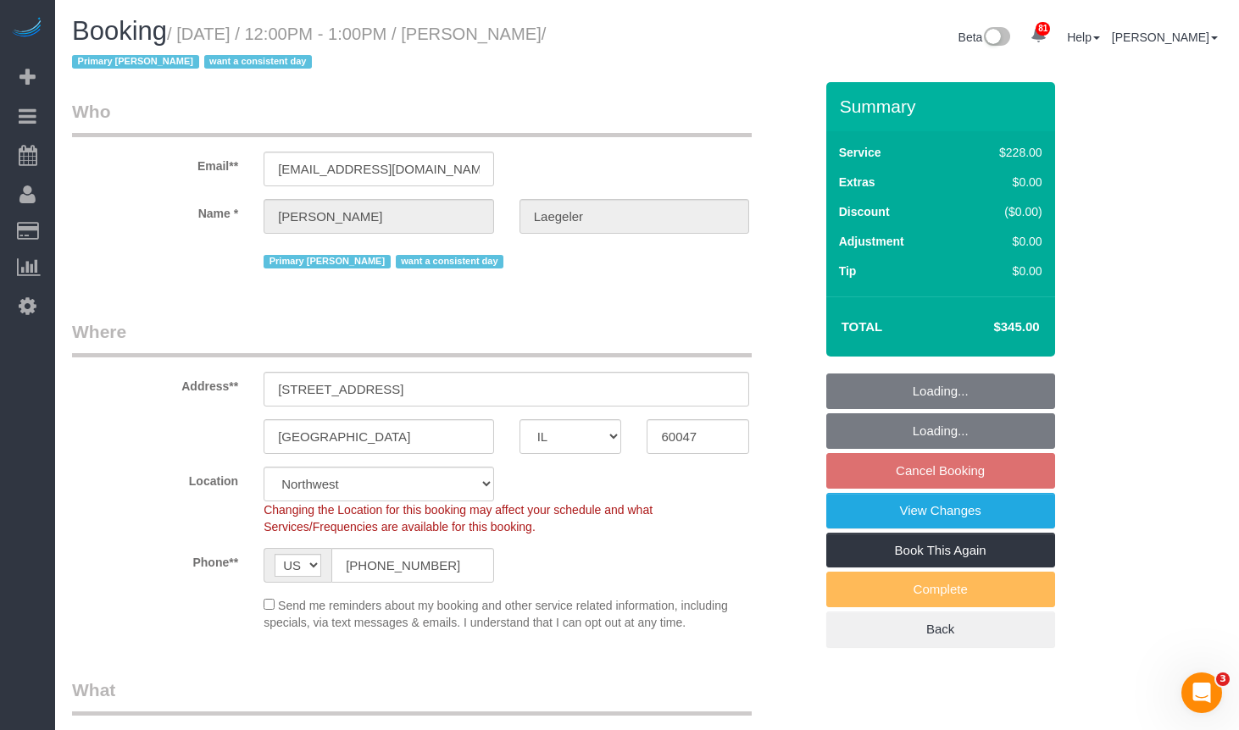
select select "object:1274"
select select "4"
select select "3"
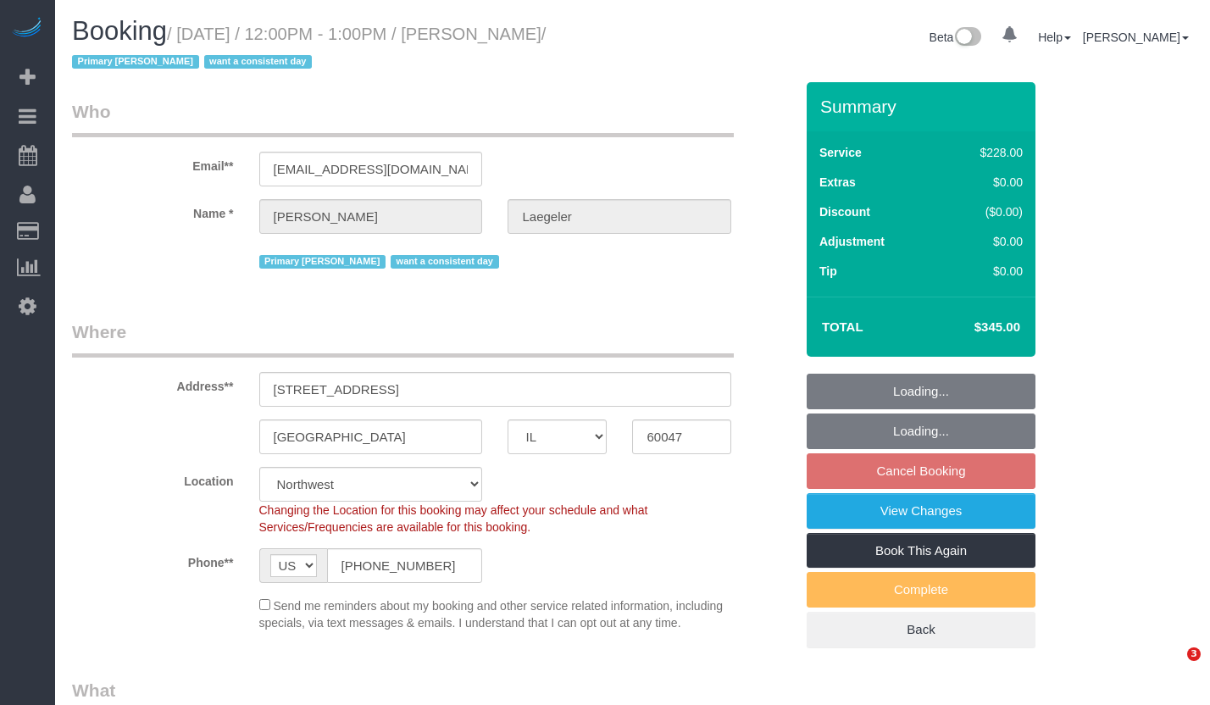
select select "IL"
select select "string:fspay-430a25aa-c1cd-4869-94be-73c67670e075"
select select "object:817"
select select "number:1"
select select "number:58"
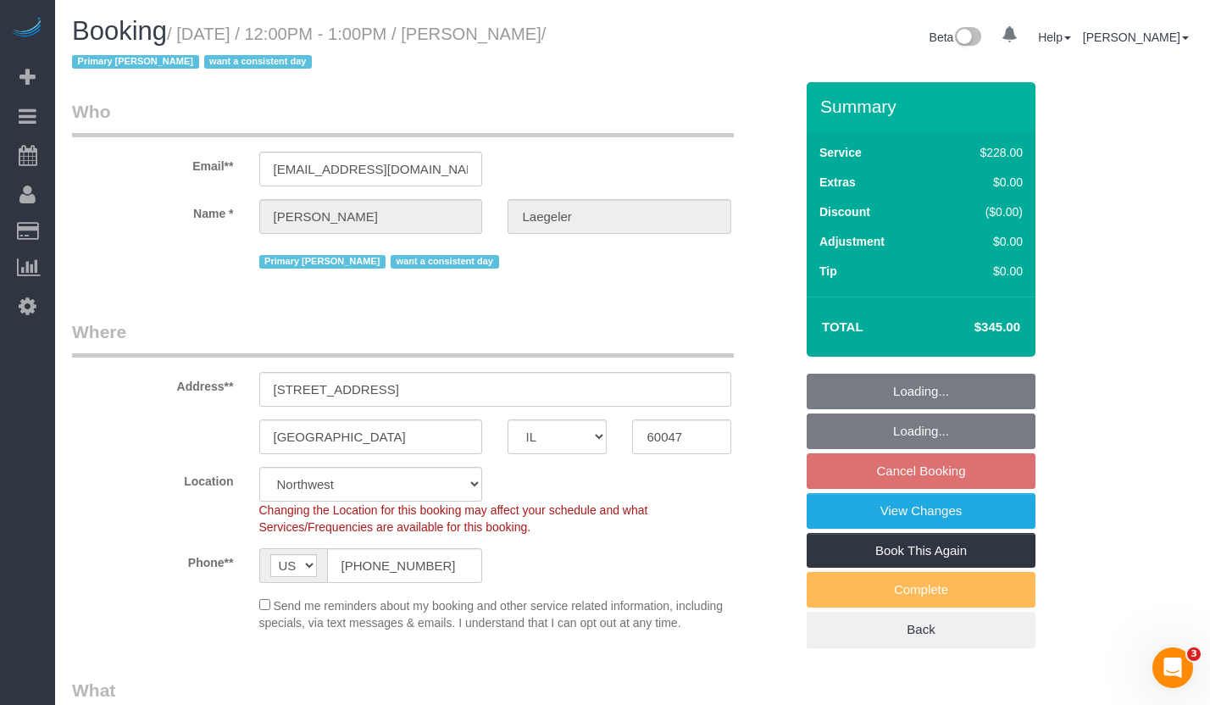
select select "number:139"
select select "number:106"
select select "object:1271"
select select "512"
select select "4"
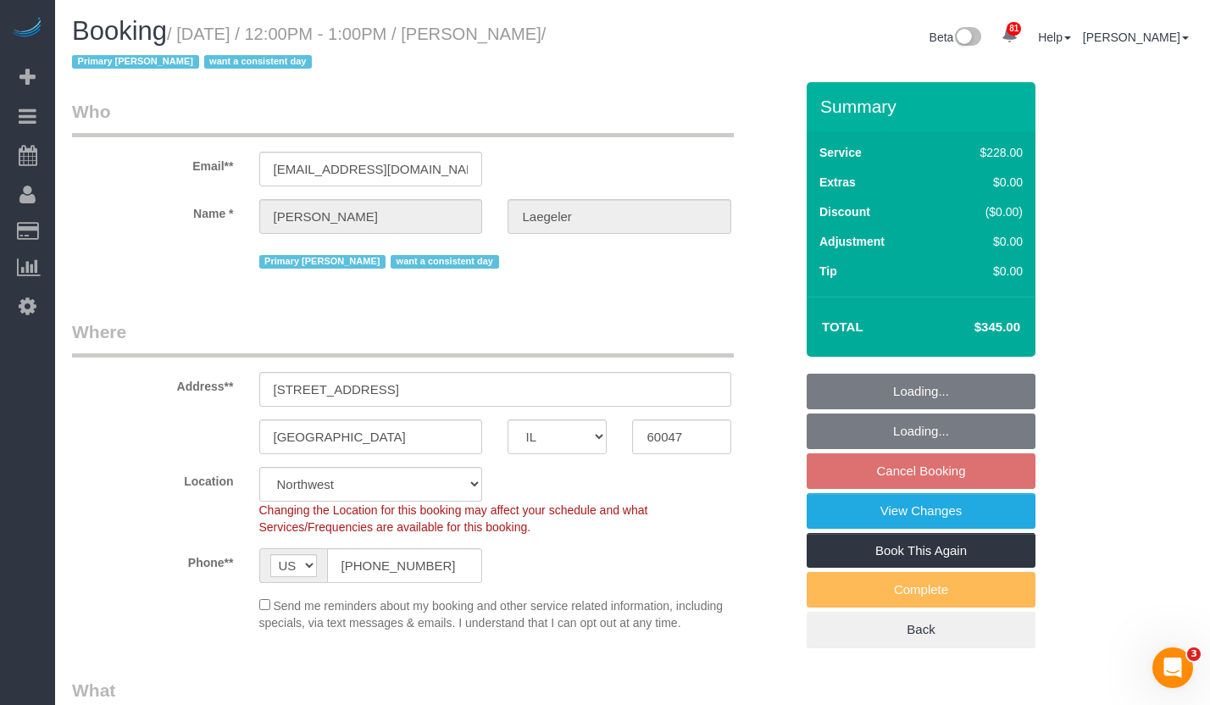
select select "3"
select select "4"
select select "3"
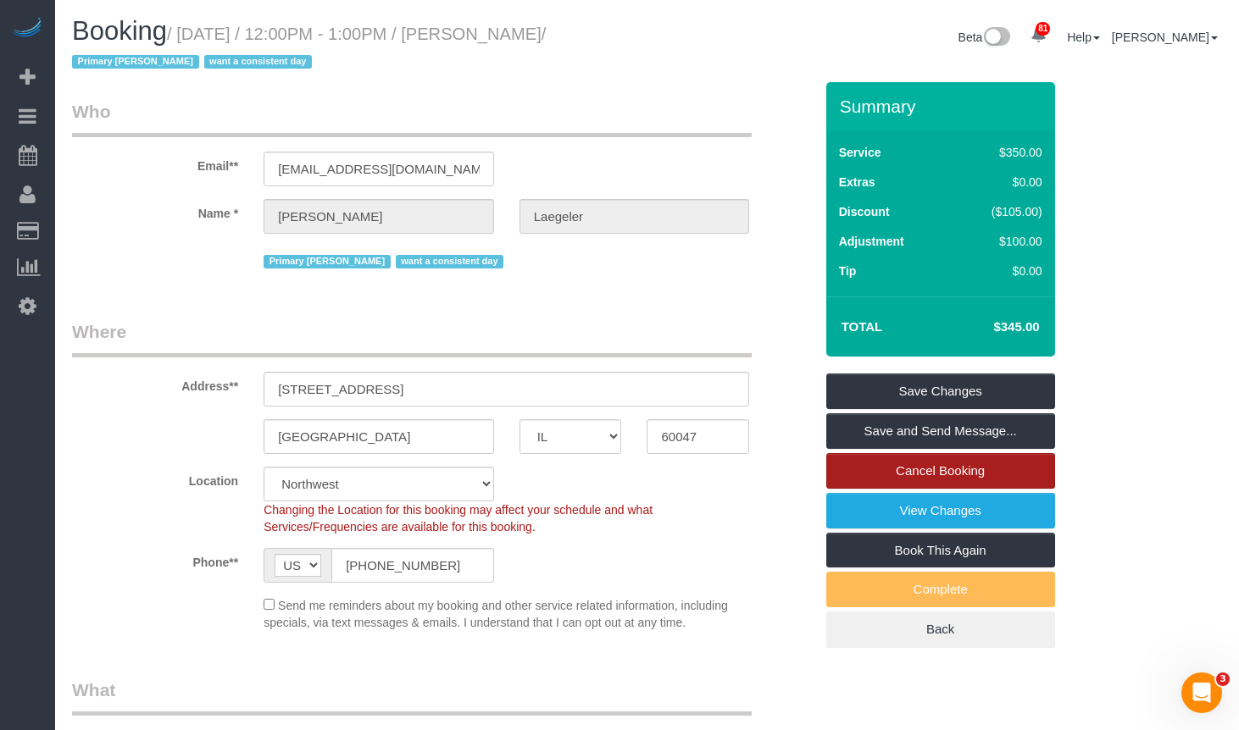
scroll to position [85, 0]
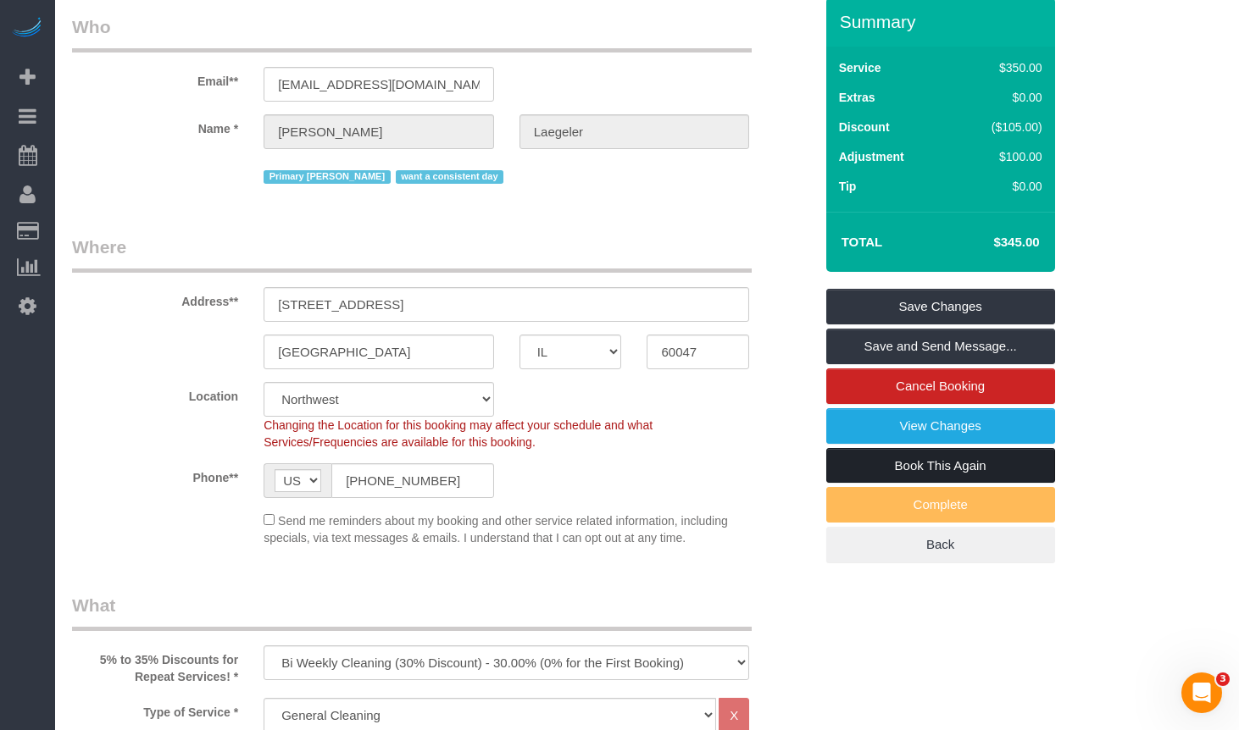
click at [956, 453] on link "Book This Again" at bounding box center [940, 466] width 229 height 36
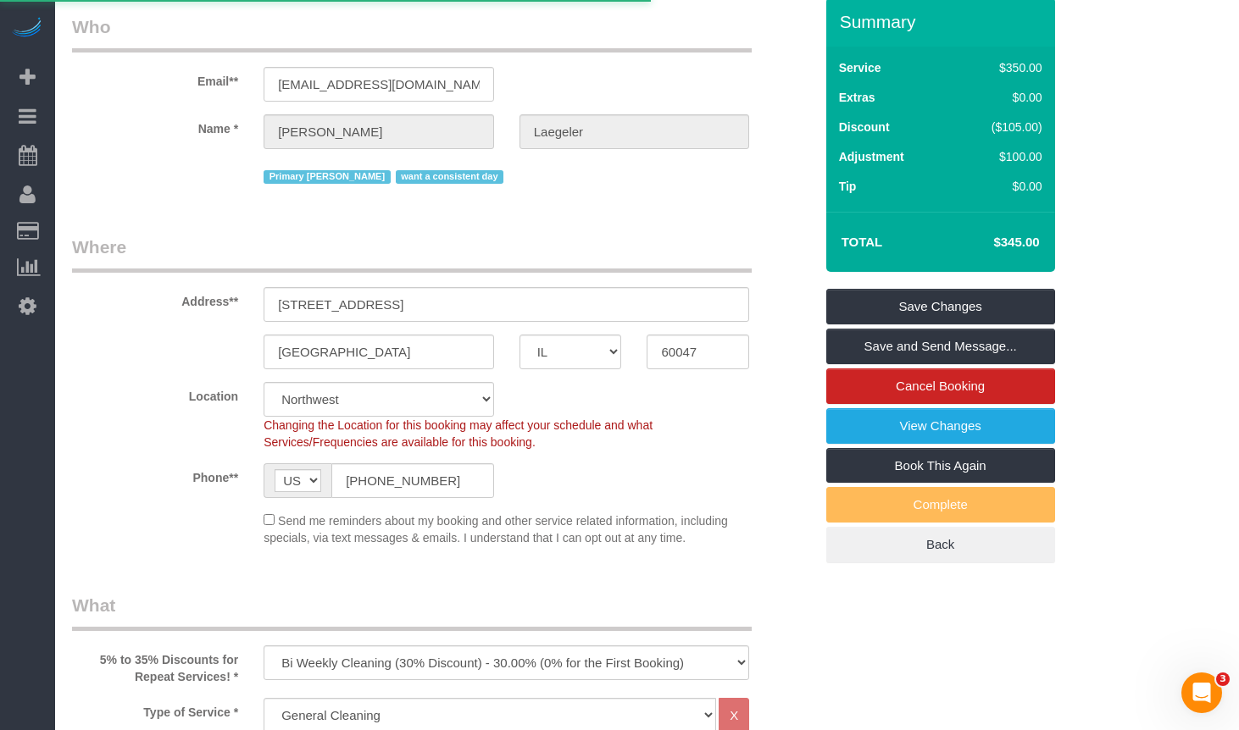
select select "IL"
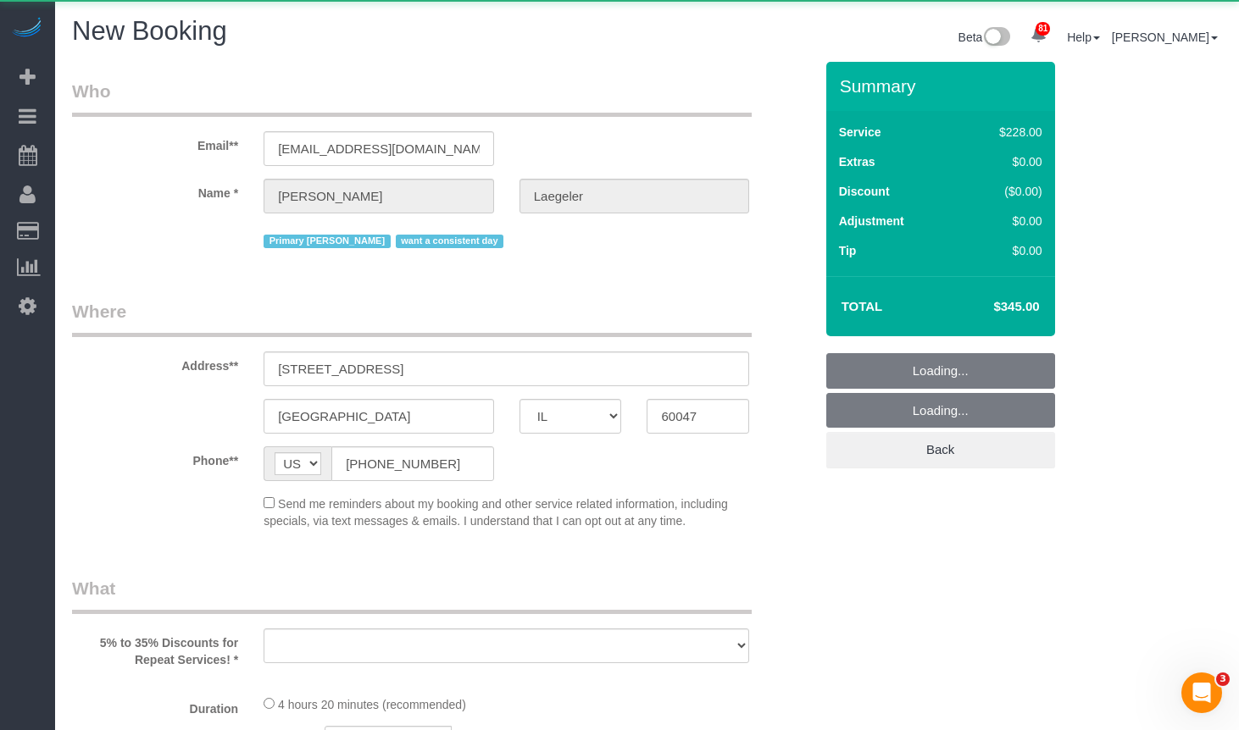
select select "string:fspay-430a25aa-c1cd-4869-94be-73c67670e075"
select select "number:1"
select select "number:58"
select select "number:139"
select select "number:106"
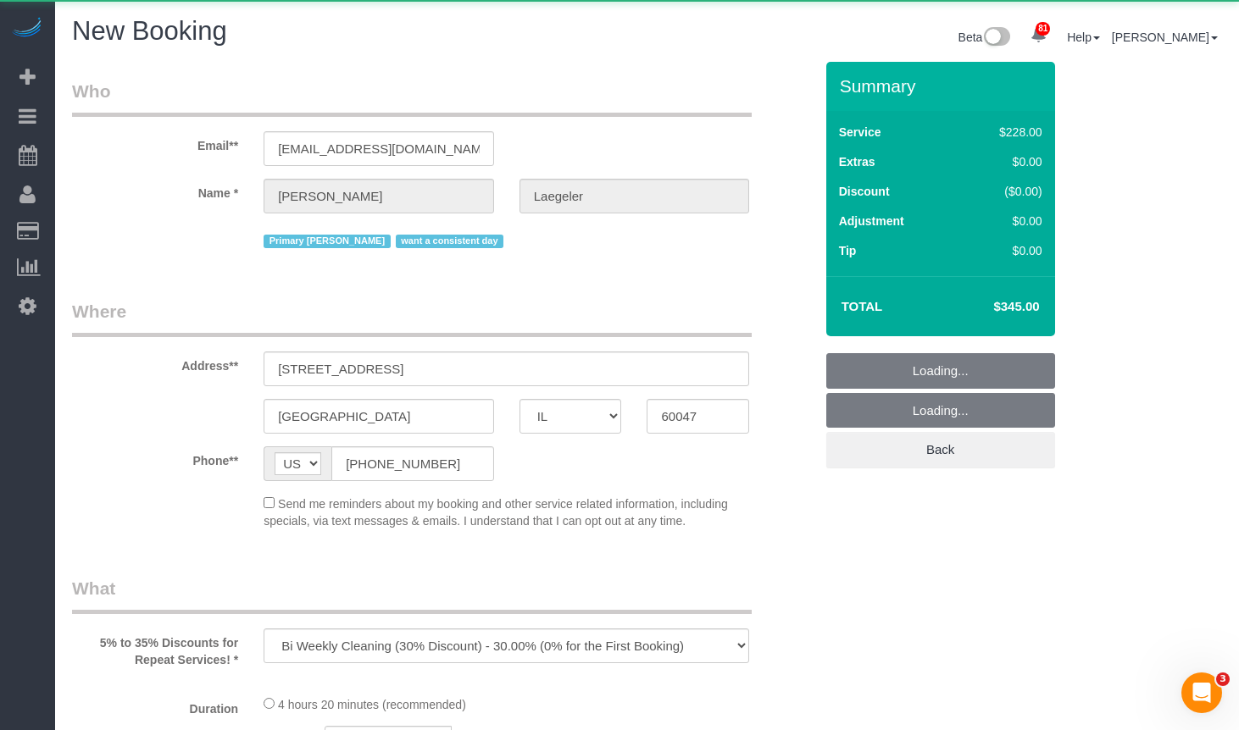
select select "object:1898"
select select "512"
select select "4"
select select "3"
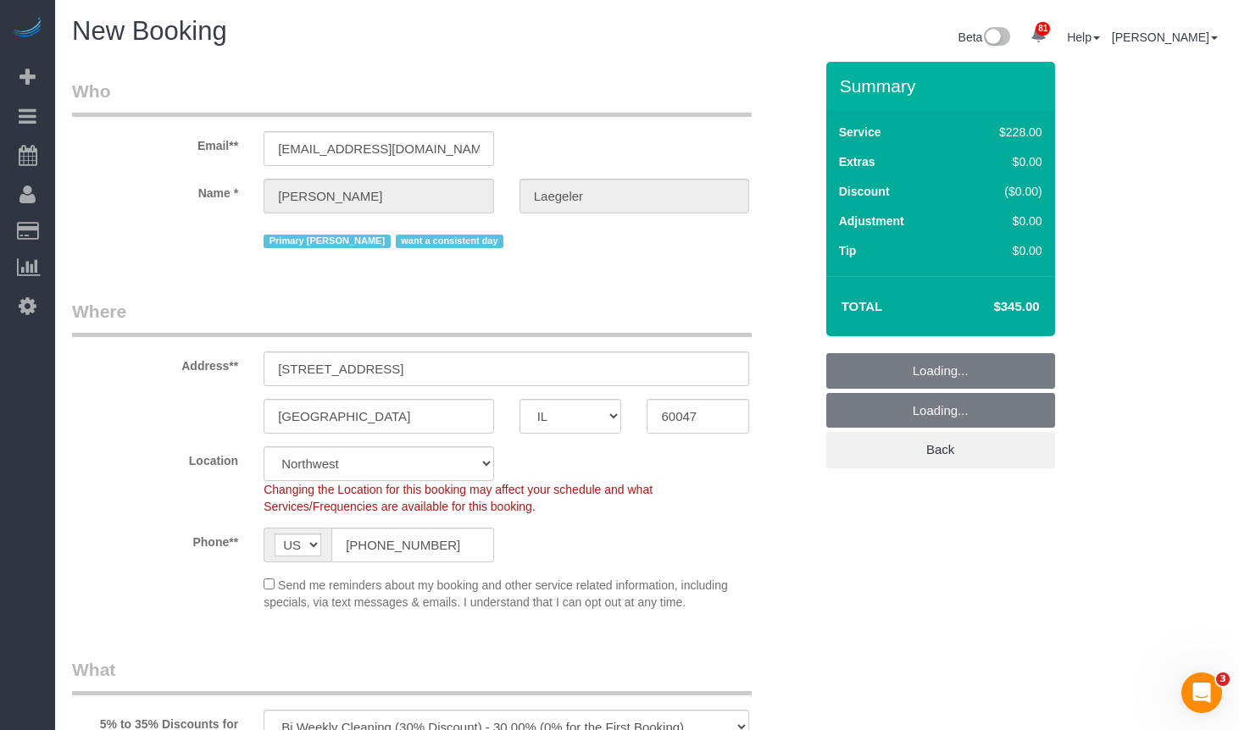
select select "object:2111"
select select "4"
select select "3"
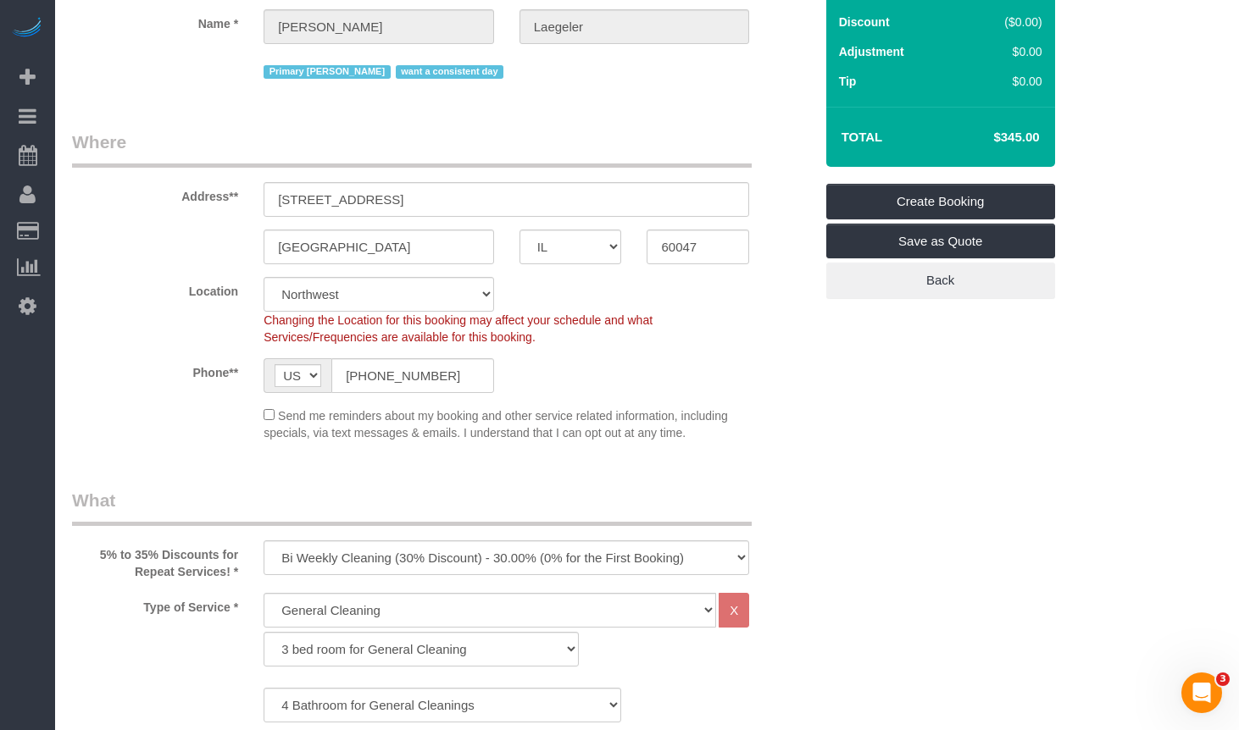
scroll to position [424, 0]
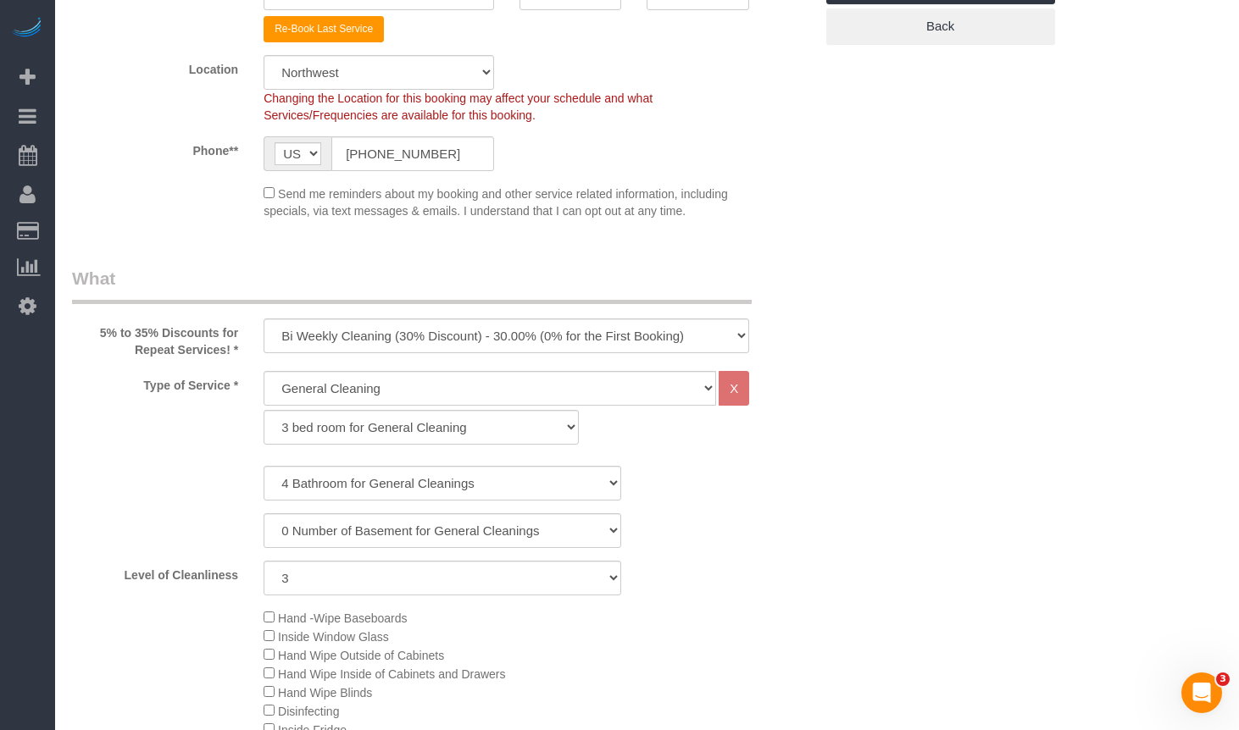
select select "object:2192"
click at [419, 333] on select "One Time Cleaning Weekly Cleaning (35% Discount) - 35.00% (0% for the First Boo…" at bounding box center [505, 336] width 485 height 35
select select "4"
select select "3"
click at [401, 332] on select "One Time Cleaning Weekly Cleaning (35% Discount) - 35.00% (0% for the First Boo…" at bounding box center [505, 336] width 485 height 35
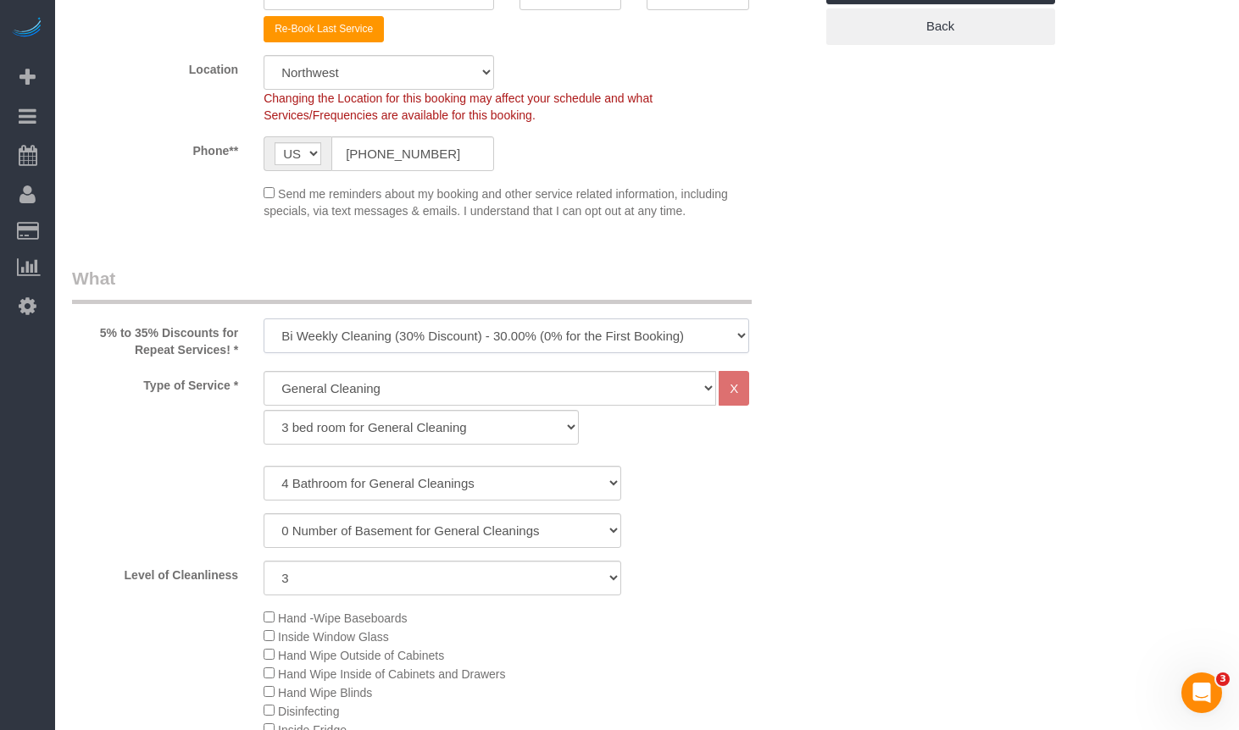
select select "object:2193"
click at [263, 319] on select "One Time Cleaning Weekly Cleaning (35% Discount) - 35.00% (0% for the First Boo…" at bounding box center [505, 336] width 485 height 35
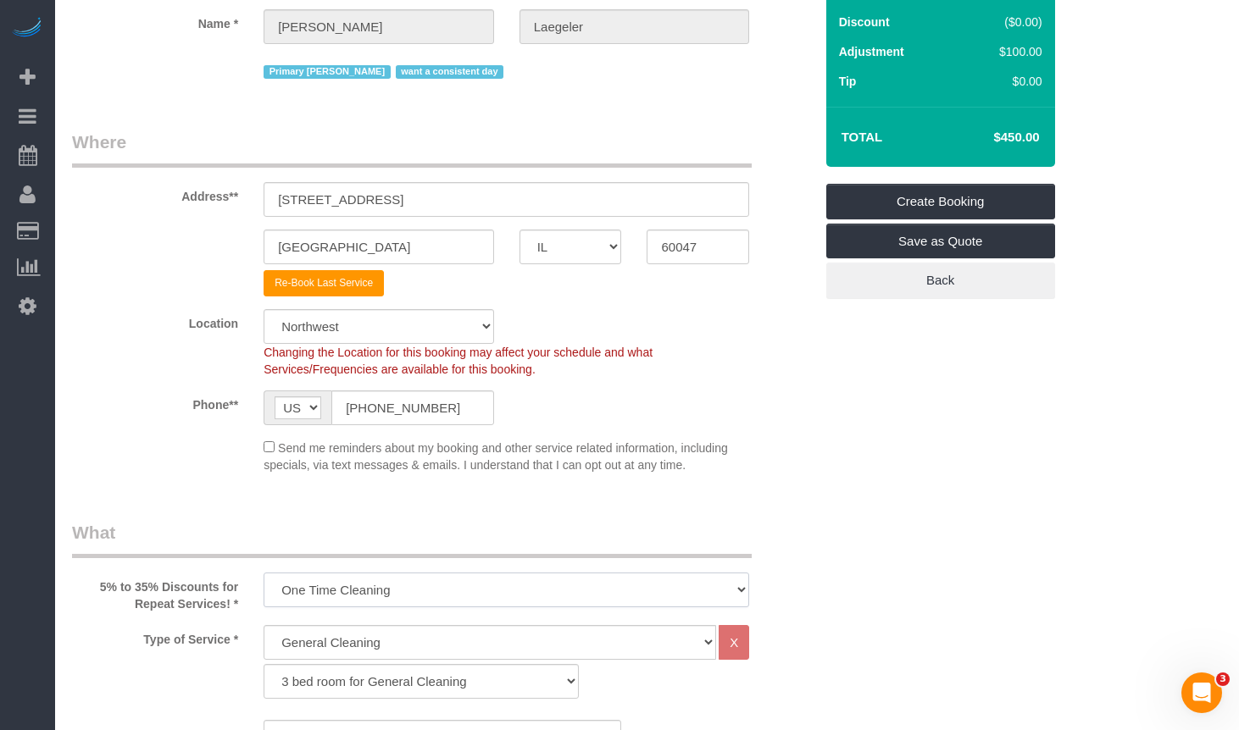
scroll to position [508, 0]
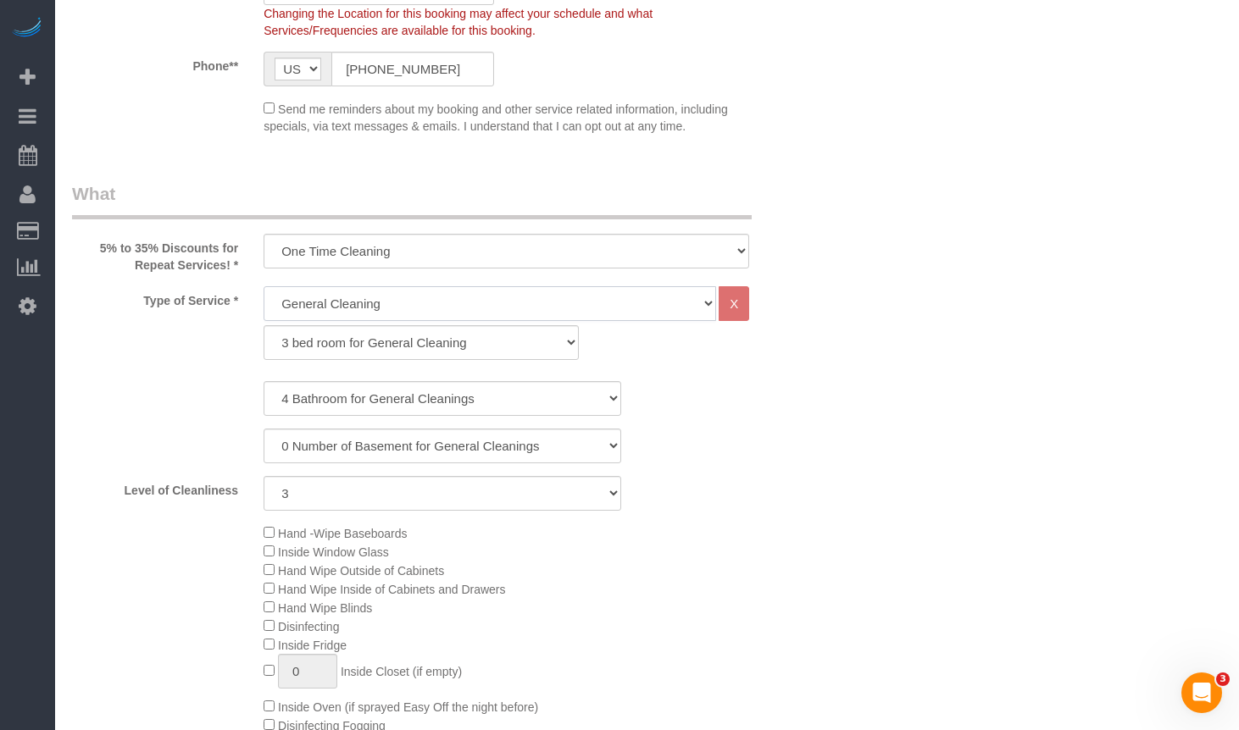
click at [374, 310] on select "General Cleaning Deep Cleaning Move-in / Move-out Cleaning COUNTS Cleaning" at bounding box center [489, 303] width 452 height 35
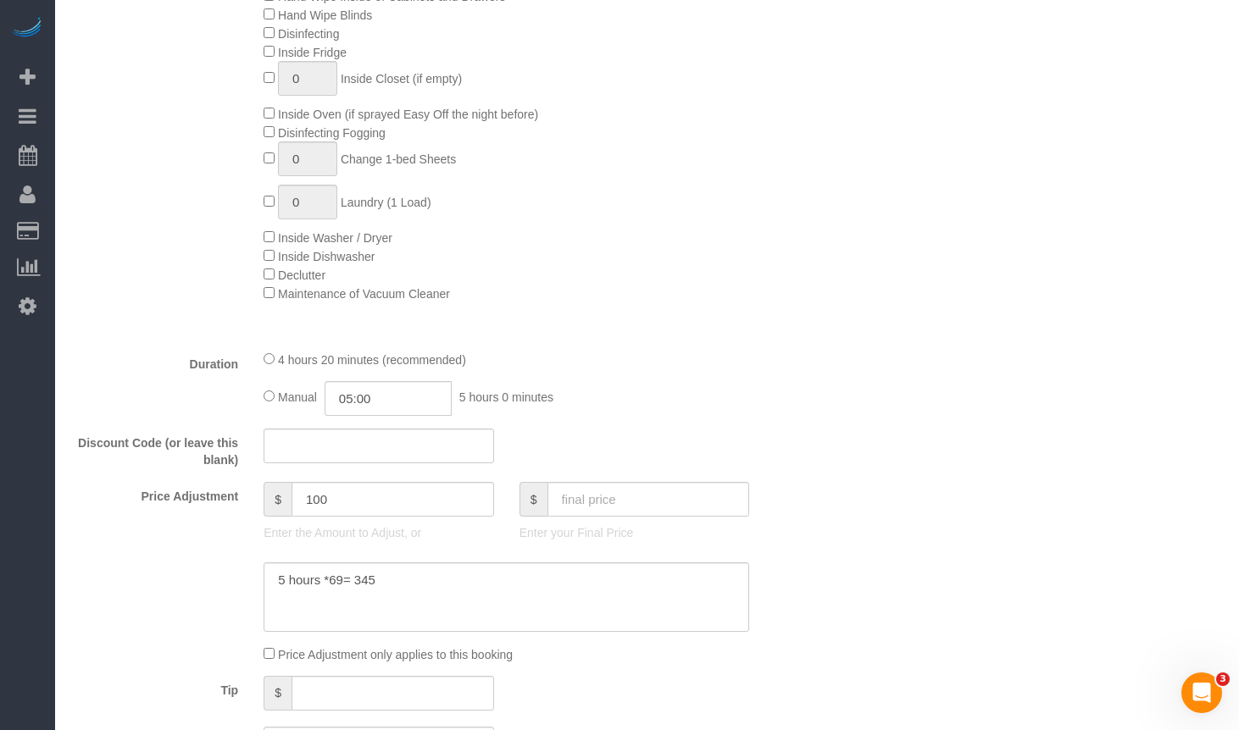
scroll to position [1355, 0]
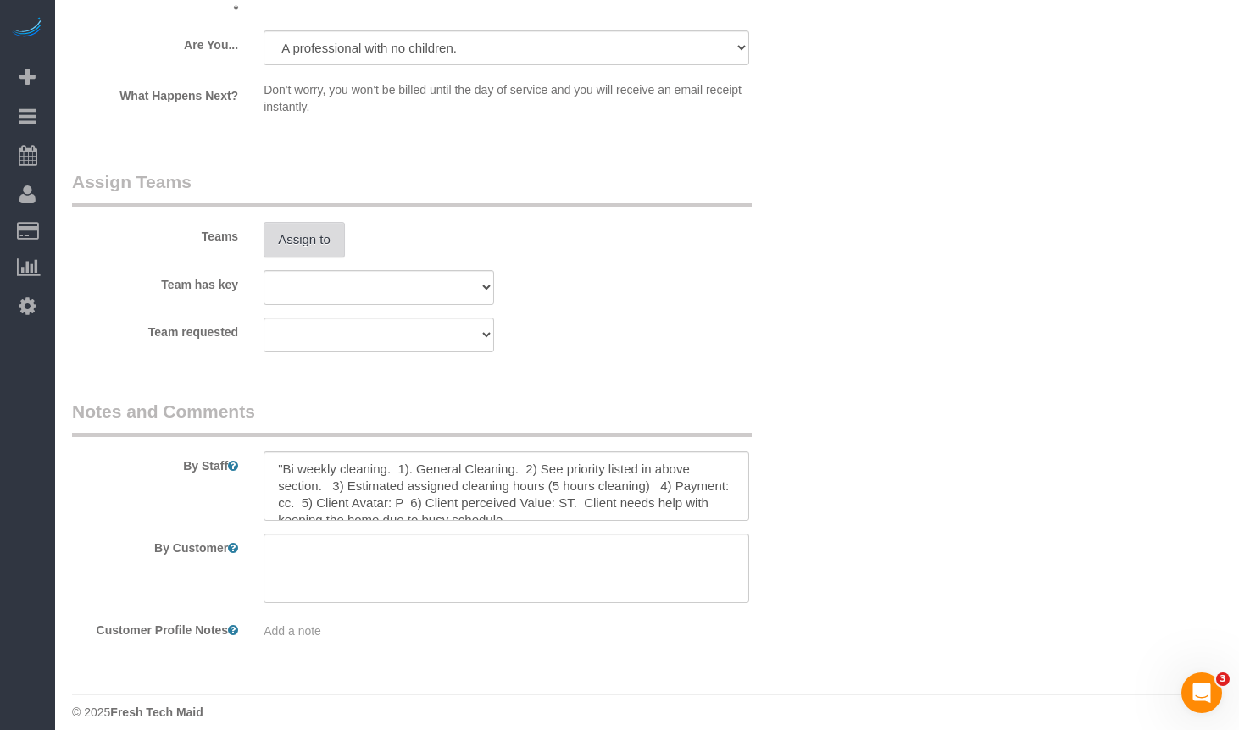
click at [333, 224] on button "Assign to" at bounding box center [303, 240] width 81 height 36
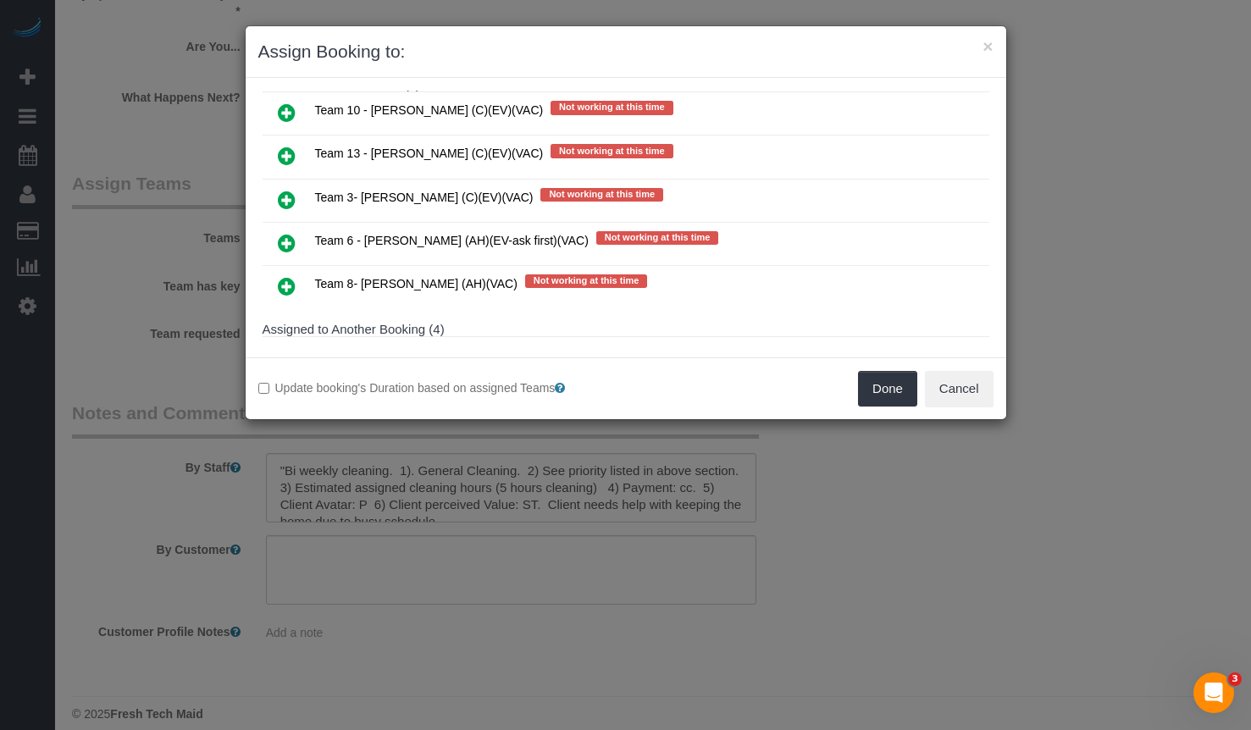
scroll to position [339, 0]
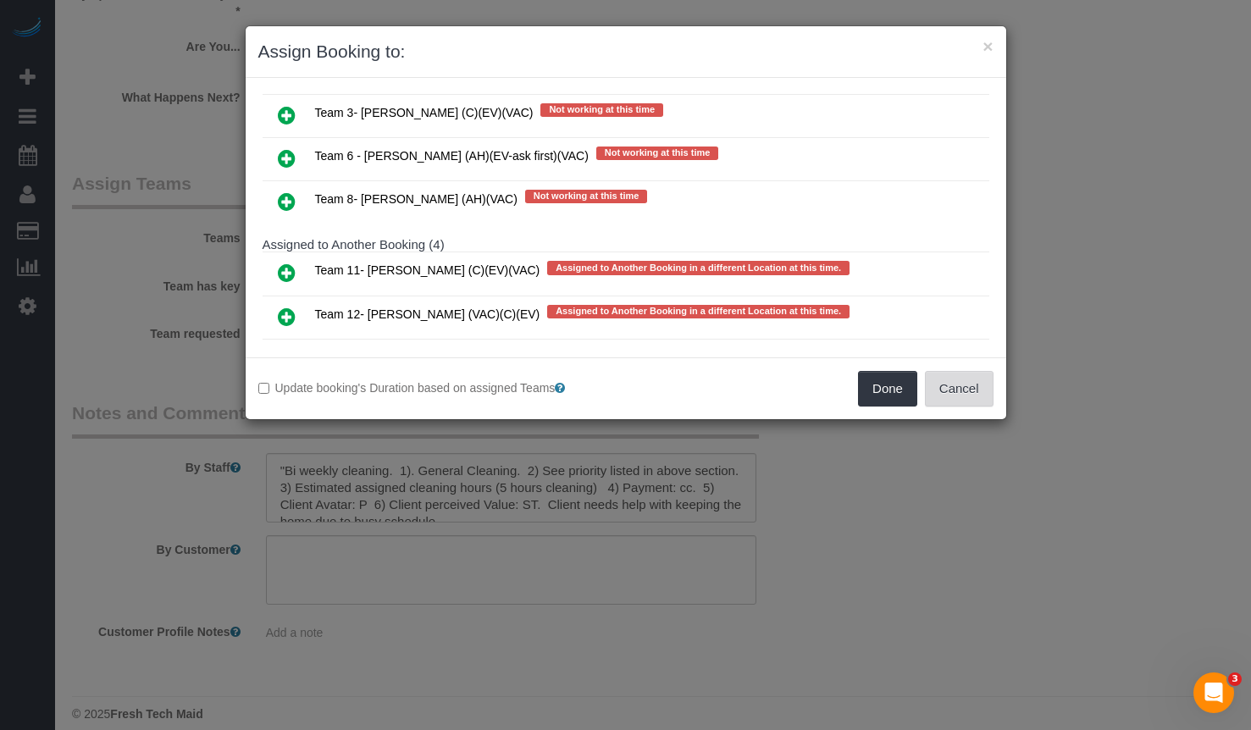
drag, startPoint x: 978, startPoint y: 402, endPoint x: 963, endPoint y: 388, distance: 20.4
click at [978, 400] on button "Cancel" at bounding box center [959, 389] width 69 height 36
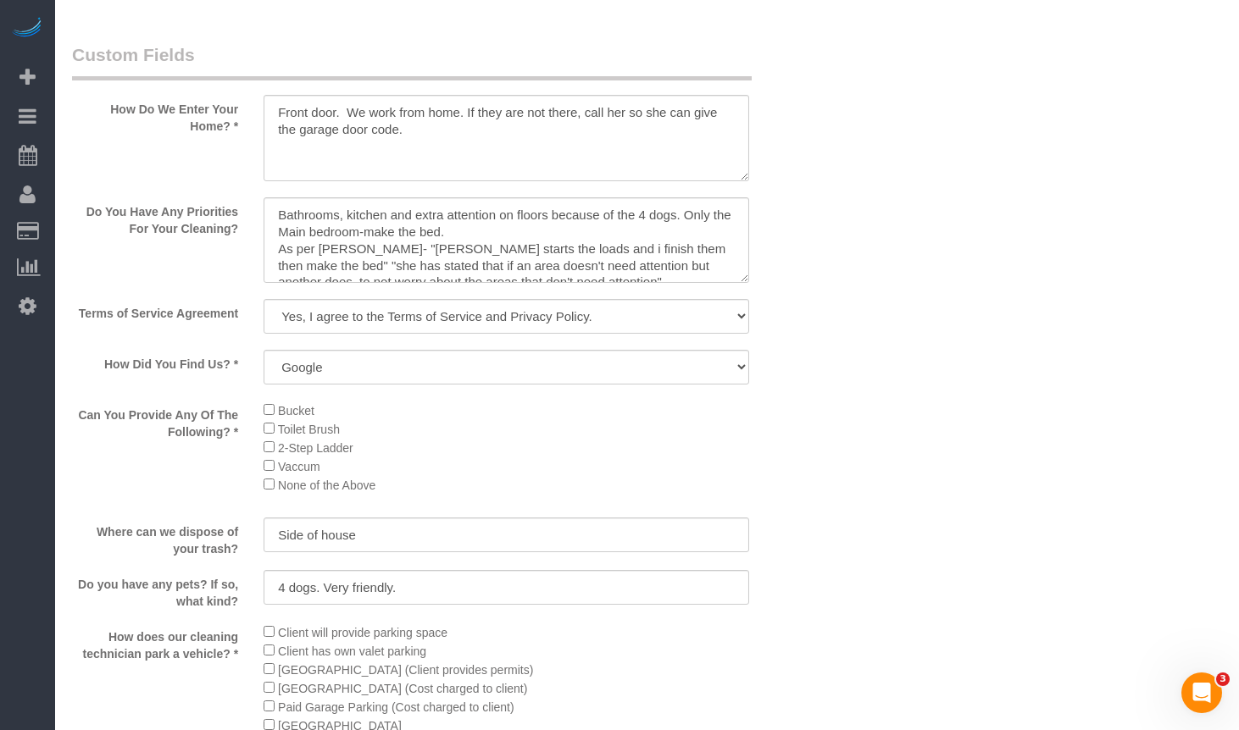
scroll to position [1616, 0]
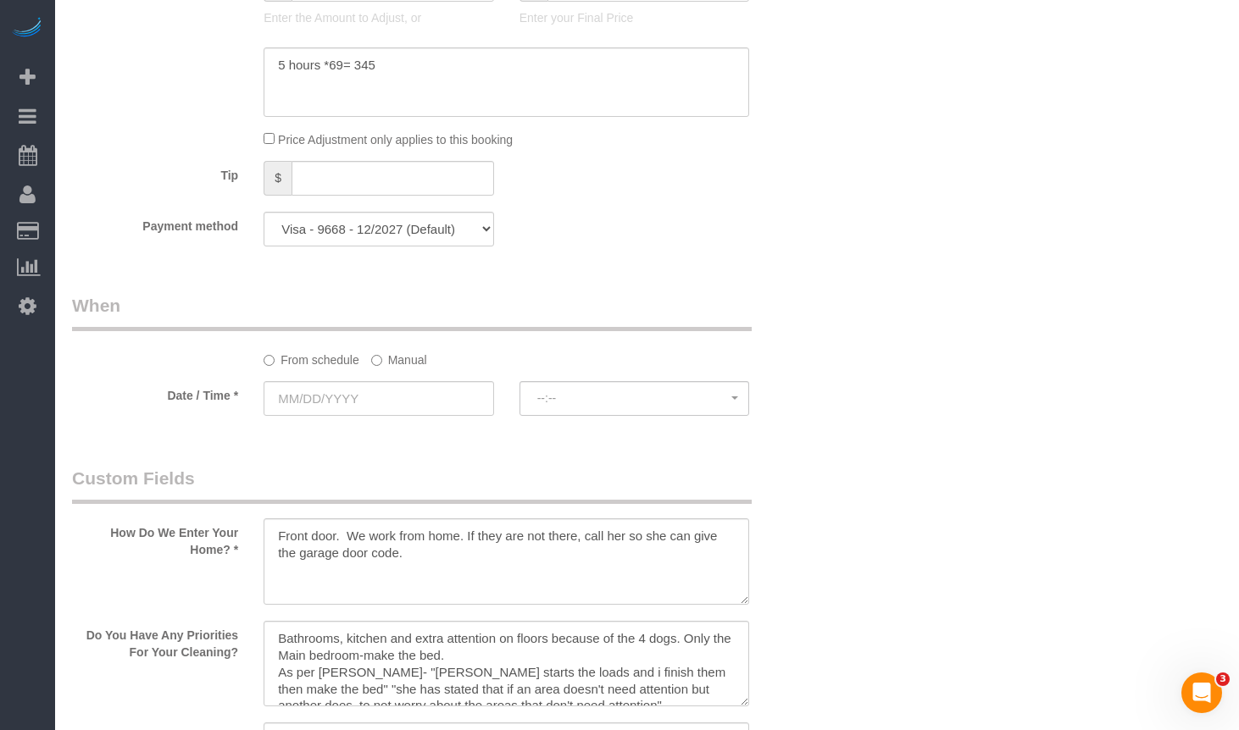
click at [392, 354] on label "Manual" at bounding box center [399, 357] width 56 height 23
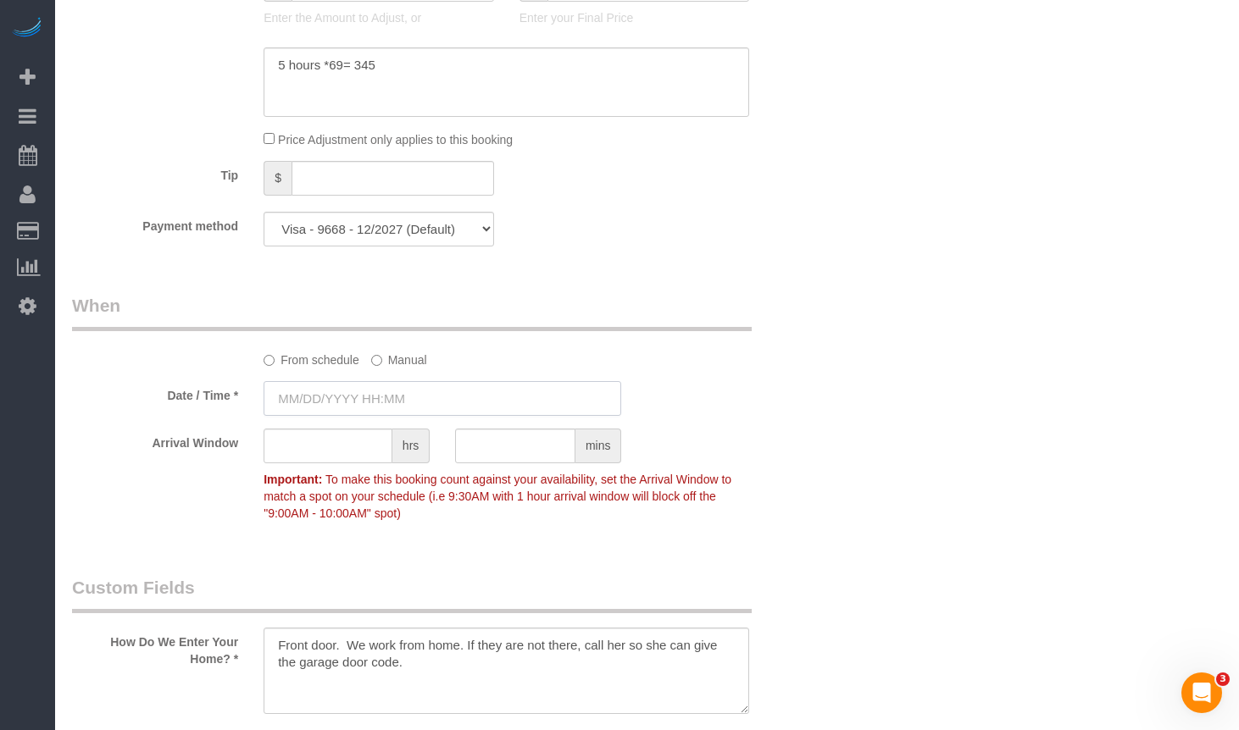
click at [408, 411] on input "text" at bounding box center [442, 398] width 358 height 35
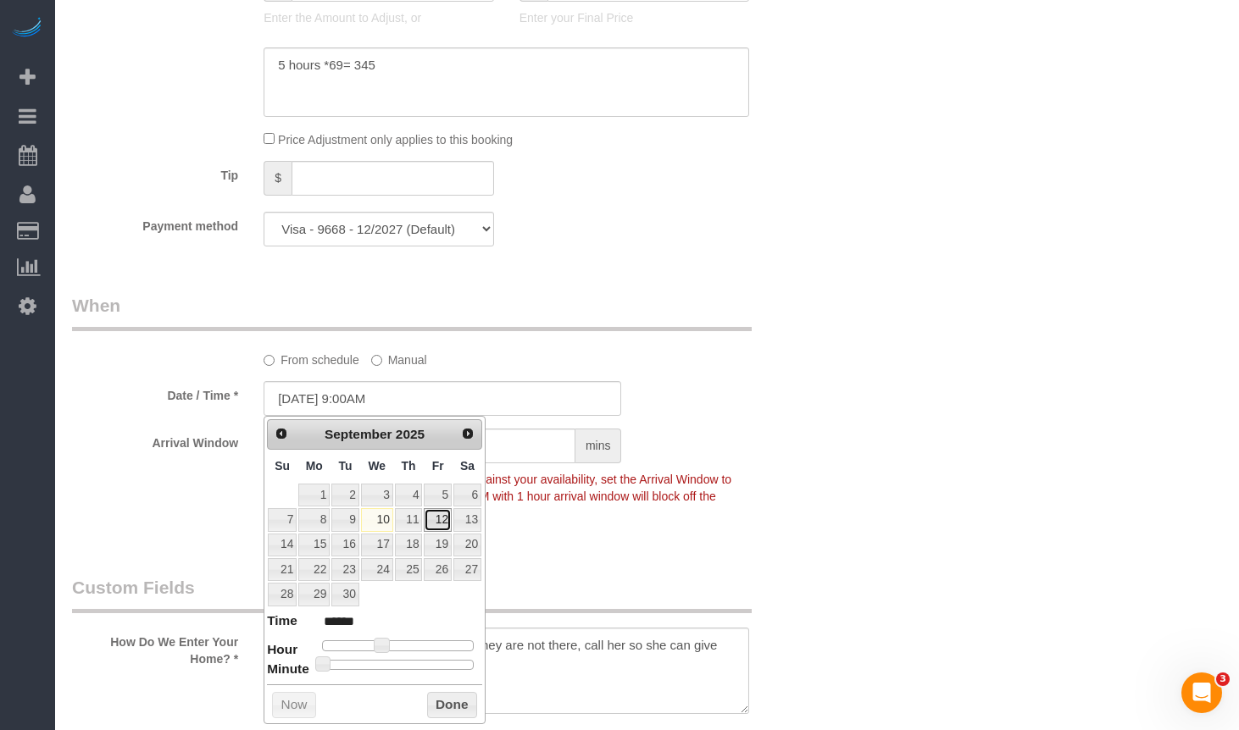
click at [439, 528] on link "12" at bounding box center [437, 519] width 27 height 23
click at [862, 298] on div "Who Email** glaegeler@gotoissi.com Name * Diane Laegeler Primary Liliana want a…" at bounding box center [647, 256] width 1150 height 3622
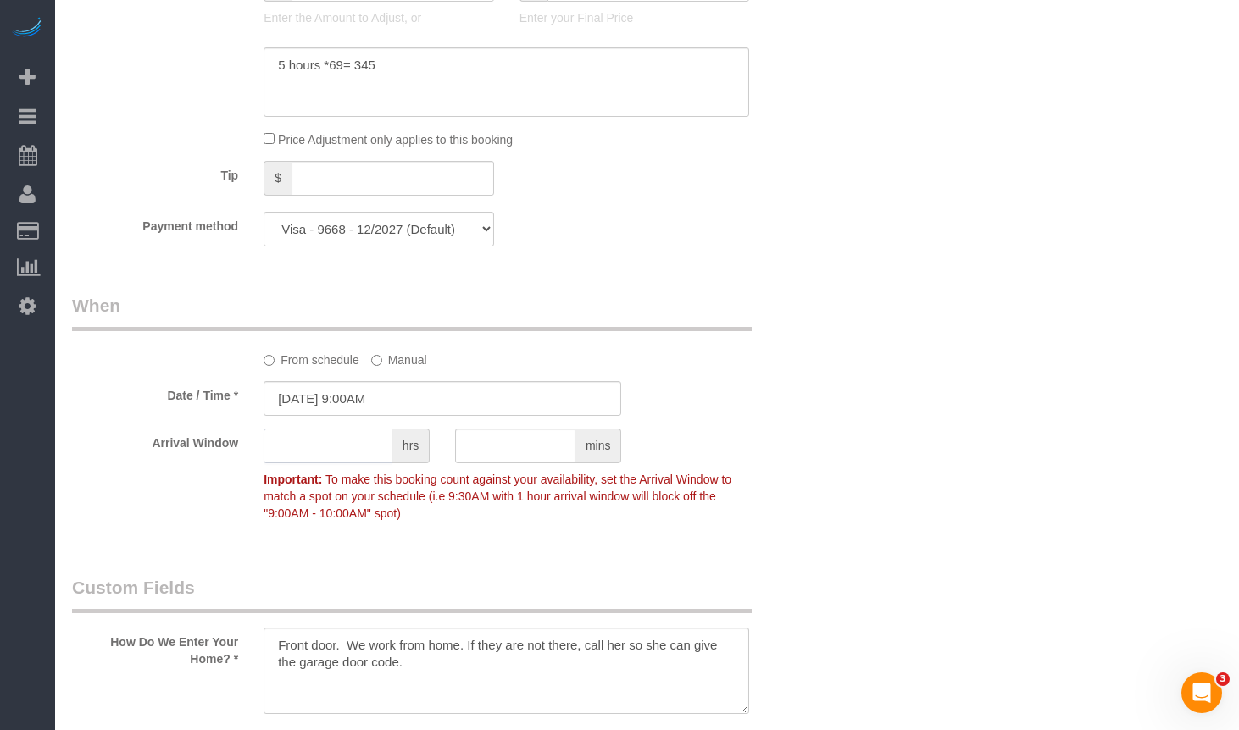
click at [347, 455] on input "text" at bounding box center [327, 446] width 129 height 35
click at [363, 407] on input "09/12/2025 9:00AM" at bounding box center [442, 398] width 358 height 35
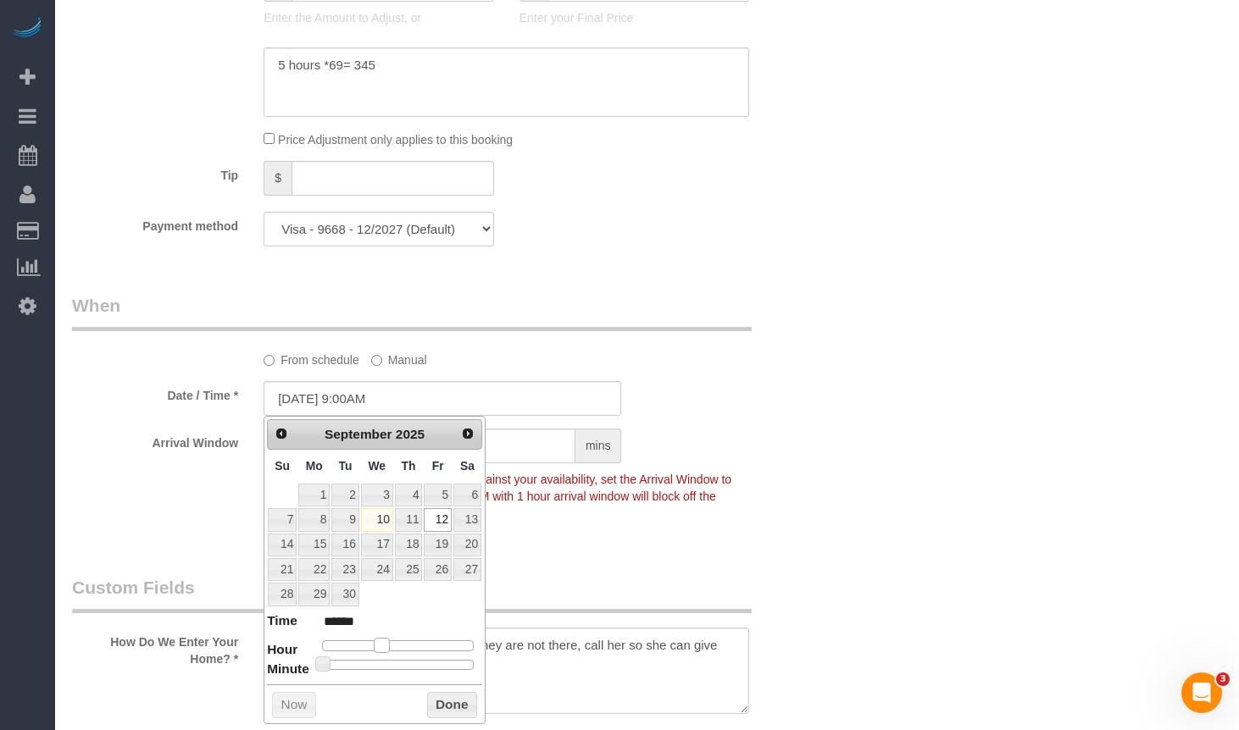
type input "09/12/2025 10:00AM"
type input "*******"
type input "09/12/2025 11:00AM"
type input "*******"
type input "09/12/2025 12:00PM"
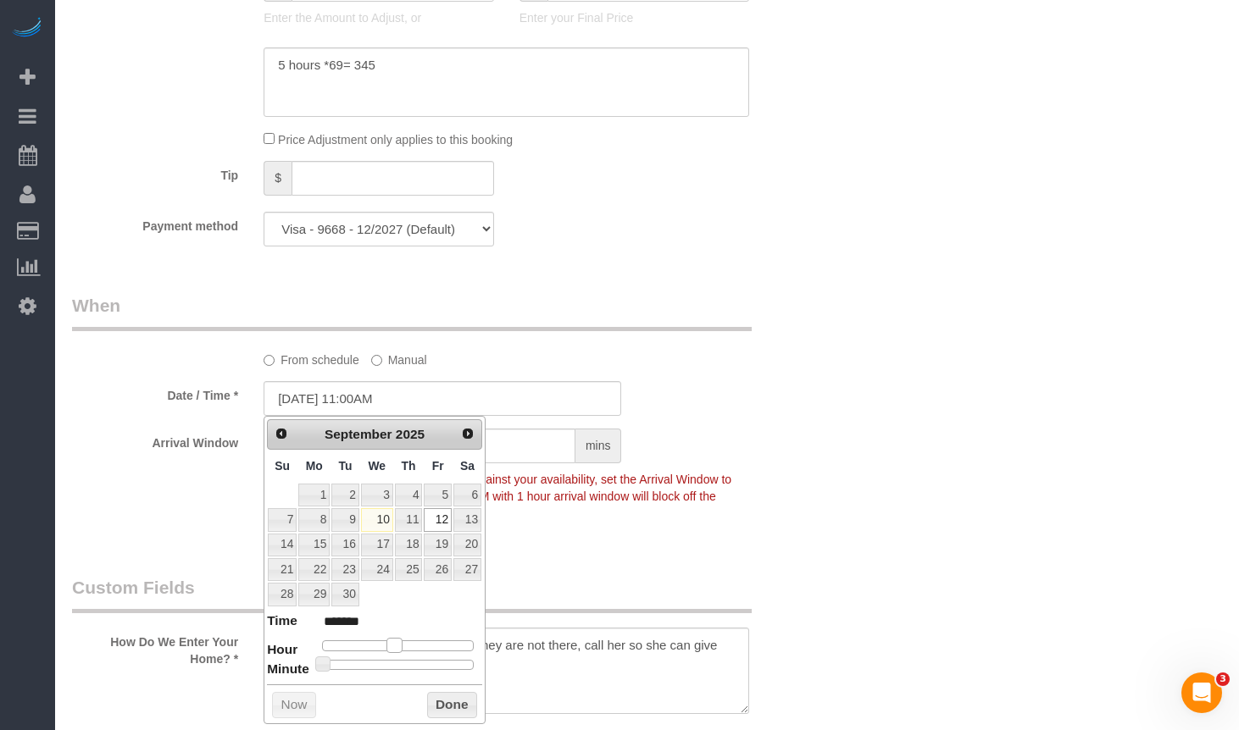
type input "*******"
type input "09/12/2025 1:00PM"
type input "******"
type input "09/12/2025 2:00PM"
type input "******"
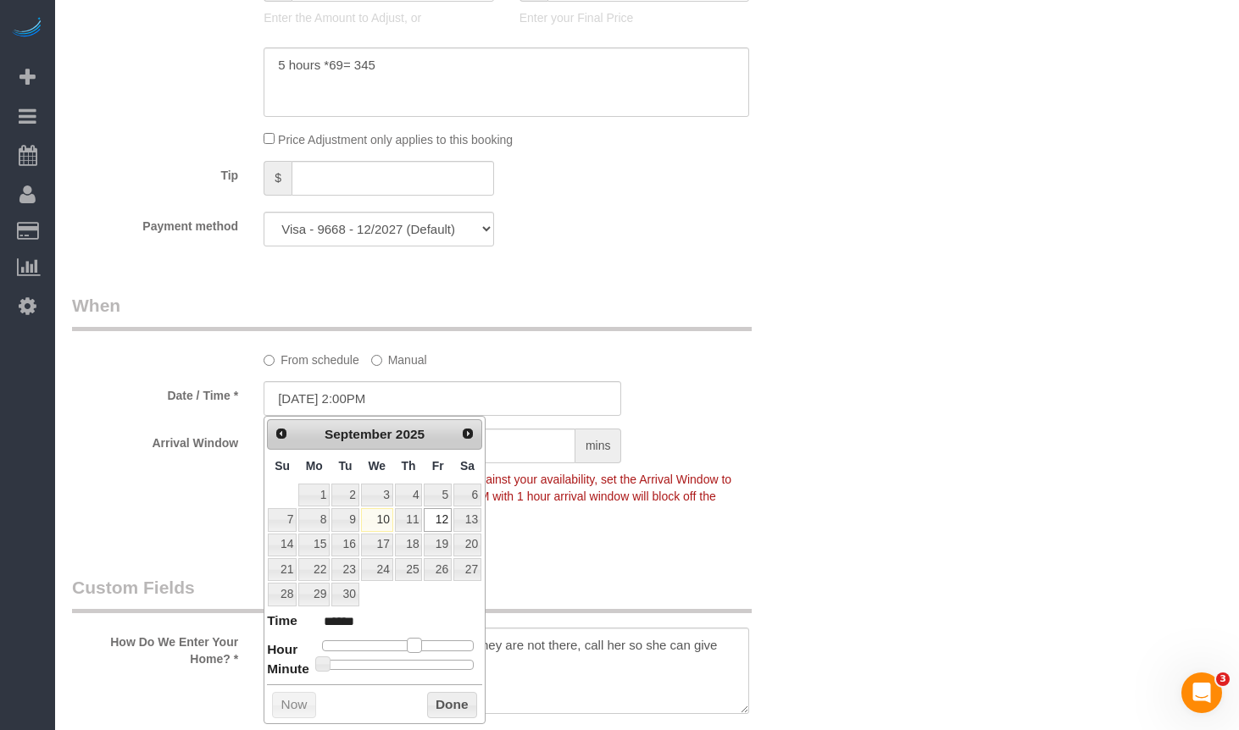
type input "09/12/2025 1:00PM"
type input "******"
drag, startPoint x: 381, startPoint y: 642, endPoint x: 410, endPoint y: 647, distance: 29.2
click at [410, 647] on span at bounding box center [407, 645] width 15 height 15
type input "09/12/2025 1:05PM"
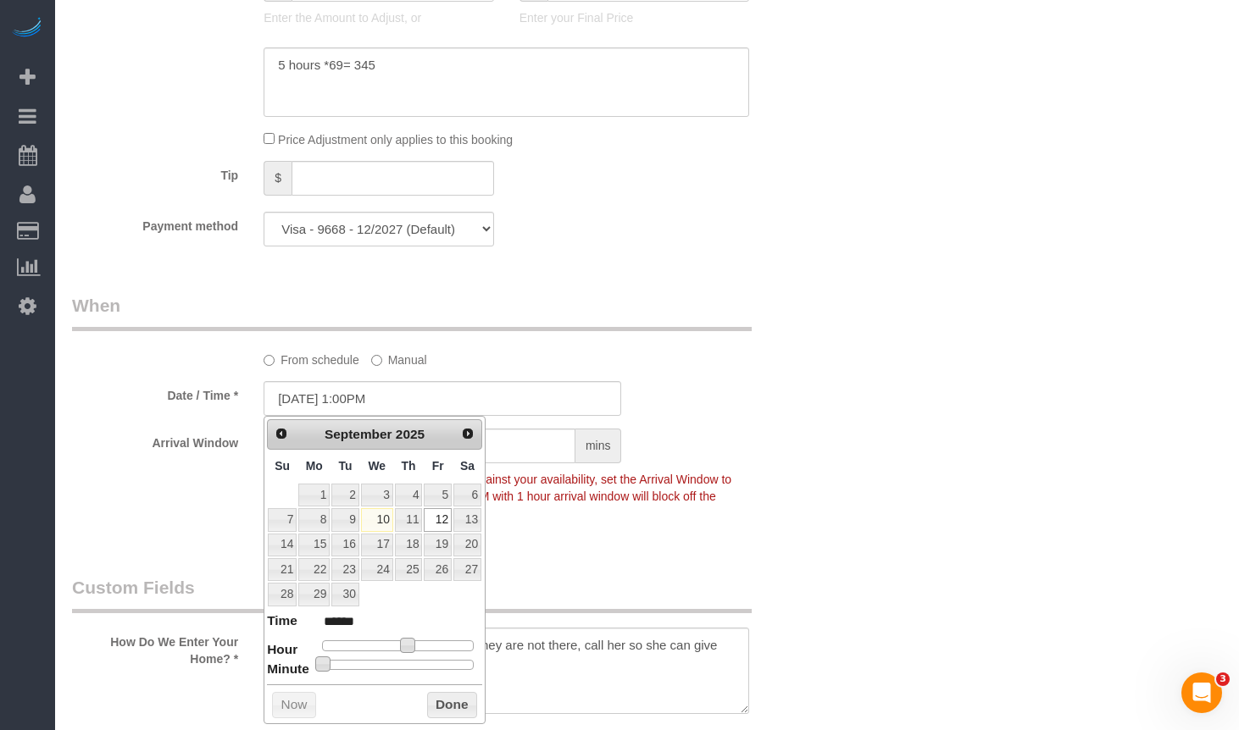
type input "******"
type input "09/12/2025 1:10PM"
type input "******"
type input "09/12/2025 1:15PM"
type input "******"
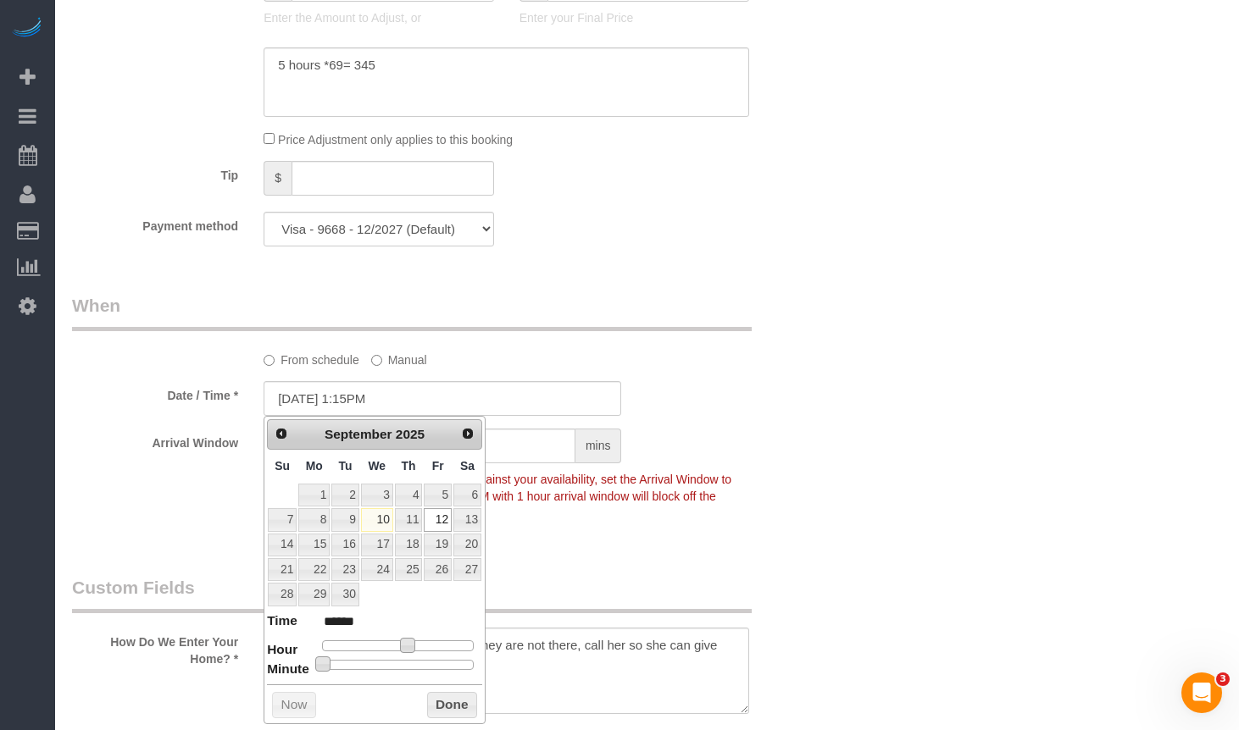
type input "09/12/2025 1:20PM"
type input "******"
type input "09/12/2025 1:25PM"
type input "******"
type input "[DATE] 1:30PM"
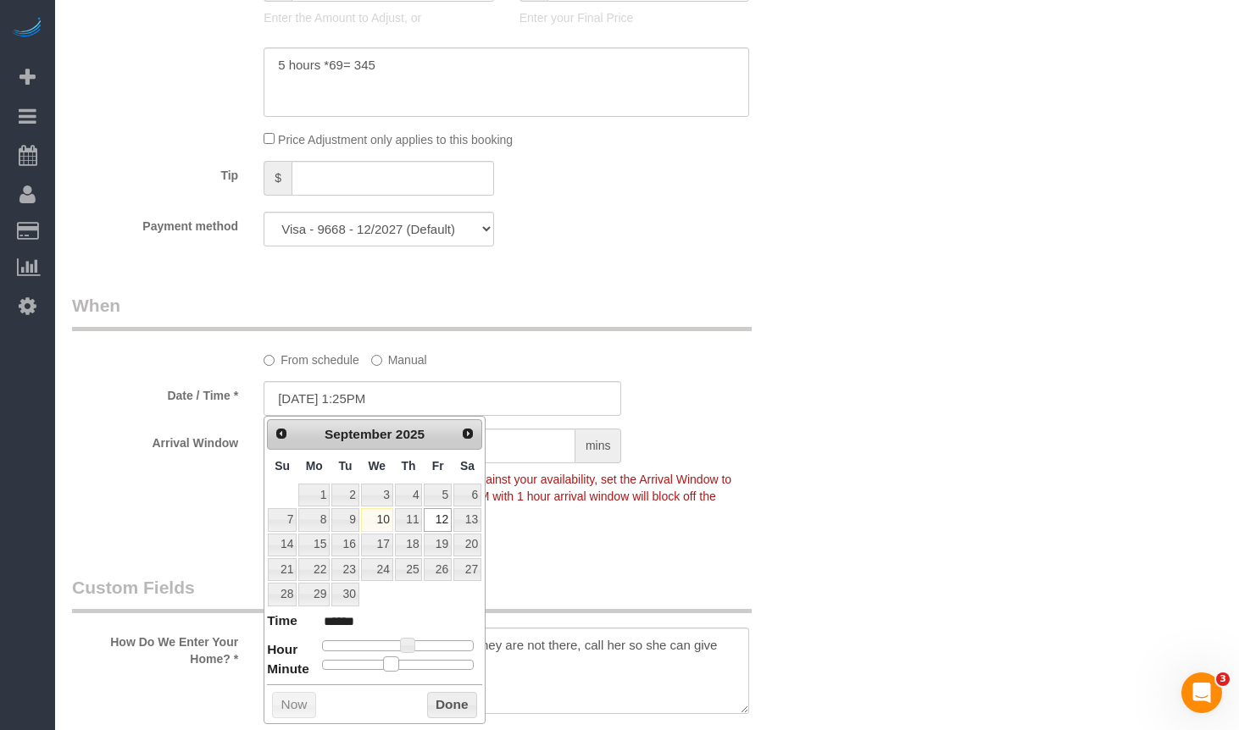
type input "******"
drag, startPoint x: 365, startPoint y: 672, endPoint x: 398, endPoint y: 677, distance: 33.4
click at [398, 677] on div "Prev Next September 2025 Su Mo Tu We Th Fr Sa 1 2 3 4 5 6 7 8 9 10 11 12 13 14 …" at bounding box center [374, 570] width 222 height 308
click at [452, 698] on button "Done" at bounding box center [452, 705] width 50 height 27
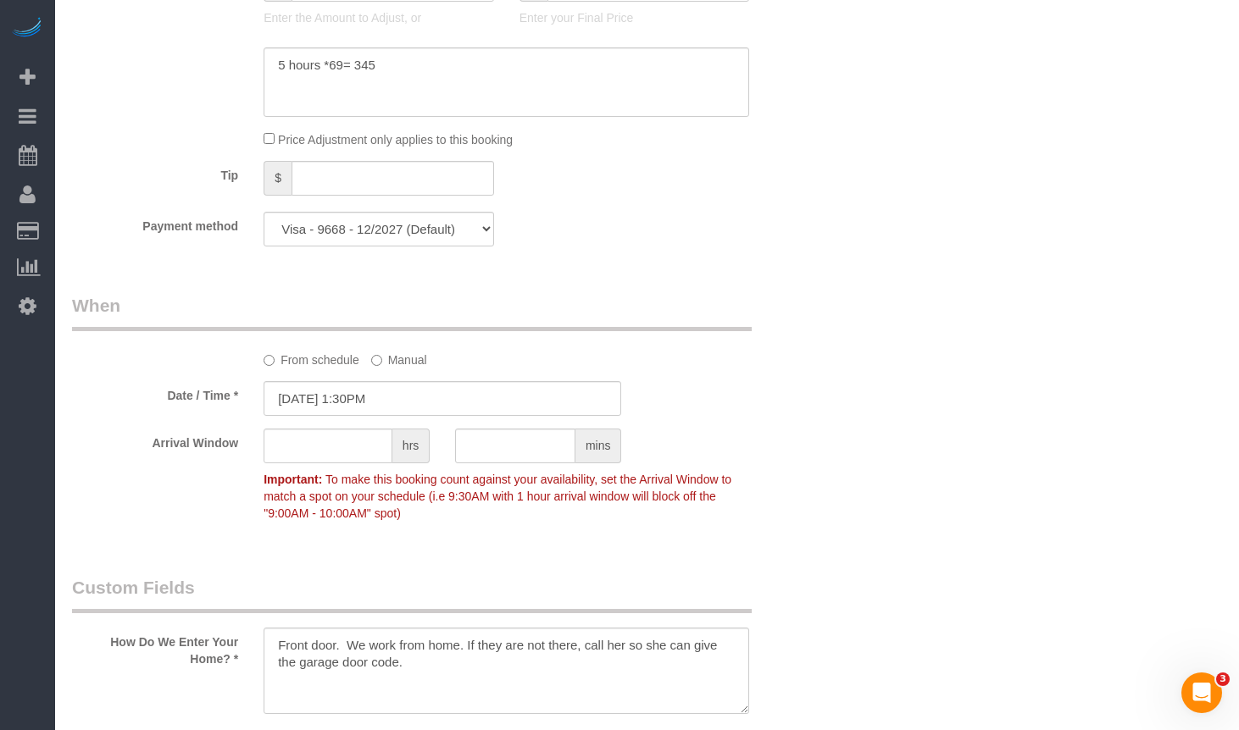
click at [302, 474] on strong "Important:" at bounding box center [292, 480] width 58 height 14
click at [305, 473] on strong "Important:" at bounding box center [292, 480] width 58 height 14
click at [325, 441] on input "text" at bounding box center [327, 446] width 129 height 35
type input "1"
click at [995, 335] on div "Who Email** glaegeler@gotoissi.com Name * Diane Laegeler Primary Liliana want a…" at bounding box center [647, 256] width 1150 height 3622
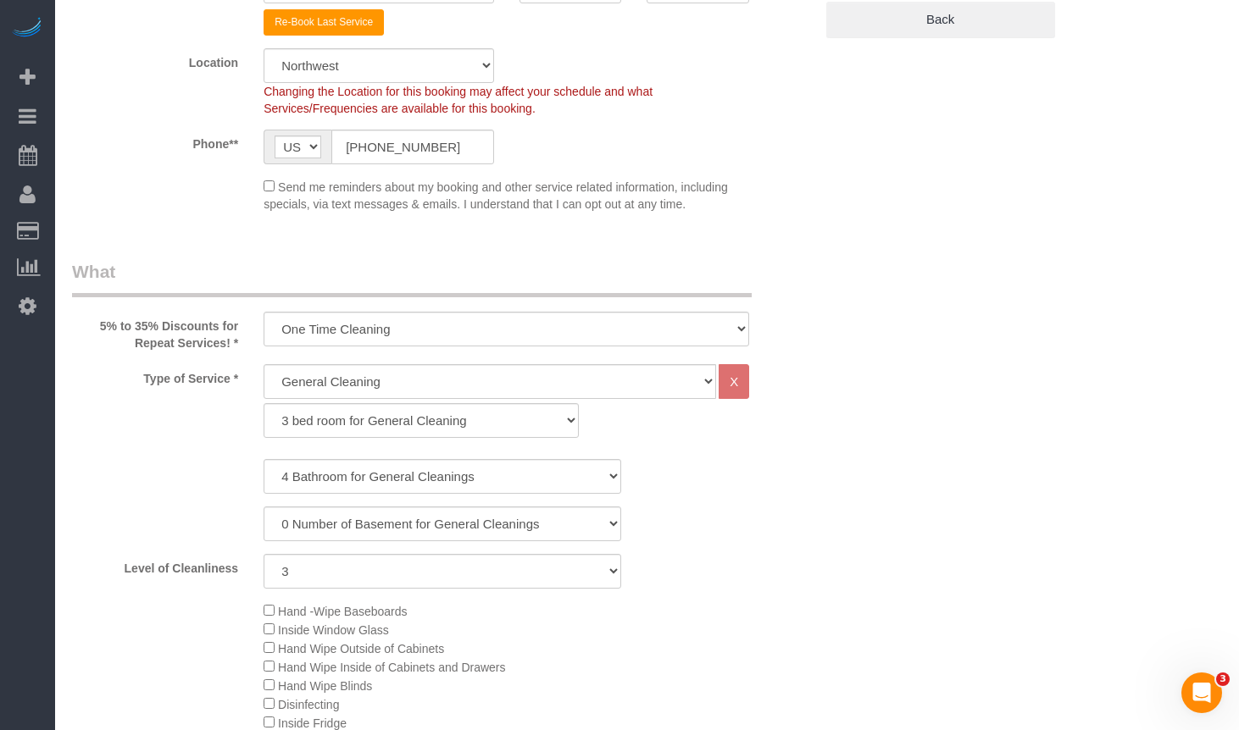
scroll to position [0, 0]
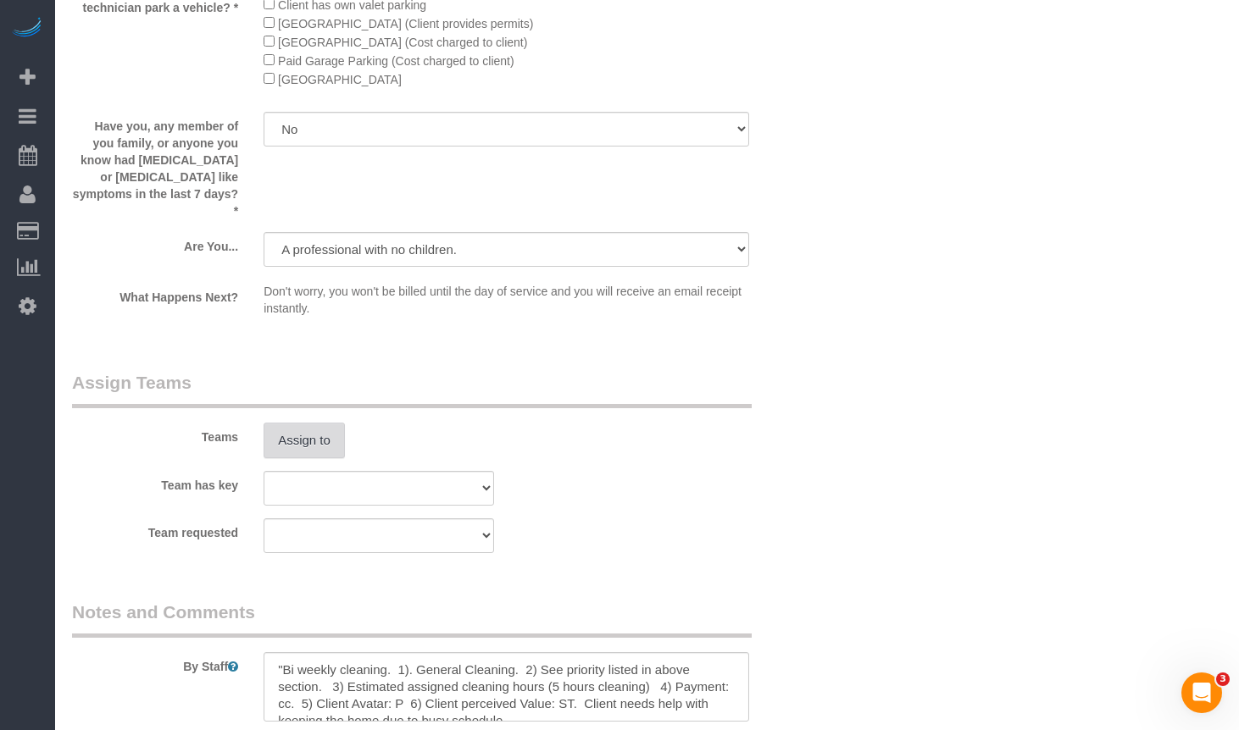
click at [313, 424] on button "Assign to" at bounding box center [303, 441] width 81 height 36
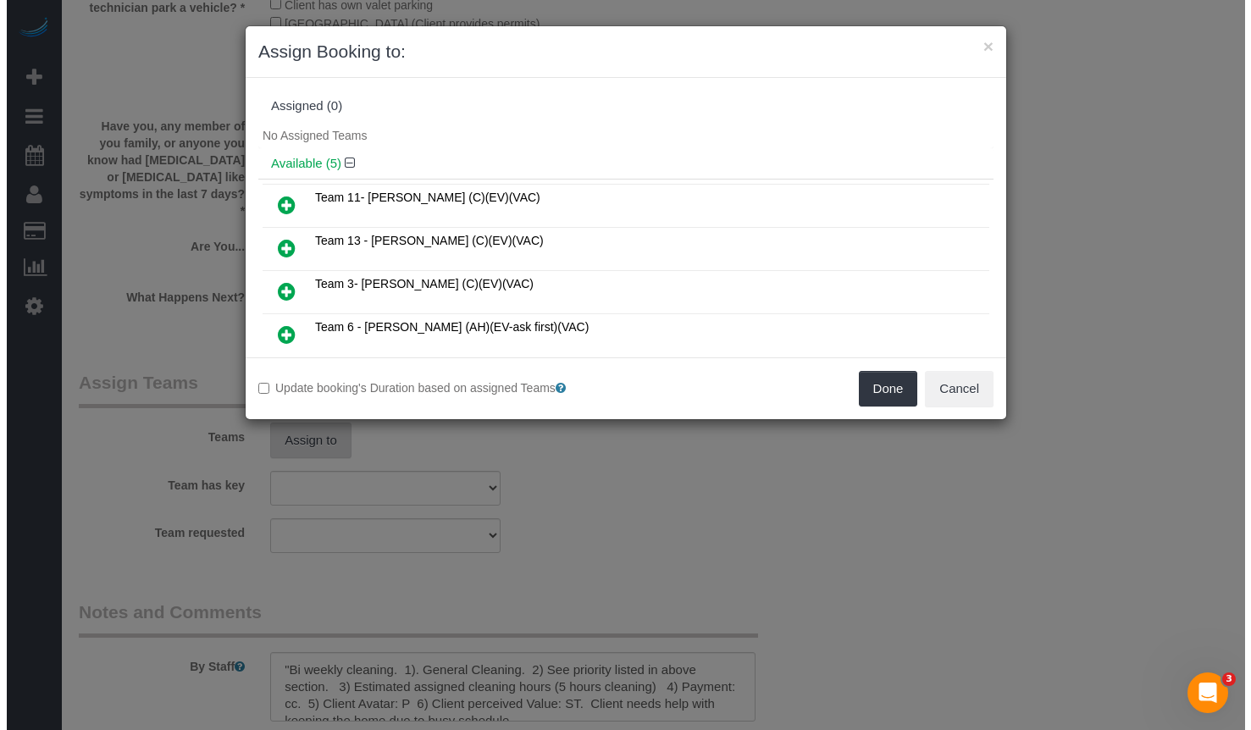
scroll to position [2794, 0]
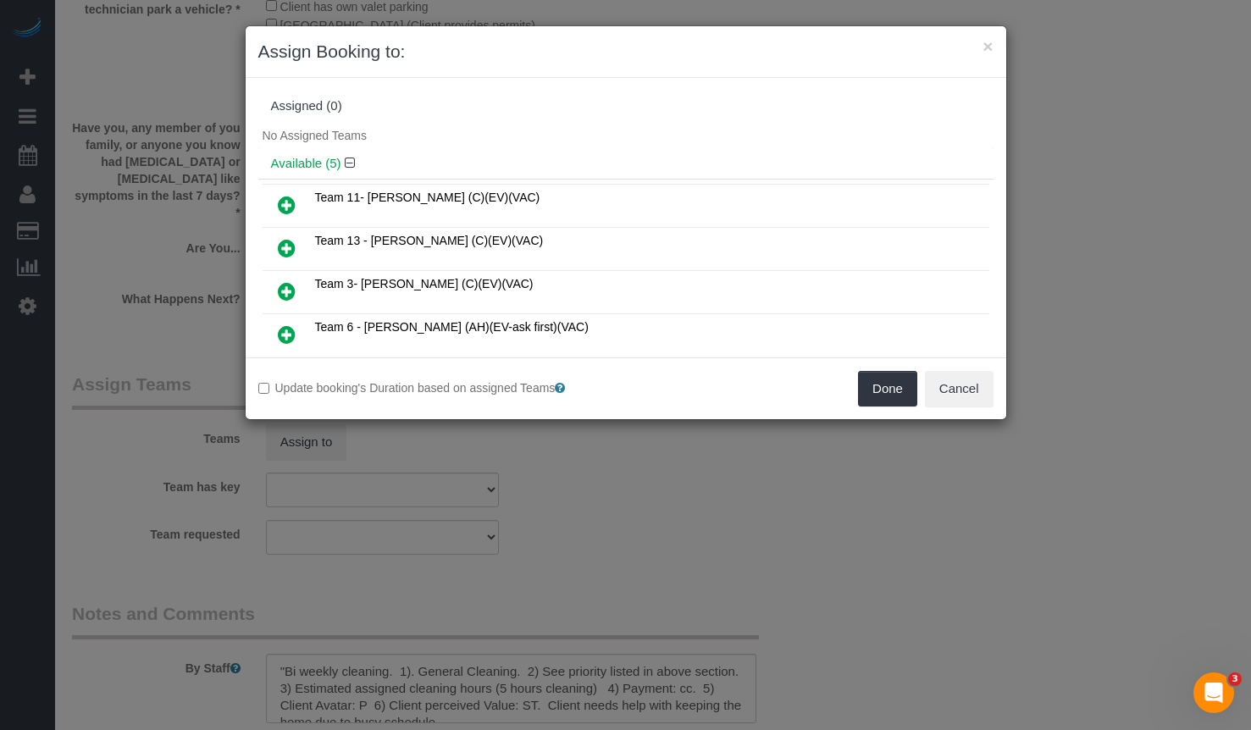
click at [289, 335] on icon at bounding box center [287, 334] width 18 height 20
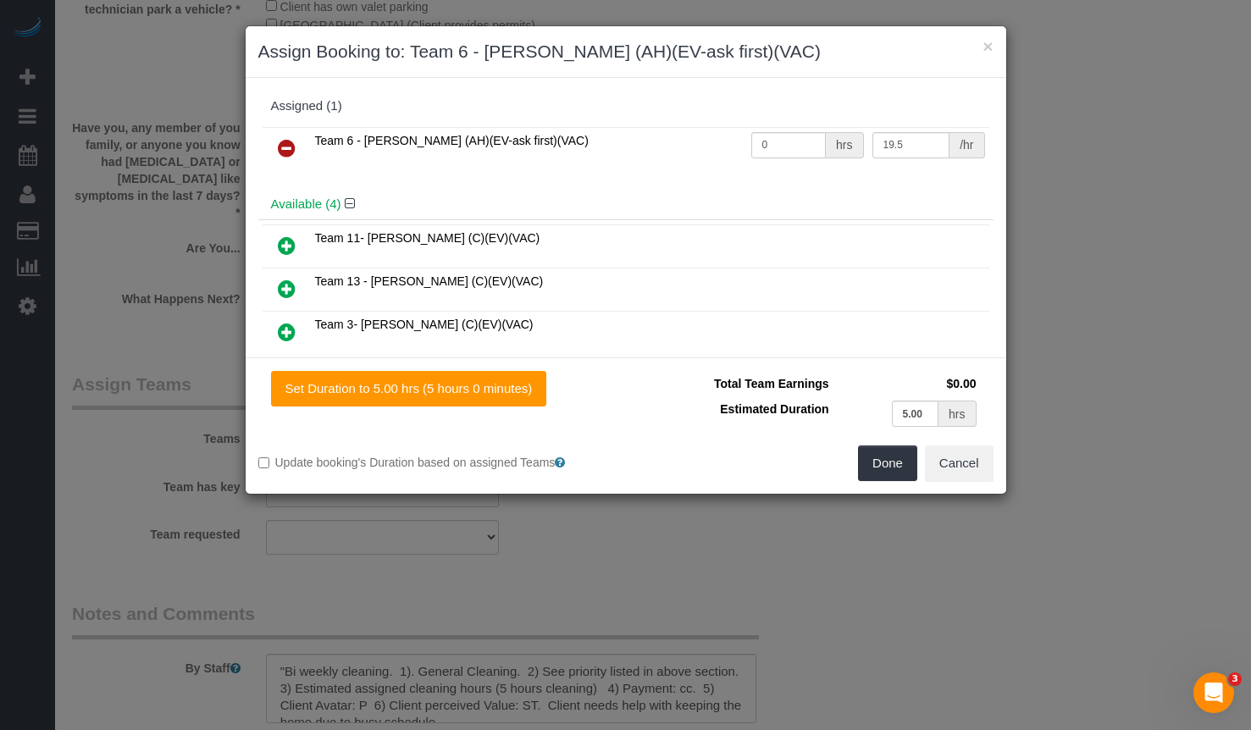
scroll to position [85, 0]
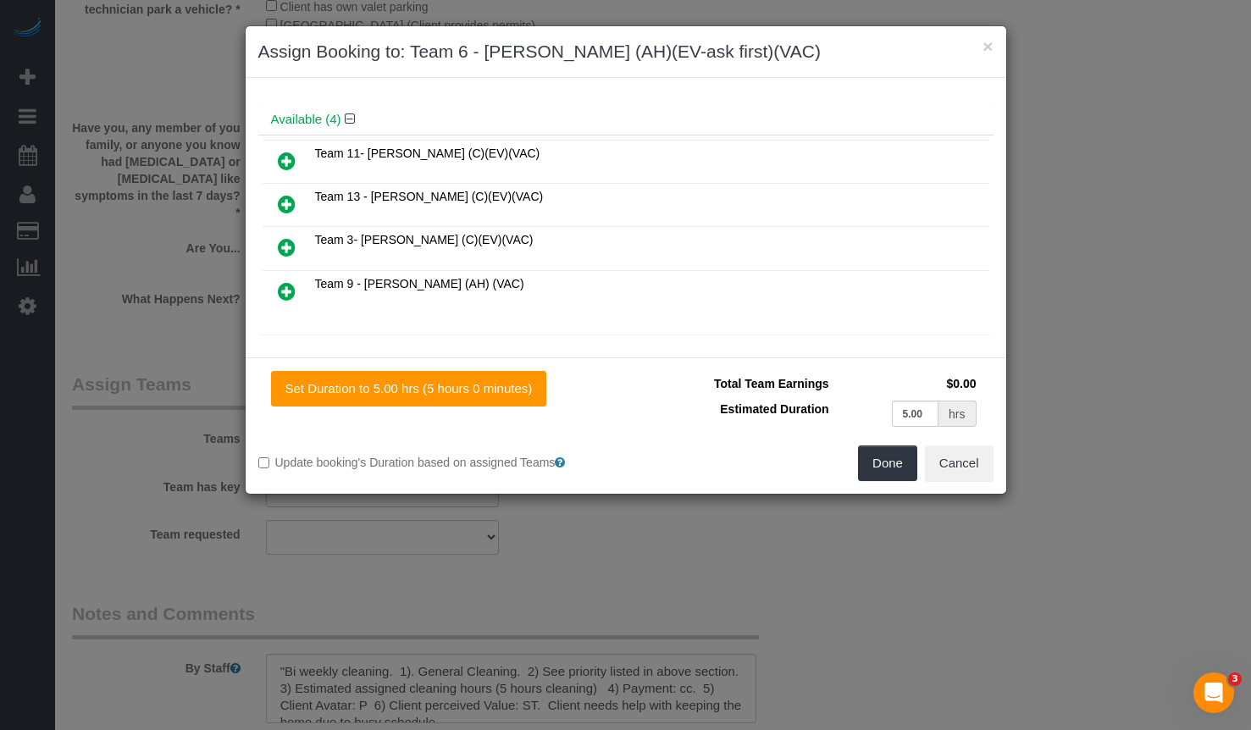
click at [276, 289] on link at bounding box center [287, 292] width 40 height 34
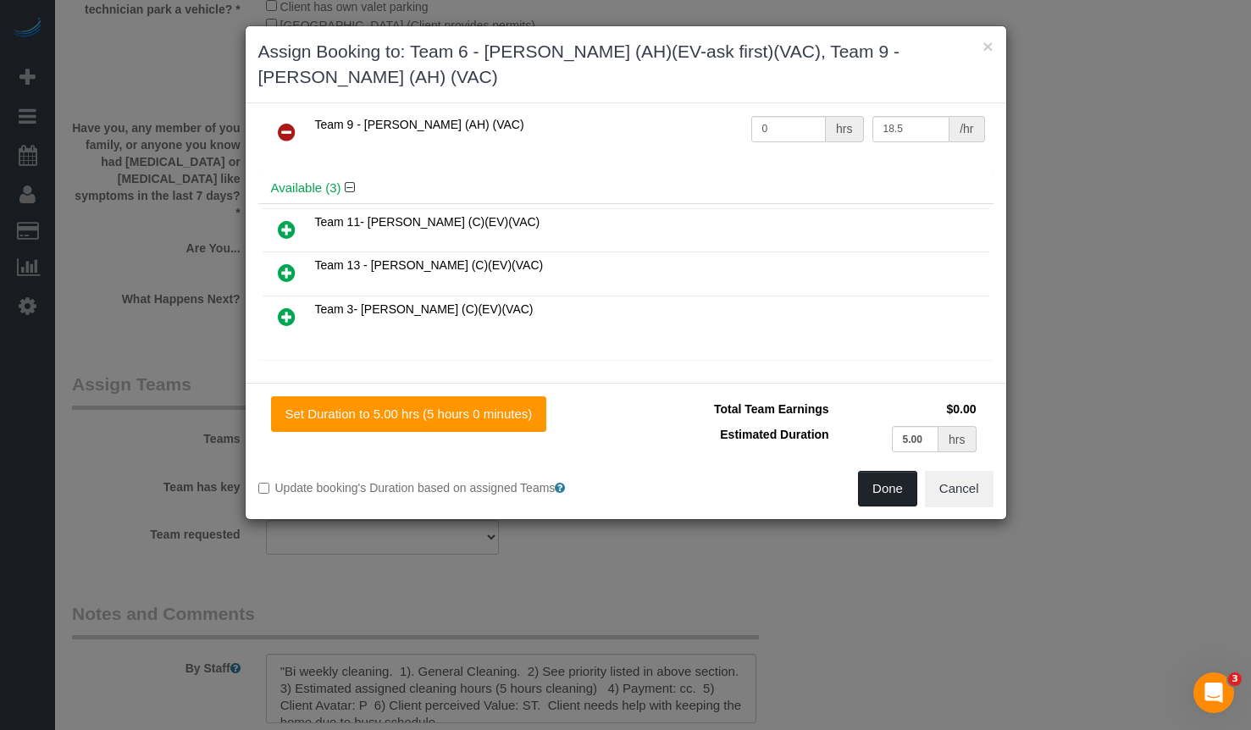
click at [882, 471] on button "Done" at bounding box center [887, 489] width 59 height 36
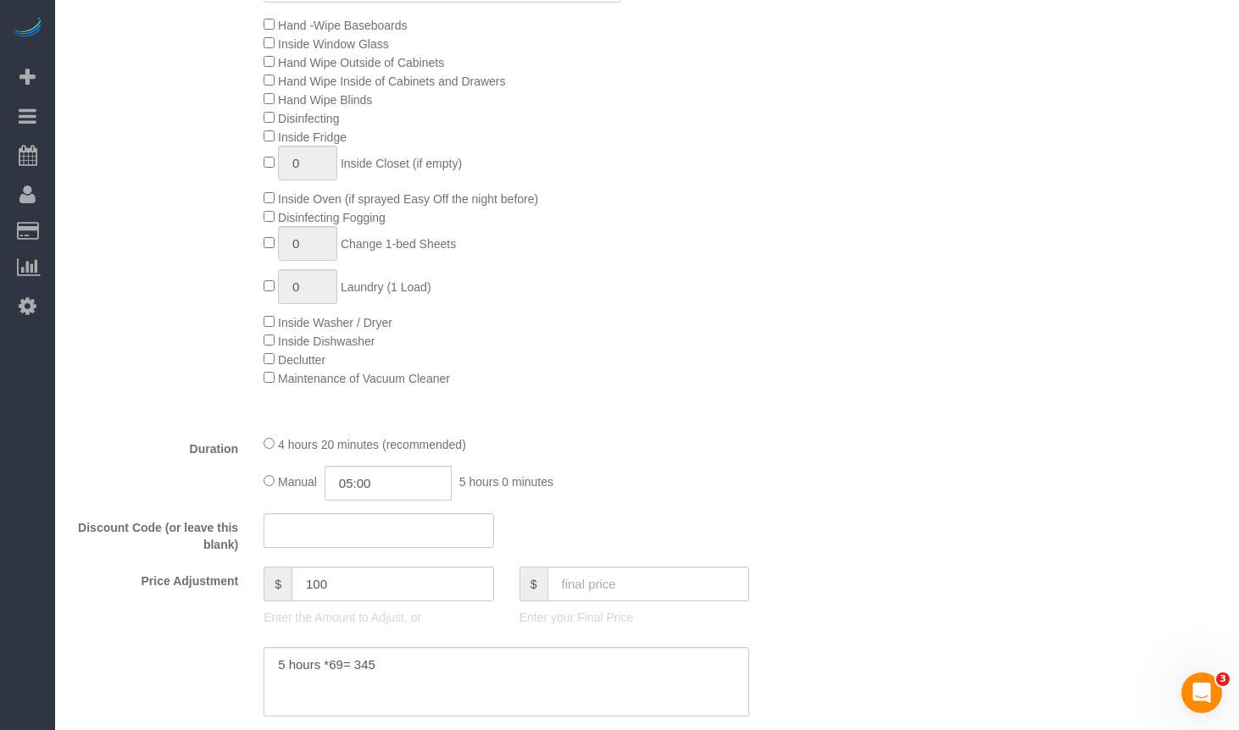
scroll to position [1101, 0]
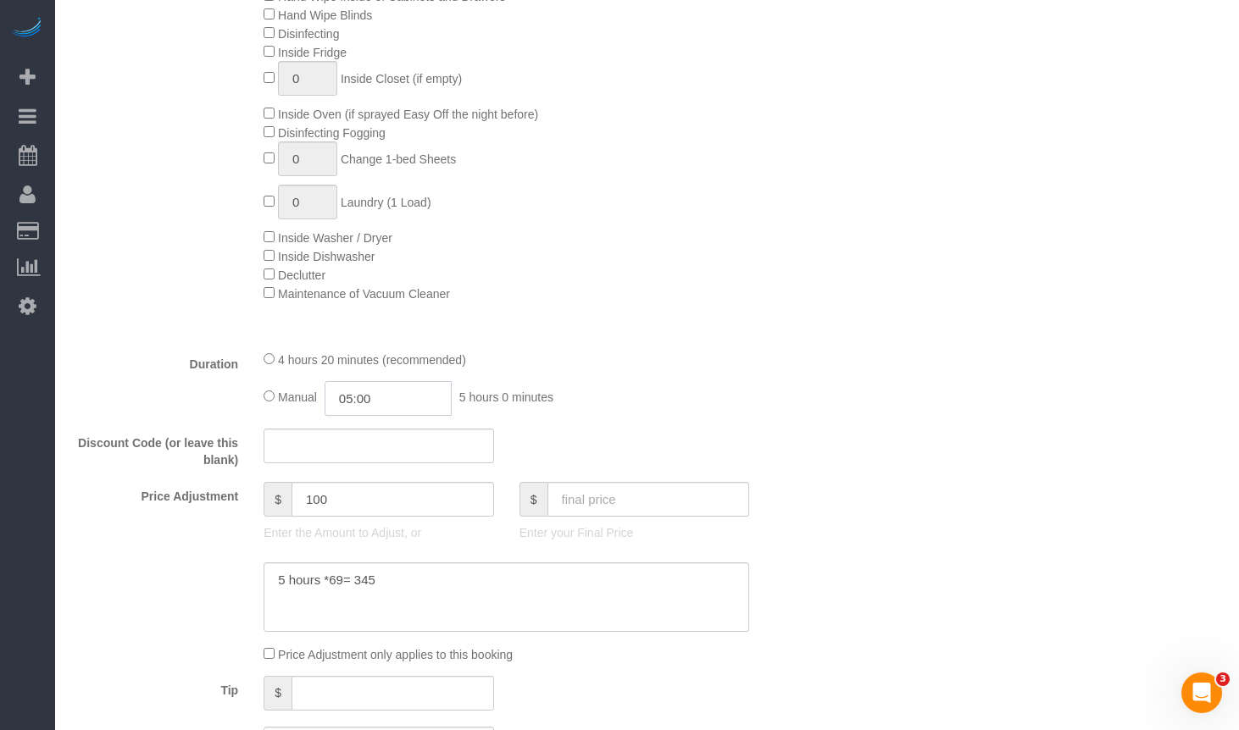
click at [396, 404] on input "05:00" at bounding box center [387, 398] width 127 height 35
drag, startPoint x: 402, startPoint y: 403, endPoint x: 319, endPoint y: 404, distance: 83.9
click at [319, 405] on div "Manual 05:00 5 hours 0 minutes" at bounding box center [505, 398] width 485 height 35
type input "02:30"
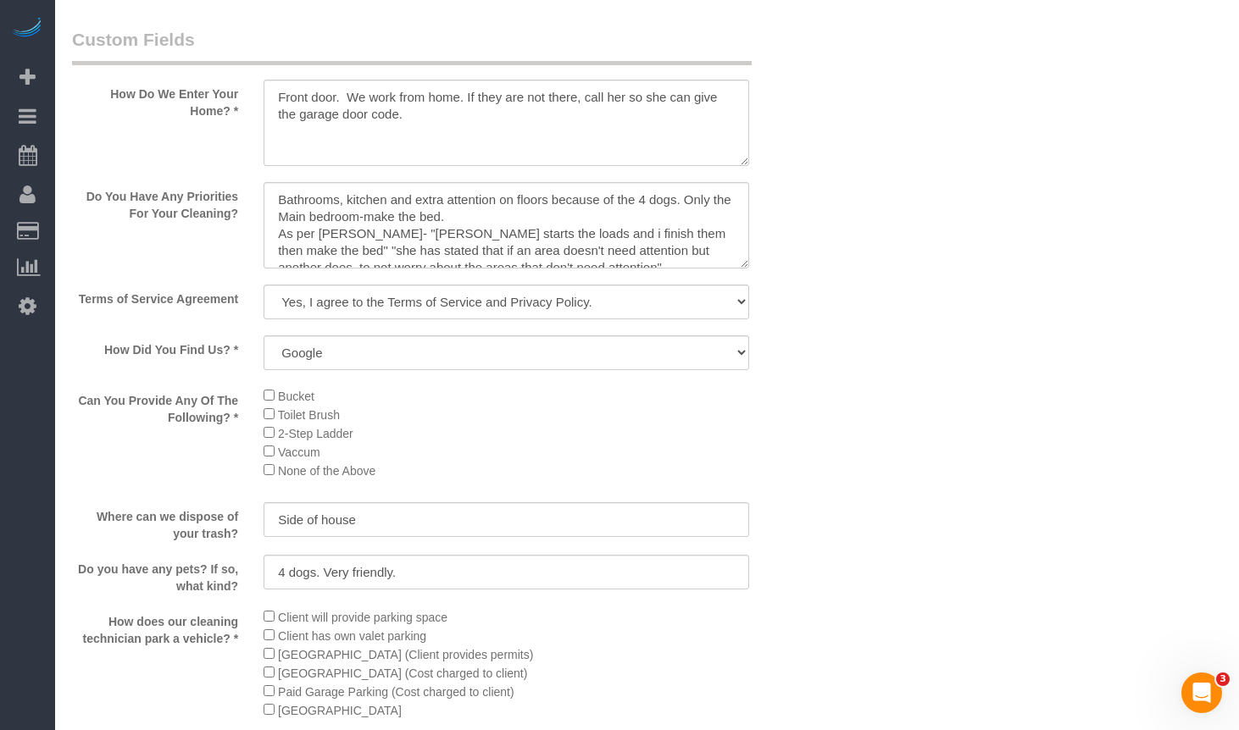
scroll to position [1995, 0]
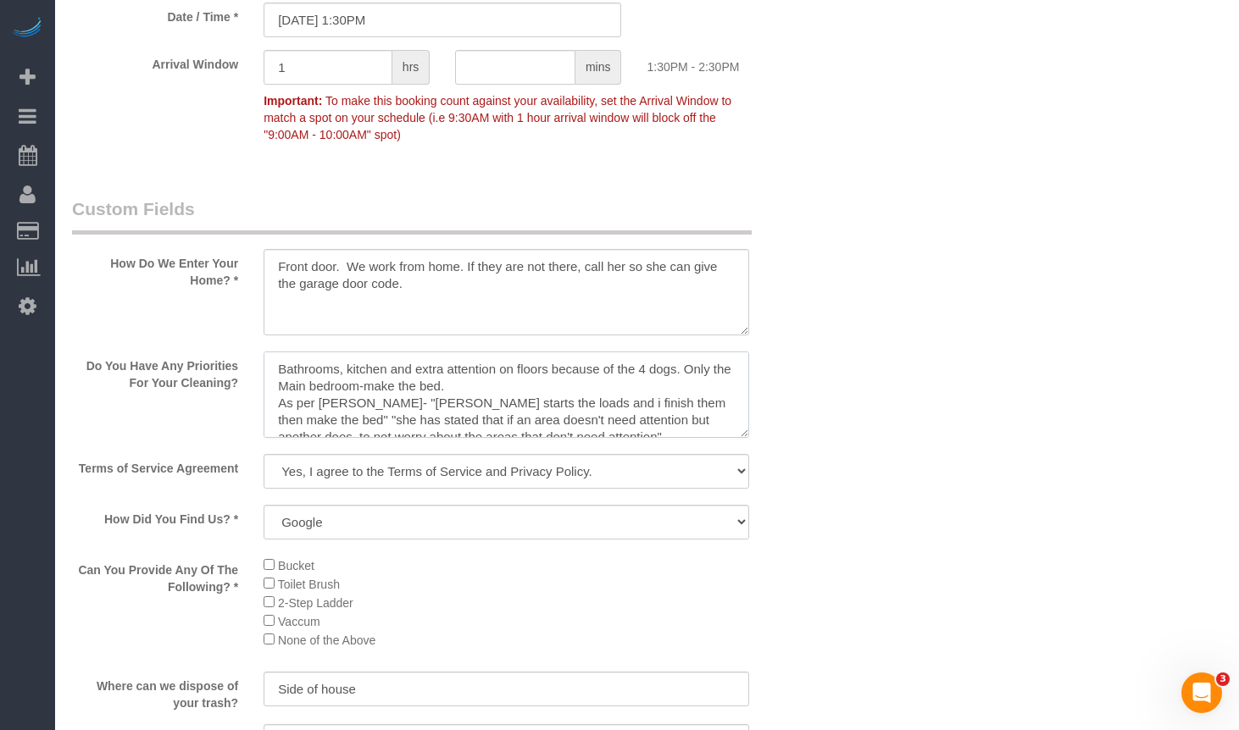
click at [284, 370] on textarea at bounding box center [505, 395] width 485 height 86
click at [279, 373] on textarea at bounding box center [505, 395] width 485 height 86
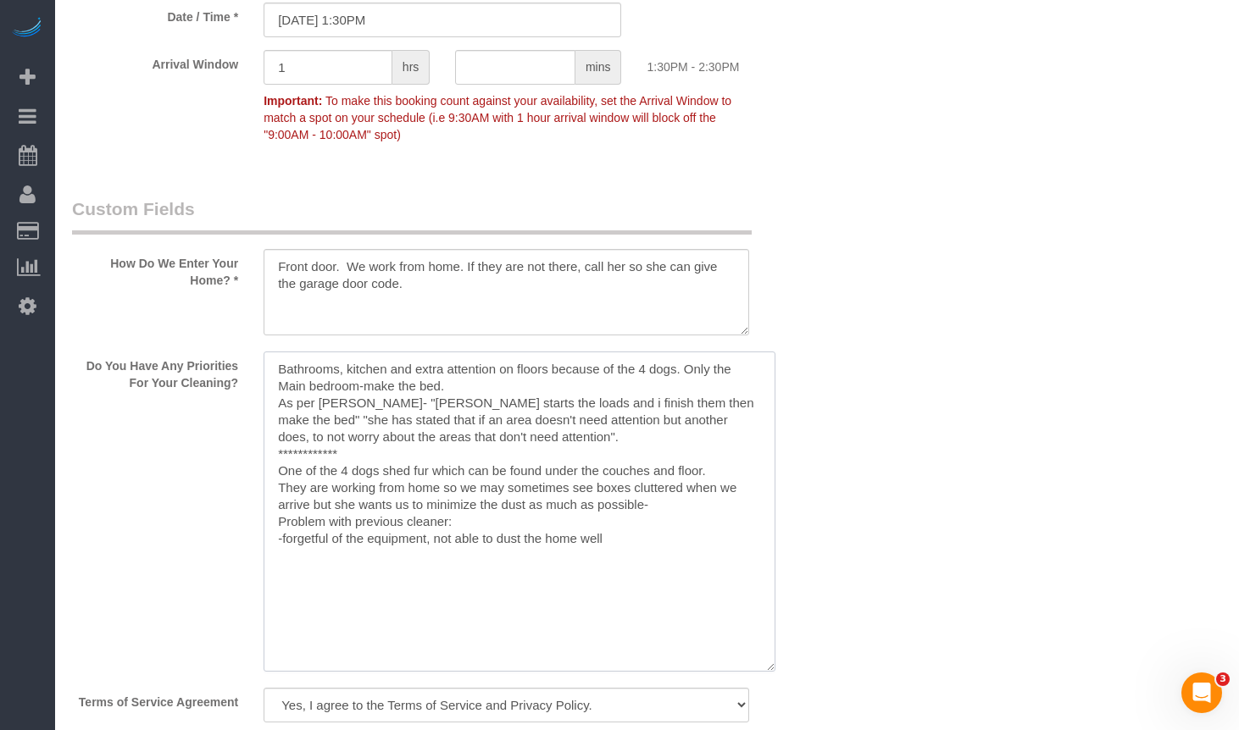
drag, startPoint x: 743, startPoint y: 430, endPoint x: 769, endPoint y: 663, distance: 235.3
click at [769, 663] on textarea at bounding box center [519, 512] width 512 height 320
click at [333, 368] on textarea at bounding box center [519, 512] width 512 height 320
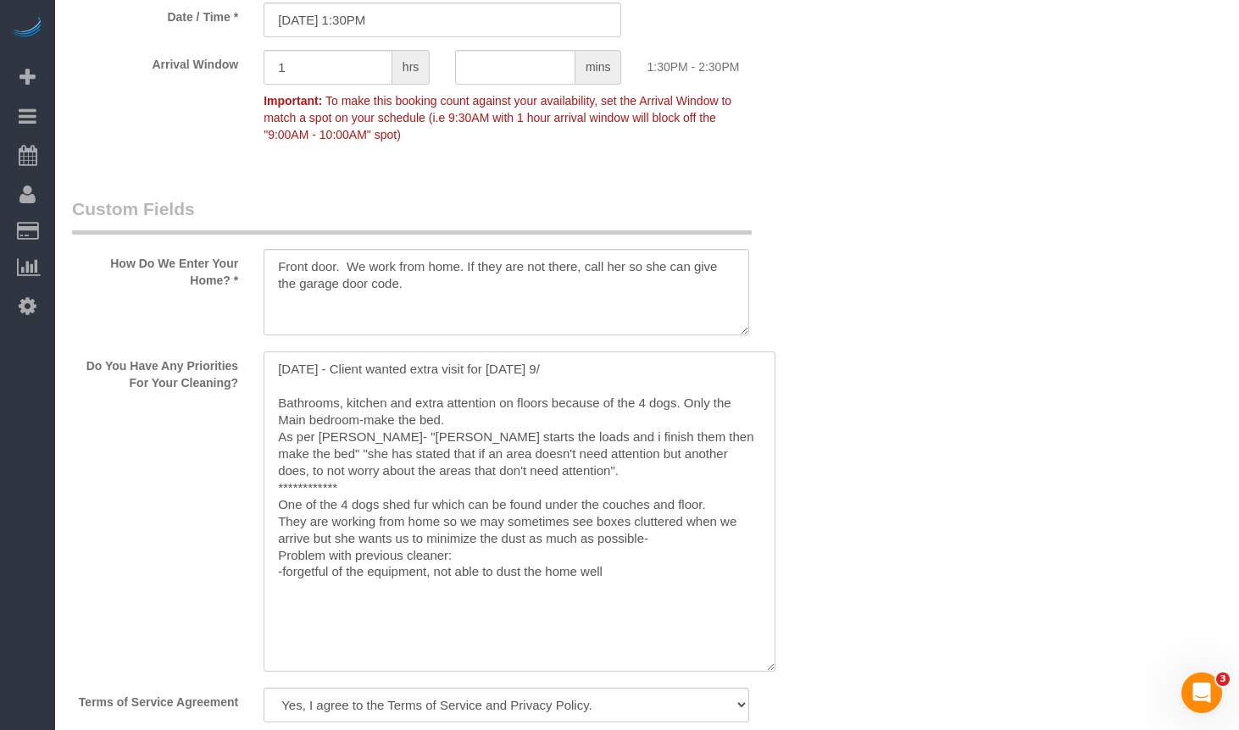
click at [588, 383] on textarea at bounding box center [519, 512] width 512 height 320
click at [588, 382] on textarea at bounding box center [519, 512] width 512 height 320
click at [580, 371] on textarea at bounding box center [519, 512] width 512 height 320
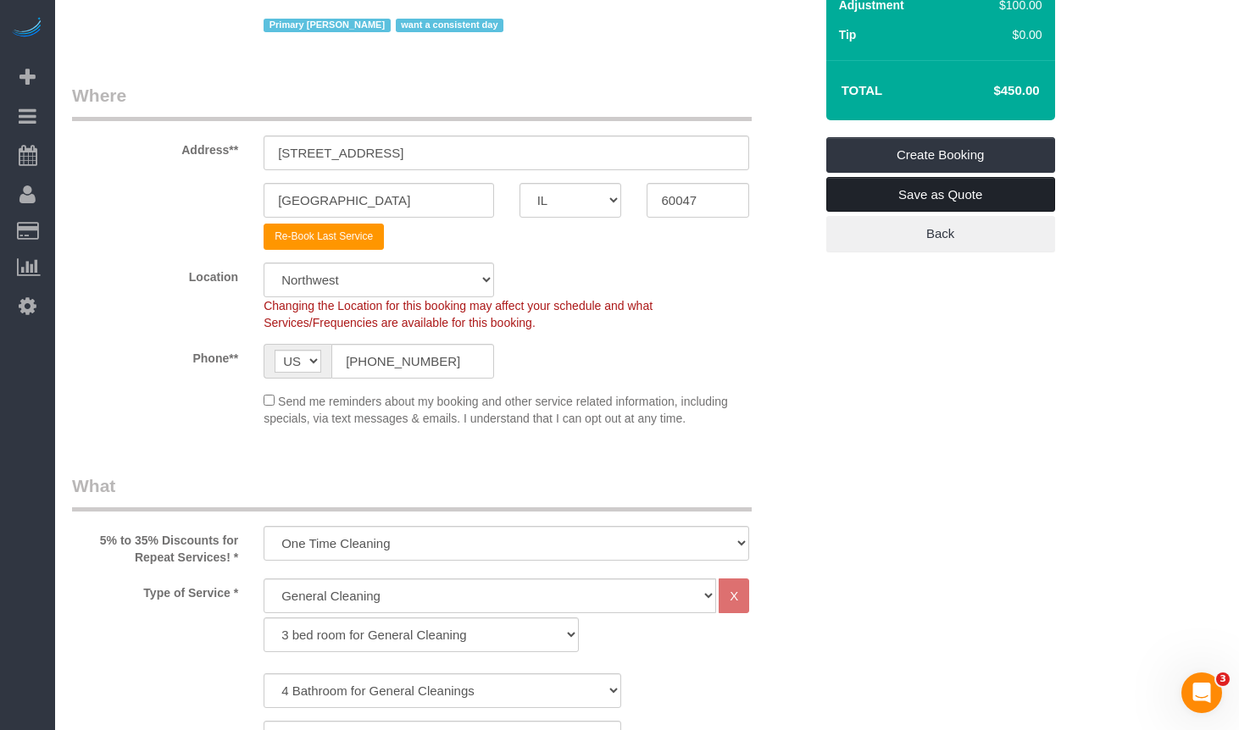
scroll to position [0, 0]
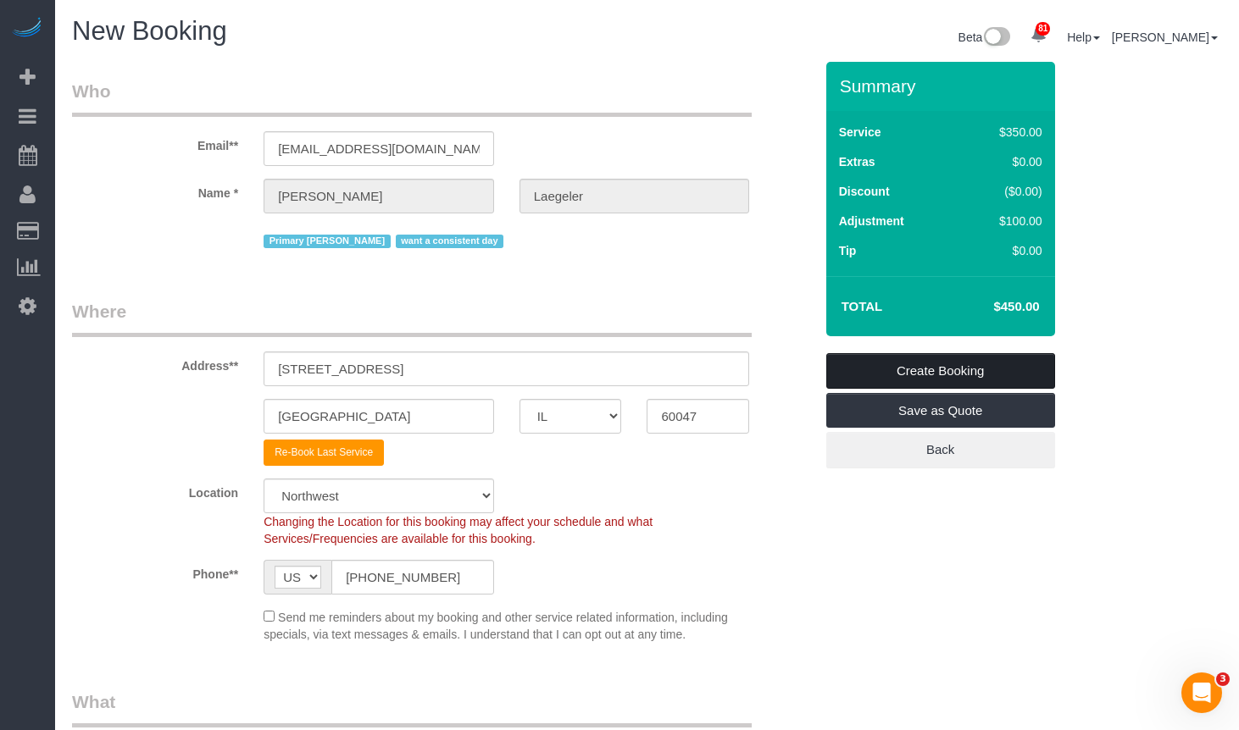
type textarea "**********"
click at [954, 370] on link "Create Booking" at bounding box center [940, 371] width 229 height 36
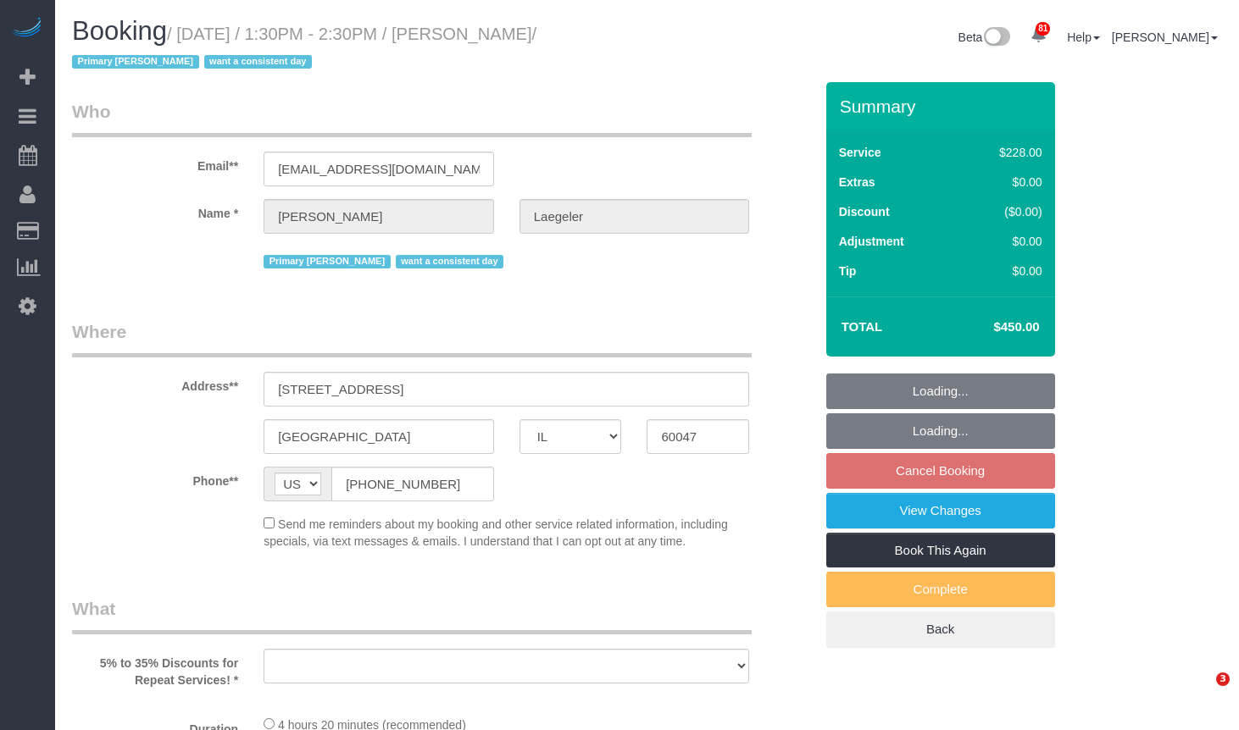
select select "IL"
select select "string:fspay-430a25aa-c1cd-4869-94be-73c67670e075"
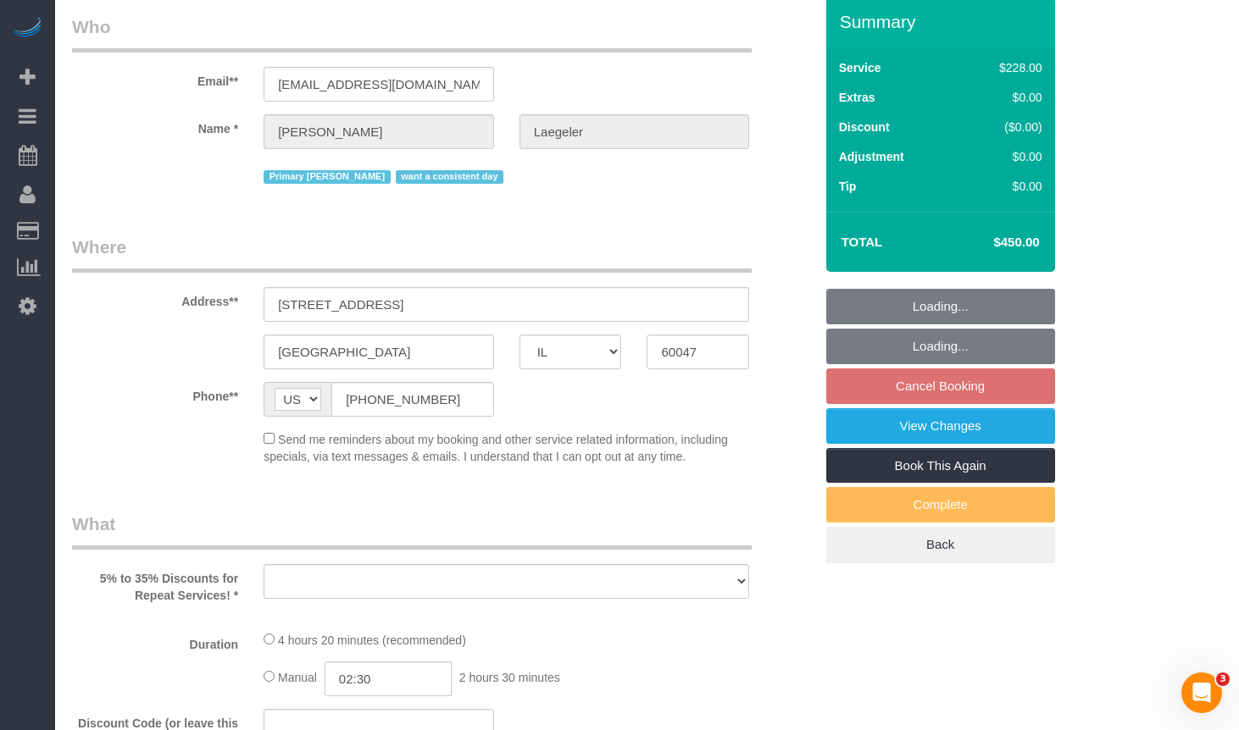
select select "object:819"
select select "number:1"
select select "number:58"
select select "number:139"
select select "number:106"
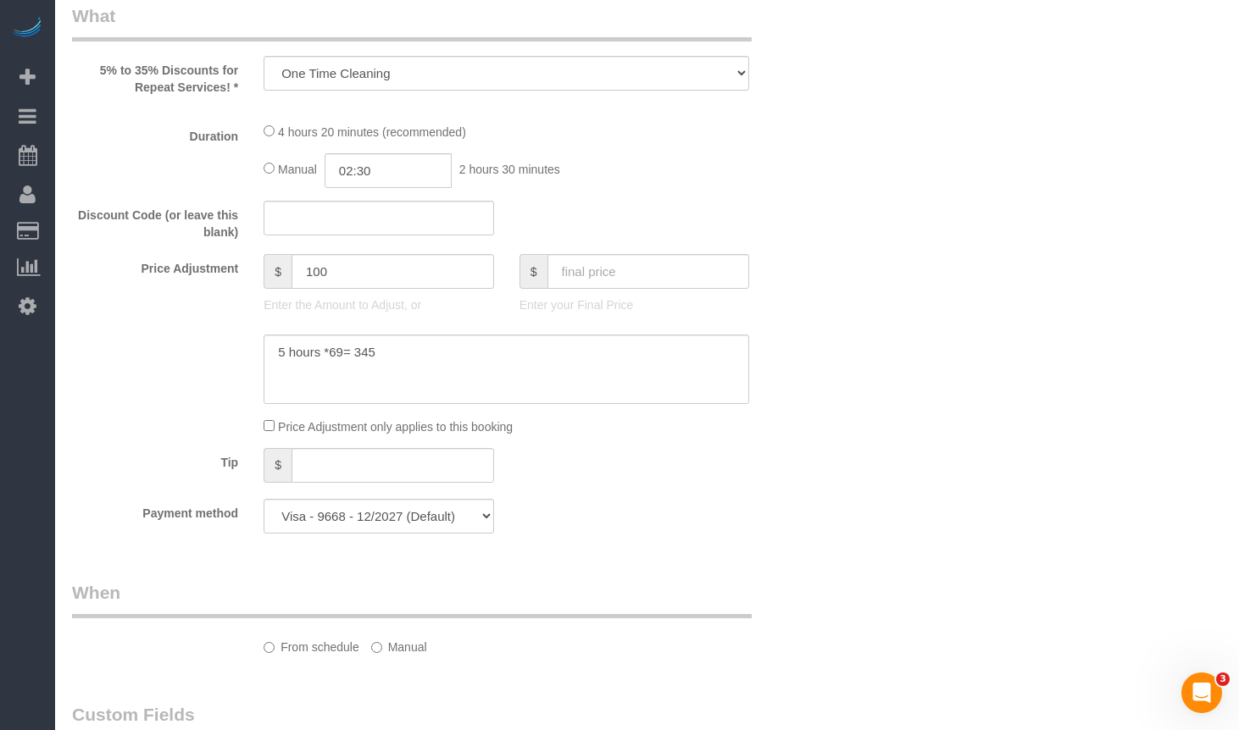
select select "512"
select select "4"
select select "3"
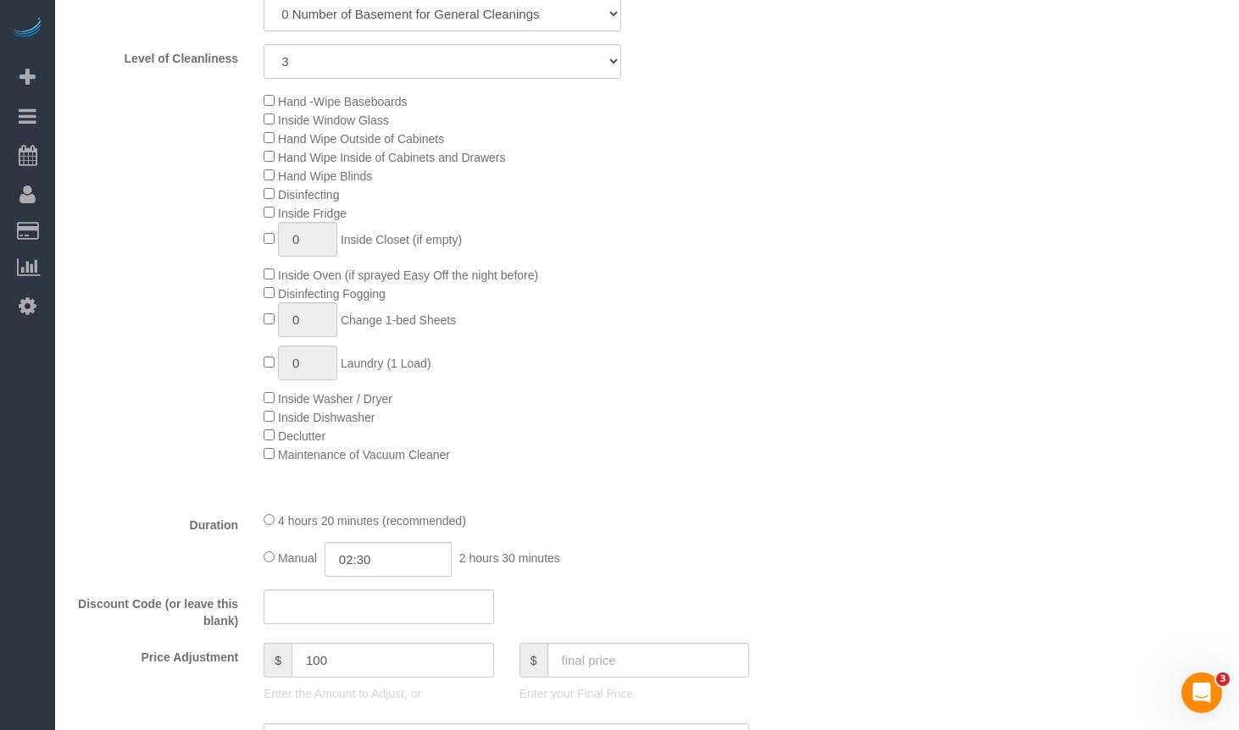
select select "object:1274"
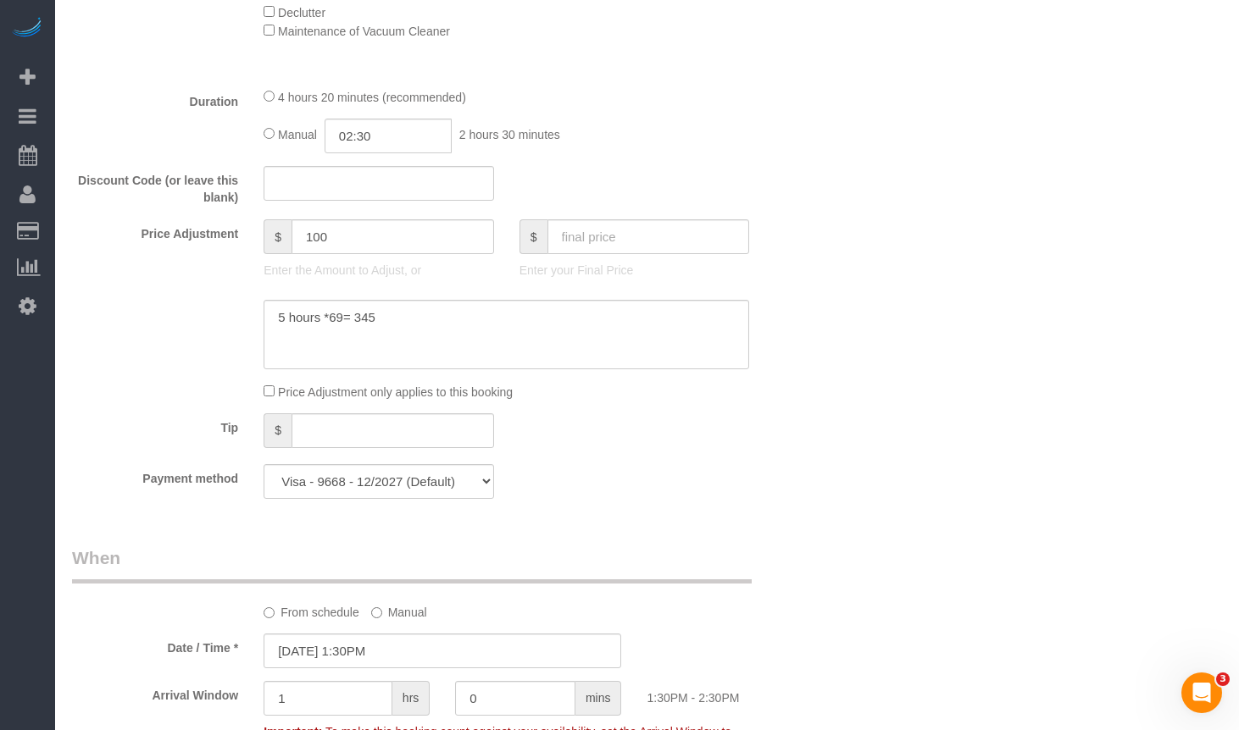
select select "4"
select select "3"
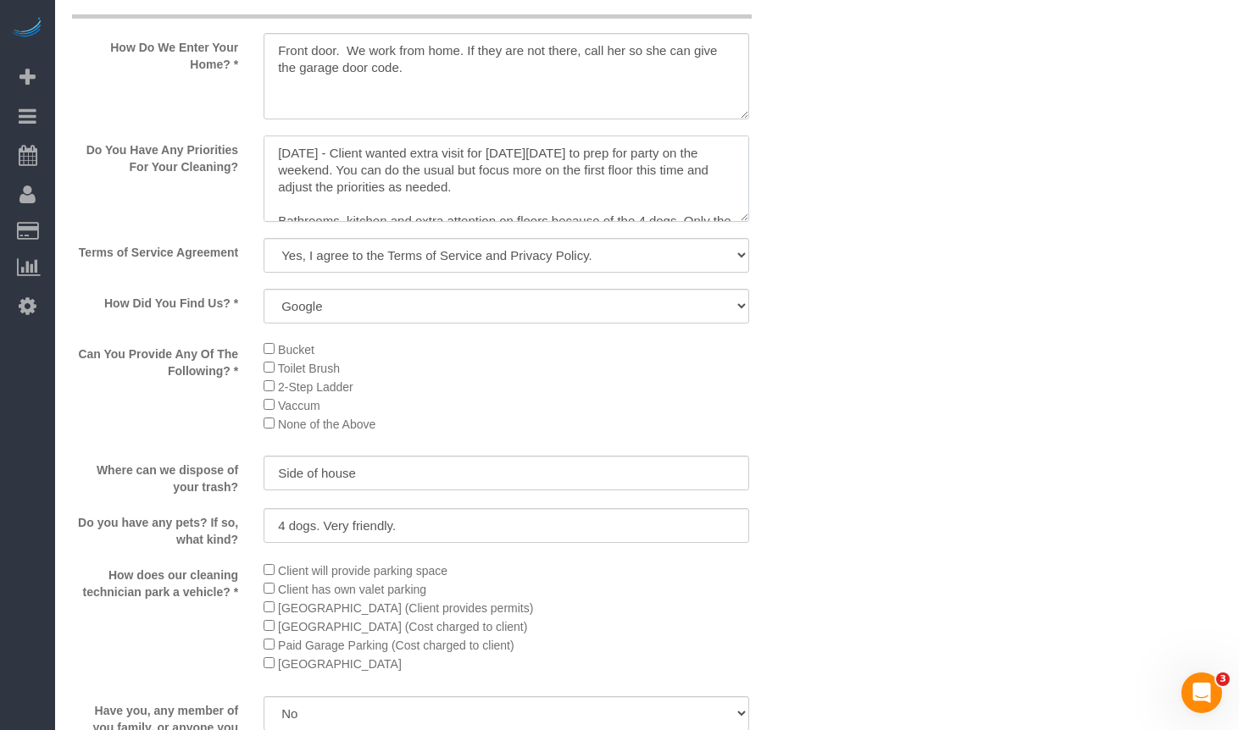
scroll to position [186, 0]
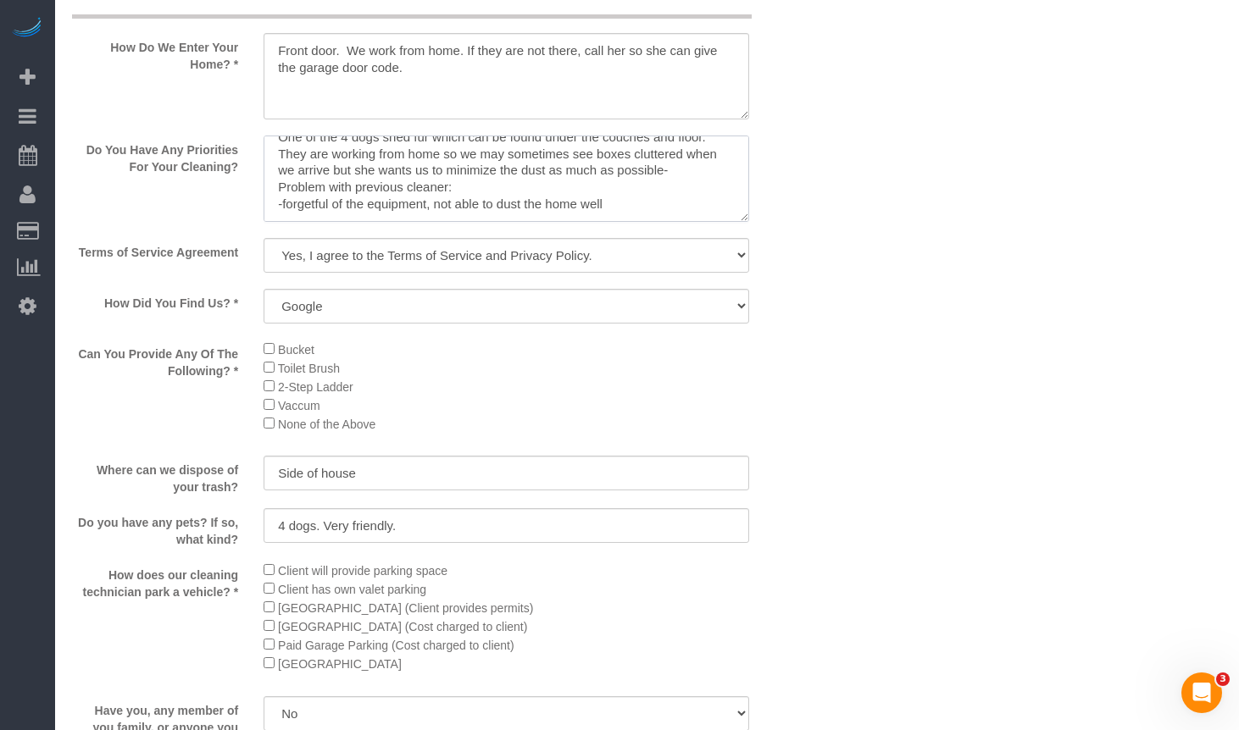
click at [368, 172] on textarea at bounding box center [505, 179] width 485 height 86
click at [324, 181] on textarea at bounding box center [505, 179] width 485 height 86
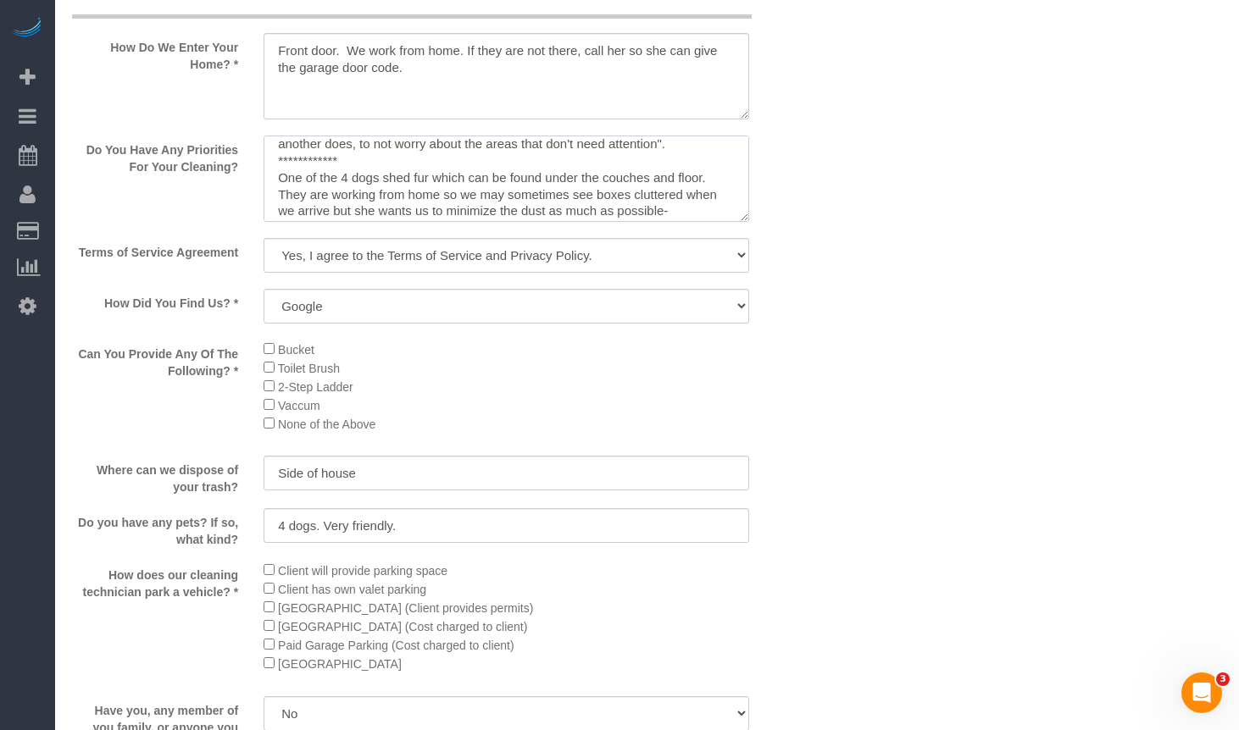
scroll to position [0, 0]
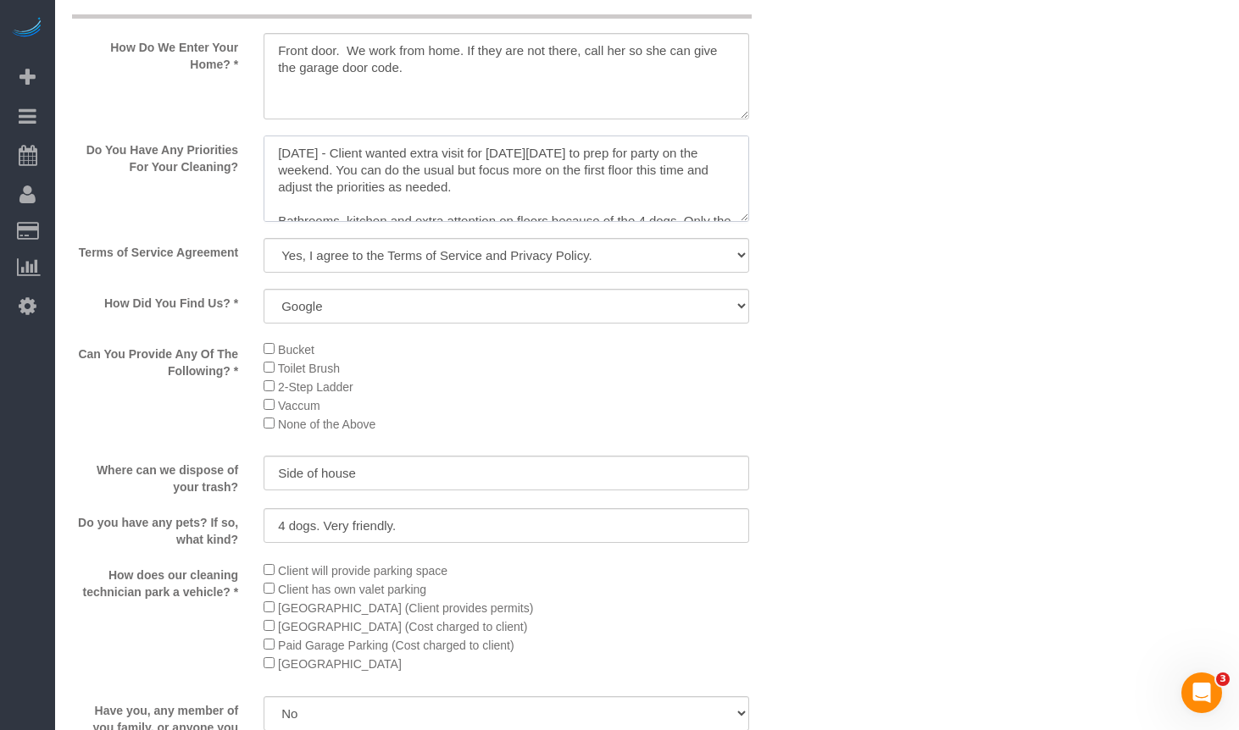
drag, startPoint x: 674, startPoint y: 171, endPoint x: 705, endPoint y: 223, distance: 60.4
click at [674, 173] on textarea at bounding box center [505, 179] width 485 height 86
paste textarea "light touch up upstairs."
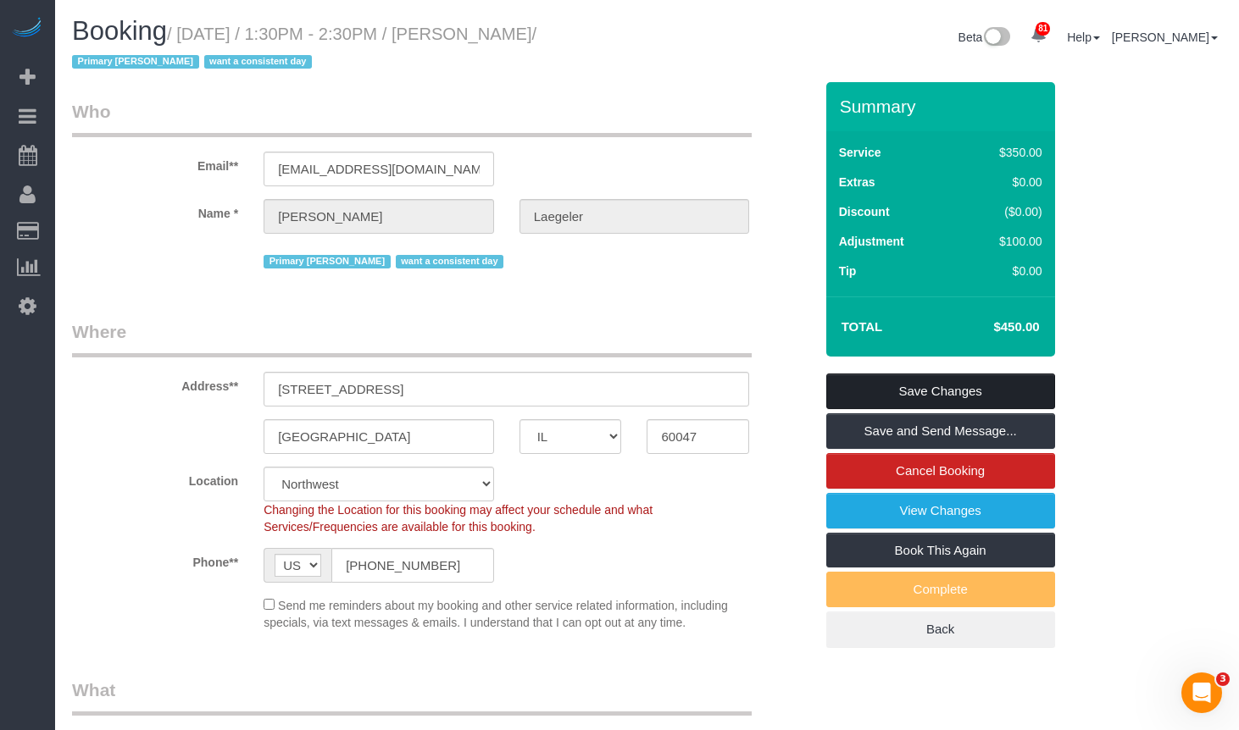
type textarea "**********"
click at [949, 391] on link "Save Changes" at bounding box center [940, 392] width 229 height 36
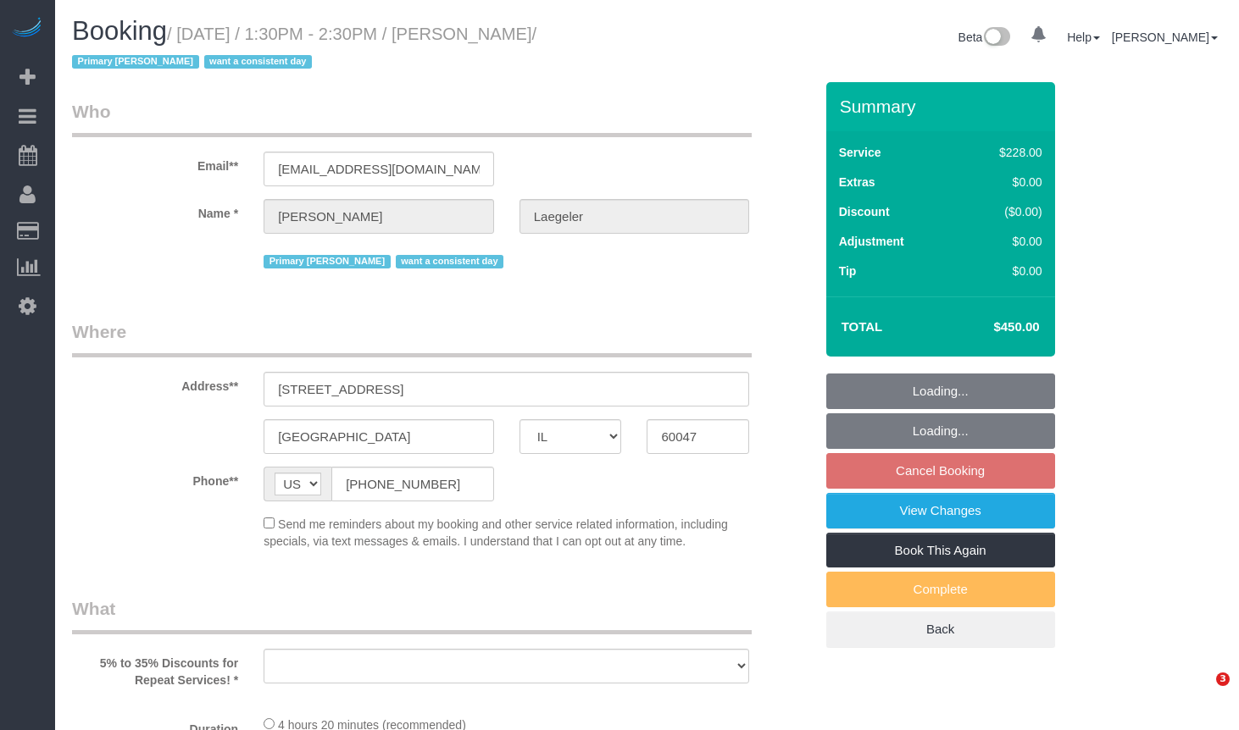
select select "IL"
select select "number:1"
select select "number:58"
select select "number:139"
select select "number:106"
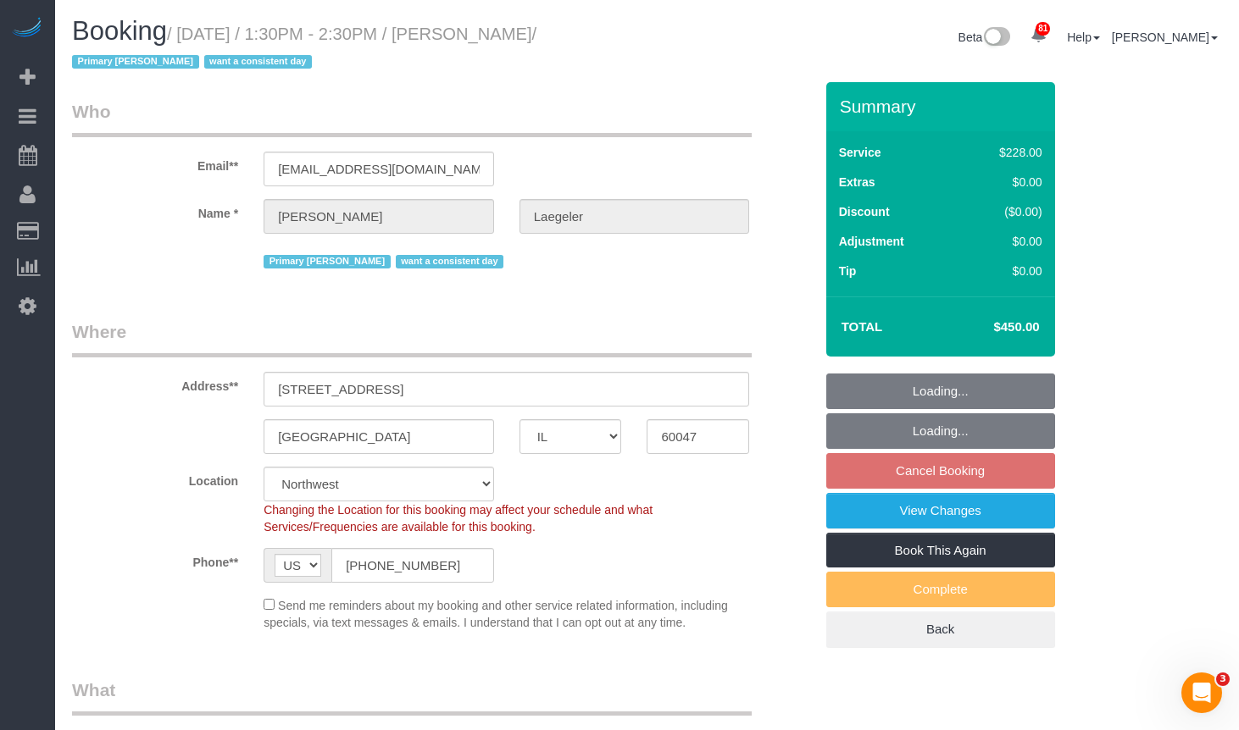
select select "string:fspay-430a25aa-c1cd-4869-94be-73c67670e075"
select select "object:1045"
select select "512"
select select "4"
select select "3"
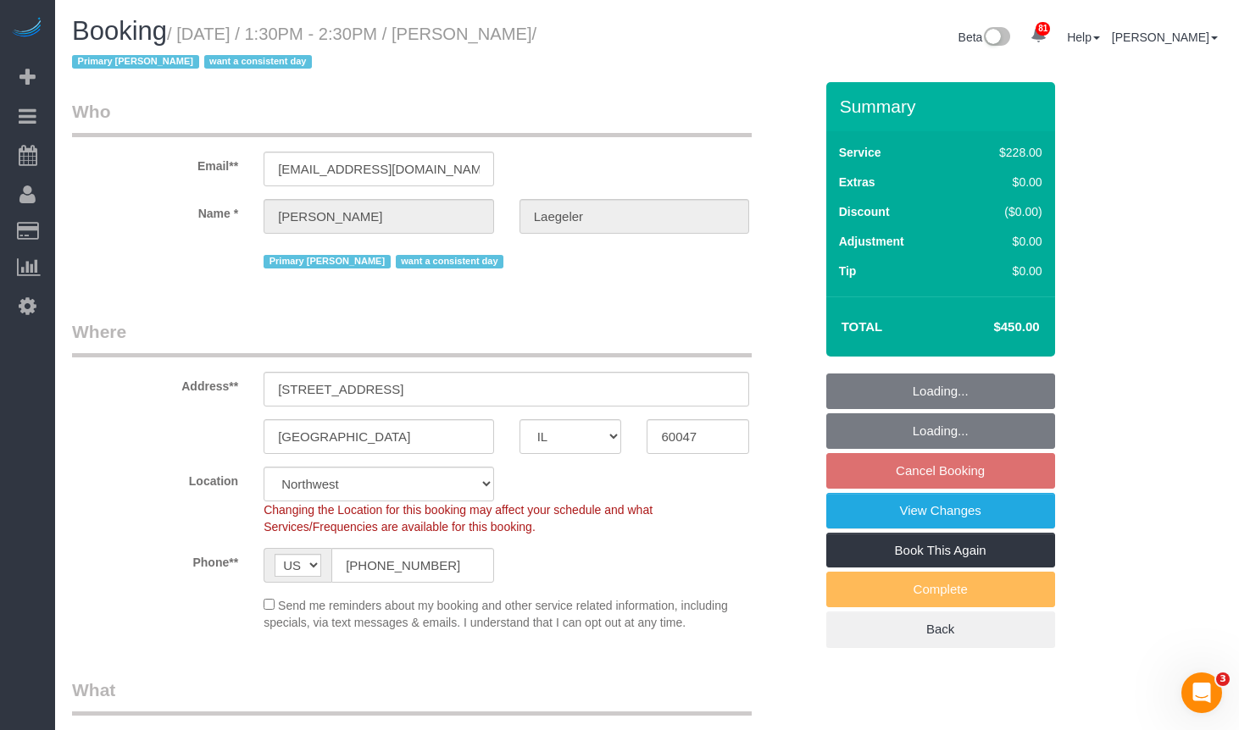
select select "object:1260"
select select "4"
select select "3"
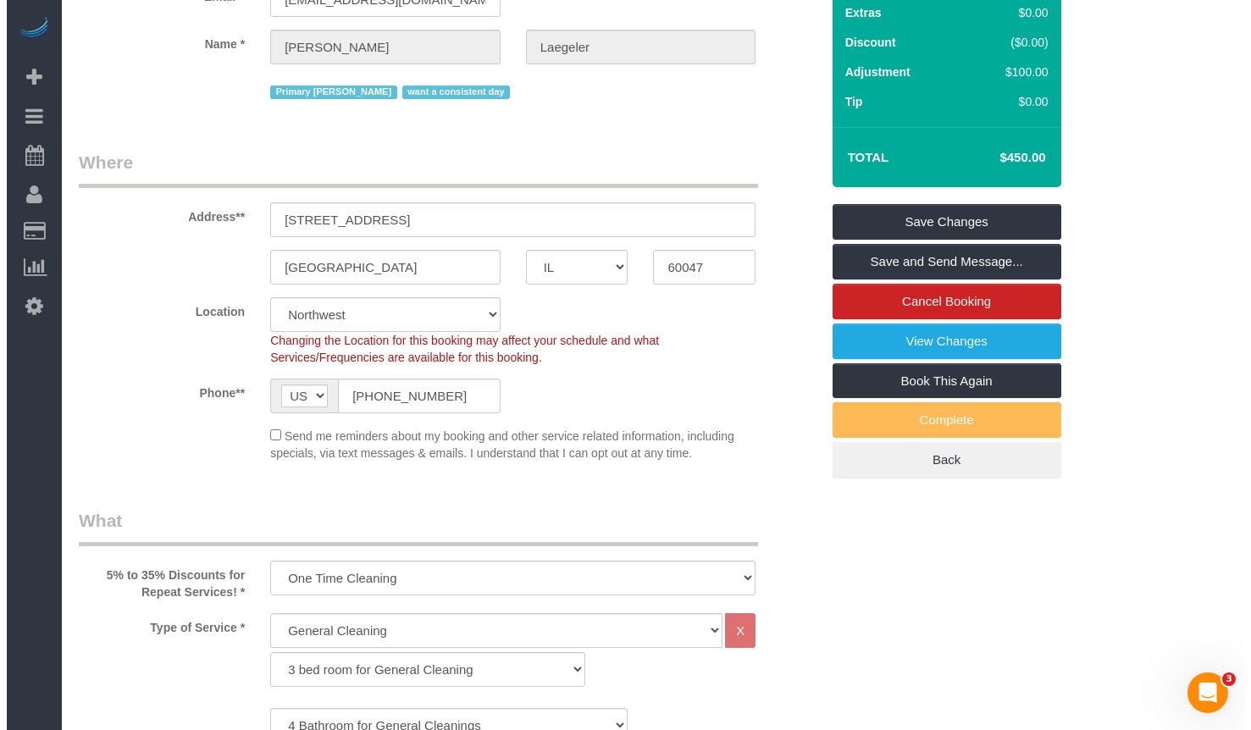
scroll to position [254, 0]
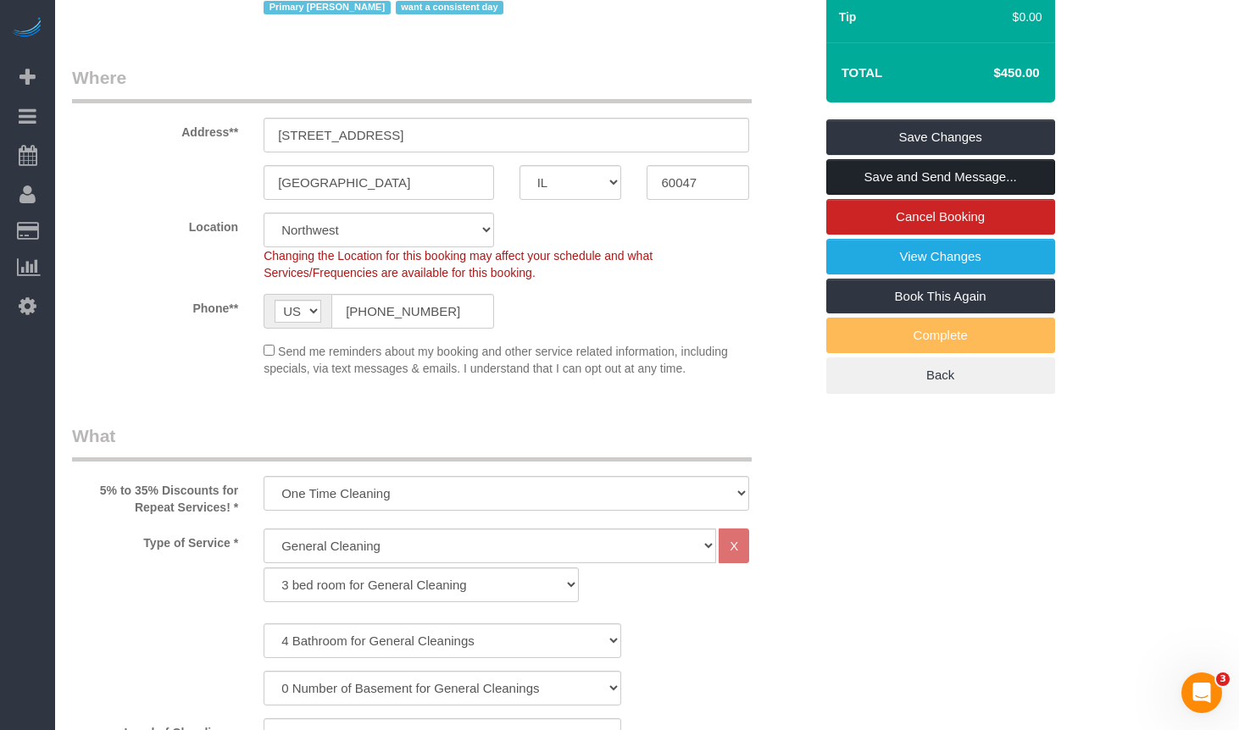
click at [894, 169] on link "Save and Send Message..." at bounding box center [940, 177] width 229 height 36
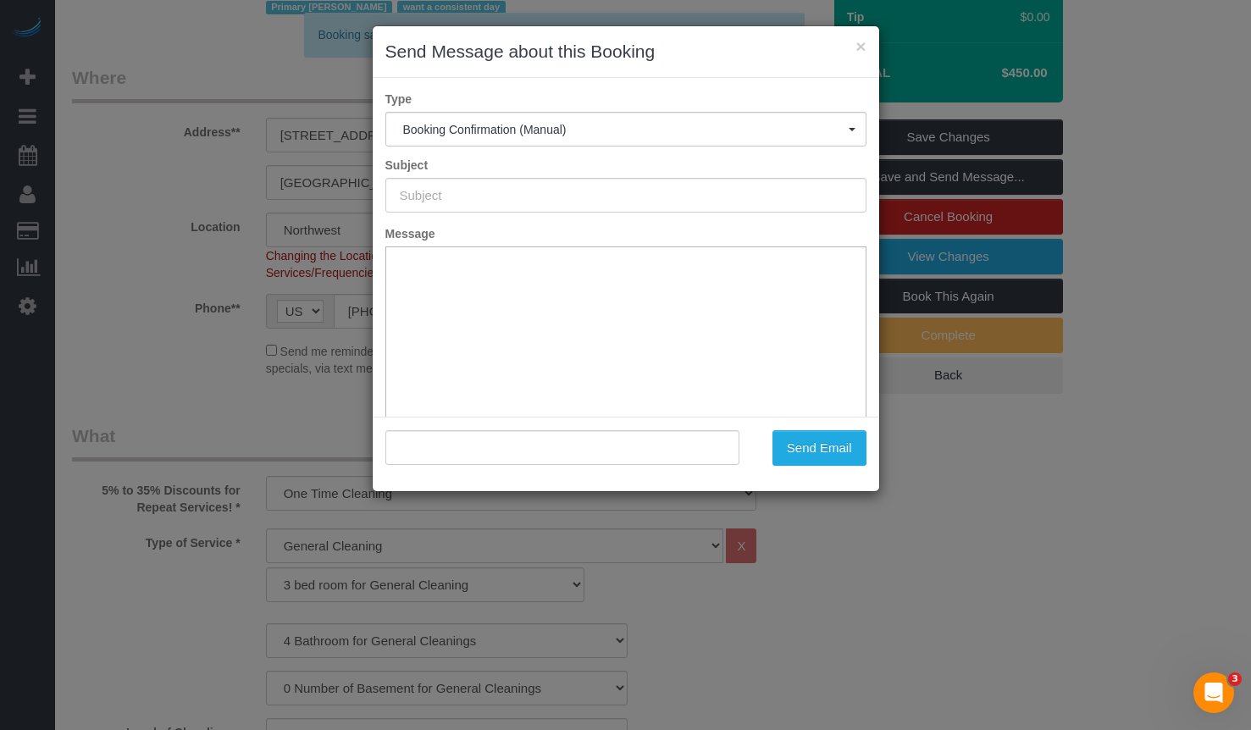
scroll to position [0, 0]
type input "Your Booking With Fresh Tech Maid, Confirmed!"
type input ""Diane Laegeler" <glaegeler@gotoissi.com>"
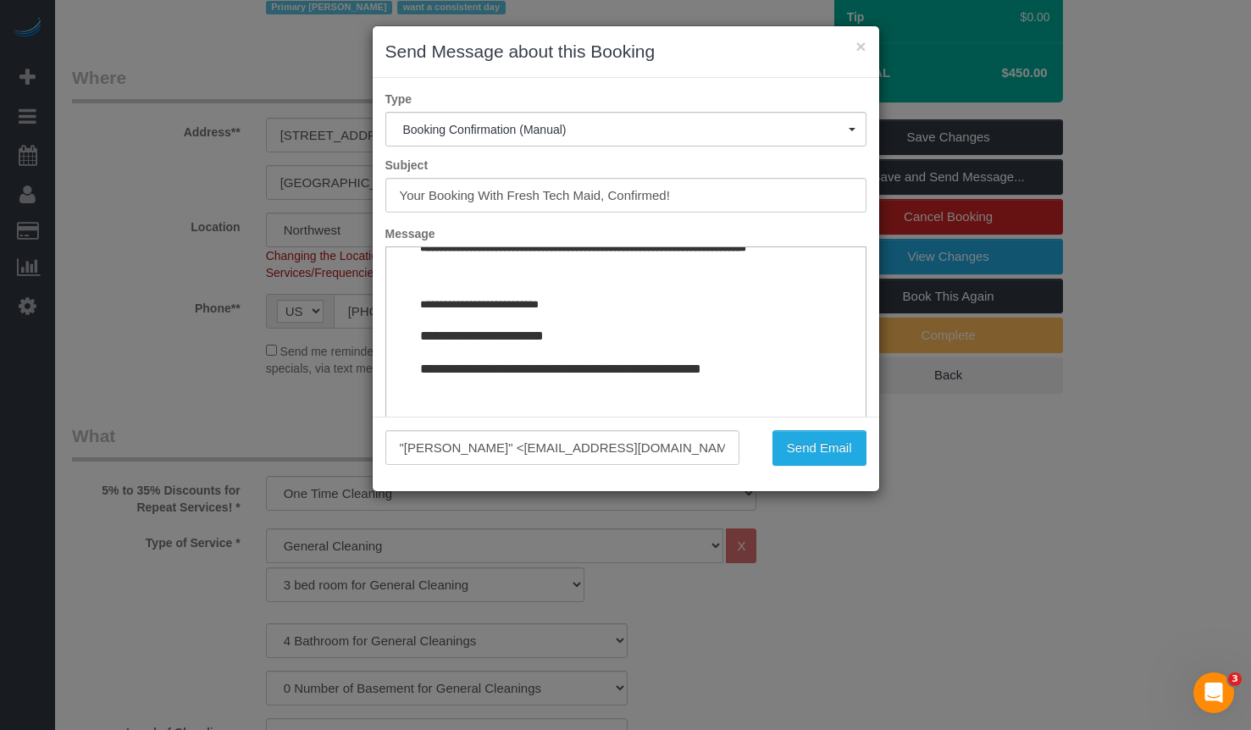
scroll to position [2097, 0]
click at [824, 448] on button "Send Email" at bounding box center [820, 448] width 94 height 36
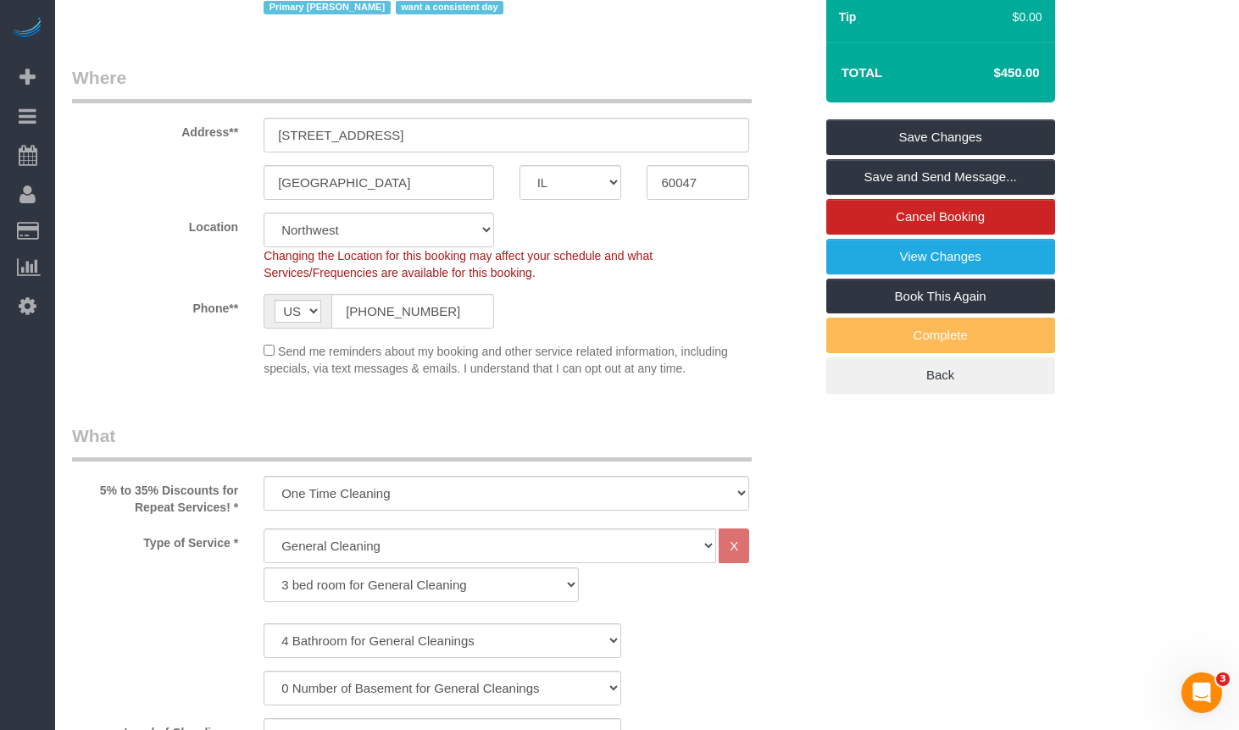
scroll to position [0, 0]
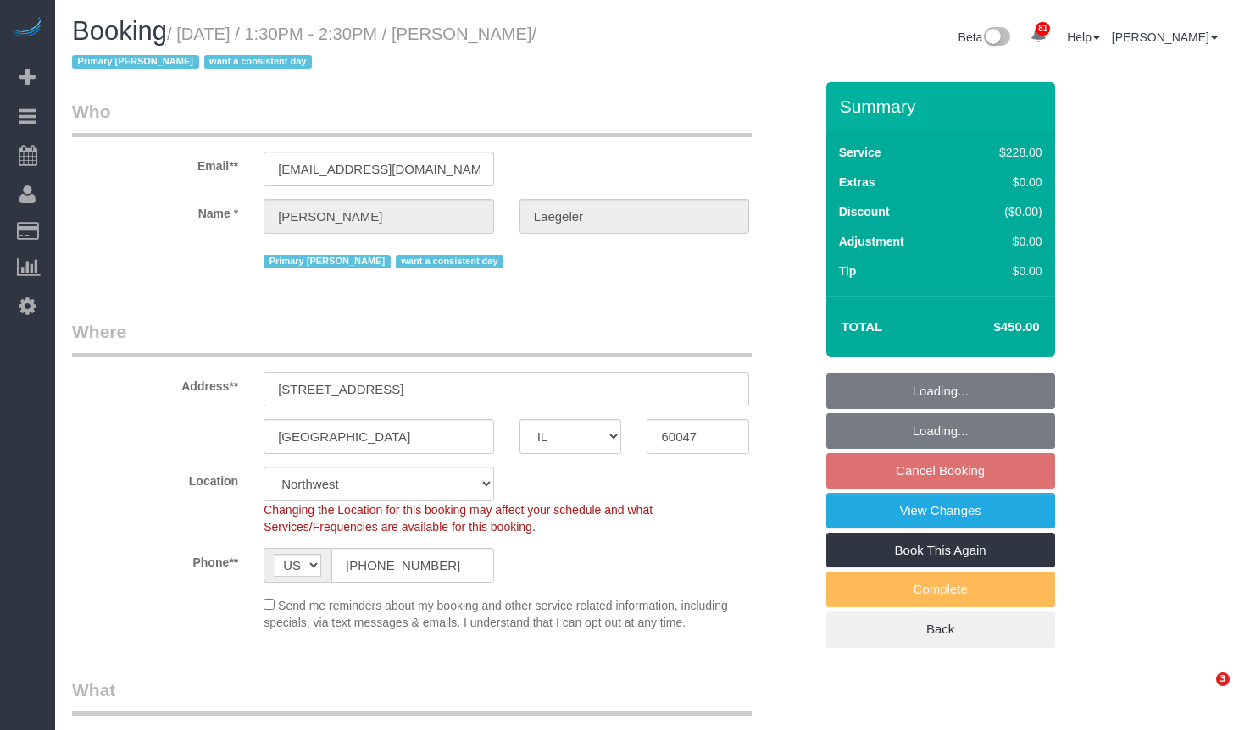
select select "IL"
select select "string:fspay-430a25aa-c1cd-4869-94be-73c67670e075"
select select "number:1"
select select "number:58"
select select "number:139"
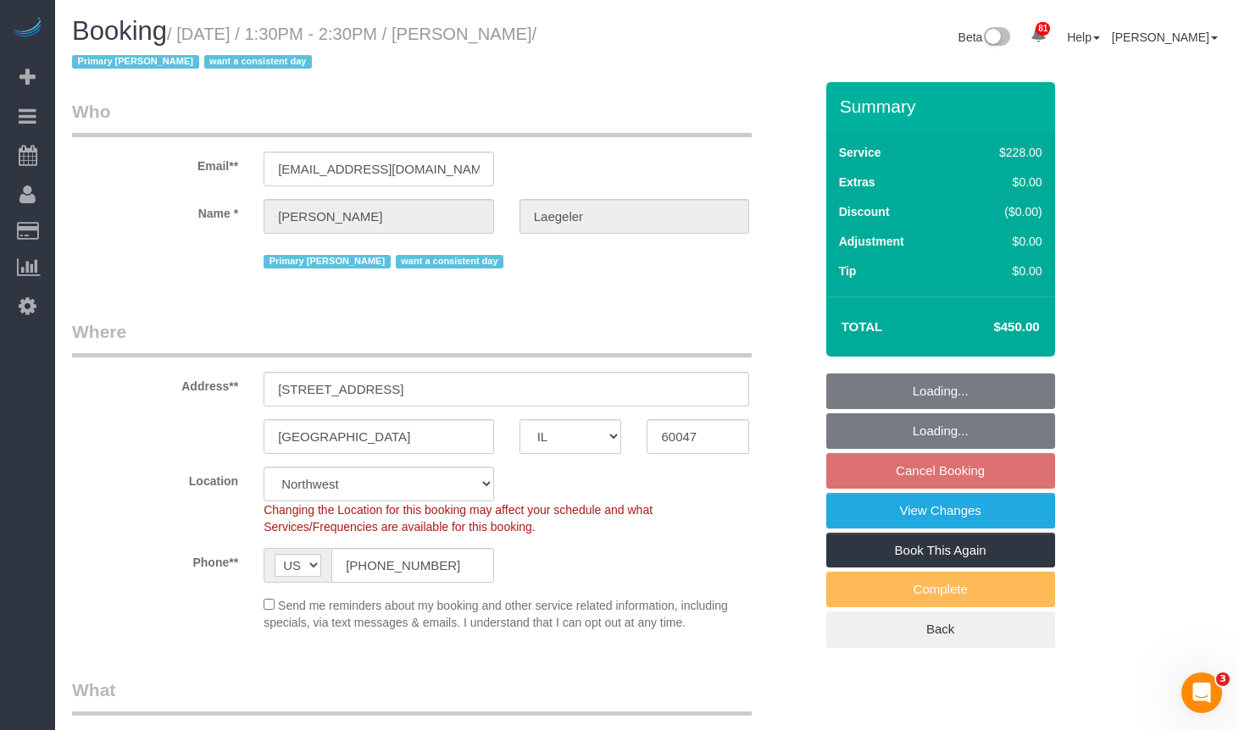
select select "number:106"
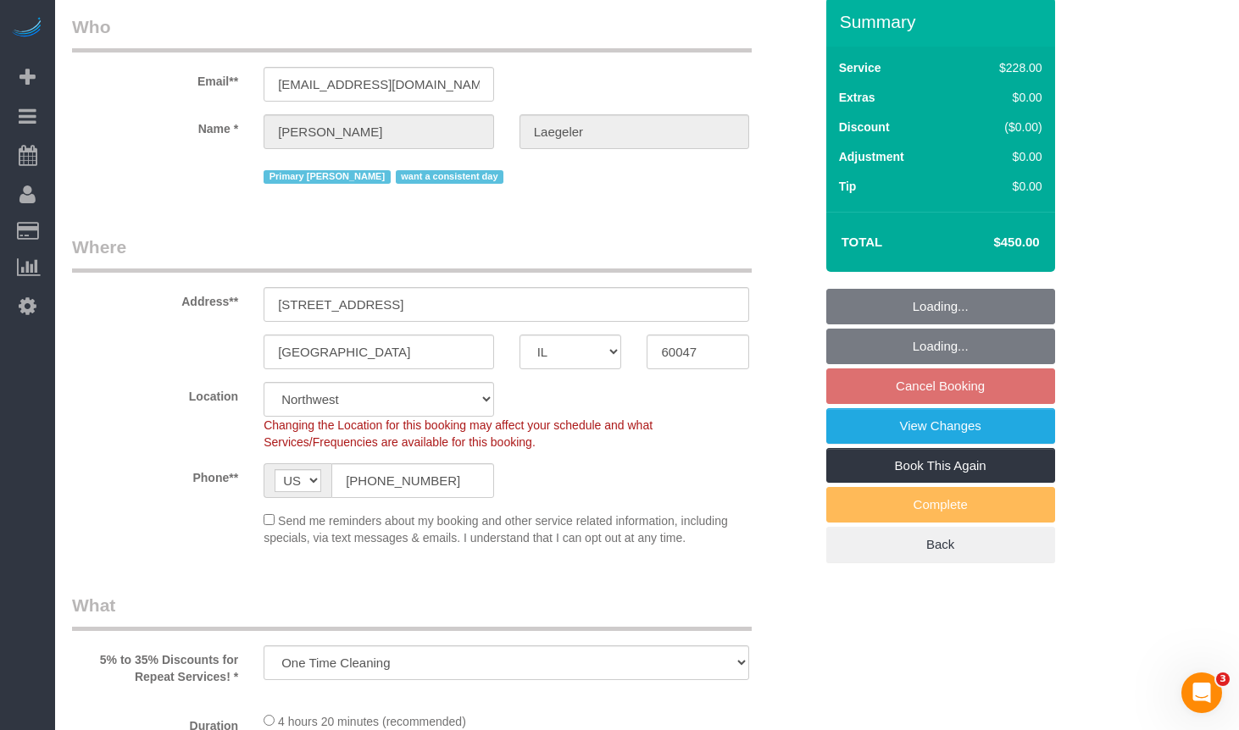
select select "object:1274"
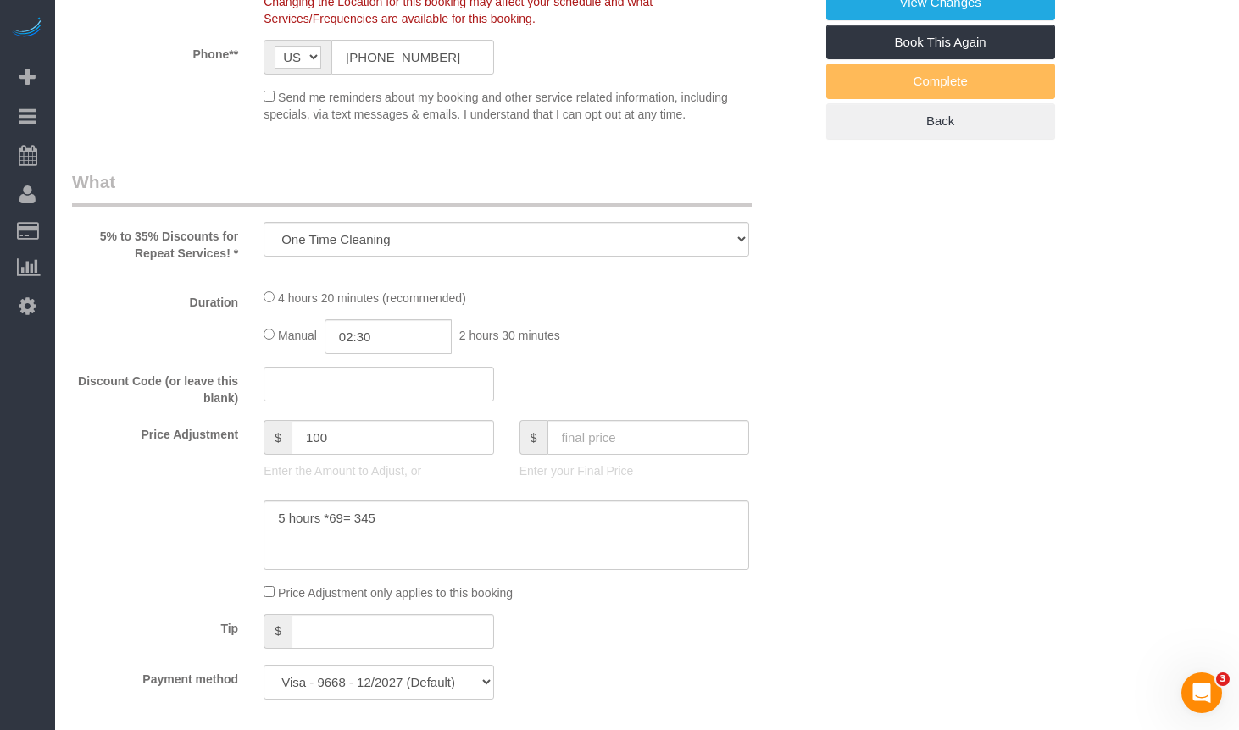
select select "512"
select select "4"
select select "3"
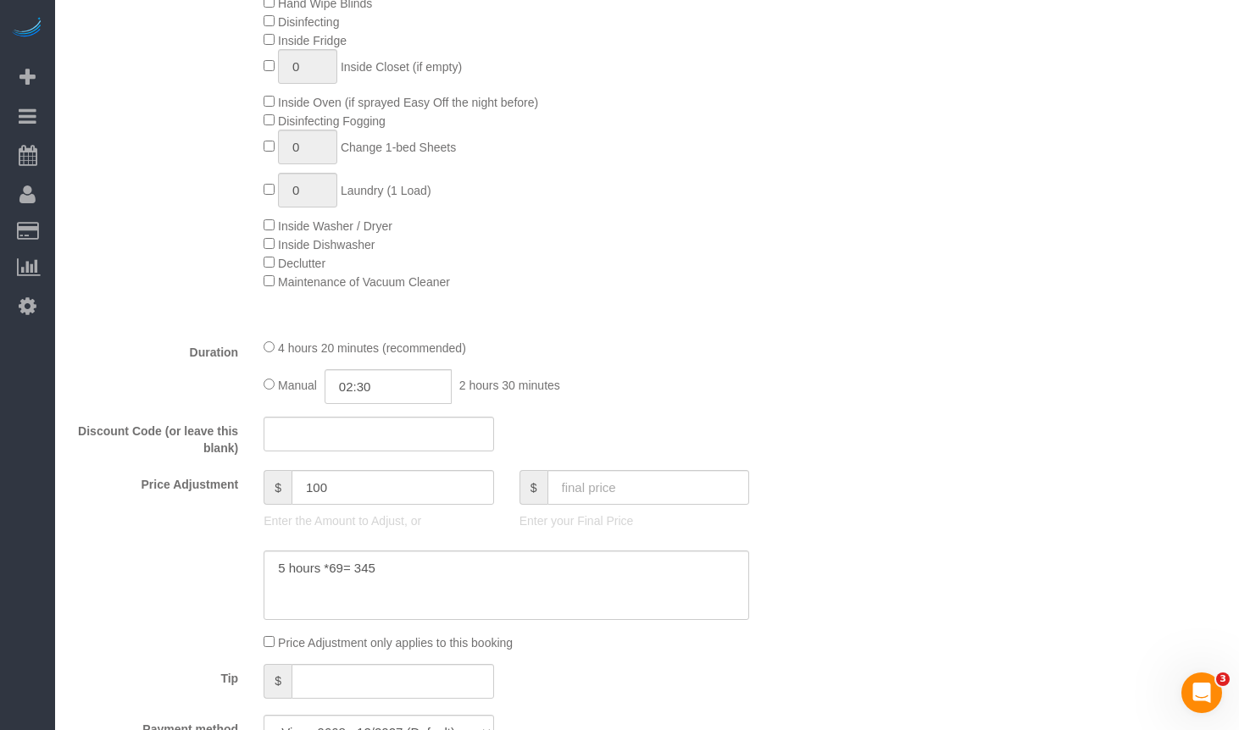
select select "4"
select select "3"
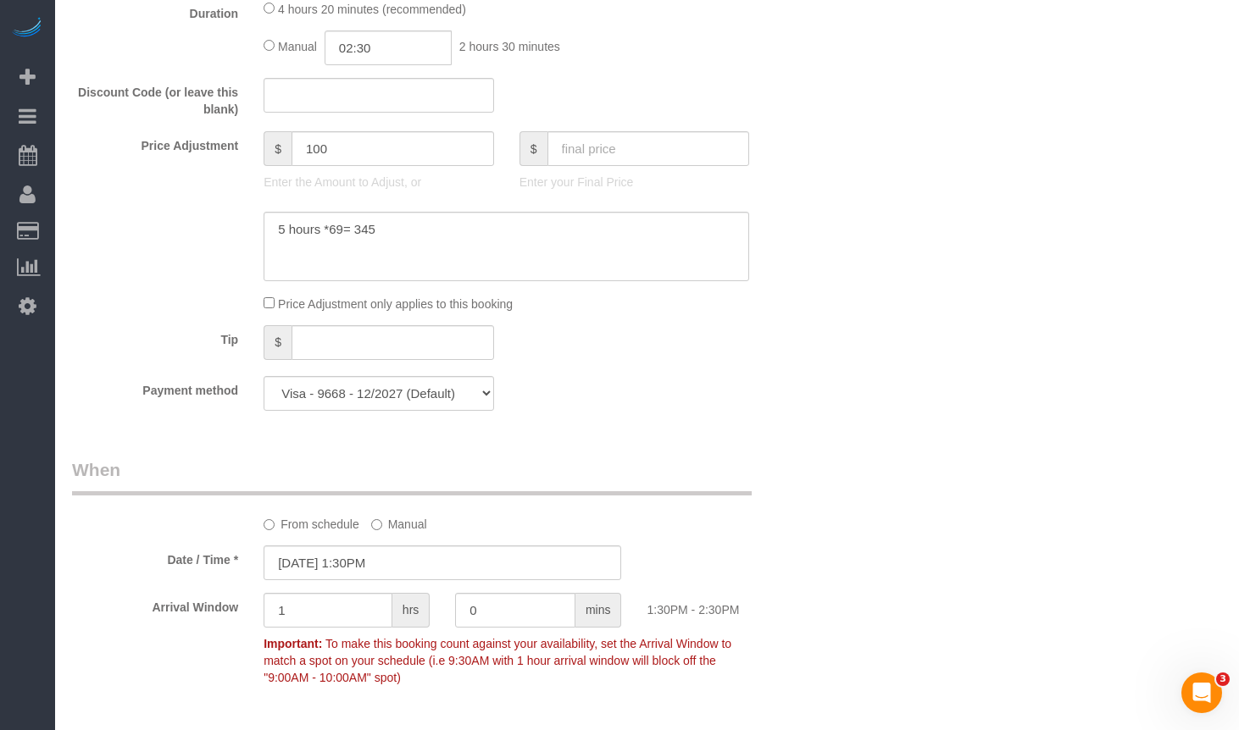
scroll to position [1355, 0]
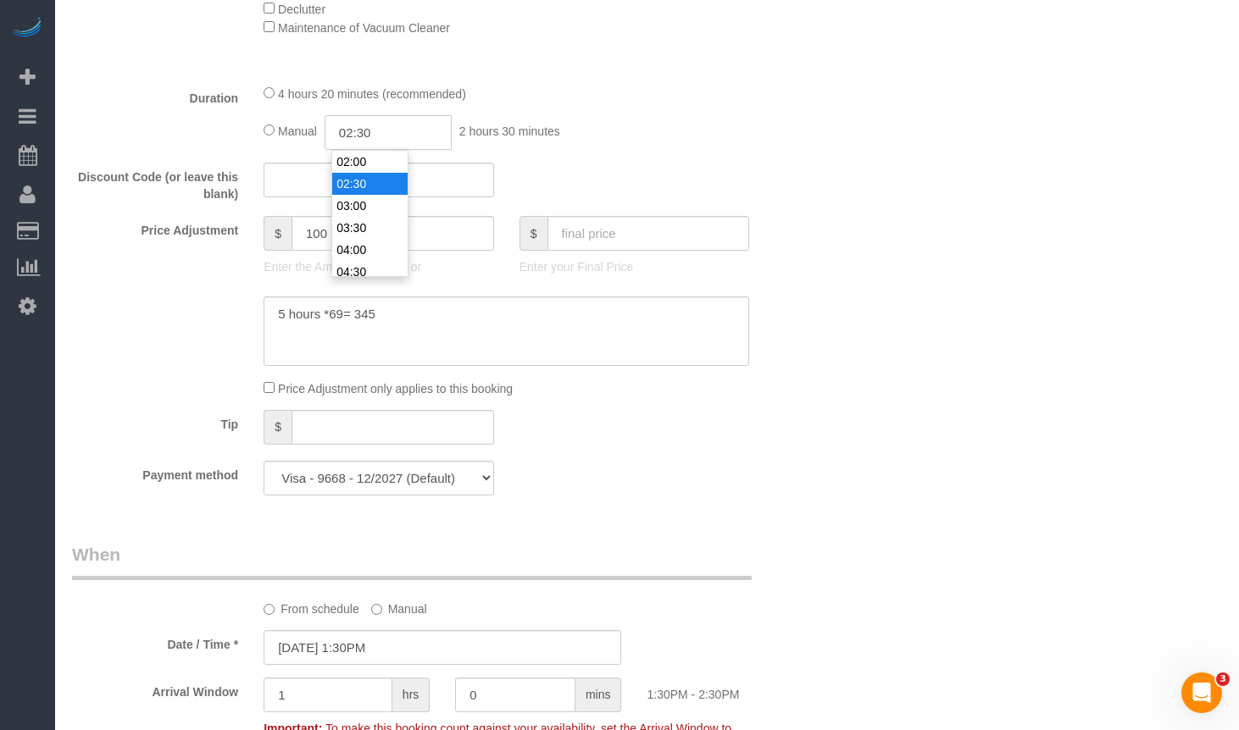
drag, startPoint x: 424, startPoint y: 134, endPoint x: 248, endPoint y: 126, distance: 176.4
click at [248, 126] on div "Duration 4 hours 20 minutes (recommended) Manual 02:30 2 hours 30 minutes" at bounding box center [442, 117] width 767 height 66
type input "05:00"
click at [741, 136] on div "Manual 05:00 5 hours 0 minutes" at bounding box center [505, 132] width 485 height 35
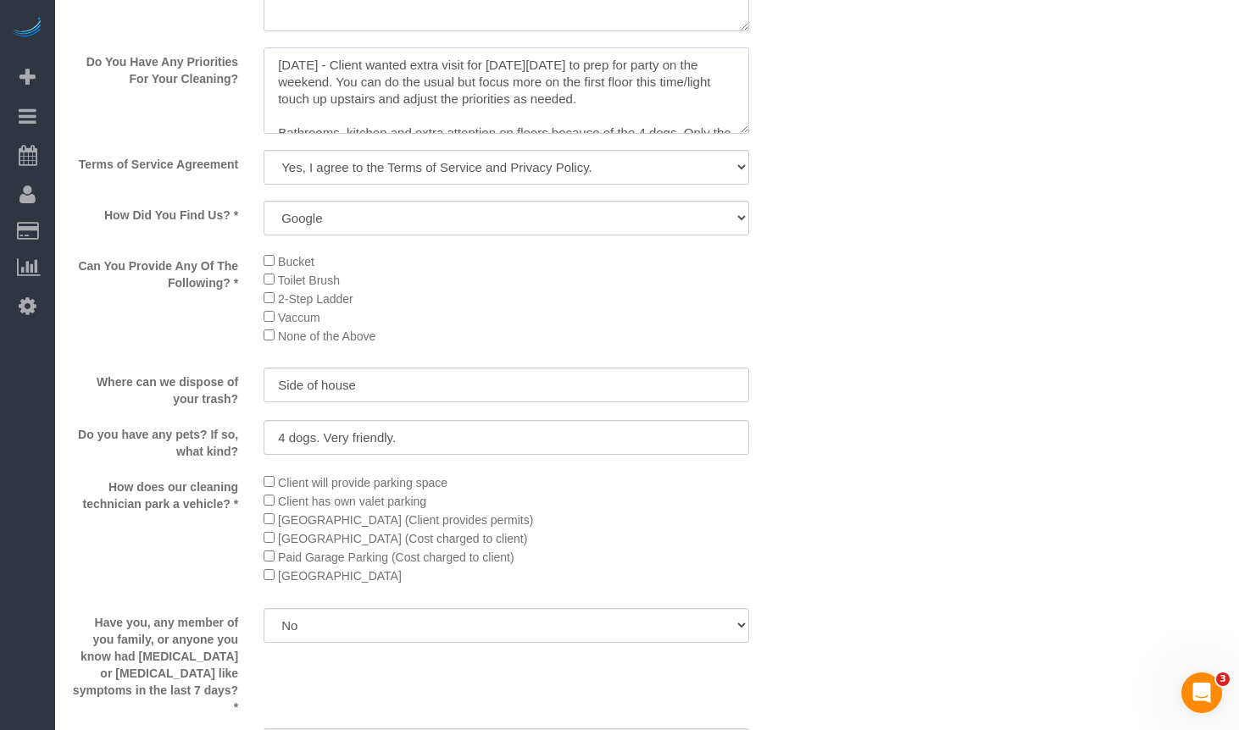
scroll to position [2203, 0]
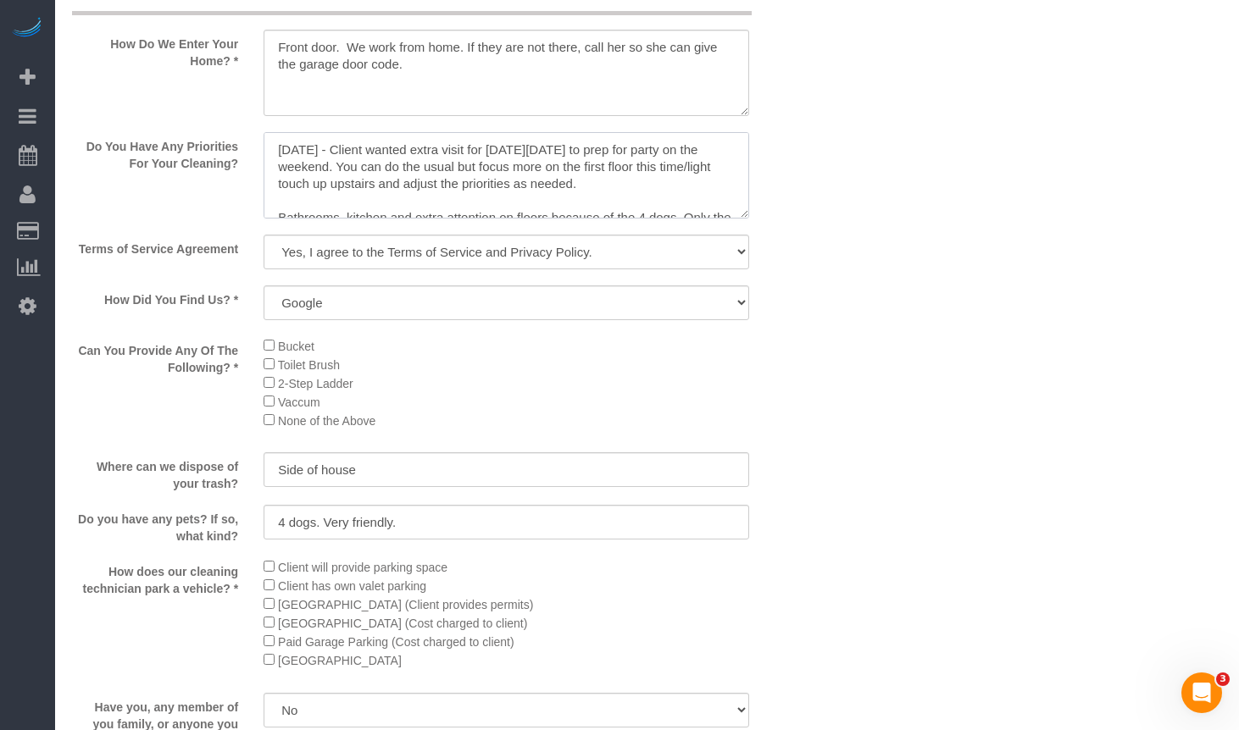
click at [651, 195] on textarea at bounding box center [505, 175] width 485 height 86
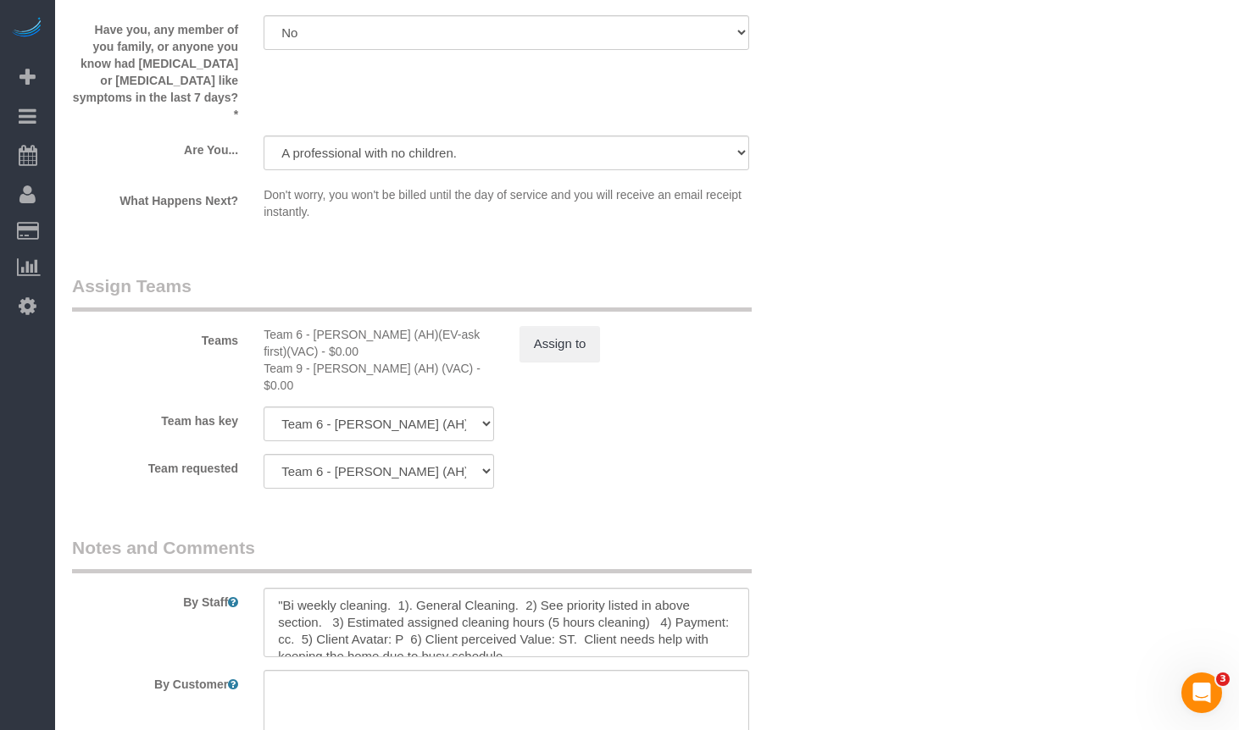
scroll to position [3109, 0]
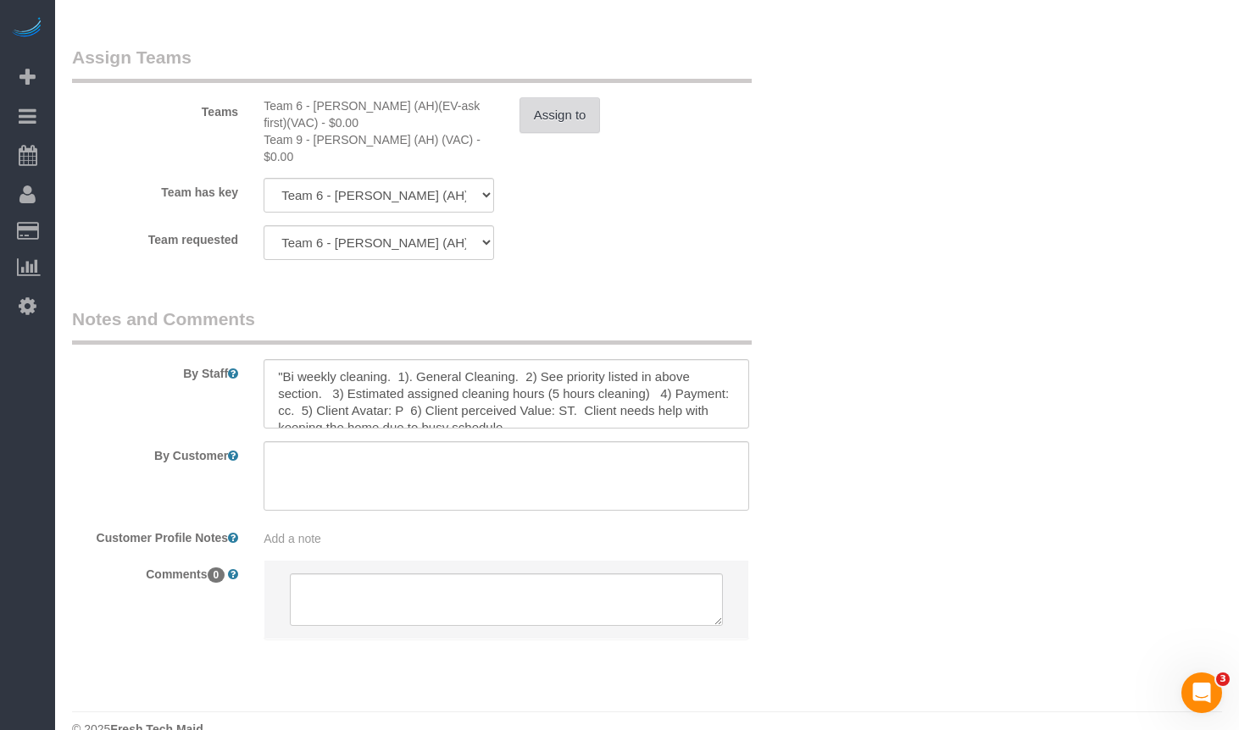
click at [557, 103] on button "Assign to" at bounding box center [559, 115] width 81 height 36
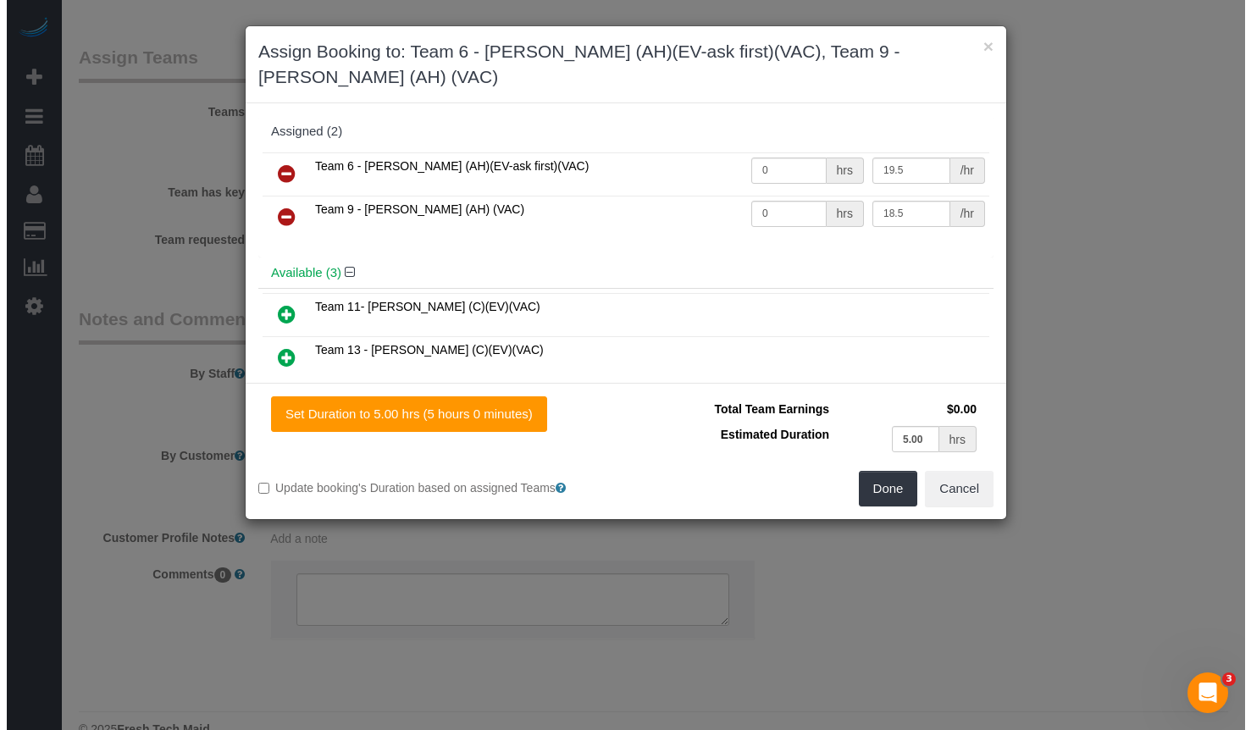
scroll to position [3107, 0]
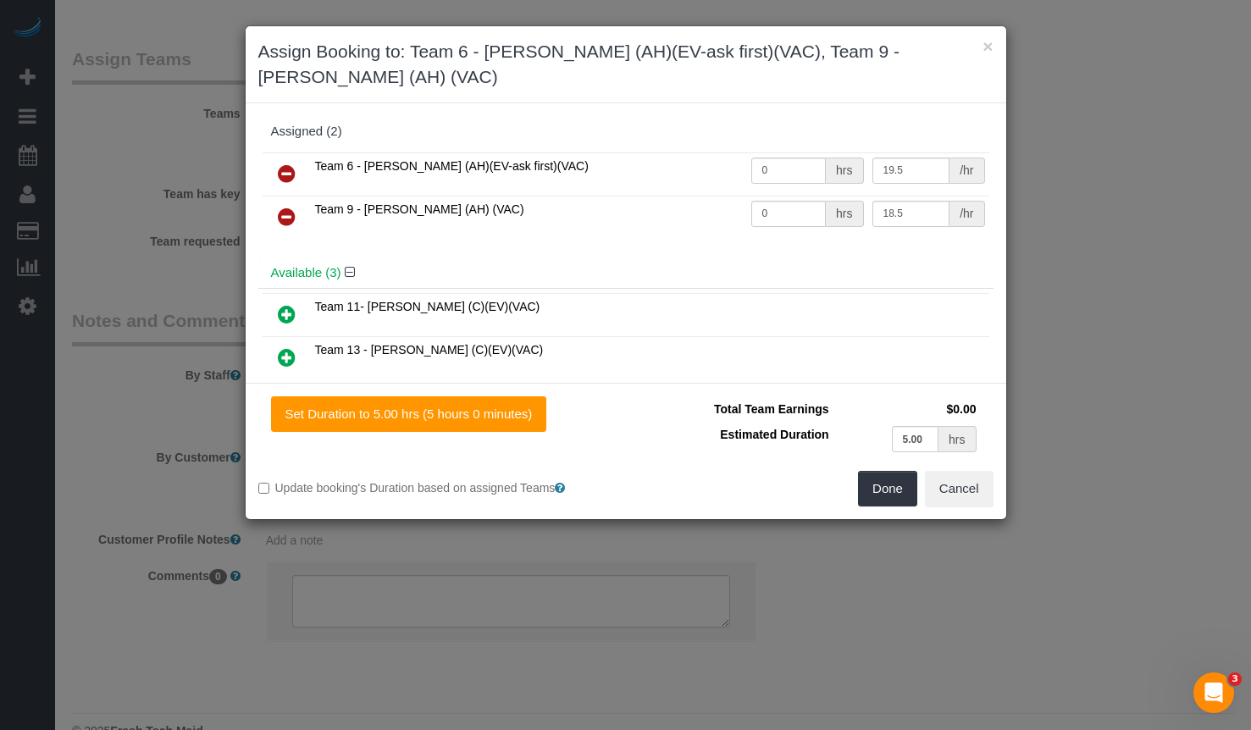
click at [291, 164] on icon at bounding box center [287, 174] width 18 height 20
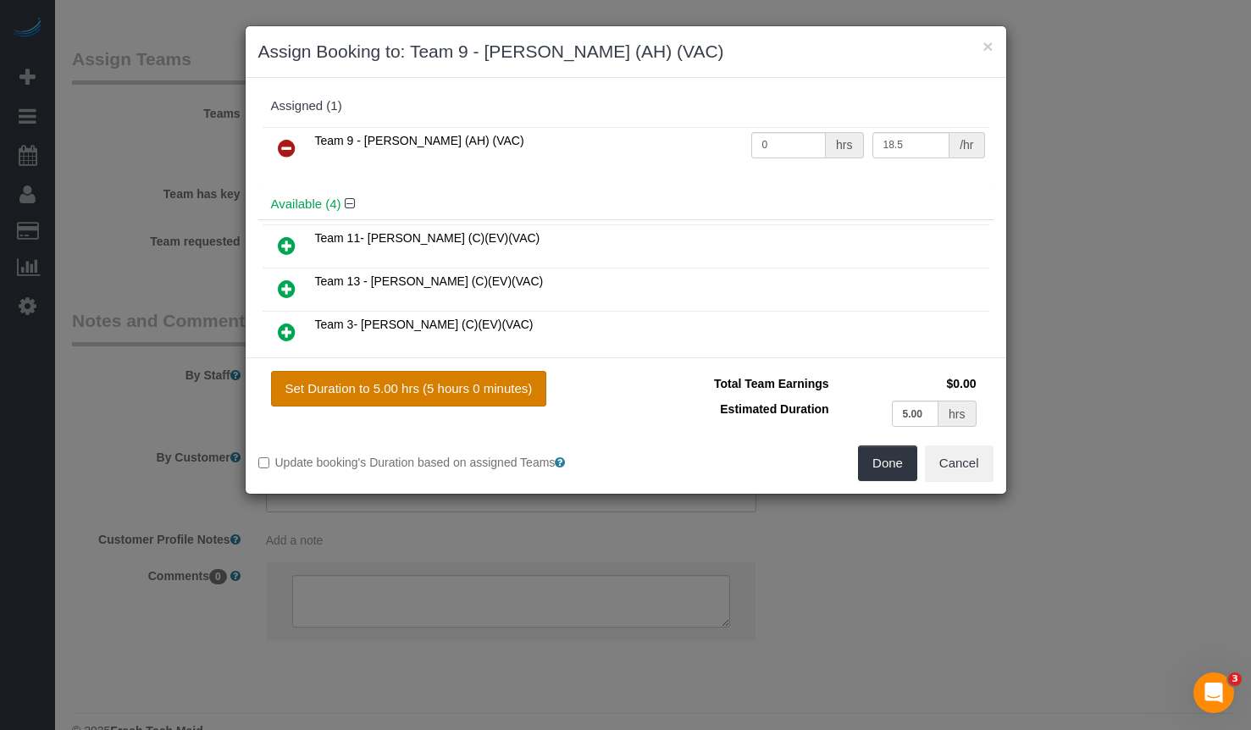
click at [482, 380] on button "Set Duration to 5.00 hrs (5 hours 0 minutes)" at bounding box center [409, 389] width 276 height 36
type input "5.00"
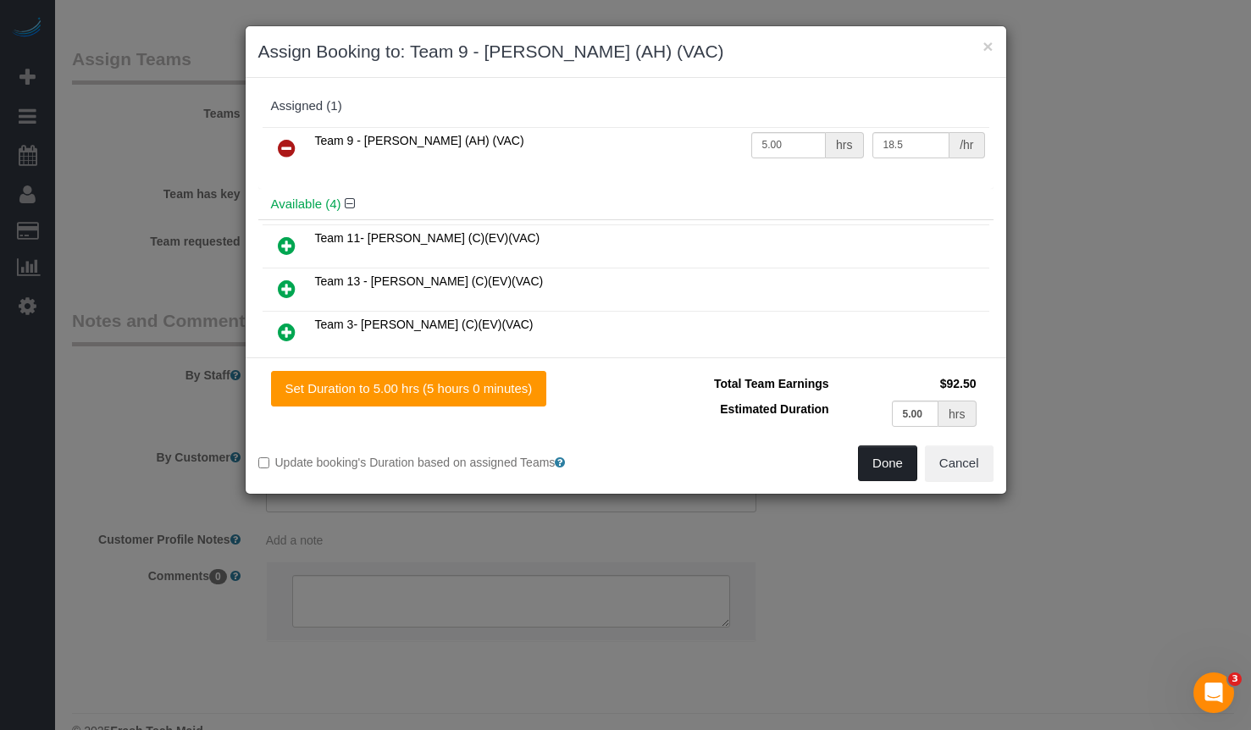
click at [887, 466] on button "Done" at bounding box center [887, 464] width 59 height 36
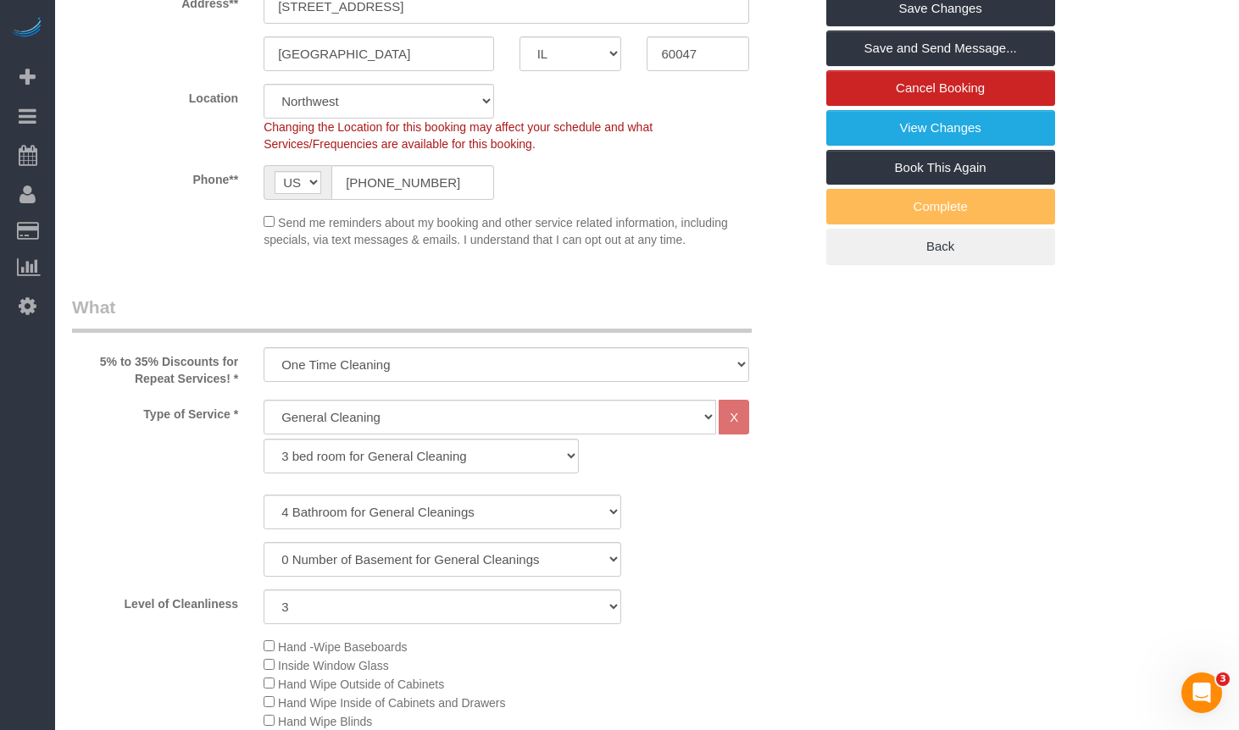
scroll to position [0, 0]
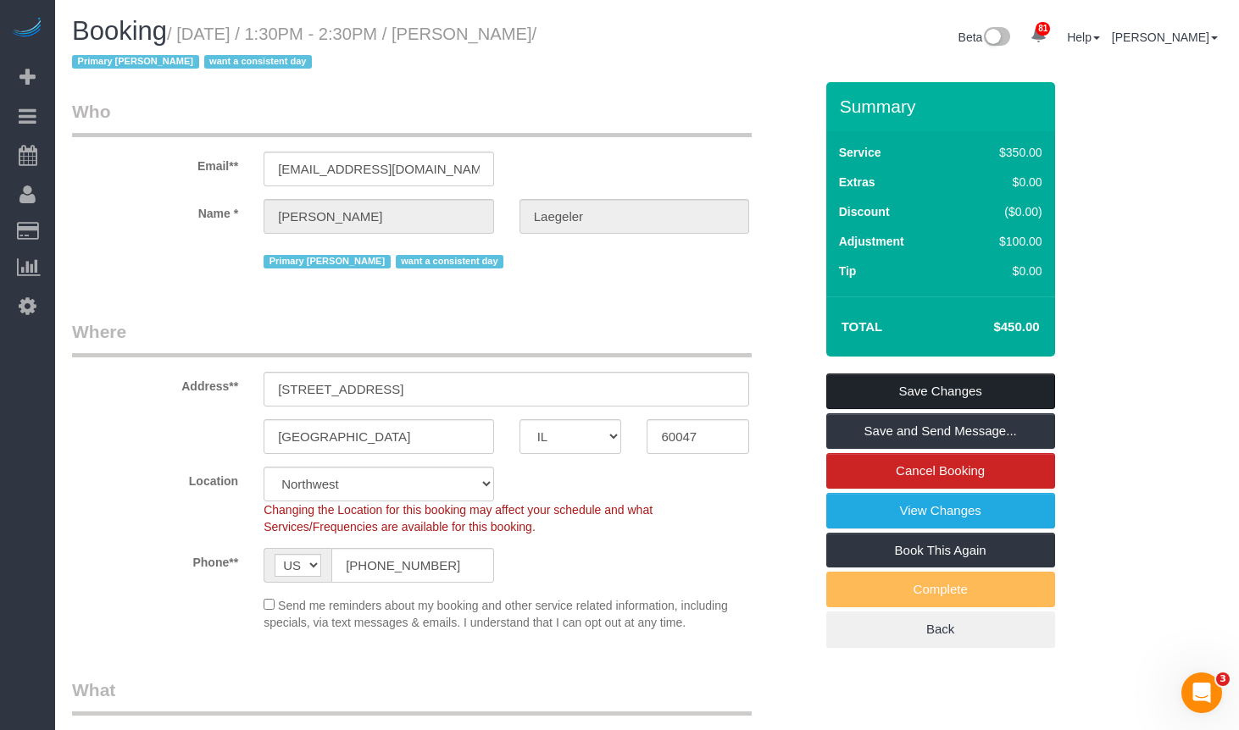
click at [959, 387] on link "Save Changes" at bounding box center [940, 392] width 229 height 36
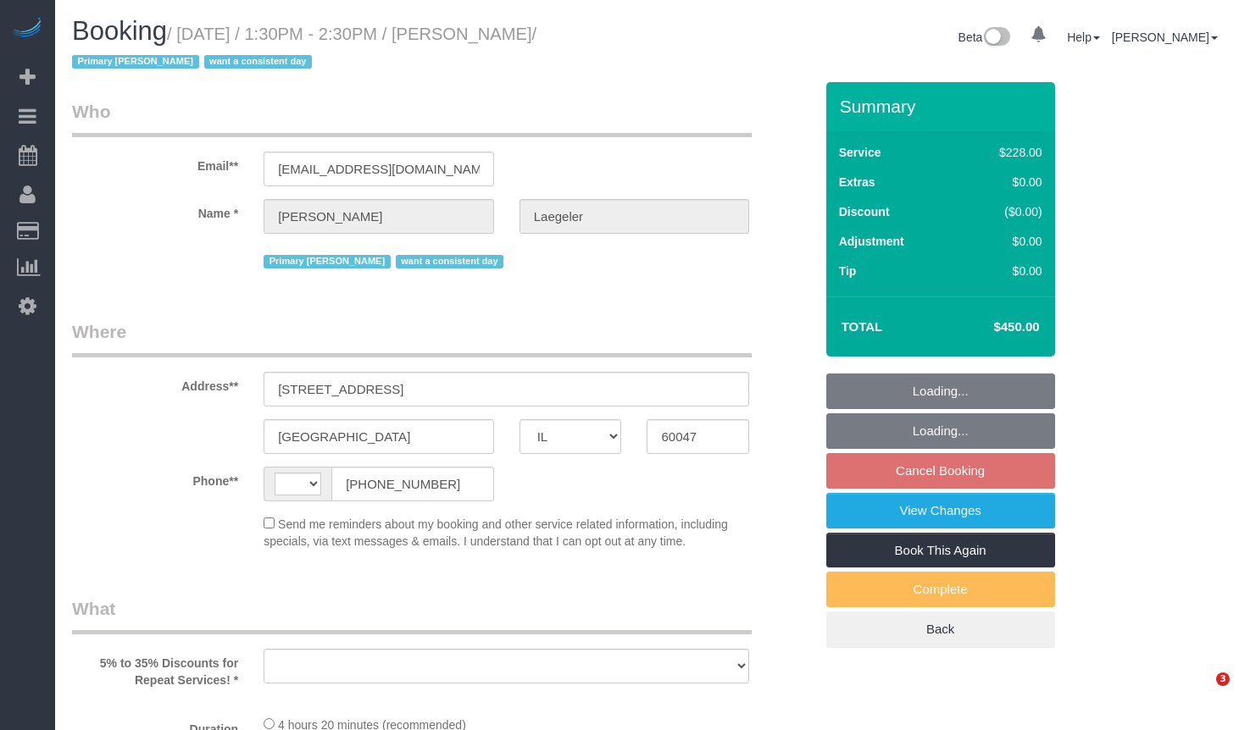
select select "IL"
select select "string:US"
select select "object:815"
select select "string:fspay-430a25aa-c1cd-4869-94be-73c67670e075"
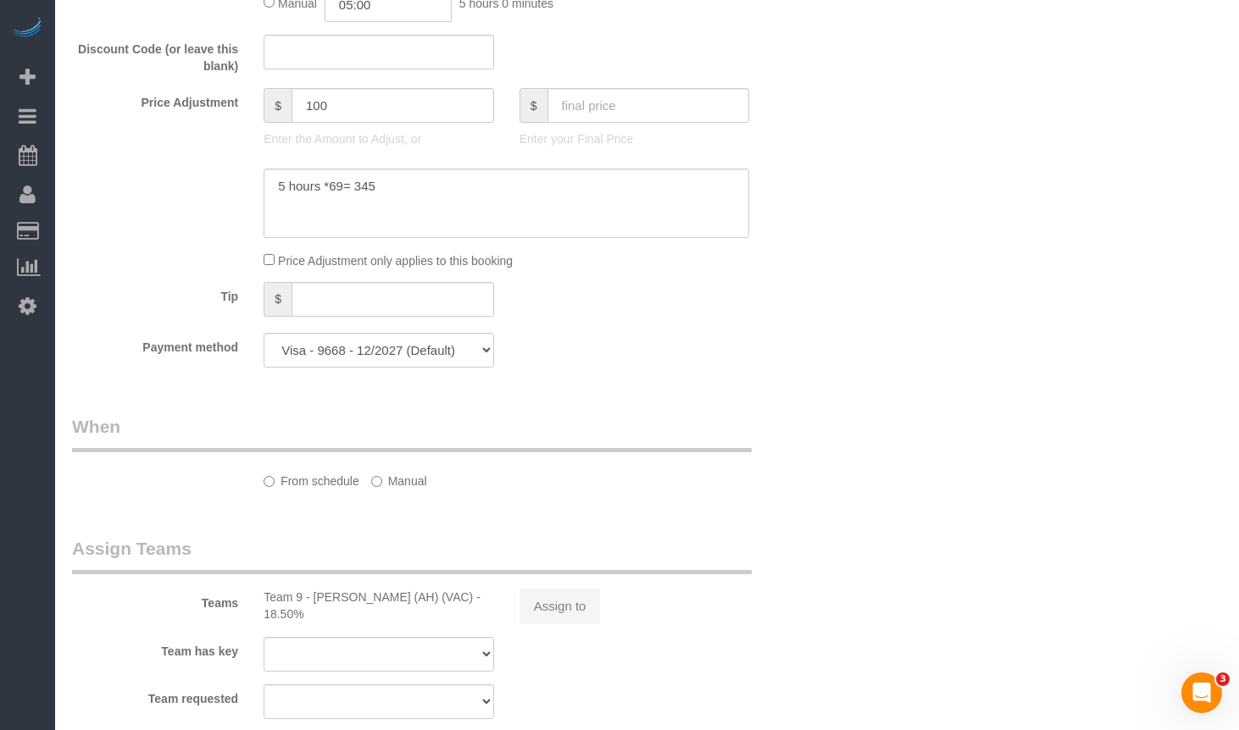
select select "512"
select select "4"
select select "3"
select select "number:1"
select select "number:58"
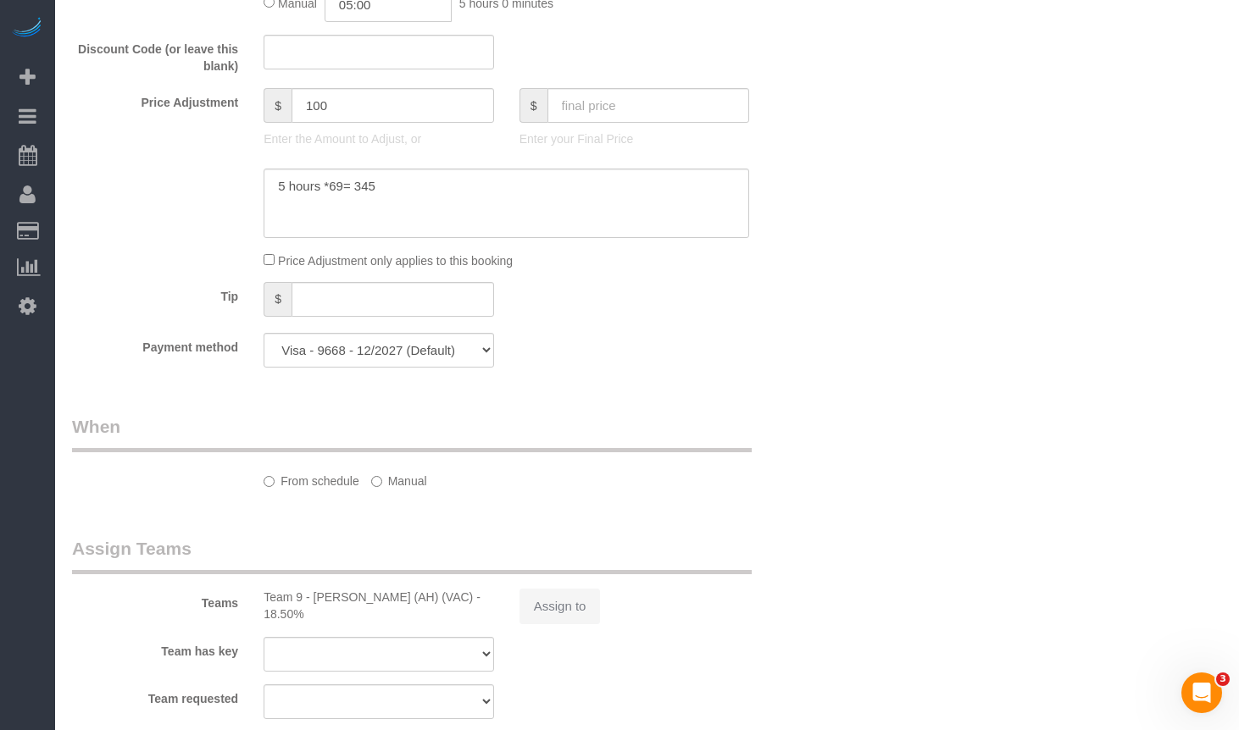
select select "number:139"
select select "number:106"
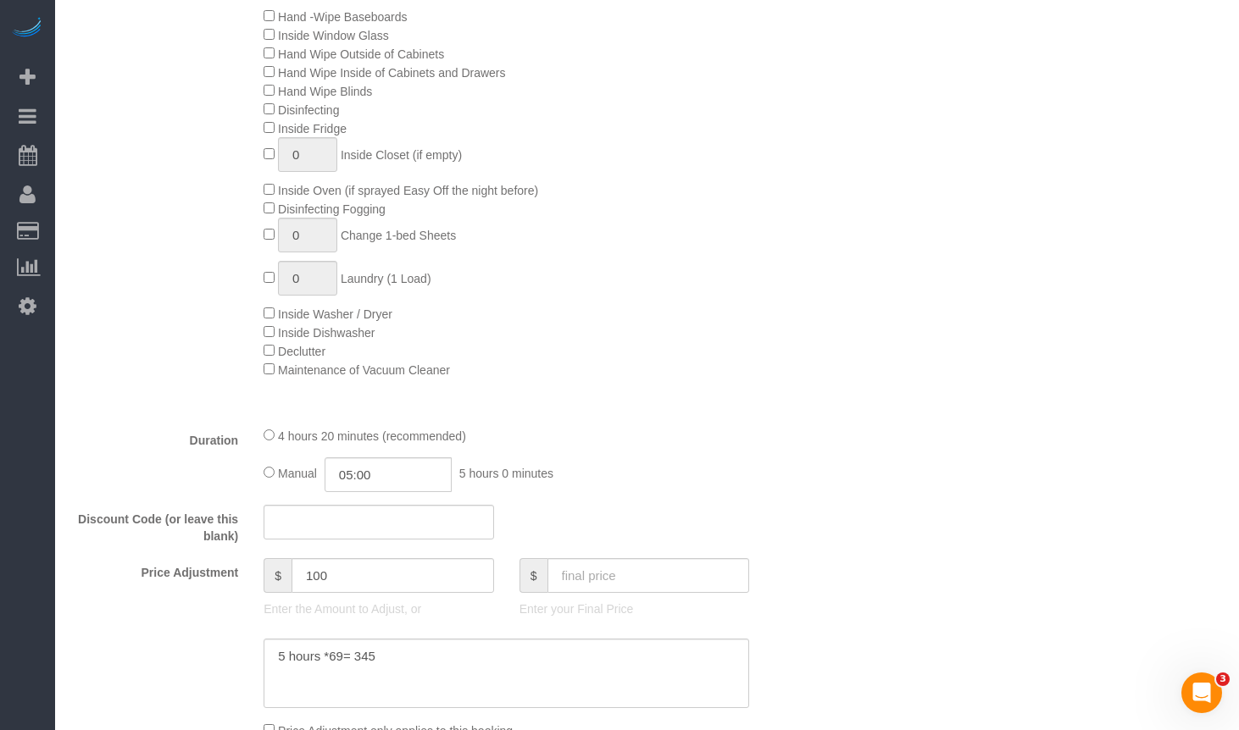
select select "object:1268"
select select "4"
select select "3"
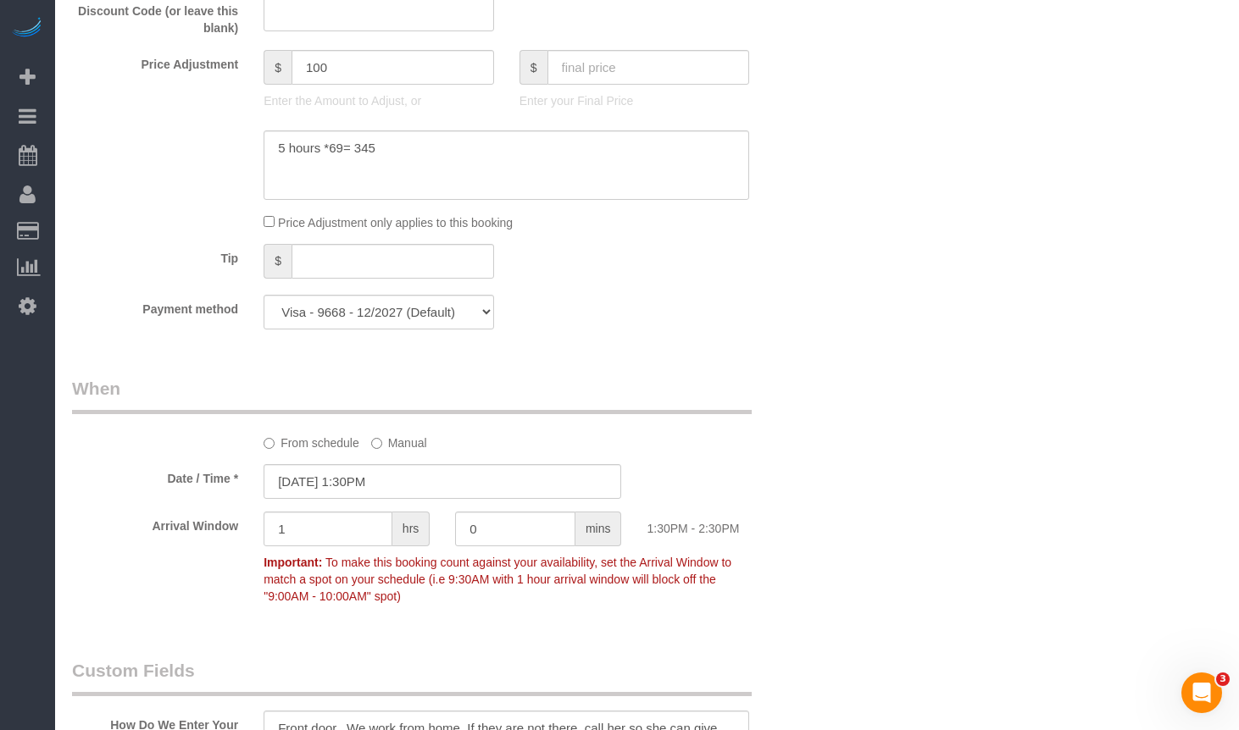
scroll to position [1691, 0]
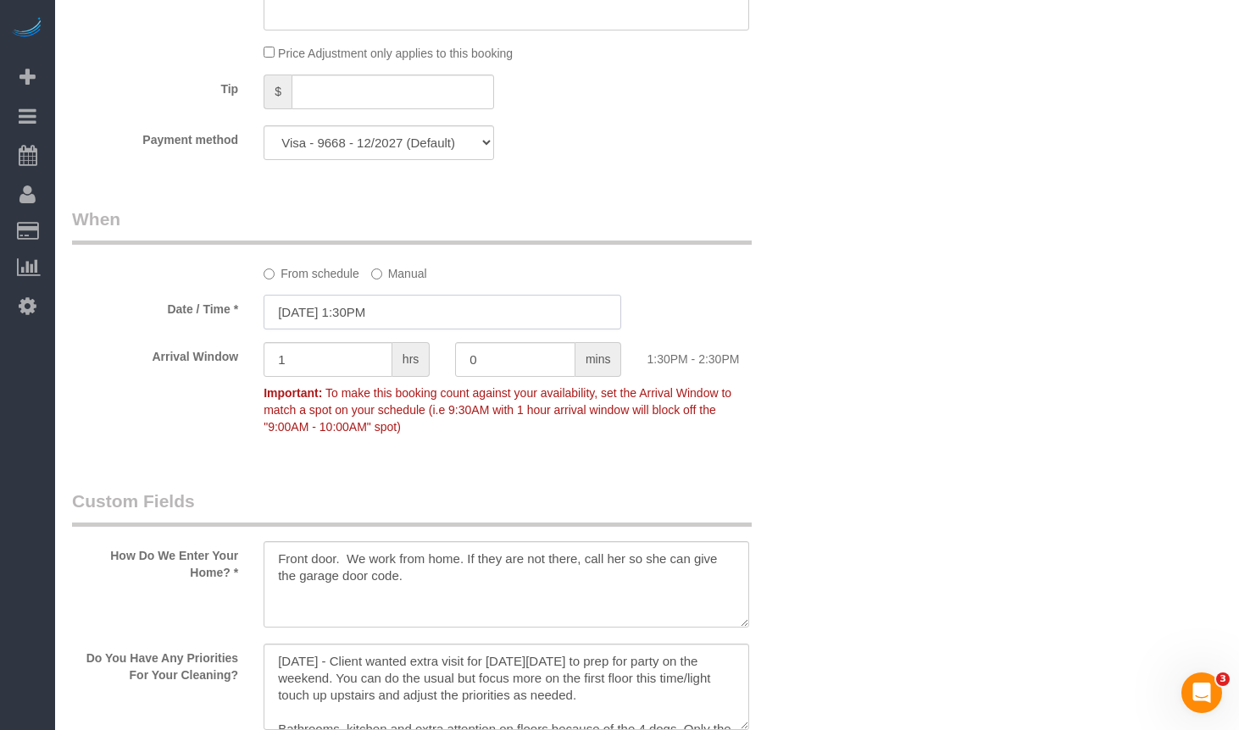
click at [352, 319] on input "09/12/2025 1:30PM" at bounding box center [442, 312] width 358 height 35
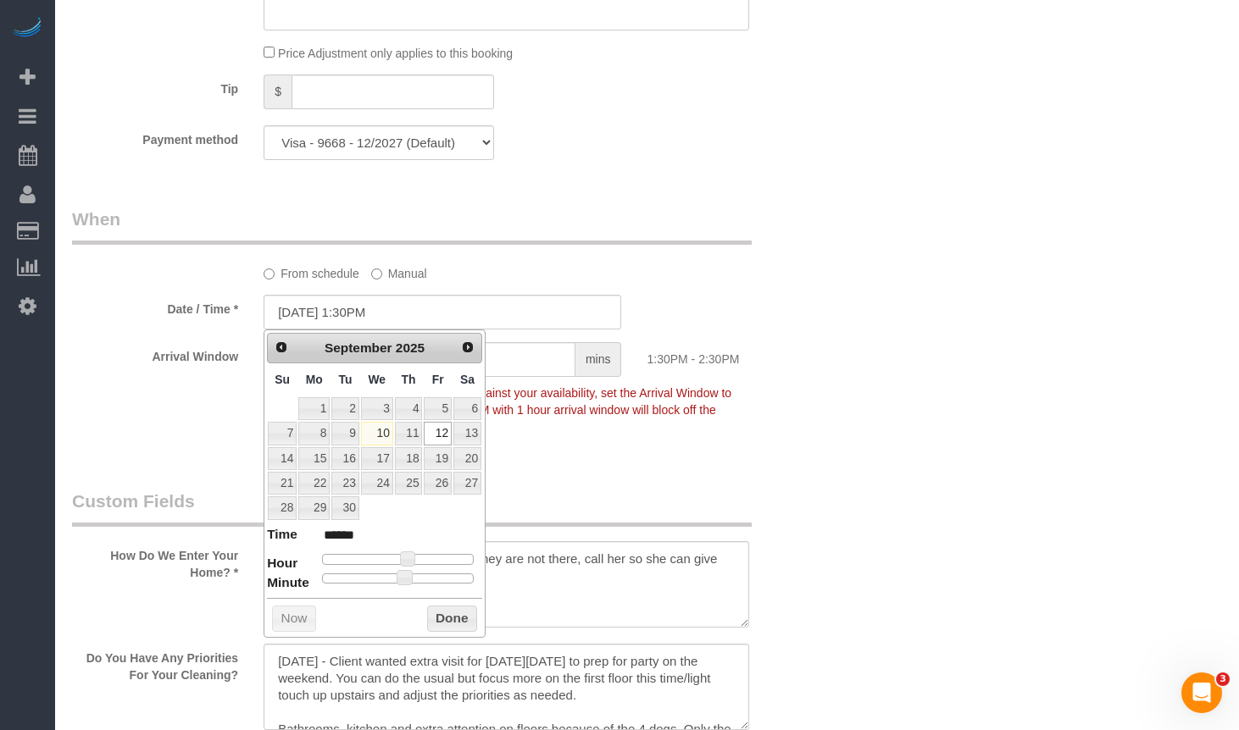
type input "09/12/2025 12:30PM"
type input "*******"
type input "09/12/2025 11:30AM"
type input "*******"
type input "09/12/2025 10:30AM"
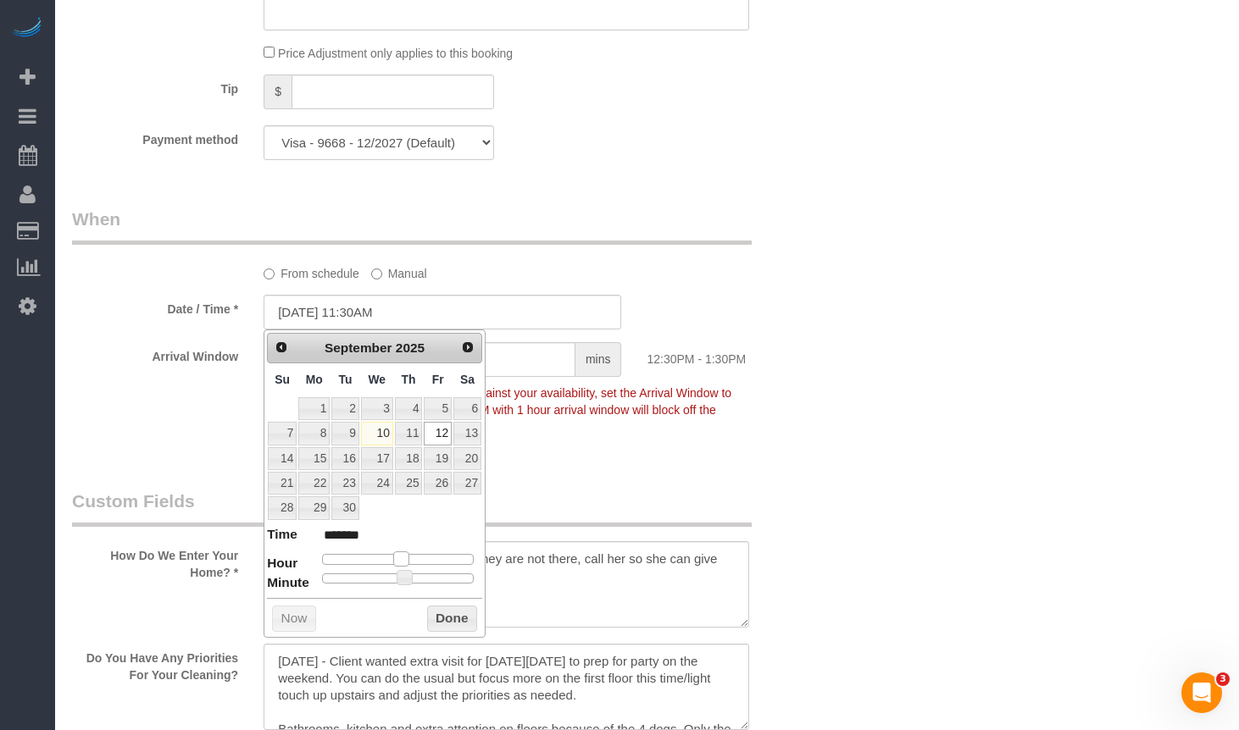
type input "*******"
type input "09/12/2025 9:30AM"
type input "******"
type input "09/12/2025 10:30AM"
type input "*******"
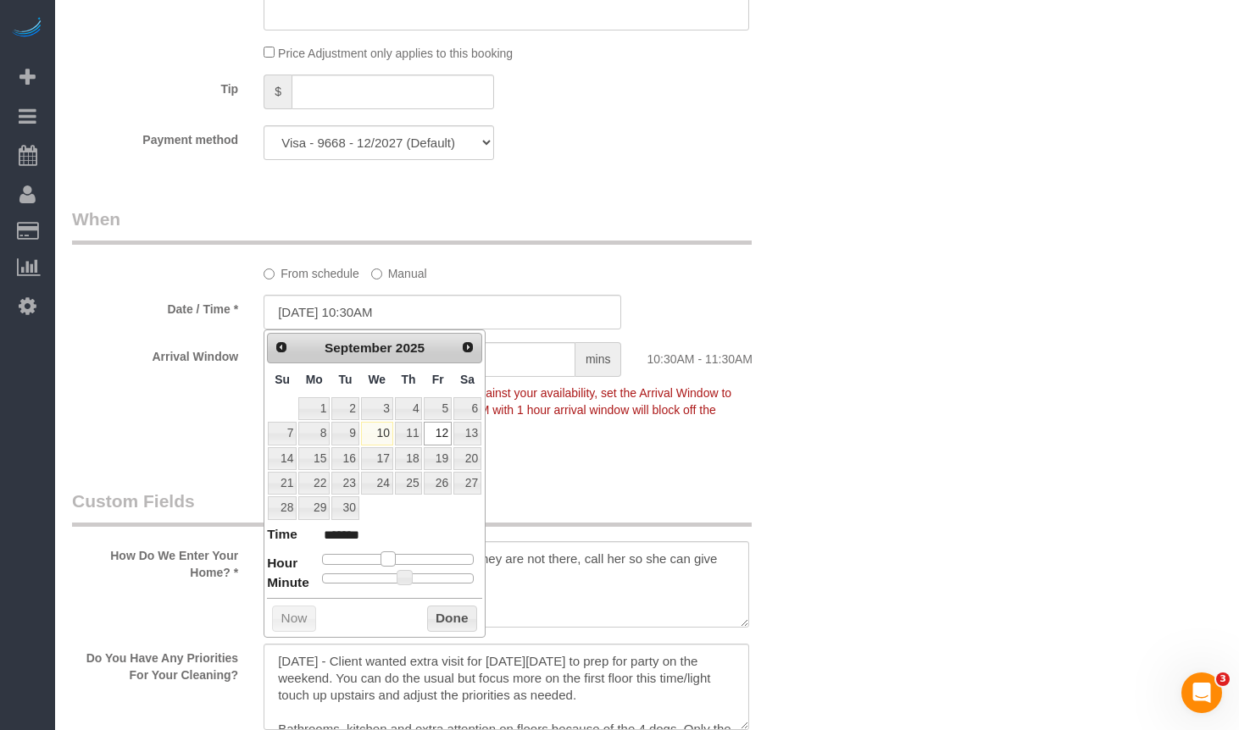
type input "09/12/2025 11:30AM"
type input "*******"
type input "09/12/2025 12:30PM"
type input "*******"
type input "09/12/2025 11:30AM"
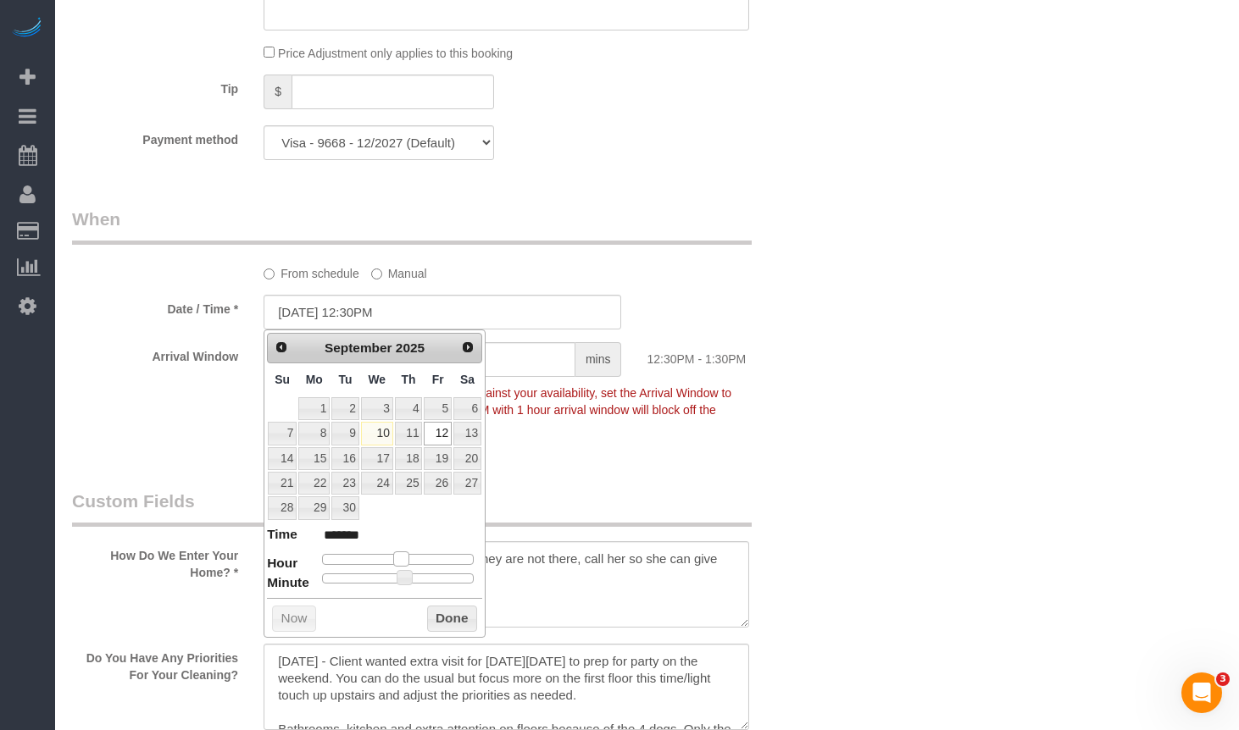
type input "*******"
click at [393, 562] on span at bounding box center [393, 559] width 15 height 15
click at [441, 618] on button "Done" at bounding box center [452, 619] width 50 height 27
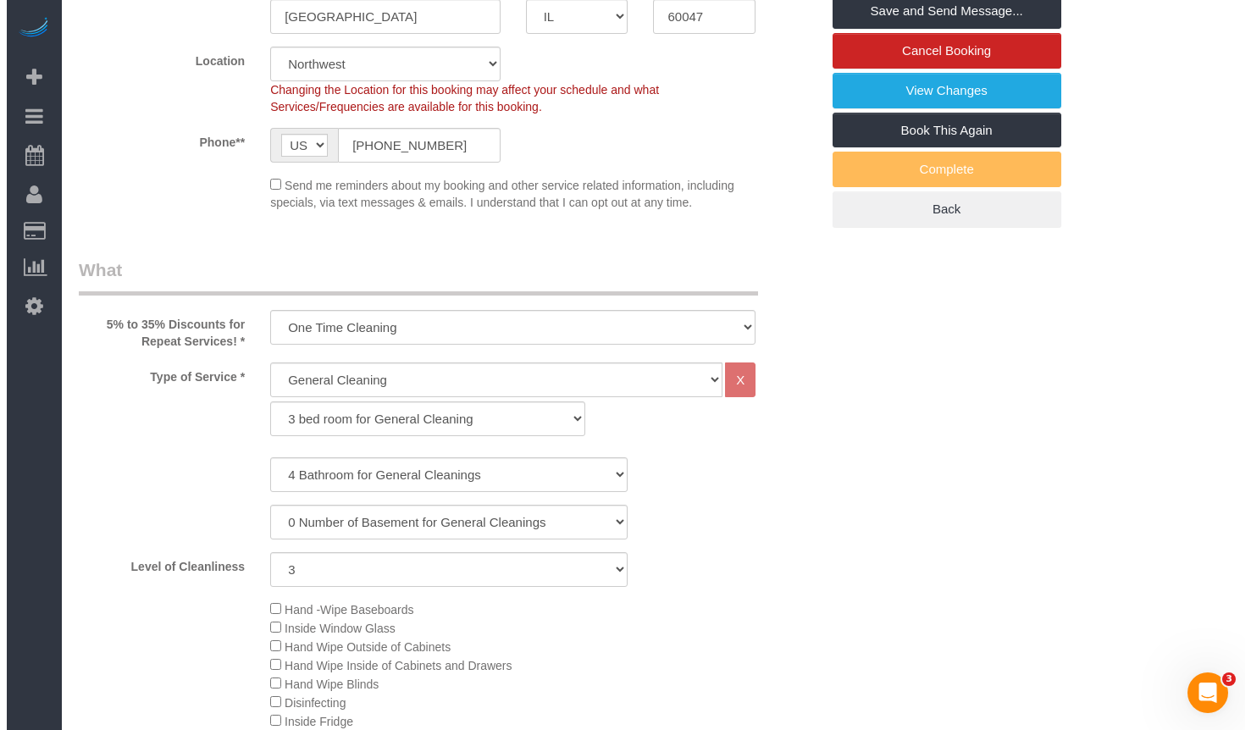
scroll to position [0, 0]
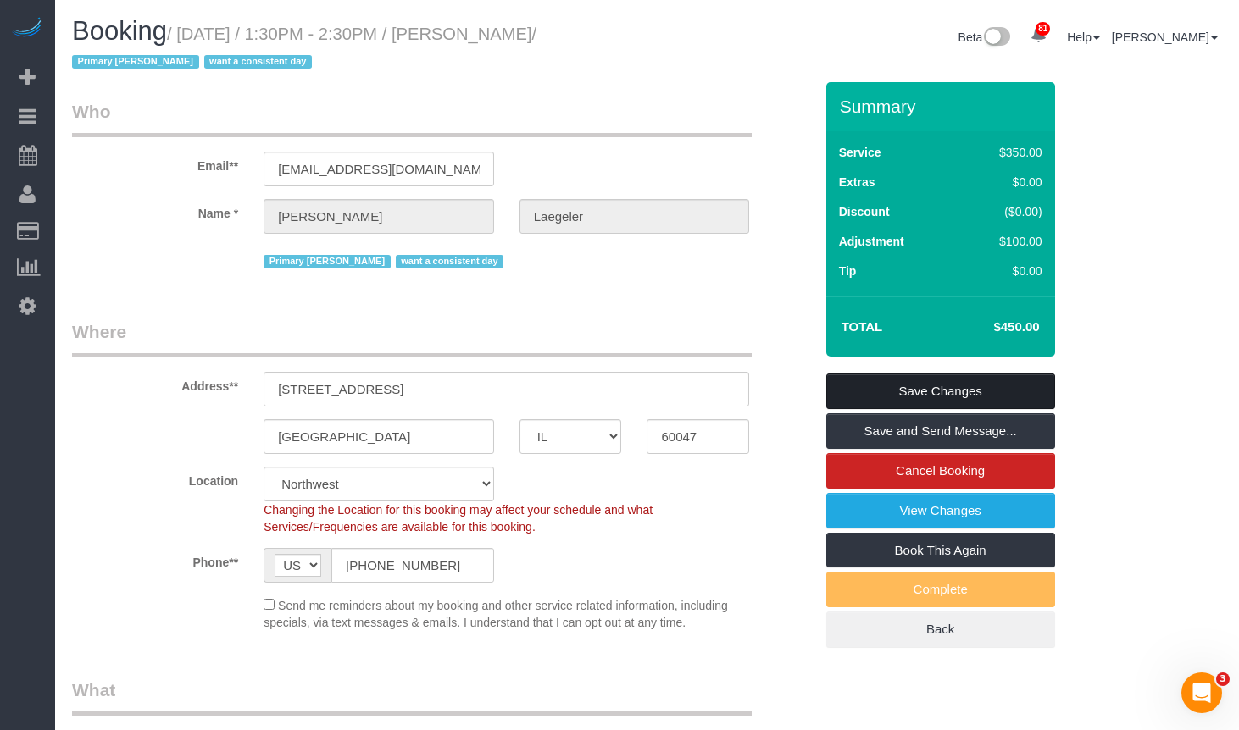
click at [945, 386] on link "Save Changes" at bounding box center [940, 392] width 229 height 36
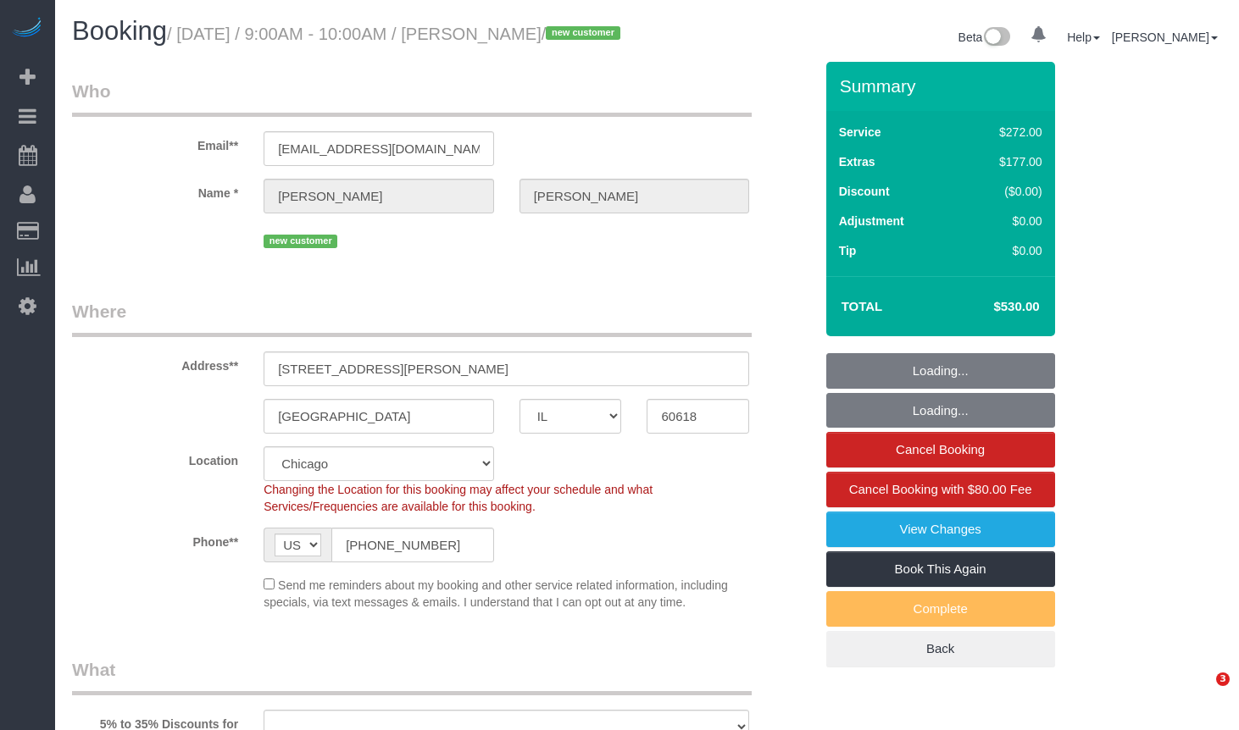
select select "IL"
select select "number:1"
select select "number:58"
select select "number:139"
select select "object:1035"
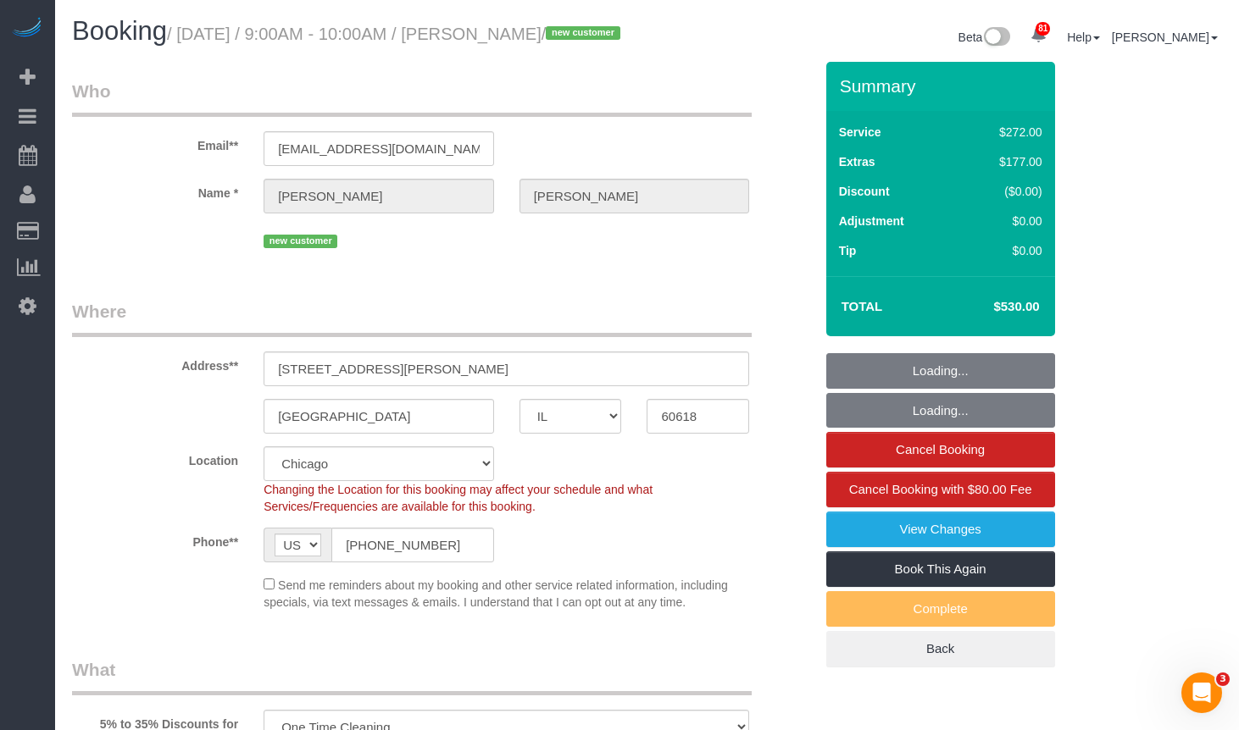
select select "513"
select select "5"
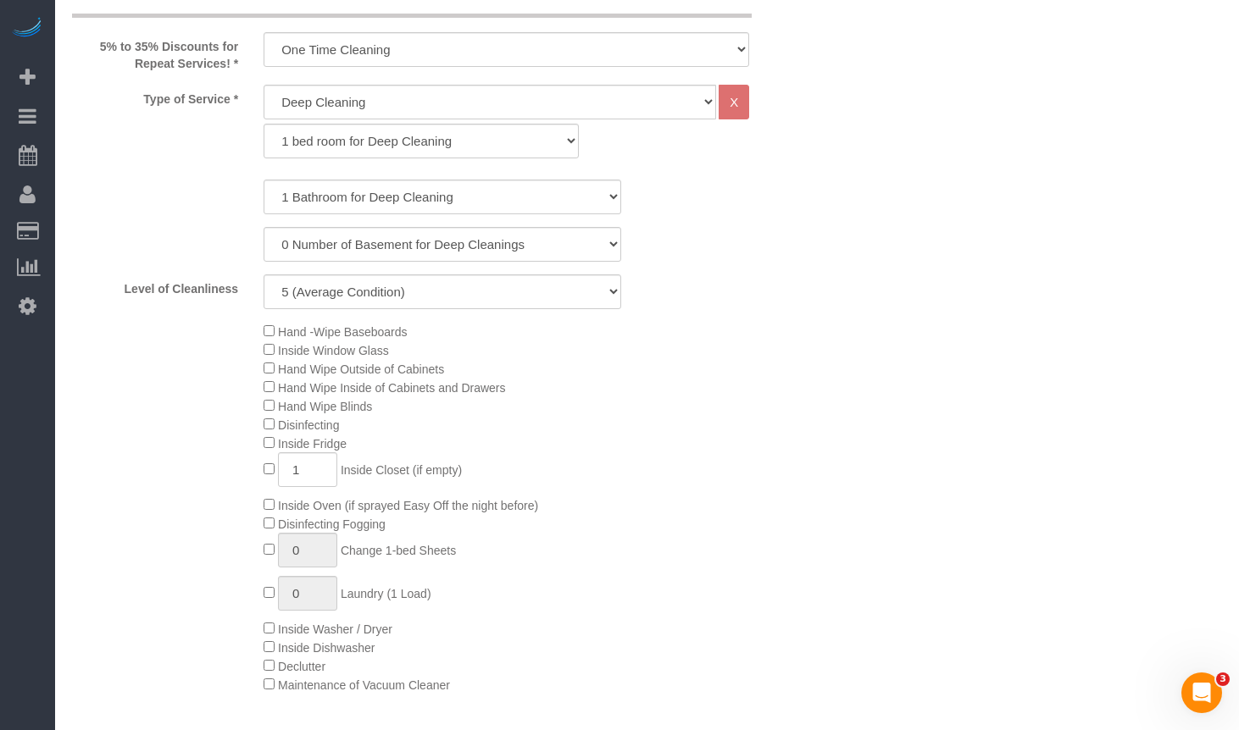
select select "object:1276"
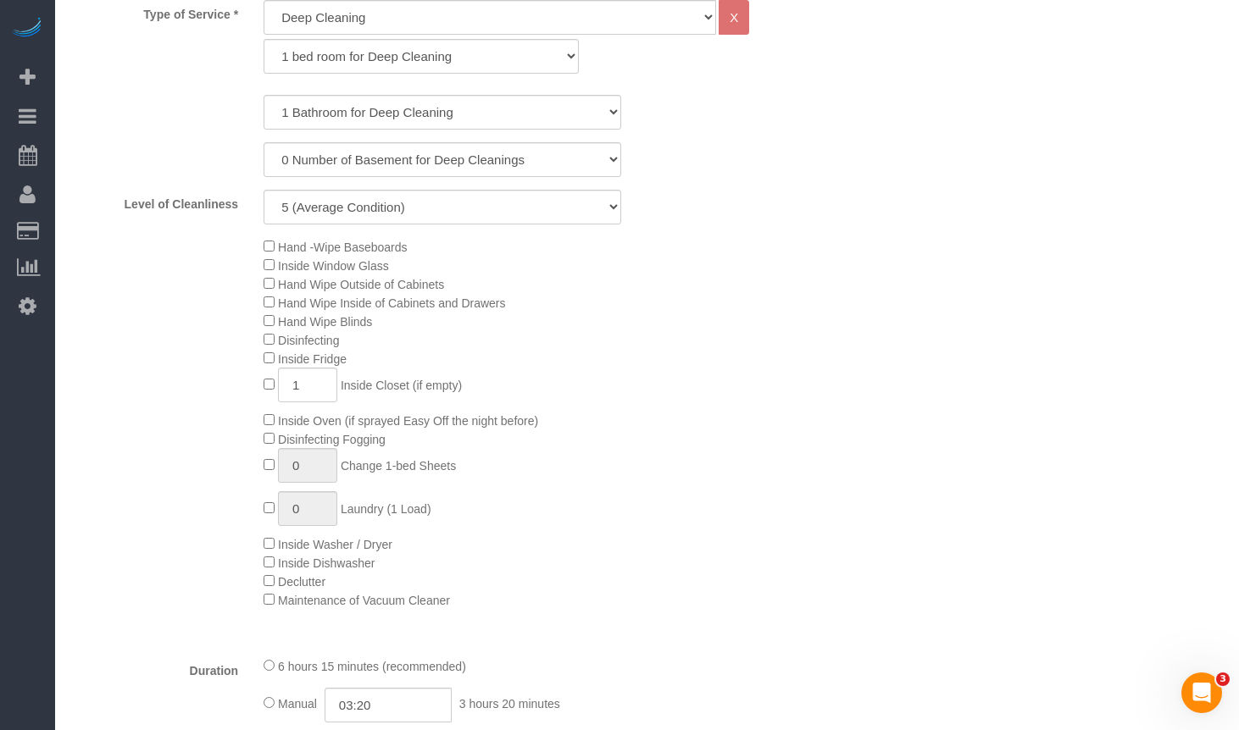
select select "spot1"
select select "5"
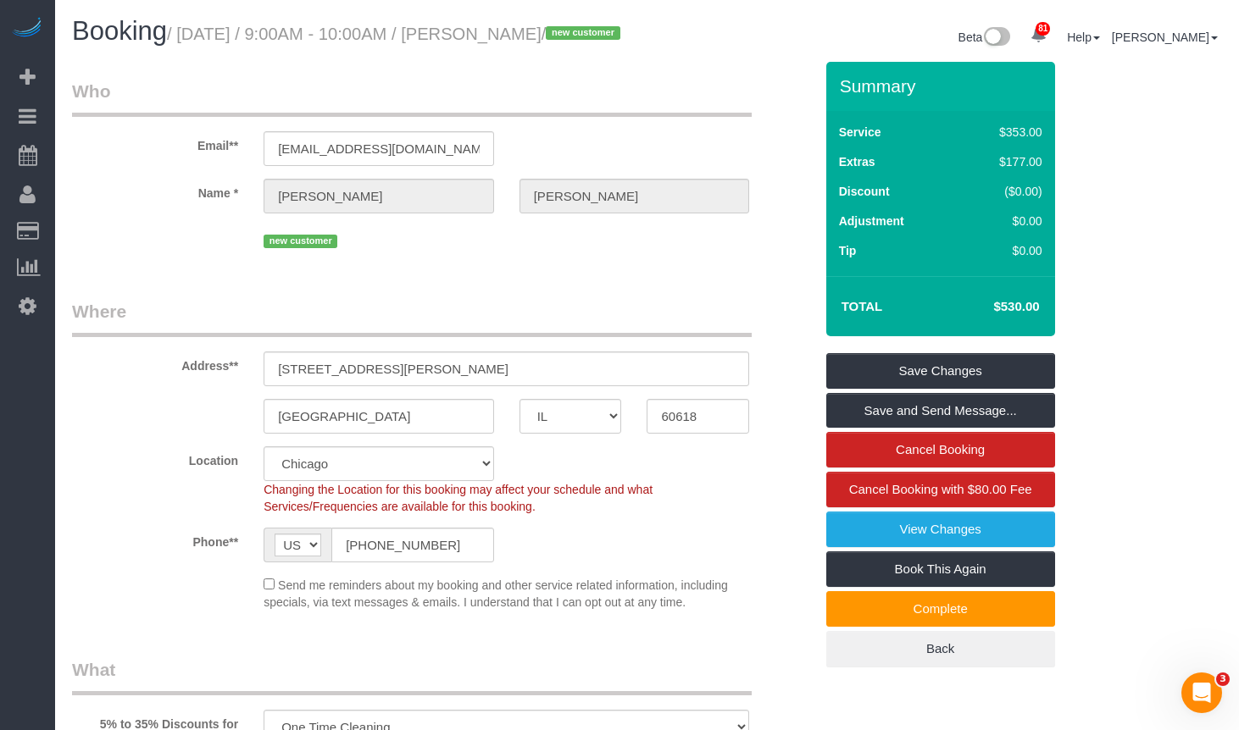
scroll to position [169, 0]
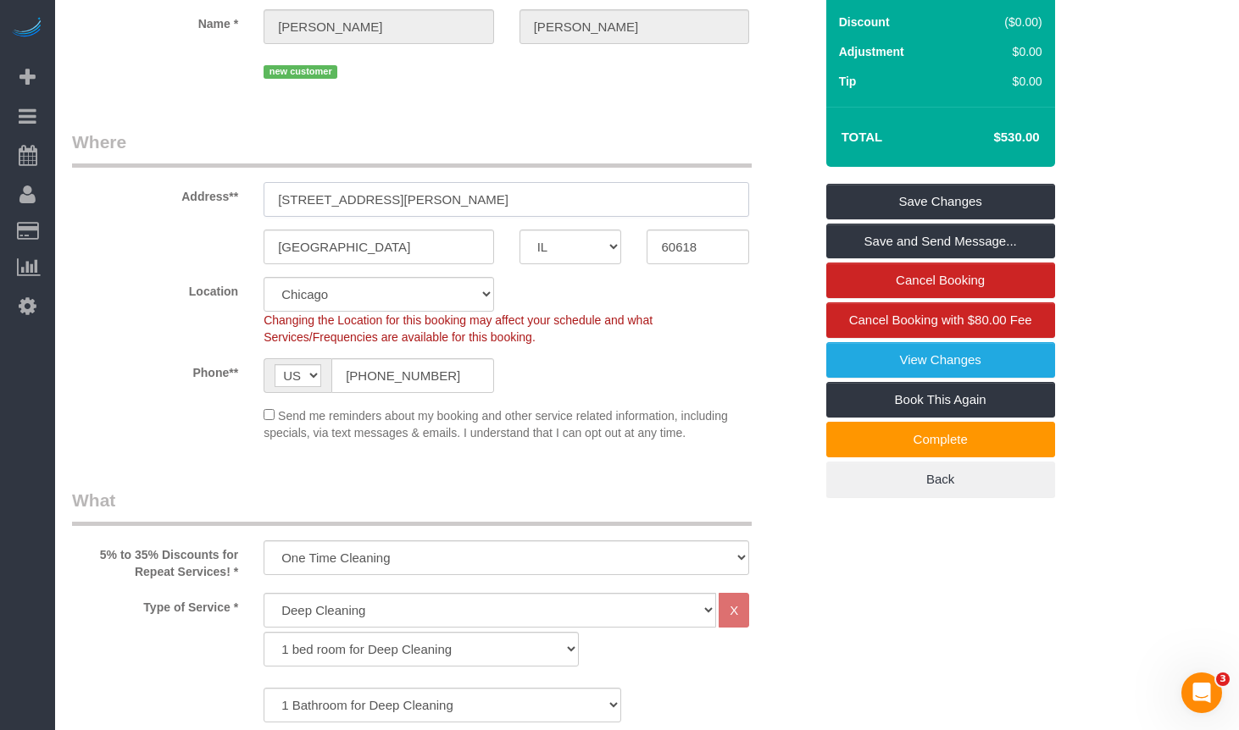
drag, startPoint x: 495, startPoint y: 225, endPoint x: 247, endPoint y: 219, distance: 248.3
click at [247, 217] on div "Address** [STREET_ADDRESS][PERSON_NAME]" at bounding box center [442, 173] width 767 height 87
